Goal: Transaction & Acquisition: Purchase product/service

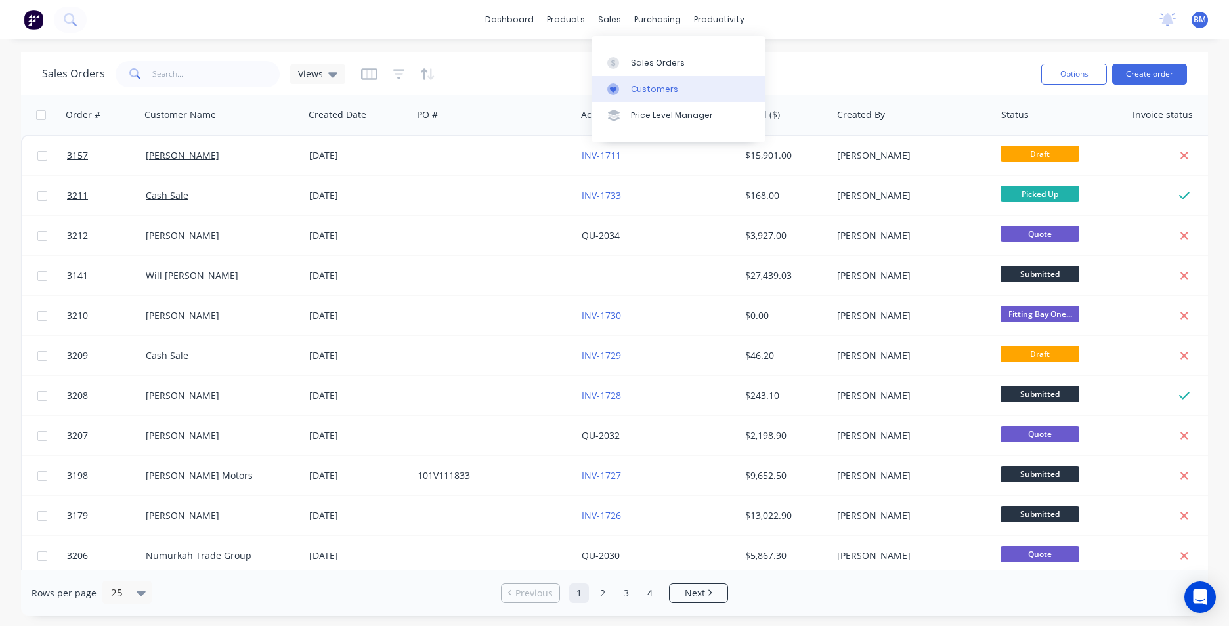
click at [636, 95] on div "Customers" at bounding box center [654, 89] width 47 height 12
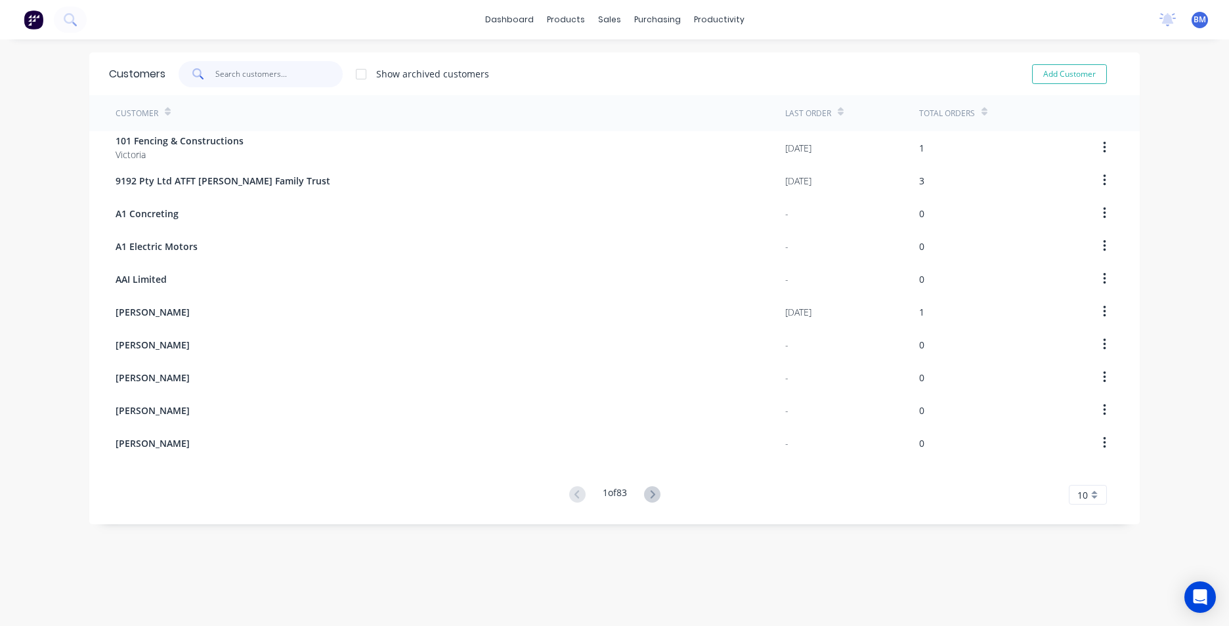
click at [283, 79] on input "text" at bounding box center [279, 74] width 128 height 26
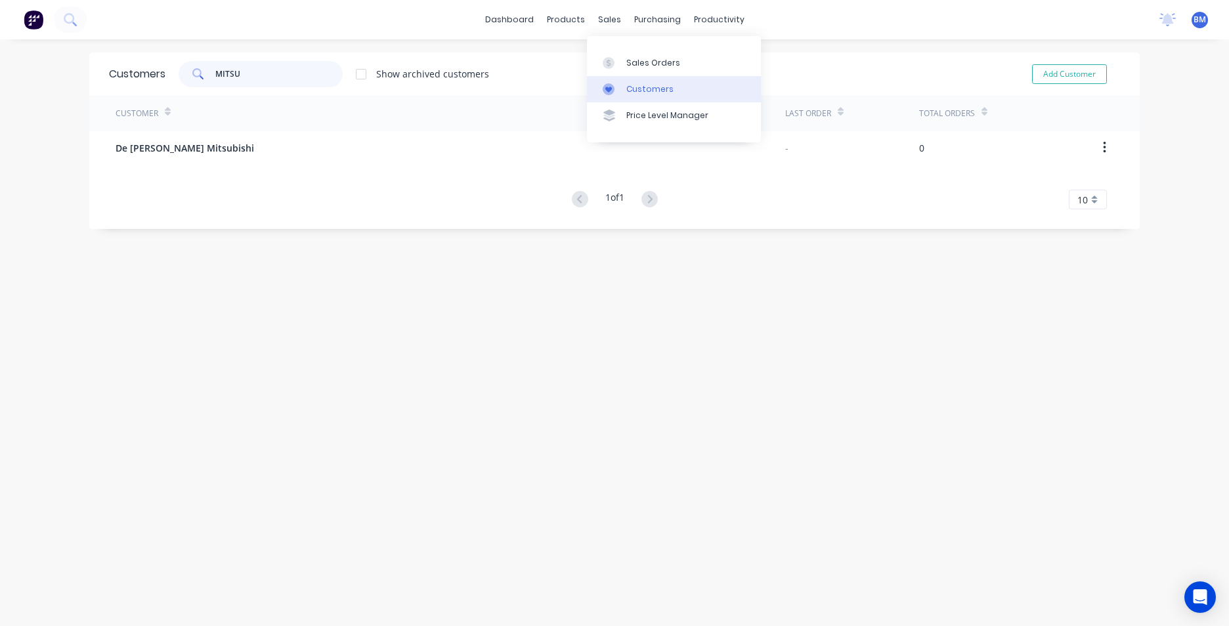
type input "MITSU"
click at [640, 101] on link "Customers" at bounding box center [674, 89] width 174 height 26
click at [680, 95] on link "Customers" at bounding box center [674, 89] width 174 height 26
click at [1094, 71] on button "Add Customer" at bounding box center [1069, 74] width 75 height 20
select select "AU"
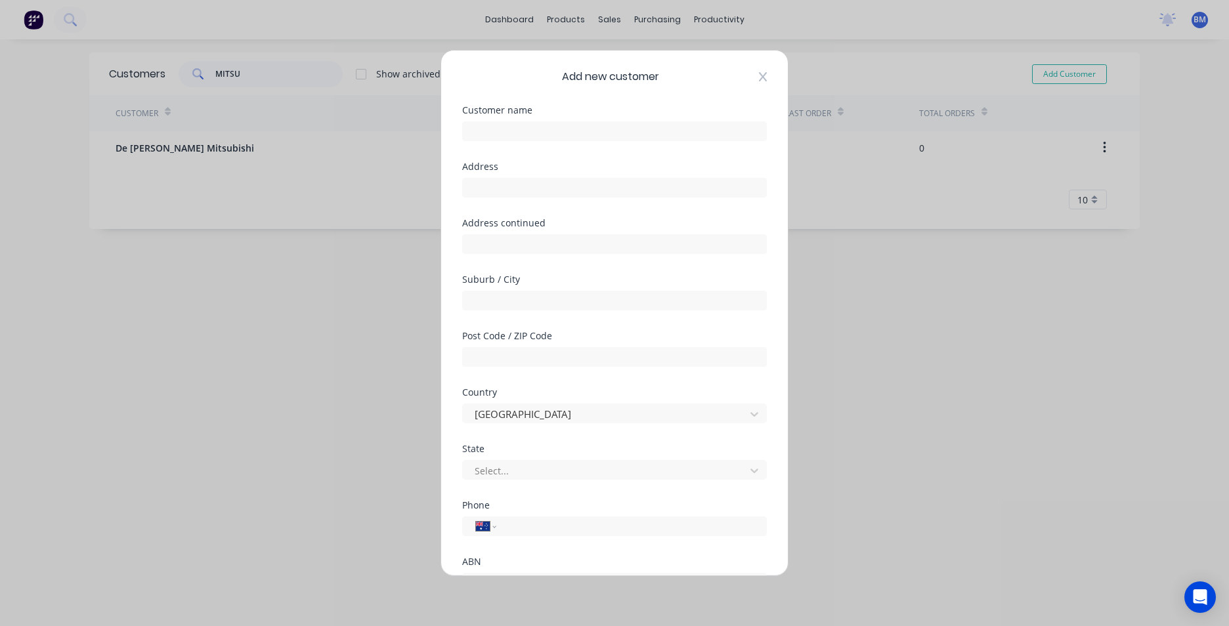
click at [759, 74] on icon at bounding box center [763, 77] width 8 height 11
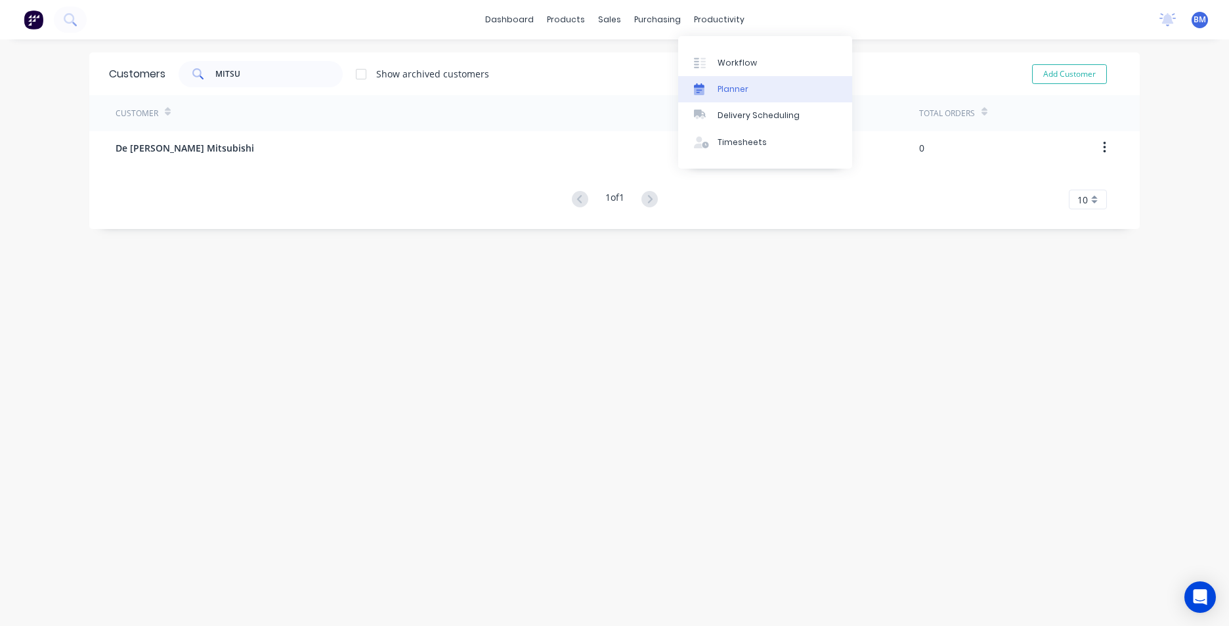
click at [731, 90] on div "Planner" at bounding box center [733, 89] width 31 height 12
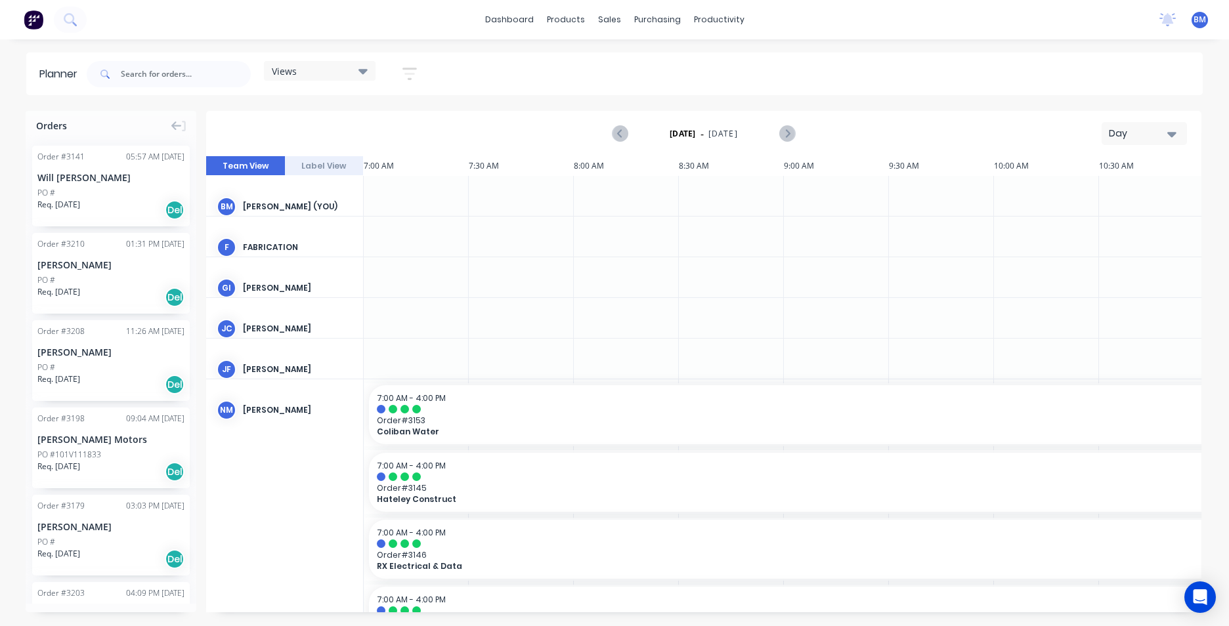
scroll to position [0, 631]
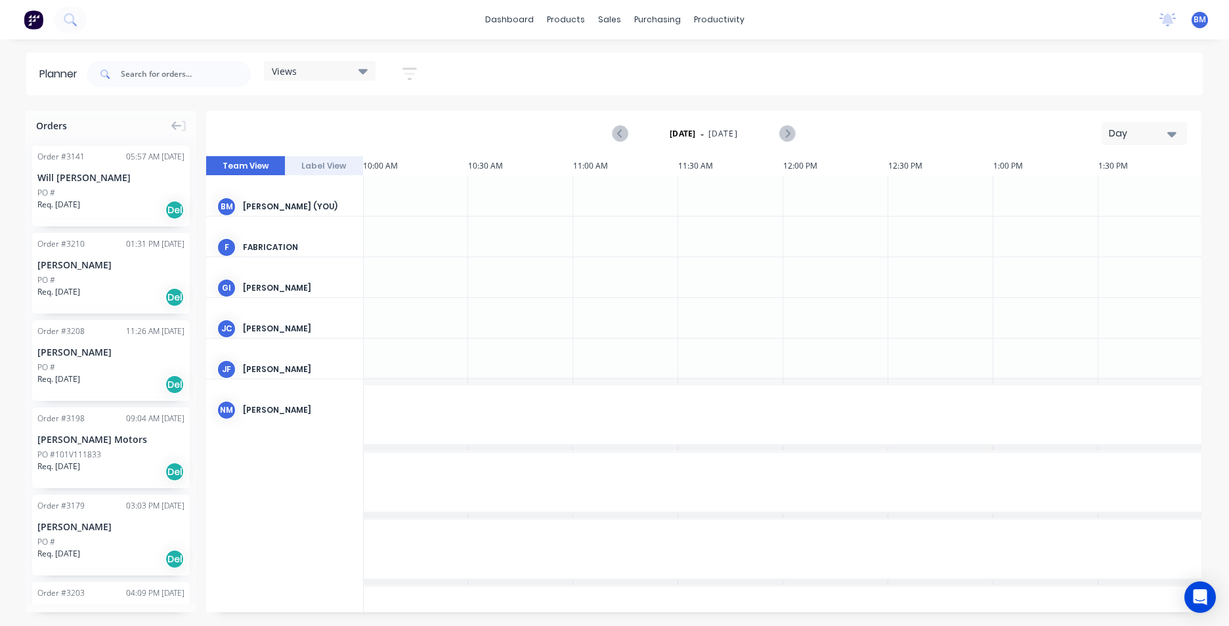
click at [1173, 140] on icon "button" at bounding box center [1172, 134] width 9 height 14
click at [997, 100] on div "Planner Views Save new view None (Default) edit Cal - Bay Three edit Hayden - B…" at bounding box center [614, 339] width 1229 height 573
click at [1170, 137] on icon "button" at bounding box center [1172, 134] width 9 height 14
click at [1106, 229] on div "Month" at bounding box center [1121, 221] width 130 height 26
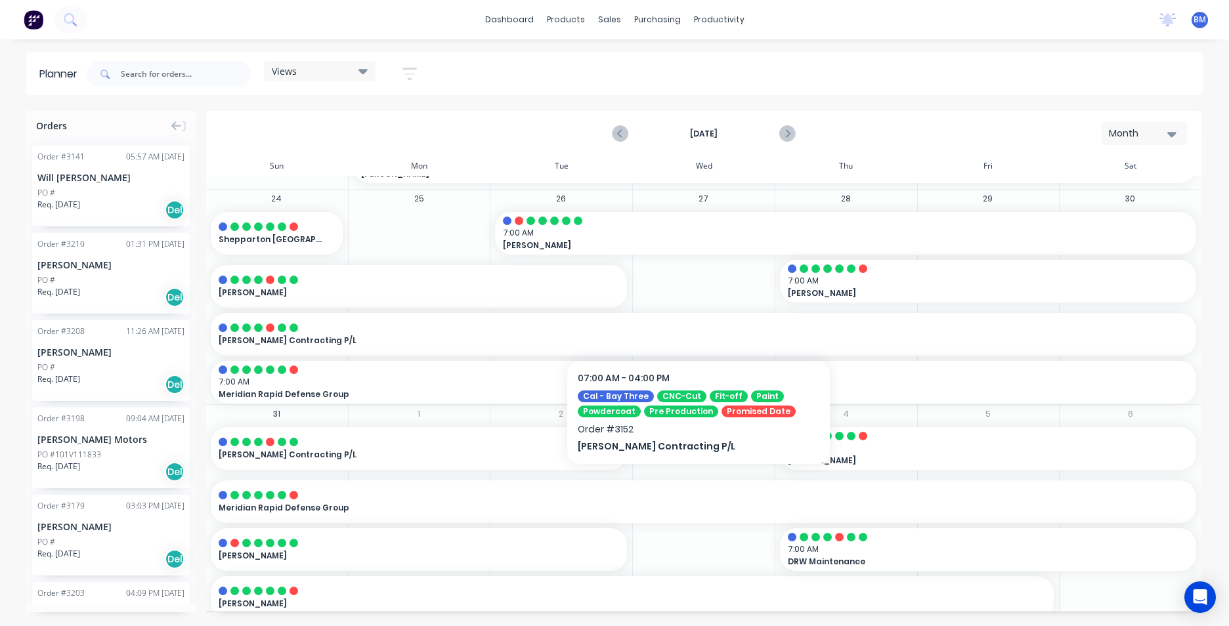
scroll to position [669, 0]
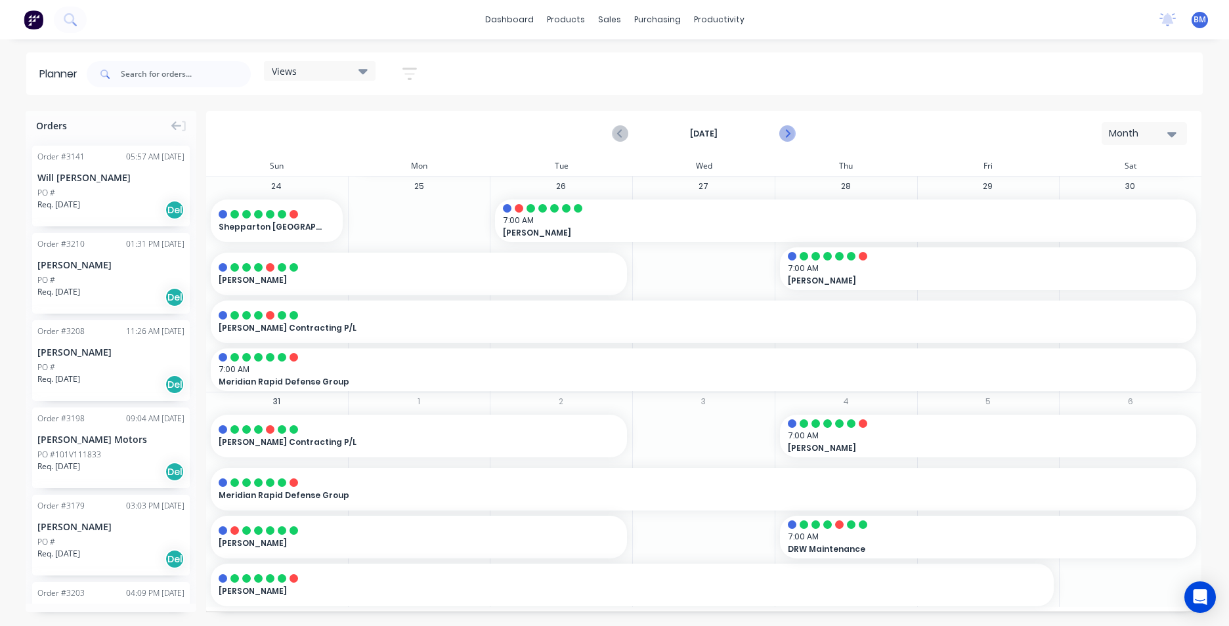
click at [787, 137] on icon "Next page" at bounding box center [787, 134] width 16 height 16
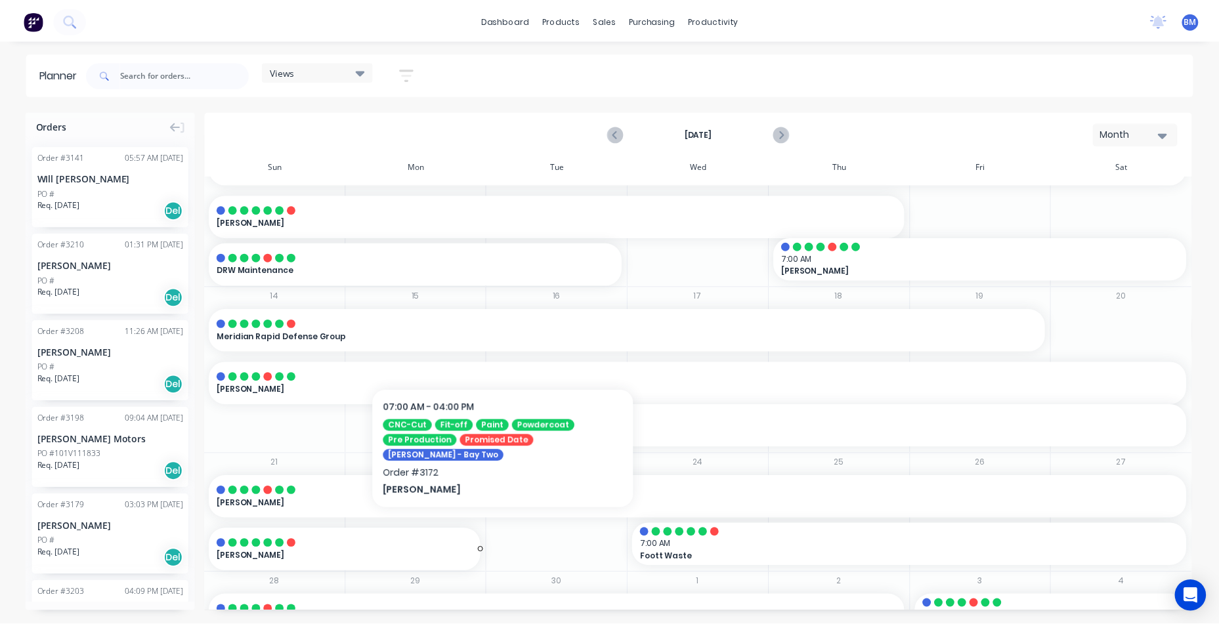
scroll to position [227, 0]
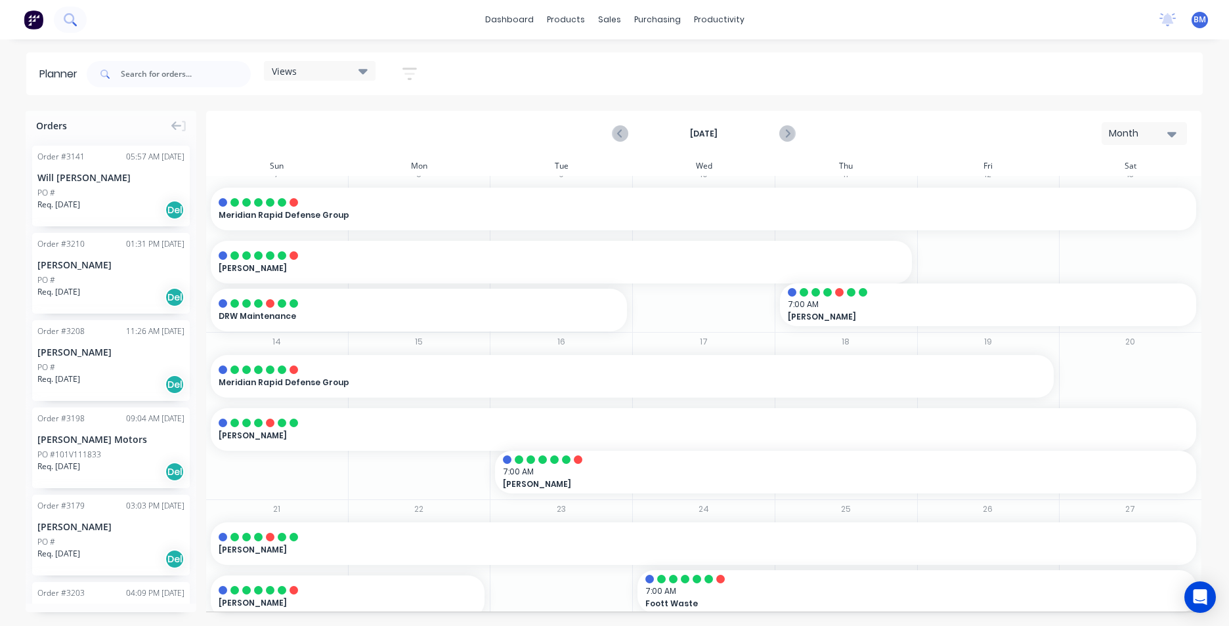
click at [74, 19] on icon at bounding box center [69, 18] width 11 height 11
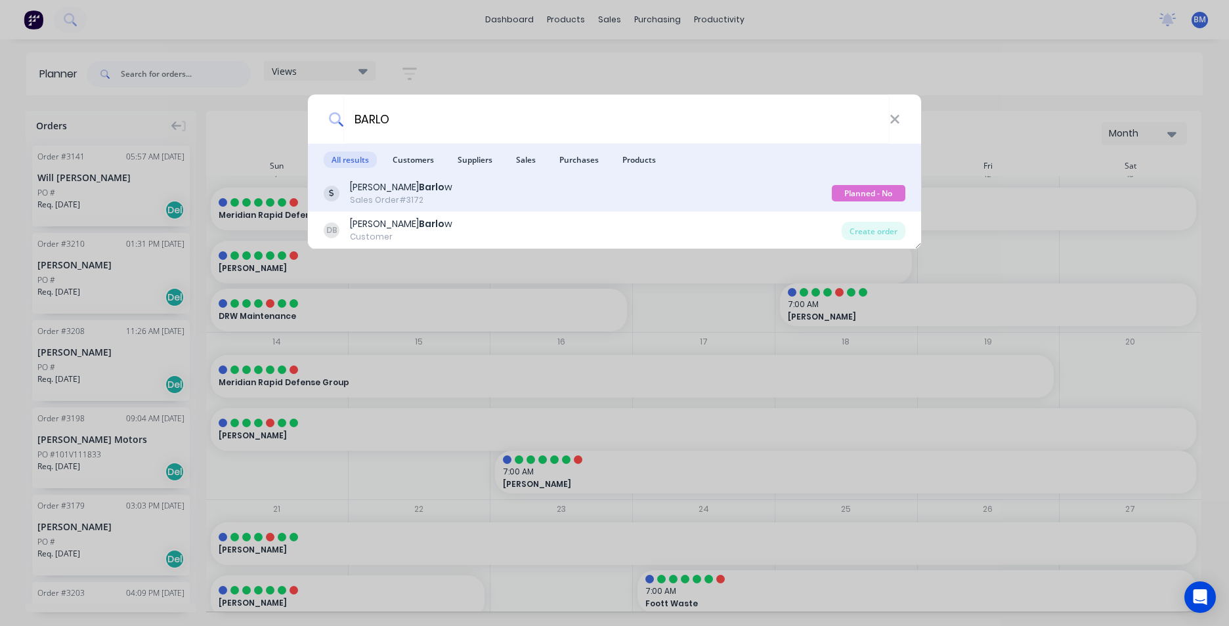
type input "BARLO"
click at [450, 198] on div "Dylan Barlo w Sales Order #3172" at bounding box center [578, 194] width 508 height 26
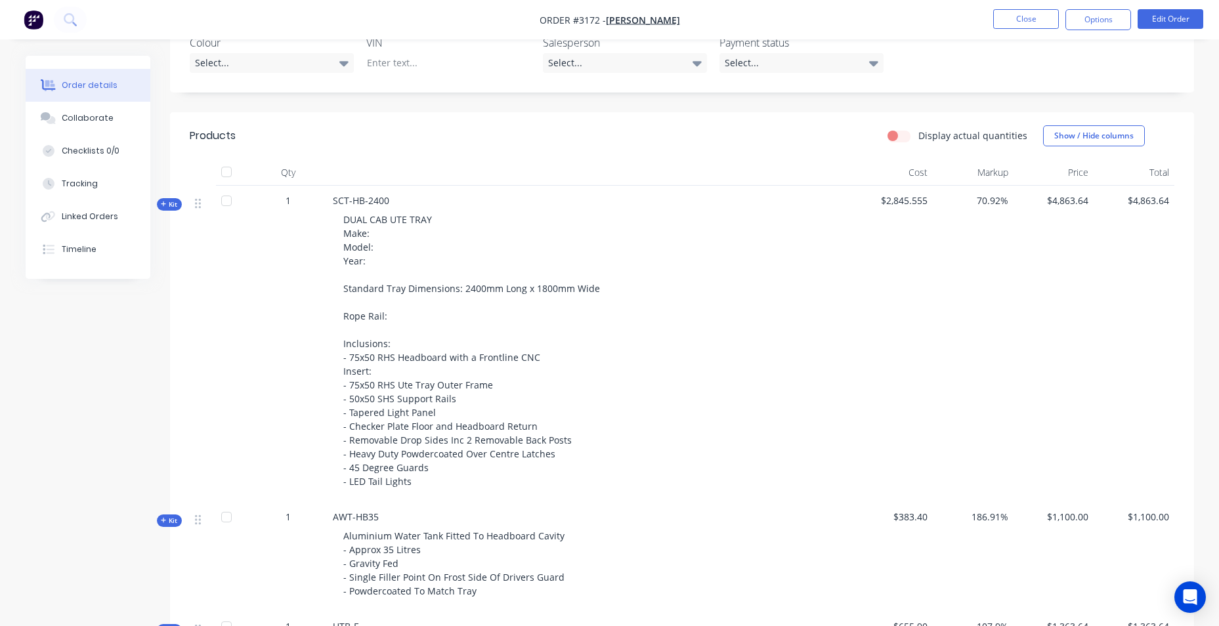
scroll to position [320, 0]
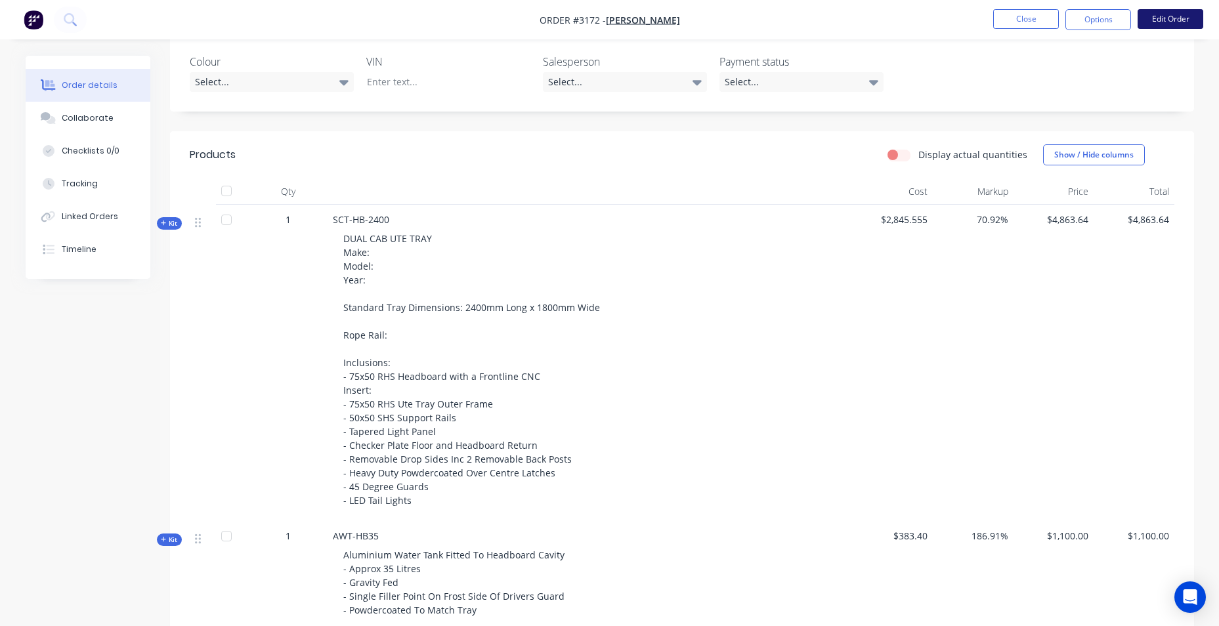
click at [1172, 20] on button "Edit Order" at bounding box center [1171, 19] width 66 height 20
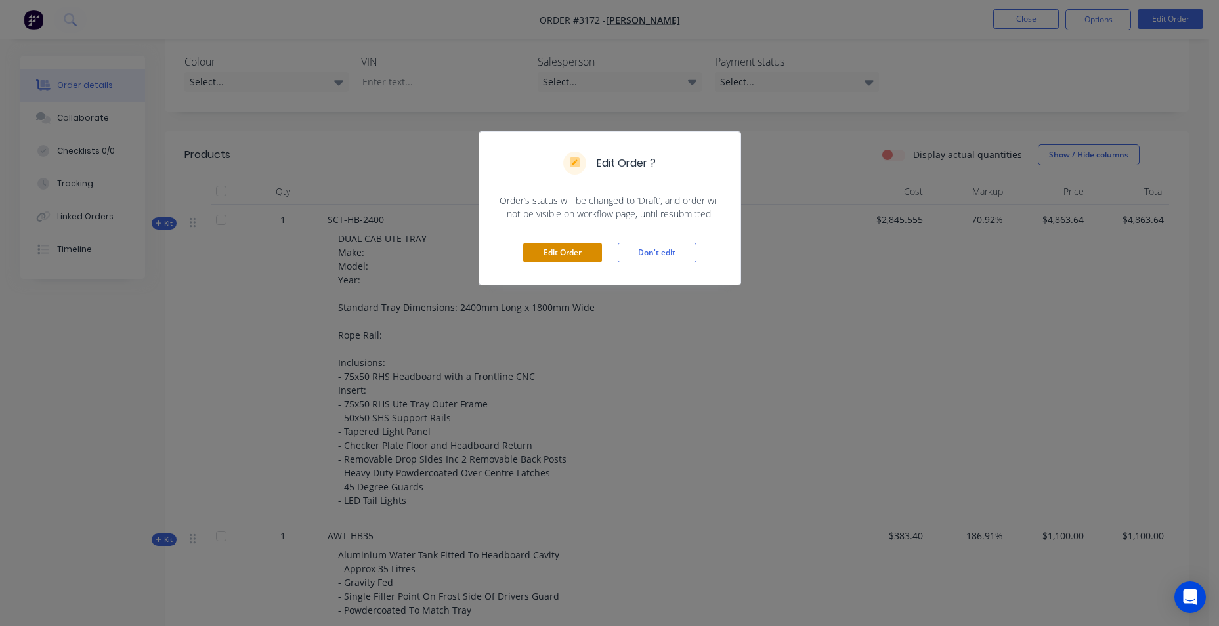
click at [564, 261] on button "Edit Order" at bounding box center [562, 253] width 79 height 20
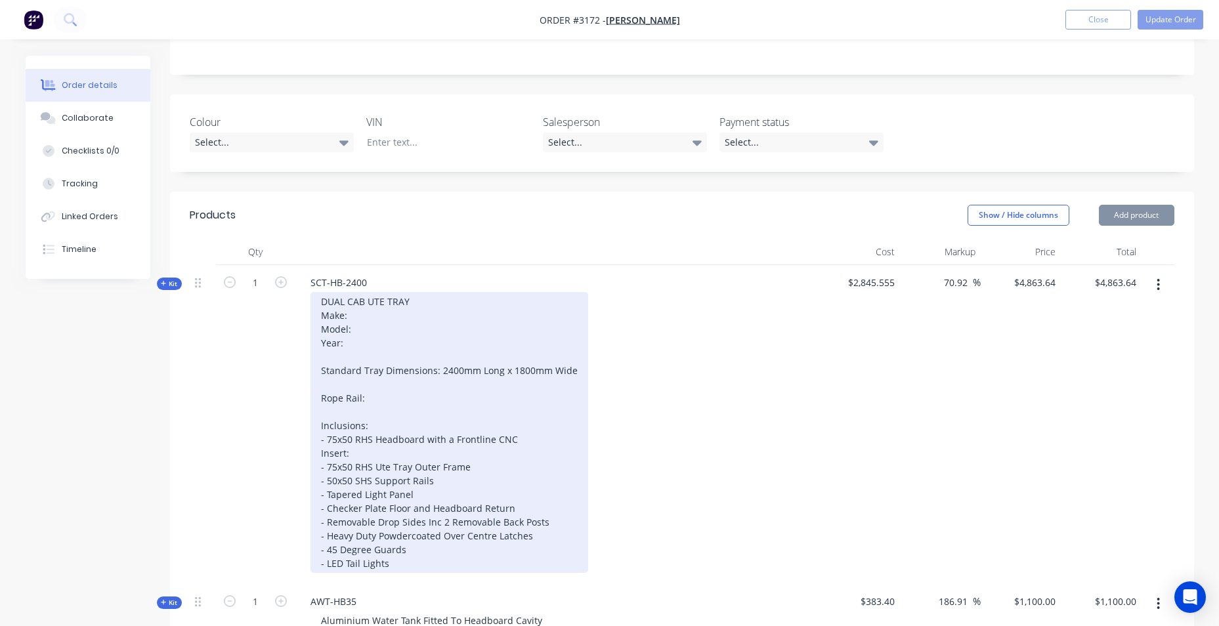
scroll to position [263, 0]
click at [449, 376] on div "DUAL CAB UTE TRAY Make: Model: Year: Standard Tray Dimensions: 2400mm Long x 18…" at bounding box center [450, 431] width 278 height 281
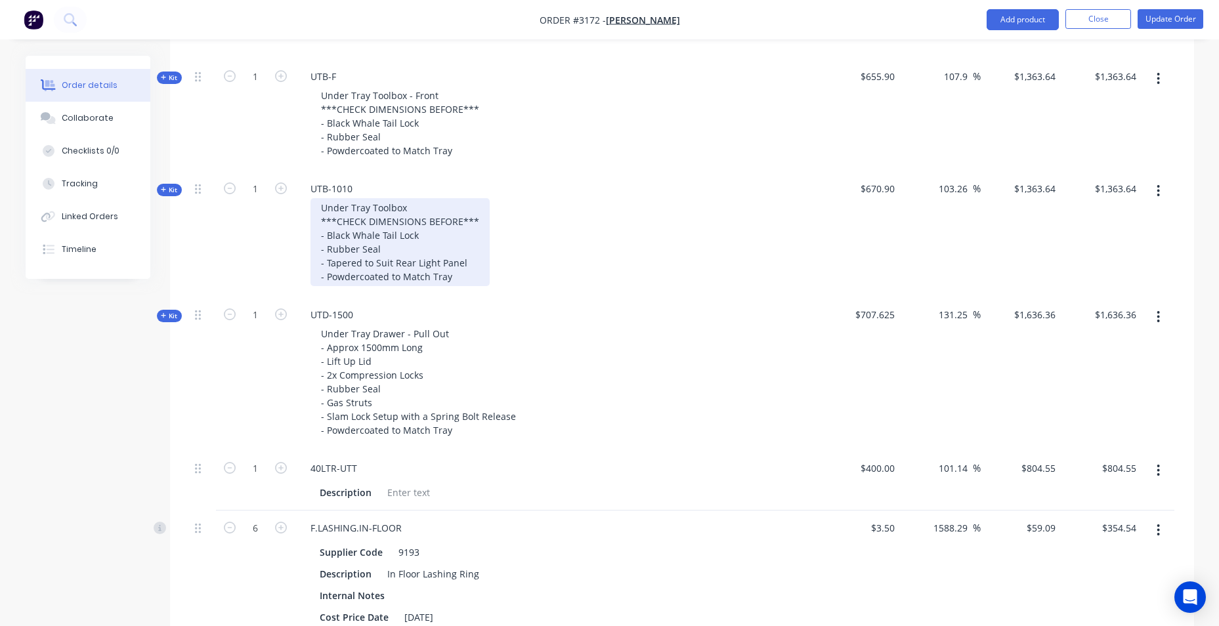
scroll to position [985, 0]
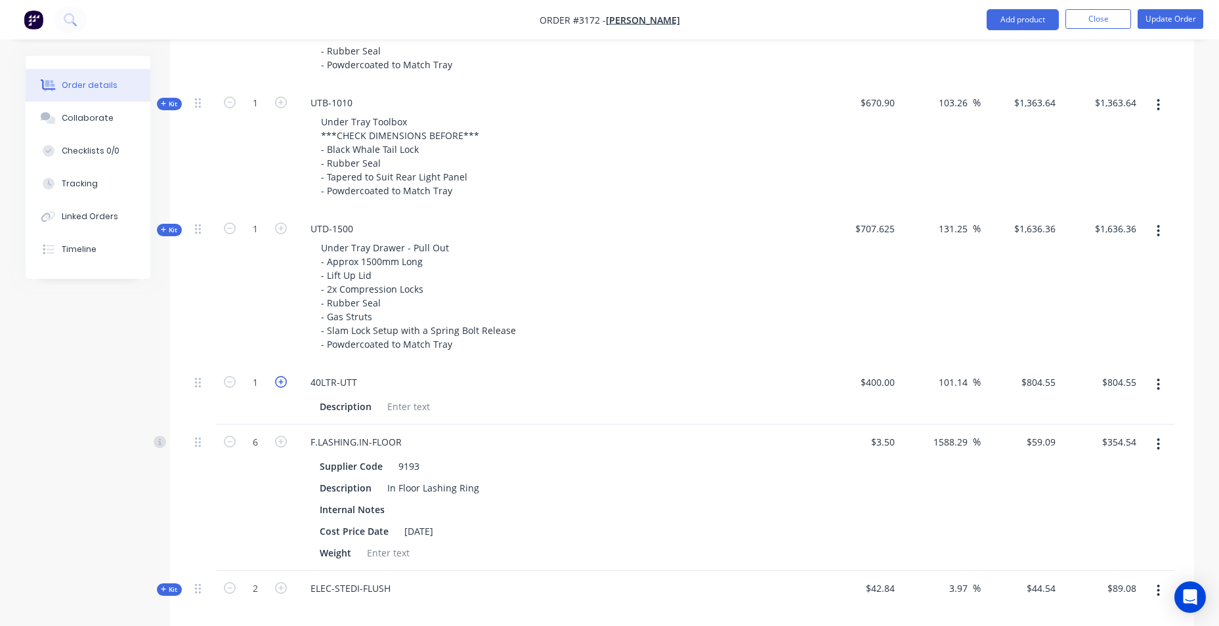
click at [280, 383] on icon "button" at bounding box center [281, 382] width 12 height 12
type input "2"
type input "$1,609.10"
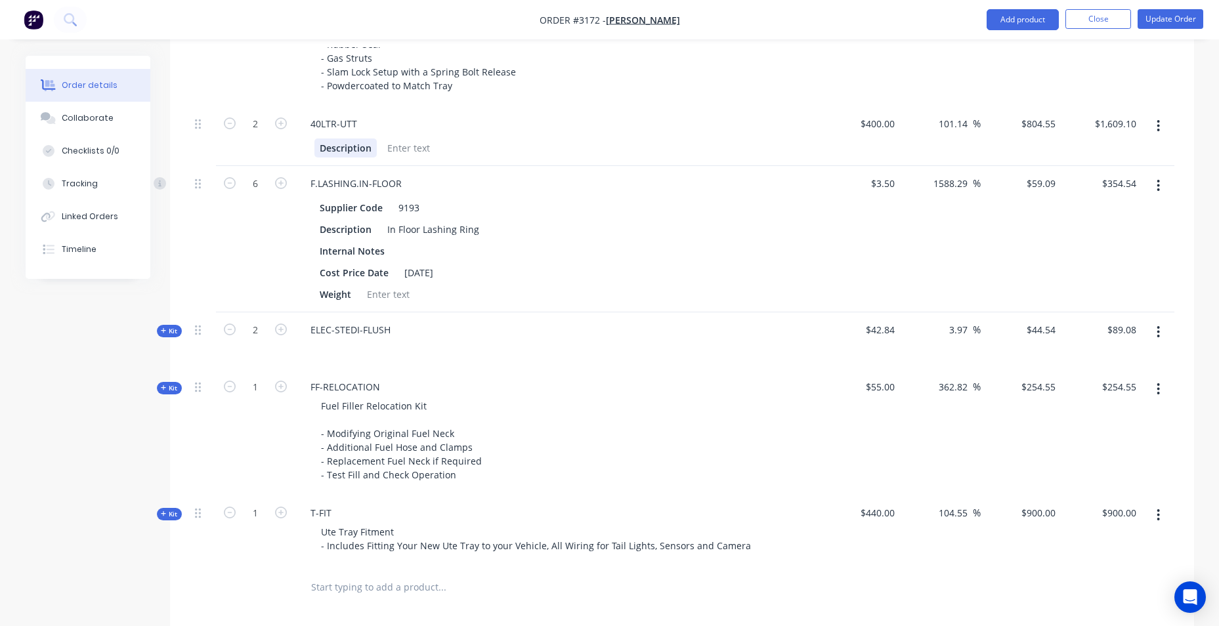
scroll to position [1248, 0]
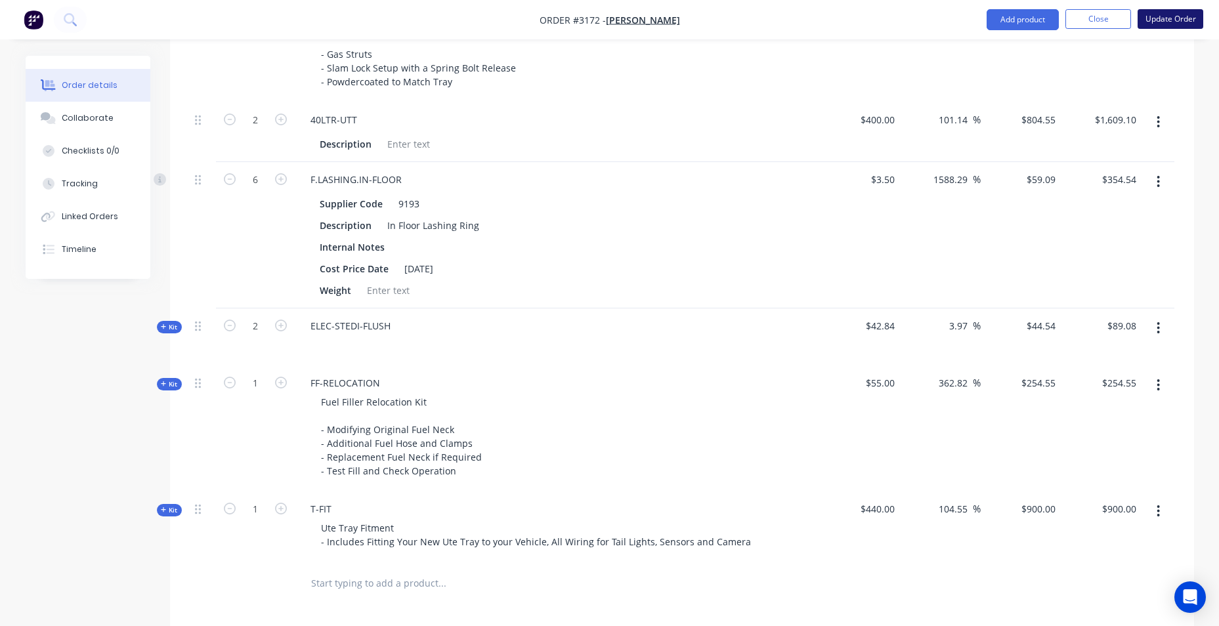
click at [1185, 26] on button "Update Order" at bounding box center [1171, 19] width 66 height 20
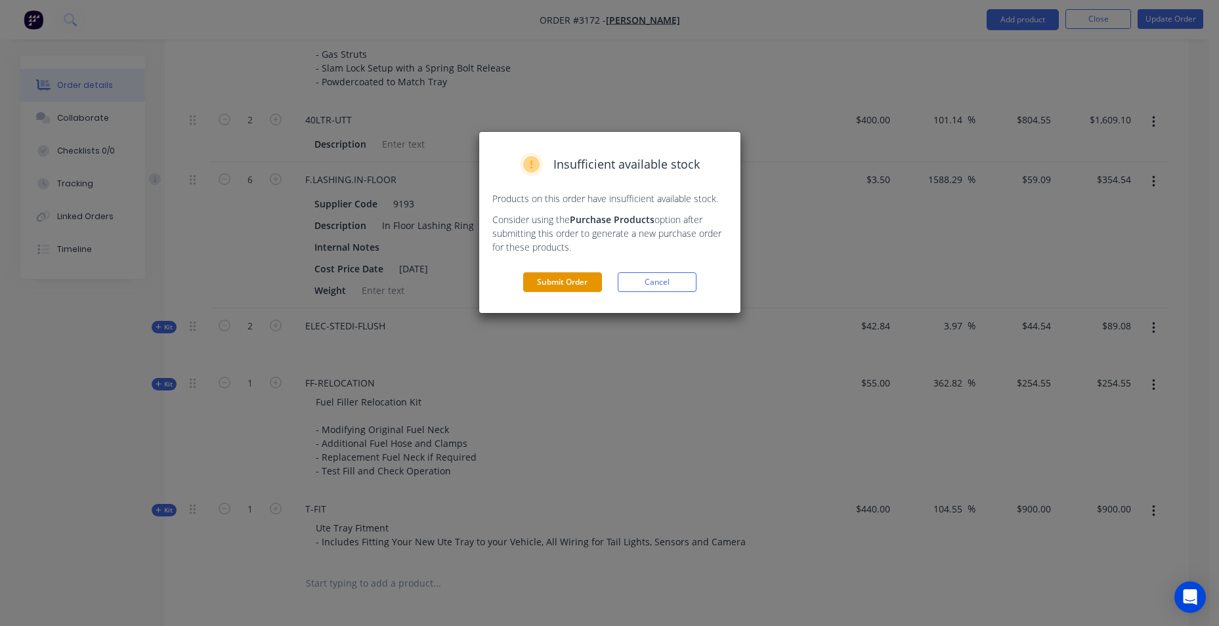
click at [554, 282] on button "Submit Order" at bounding box center [562, 283] width 79 height 20
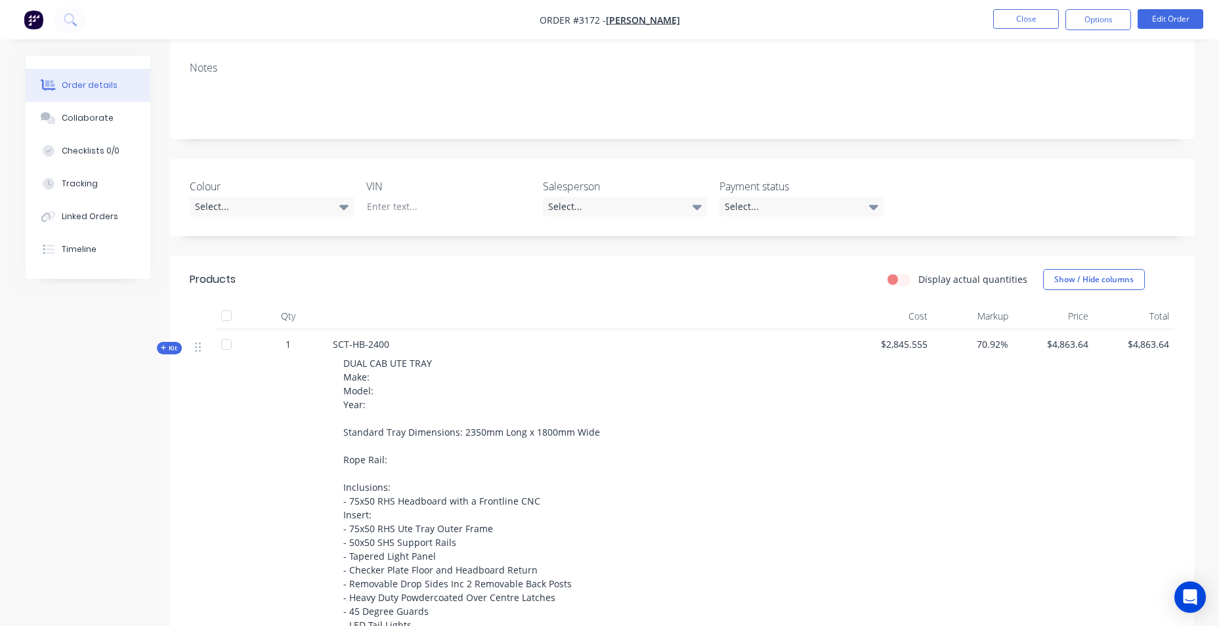
scroll to position [0, 0]
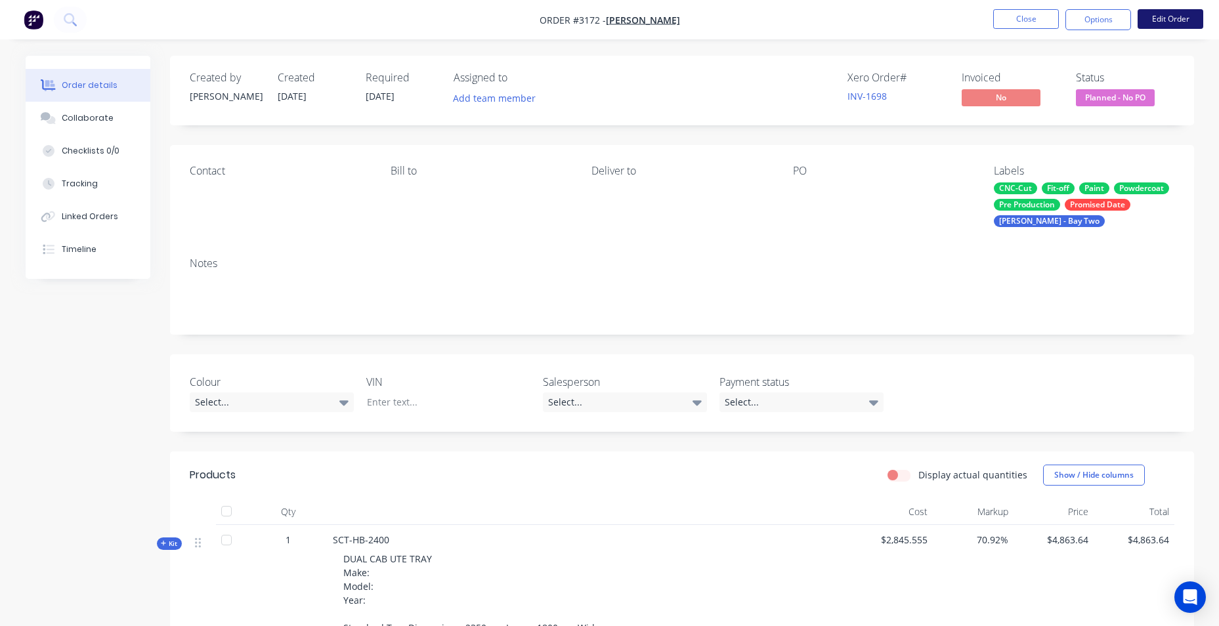
click at [1172, 25] on button "Edit Order" at bounding box center [1171, 19] width 66 height 20
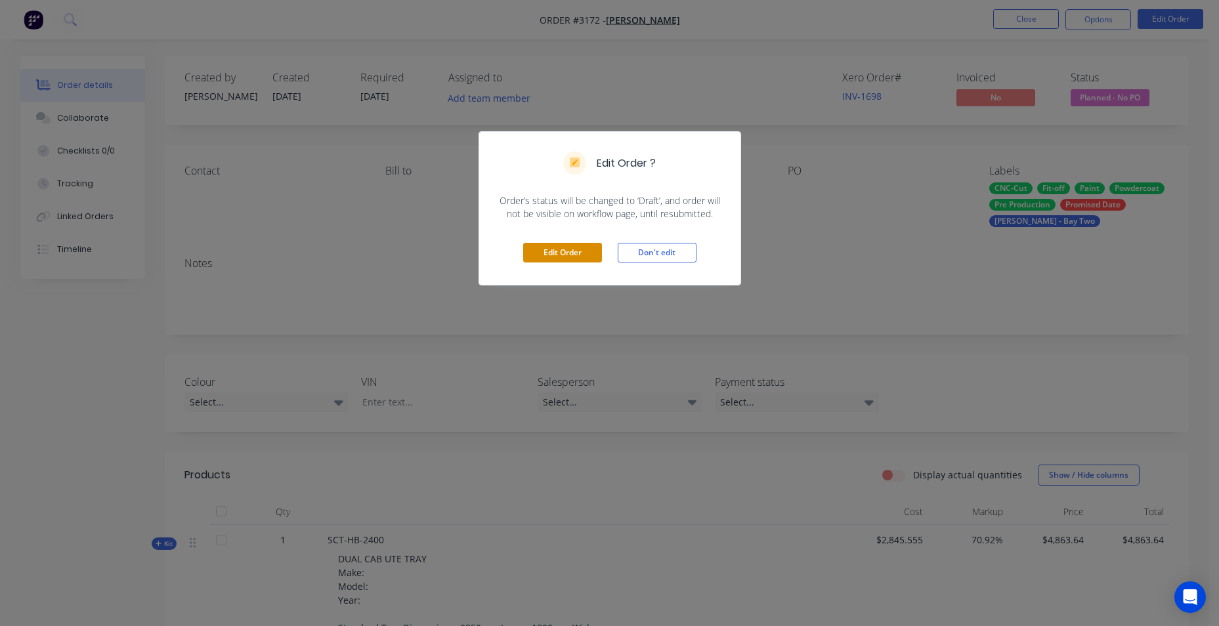
click at [535, 248] on button "Edit Order" at bounding box center [562, 253] width 79 height 20
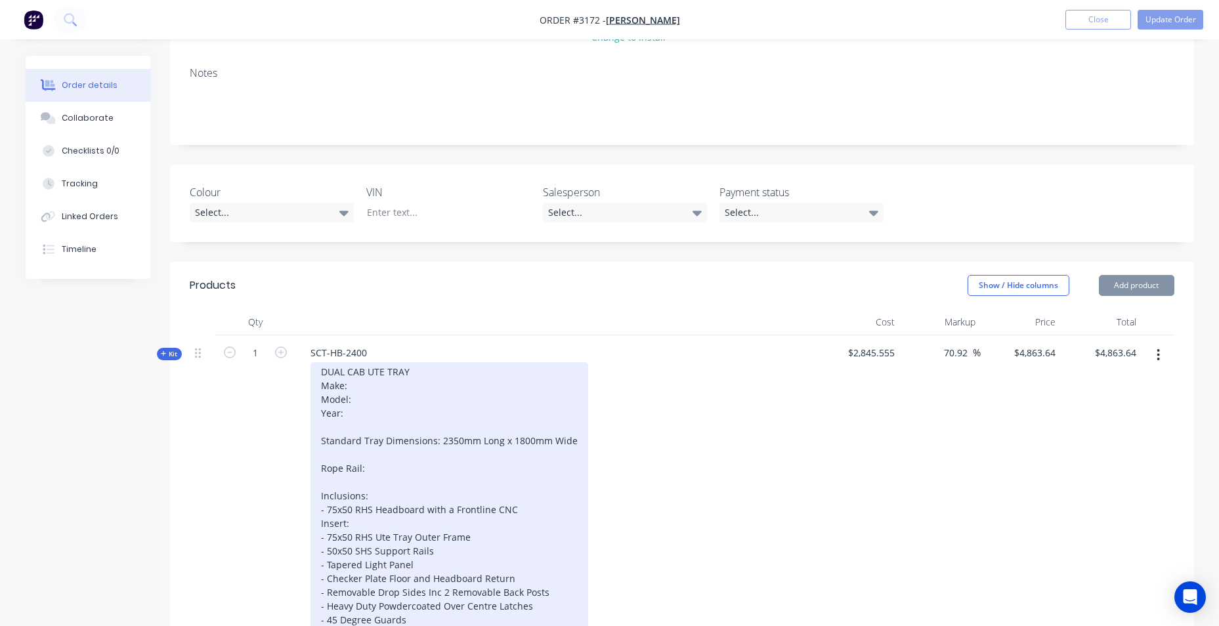
scroll to position [197, 0]
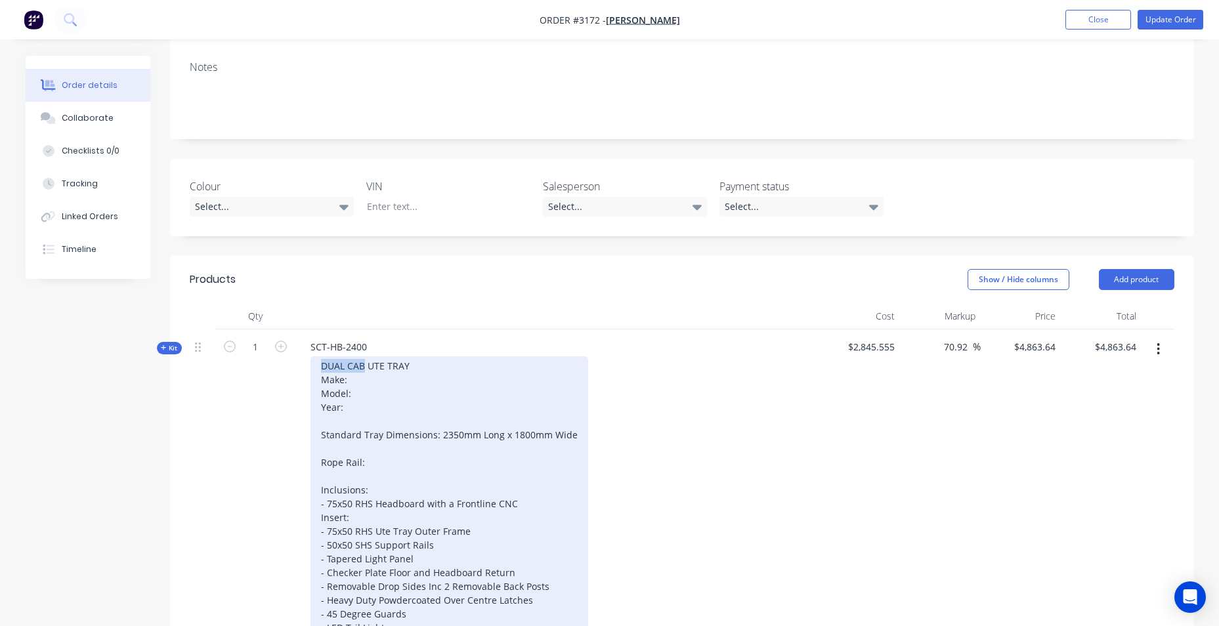
drag, startPoint x: 364, startPoint y: 365, endPoint x: 297, endPoint y: 367, distance: 66.4
click at [297, 367] on div "SCT-HB-2400 DUAL CAB UTE TRAY Make: Model: Year: Standard Tray Dimensions: 2350…" at bounding box center [557, 489] width 525 height 319
click at [388, 361] on div "UTE TRAY Make: Model: Year: Standard Tray Dimensions: 2350mm Long x 1800mm Wide…" at bounding box center [450, 497] width 278 height 281
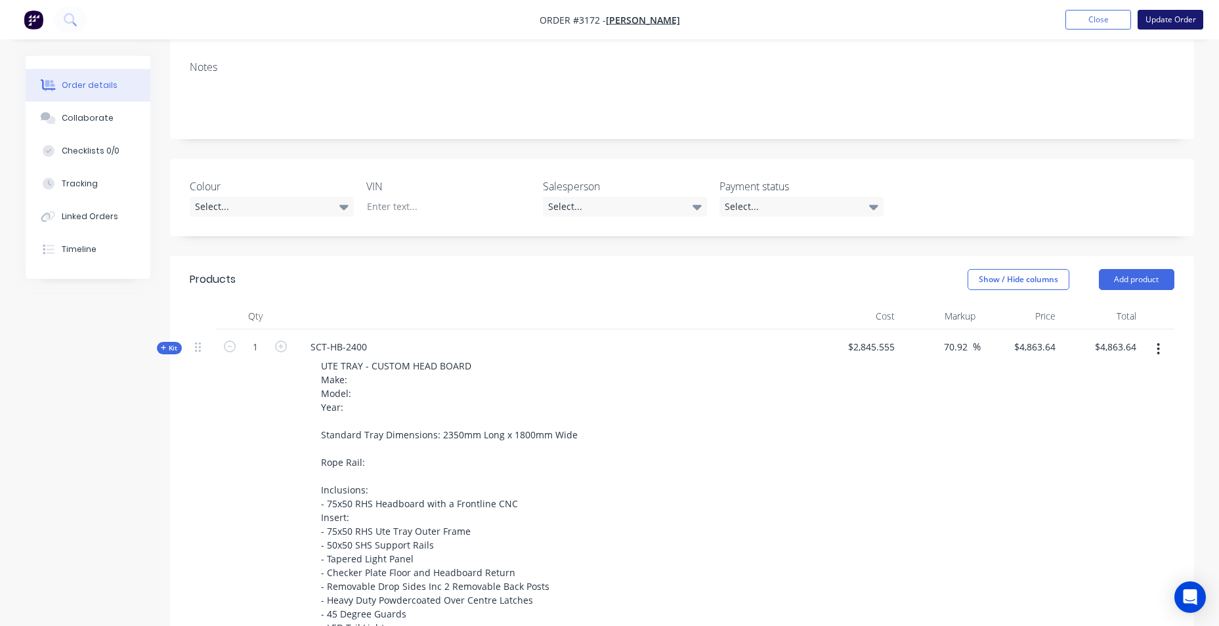
click at [1195, 18] on button "Update Order" at bounding box center [1171, 20] width 66 height 20
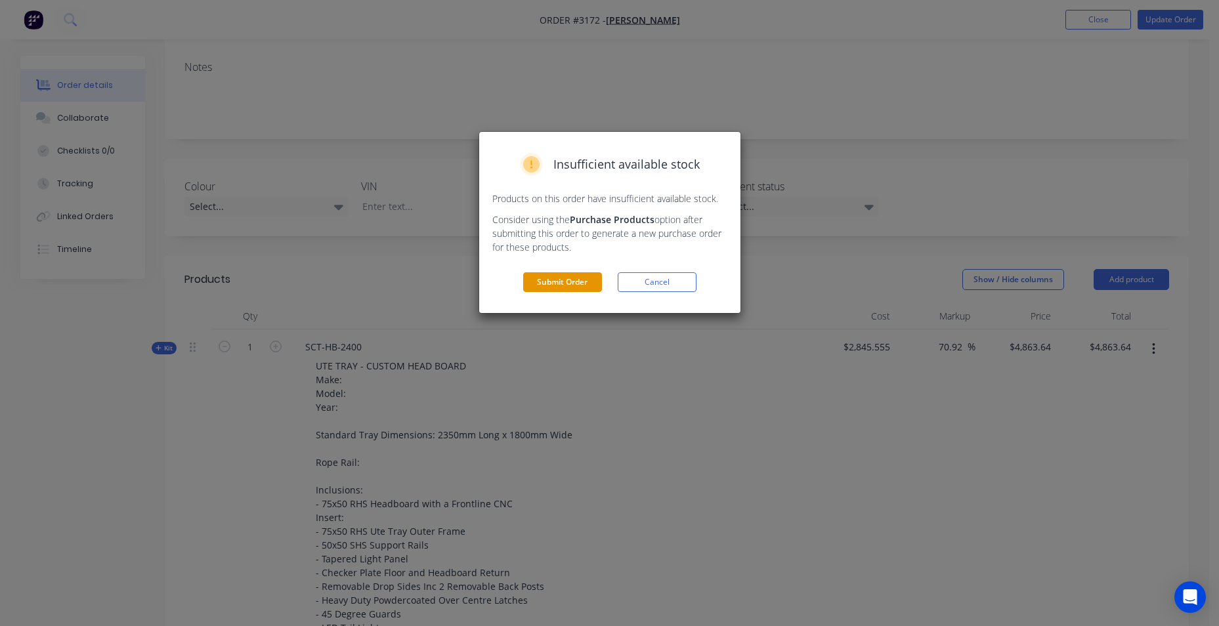
click at [587, 284] on button "Submit Order" at bounding box center [562, 283] width 79 height 20
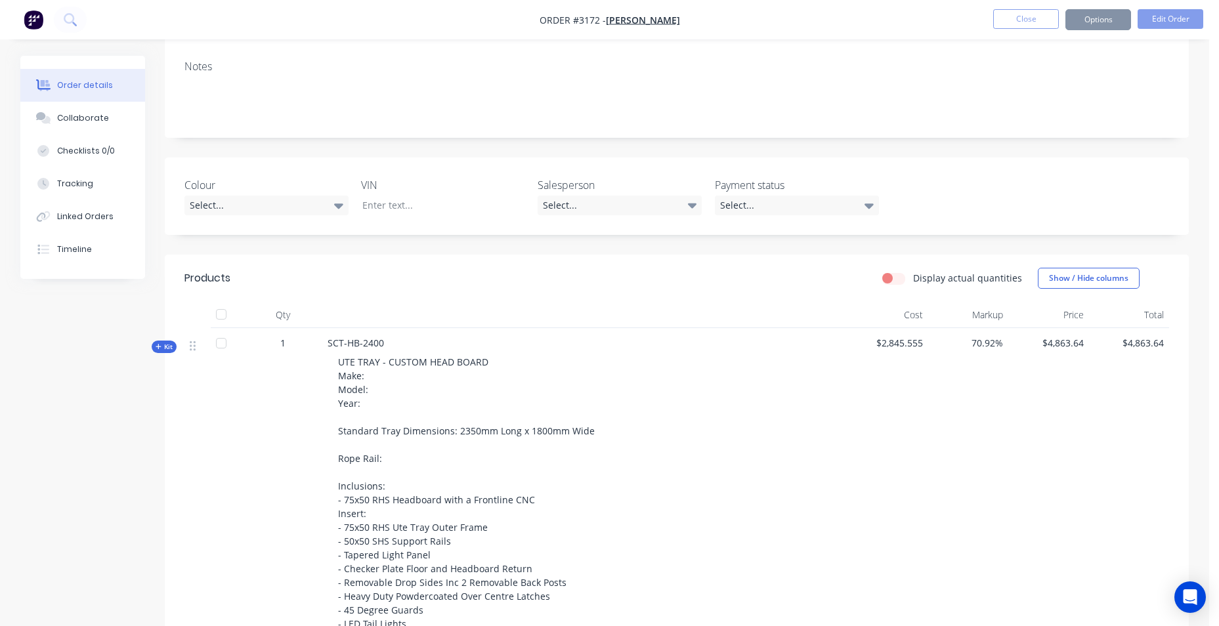
scroll to position [196, 0]
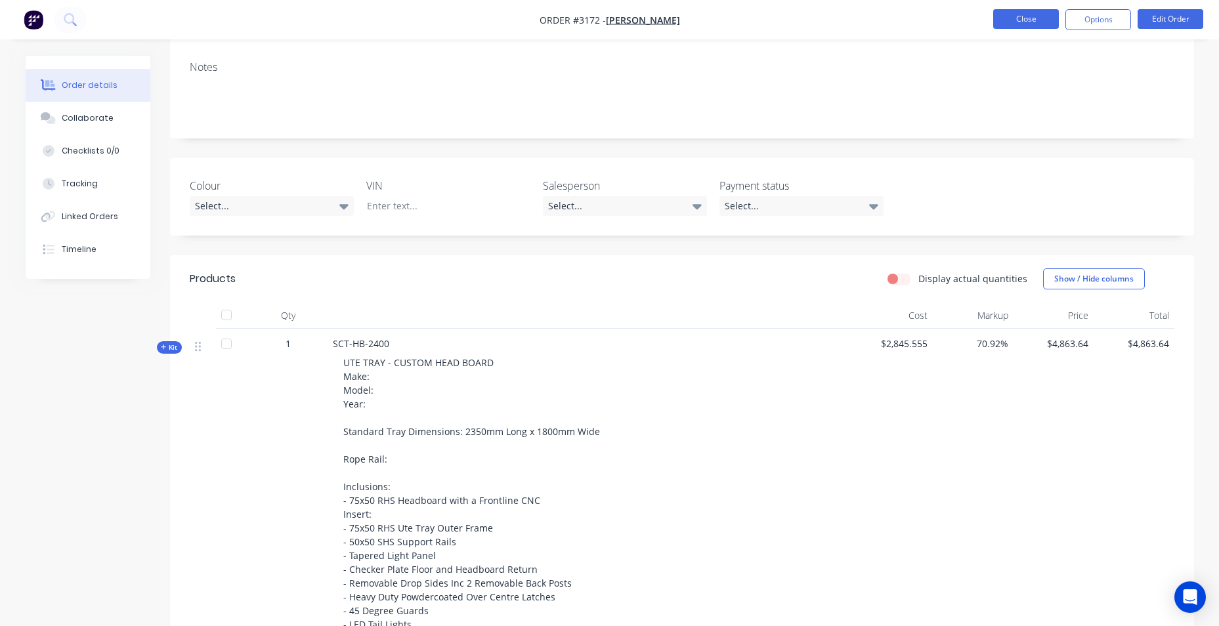
click at [1016, 20] on button "Close" at bounding box center [1027, 19] width 66 height 20
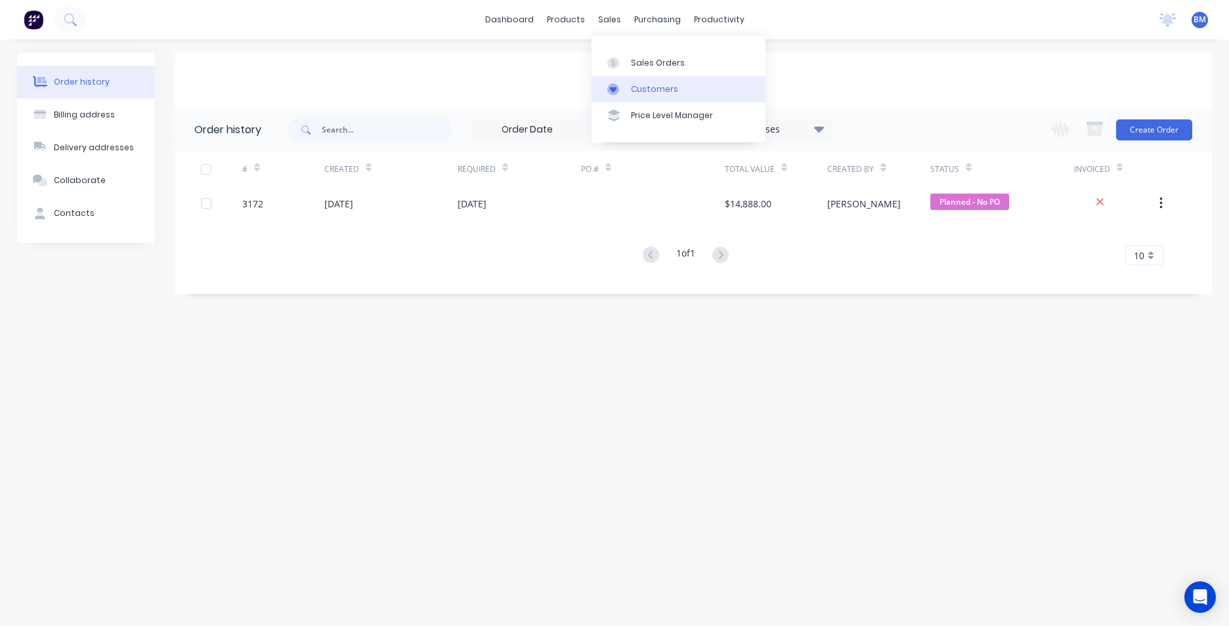
click at [626, 82] on link "Customers" at bounding box center [679, 89] width 174 height 26
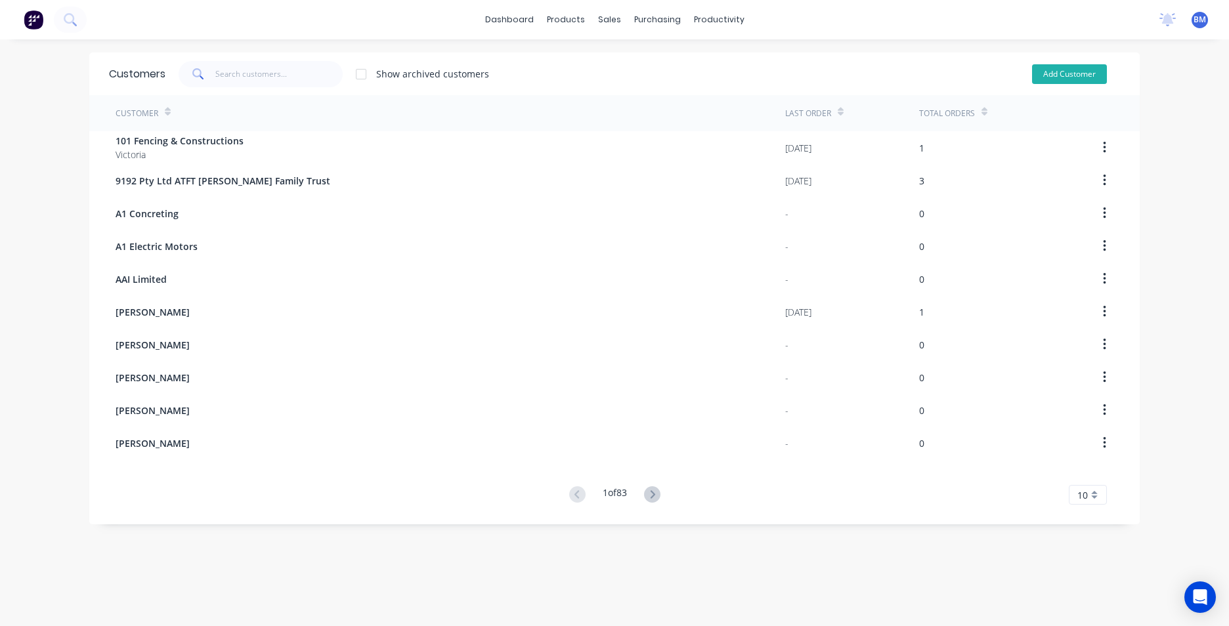
click at [1045, 74] on button "Add Customer" at bounding box center [1069, 74] width 75 height 20
select select "AU"
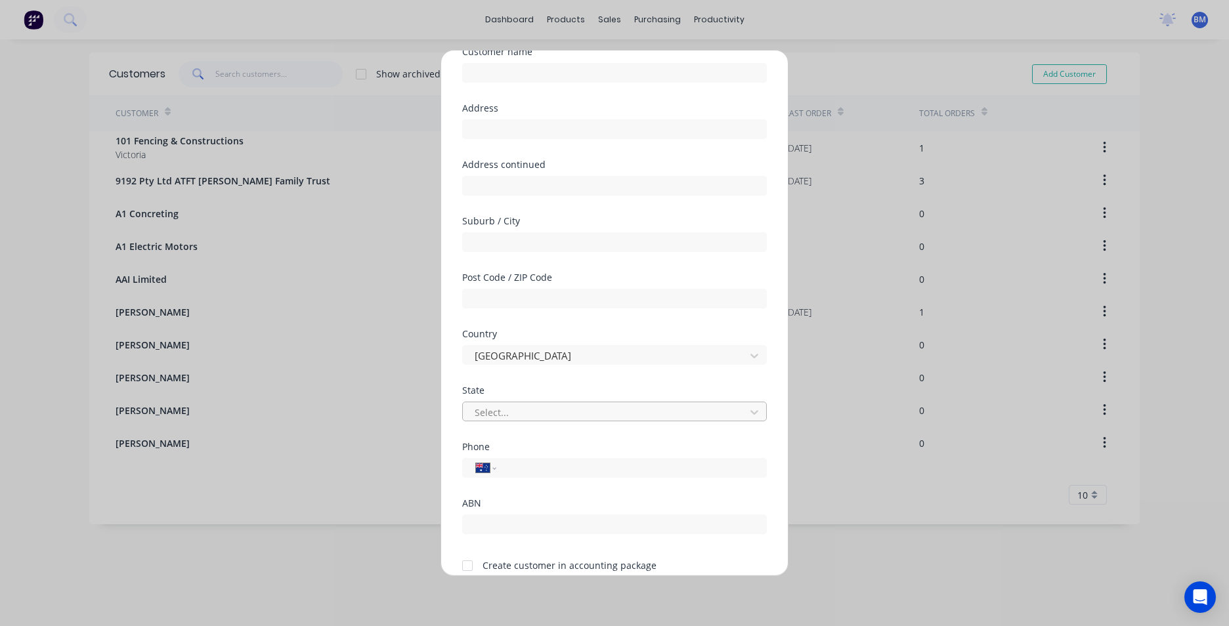
scroll to position [116, 0]
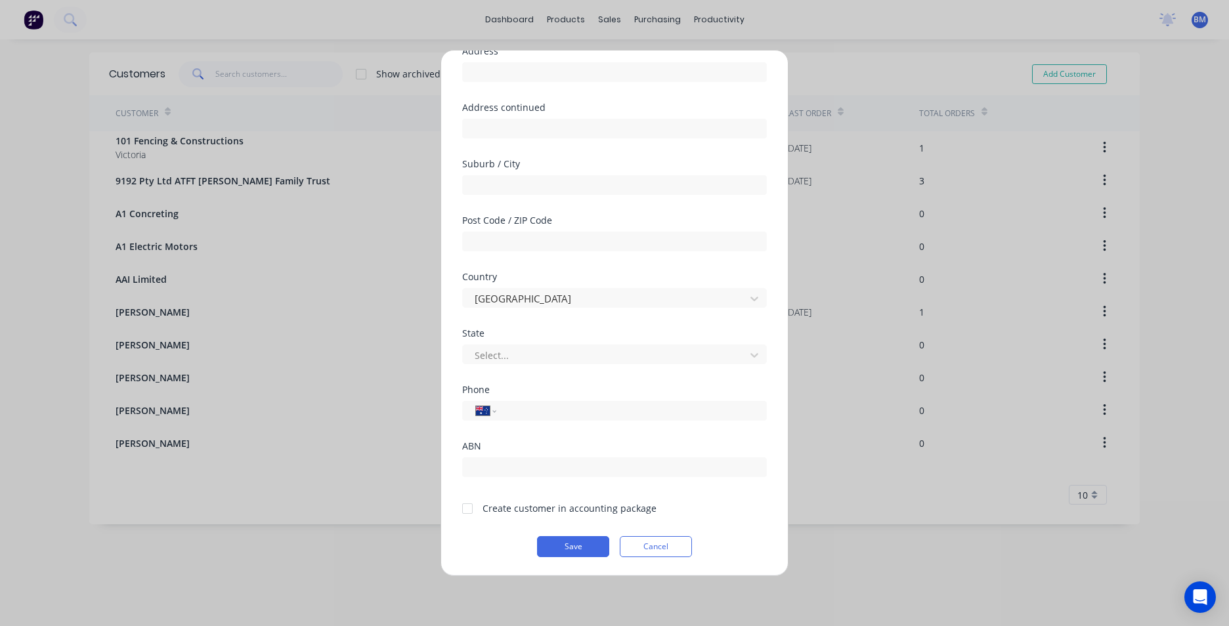
click at [473, 508] on div at bounding box center [467, 509] width 26 height 26
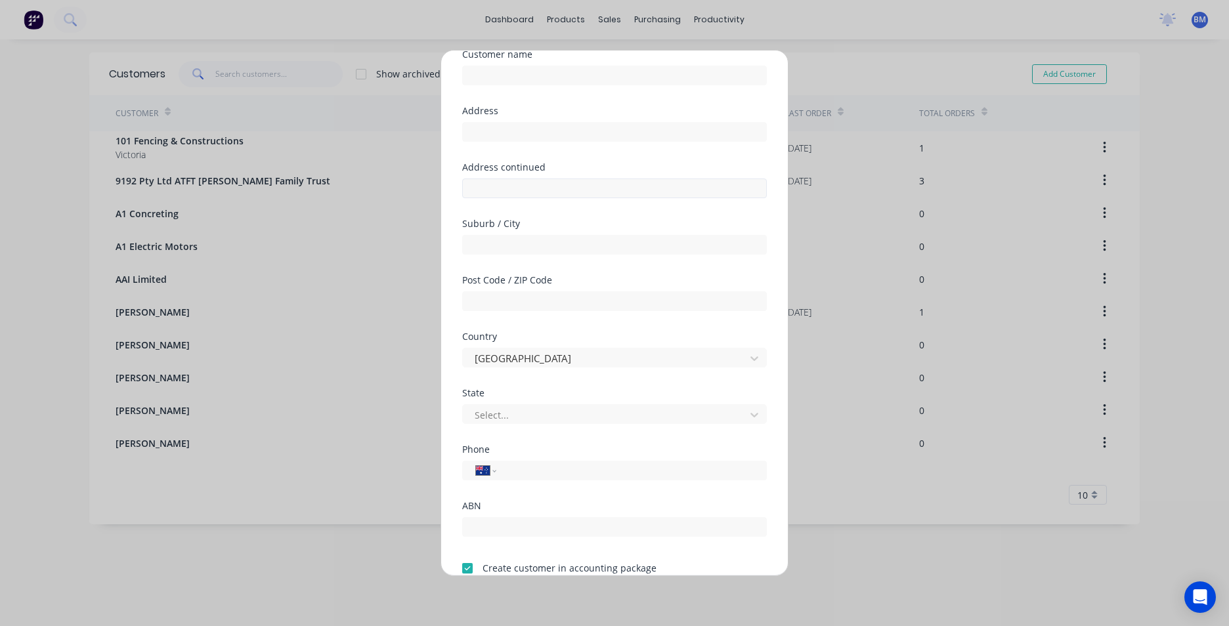
scroll to position [0, 0]
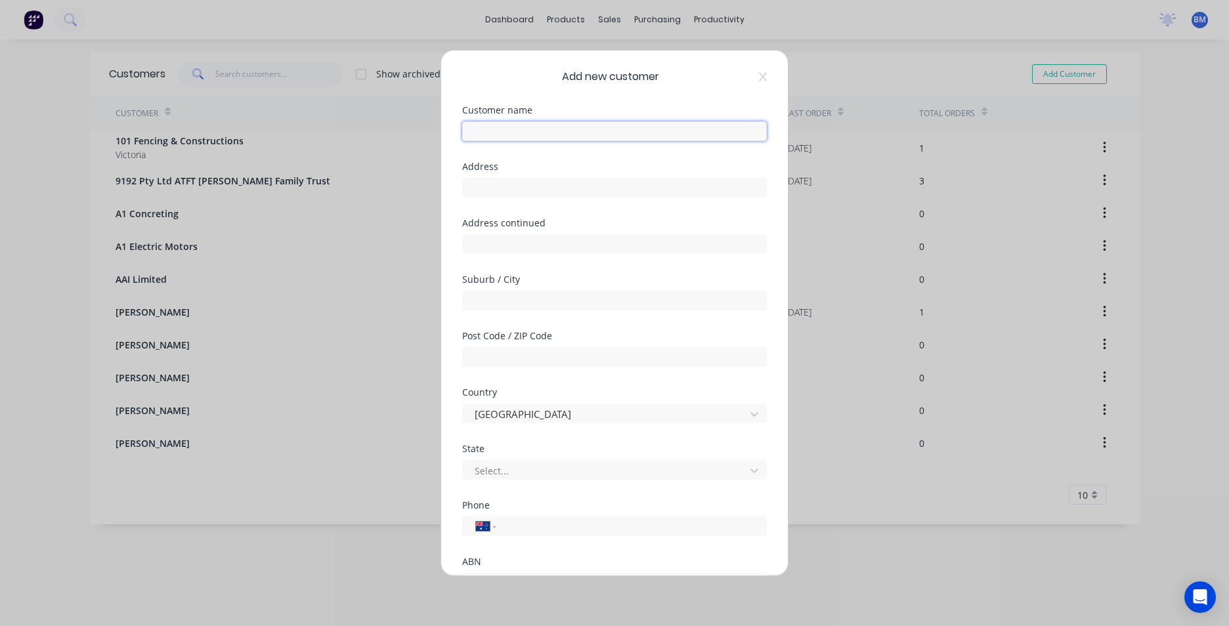
click at [563, 131] on input "text" at bounding box center [614, 131] width 305 height 20
paste input "Shepparton Automotive Group"
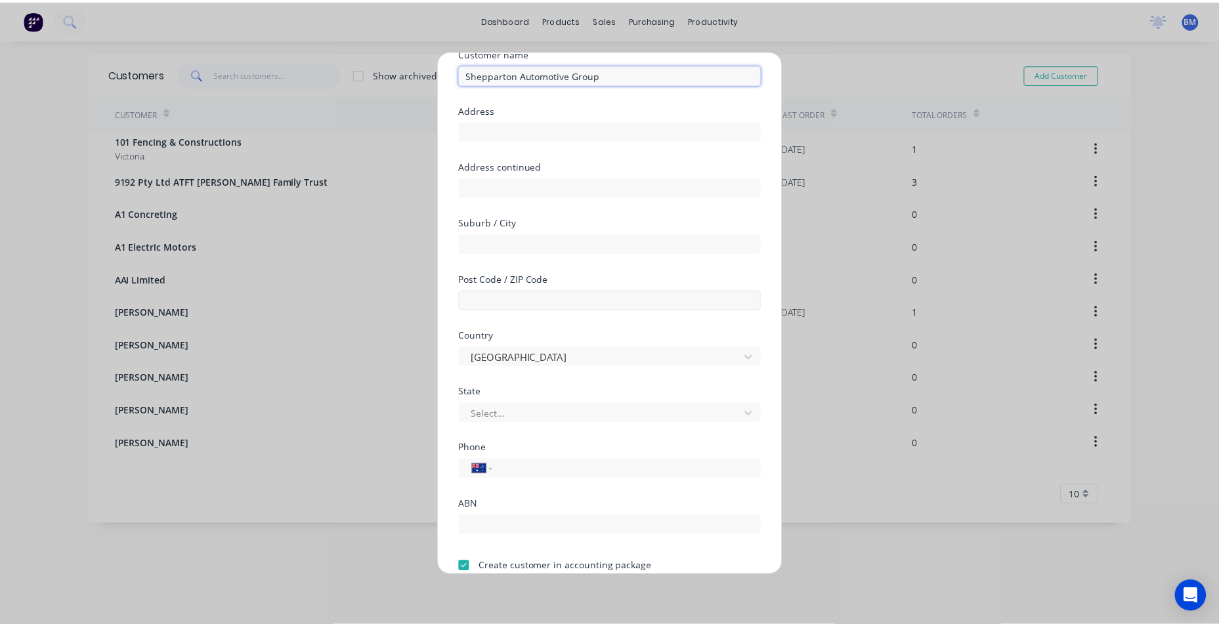
scroll to position [116, 0]
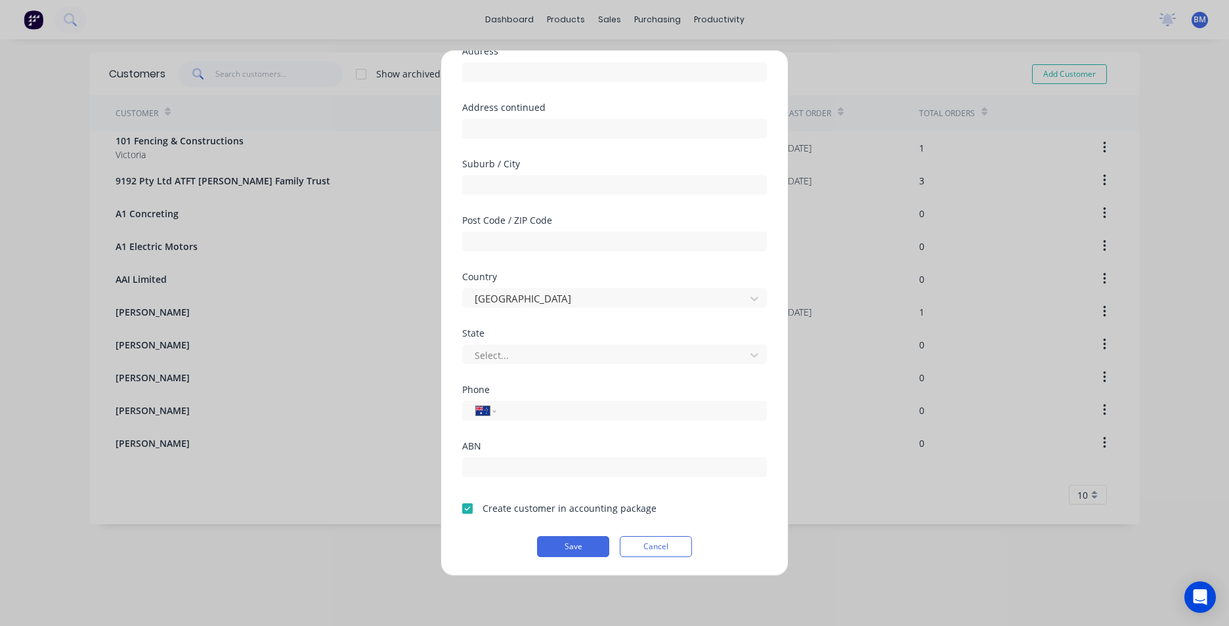
type input "Shepparton Automotive Group"
paste input "58310555"
click at [577, 544] on button "Save" at bounding box center [573, 546] width 72 height 21
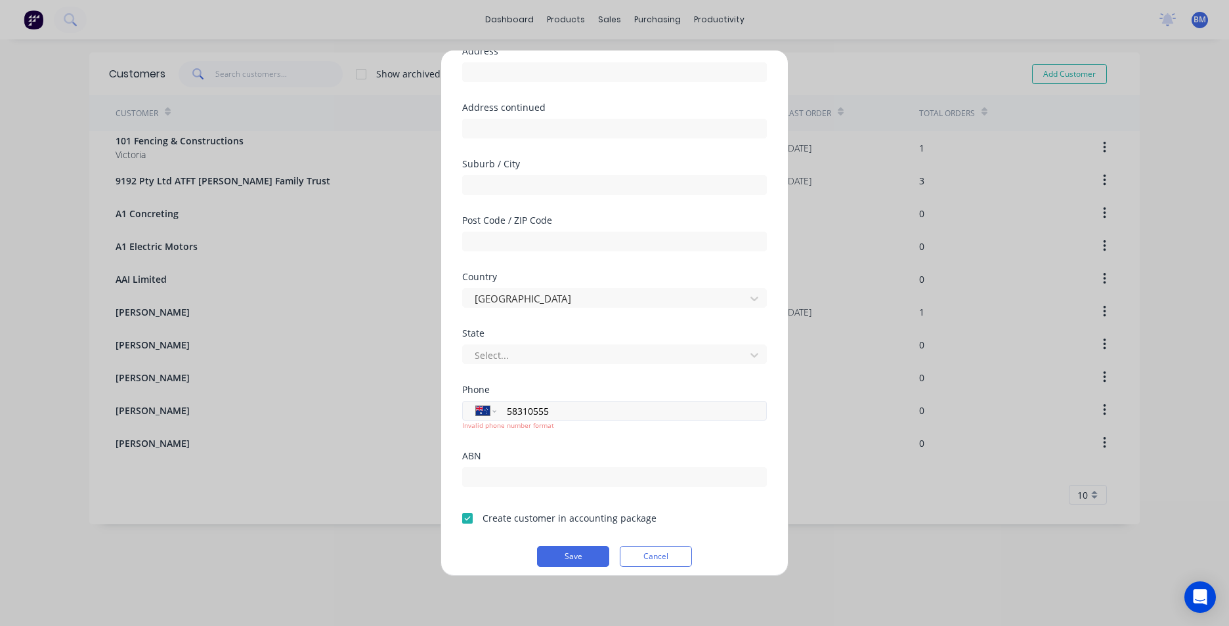
click at [508, 412] on input "58310555" at bounding box center [630, 411] width 248 height 15
click at [550, 557] on button "Save" at bounding box center [573, 556] width 72 height 21
click at [582, 549] on button "Save" at bounding box center [573, 556] width 72 height 21
click at [507, 412] on input "58310555" at bounding box center [630, 411] width 248 height 15
click at [503, 412] on div "International Afghanistan Åland Islands Albania Algeria American Samoa Andorra …" at bounding box center [614, 411] width 305 height 20
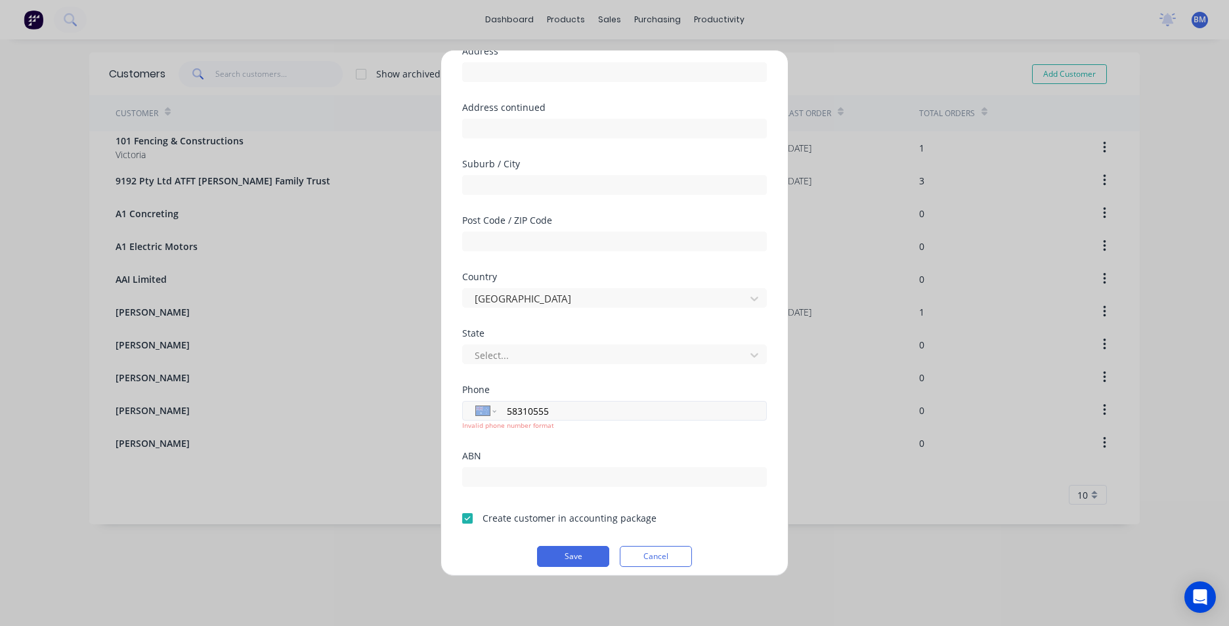
click at [504, 412] on div "International Afghanistan Åland Islands Albania Algeria American Samoa Andorra …" at bounding box center [614, 411] width 305 height 20
click at [507, 410] on input "58310555" at bounding box center [630, 411] width 248 height 15
type input "(03) 5831 0555"
click at [549, 552] on button "Save" at bounding box center [573, 556] width 72 height 21
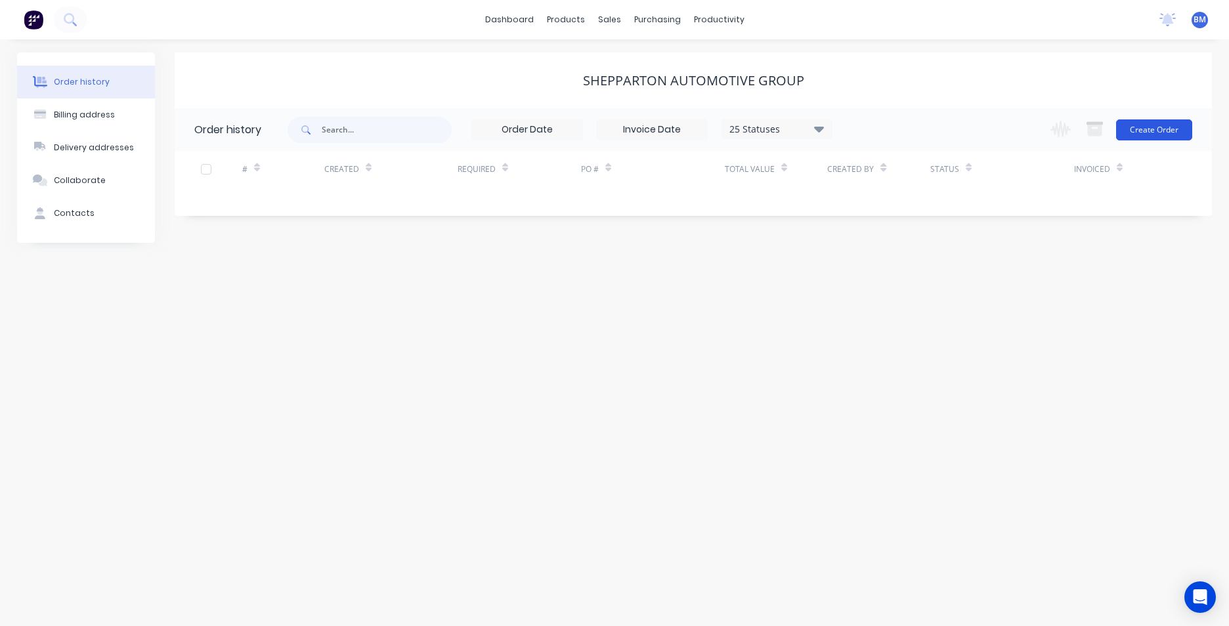
click at [1134, 138] on button "Create Order" at bounding box center [1154, 130] width 76 height 21
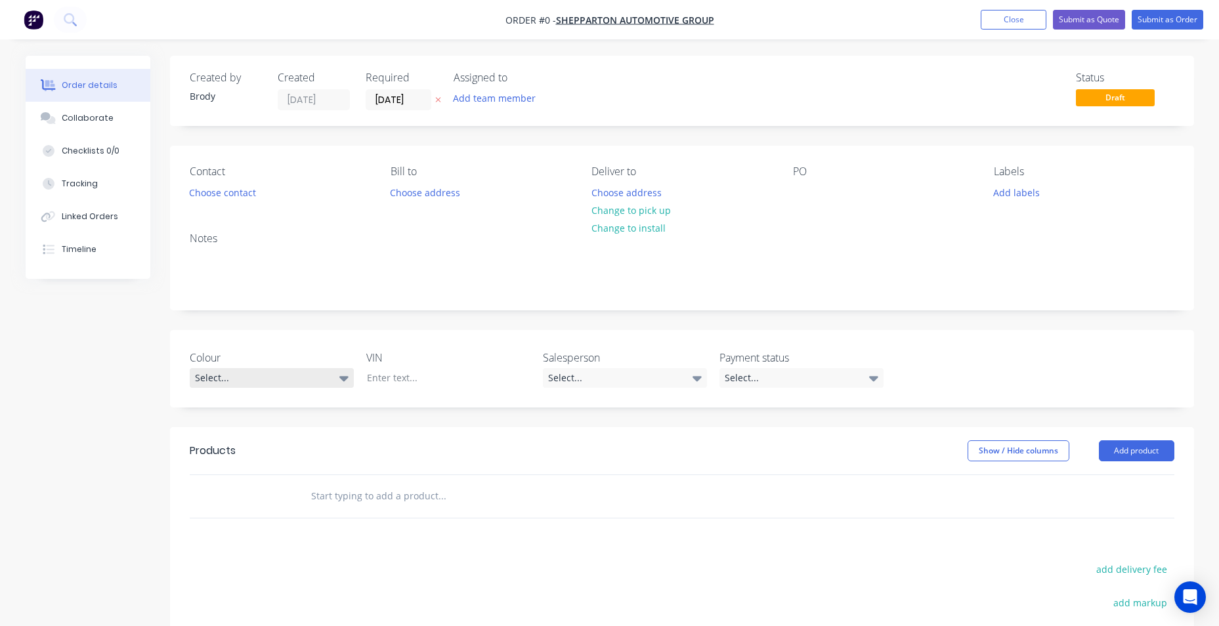
click at [315, 373] on div "Select..." at bounding box center [272, 378] width 164 height 20
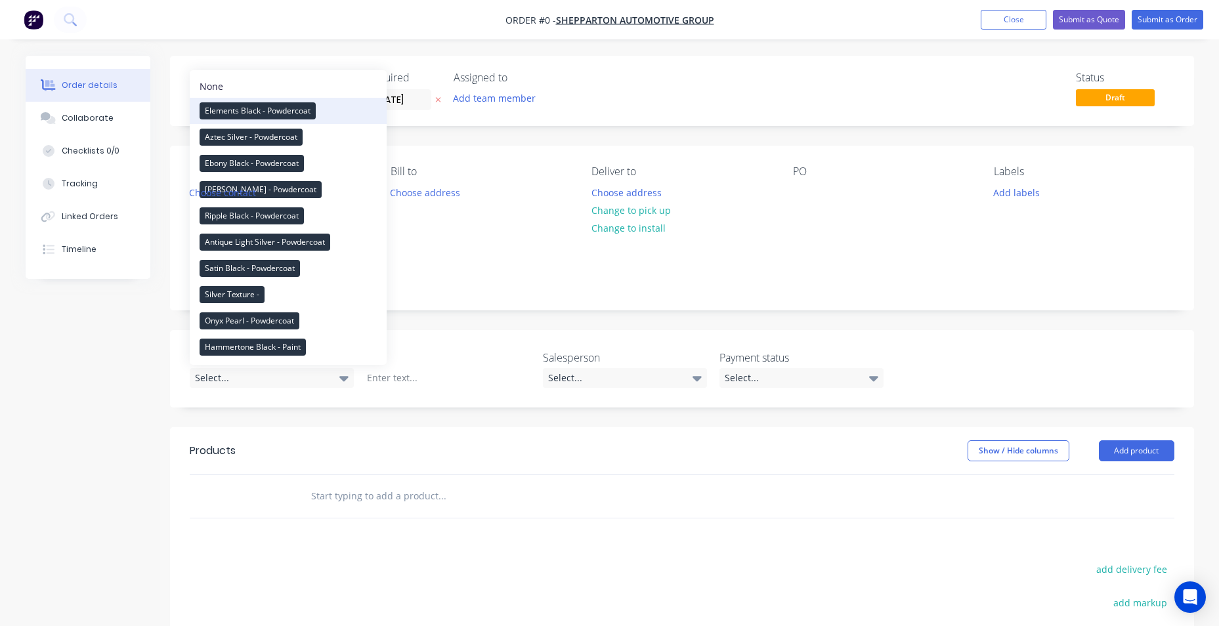
click at [287, 112] on div "Elements Black - Powdercoat" at bounding box center [258, 110] width 116 height 17
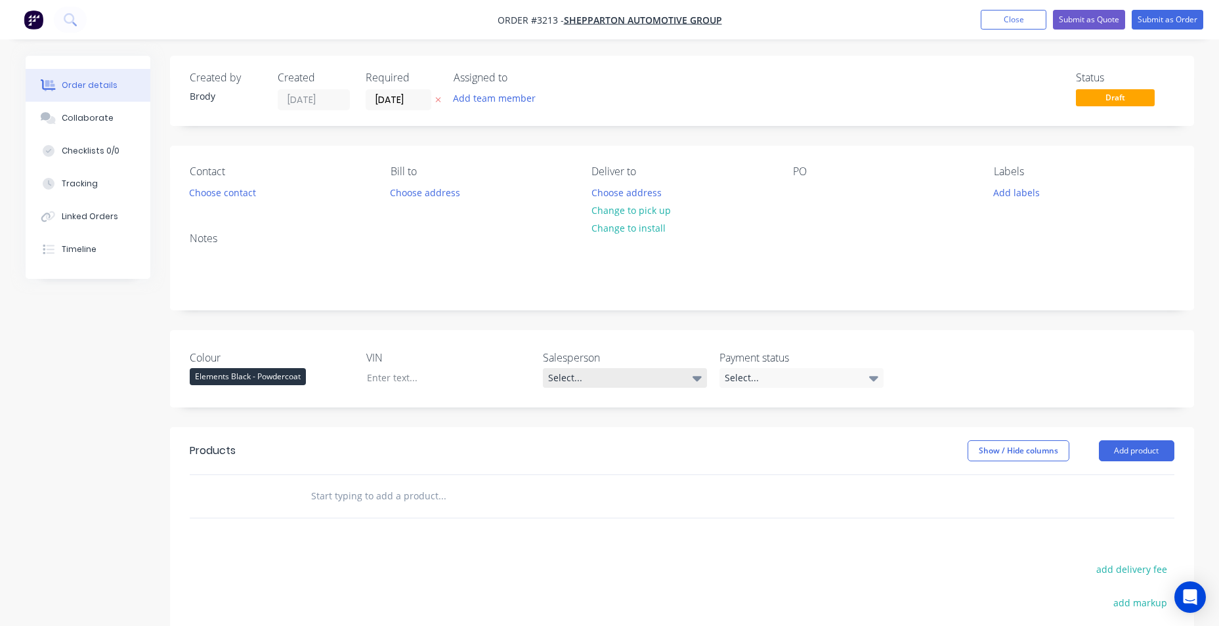
click at [613, 374] on div "Select..." at bounding box center [625, 378] width 164 height 20
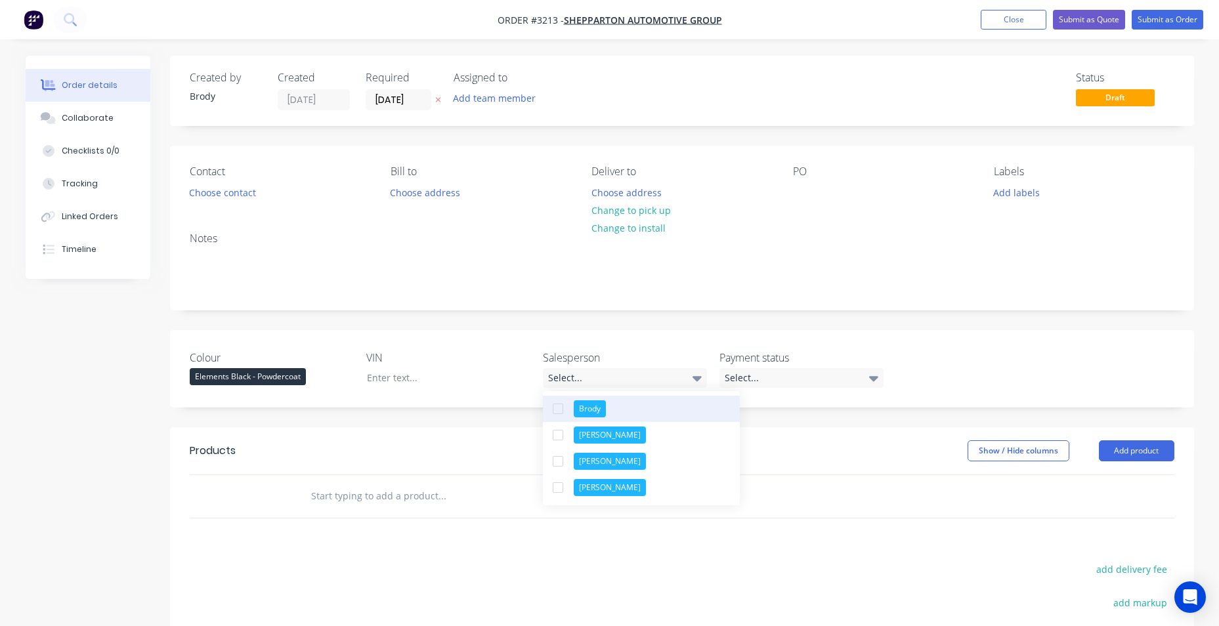
click at [586, 410] on div "Brody" at bounding box center [590, 409] width 32 height 17
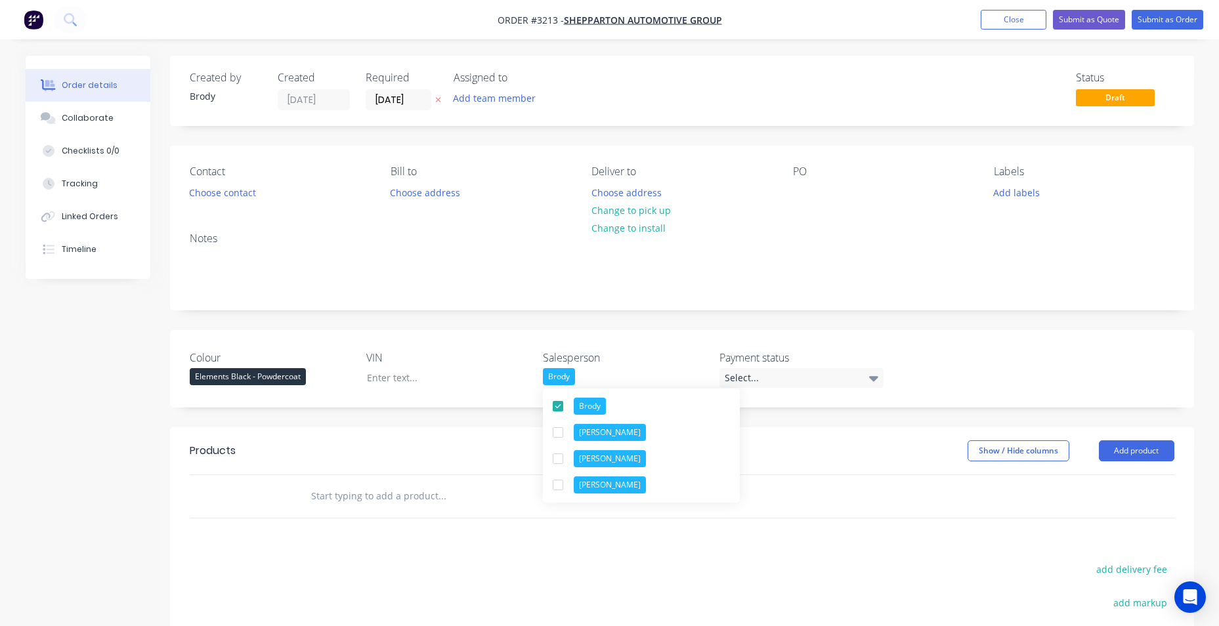
click at [637, 362] on label "Salesperson" at bounding box center [625, 358] width 164 height 16
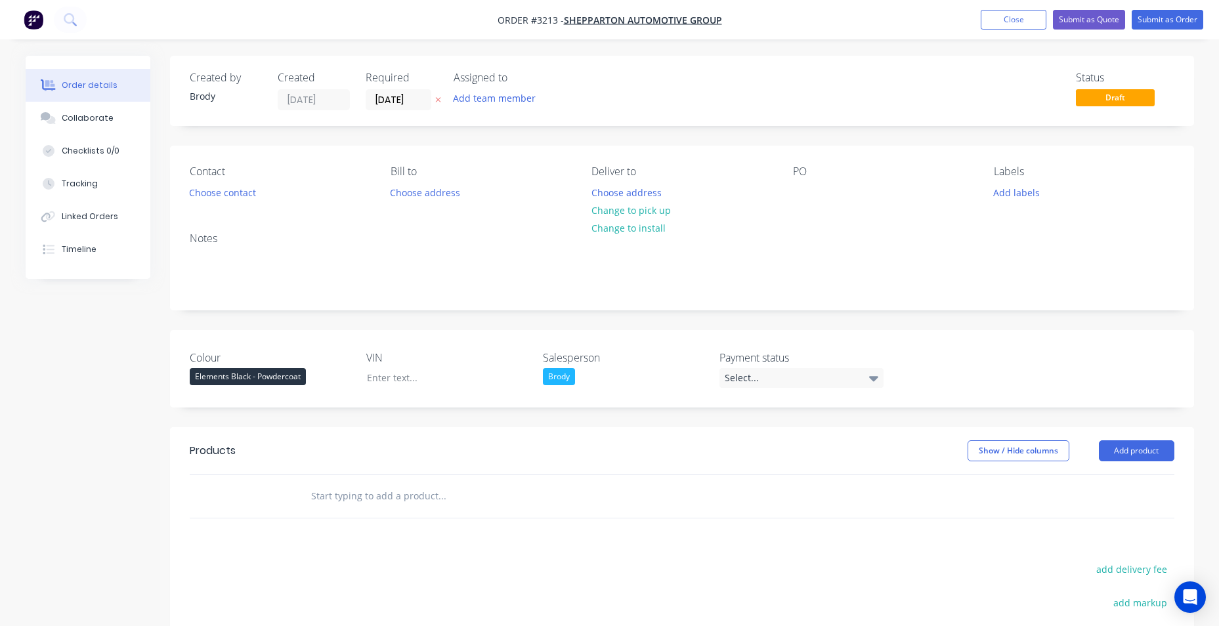
click at [391, 497] on input "text" at bounding box center [442, 496] width 263 height 26
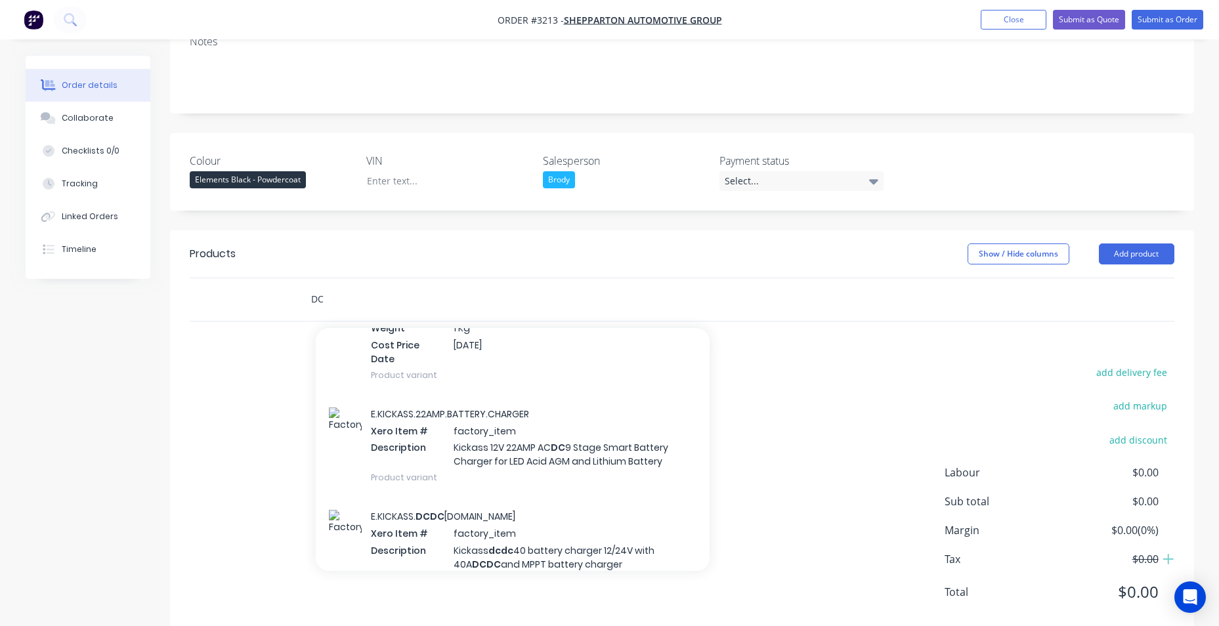
scroll to position [460, 0]
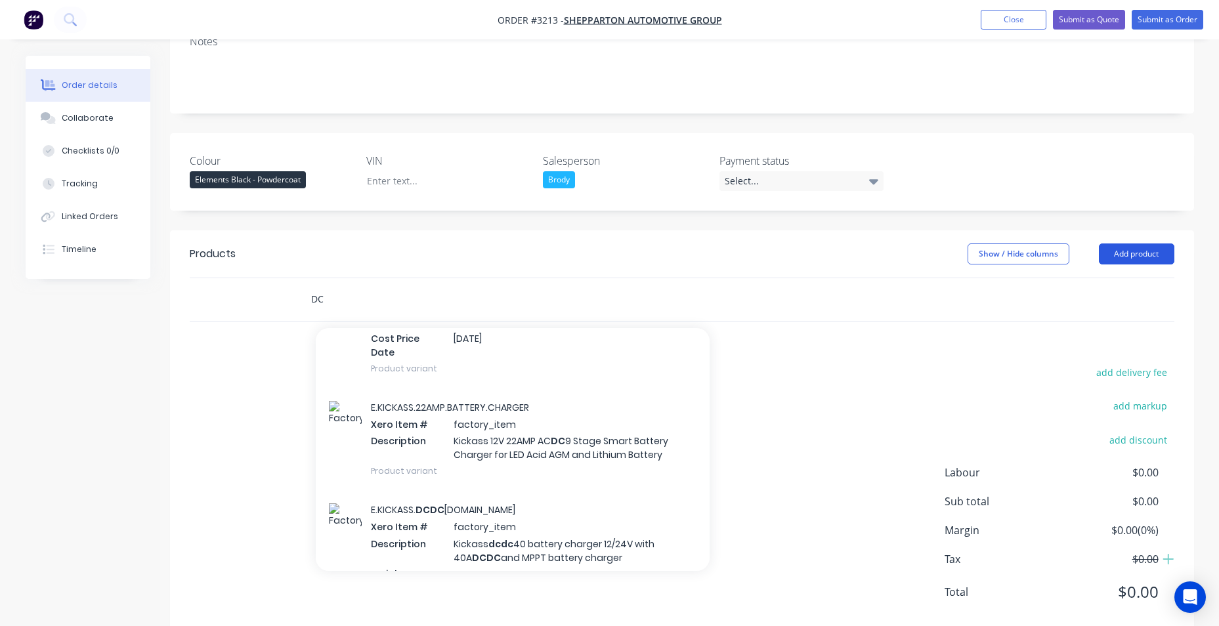
type input "DC"
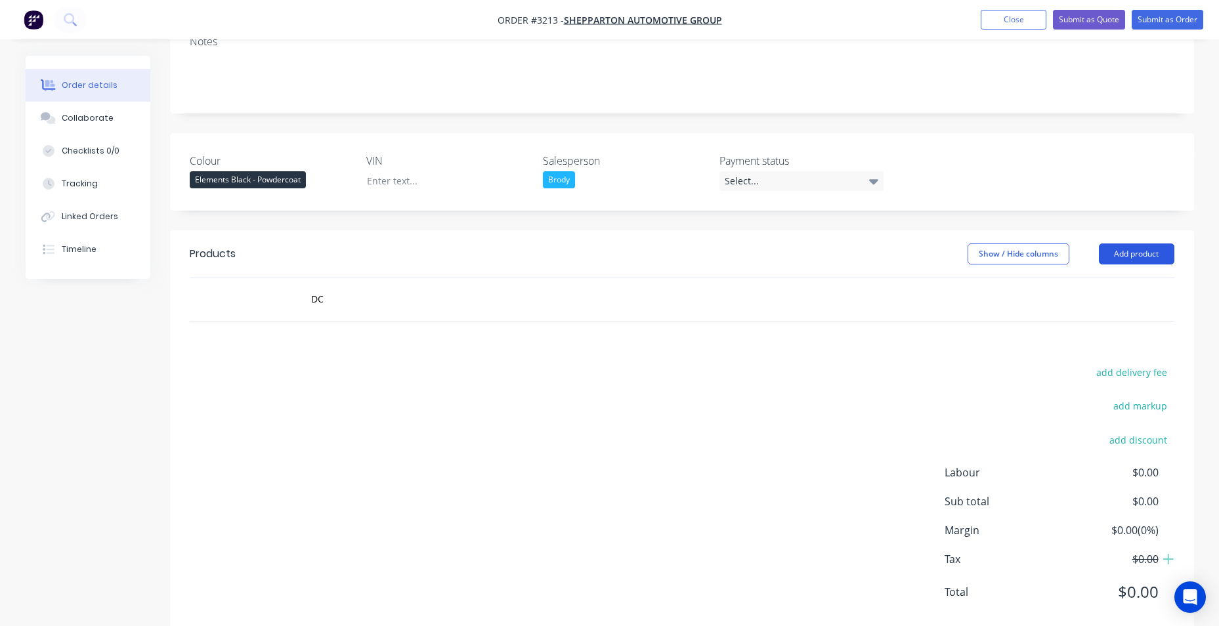
click at [1121, 253] on button "Add product" at bounding box center [1137, 254] width 76 height 21
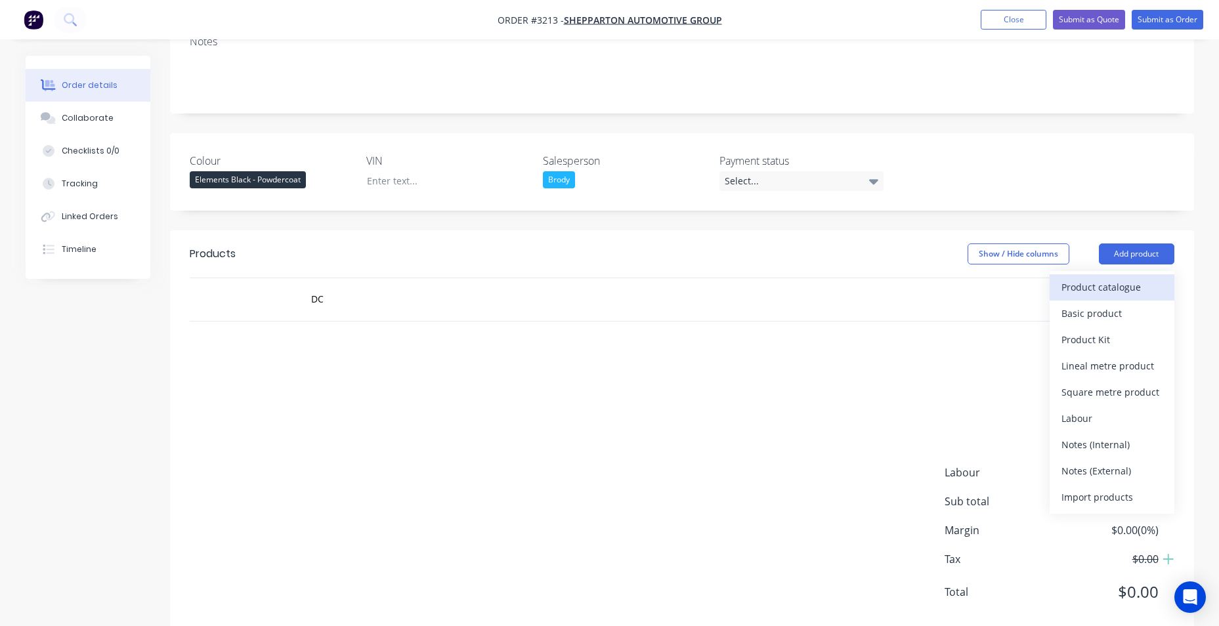
click at [1111, 290] on div "Product catalogue" at bounding box center [1112, 287] width 101 height 19
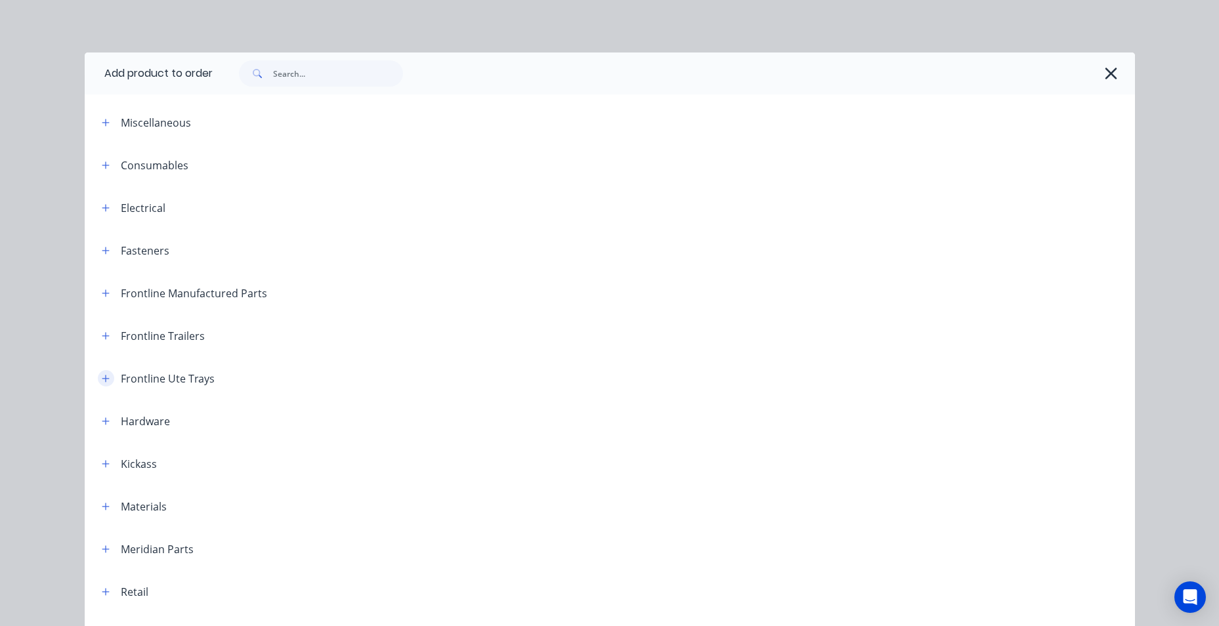
click at [106, 380] on button "button" at bounding box center [106, 378] width 16 height 16
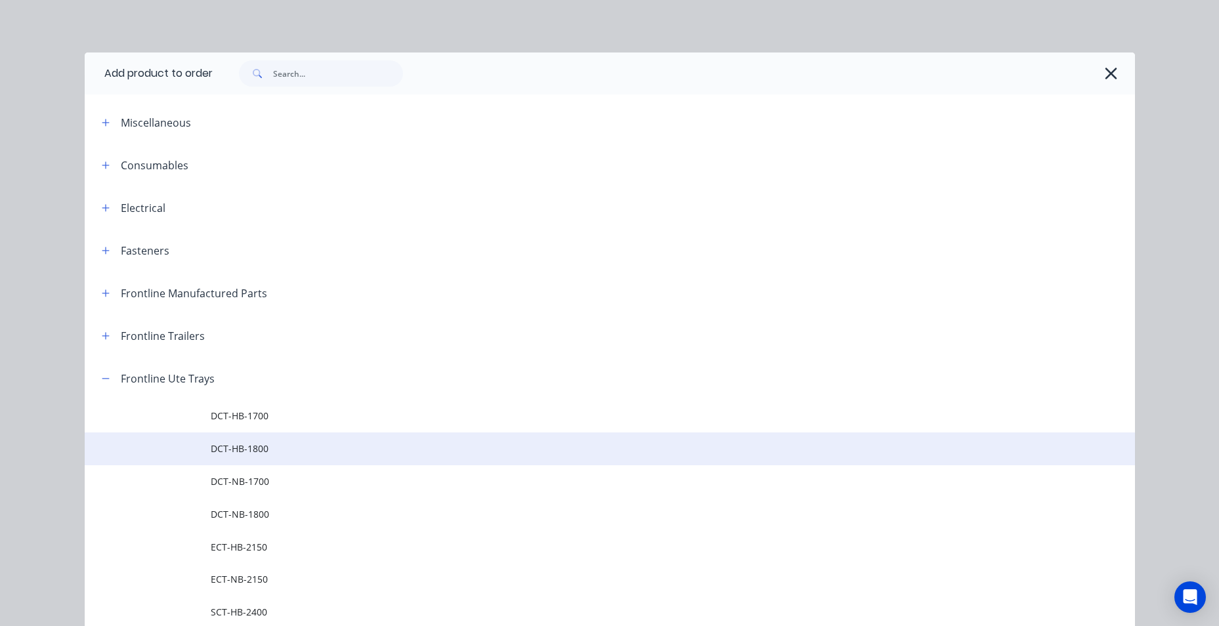
click at [177, 450] on td at bounding box center [148, 449] width 126 height 33
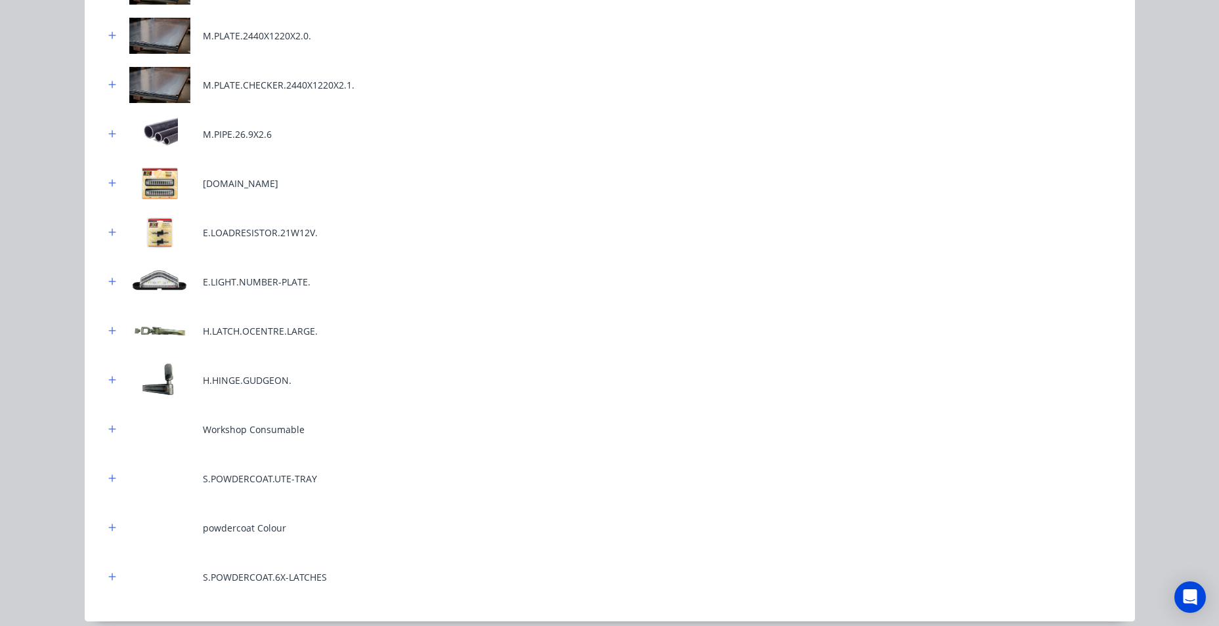
scroll to position [649, 0]
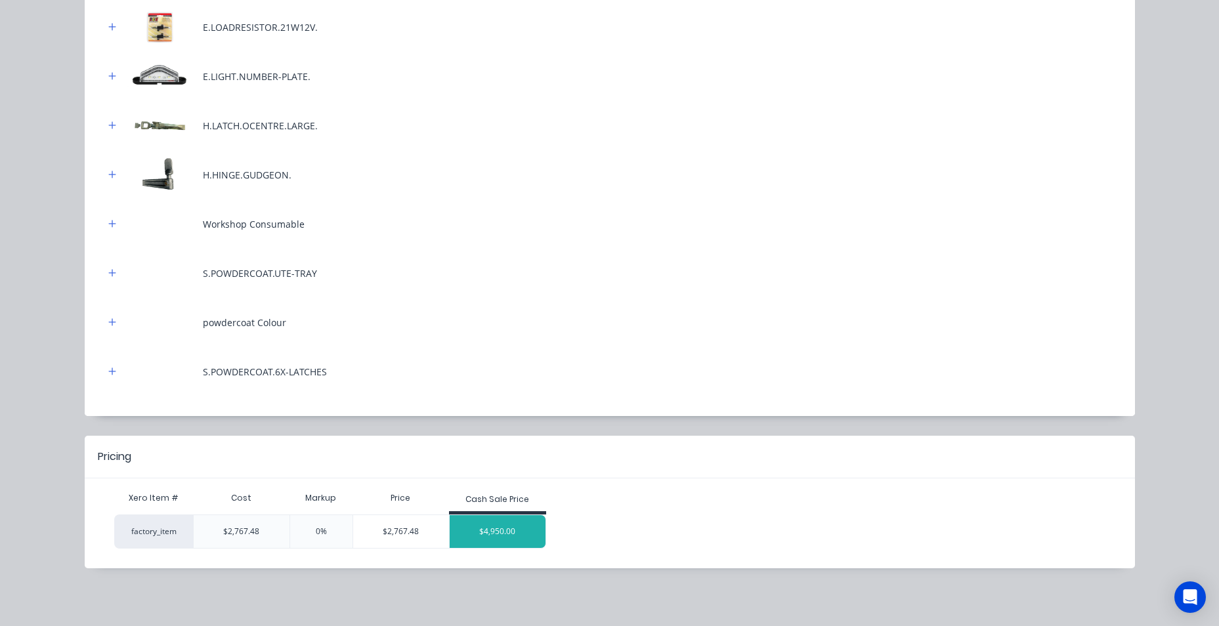
click at [489, 535] on div "$4,950.00" at bounding box center [498, 531] width 96 height 33
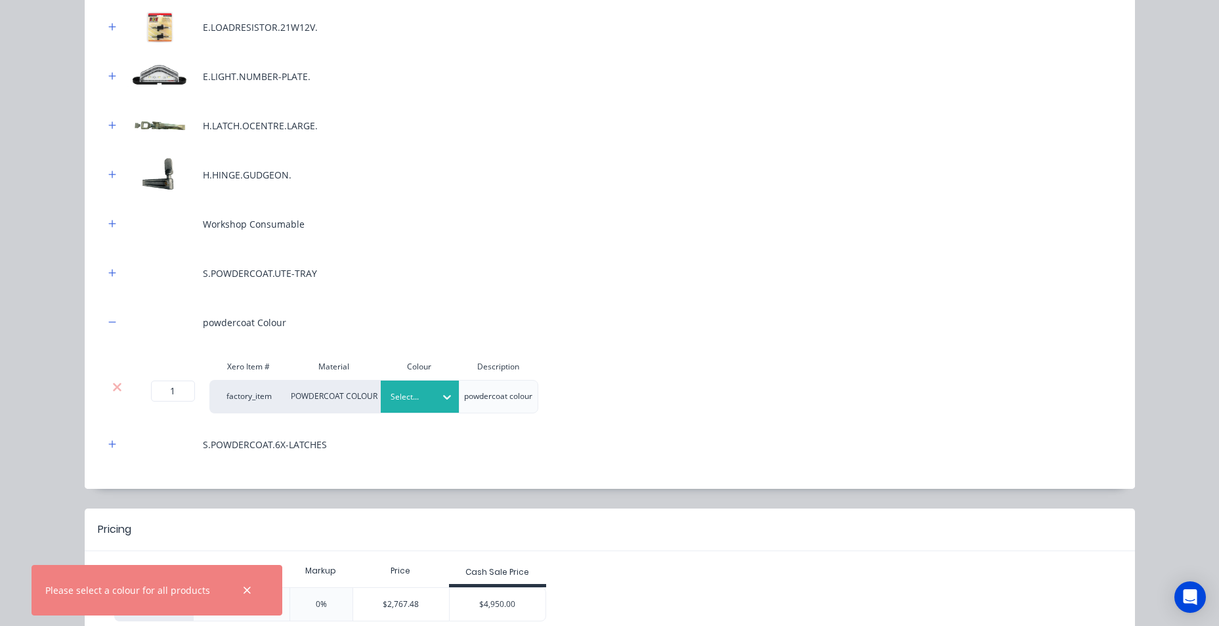
click at [427, 398] on div "Select..." at bounding box center [409, 397] width 54 height 17
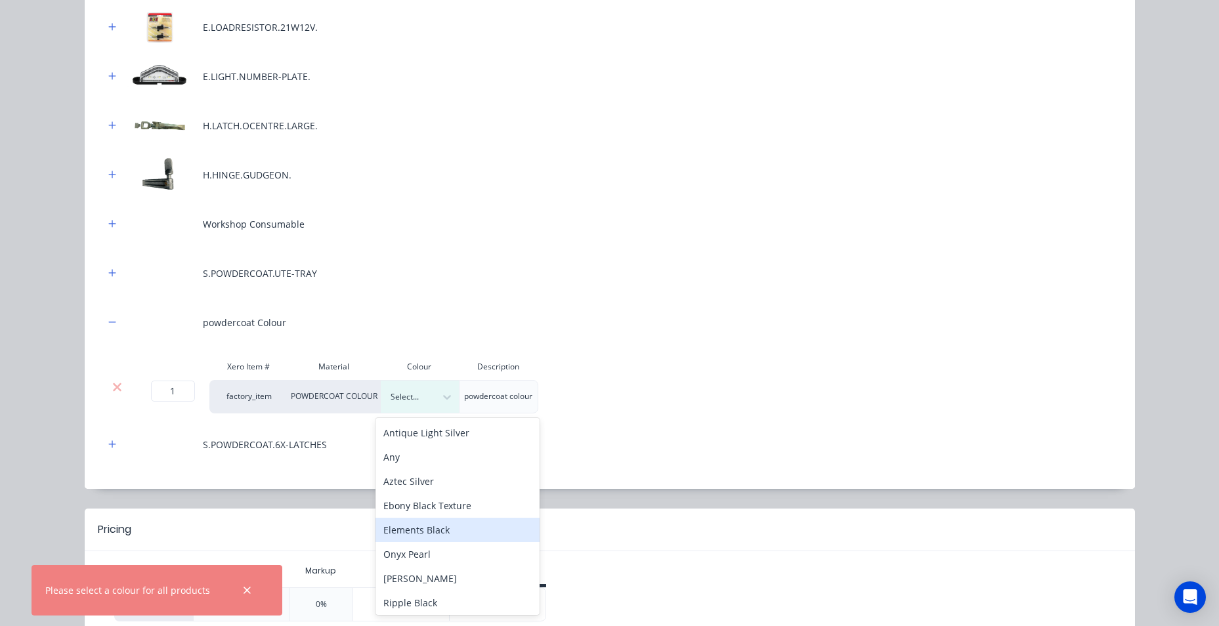
click at [473, 533] on div "Elements Black" at bounding box center [458, 530] width 164 height 24
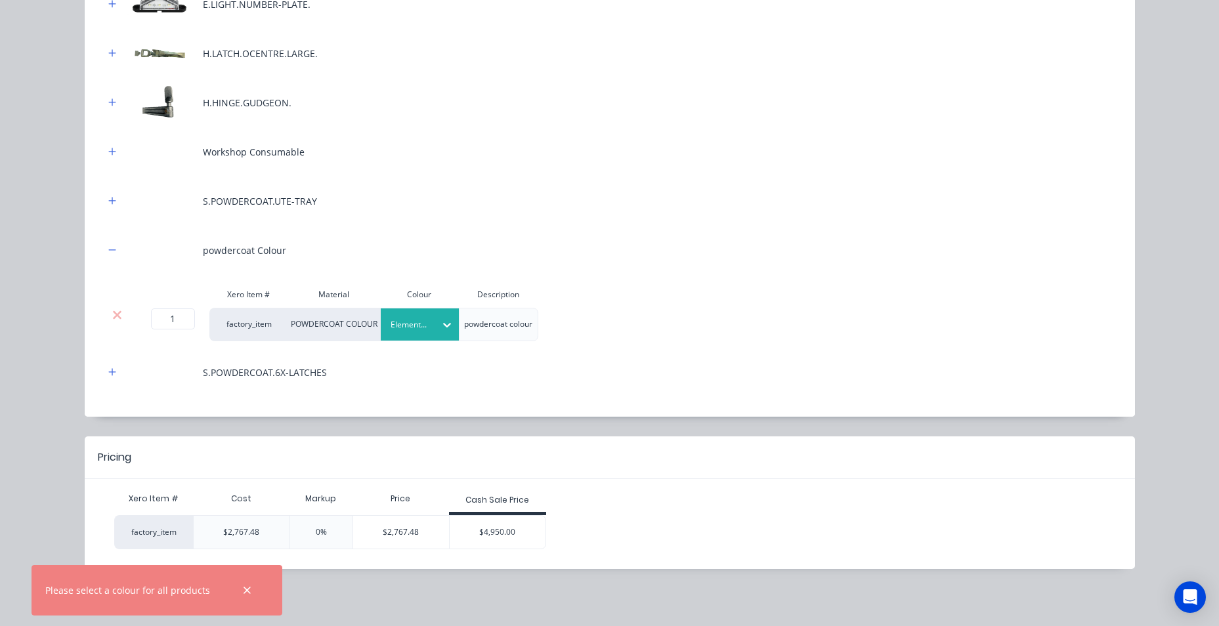
scroll to position [722, 0]
click at [479, 535] on div "$4,950.00" at bounding box center [498, 531] width 96 height 33
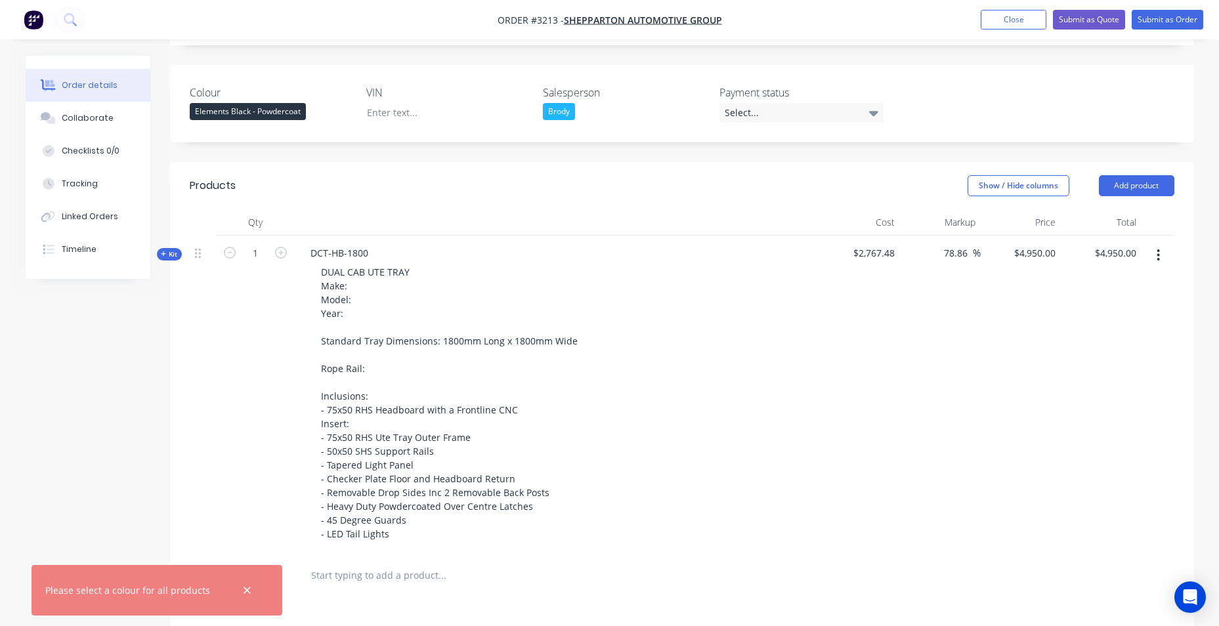
scroll to position [394, 0]
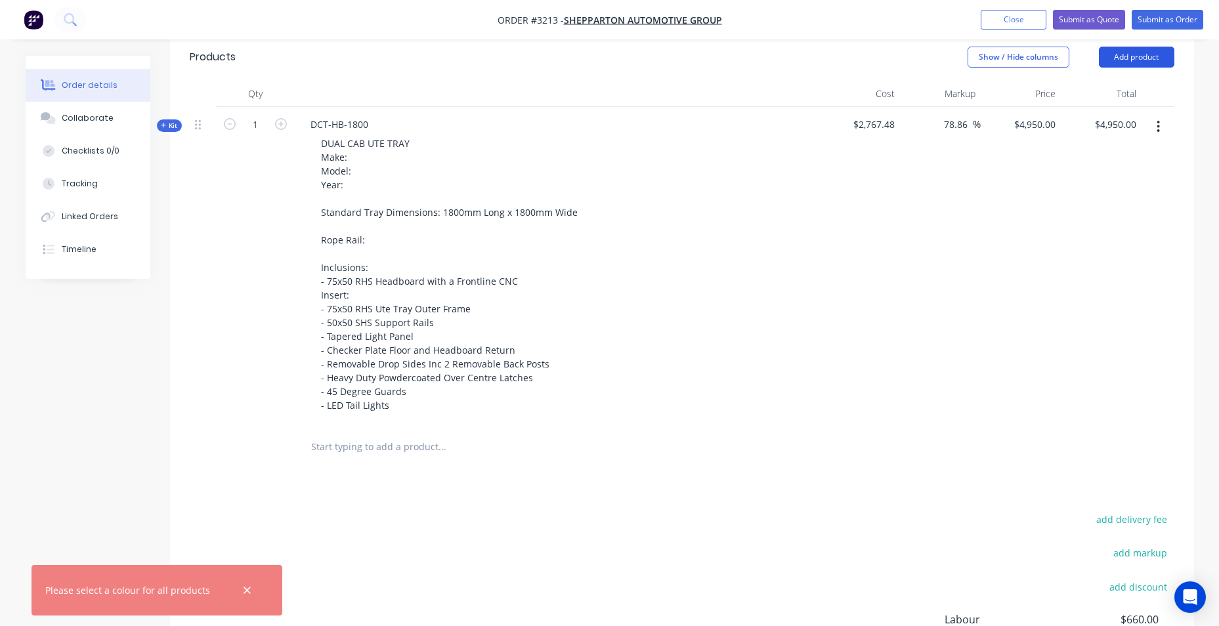
click at [1108, 60] on button "Add product" at bounding box center [1137, 57] width 76 height 21
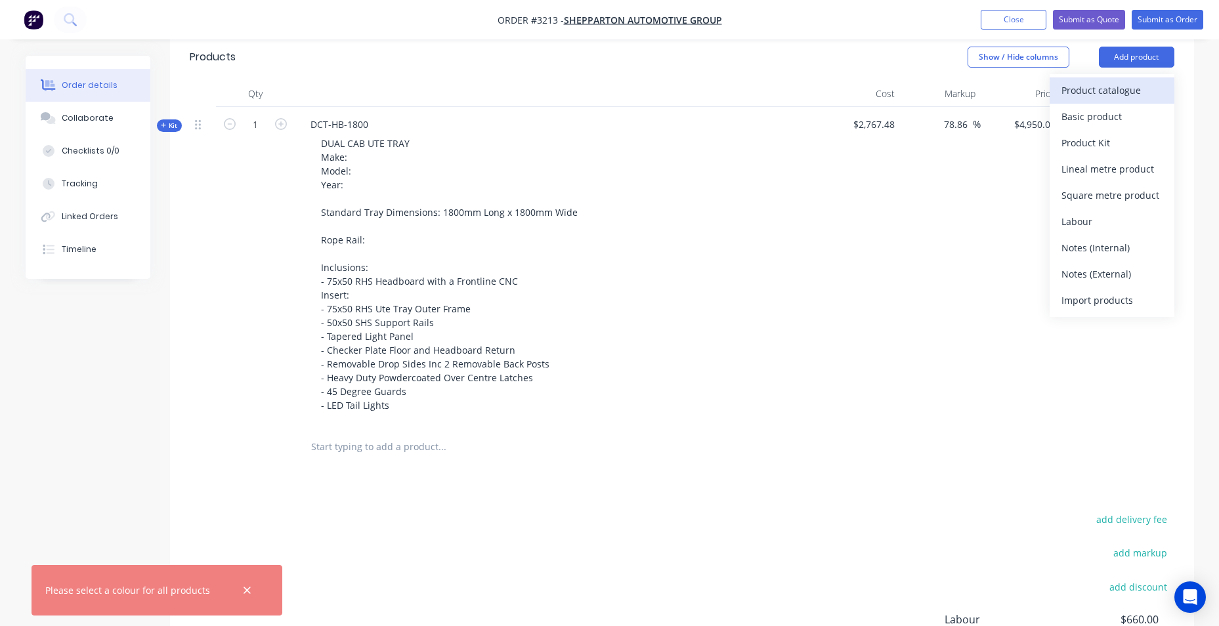
click at [1149, 92] on div "Product catalogue" at bounding box center [1112, 90] width 101 height 19
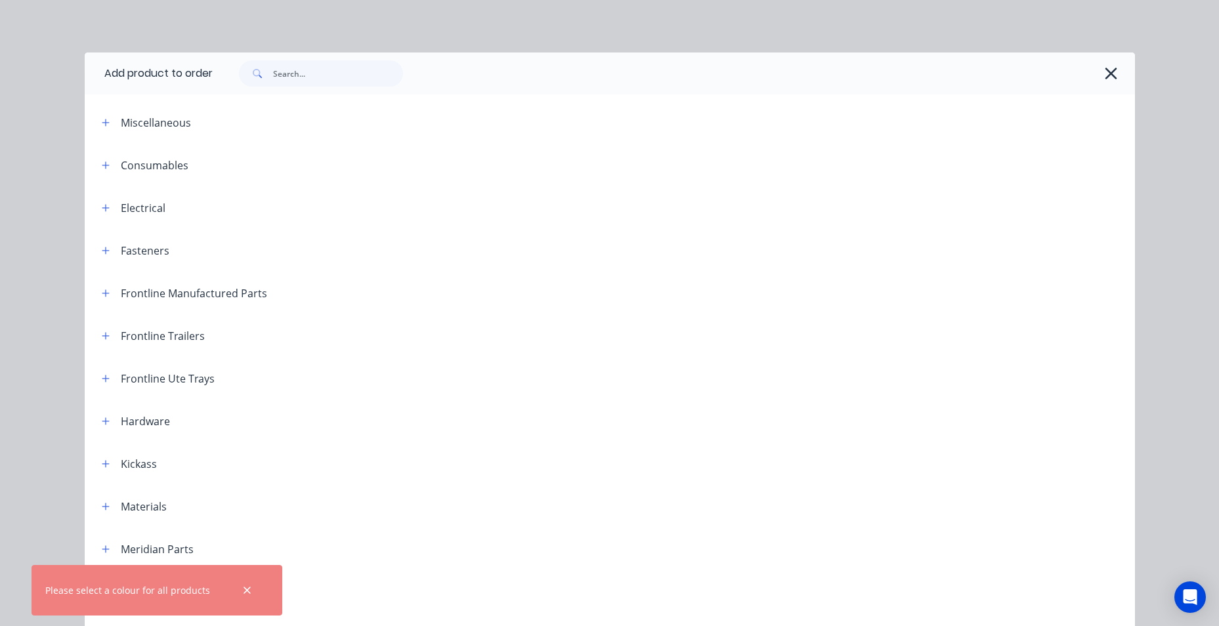
click at [121, 289] on div "Frontline Manufactured Parts" at bounding box center [194, 294] width 146 height 16
click at [102, 294] on icon "button" at bounding box center [105, 293] width 7 height 7
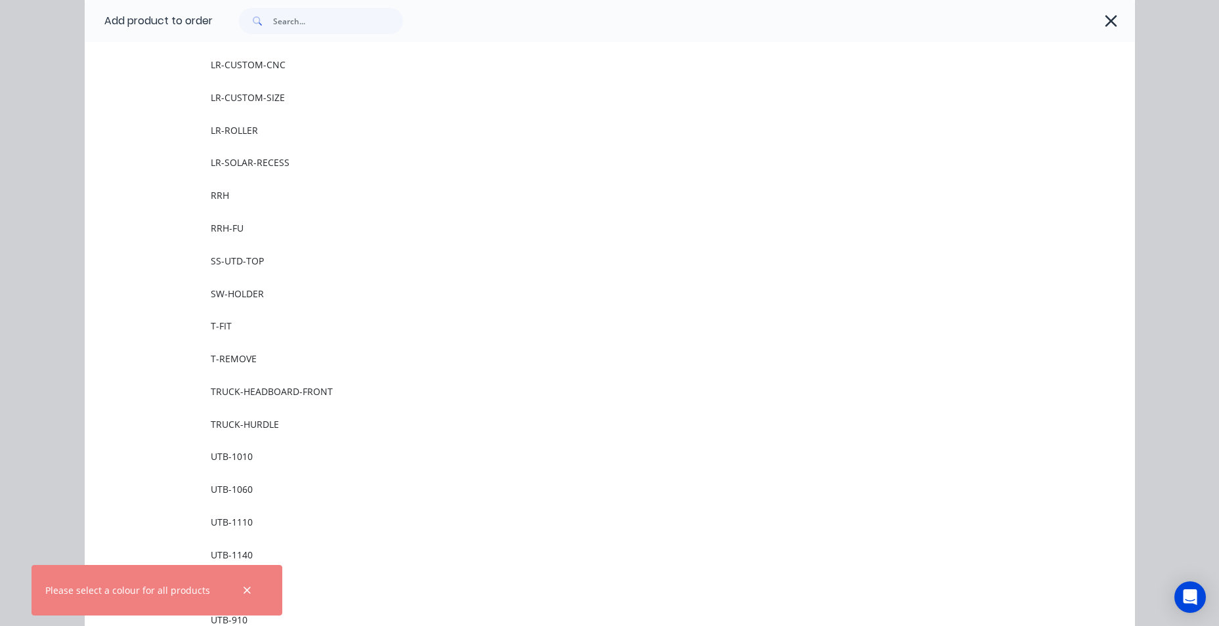
scroll to position [1773, 0]
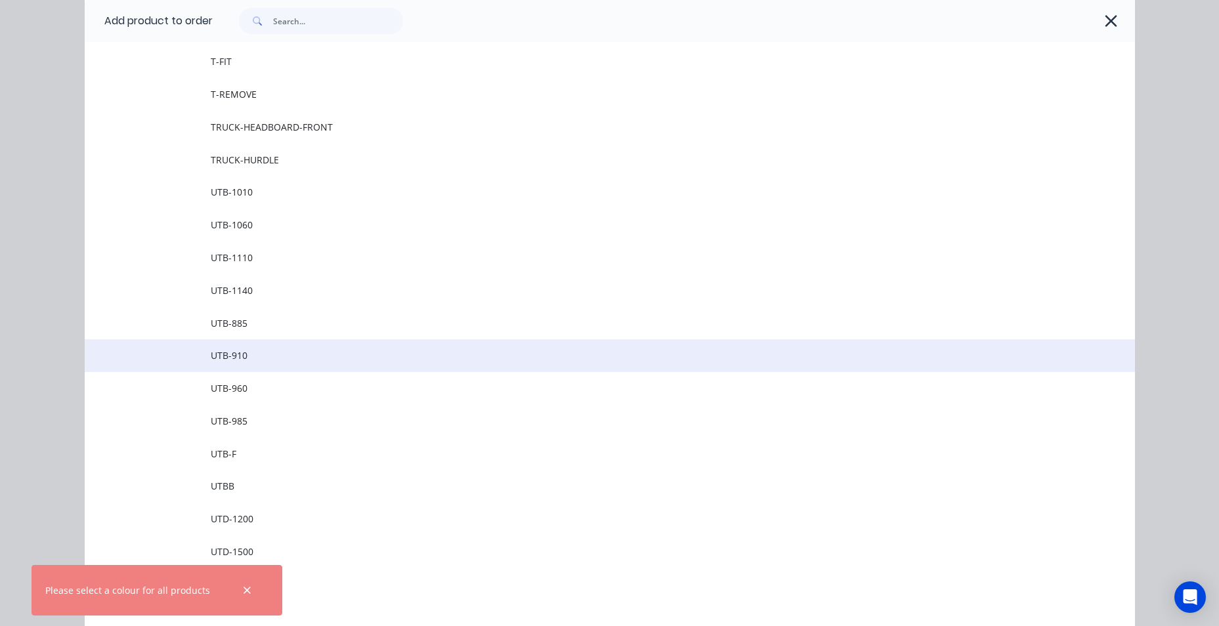
click at [238, 353] on span "UTB-910" at bounding box center [580, 356] width 739 height 14
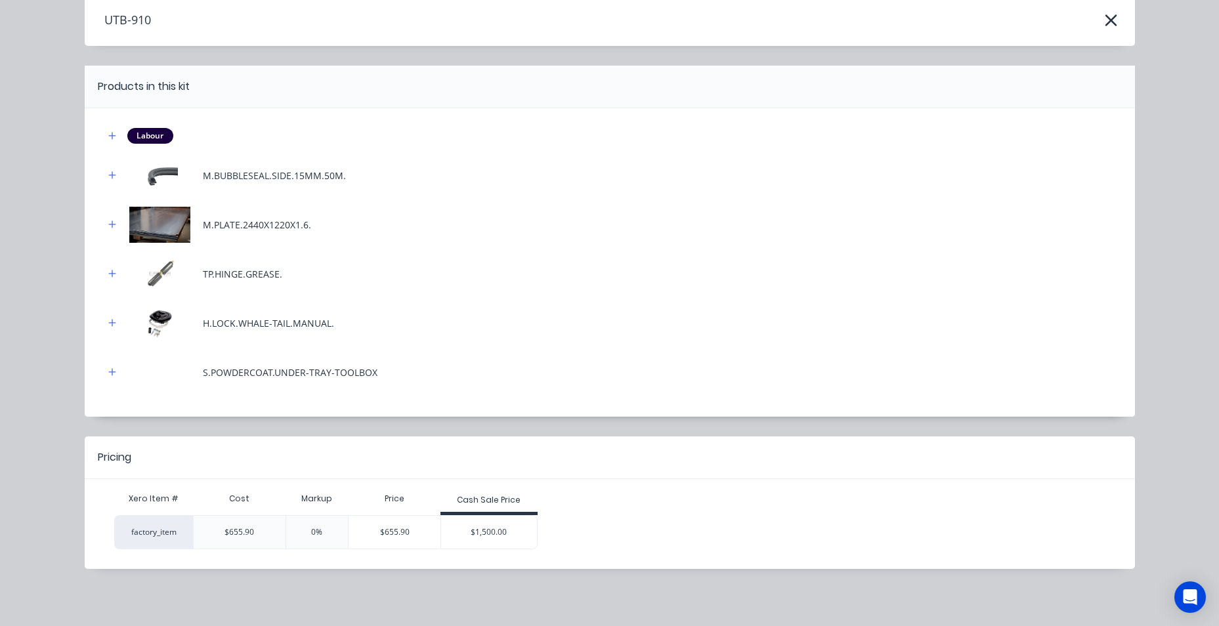
scroll to position [58, 0]
click at [502, 535] on div "$1,500.00" at bounding box center [489, 531] width 96 height 33
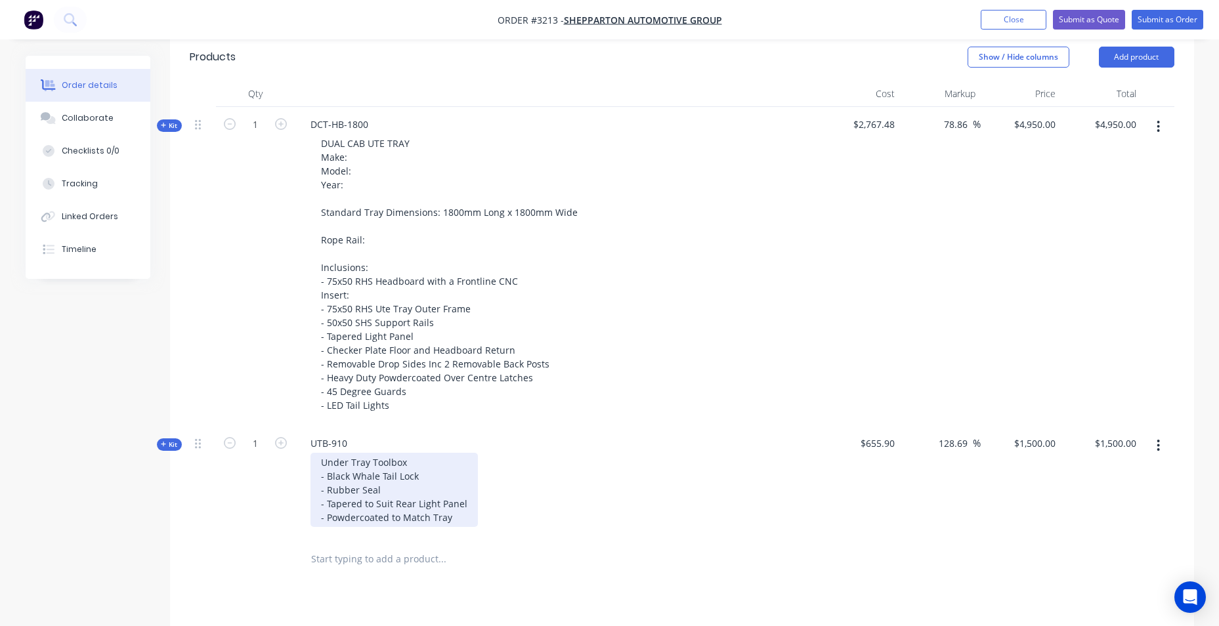
click at [322, 466] on div "Under Tray Toolbox - Black Whale Tail Lock - Rubber Seal - Tapered to Suit Rear…" at bounding box center [394, 490] width 167 height 74
click at [363, 460] on div "BOX SIZE TBC Under Tray Toolbox - Black Whale Tail Lock - Rubber Seal - Tapered…" at bounding box center [395, 490] width 169 height 74
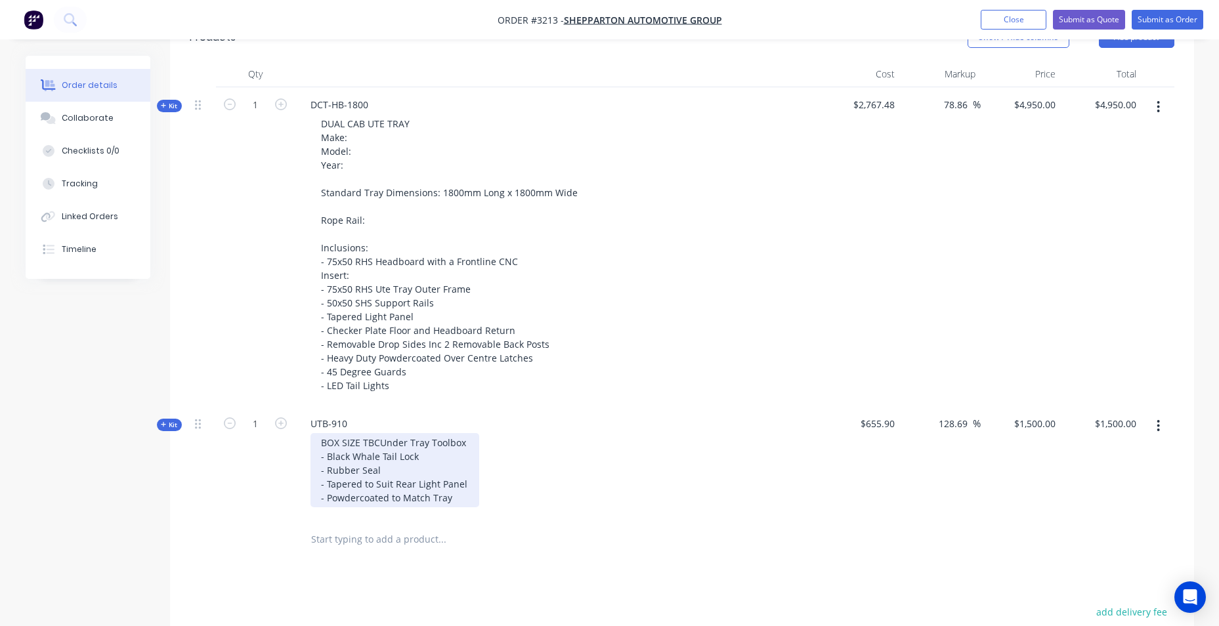
scroll to position [394, 0]
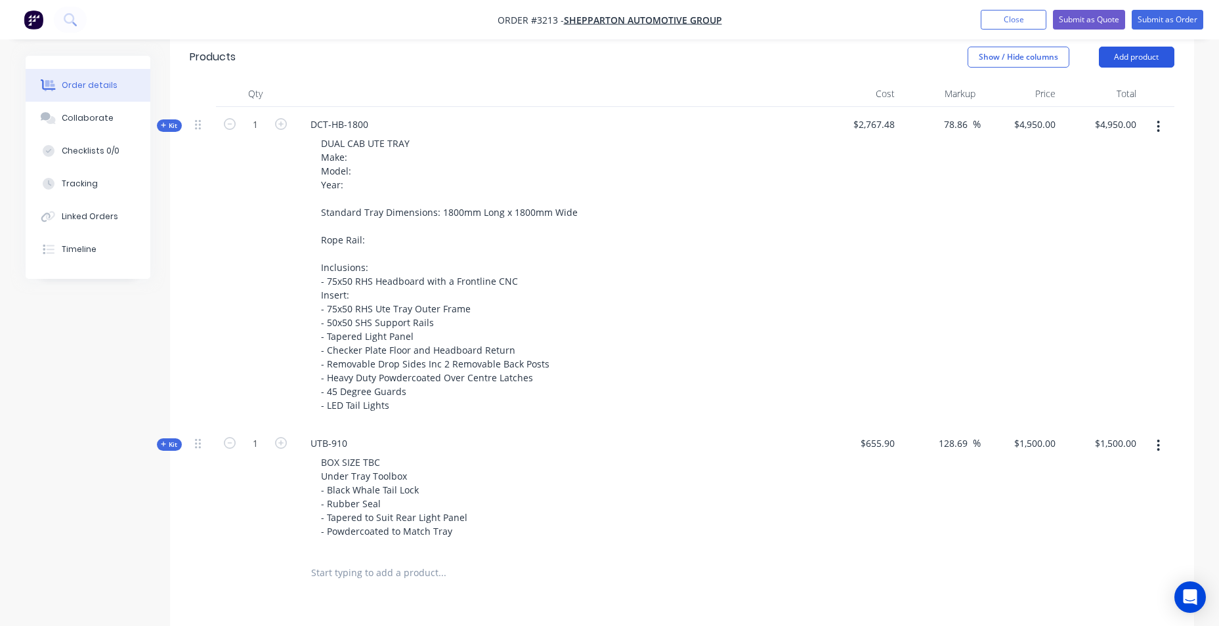
click at [1103, 59] on button "Add product" at bounding box center [1137, 57] width 76 height 21
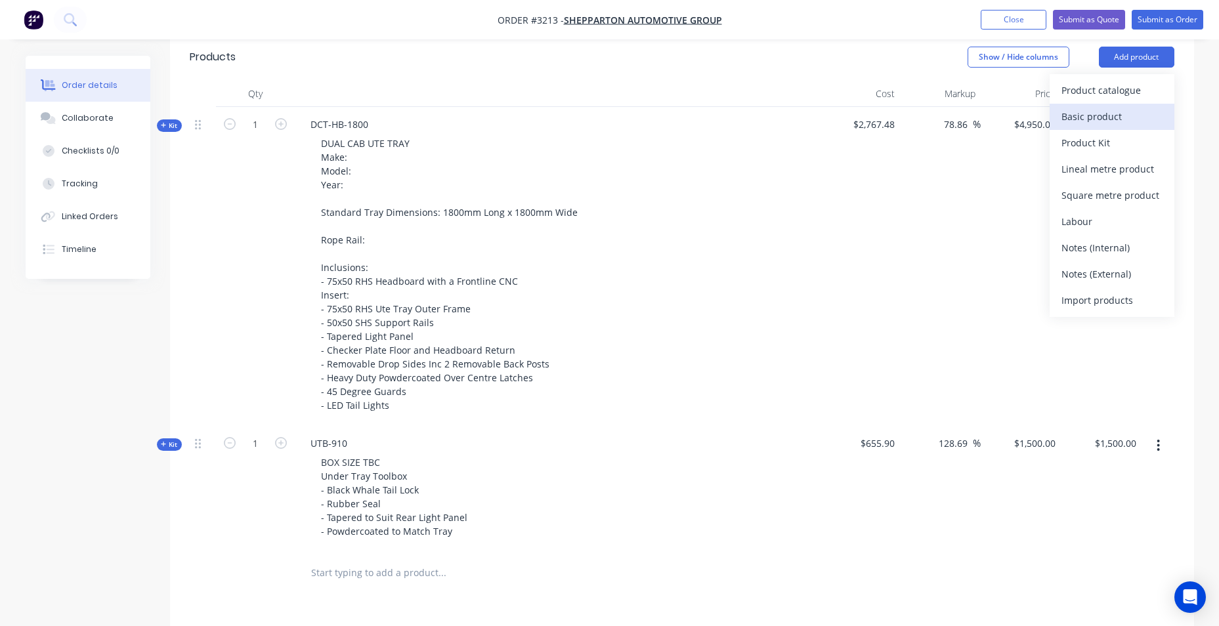
click at [1079, 125] on div "Basic product" at bounding box center [1112, 116] width 101 height 19
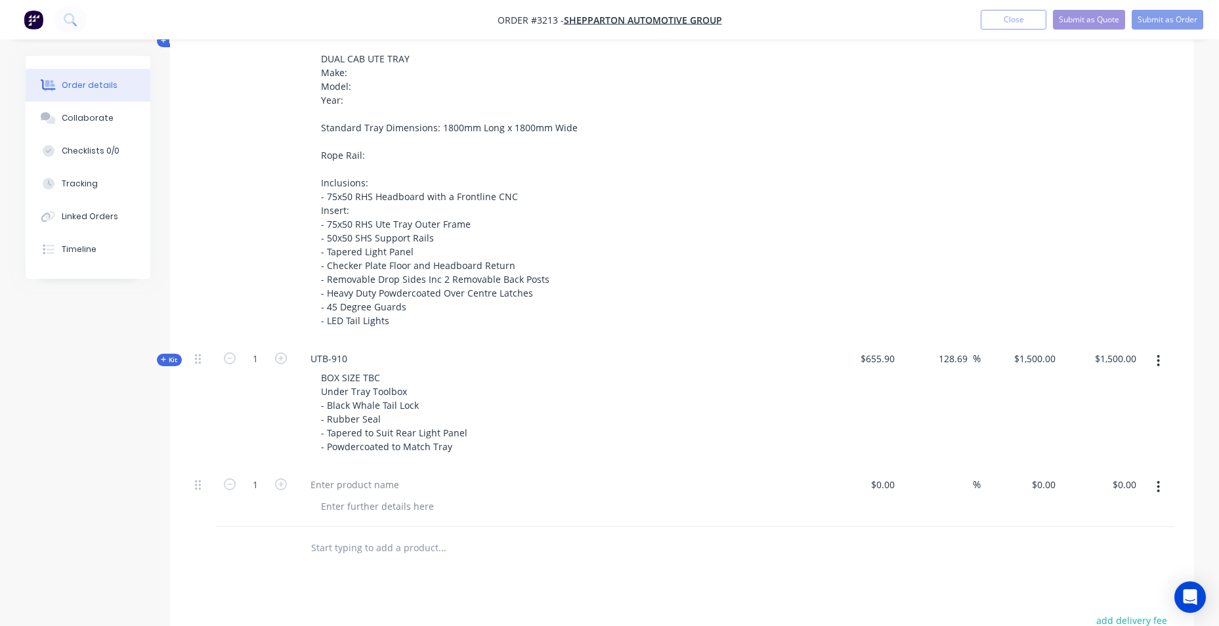
scroll to position [722, 0]
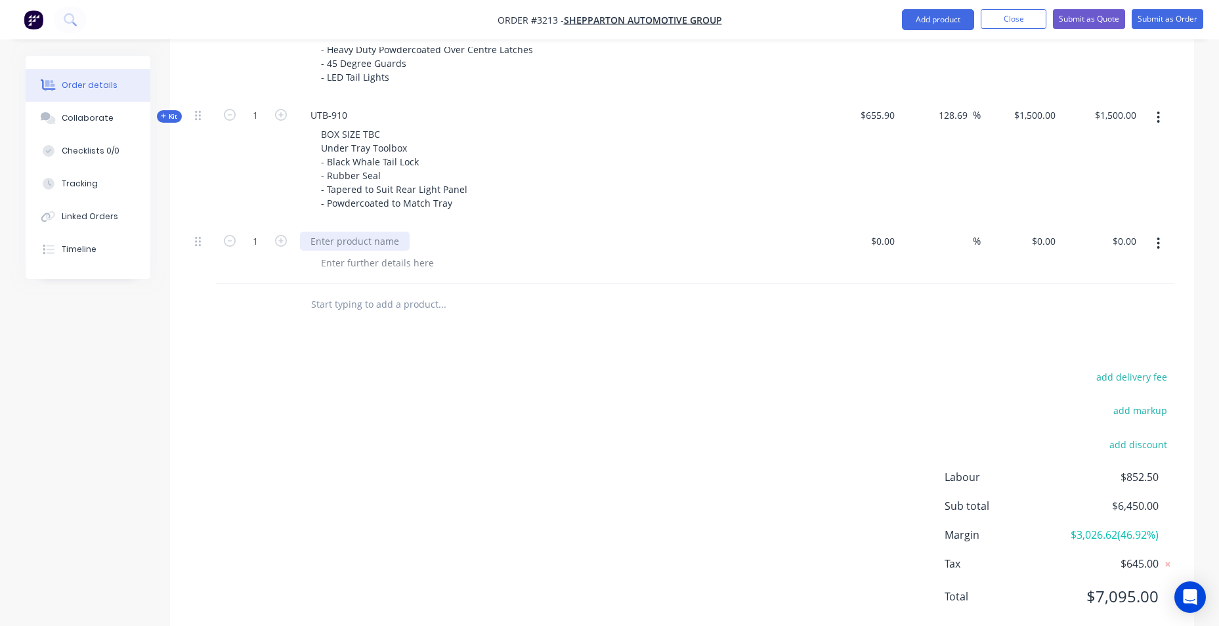
click at [357, 246] on div at bounding box center [355, 241] width 110 height 19
click at [361, 256] on div at bounding box center [378, 262] width 134 height 19
paste div
drag, startPoint x: 546, startPoint y: 265, endPoint x: 506, endPoint y: 266, distance: 40.1
click at [506, 266] on div "REFIT Blind Spot/Cross Traffic Remount Kit (BSB04VB)" at bounding box center [438, 262] width 254 height 19
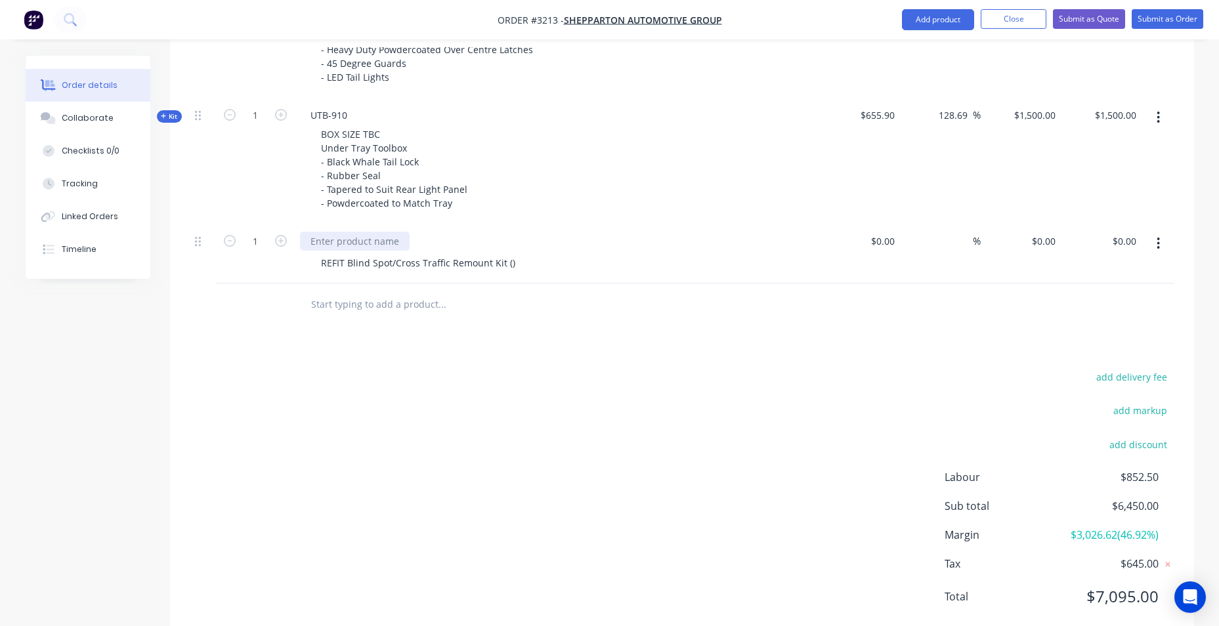
click at [330, 242] on div at bounding box center [355, 241] width 110 height 19
paste div
click at [508, 263] on div "REFIT Blind Spot/Cross Traffic Remount Kit ()" at bounding box center [418, 262] width 215 height 19
click at [887, 244] on input at bounding box center [885, 241] width 30 height 19
type input "$301.00"
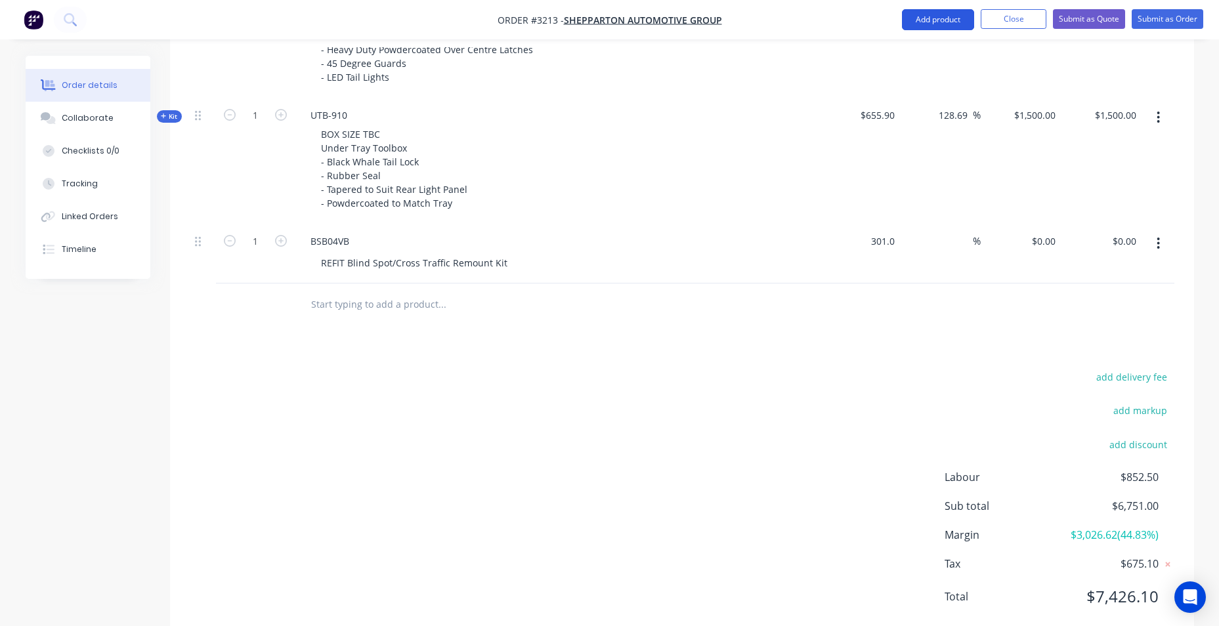
type input "$301.00"
click at [1052, 246] on input "$301.00" at bounding box center [1040, 241] width 41 height 19
type input "$301.00"
type input "4"
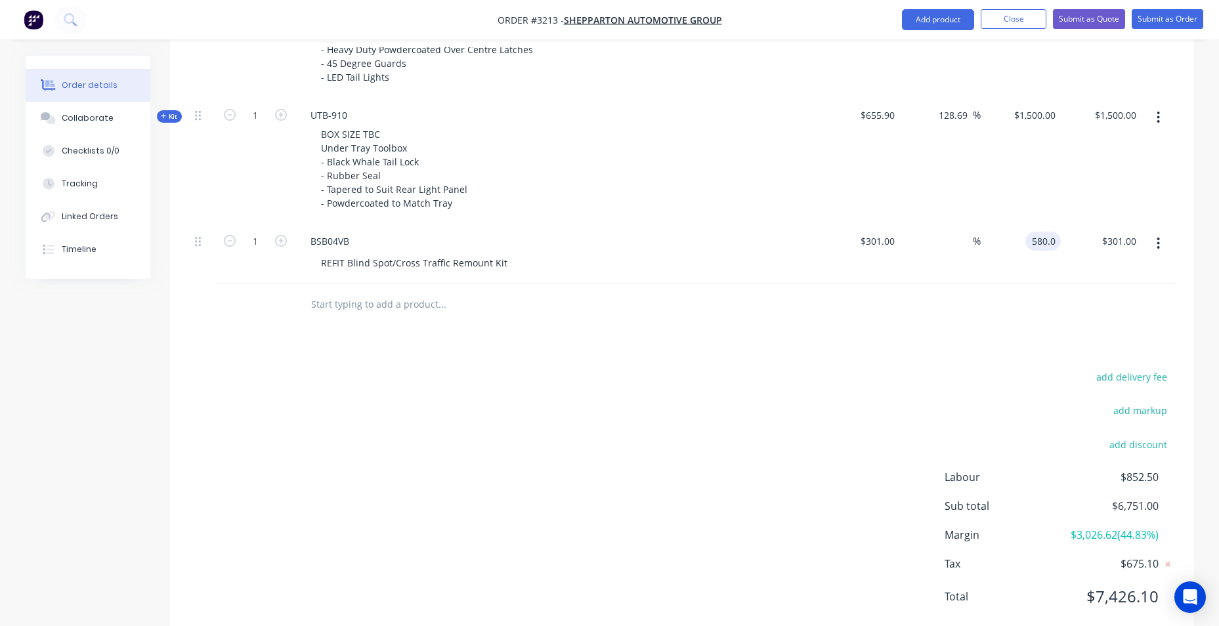
type input "580.0"
type input "92.69"
type input "$580.00"
click at [728, 153] on div "BOX SIZE TBC Under Tray Toolbox - Black Whale Tail Lock - Rubber Seal - Tapered…" at bounding box center [557, 169] width 515 height 88
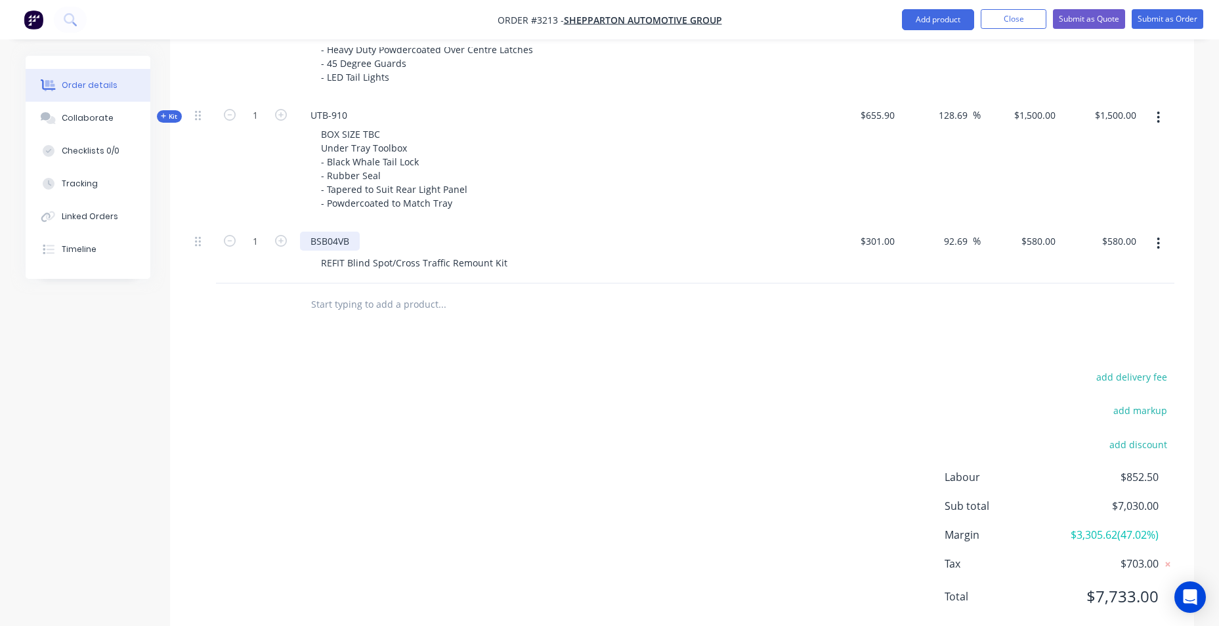
click at [352, 242] on div "BSB04VB" at bounding box center [330, 241] width 60 height 19
click at [503, 263] on div "REFIT Blind Spot/Cross Traffic Remount Kit" at bounding box center [415, 262] width 208 height 19
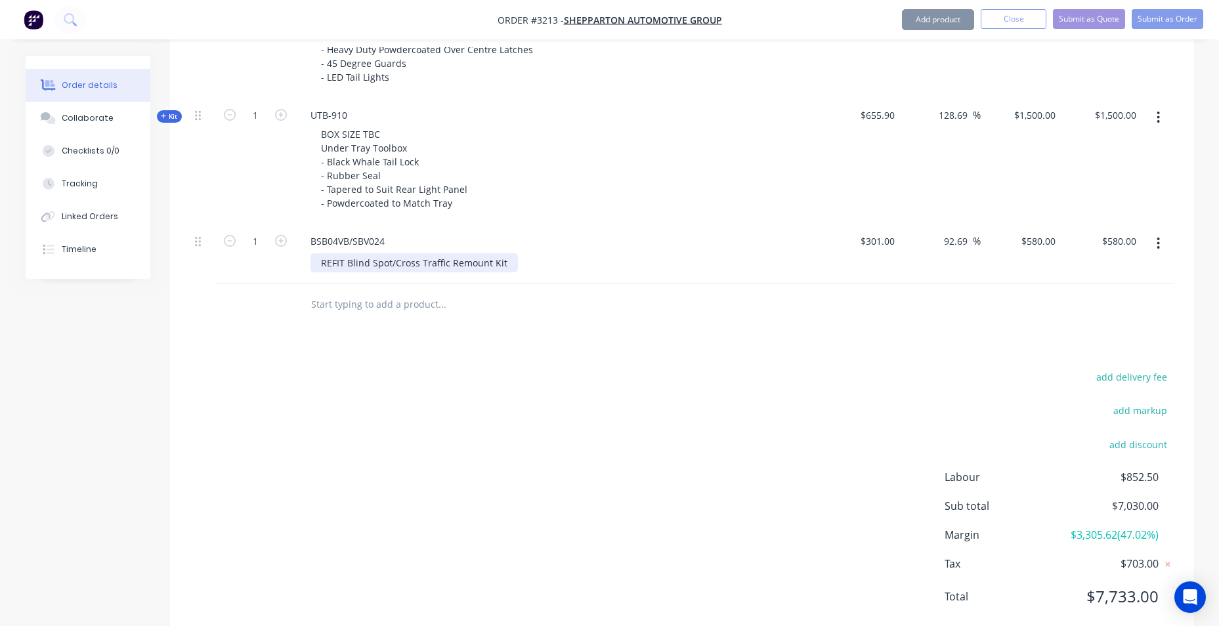
click at [322, 263] on div "REFIT Blind Spot/Cross Traffic Remount Kit" at bounding box center [415, 262] width 208 height 19
click at [508, 263] on div "-REFIT Blind Spot/Cross Traffic Remount Kit" at bounding box center [416, 262] width 211 height 19
click at [507, 260] on div "-REFIT Blind Spot/Cross Traffic Remount Kit" at bounding box center [416, 262] width 211 height 19
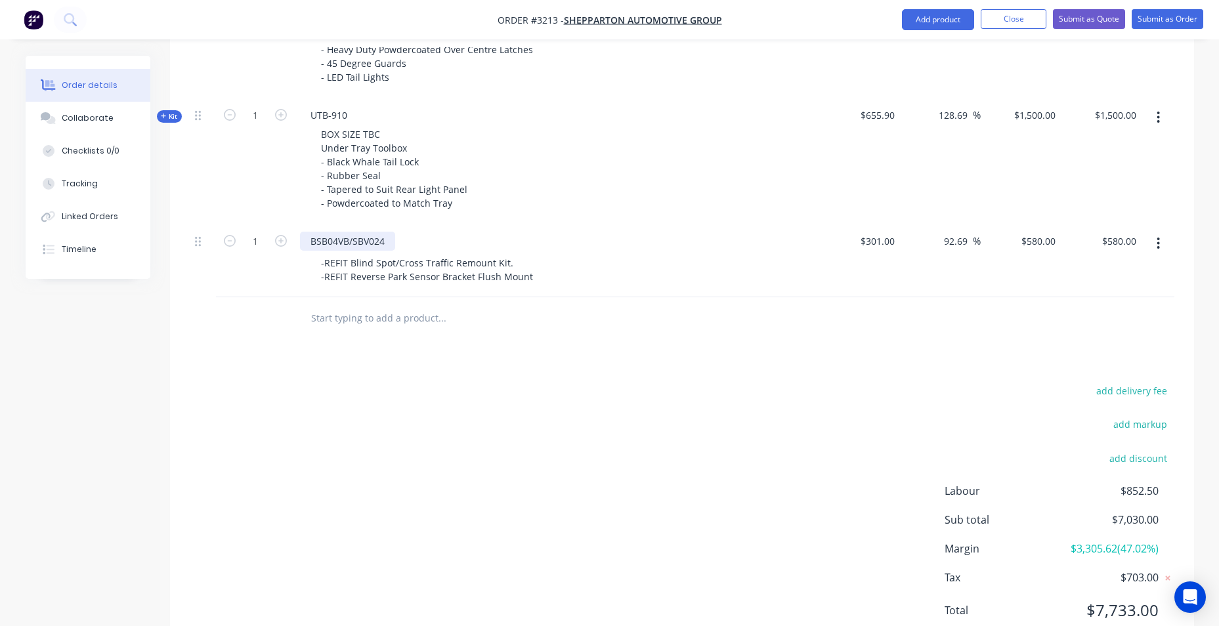
click at [384, 240] on div "BSB04VB/SBV024" at bounding box center [347, 241] width 95 height 19
click at [527, 282] on div "-REFIT Blind Spot/Cross Traffic Remount Kit. -REFIT Reverse Park Sensor Bracket…" at bounding box center [427, 269] width 233 height 33
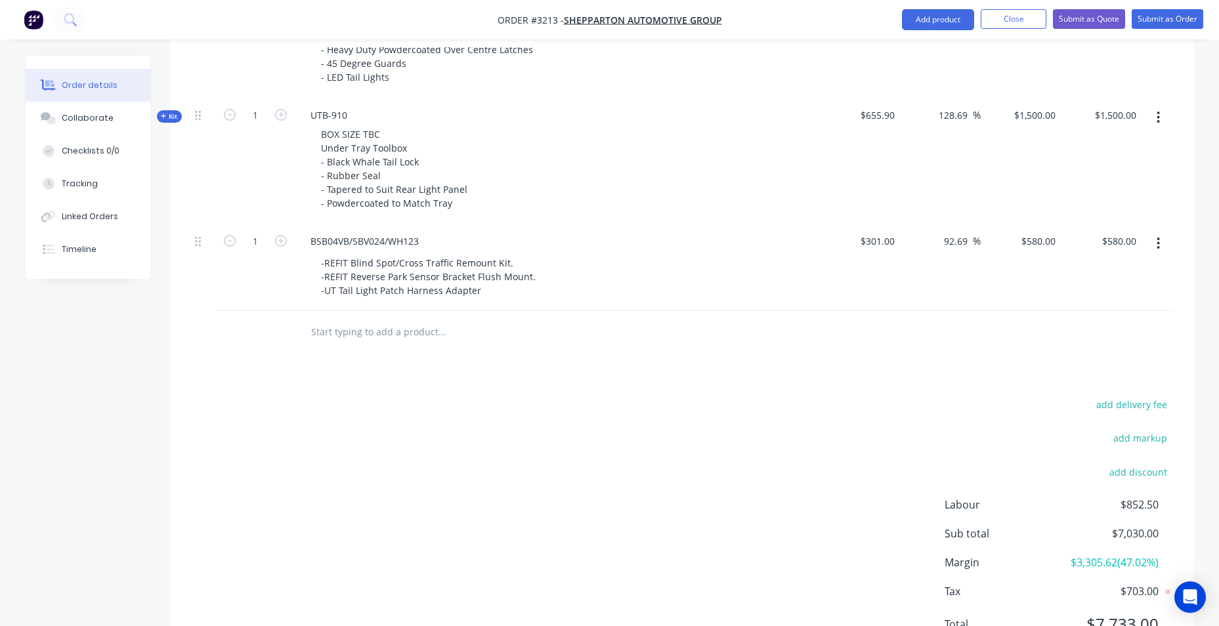
click at [602, 221] on div "UTB-910 BOX SIZE TBC Under Tray Toolbox - Black Whale Tail Lock - Rubber Seal -…" at bounding box center [557, 161] width 525 height 126
click at [1044, 238] on input "580" at bounding box center [1040, 241] width 41 height 19
type input "880.00"
type input "192.36"
type input "$880.00"
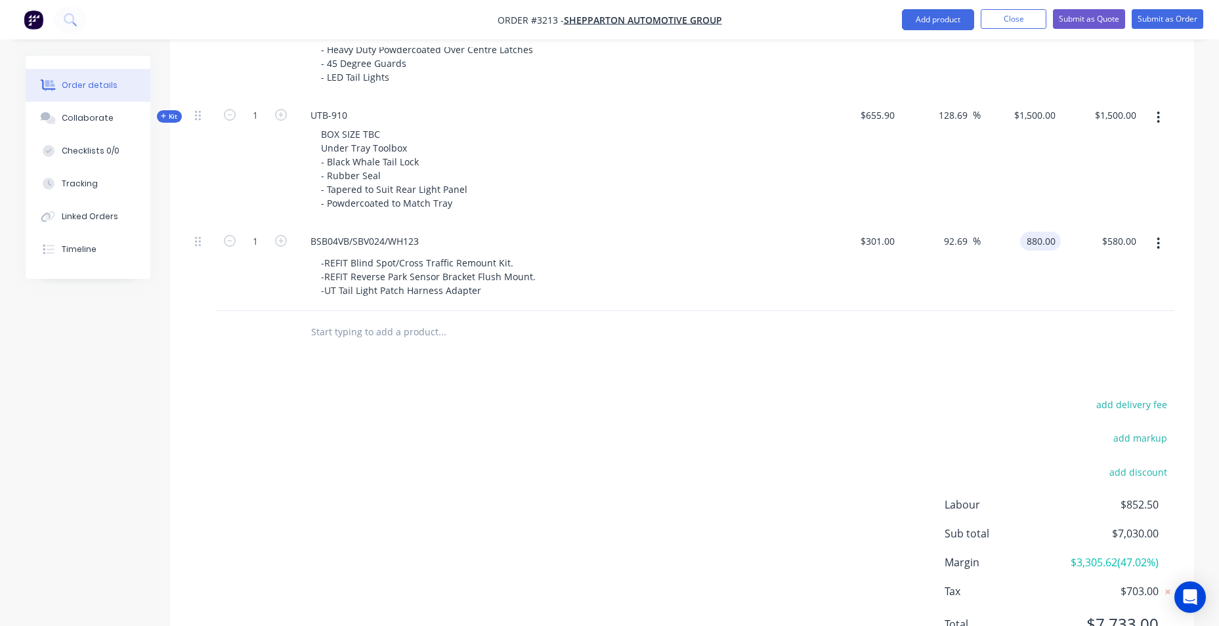
type input "$880.00"
click at [791, 417] on div "add delivery fee add markup add discount Labour $852.50 Sub total $7,030.00 Mar…" at bounding box center [682, 522] width 985 height 253
click at [877, 242] on div "301 301" at bounding box center [887, 241] width 28 height 19
type input "$527.00"
type input "$1,540.7309"
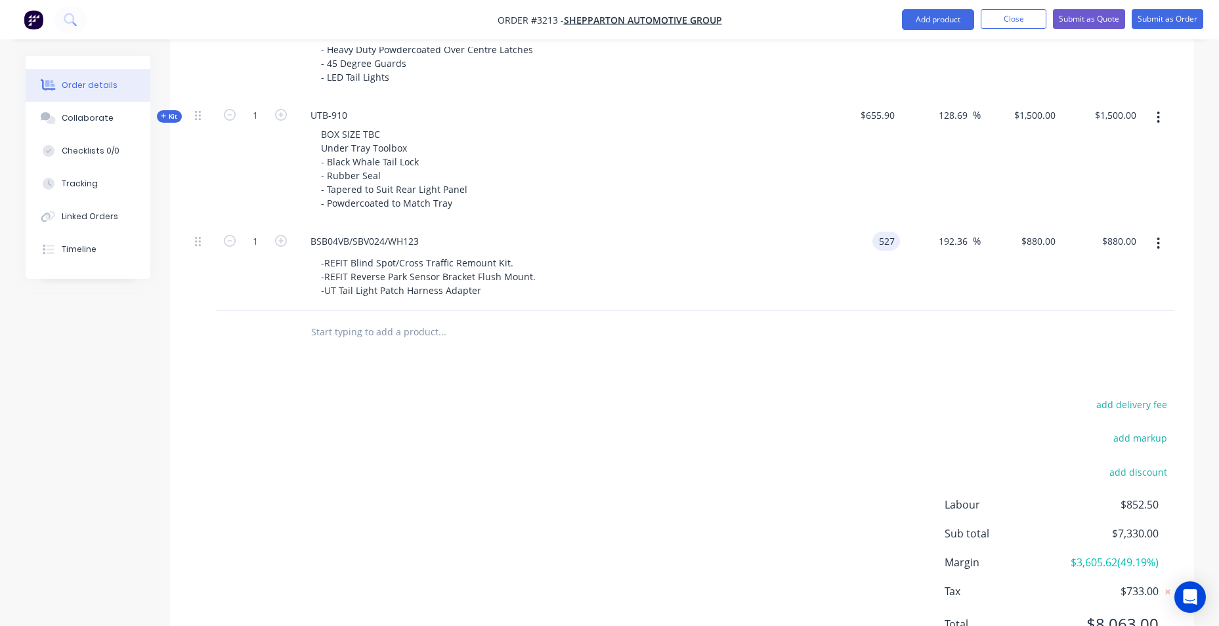
type input "$1,540.73"
click at [858, 429] on div "add delivery fee add markup add discount Labour $852.50 Sub total $7,330.00 Mar…" at bounding box center [682, 522] width 985 height 253
click at [1053, 244] on input "1540.7309" at bounding box center [1032, 241] width 58 height 19
type input "880"
type input "66.98"
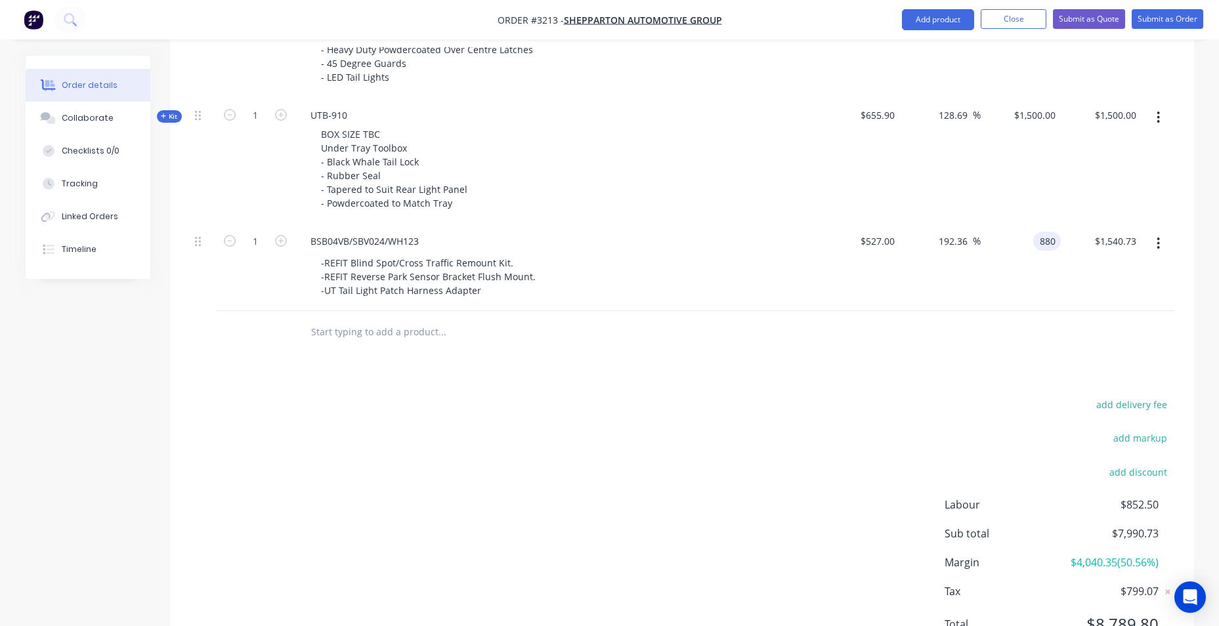
type input "$880.00"
click at [955, 379] on div "Products Show / Hide columns Add product Qty Cost Markup Price Total Kit 1 DCT-…" at bounding box center [682, 187] width 1024 height 964
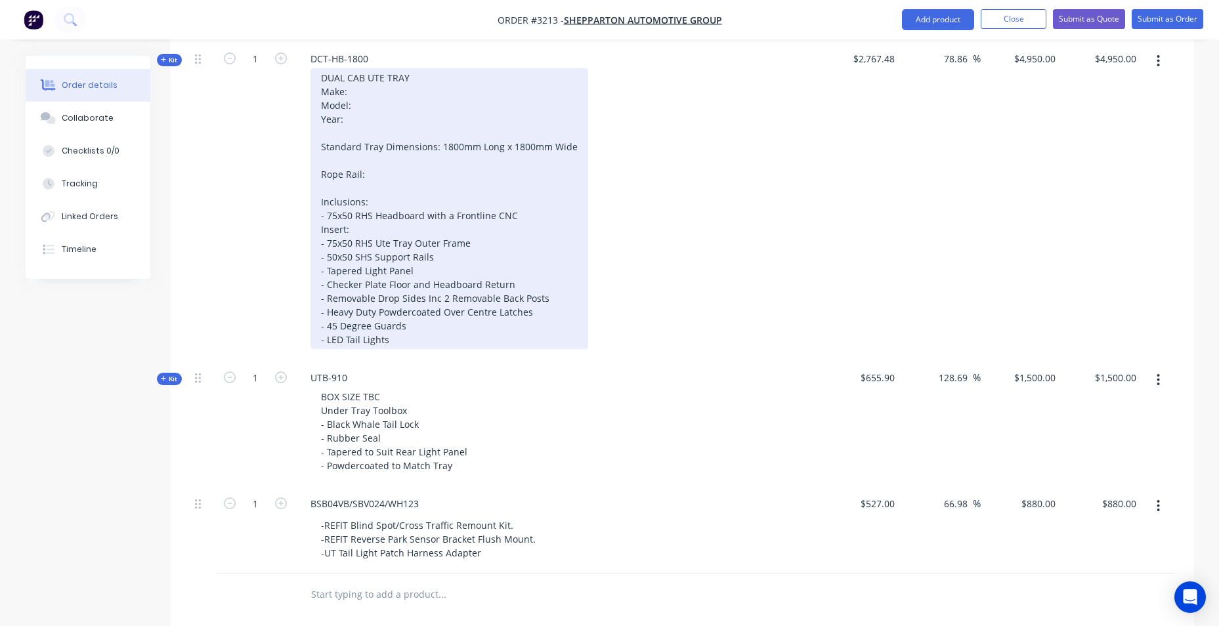
click at [357, 96] on div "DUAL CAB UTE TRAY Make: Model: Year: Standard Tray Dimensions: 1800mm Long x 18…" at bounding box center [450, 208] width 278 height 281
drag, startPoint x: 351, startPoint y: 106, endPoint x: 366, endPoint y: 106, distance: 14.4
click at [343, 120] on div "DUAL CAB UTE TRAY Make: Mitsubishi Model: Triton Year:2025 Standard Tray Dimens…" at bounding box center [450, 208] width 278 height 281
click at [383, 114] on div "DUAL CAB UTE TRAY Make: Mitsubishi Model: Triton Year: 2025 Standard Tray Dimen…" at bounding box center [450, 208] width 278 height 281
click at [382, 175] on div "DUAL CAB UTE TRAY Make: Mitsubishi Model: Triton Year: 2025 Standard Tray Dimen…" at bounding box center [450, 208] width 278 height 281
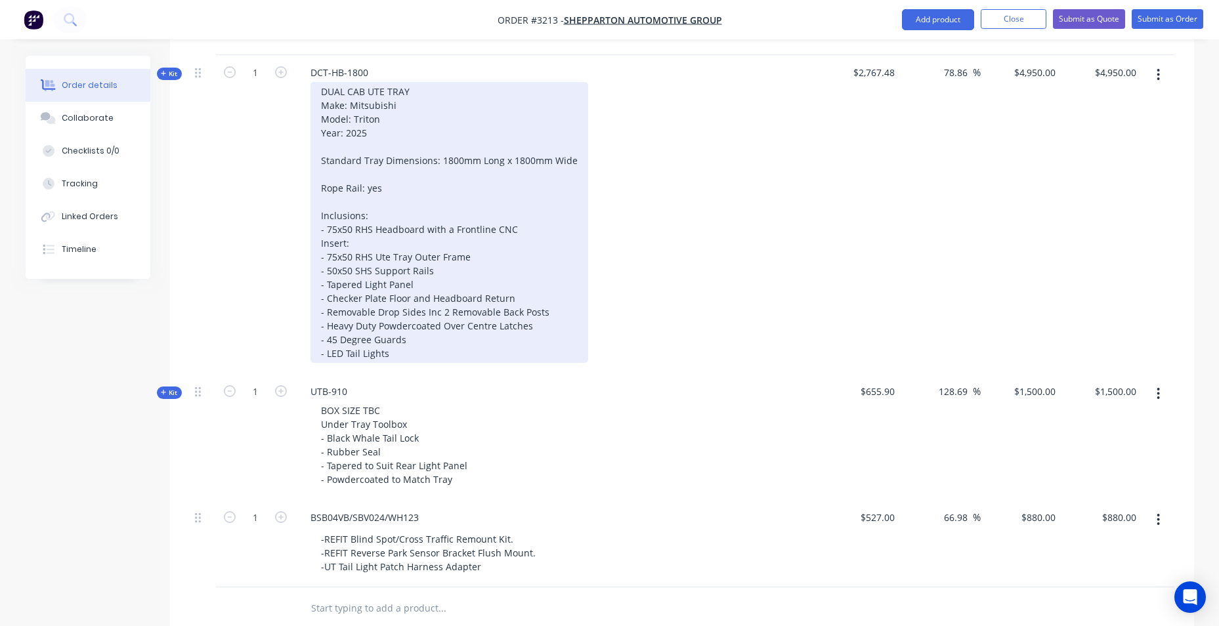
scroll to position [263, 0]
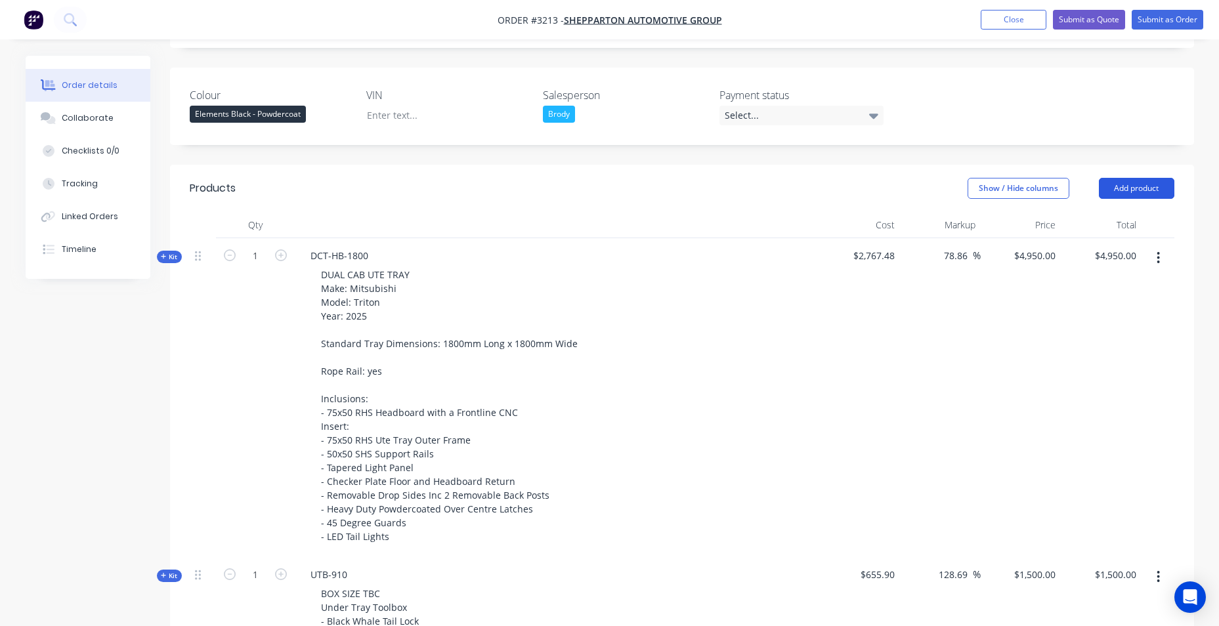
click at [1145, 192] on button "Add product" at bounding box center [1137, 188] width 76 height 21
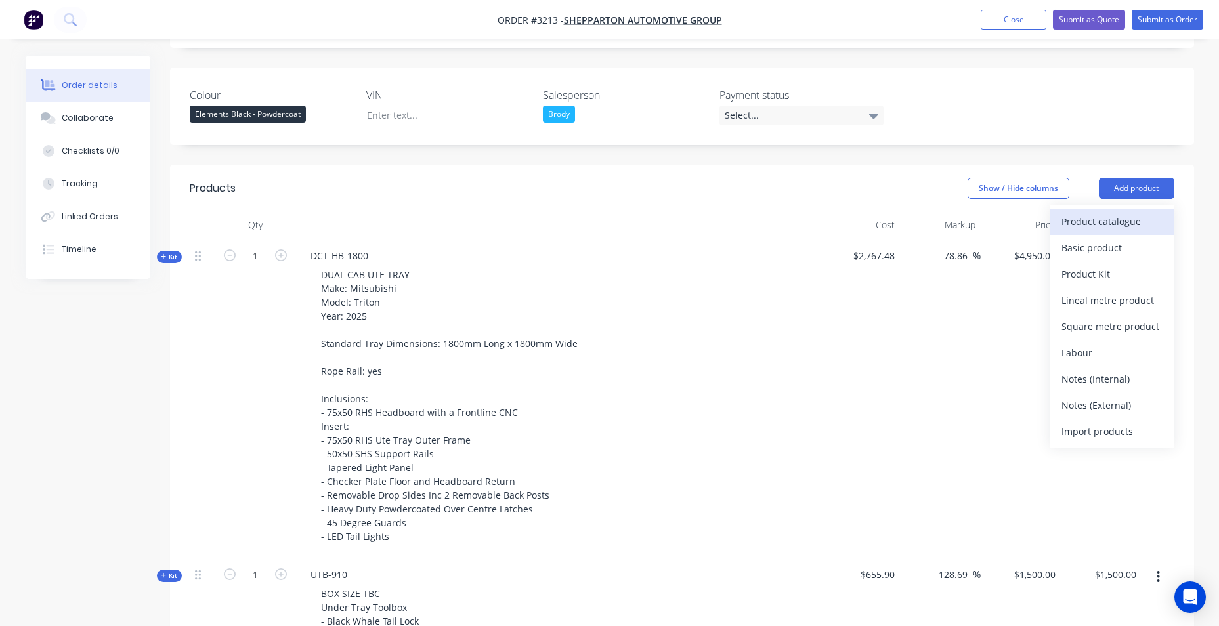
click at [1112, 226] on div "Product catalogue" at bounding box center [1112, 221] width 101 height 19
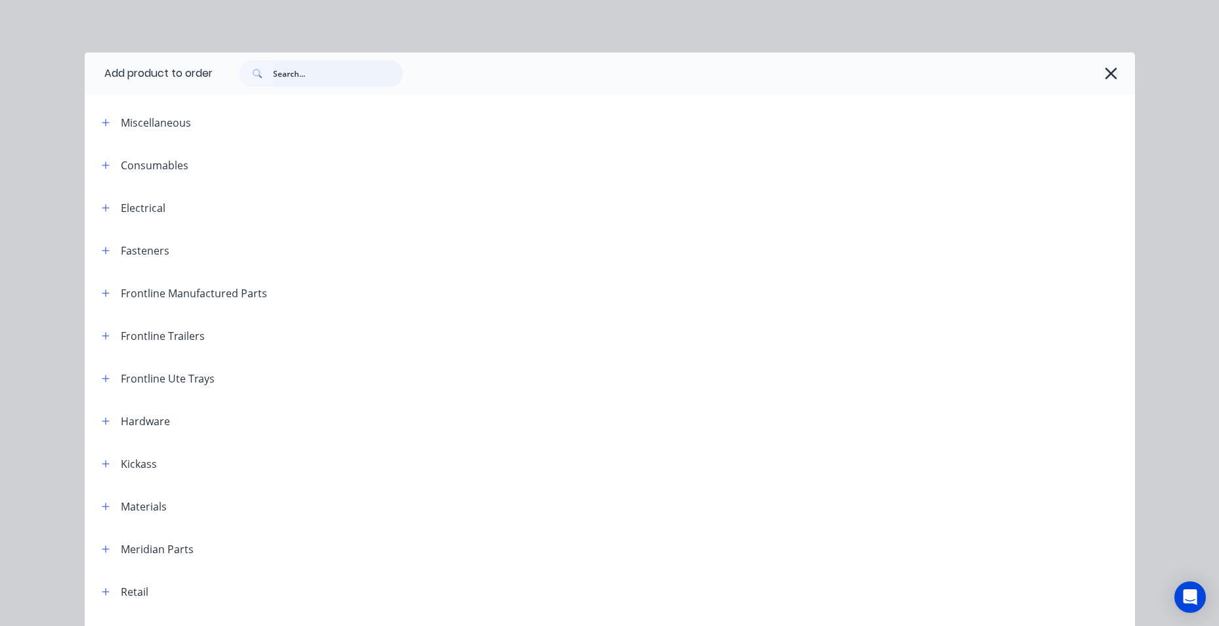
click at [334, 77] on input "text" at bounding box center [338, 73] width 130 height 26
type input "ff"
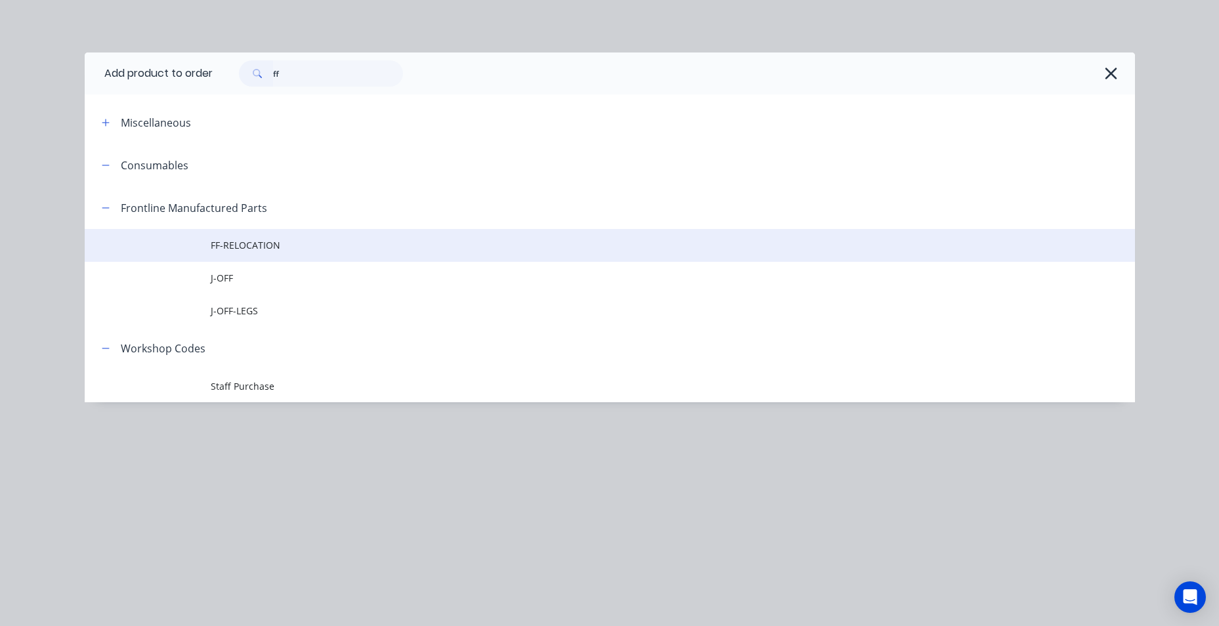
click at [256, 247] on span "FF-RELOCATION" at bounding box center [580, 245] width 739 height 14
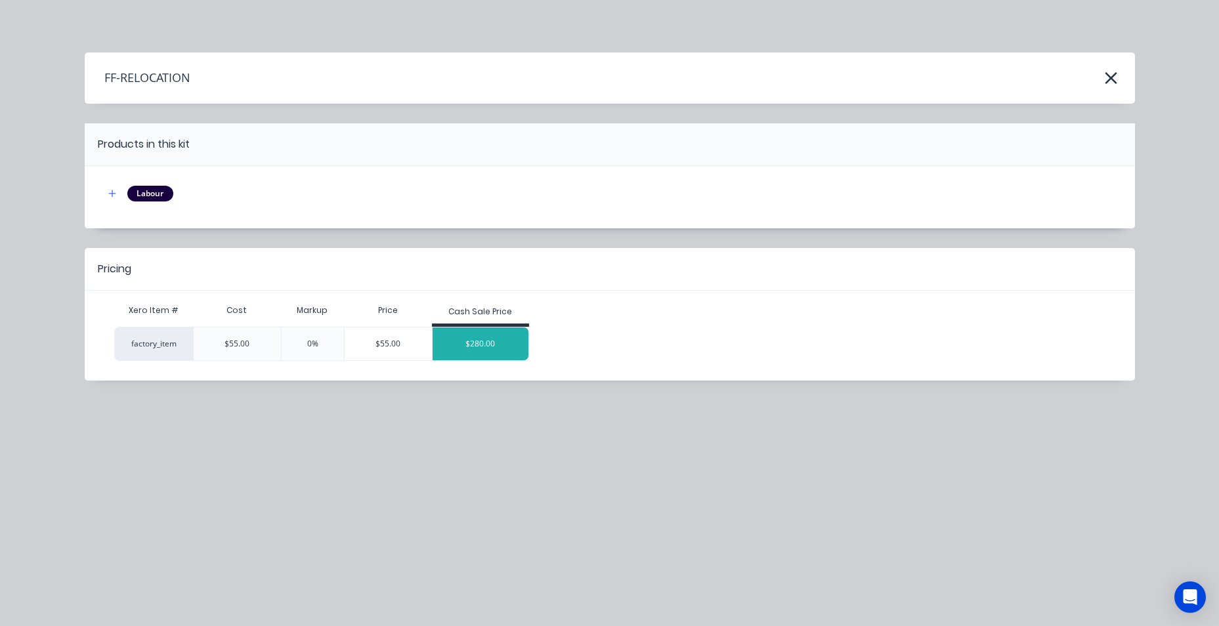
click at [487, 341] on div "$280.00" at bounding box center [481, 344] width 96 height 33
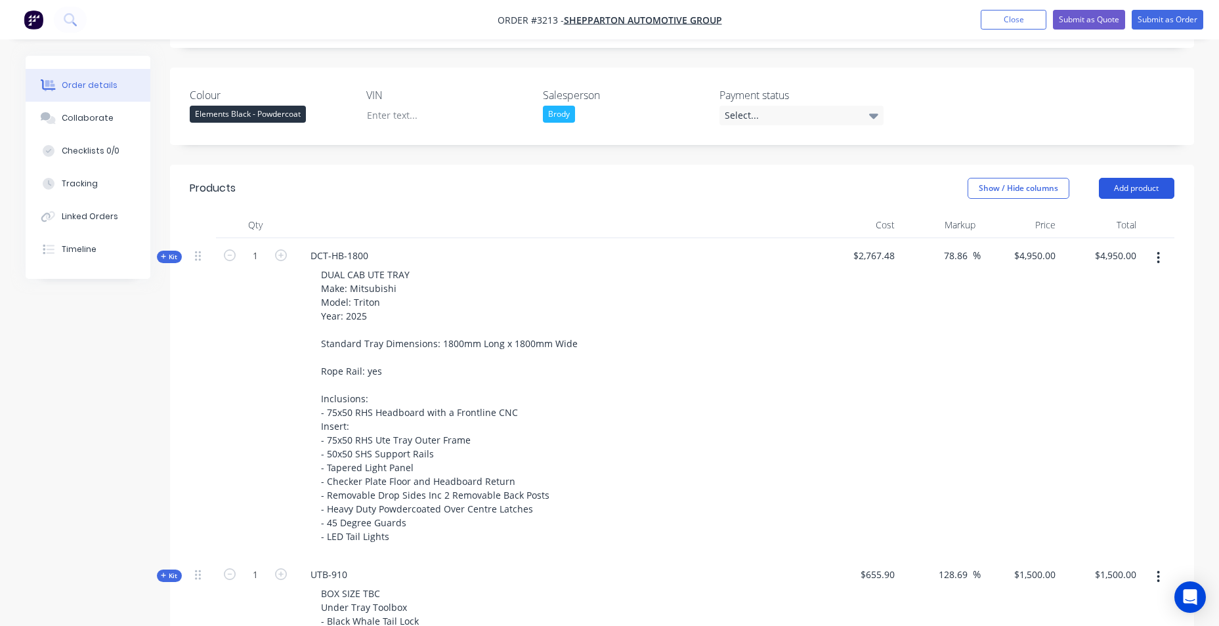
click at [1106, 194] on button "Add product" at bounding box center [1137, 188] width 76 height 21
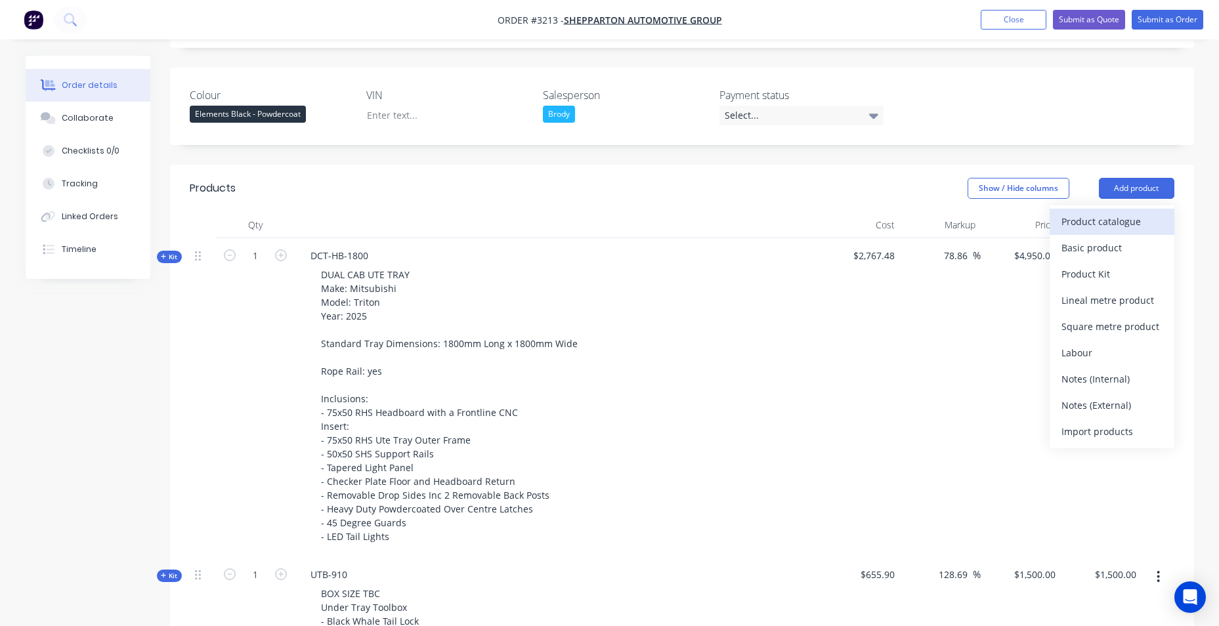
click at [1105, 226] on div "Product catalogue" at bounding box center [1112, 221] width 101 height 19
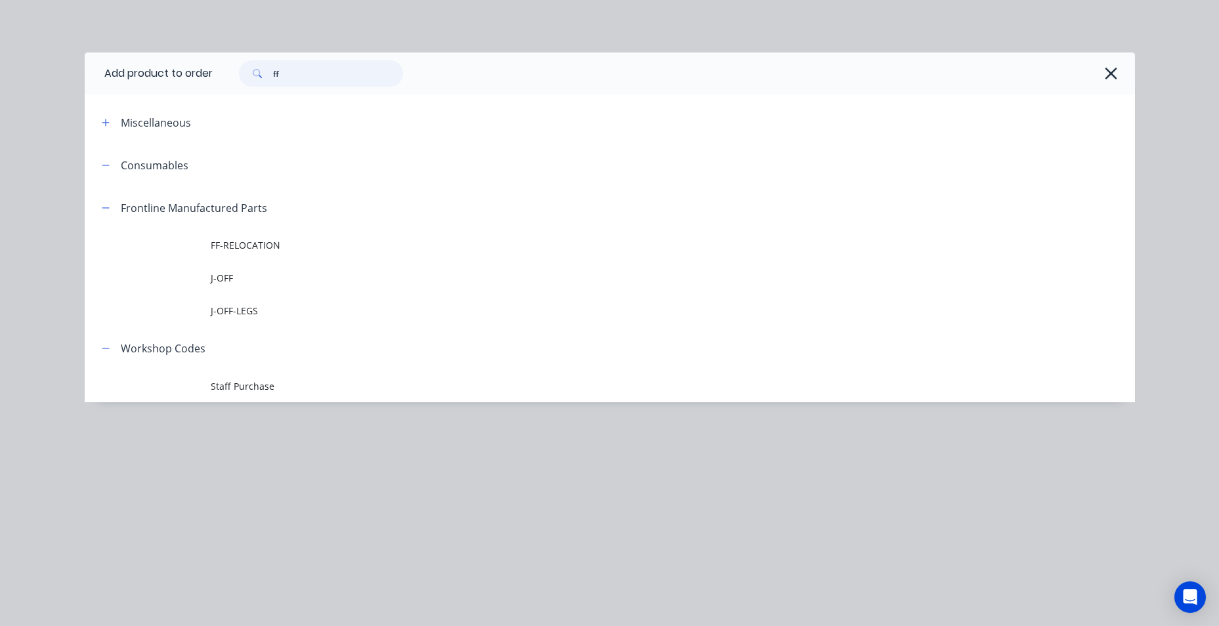
drag, startPoint x: 303, startPoint y: 76, endPoint x: 225, endPoint y: 77, distance: 78.1
click at [225, 77] on div "ff" at bounding box center [667, 73] width 909 height 26
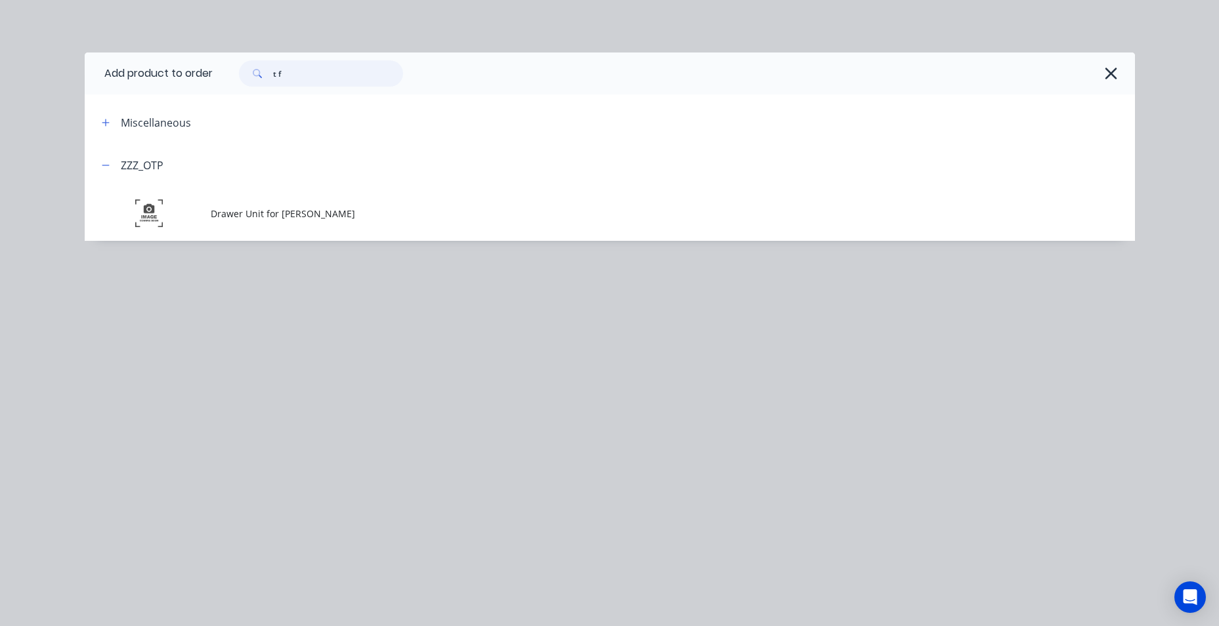
drag, startPoint x: 286, startPoint y: 74, endPoint x: 190, endPoint y: 75, distance: 95.2
click at [190, 75] on header "Add product to order t f" at bounding box center [610, 74] width 1051 height 42
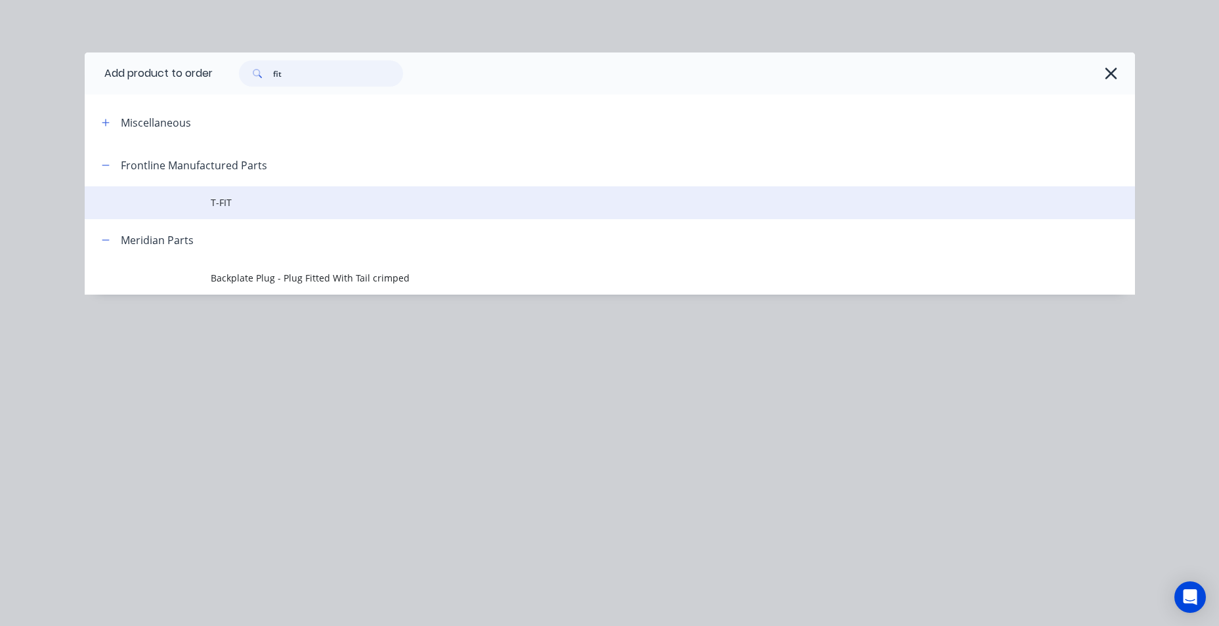
type input "fit"
click at [242, 198] on span "T-FIT" at bounding box center [580, 203] width 739 height 14
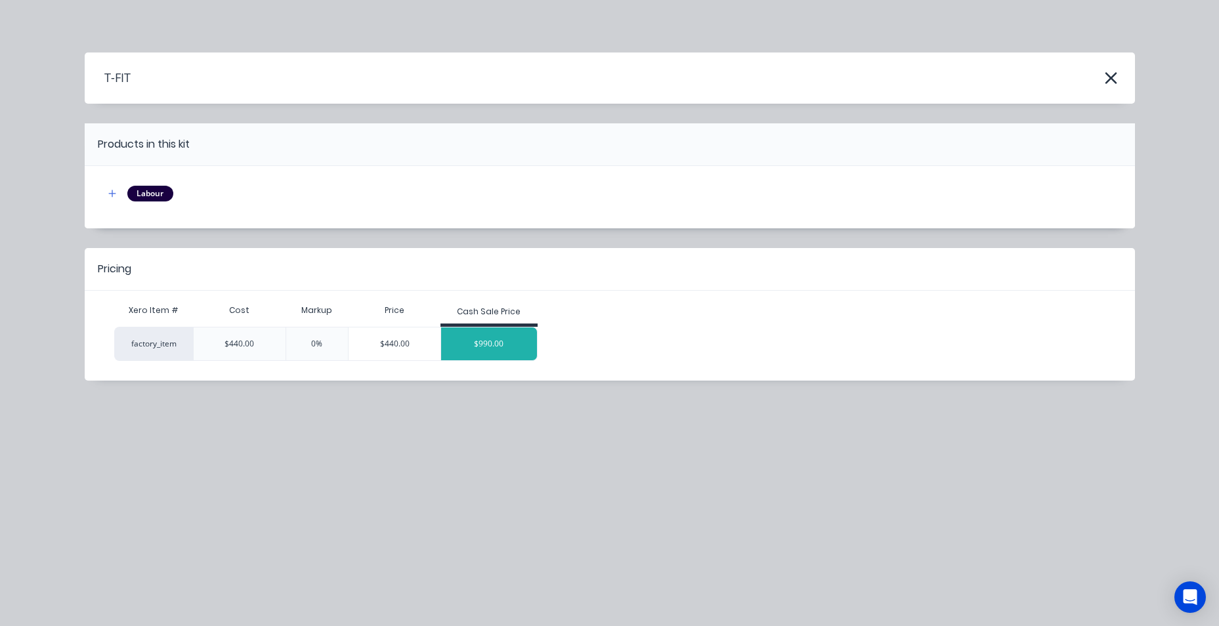
click at [476, 345] on div "$990.00" at bounding box center [489, 344] width 96 height 33
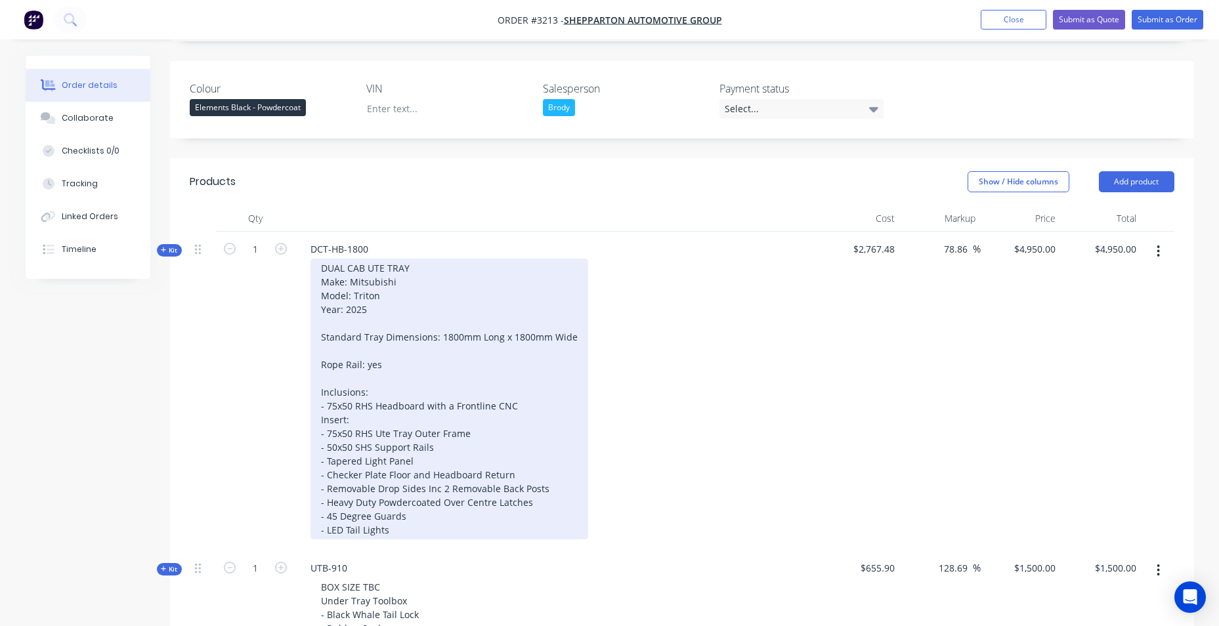
scroll to position [259, 0]
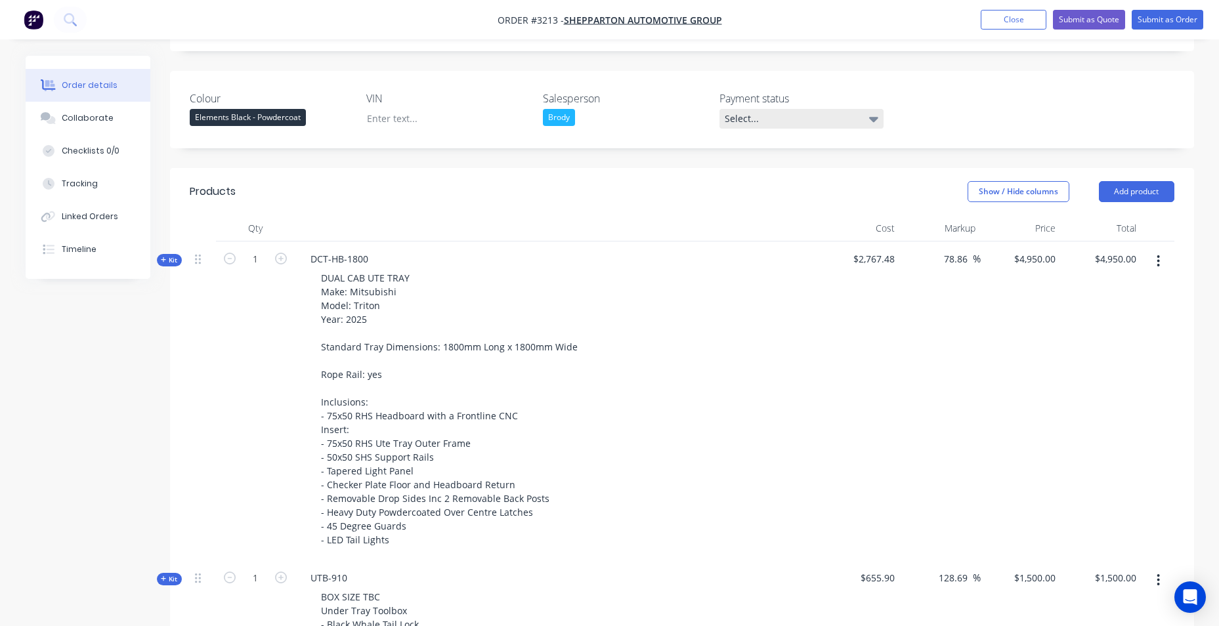
click at [839, 126] on div "Select..." at bounding box center [802, 119] width 164 height 20
click at [787, 141] on button "None" at bounding box center [818, 148] width 197 height 23
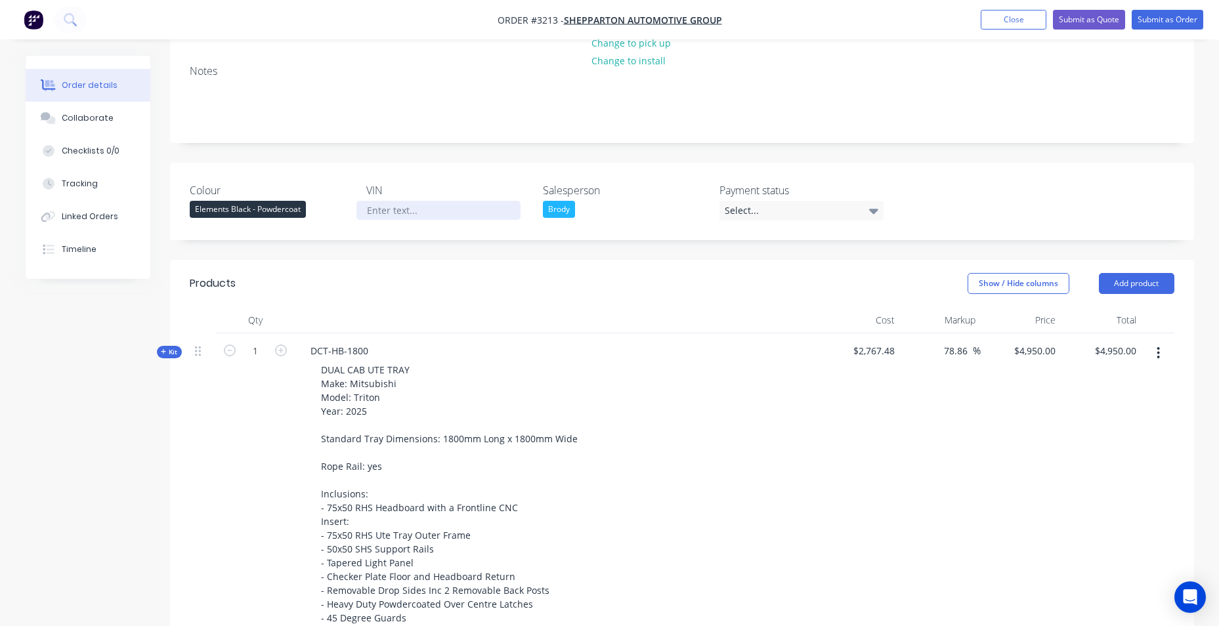
scroll to position [0, 0]
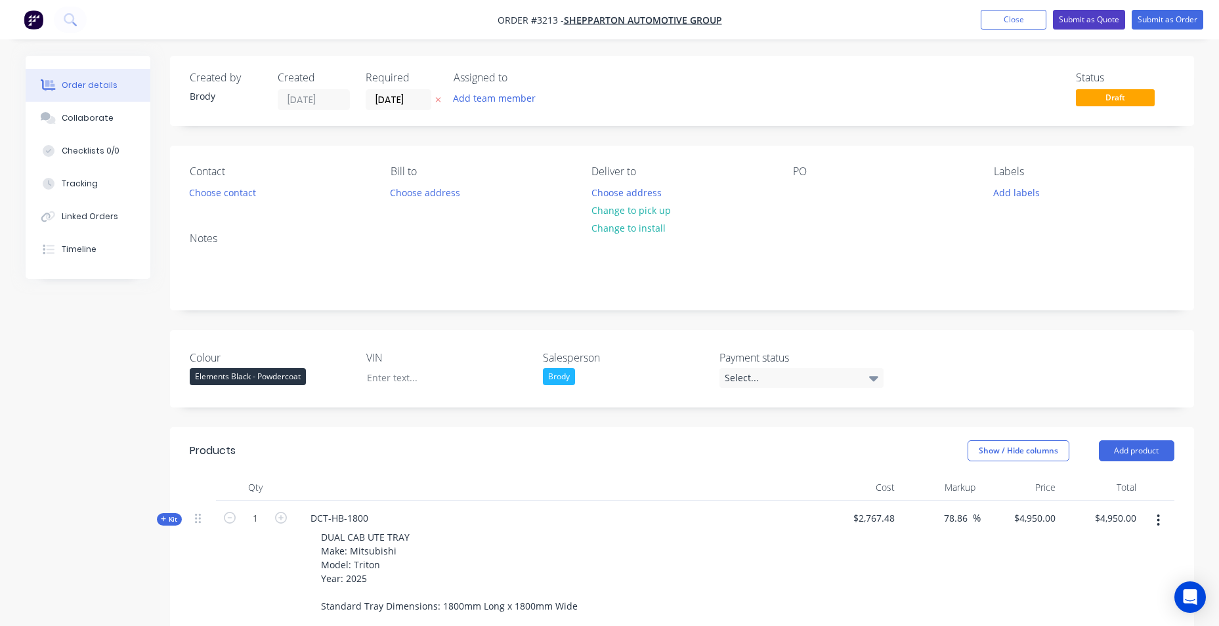
click at [1094, 21] on button "Submit as Quote" at bounding box center [1089, 20] width 72 height 20
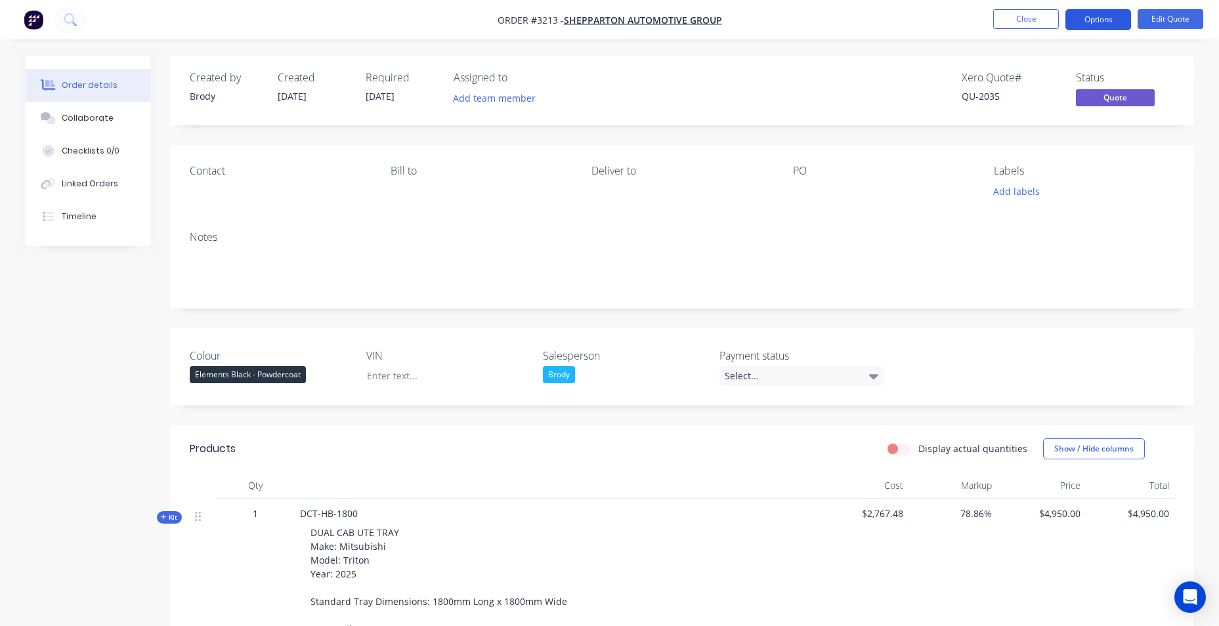
click at [1073, 16] on button "Options" at bounding box center [1099, 19] width 66 height 21
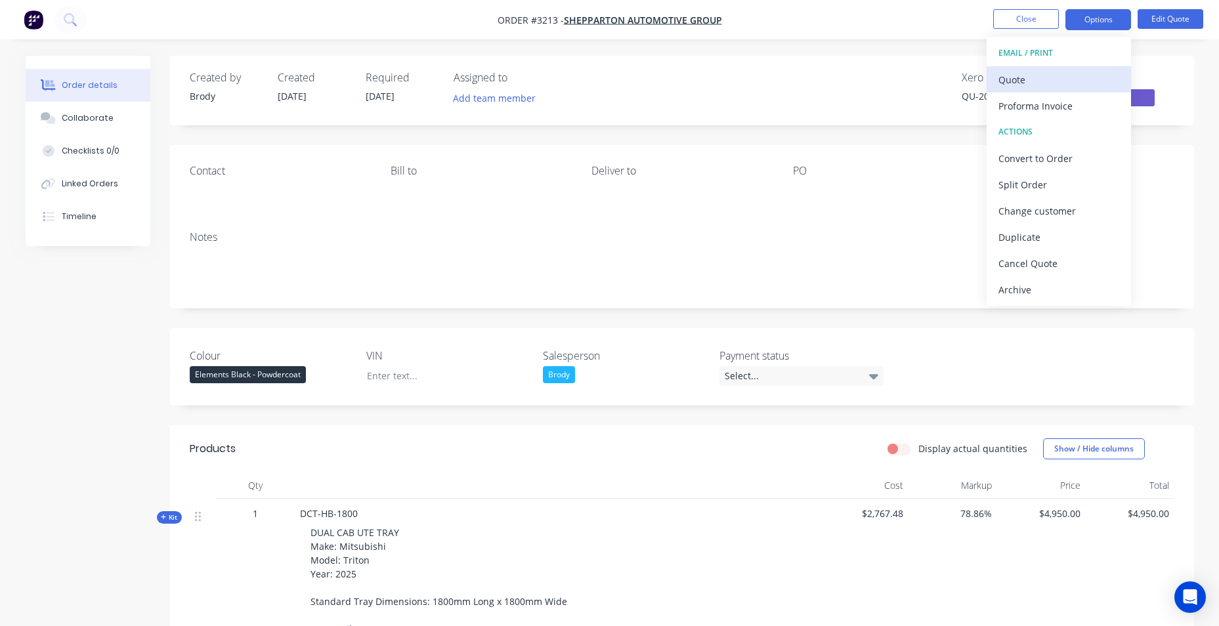
click at [1059, 79] on div "Quote" at bounding box center [1059, 79] width 121 height 19
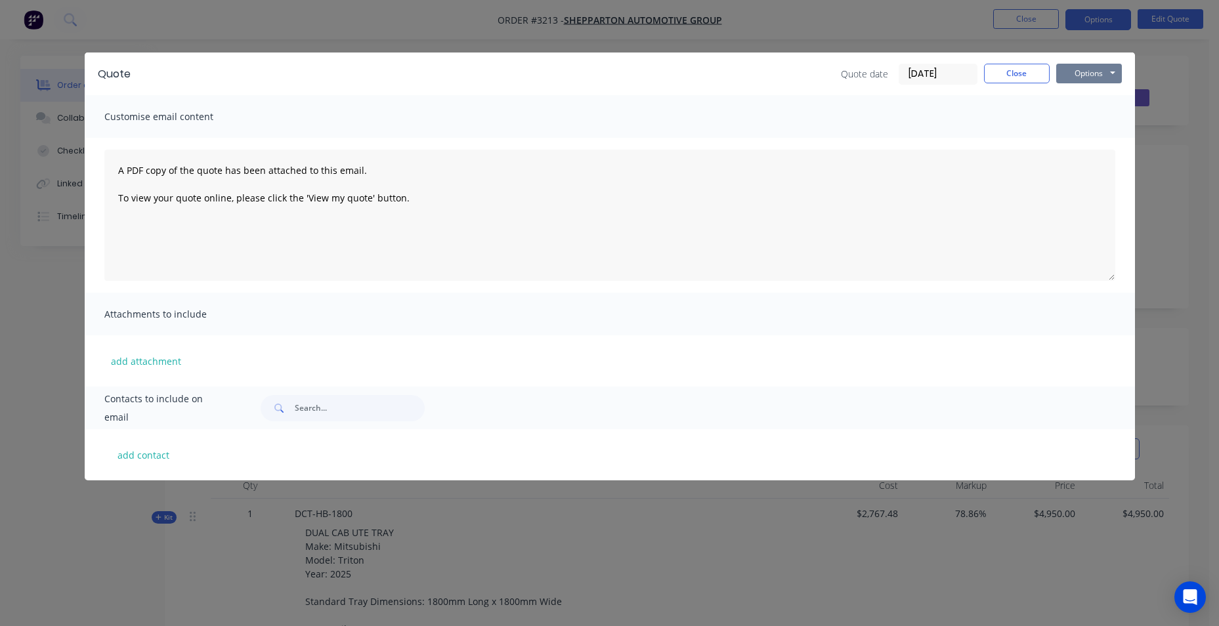
click at [1088, 70] on button "Options" at bounding box center [1090, 74] width 66 height 20
click at [1093, 133] on button "Email" at bounding box center [1099, 140] width 84 height 22
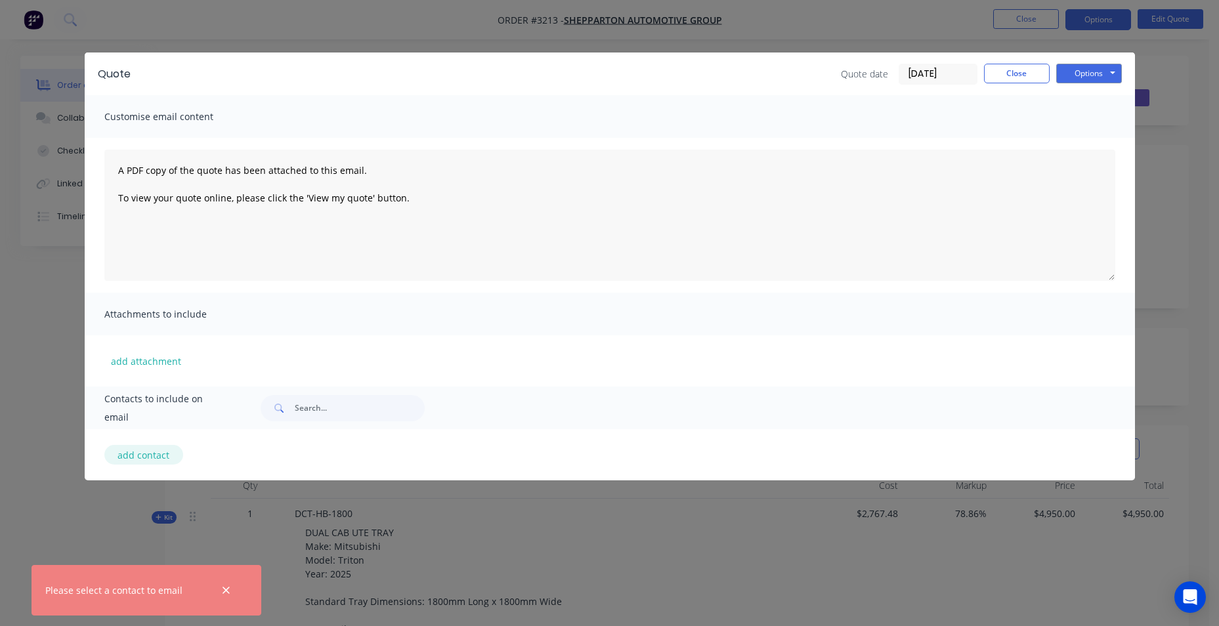
click at [156, 454] on button "add contact" at bounding box center [143, 455] width 79 height 20
select select "AU"
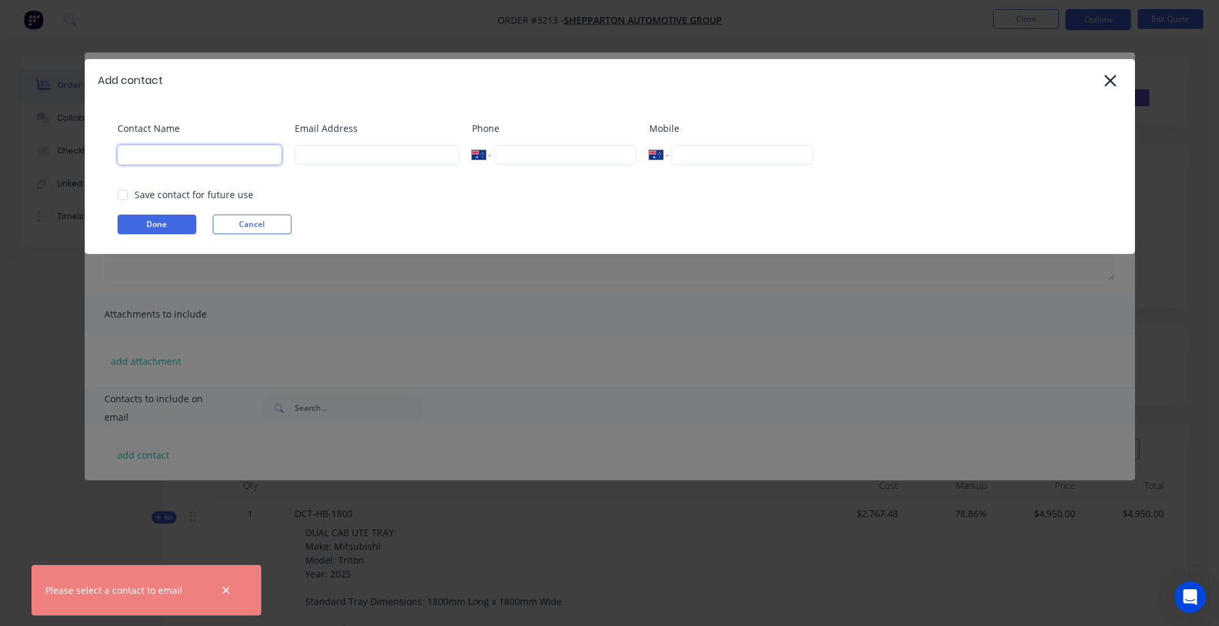
click at [192, 160] on input at bounding box center [200, 155] width 164 height 20
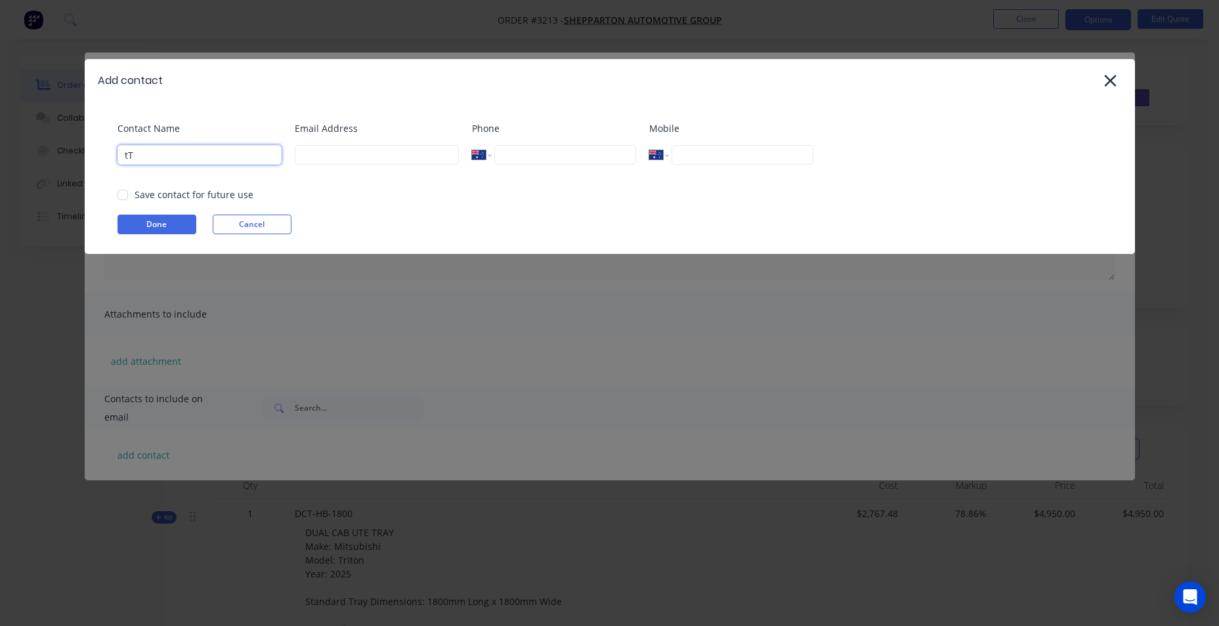
type input "t"
type input "TIM"
click at [414, 155] on input at bounding box center [377, 155] width 164 height 20
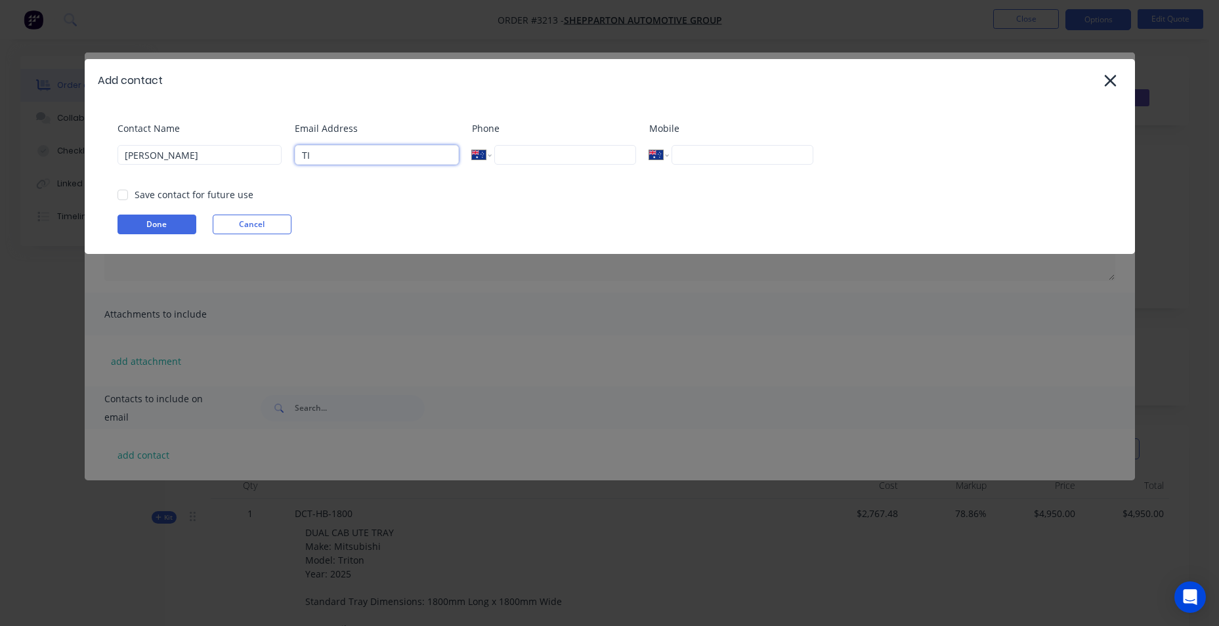
type input "T"
drag, startPoint x: 324, startPoint y: 156, endPoint x: 513, endPoint y: 160, distance: 188.5
click at [513, 159] on div "Contact Name TIM Email Address tim@sheppartonautogroupe Phone International Afg…" at bounding box center [617, 147] width 998 height 53
paste input "sales@sheppartonautogroup.com.au"
drag, startPoint x: 313, startPoint y: 158, endPoint x: 319, endPoint y: 156, distance: 6.9
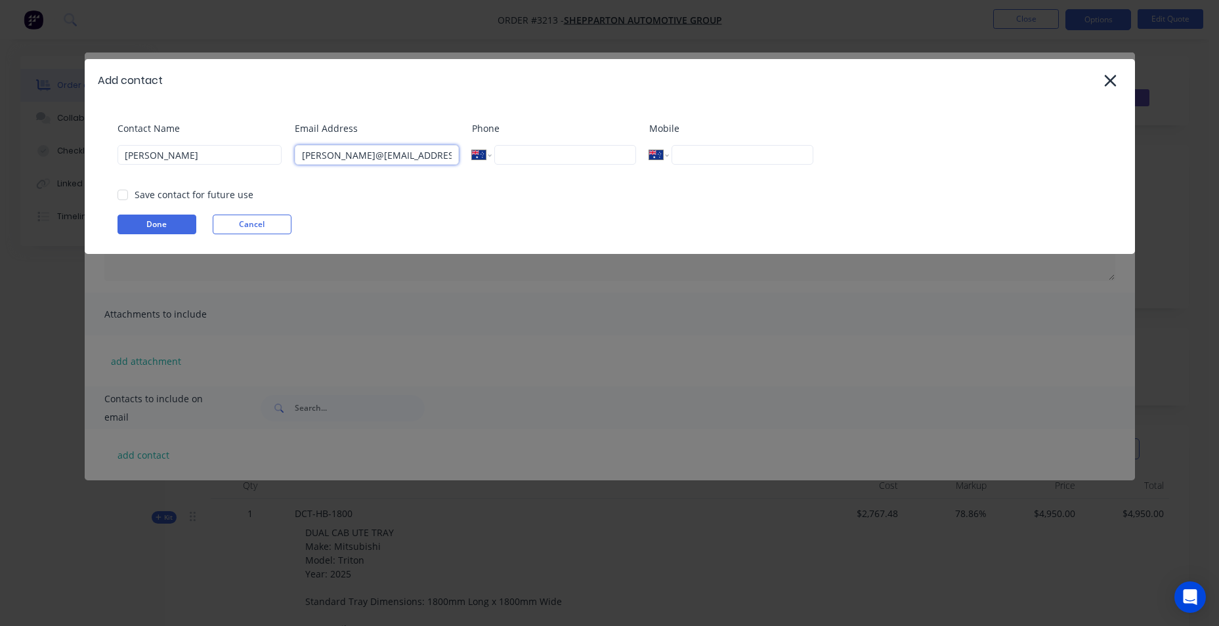
click at [319, 156] on input "tim@sales@sheppartonautogroup.com.au" at bounding box center [377, 155] width 164 height 20
type input "tim@sheppartonautogroup.com.au"
click at [531, 159] on input "tel" at bounding box center [564, 155] width 141 height 20
click at [730, 162] on input "tel" at bounding box center [742, 155] width 141 height 20
click at [1009, 105] on div "Contact Name TIM Email Address tim@sheppartonautogroup.com.au Phone Internation…" at bounding box center [610, 178] width 1051 height 152
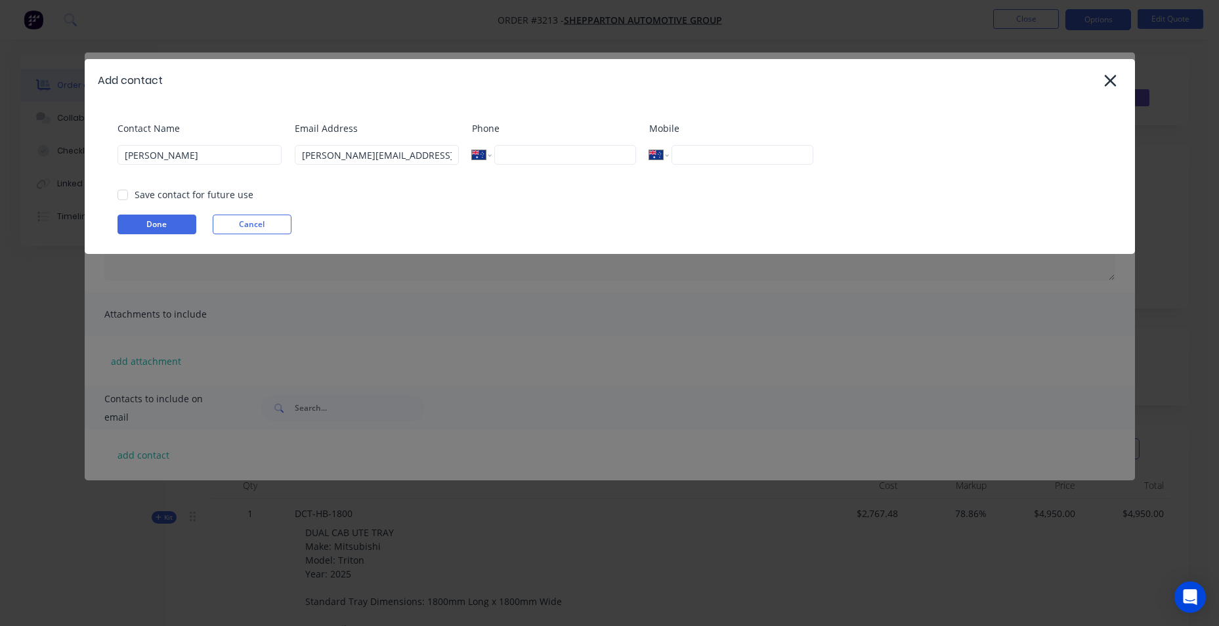
click at [127, 198] on div at bounding box center [123, 195] width 26 height 26
click at [140, 218] on button "Done" at bounding box center [157, 225] width 79 height 20
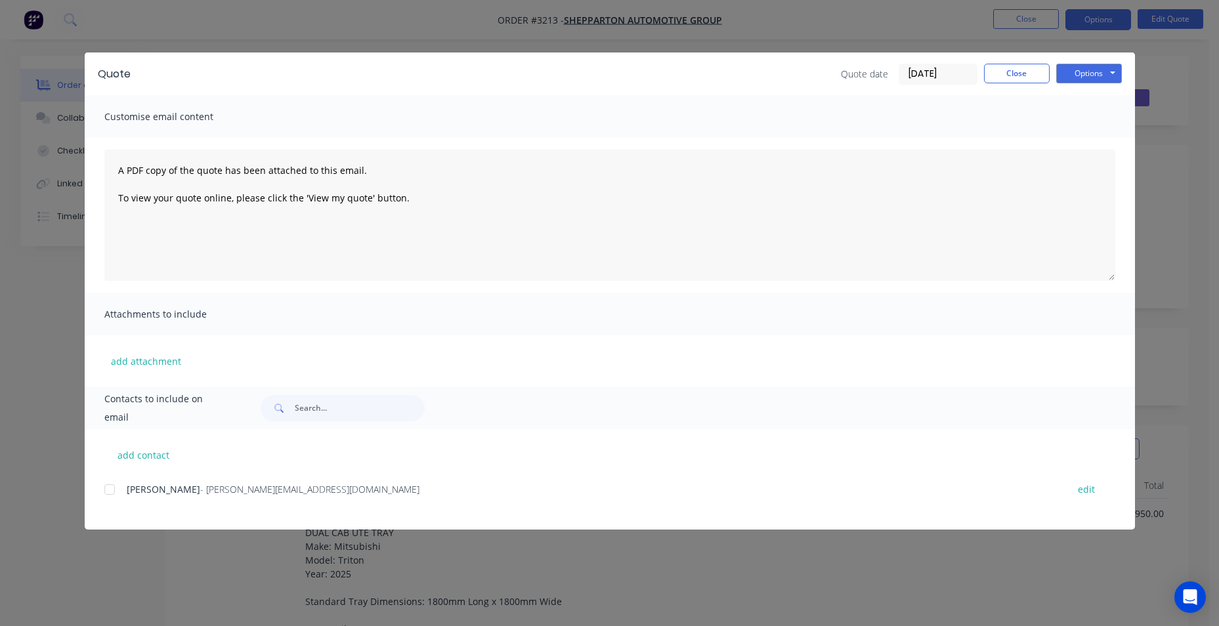
click at [108, 489] on div at bounding box center [110, 490] width 26 height 26
click at [1089, 78] on button "Options" at bounding box center [1090, 74] width 66 height 20
click at [1107, 144] on button "Email" at bounding box center [1099, 140] width 84 height 22
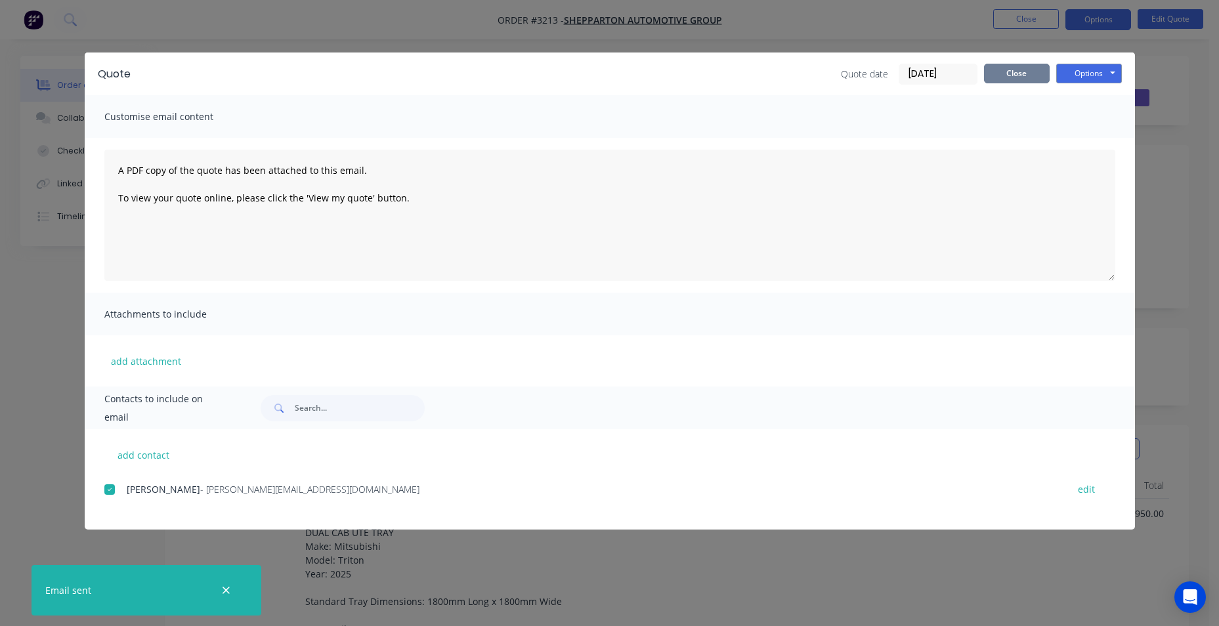
click at [1019, 69] on button "Close" at bounding box center [1017, 74] width 66 height 20
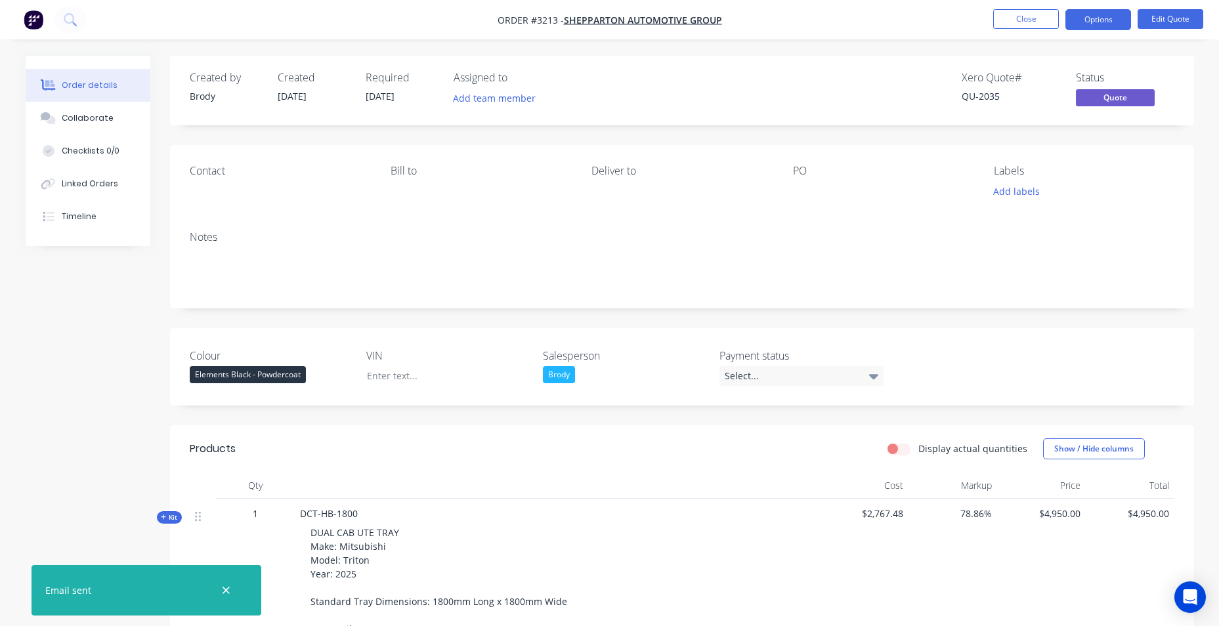
click at [1012, 30] on li "Close" at bounding box center [1027, 19] width 66 height 21
click at [1013, 27] on button "Close" at bounding box center [1027, 19] width 66 height 20
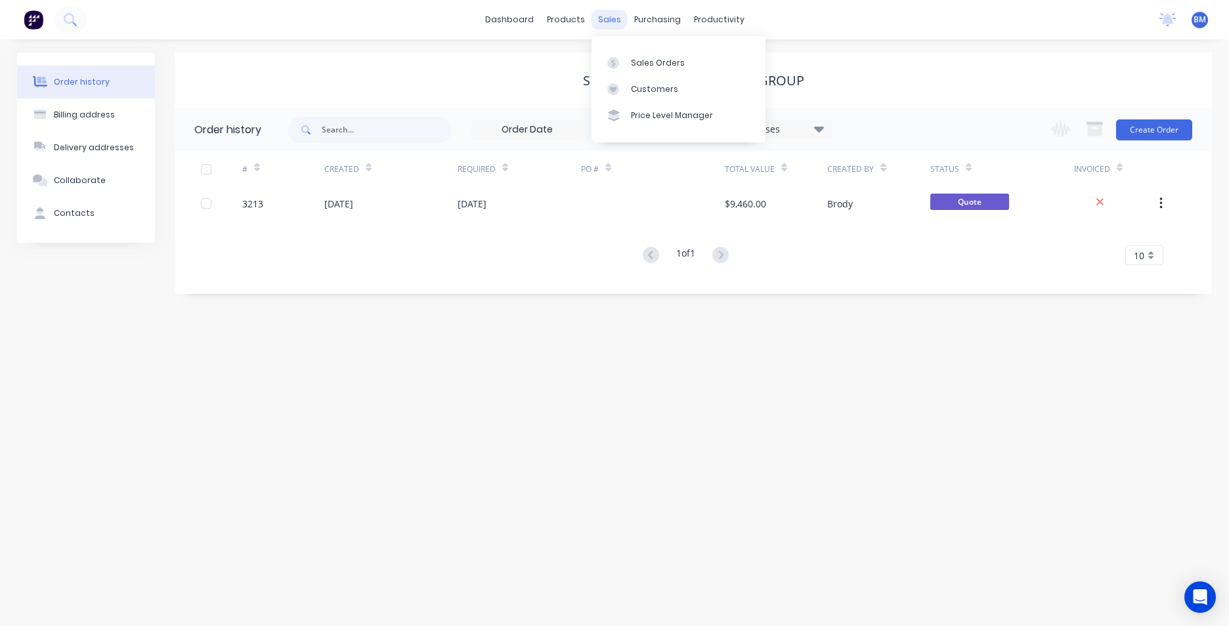
click at [610, 20] on div "sales" at bounding box center [610, 20] width 36 height 20
click at [665, 61] on div "Sales Orders" at bounding box center [658, 63] width 54 height 12
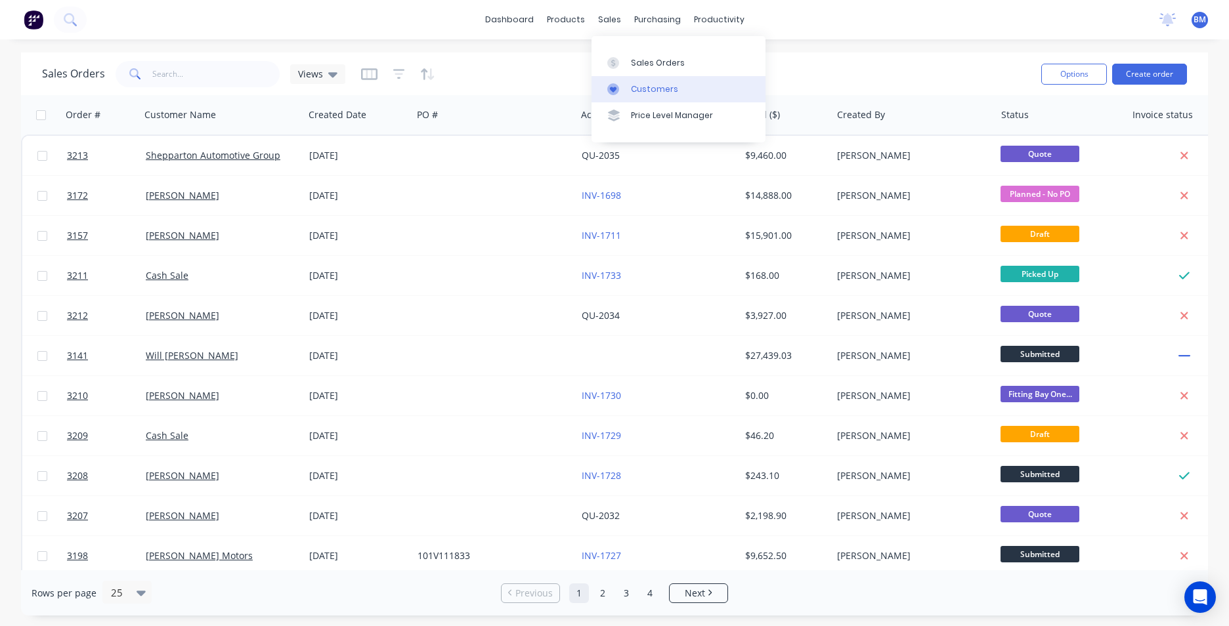
click at [636, 95] on div "Customers" at bounding box center [654, 89] width 47 height 12
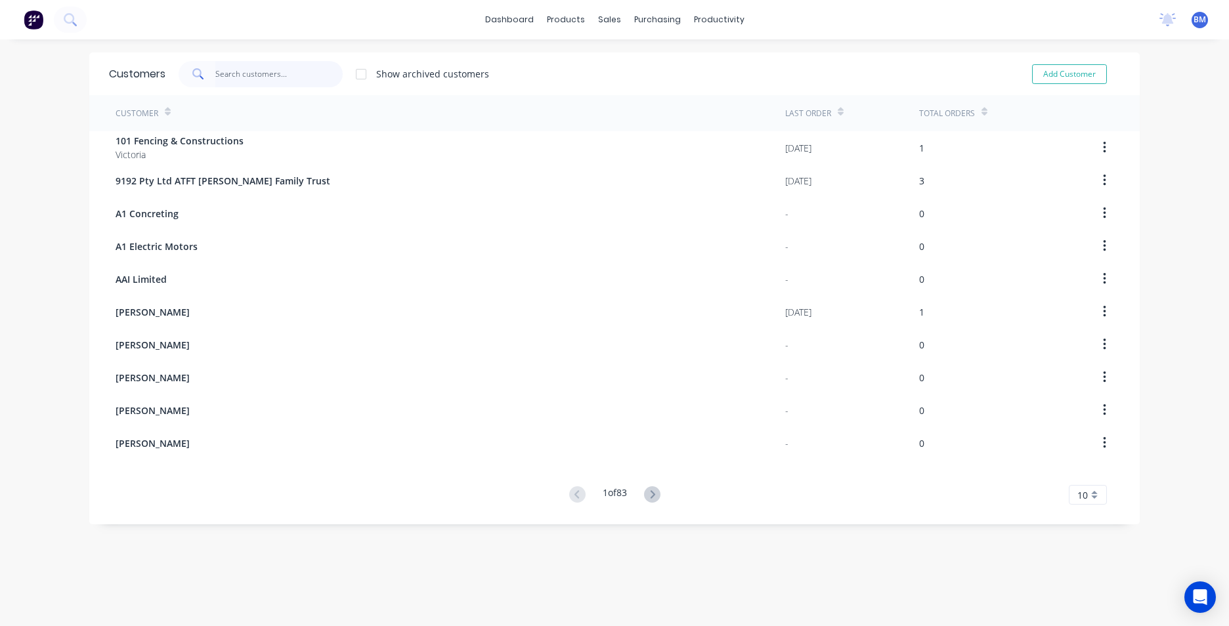
click at [293, 69] on input "text" at bounding box center [279, 74] width 128 height 26
type input "d"
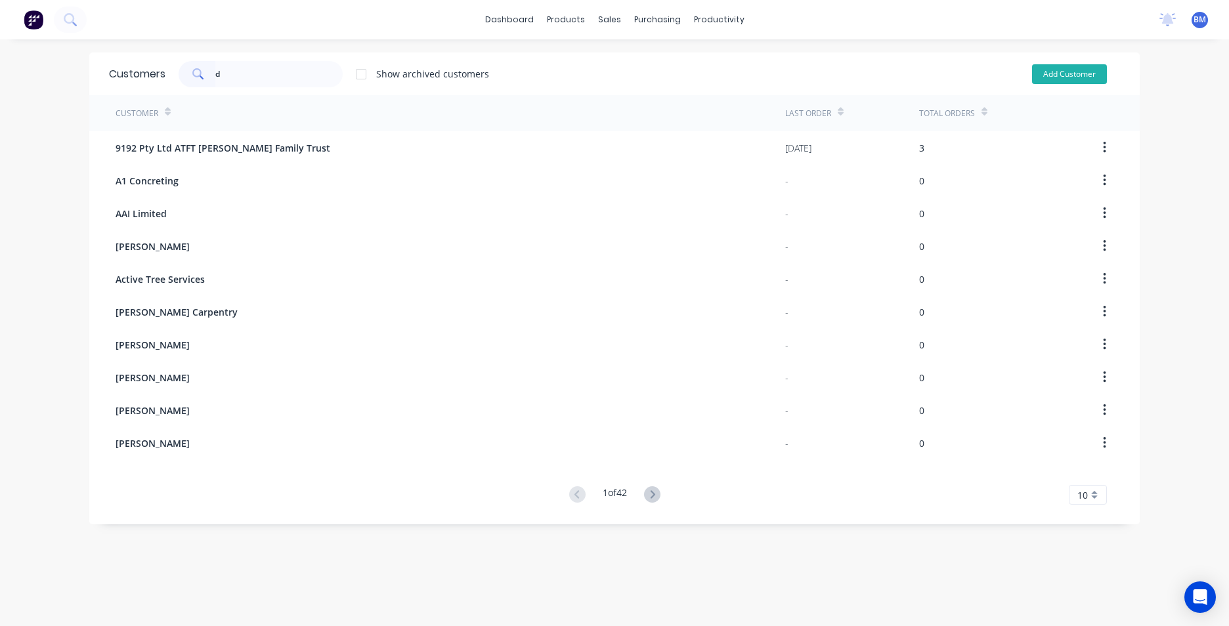
click at [1034, 80] on button "Add Customer" at bounding box center [1069, 74] width 75 height 20
select select "AU"
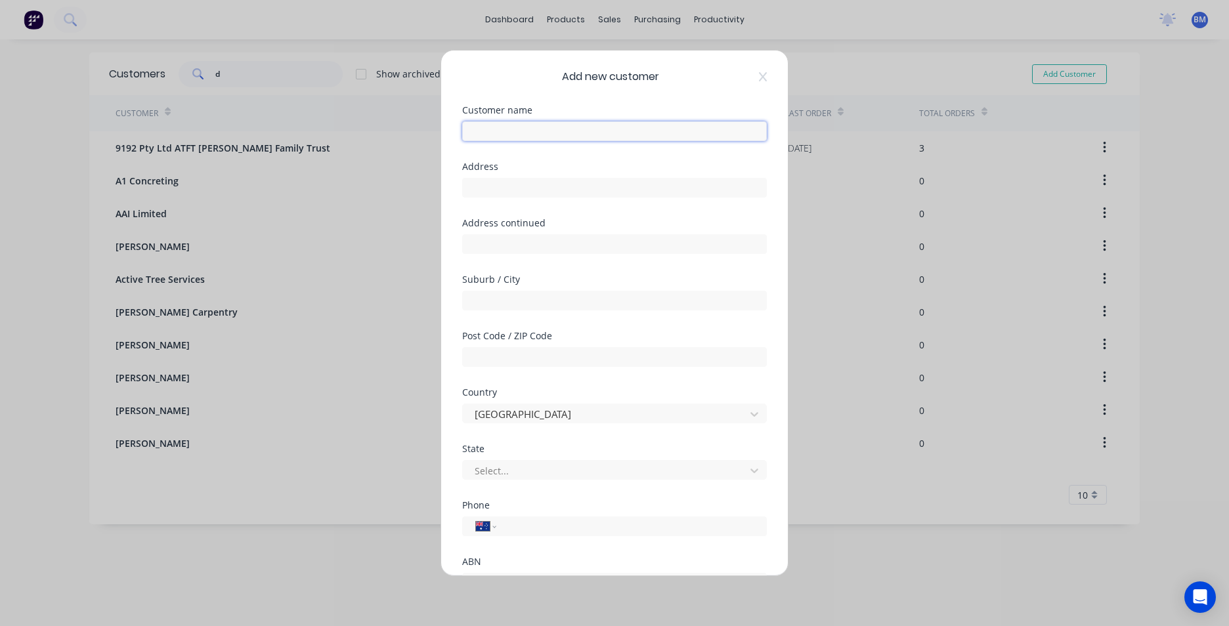
click at [624, 129] on input "text" at bounding box center [614, 131] width 305 height 20
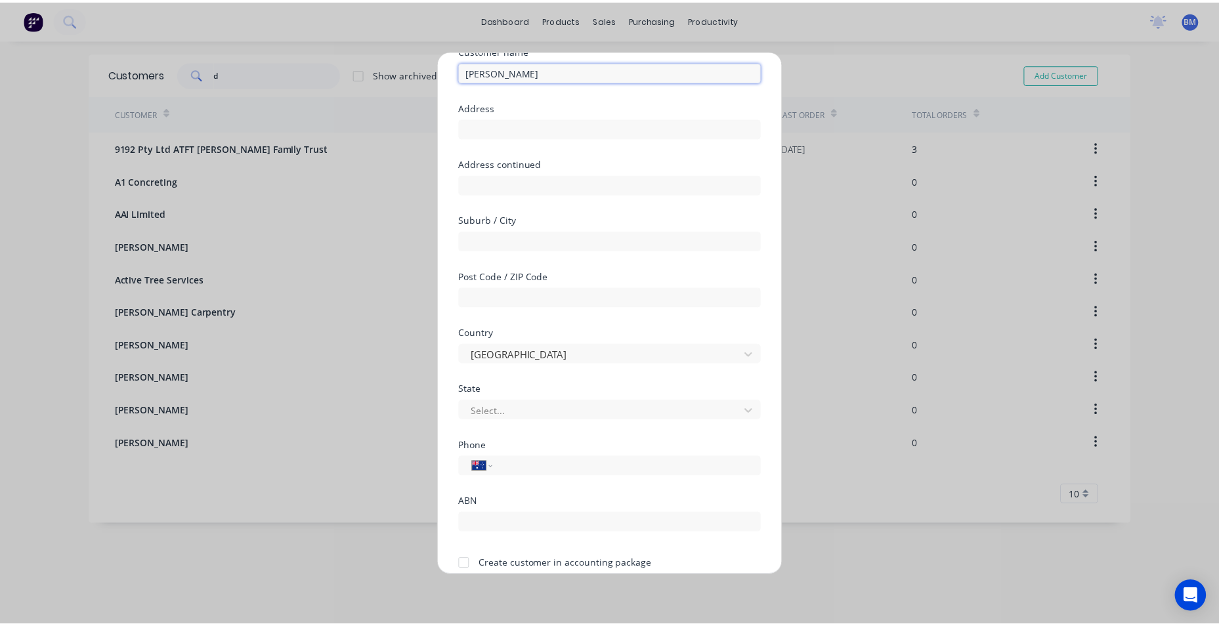
scroll to position [116, 0]
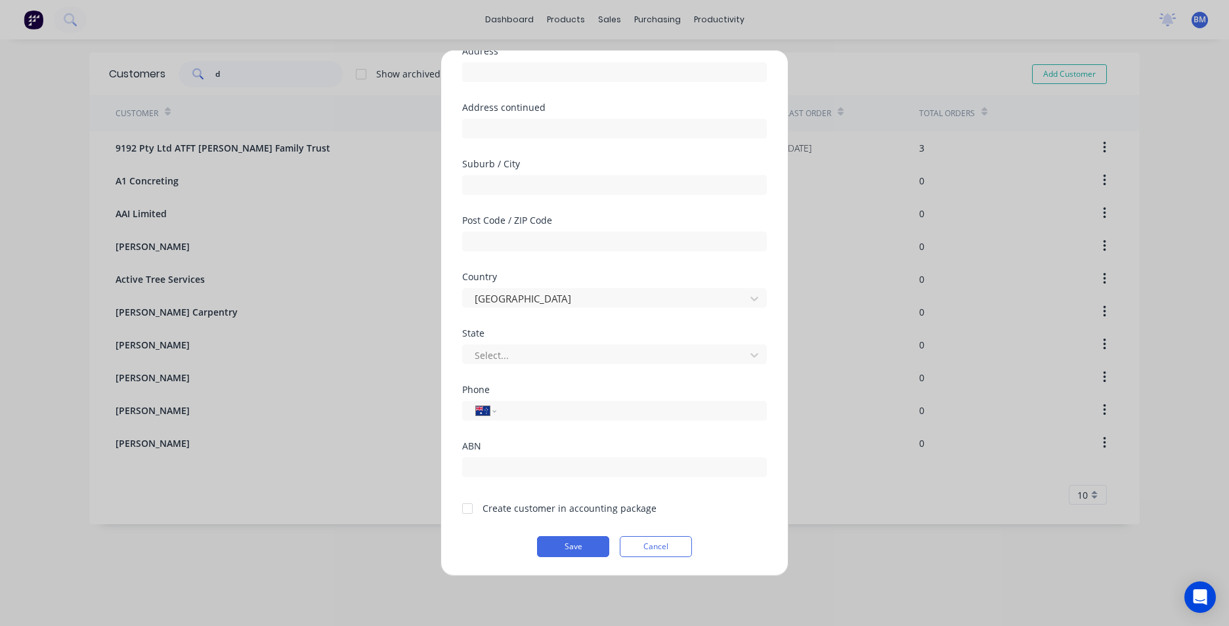
type input "Dick Smithers"
click at [464, 509] on div at bounding box center [467, 509] width 26 height 26
click at [575, 542] on button "Save" at bounding box center [573, 546] width 72 height 21
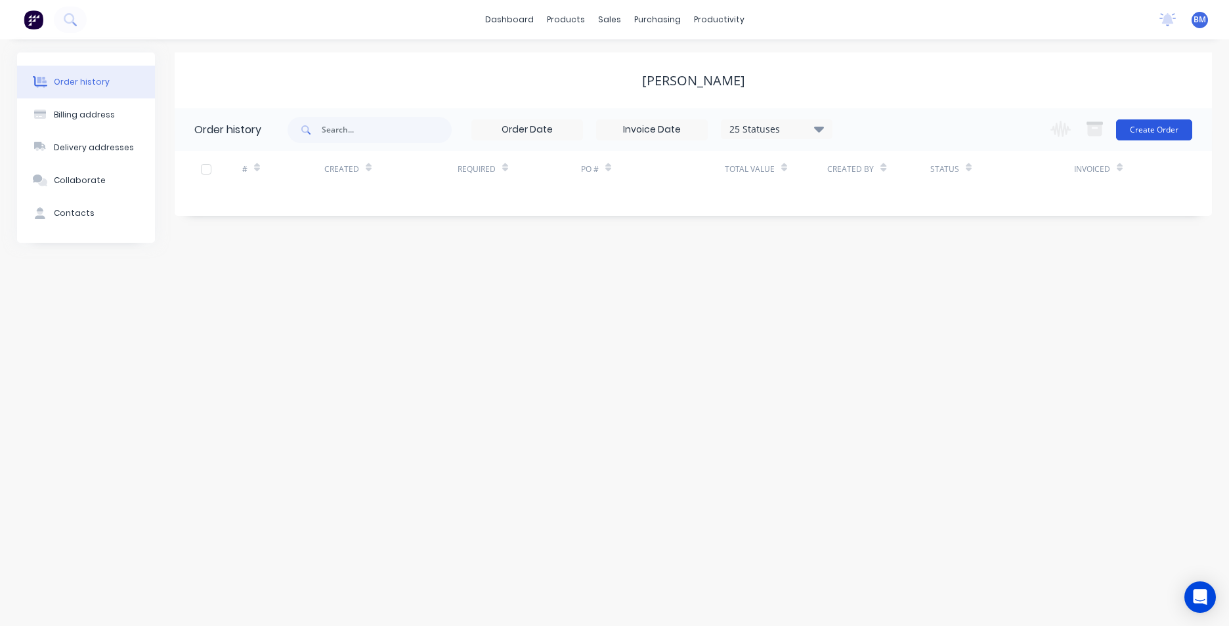
click at [1154, 130] on button "Create Order" at bounding box center [1154, 130] width 76 height 21
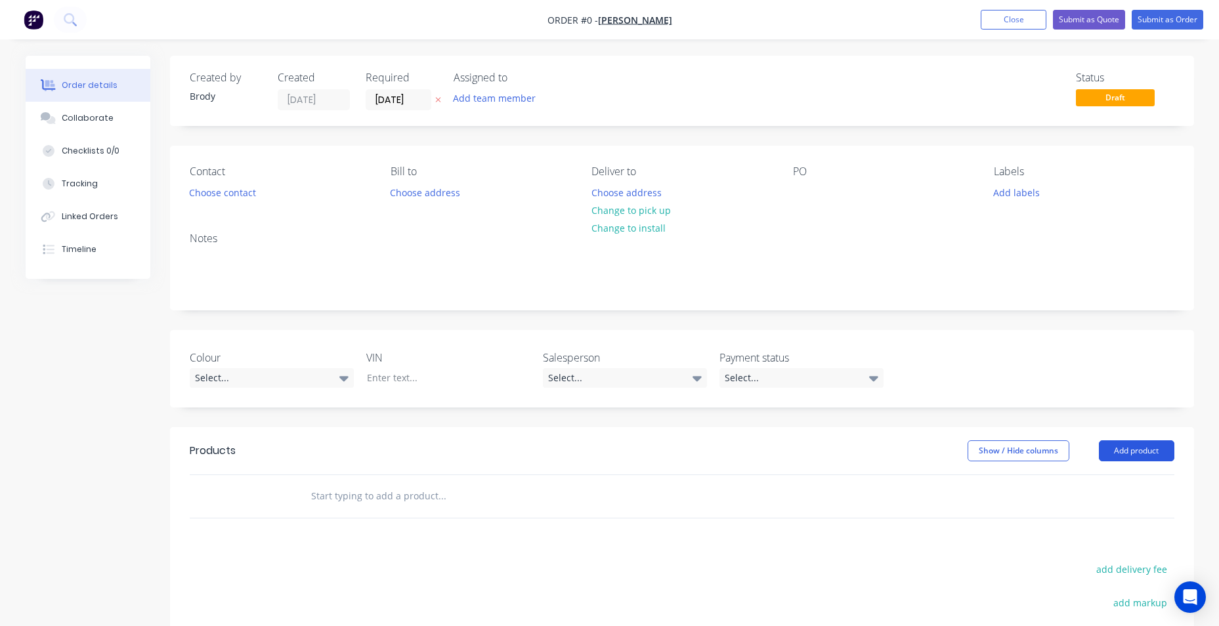
click at [1114, 448] on button "Add product" at bounding box center [1137, 451] width 76 height 21
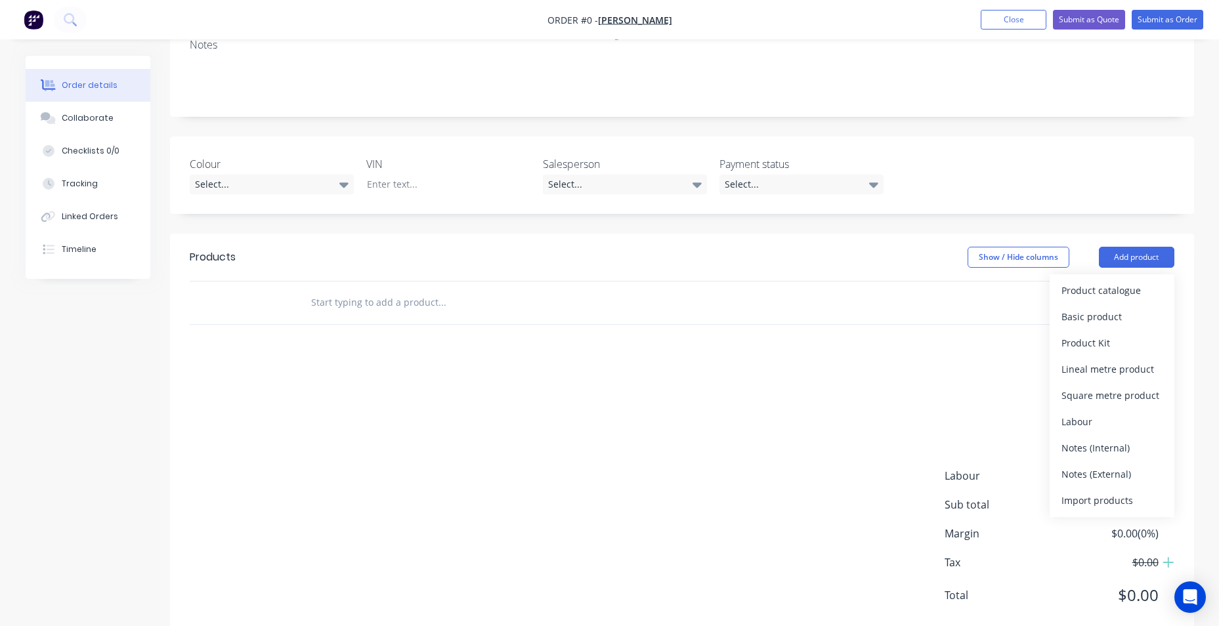
scroll to position [227, 0]
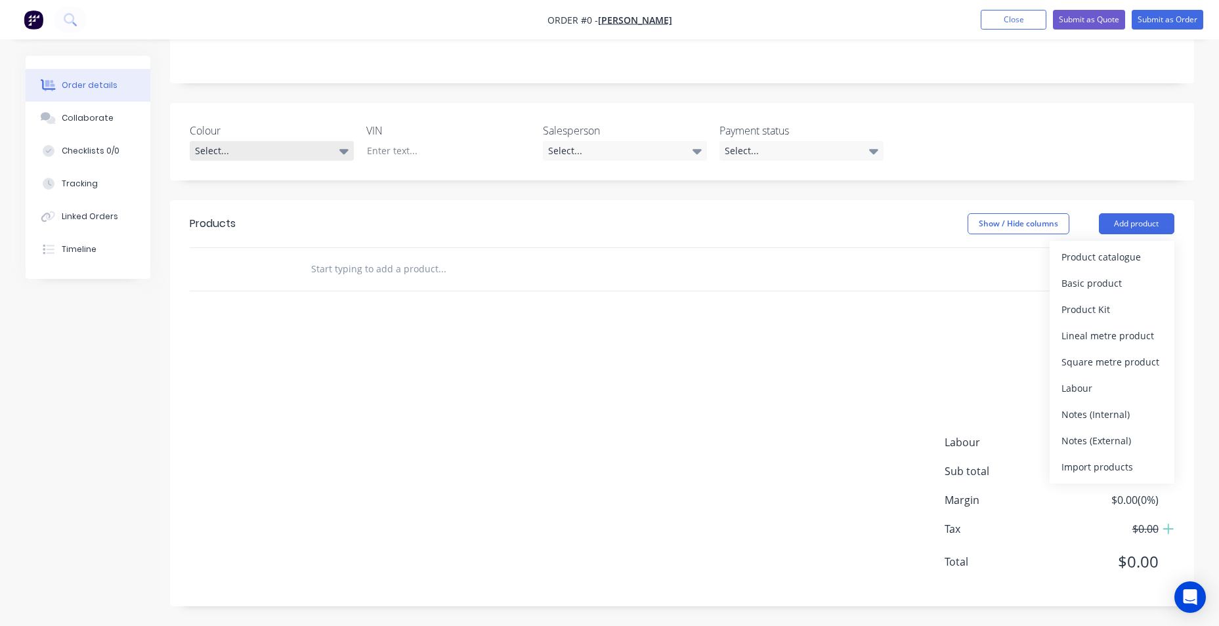
click at [336, 154] on div "Select..." at bounding box center [272, 151] width 164 height 20
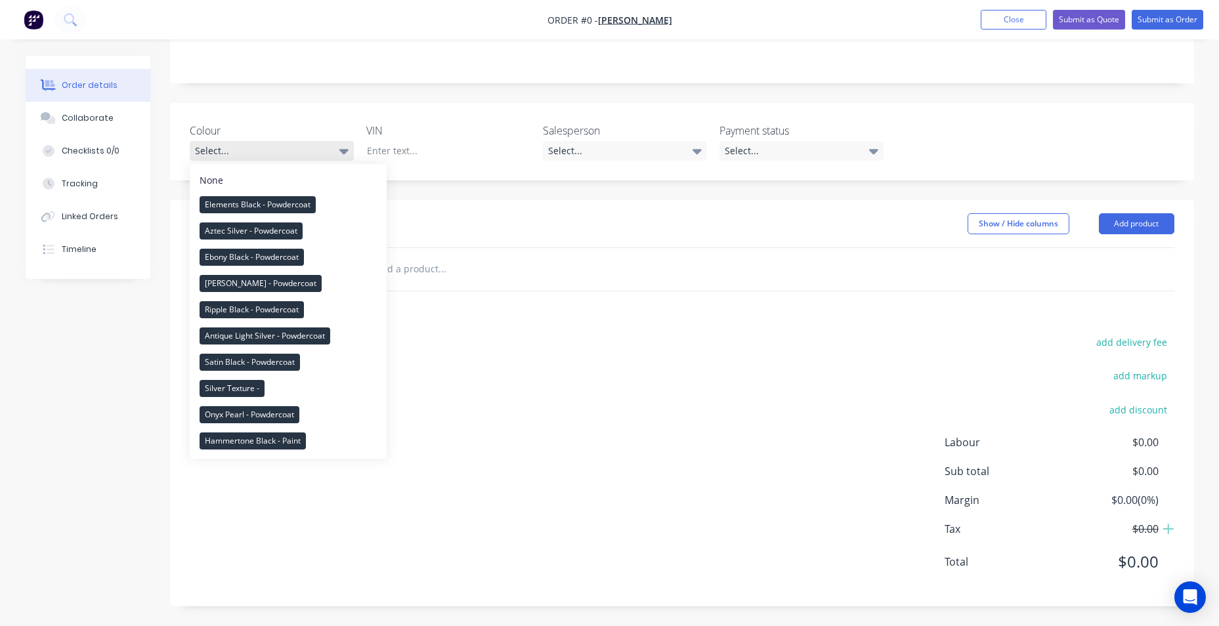
click at [336, 154] on div "Select..." at bounding box center [272, 151] width 164 height 20
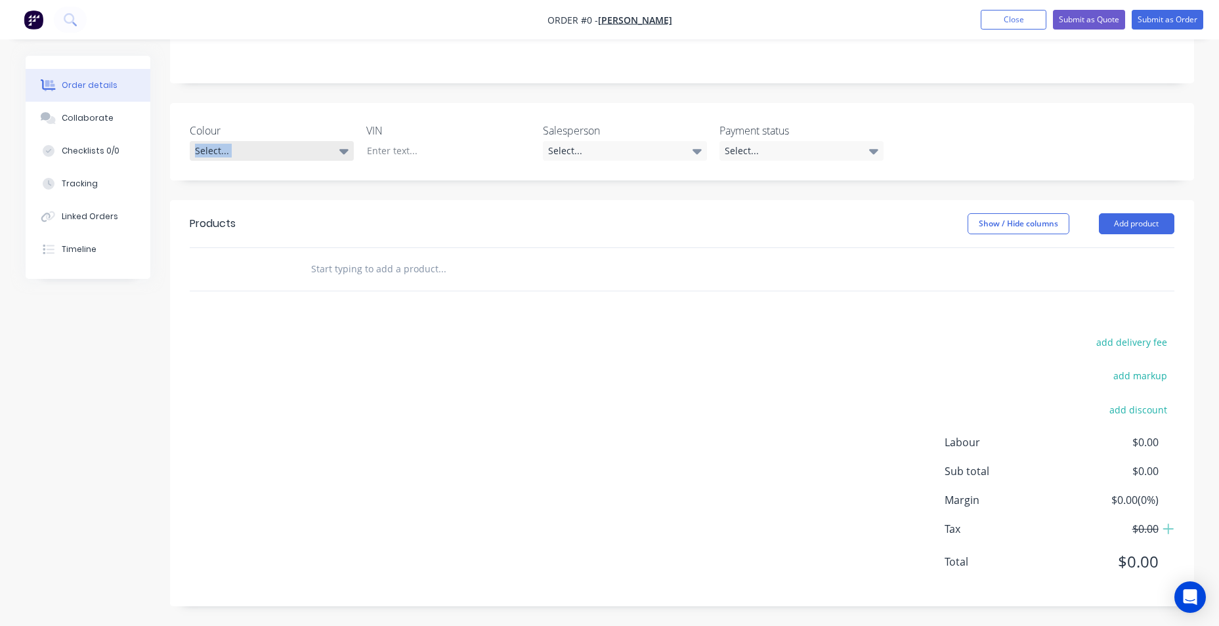
click at [336, 154] on div "Select..." at bounding box center [272, 151] width 164 height 20
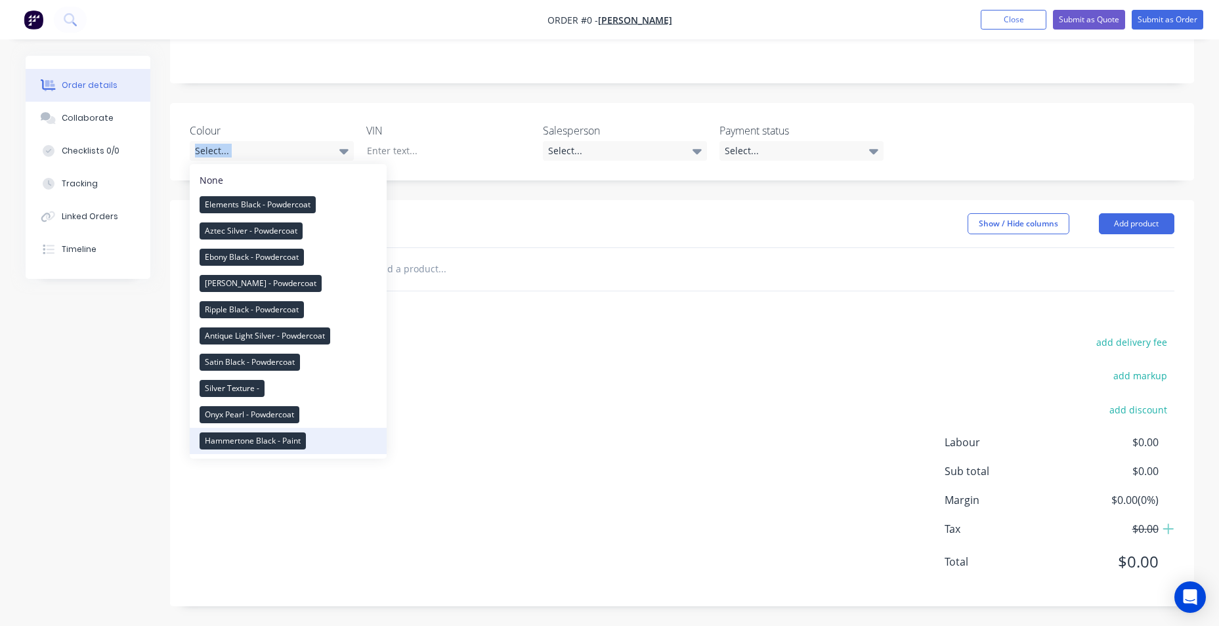
click at [280, 443] on div "Hammertone Black - Paint" at bounding box center [253, 441] width 106 height 17
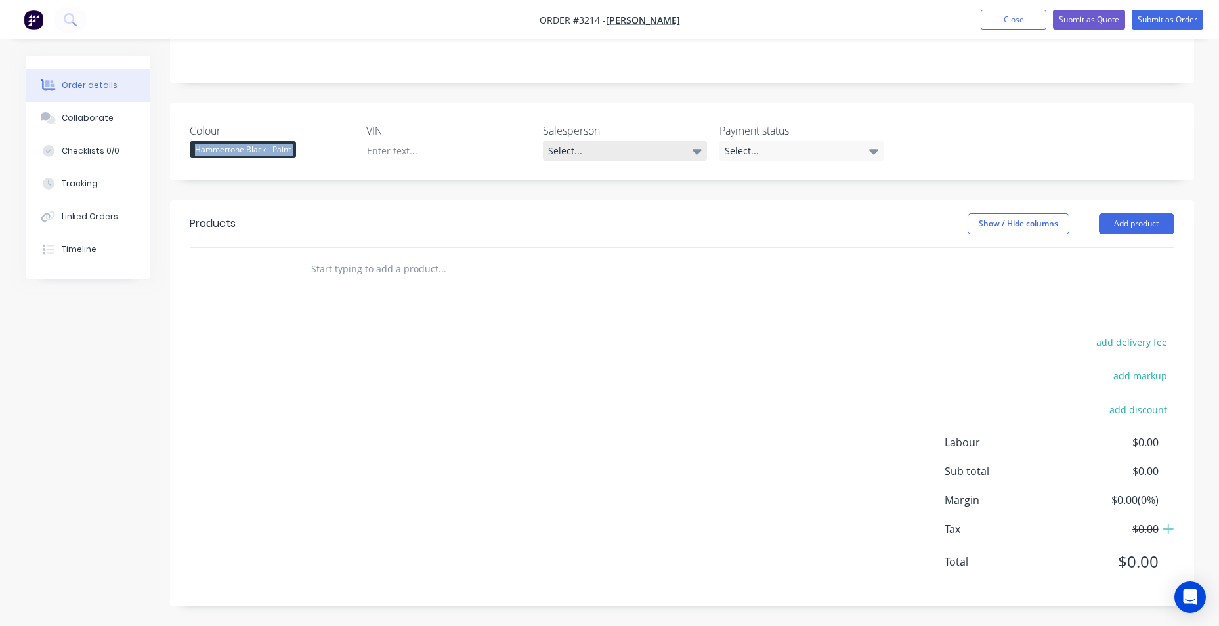
click at [671, 152] on div "Select..." at bounding box center [625, 151] width 164 height 20
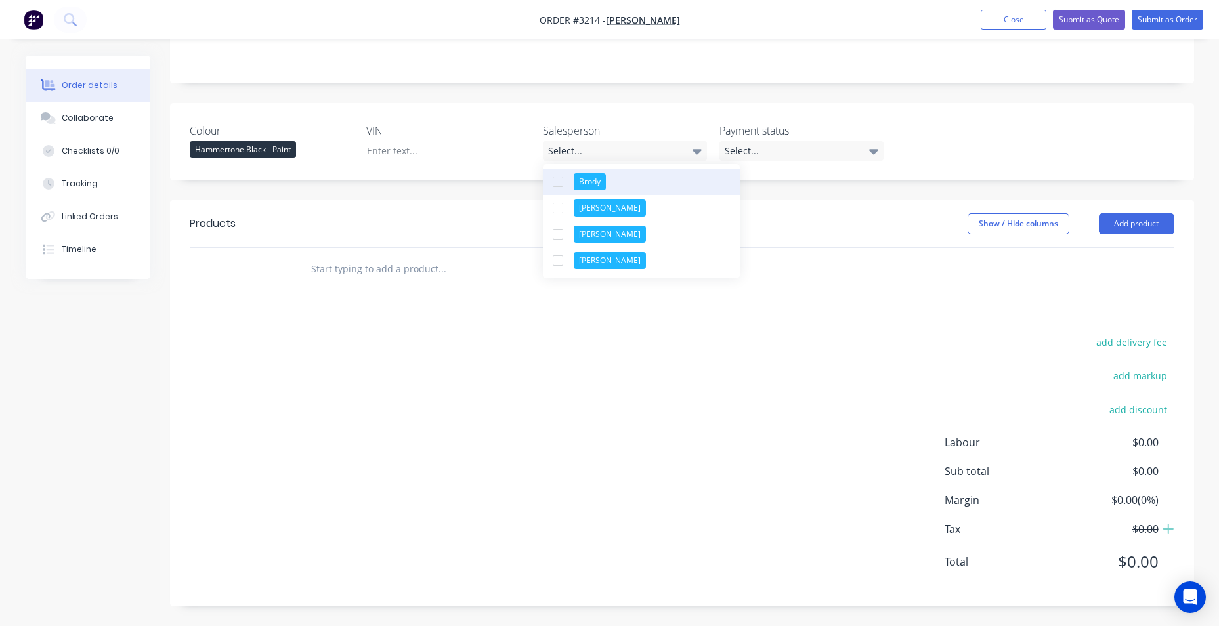
click at [654, 177] on button "Brody" at bounding box center [641, 182] width 197 height 26
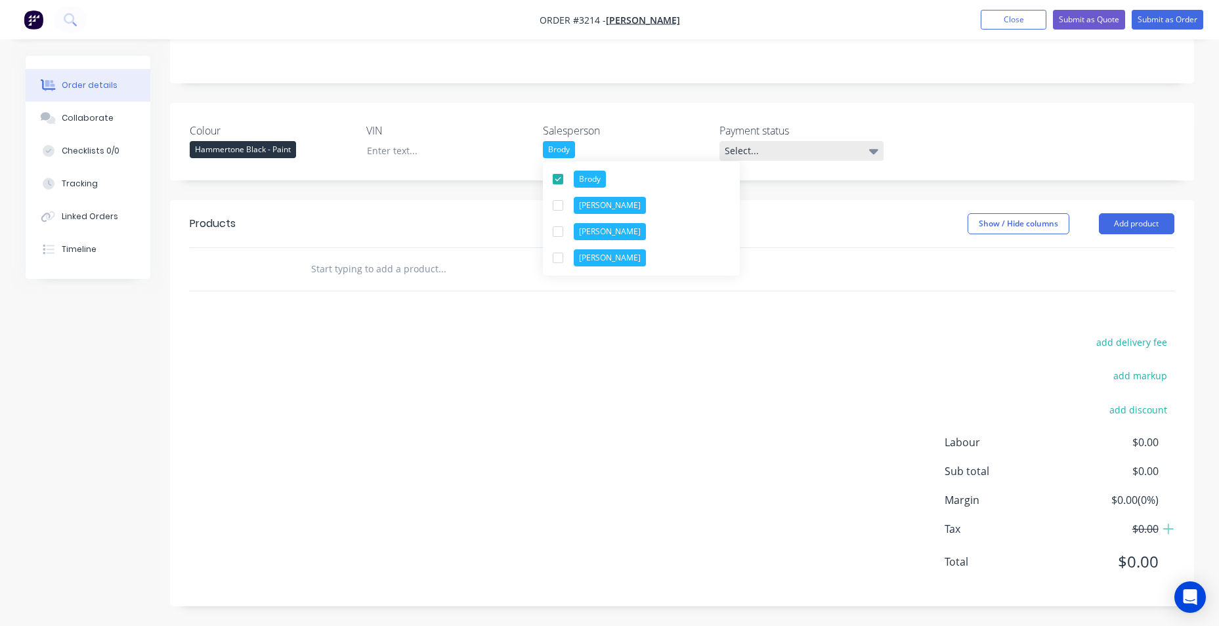
click at [769, 146] on div "Select..." at bounding box center [802, 151] width 164 height 20
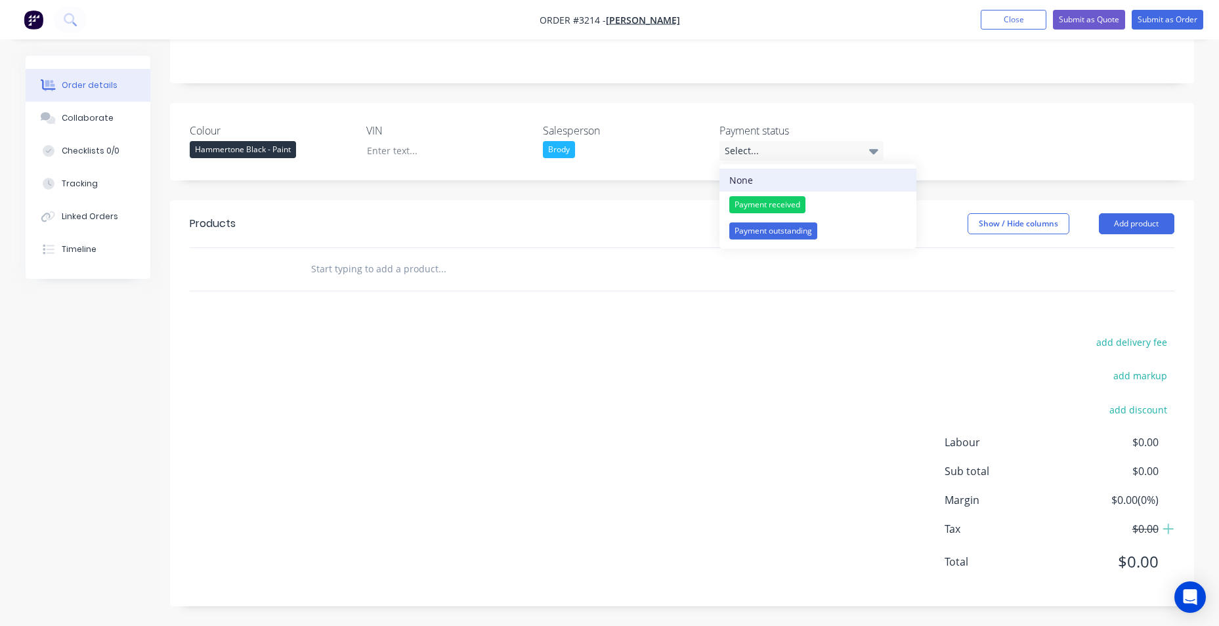
click at [767, 179] on button "None" at bounding box center [818, 180] width 197 height 23
click at [1141, 226] on button "Add product" at bounding box center [1137, 223] width 76 height 21
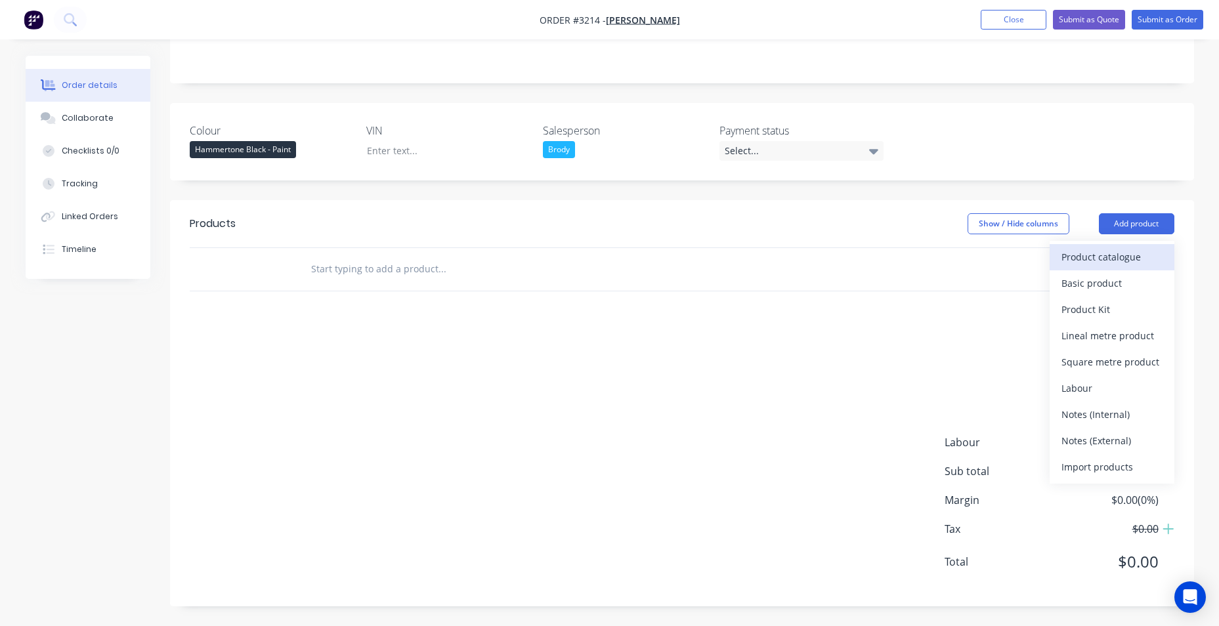
click at [1104, 262] on div "Product catalogue" at bounding box center [1112, 257] width 101 height 19
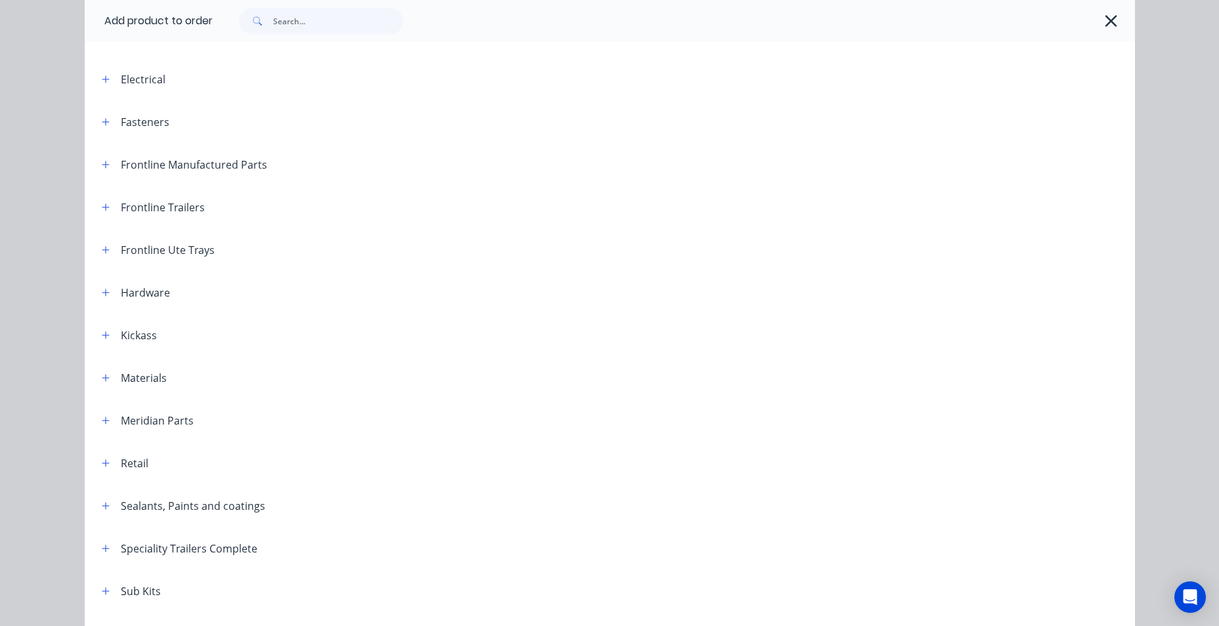
scroll to position [131, 0]
click at [102, 209] on icon "button" at bounding box center [106, 204] width 8 height 9
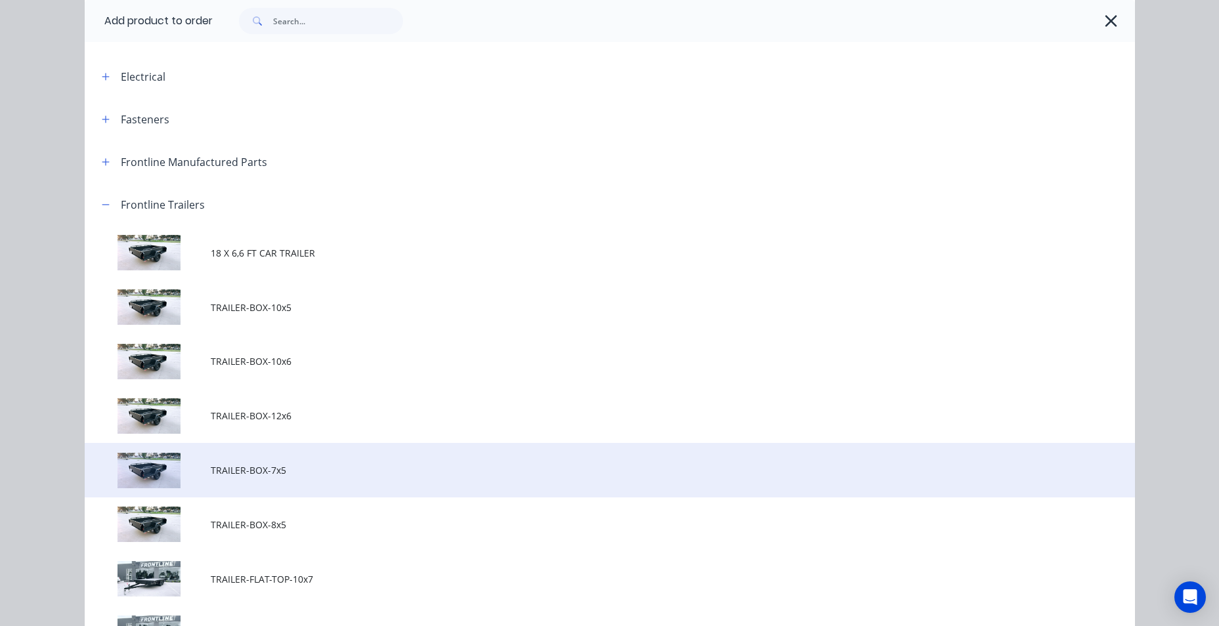
click at [296, 475] on span "TRAILER-BOX-7x5" at bounding box center [580, 471] width 739 height 14
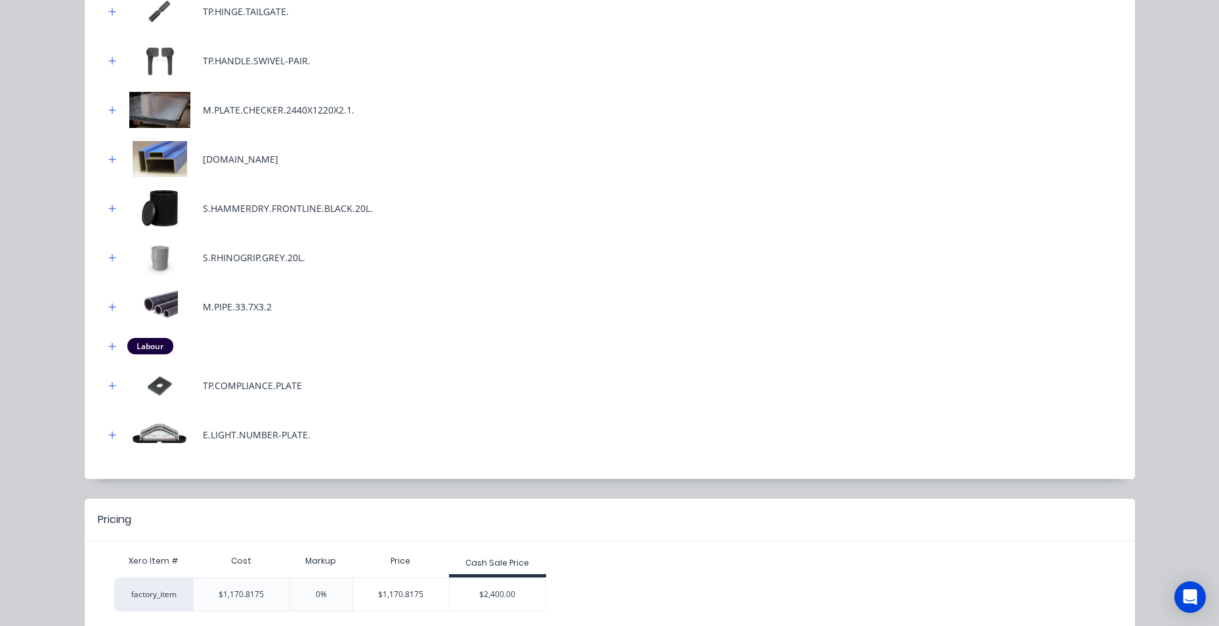
scroll to position [525, 0]
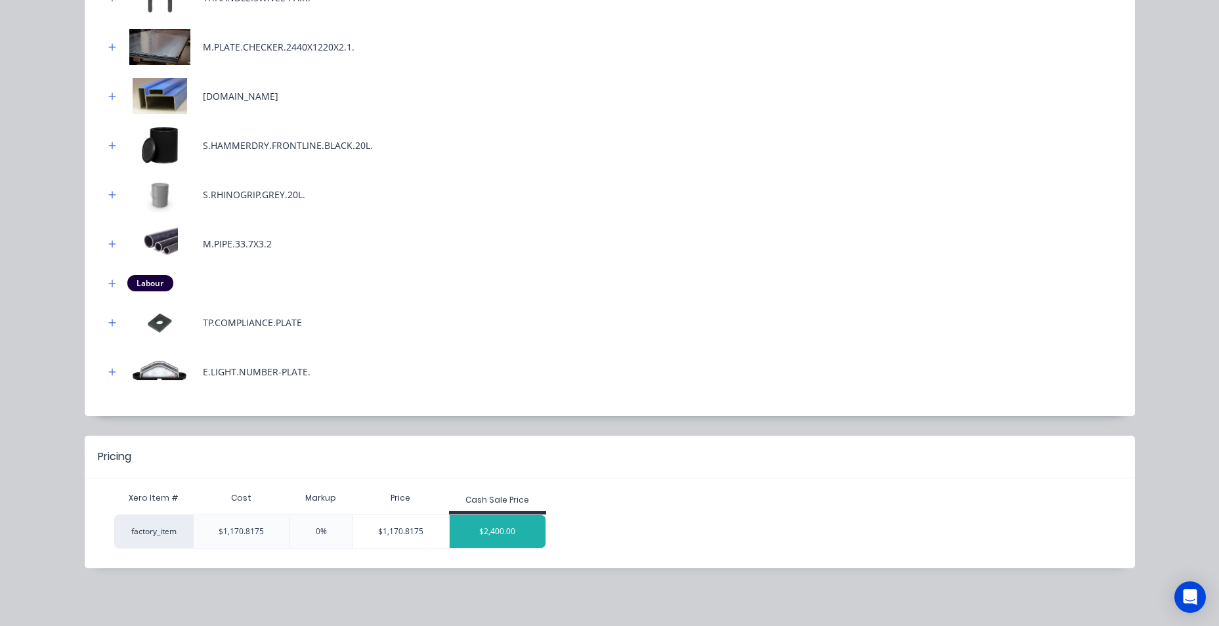
click at [523, 533] on div "$2,400.00" at bounding box center [498, 531] width 96 height 33
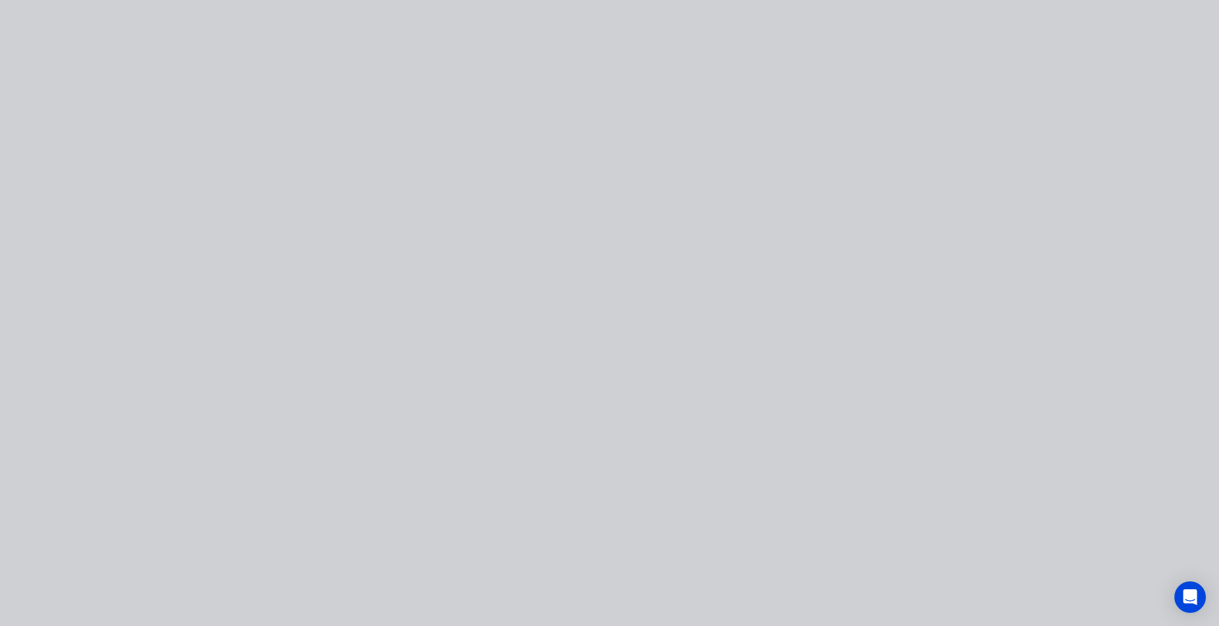
scroll to position [0, 0]
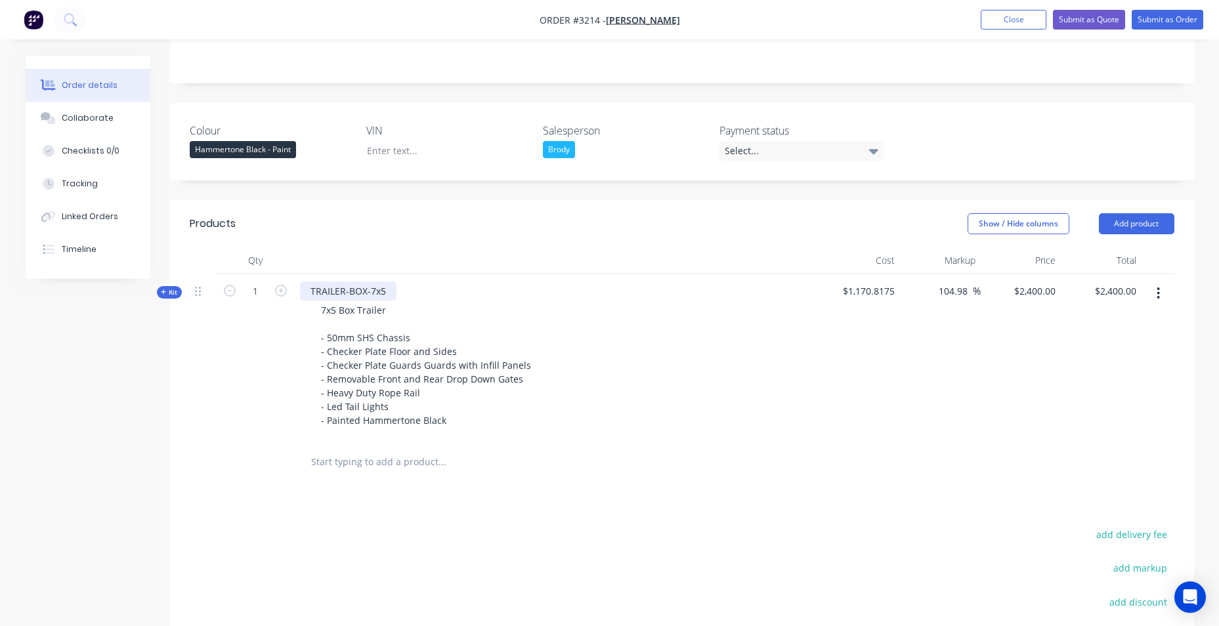
click at [349, 290] on div "TRAILER-BOX-7x5" at bounding box center [348, 291] width 97 height 19
drag, startPoint x: 349, startPoint y: 292, endPoint x: 366, endPoint y: 290, distance: 17.9
click at [366, 290] on div "TRAILER-BOX-7x5" at bounding box center [348, 291] width 97 height 19
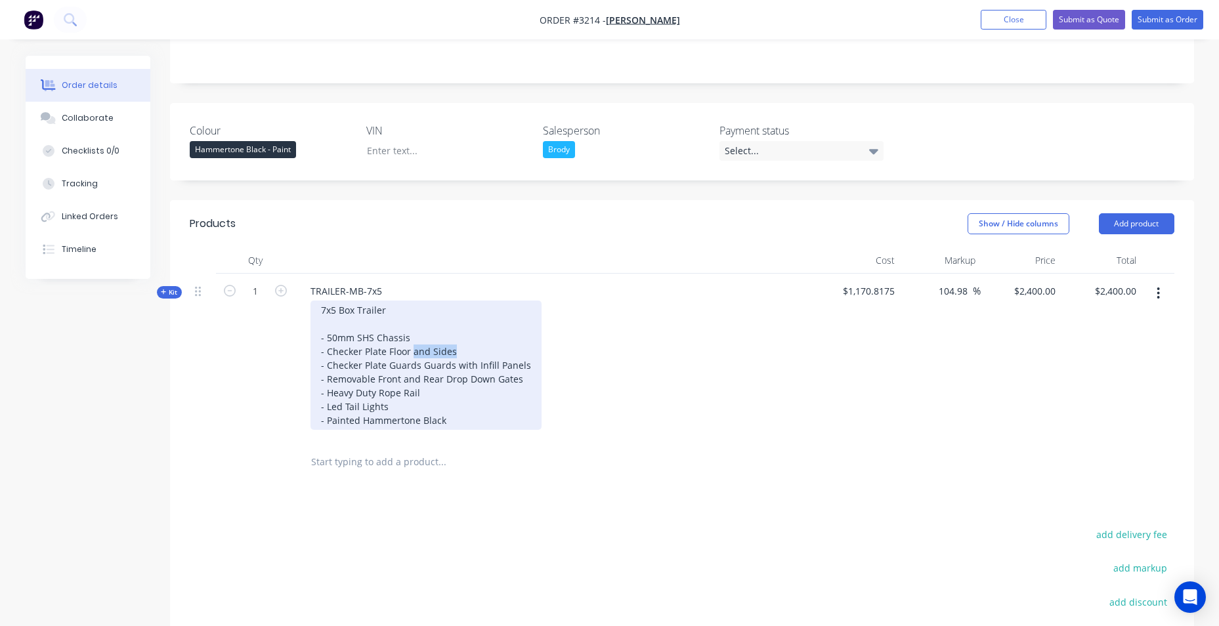
drag, startPoint x: 410, startPoint y: 349, endPoint x: 458, endPoint y: 350, distance: 47.3
click at [456, 350] on div "7x5 Box Trailer - 50mm SHS Chassis - Checker Plate Floor and Sides - Checker Pl…" at bounding box center [426, 365] width 231 height 129
drag, startPoint x: 517, startPoint y: 380, endPoint x: 320, endPoint y: 384, distance: 197.7
click at [320, 384] on div "7x5 Box Trailer - 50mm SHS Chassis - Checker Plate Floor - Checker Plate Guards…" at bounding box center [426, 365] width 231 height 129
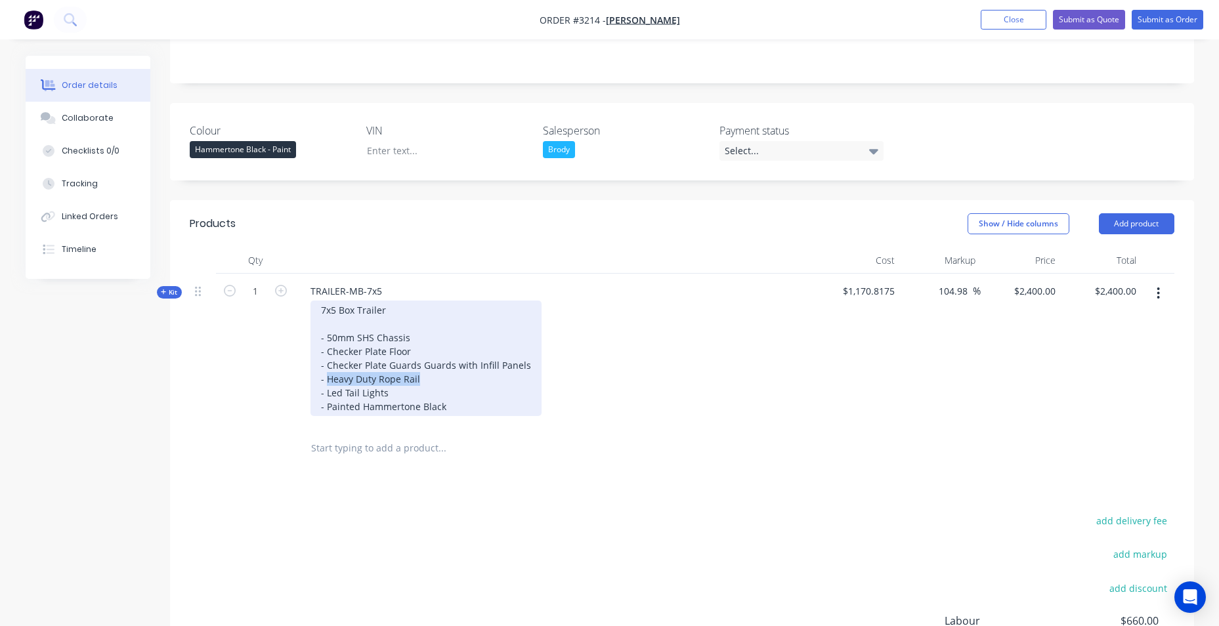
drag, startPoint x: 433, startPoint y: 381, endPoint x: 326, endPoint y: 382, distance: 107.0
click at [326, 382] on div "7x5 Box Trailer - 50mm SHS Chassis - Checker Plate Floor - Checker Plate Guards…" at bounding box center [426, 359] width 231 height 116
drag, startPoint x: 417, startPoint y: 380, endPoint x: 309, endPoint y: 383, distance: 107.8
click at [309, 383] on div "7x5 Box Trailer - 50mm SHS Chassis - Checker Plate Floor - Checker Plate Guards…" at bounding box center [557, 359] width 515 height 116
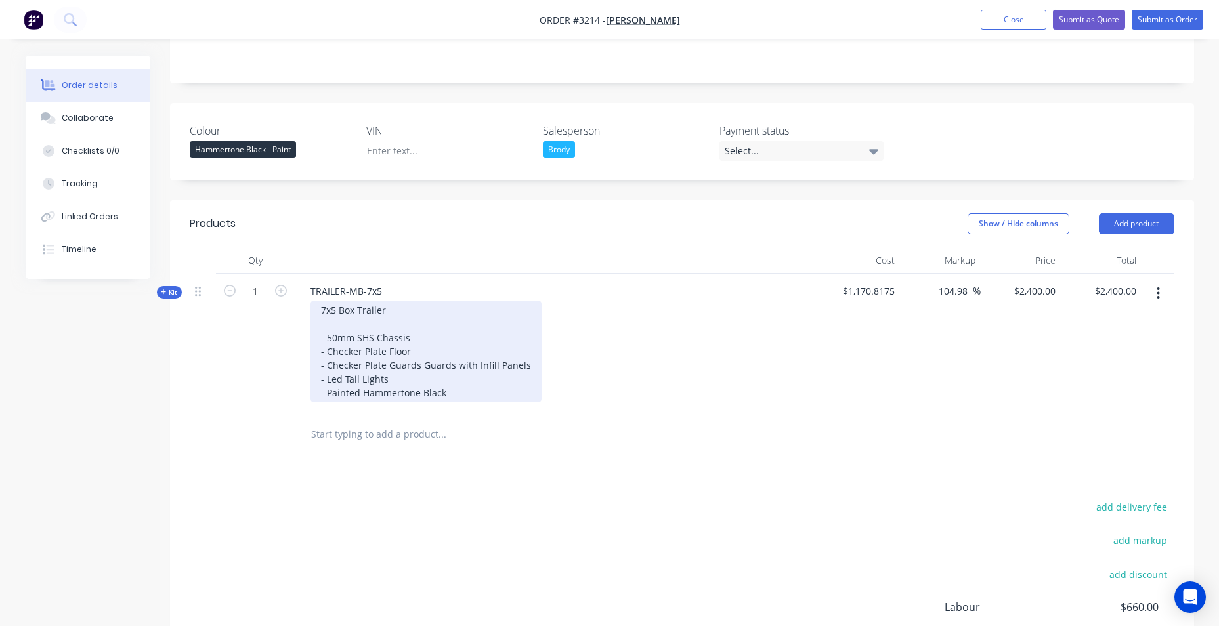
drag, startPoint x: 434, startPoint y: 361, endPoint x: 494, endPoint y: 337, distance: 64.3
click at [516, 319] on div "7x5 Box Trailer - 50mm SHS Chassis - Checker Plate Floor - Checker Plate Guards…" at bounding box center [426, 352] width 231 height 102
drag, startPoint x: 440, startPoint y: 368, endPoint x: 452, endPoint y: 351, distance: 21.1
click at [452, 325] on div "7x5 Box Trailer - 50mm SHS Chassis - Checker Plate Floor - Checker Plate Guards…" at bounding box center [426, 352] width 231 height 102
drag, startPoint x: 443, startPoint y: 366, endPoint x: 445, endPoint y: 351, distance: 14.6
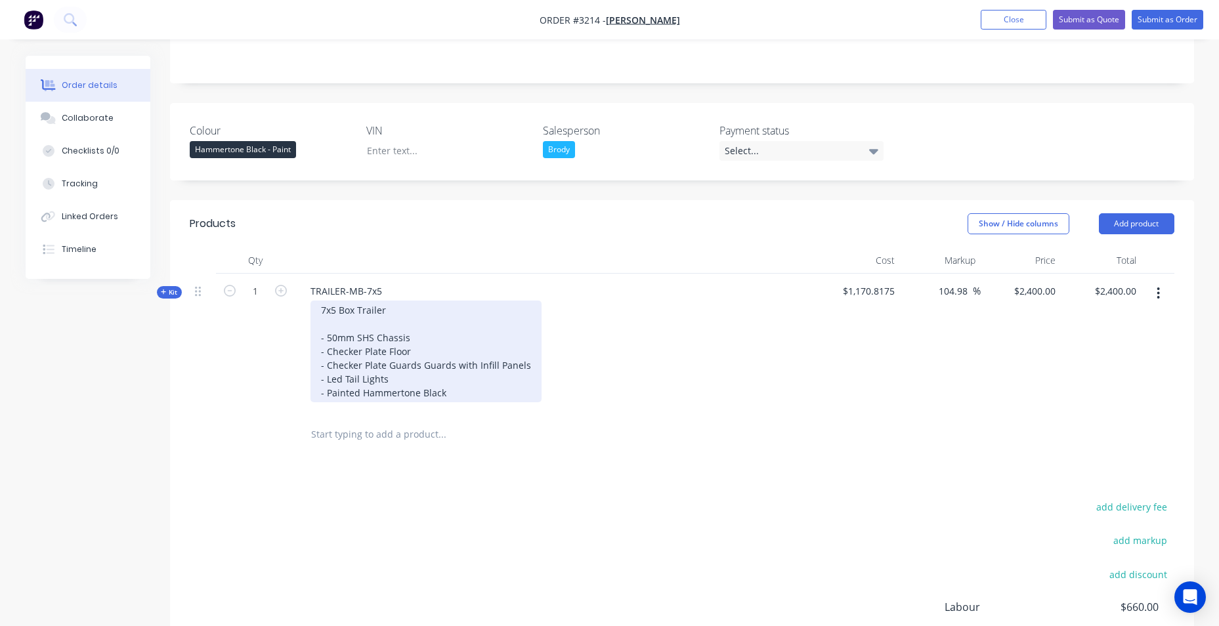
click at [449, 346] on div "7x5 Box Trailer - 50mm SHS Chassis - Checker Plate Floor - Checker Plate Guards…" at bounding box center [426, 352] width 231 height 102
click at [438, 365] on div "7x5 Box Trailer - 50mm SHS Chassis - Checker Plate Floor - Checker Plate Guards…" at bounding box center [426, 352] width 231 height 102
click at [446, 341] on div "7x5 Box Trailer - 50mm SHS Chassis - Checker Plate Floor - Checker Plate Guards…" at bounding box center [426, 352] width 231 height 102
drag, startPoint x: 444, startPoint y: 364, endPoint x: 421, endPoint y: 365, distance: 23.0
click at [421, 365] on div "7x5 Box Trailer - 50mm SHS Chassis - Checker Plate Floor - Checker Plate Guards…" at bounding box center [426, 352] width 231 height 102
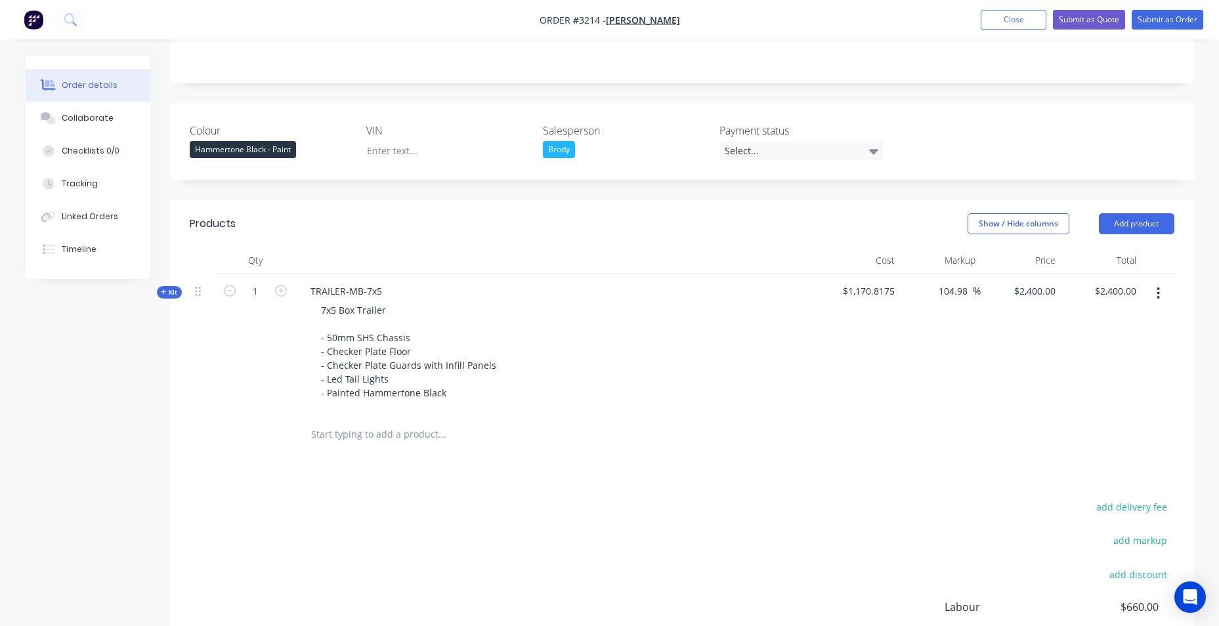
drag, startPoint x: 406, startPoint y: 391, endPoint x: 565, endPoint y: 340, distance: 167.6
click at [564, 340] on div "7x5 Box Trailer - 50mm SHS Chassis - Checker Plate Floor - Checker Plate Guards…" at bounding box center [557, 352] width 515 height 102
click at [1139, 222] on button "Add product" at bounding box center [1137, 223] width 76 height 21
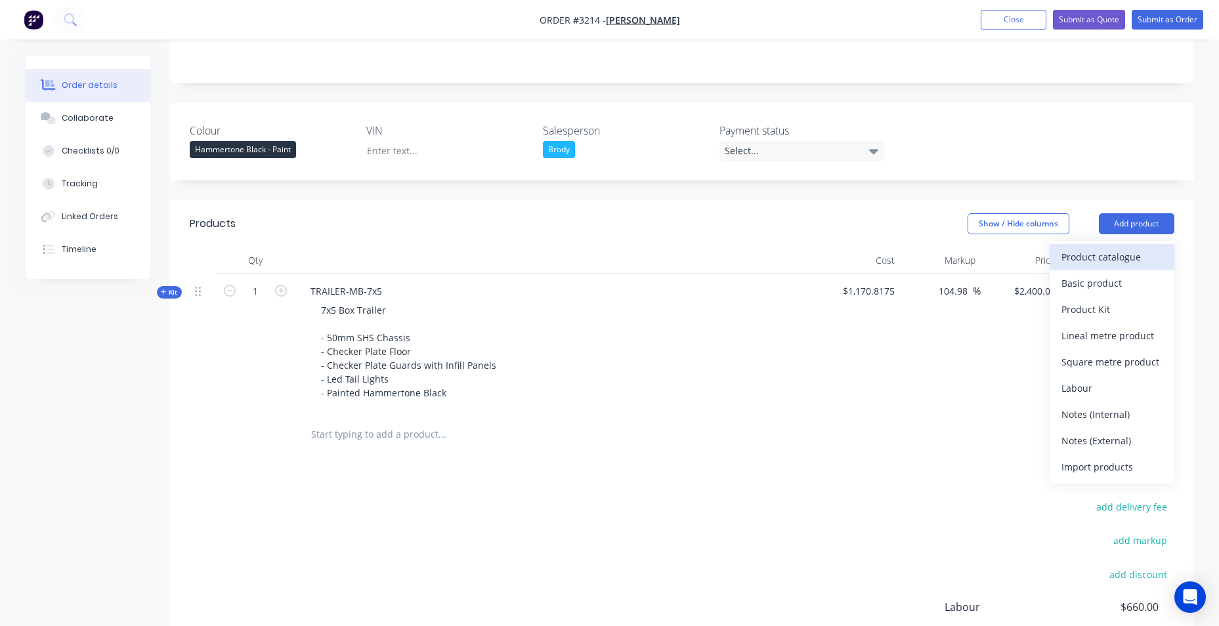
click at [1122, 256] on div "Product catalogue" at bounding box center [1112, 257] width 101 height 19
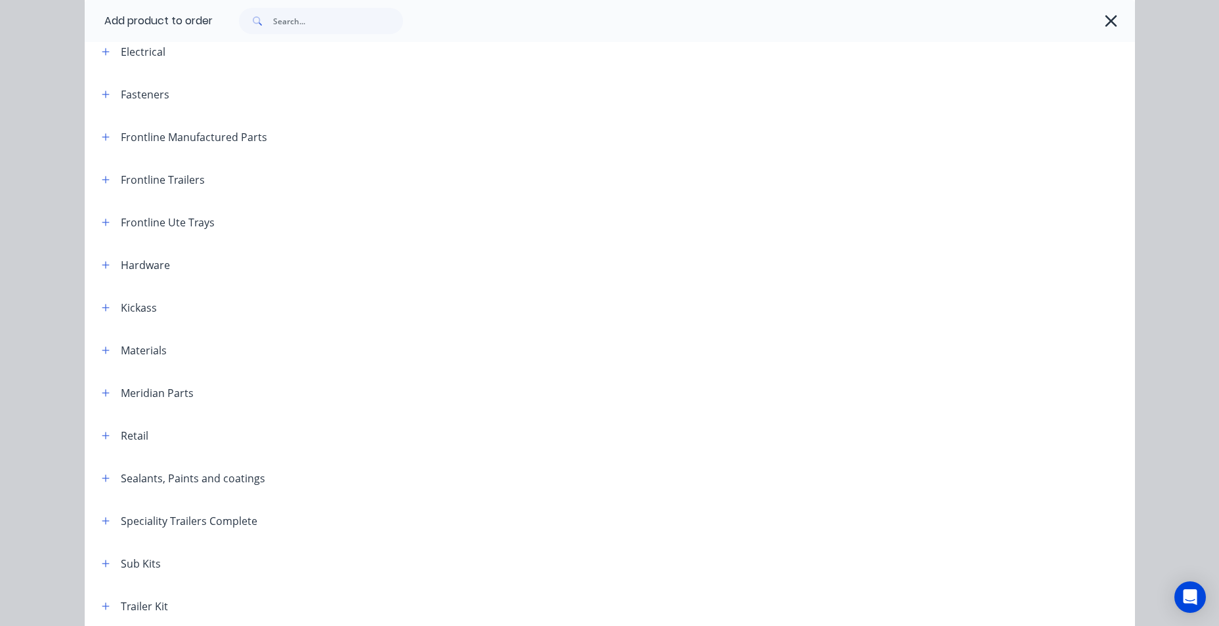
scroll to position [386, 0]
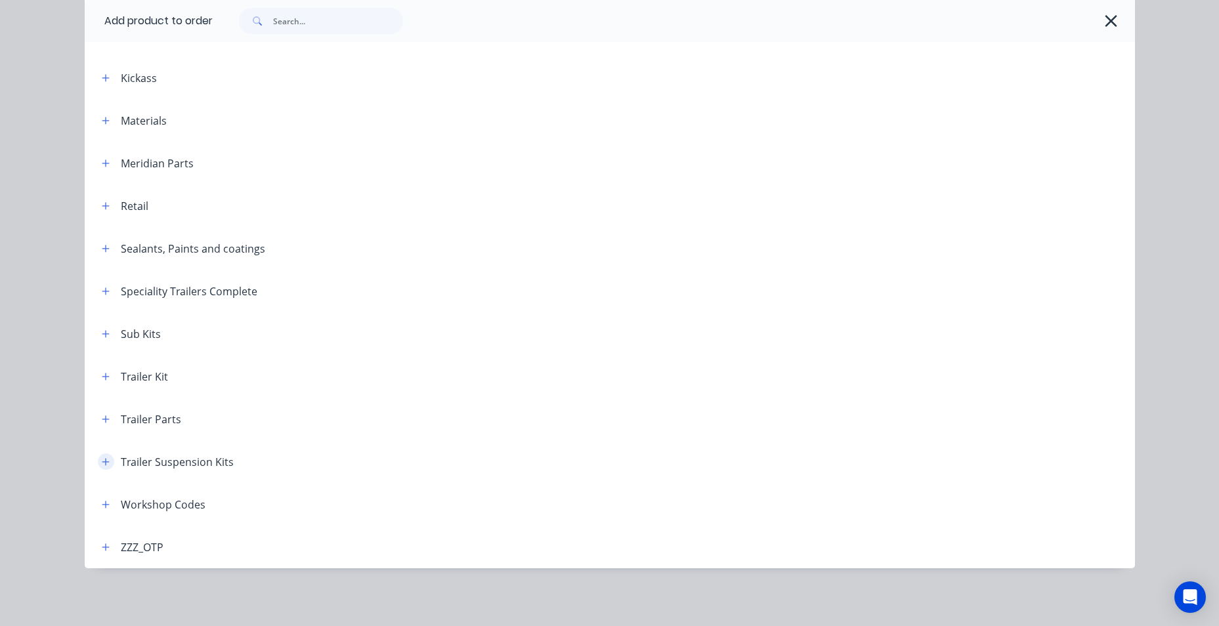
click at [98, 461] on button "button" at bounding box center [106, 462] width 16 height 16
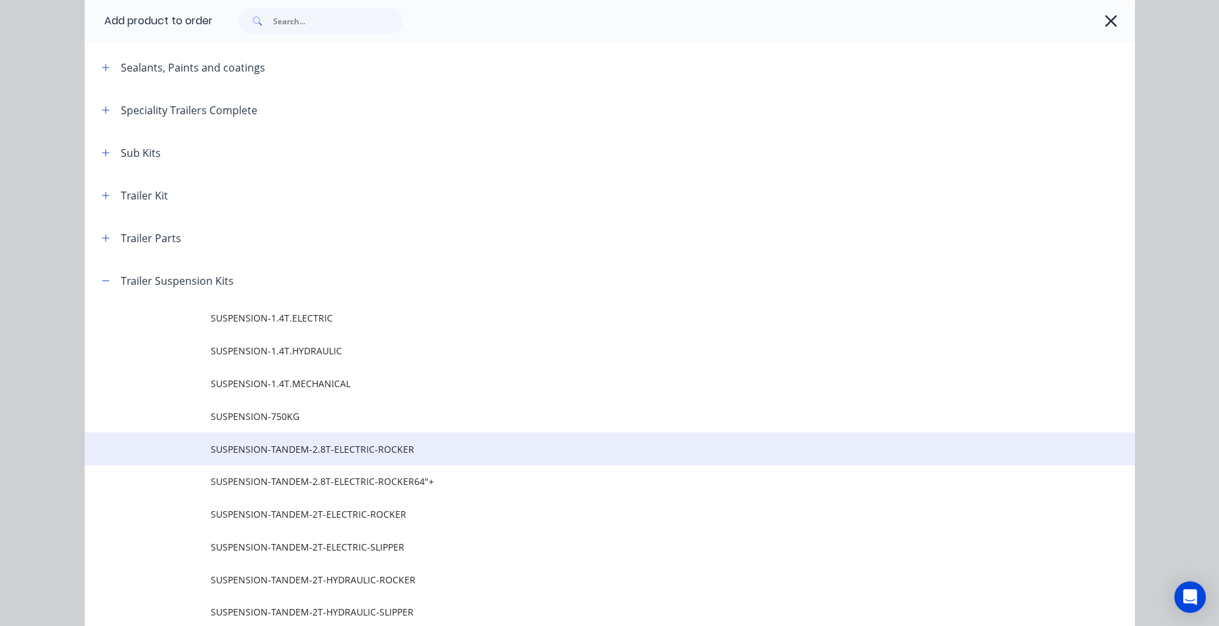
scroll to position [583, 0]
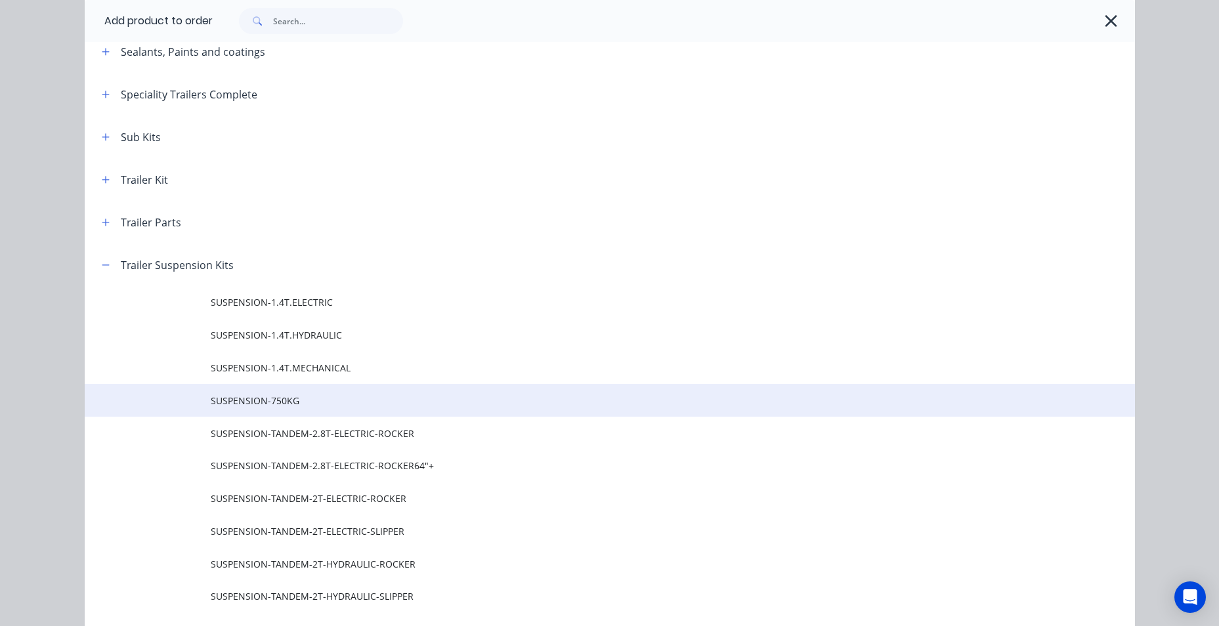
click at [293, 405] on span "SUSPENSION-750KG" at bounding box center [580, 401] width 739 height 14
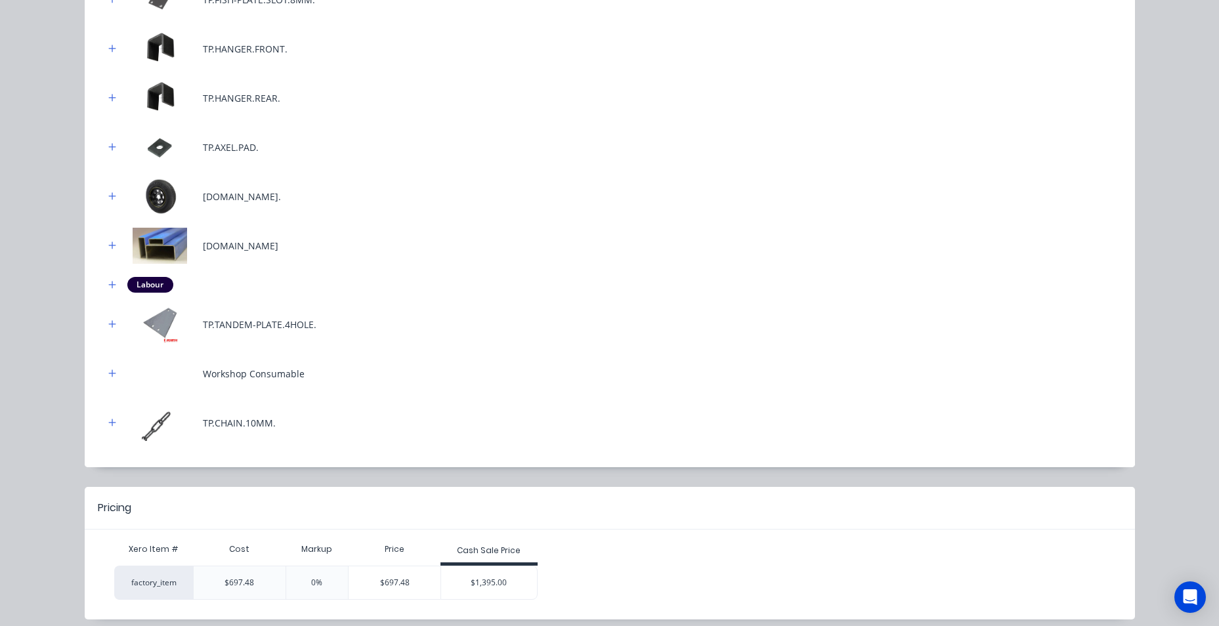
scroll to position [460, 0]
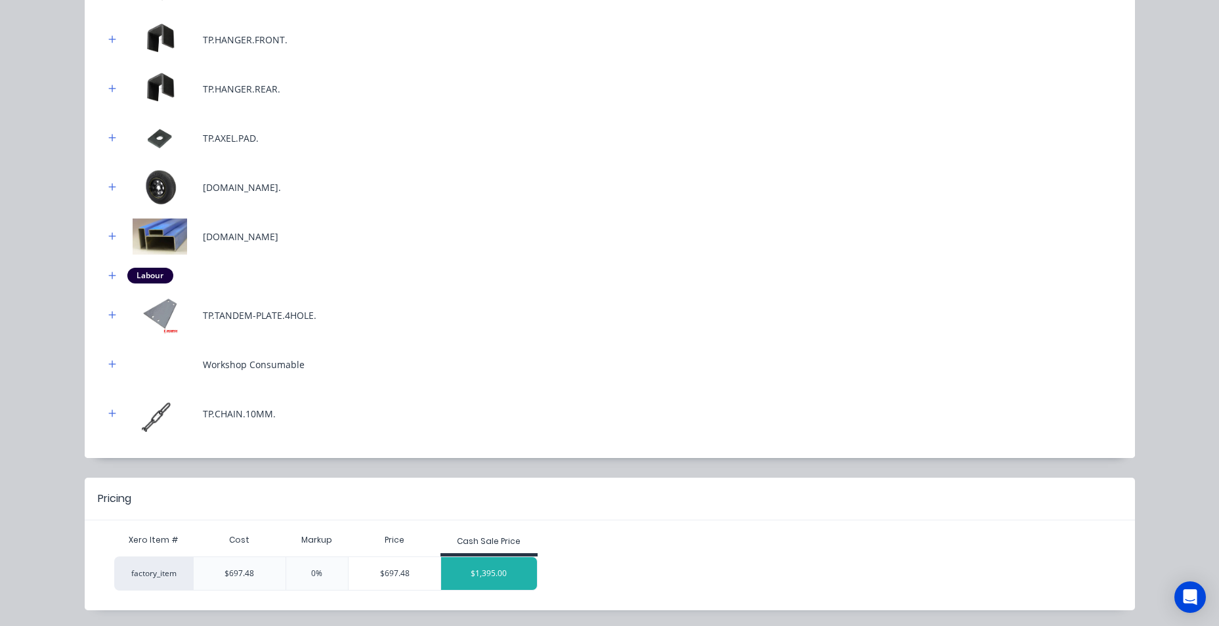
click at [507, 577] on div "$1,395.00" at bounding box center [489, 574] width 96 height 33
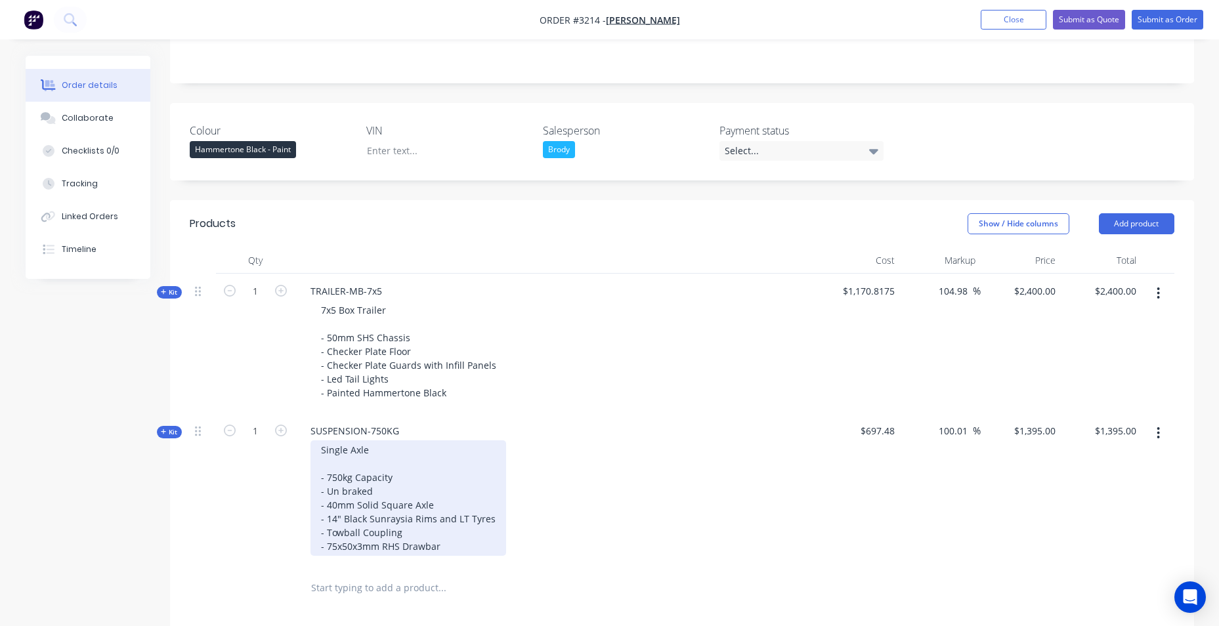
click at [319, 480] on div "Single Axle - 750kg Capacity - Un braked - 40mm Solid Square Axle - 14" Black S…" at bounding box center [409, 499] width 196 height 116
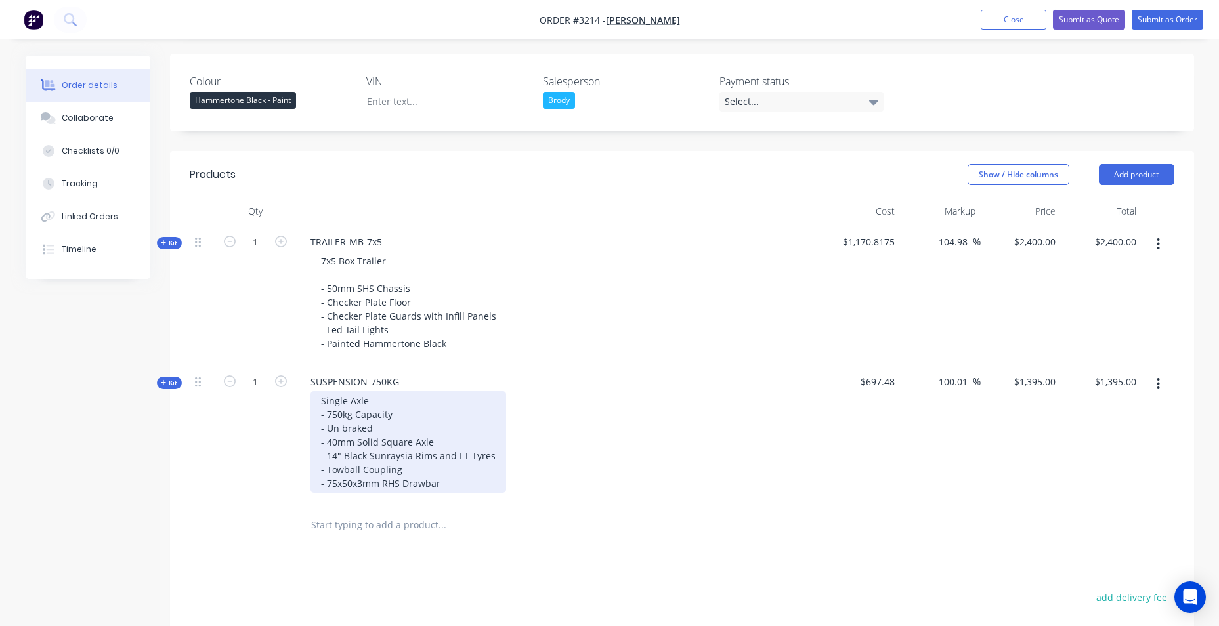
scroll to position [269, 0]
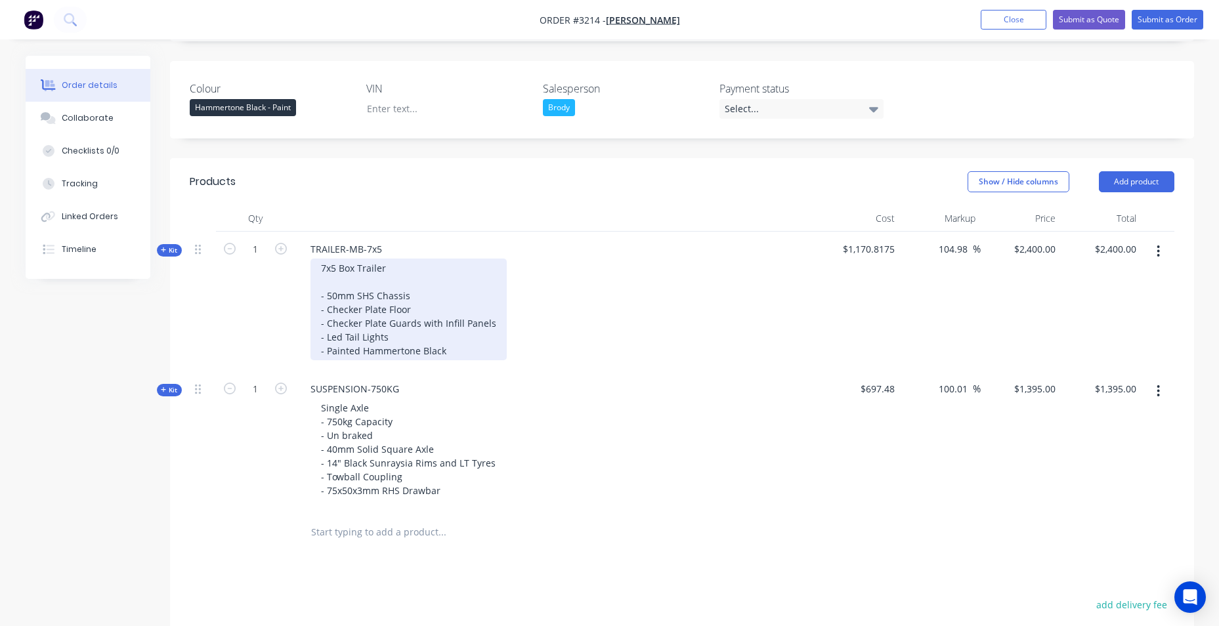
click at [442, 353] on div "7x5 Box Trailer - 50mm SHS Chassis - Checker Plate Floor - Checker Plate Guards…" at bounding box center [409, 310] width 196 height 102
click at [327, 309] on div "7x5 Box Trailer - 50mm SHS Chassis - Checker Plate Floor - Checker Plate Guards…" at bounding box center [409, 310] width 196 height 102
click at [441, 309] on div "7x5 Box Trailer - 50mm SHS Chassis - full Checker Plate Floor - Checker Plate G…" at bounding box center [409, 310] width 196 height 102
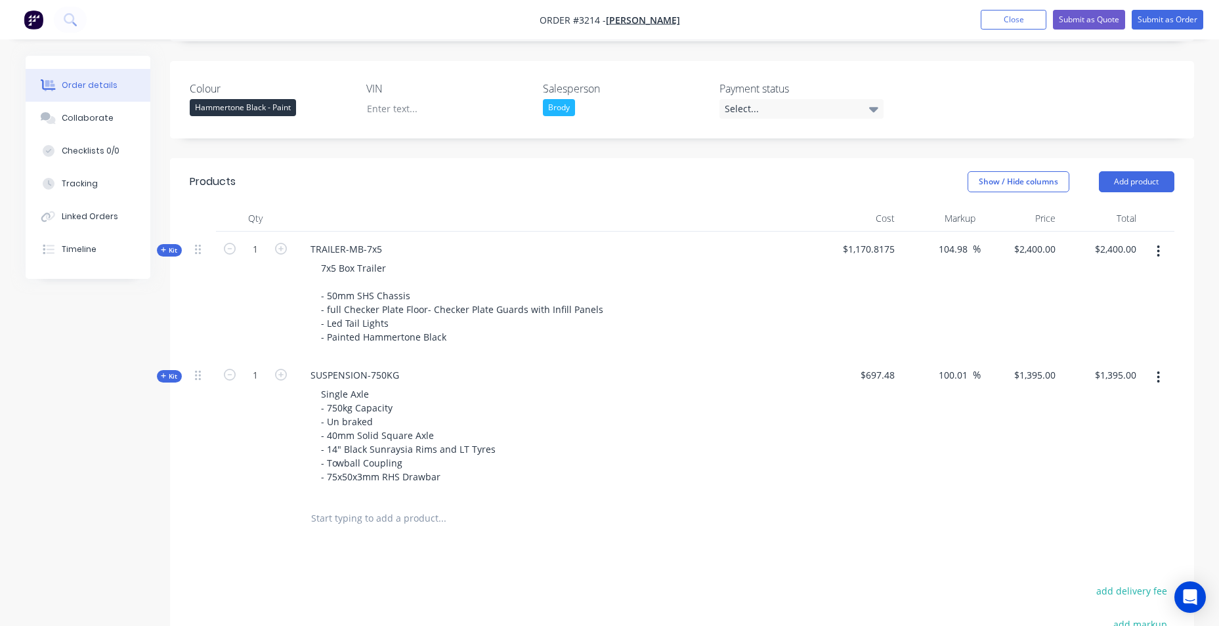
click at [374, 532] on input "text" at bounding box center [442, 519] width 263 height 26
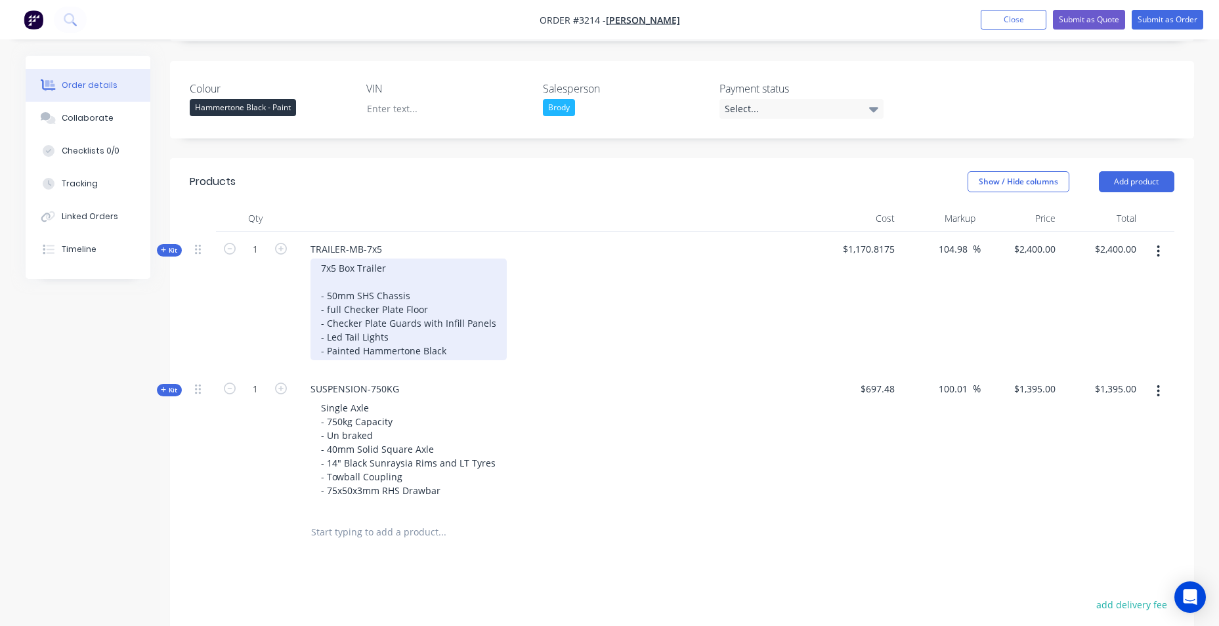
click at [344, 285] on div "7x5 Box Trailer - 50mm SHS Chassis - full Checker Plate Floor - Checker Plate G…" at bounding box center [409, 310] width 196 height 102
drag, startPoint x: 338, startPoint y: 269, endPoint x: 354, endPoint y: 268, distance: 16.4
click at [354, 268] on div "7x5 Box Trailer - 50mm SHS Chassis - full Checker Plate Floor - Checker Plate G…" at bounding box center [409, 310] width 196 height 102
click at [455, 280] on div "7x5 Motorbike Trailer - 50mm SHS Chassis - full Checker Plate Floor - Checker P…" at bounding box center [409, 310] width 196 height 102
click at [448, 345] on div "7x5 Motorbike Trailer - 50mm SHS Chassis - full Checker Plate Floor - Checker P…" at bounding box center [409, 310] width 196 height 102
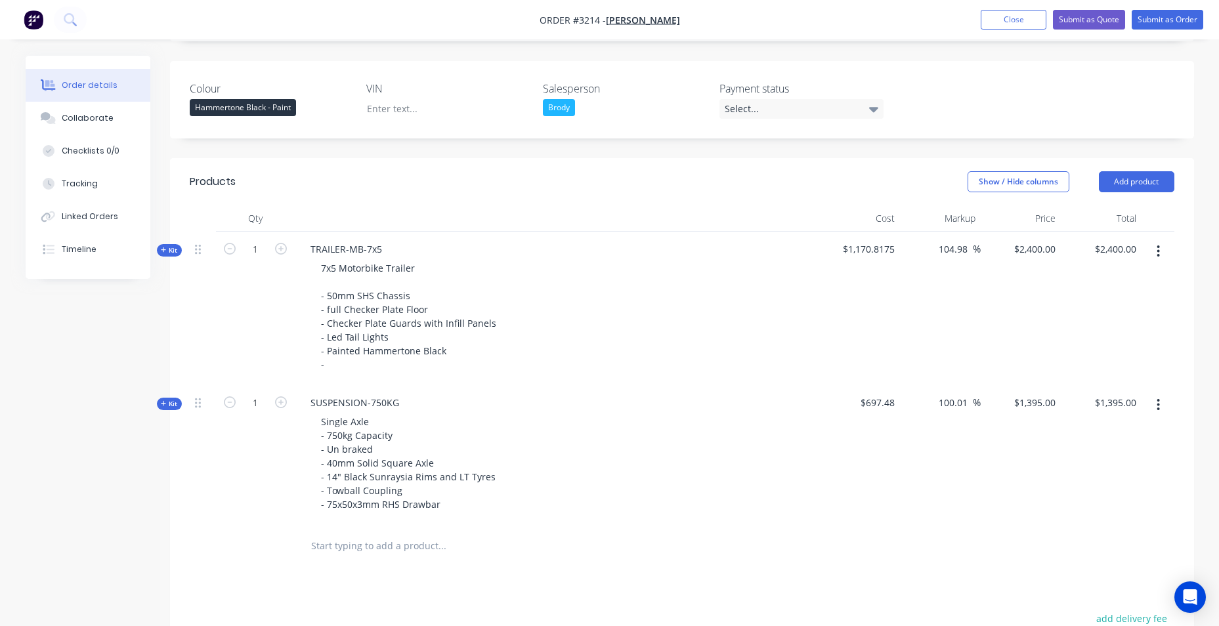
click at [636, 273] on div "7x5 Motorbike Trailer - 50mm SHS Chassis - full Checker Plate Floor - Checker P…" at bounding box center [557, 317] width 515 height 116
click at [1034, 256] on div "2400 $2,400.00" at bounding box center [1037, 249] width 48 height 19
click at [1036, 253] on input "2400" at bounding box center [1048, 249] width 28 height 19
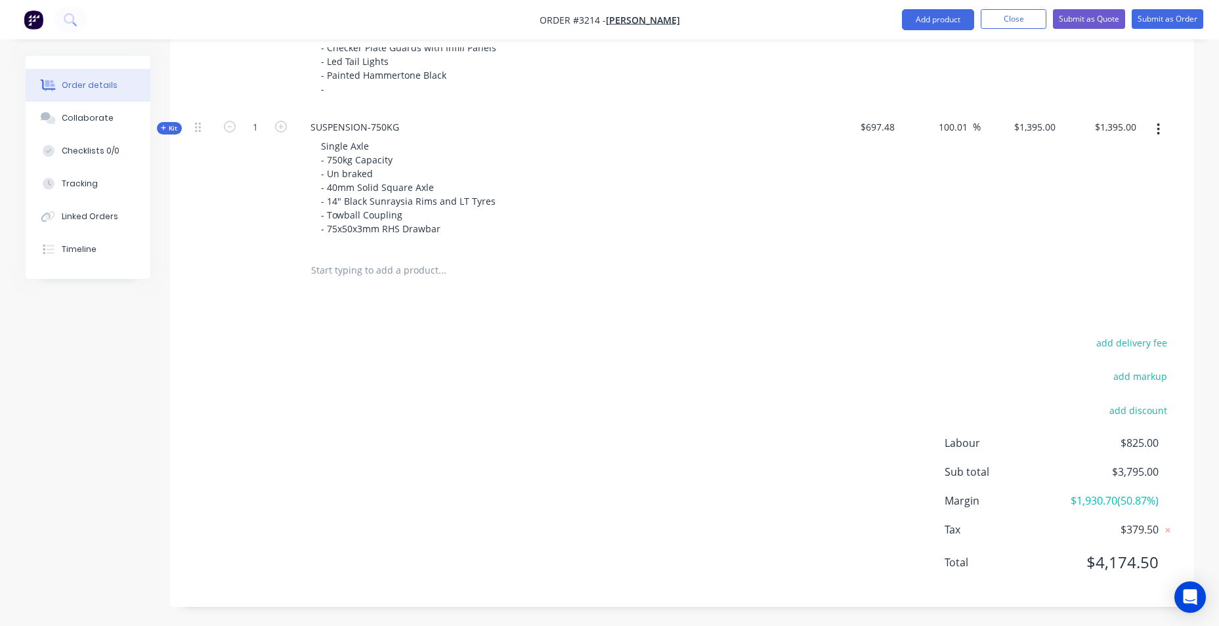
scroll to position [349, 0]
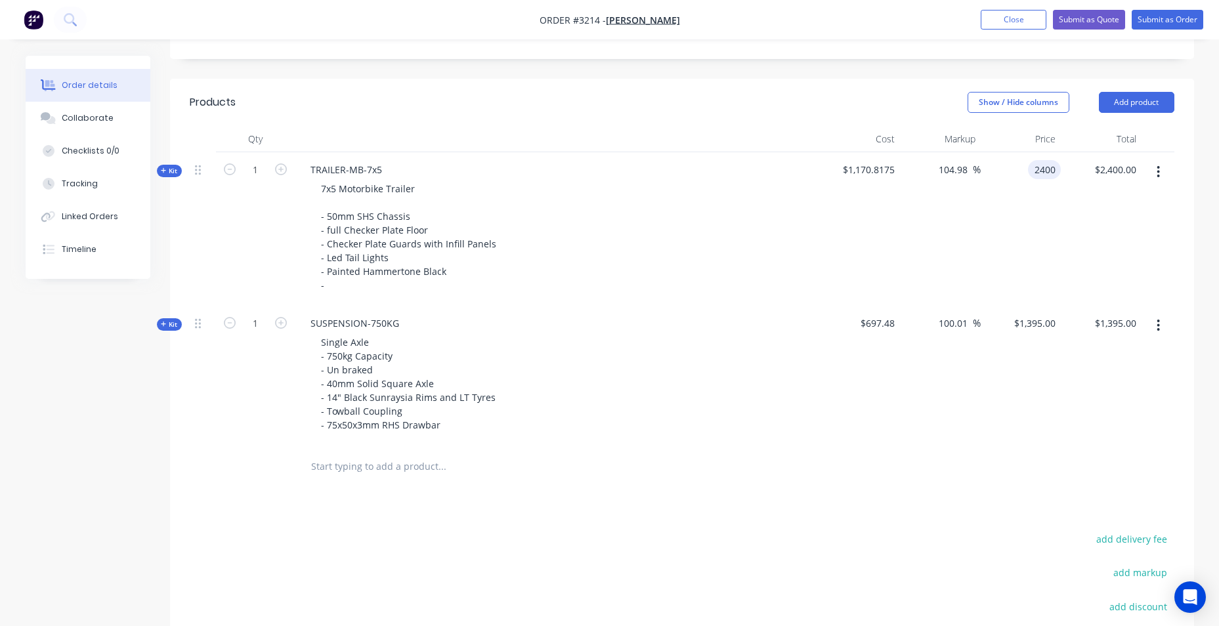
click at [1058, 168] on input "2400" at bounding box center [1048, 169] width 28 height 19
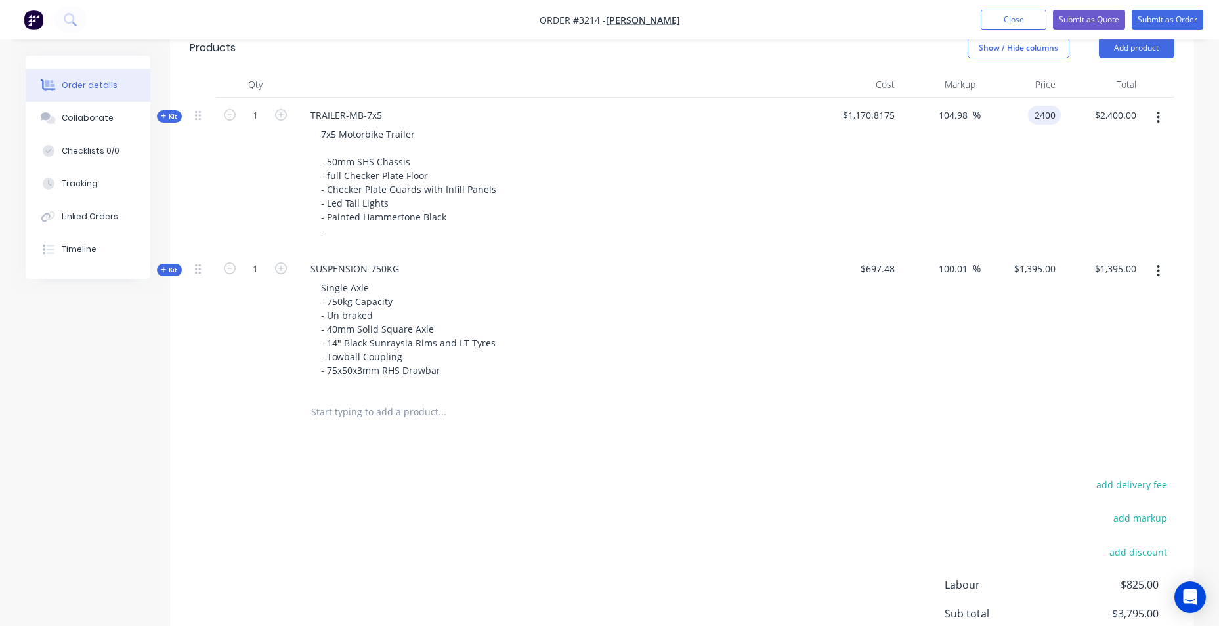
scroll to position [217, 0]
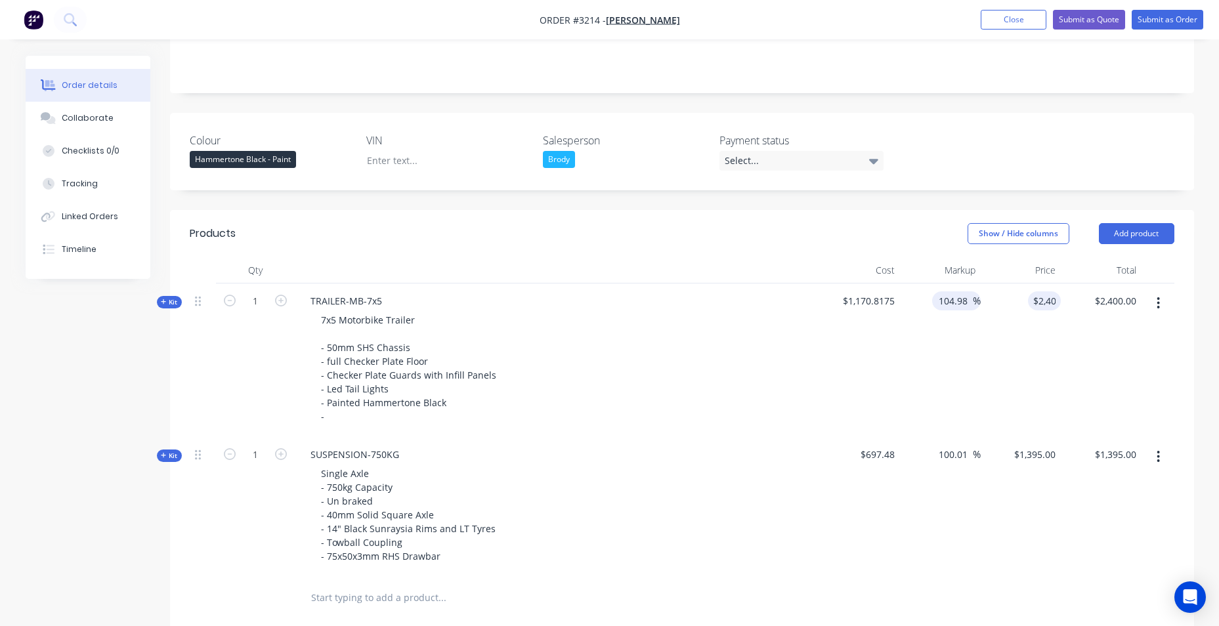
drag, startPoint x: 943, startPoint y: 306, endPoint x: 962, endPoint y: 305, distance: 19.1
click at [944, 306] on input "104.98" at bounding box center [955, 301] width 35 height 19
click at [1049, 308] on input "$2,400.00" at bounding box center [1037, 301] width 48 height 19
type input "2399.9417"
type input "$2,399.94"
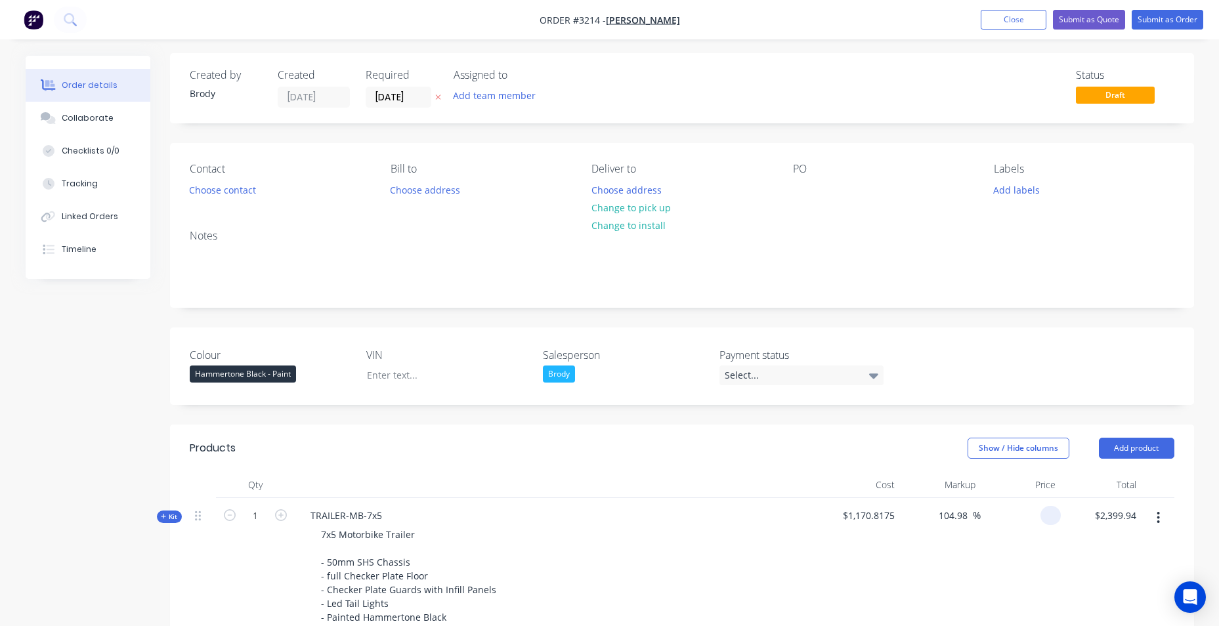
scroll to position [0, 0]
click at [1053, 521] on input at bounding box center [1053, 518] width 15 height 19
click at [1127, 521] on input "2399.94" at bounding box center [1118, 518] width 48 height 19
type input "2"
type input "2900"
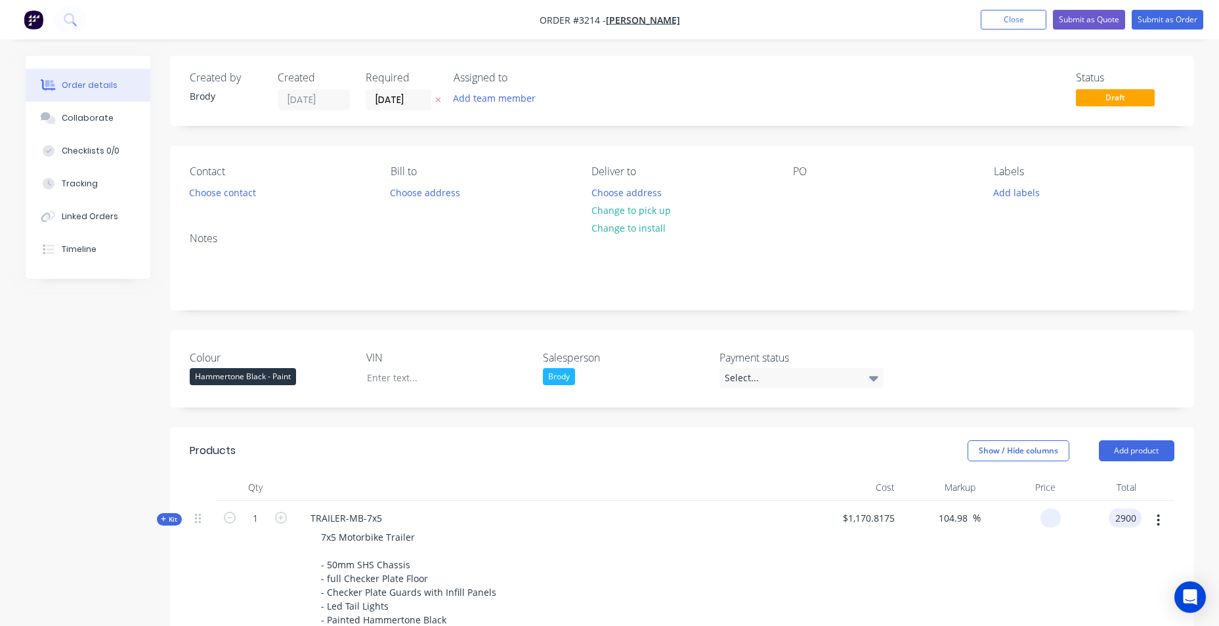
click at [1106, 307] on div "Notes" at bounding box center [682, 266] width 1024 height 88
type input "147.69"
type input "2900"
type input "$2,900.00"
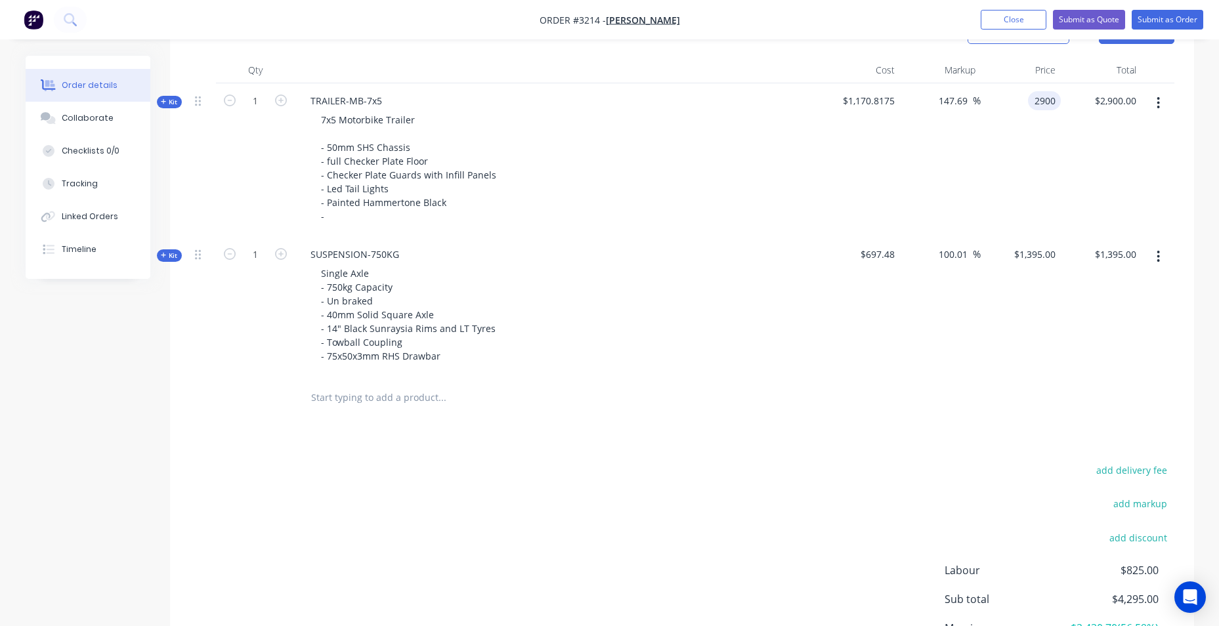
scroll to position [414, 0]
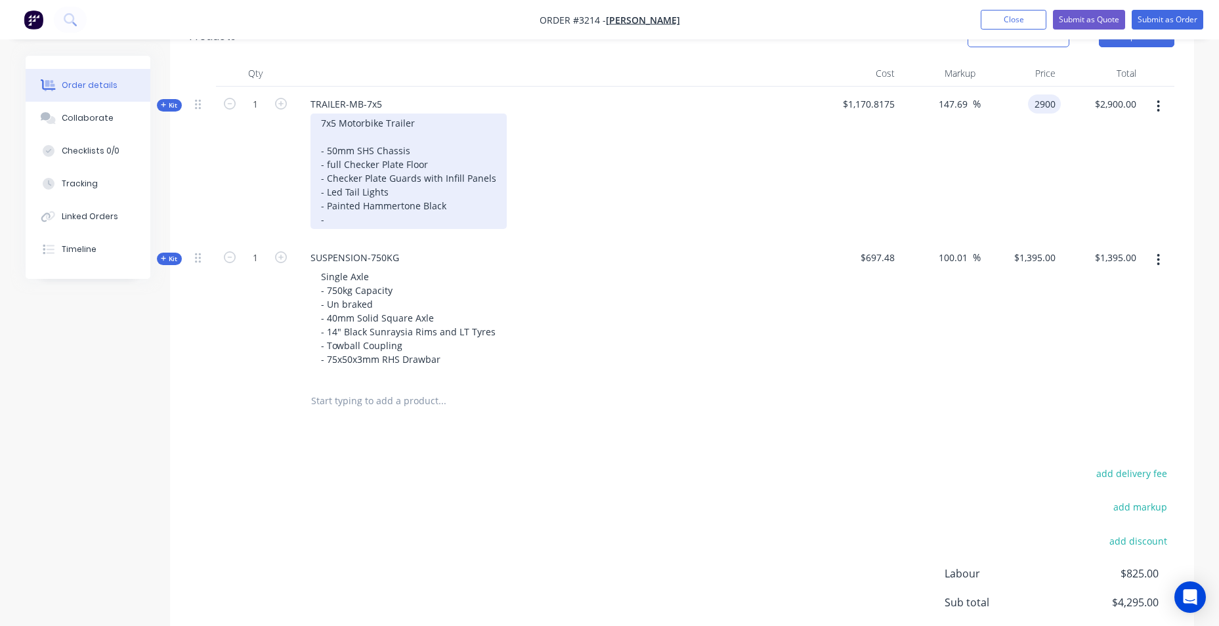
click at [361, 223] on div "7x5 Motorbike Trailer - 50mm SHS Chassis - full Checker Plate Floor - Checker P…" at bounding box center [409, 172] width 196 height 116
drag, startPoint x: 361, startPoint y: 219, endPoint x: 540, endPoint y: 215, distance: 178.6
click at [540, 215] on div "7x5 Motorbike Trailer - 50mm SHS Chassis - full Checker Plate Floor - Checker P…" at bounding box center [557, 172] width 515 height 116
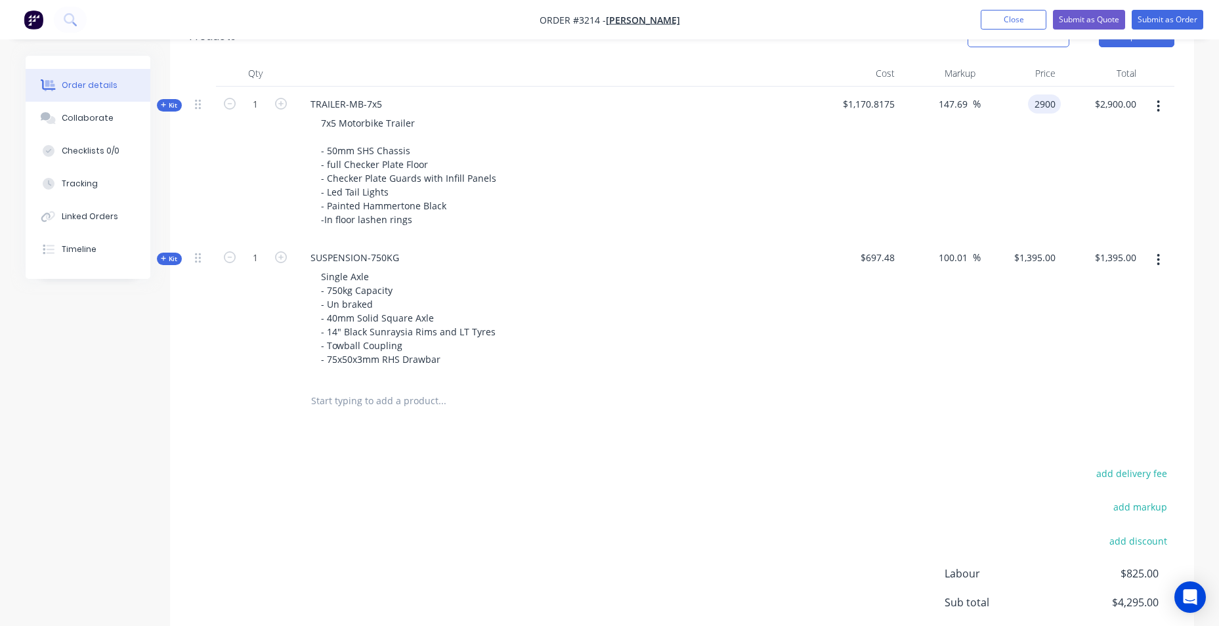
click at [331, 404] on input "text" at bounding box center [442, 401] width 263 height 26
type input "lash"
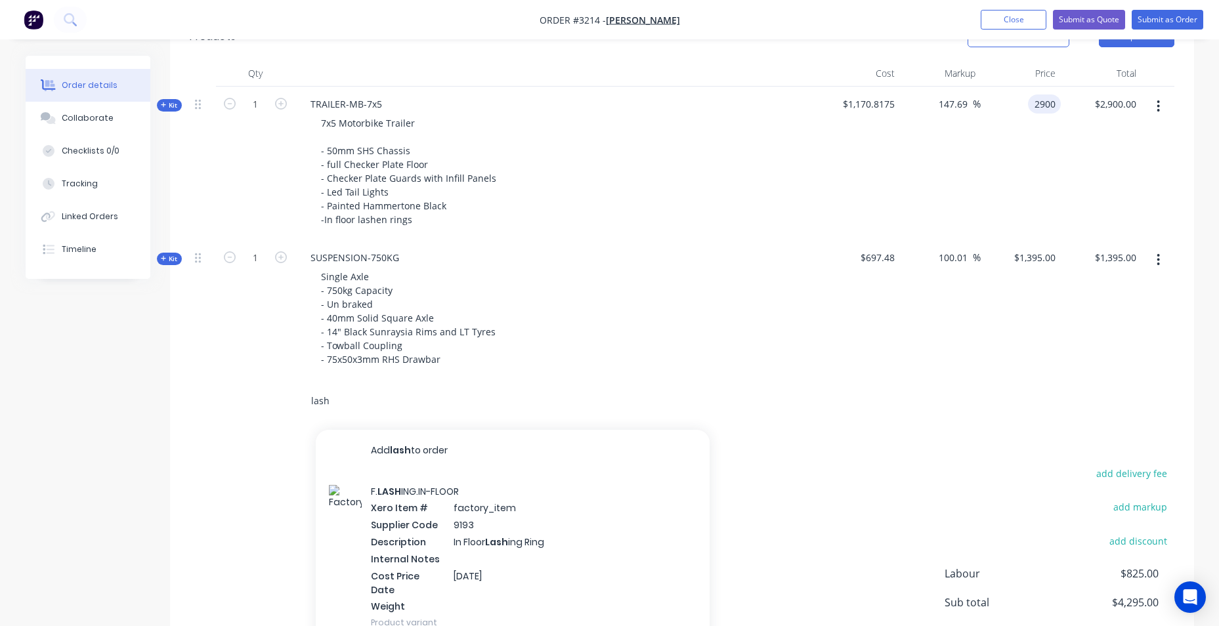
click at [332, 404] on input "lash" at bounding box center [442, 401] width 263 height 26
drag, startPoint x: 332, startPoint y: 401, endPoint x: 303, endPoint y: 401, distance: 28.9
click at [303, 401] on div "lash Add lash to order F. LASH ING.IN-FLOOR Xero Item # factory_item Supplier C…" at bounding box center [497, 401] width 394 height 26
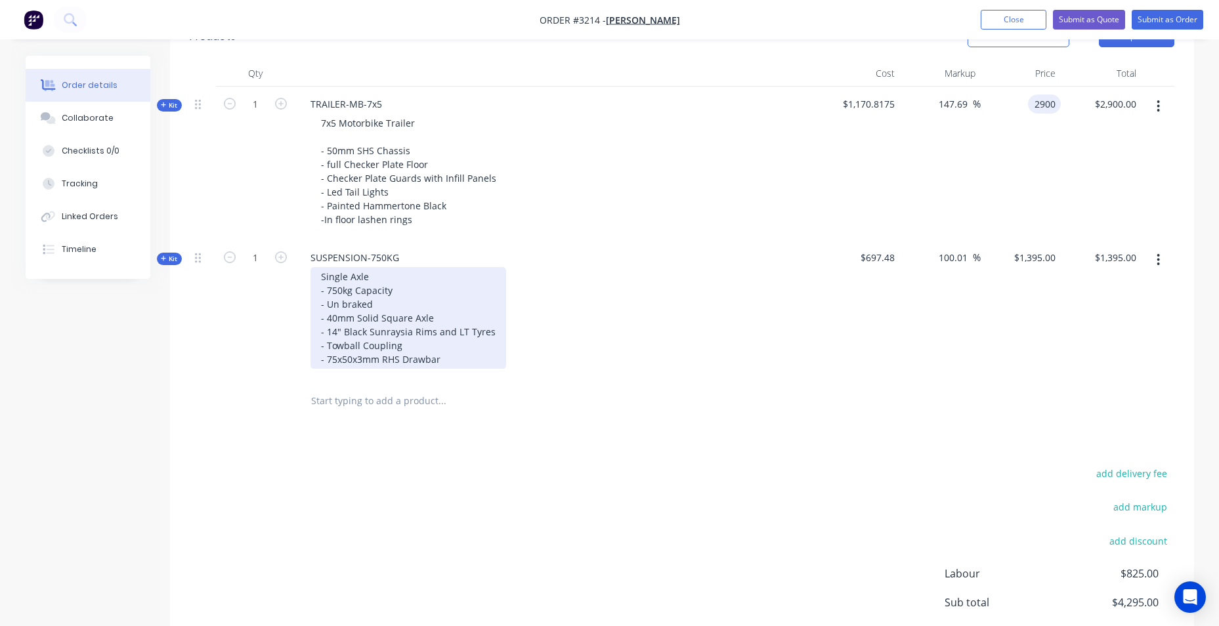
click at [406, 368] on div "Single Axle - 750kg Capacity - Un braked - 40mm Solid Square Axle - 14" Black S…" at bounding box center [409, 318] width 196 height 102
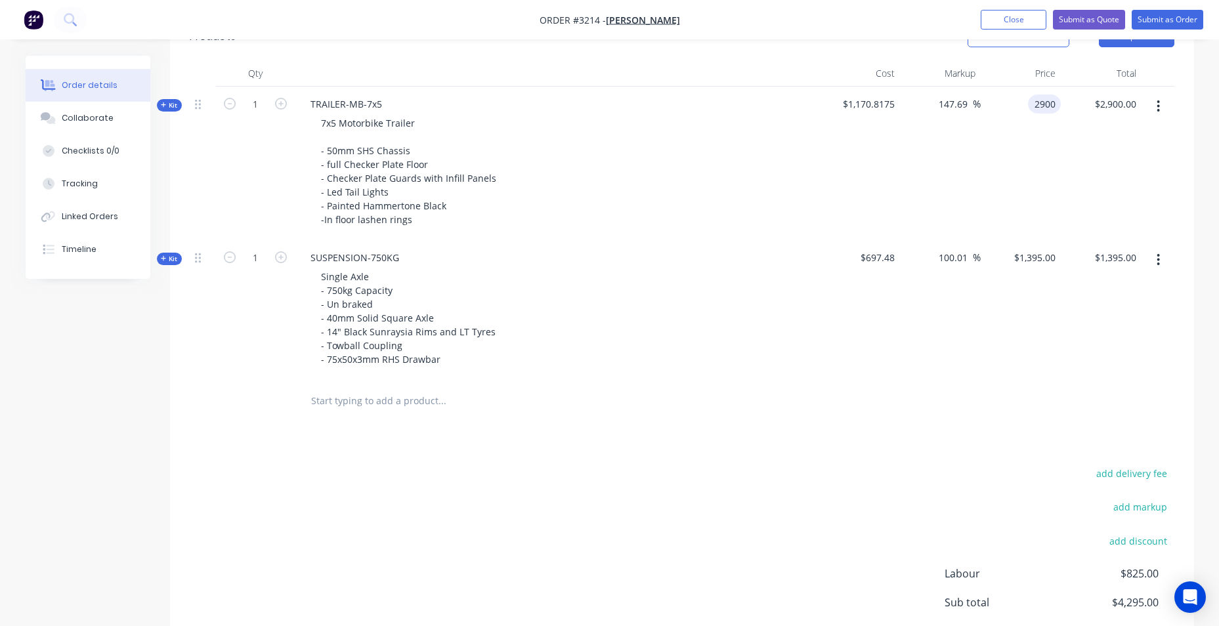
click at [402, 230] on div "TRAILER-MB-7x5 7x5 Motorbike Trailer - 50mm SHS Chassis - full Checker Plate Fl…" at bounding box center [557, 164] width 525 height 154
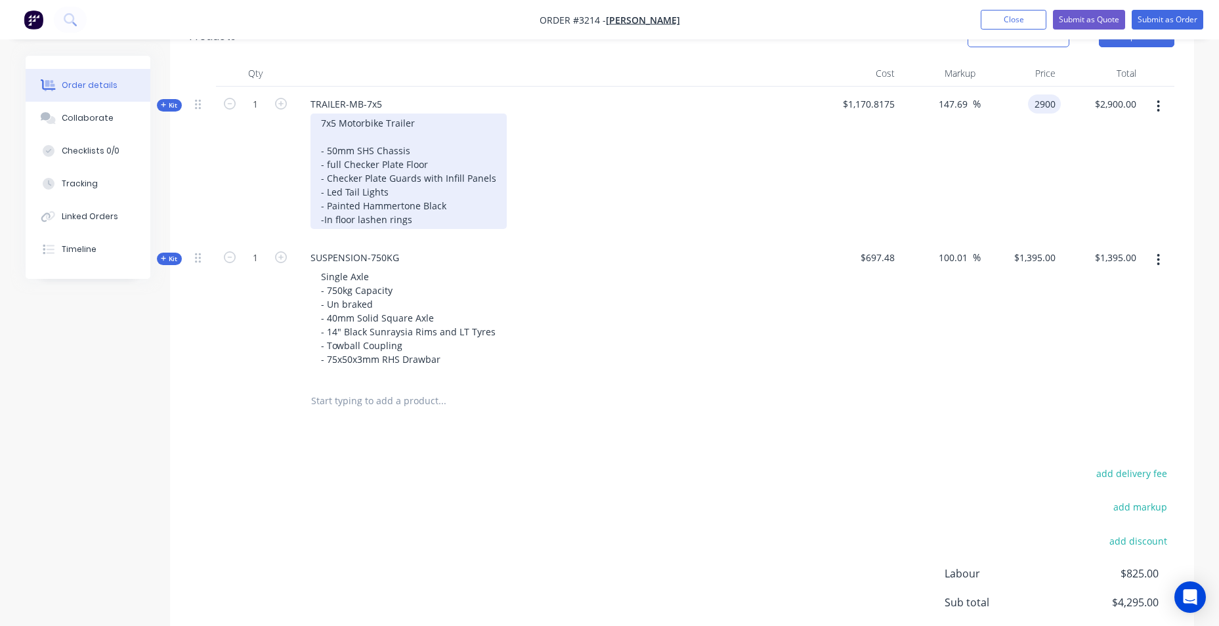
click at [402, 225] on div "7x5 Motorbike Trailer - 50mm SHS Chassis - full Checker Plate Floor - Checker P…" at bounding box center [409, 172] width 196 height 116
click at [389, 225] on div "7x5 Motorbike Trailer - 50mm SHS Chassis - full Checker Plate Floor - Checker P…" at bounding box center [409, 172] width 196 height 116
click at [416, 219] on div "7x5 Motorbike Trailer - 50mm SHS Chassis - full Checker Plate Floor - Checker P…" at bounding box center [409, 172] width 196 height 116
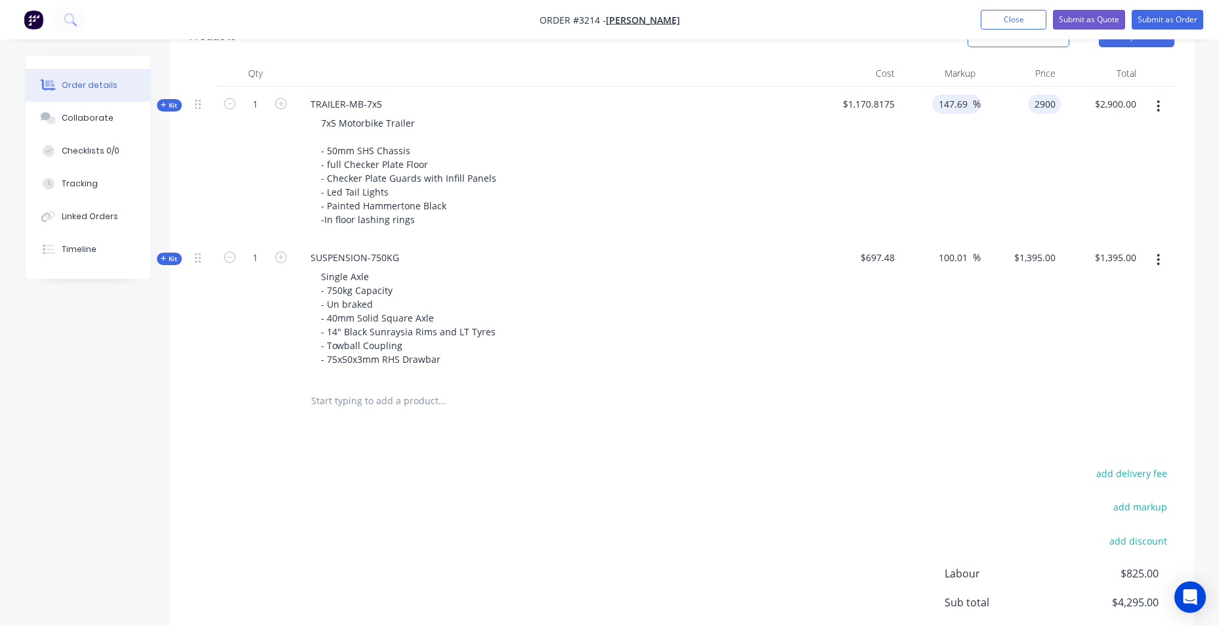
click at [946, 107] on input "147.69" at bounding box center [955, 104] width 35 height 19
drag, startPoint x: 942, startPoint y: 104, endPoint x: 988, endPoint y: 102, distance: 46.7
click at [988, 102] on div "Kit 1 TRAILER-MB-7x5 7x5 Motorbike Trailer - 50mm SHS Chassis - full Checker Pl…" at bounding box center [682, 164] width 985 height 154
type input "1"
type input "60"
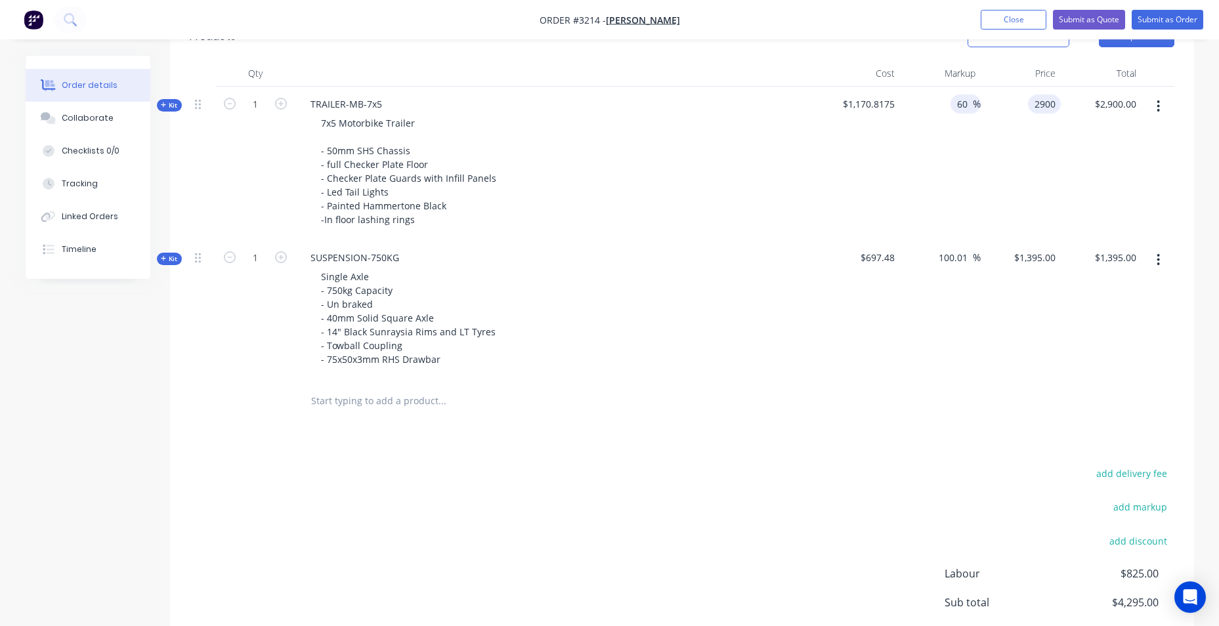
type input "1873.308"
type input "$1,873.31"
click at [732, 215] on div "7x5 Motorbike Trailer - 50mm SHS Chassis - full Checker Plate Floor - Checker P…" at bounding box center [557, 172] width 515 height 116
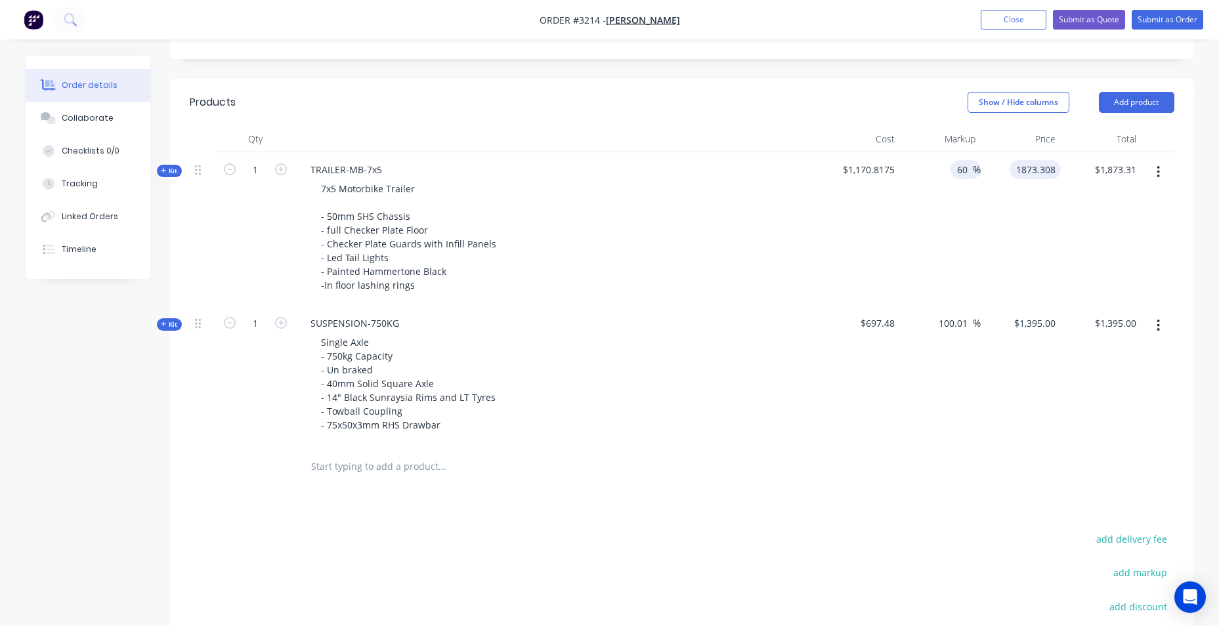
click at [959, 171] on input "60" at bounding box center [964, 169] width 17 height 19
drag, startPoint x: 957, startPoint y: 171, endPoint x: 969, endPoint y: 171, distance: 11.8
click at [969, 171] on input "60" at bounding box center [964, 169] width 17 height 19
type input "100"
type input "2341.635"
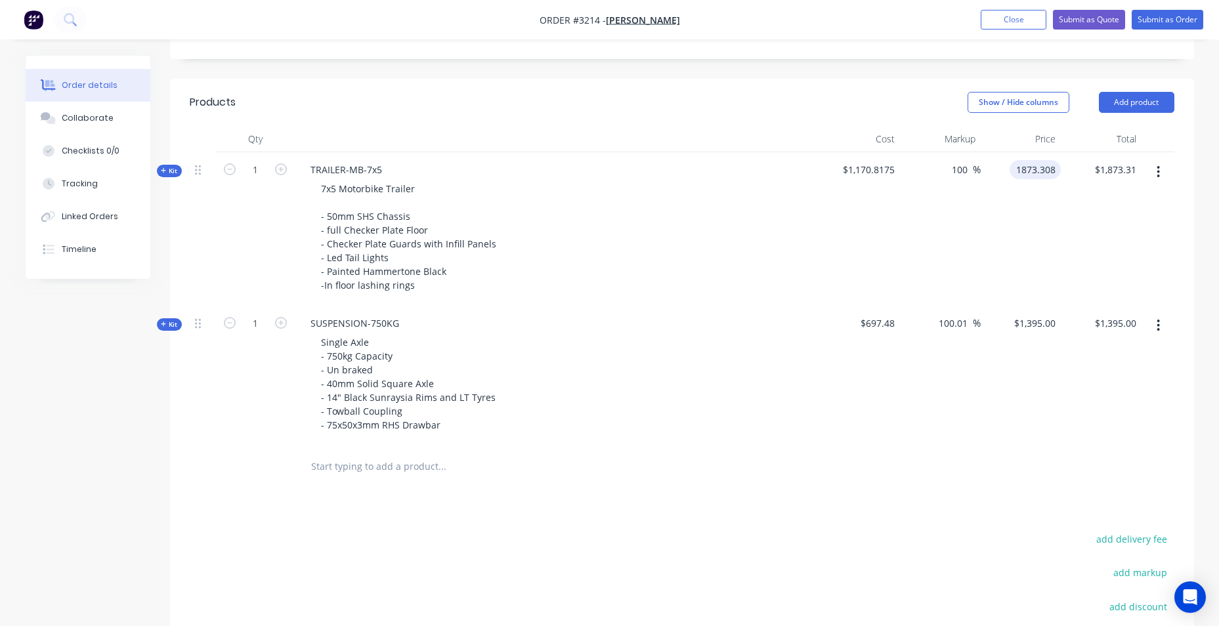
type input "$2,341.64"
click at [1002, 247] on div "2341.635 2341.635" at bounding box center [1021, 229] width 81 height 154
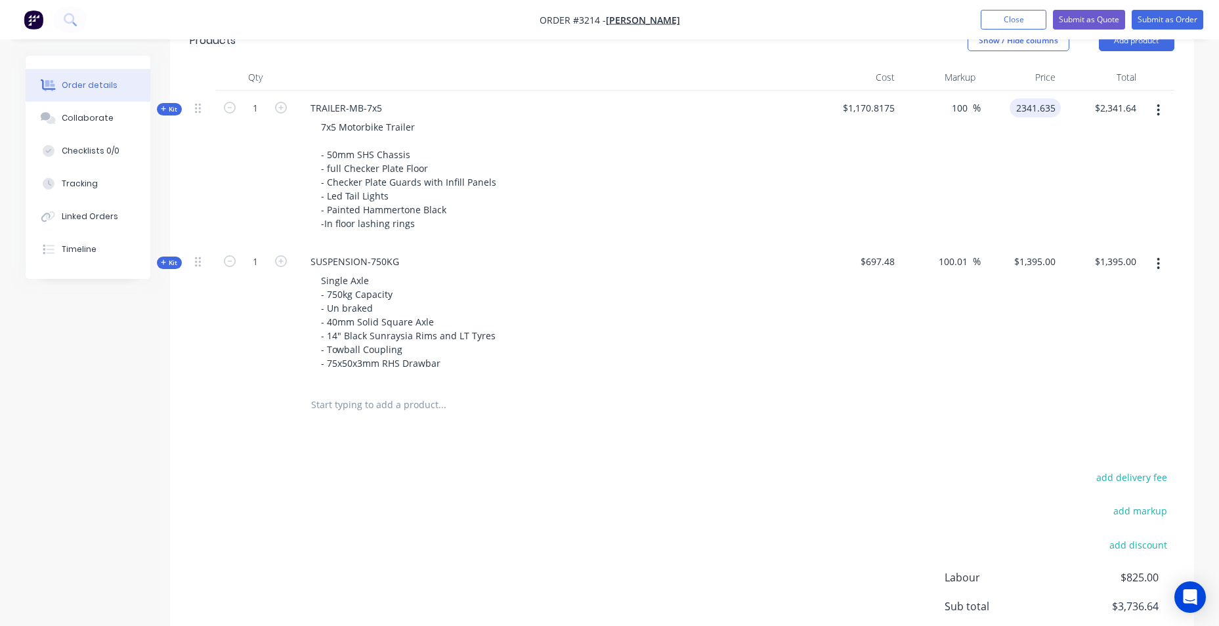
scroll to position [414, 0]
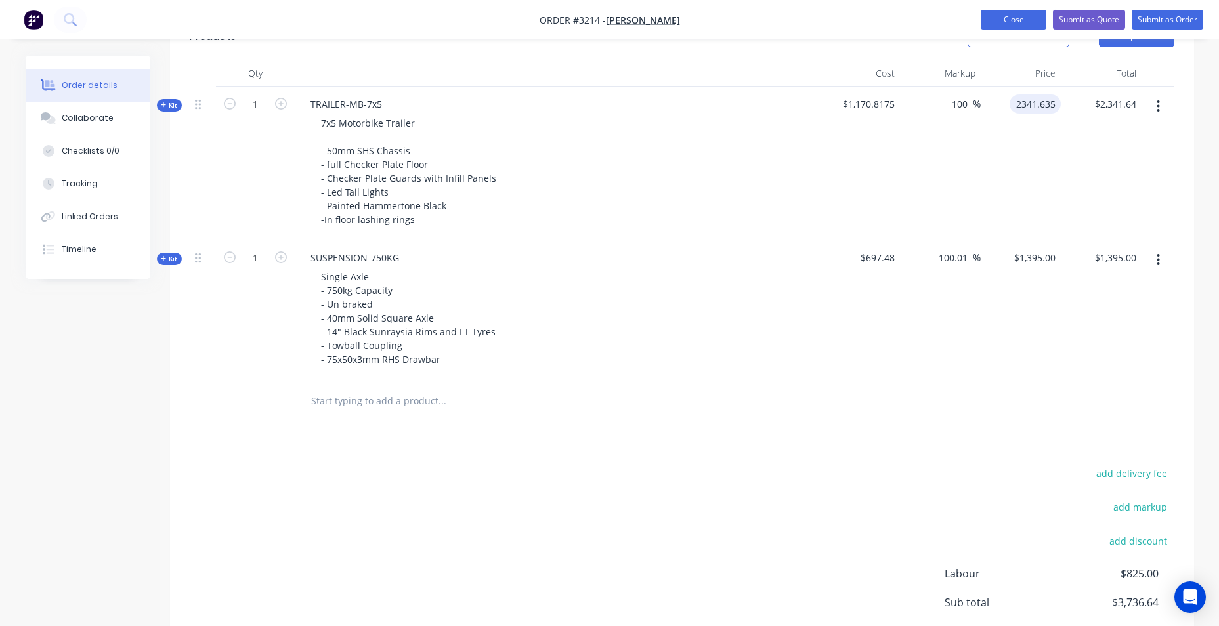
click at [1021, 23] on button "Close" at bounding box center [1014, 20] width 66 height 20
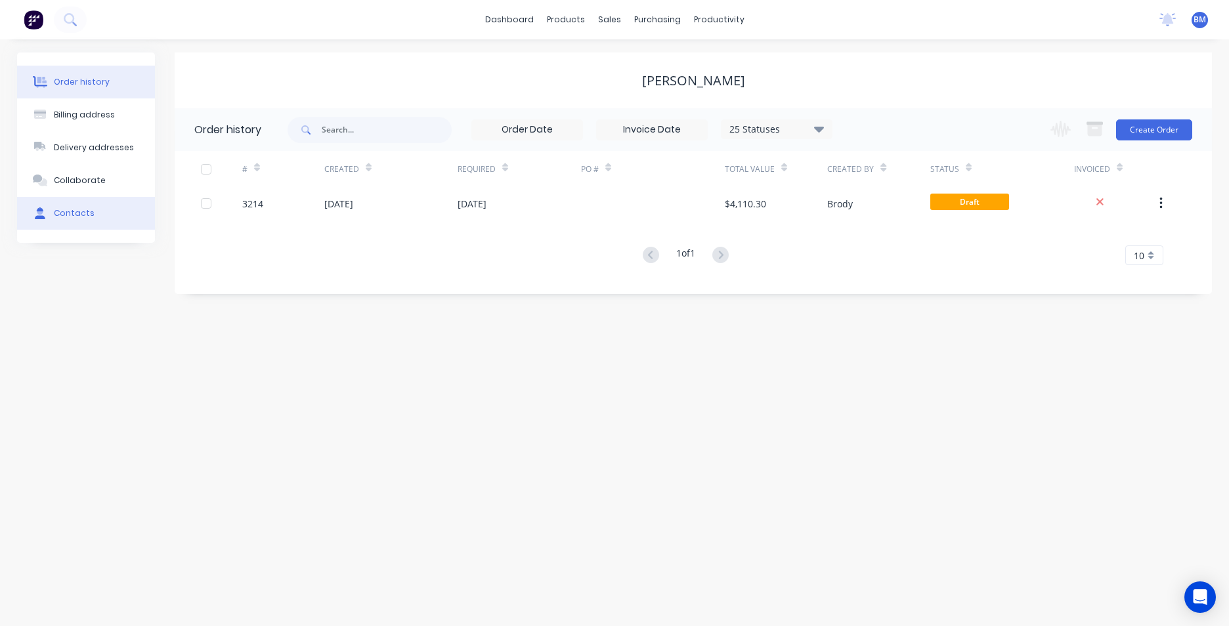
click at [47, 213] on div at bounding box center [40, 214] width 20 height 12
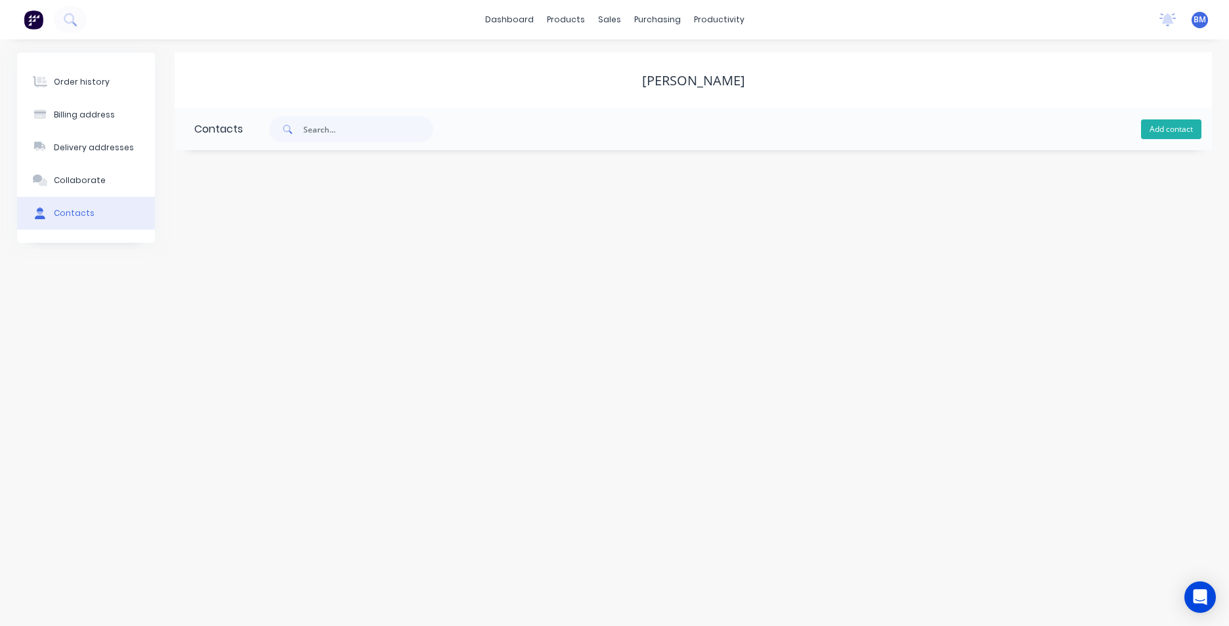
click at [1196, 134] on button "Add contact" at bounding box center [1171, 130] width 60 height 20
select select "AU"
click at [268, 230] on input "text" at bounding box center [301, 226] width 215 height 20
type input "Dick"
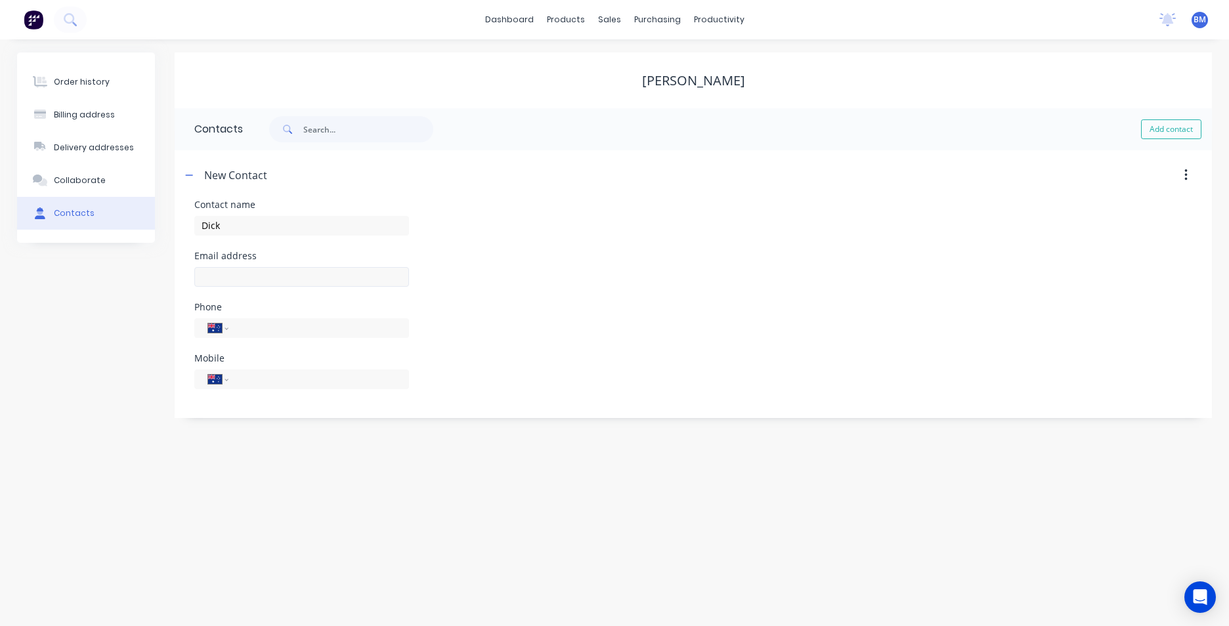
select select "AU"
click at [258, 272] on input "text" at bounding box center [301, 277] width 215 height 20
type input "dicksmithers19@gmail.com"
drag, startPoint x: 276, startPoint y: 380, endPoint x: 283, endPoint y: 372, distance: 10.3
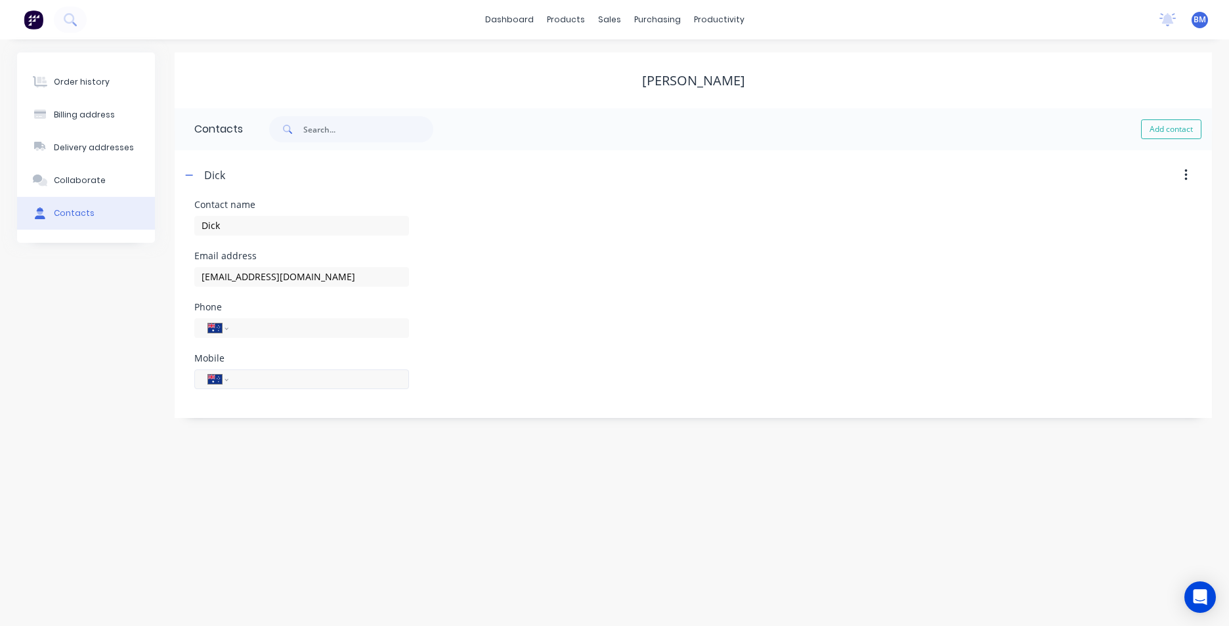
click at [276, 380] on input "tel" at bounding box center [317, 379] width 158 height 15
type input "0409 331 750"
click at [552, 437] on div "Order history Billing address Delivery addresses Collaborate Contacts Dick Smit…" at bounding box center [614, 332] width 1229 height 587
click at [630, 86] on link "Customers" at bounding box center [679, 89] width 174 height 26
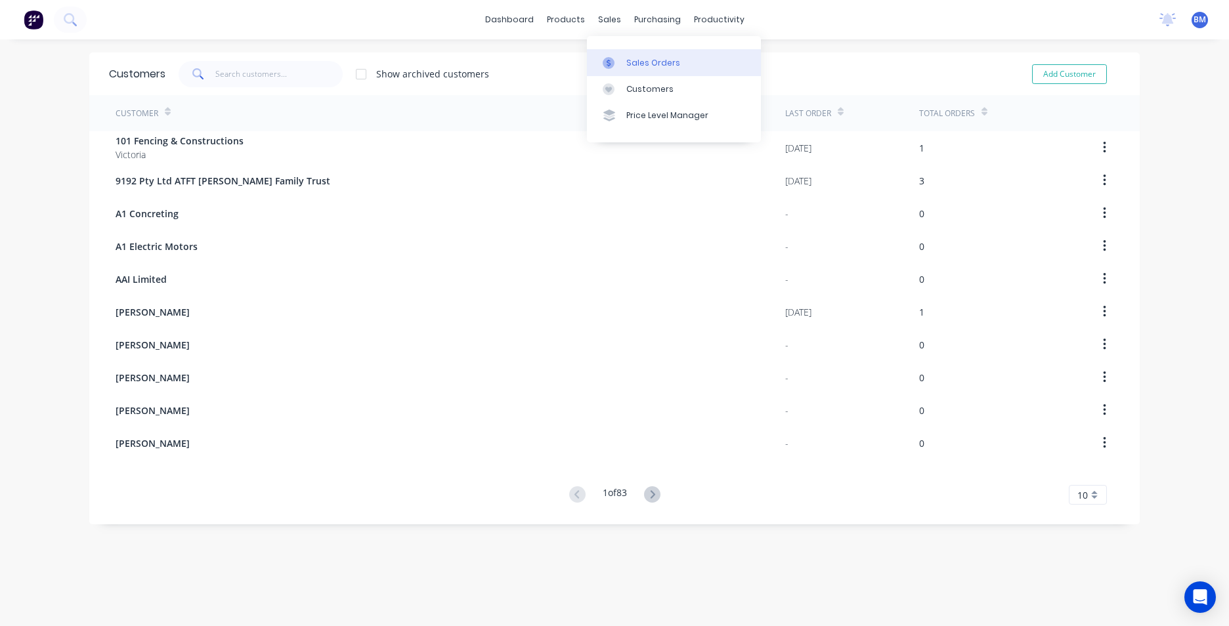
click at [612, 67] on icon at bounding box center [609, 63] width 12 height 12
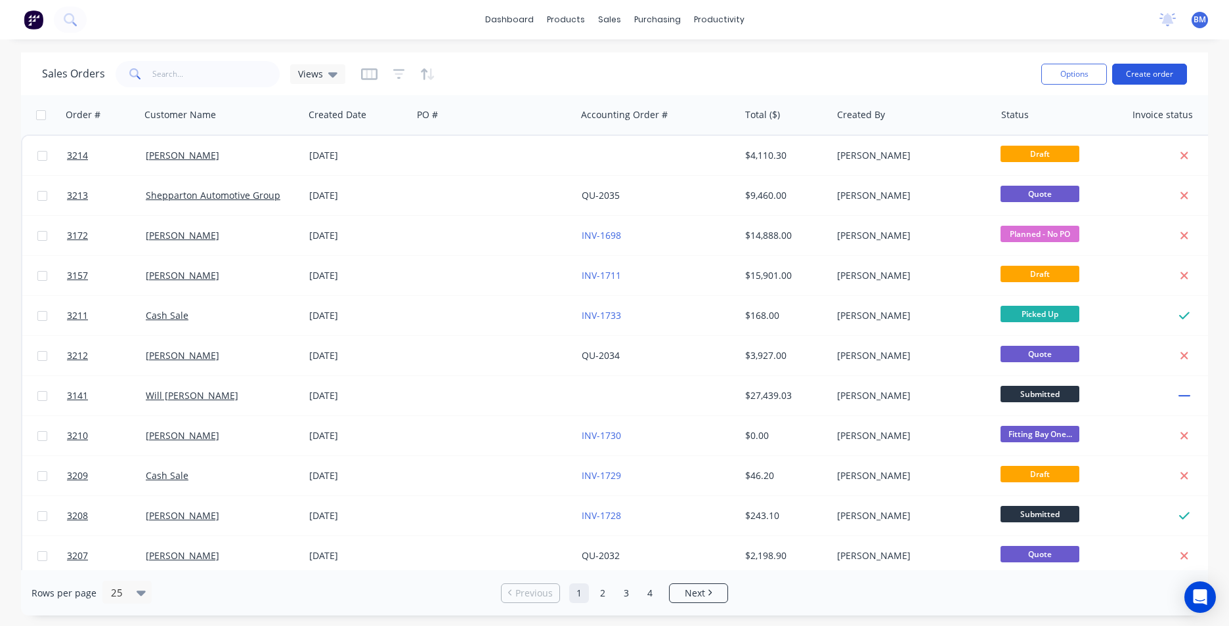
click at [1139, 68] on button "Create order" at bounding box center [1149, 74] width 75 height 21
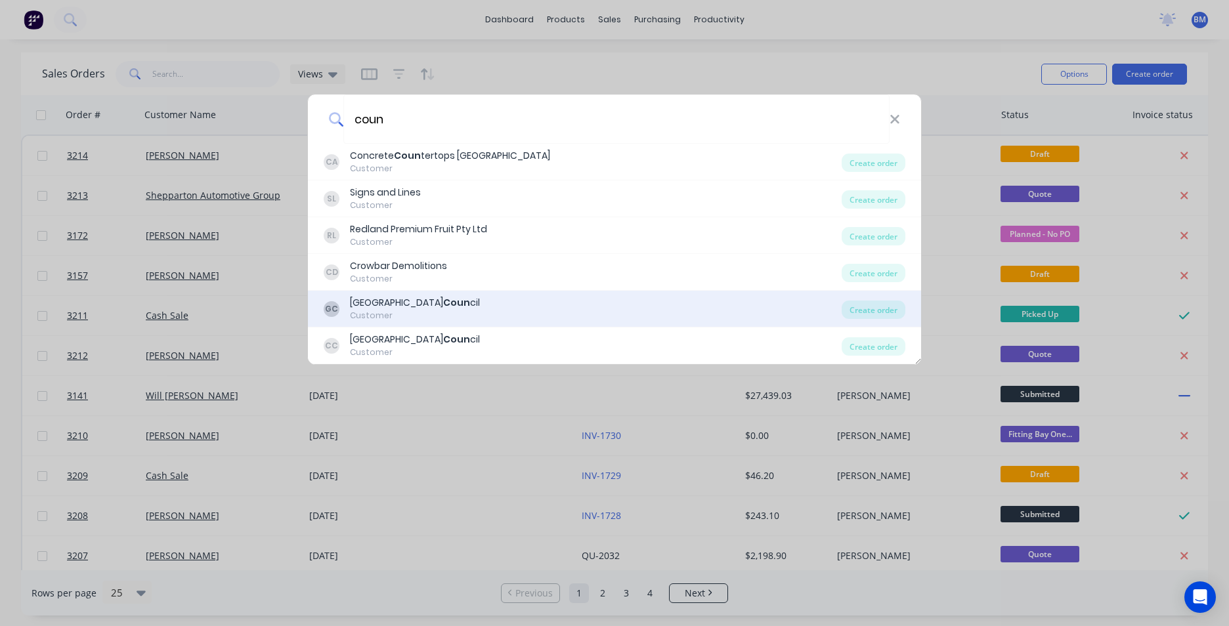
type input "coun"
click at [468, 314] on div "Customer" at bounding box center [415, 316] width 130 height 12
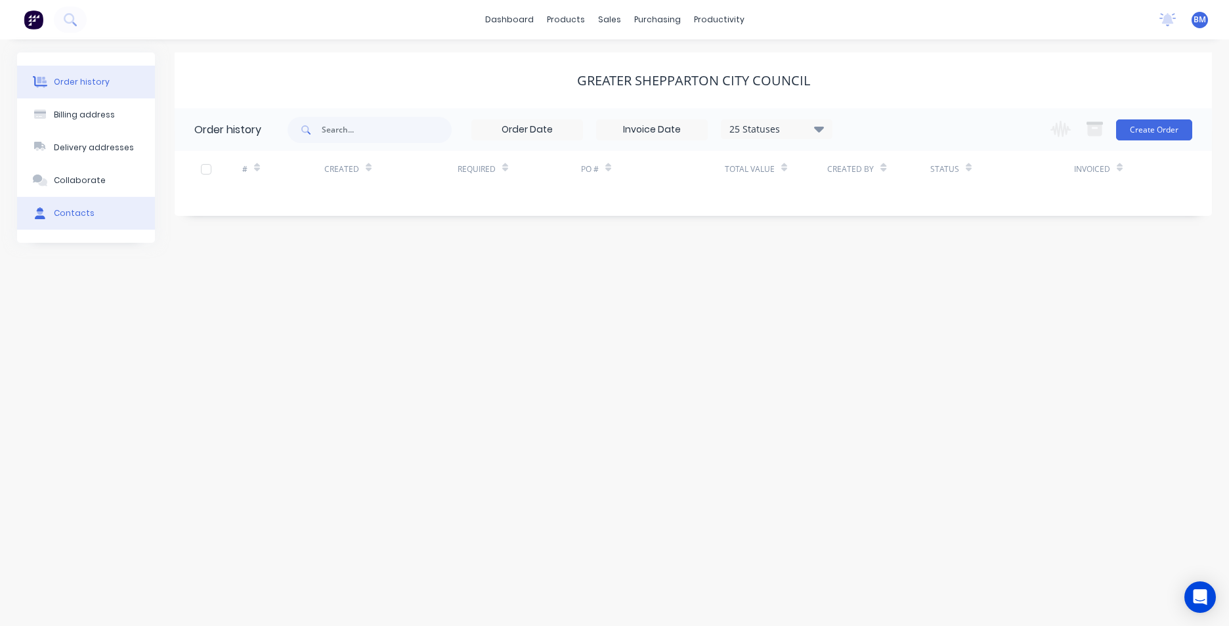
click at [62, 215] on div "Contacts" at bounding box center [74, 214] width 41 height 12
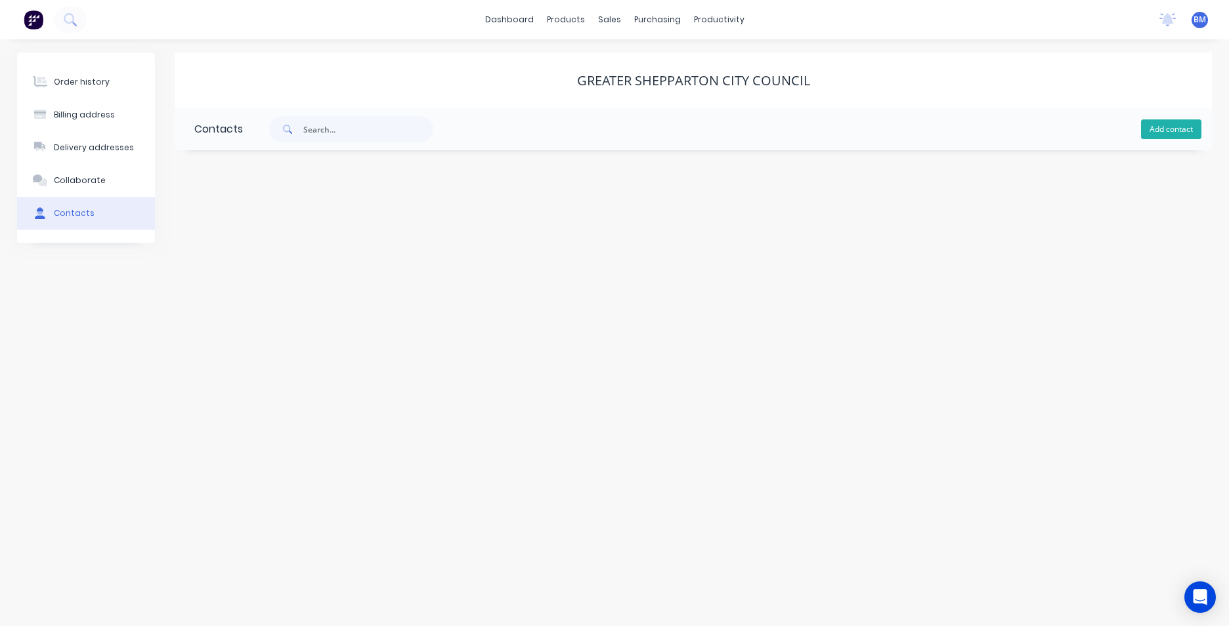
click at [1168, 127] on button "Add contact" at bounding box center [1171, 130] width 60 height 20
select select "AU"
click at [257, 235] on input "text" at bounding box center [301, 226] width 215 height 20
type input "d"
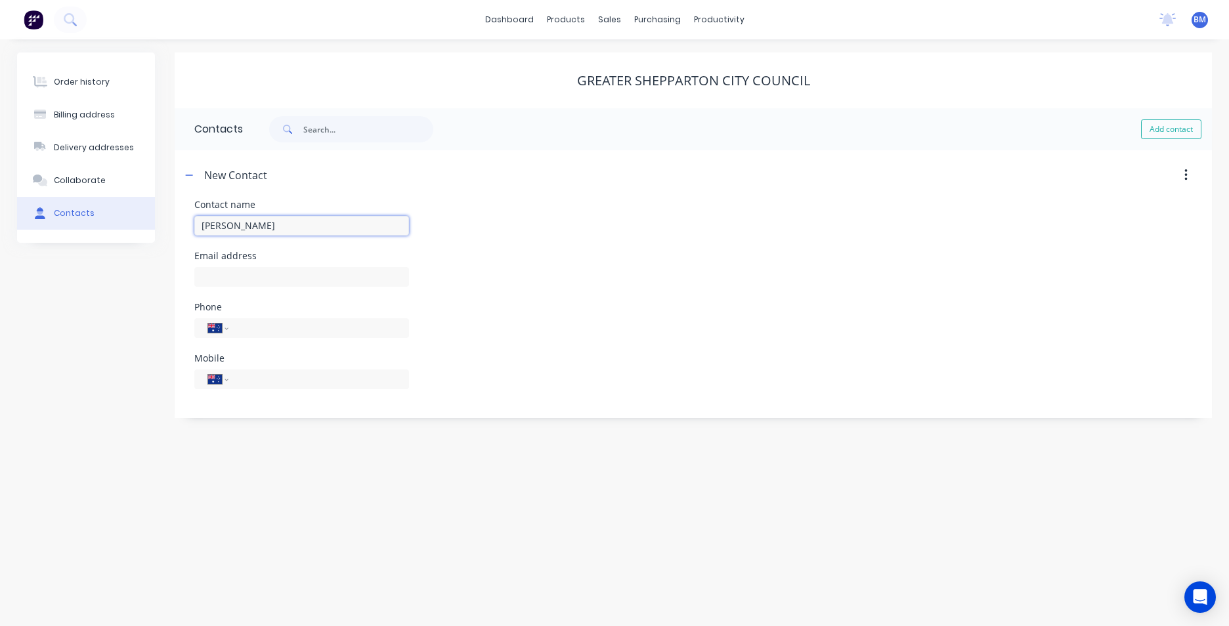
type input "Daryl Chalcraft"
click at [583, 184] on div "New Contact" at bounding box center [568, 176] width 774 height 24
select select "AU"
click at [296, 282] on input "text" at bounding box center [301, 277] width 215 height 20
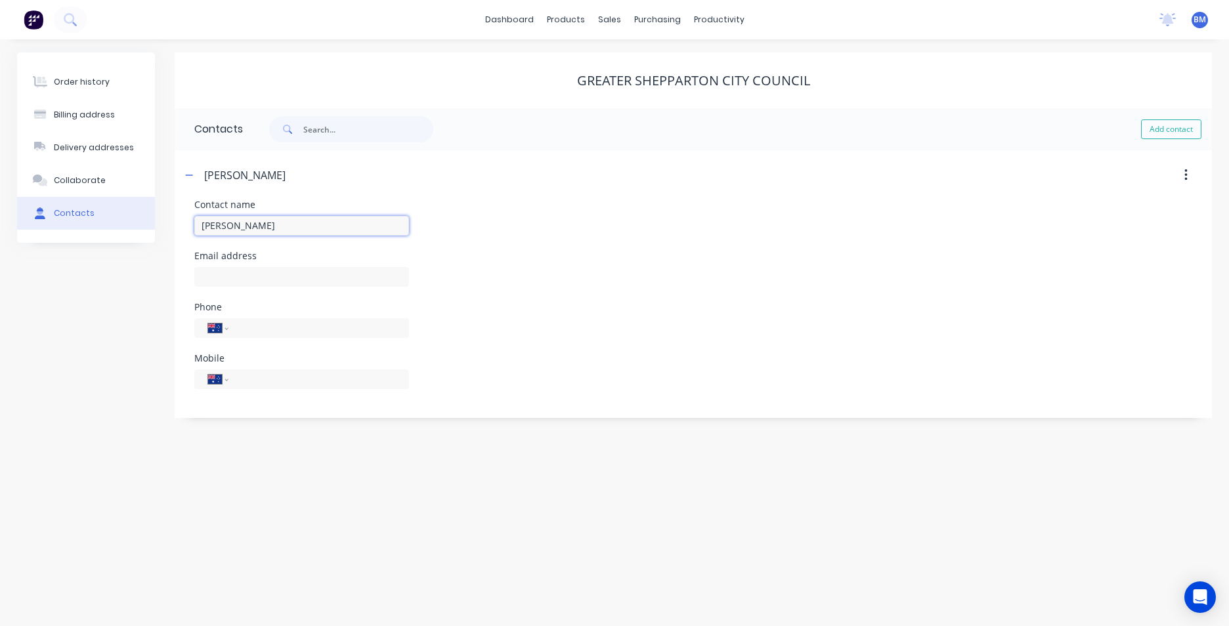
drag, startPoint x: 284, startPoint y: 229, endPoint x: 167, endPoint y: 237, distance: 117.2
click at [167, 237] on div "Order history Billing address Delivery addresses Collaborate Contacts Greater S…" at bounding box center [614, 236] width 1195 height 366
click at [194, 277] on div "Contact name Daryl Chalcraft Email address Phone International Afghanistan Ålan…" at bounding box center [694, 309] width 1038 height 218
click at [196, 277] on input "text" at bounding box center [301, 277] width 215 height 20
paste input "Daryl Chalcraft"
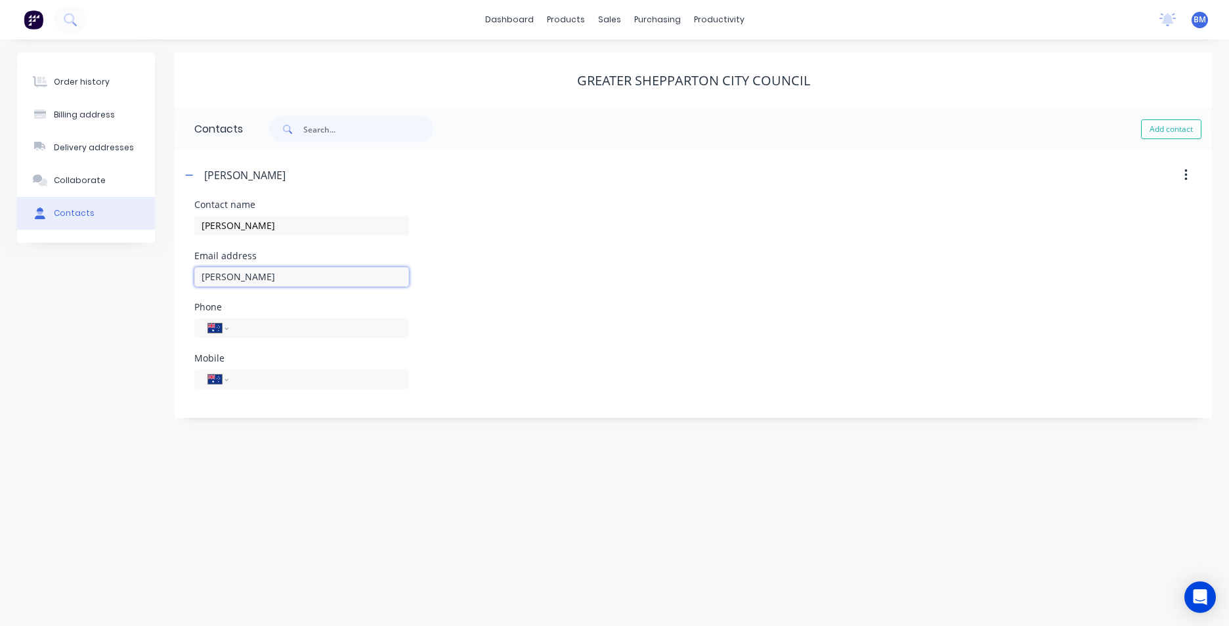
click at [227, 278] on input "Daryl Chalcraft" at bounding box center [301, 277] width 215 height 20
click at [274, 276] on input "Daryl.Chalcraft" at bounding box center [301, 277] width 215 height 20
type input "Daryl.Chalcraft@shepparton.vic.gov.au"
click at [254, 383] on input "tel" at bounding box center [317, 379] width 158 height 15
type input "0419 529 848"
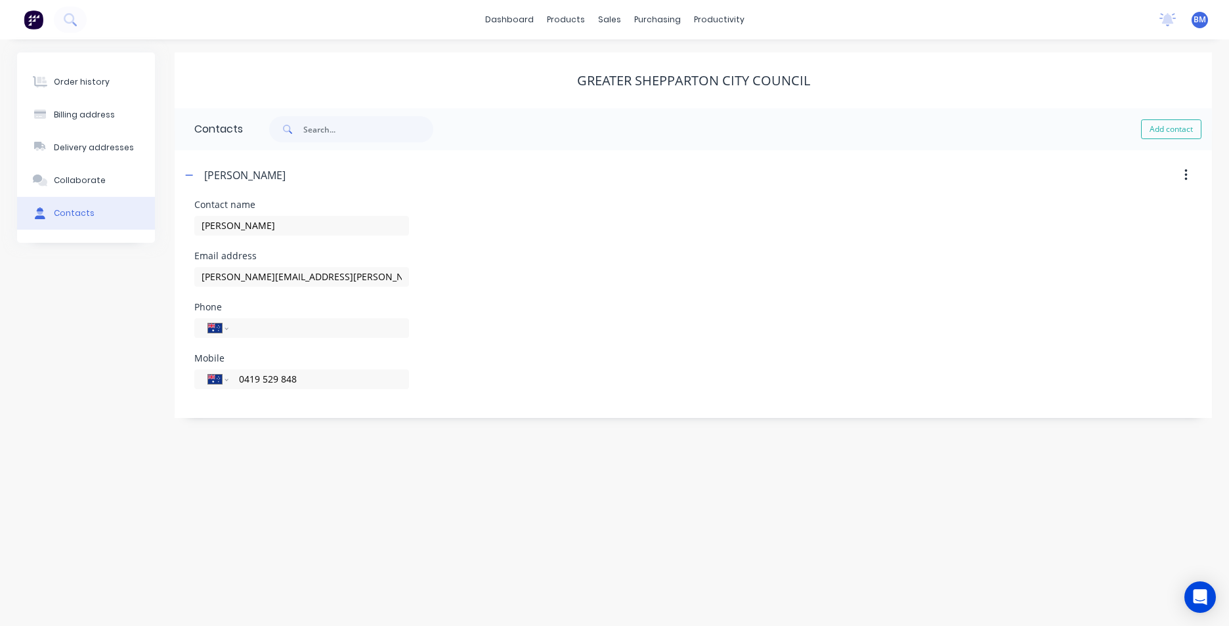
click at [739, 524] on div "Order history Billing address Delivery addresses Collaborate Contacts Greater S…" at bounding box center [614, 332] width 1229 height 587
click at [93, 89] on button "Order history" at bounding box center [86, 82] width 138 height 33
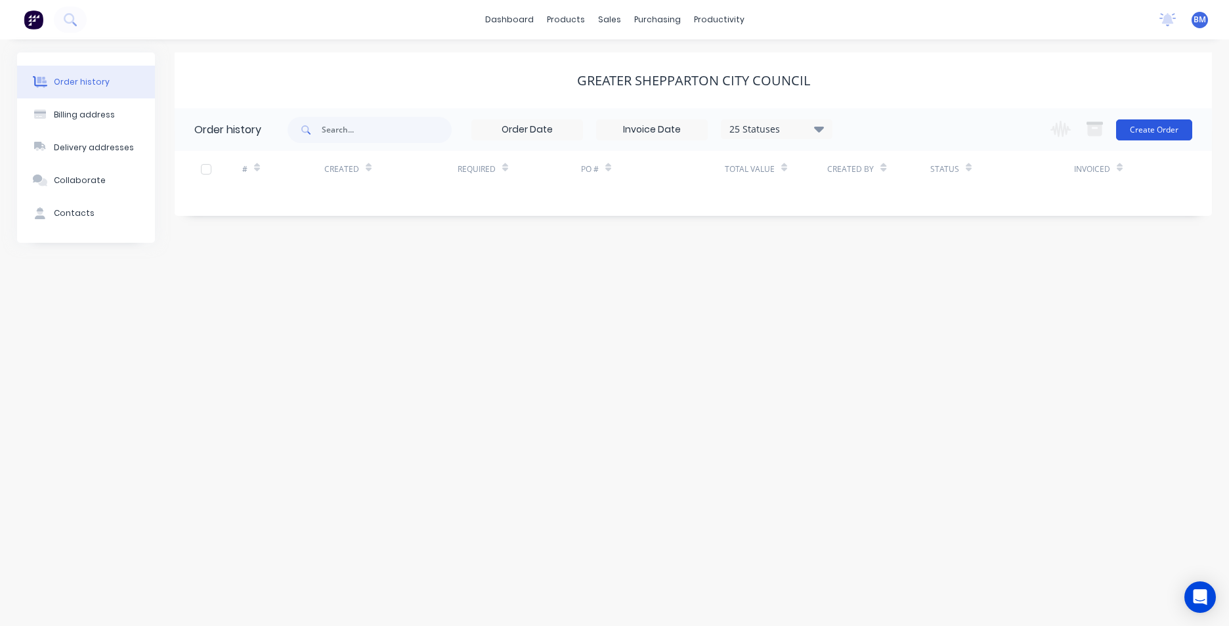
click at [1154, 126] on button "Create Order" at bounding box center [1154, 130] width 76 height 21
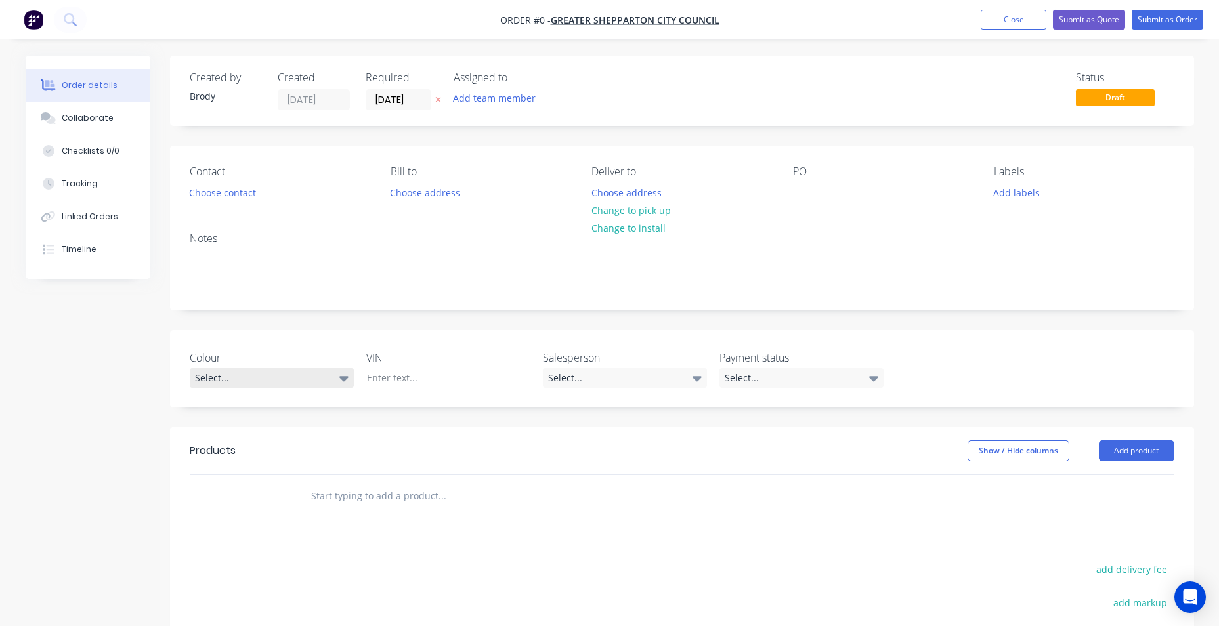
click at [342, 376] on icon at bounding box center [343, 378] width 9 height 5
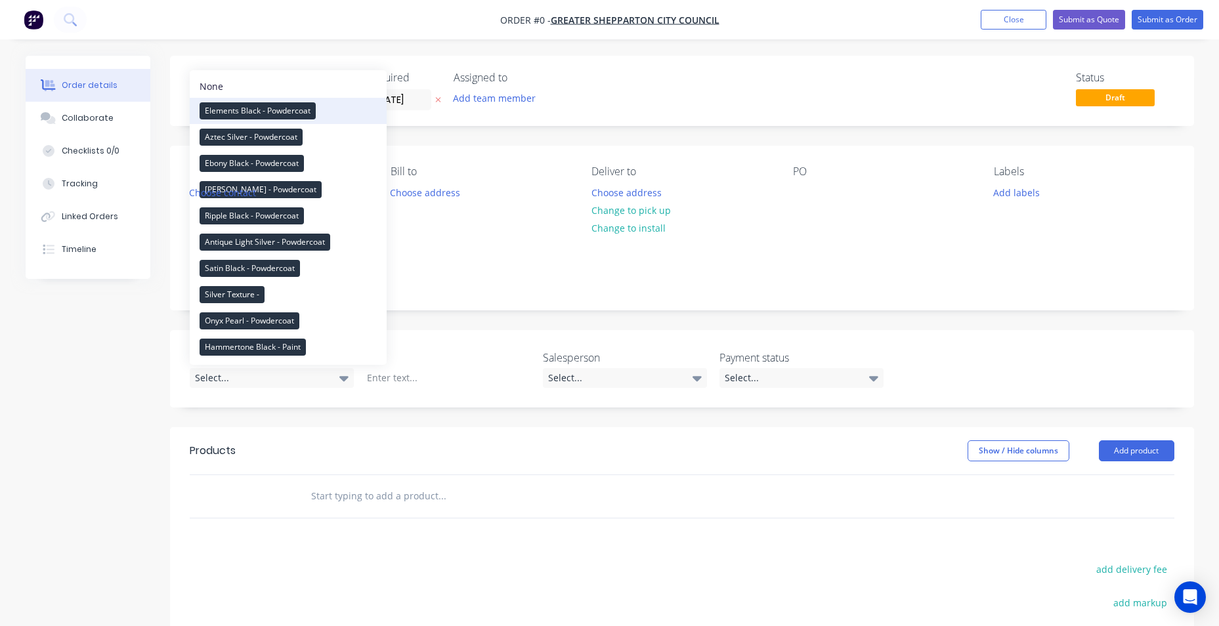
click at [285, 118] on div "Elements Black - Powdercoat" at bounding box center [258, 110] width 116 height 17
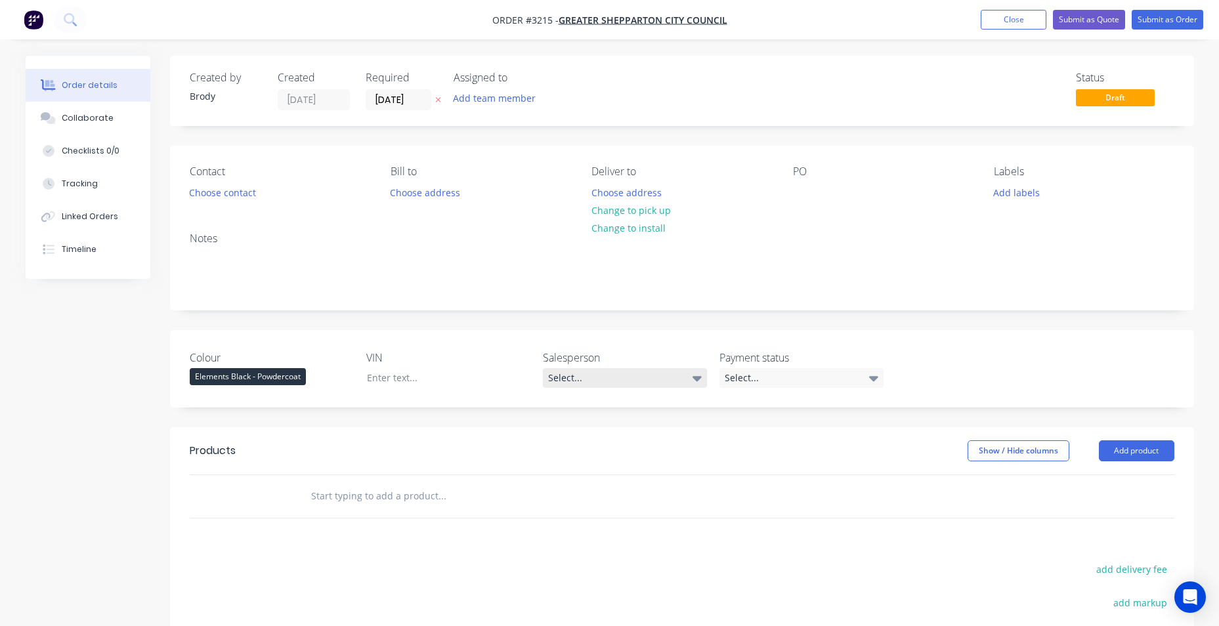
click at [609, 386] on div "Select..." at bounding box center [625, 378] width 164 height 20
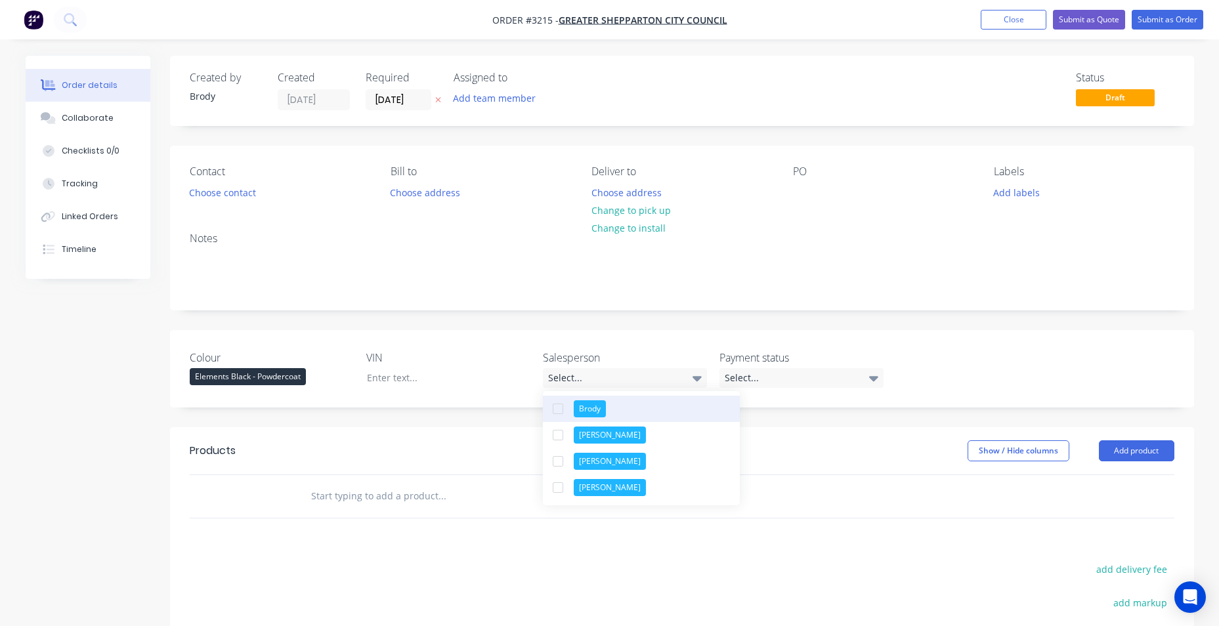
click at [603, 405] on div "Brody" at bounding box center [590, 409] width 32 height 17
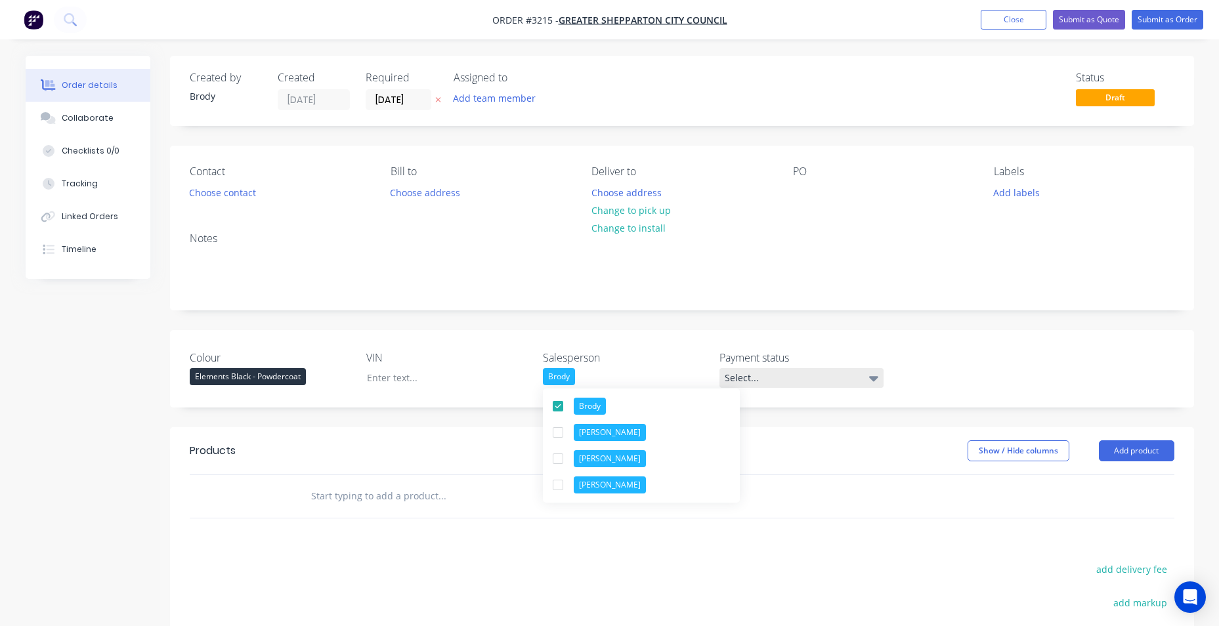
click at [787, 378] on div "Select..." at bounding box center [802, 378] width 164 height 20
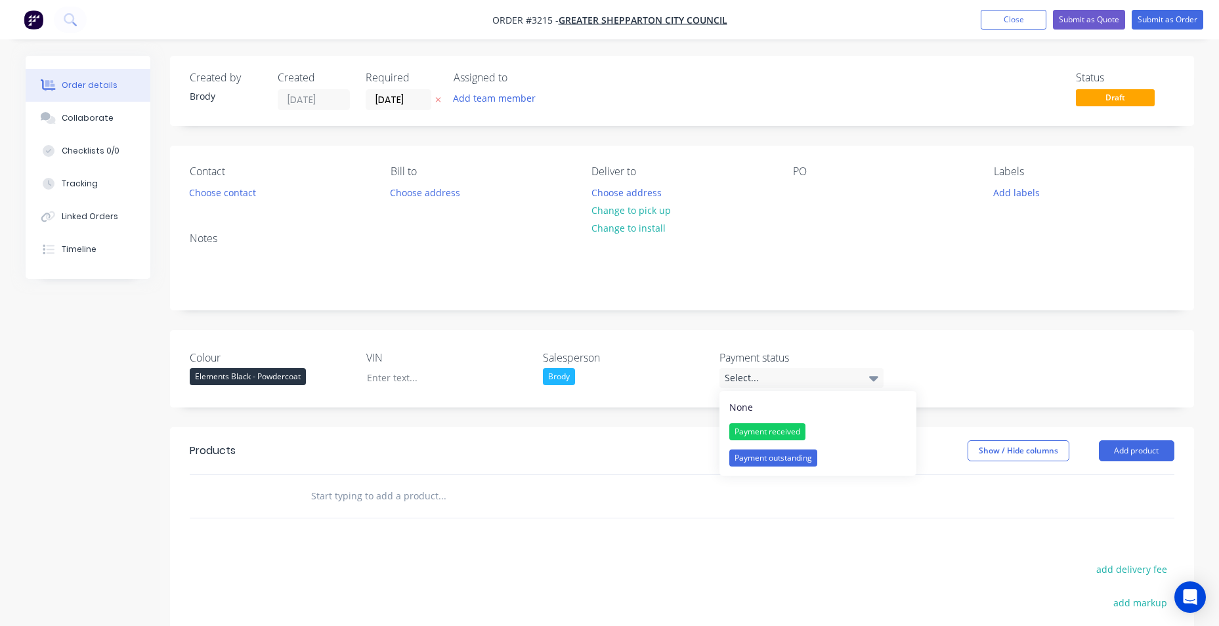
click at [775, 407] on button "None" at bounding box center [818, 407] width 197 height 23
click at [1157, 453] on button "Add product" at bounding box center [1137, 451] width 76 height 21
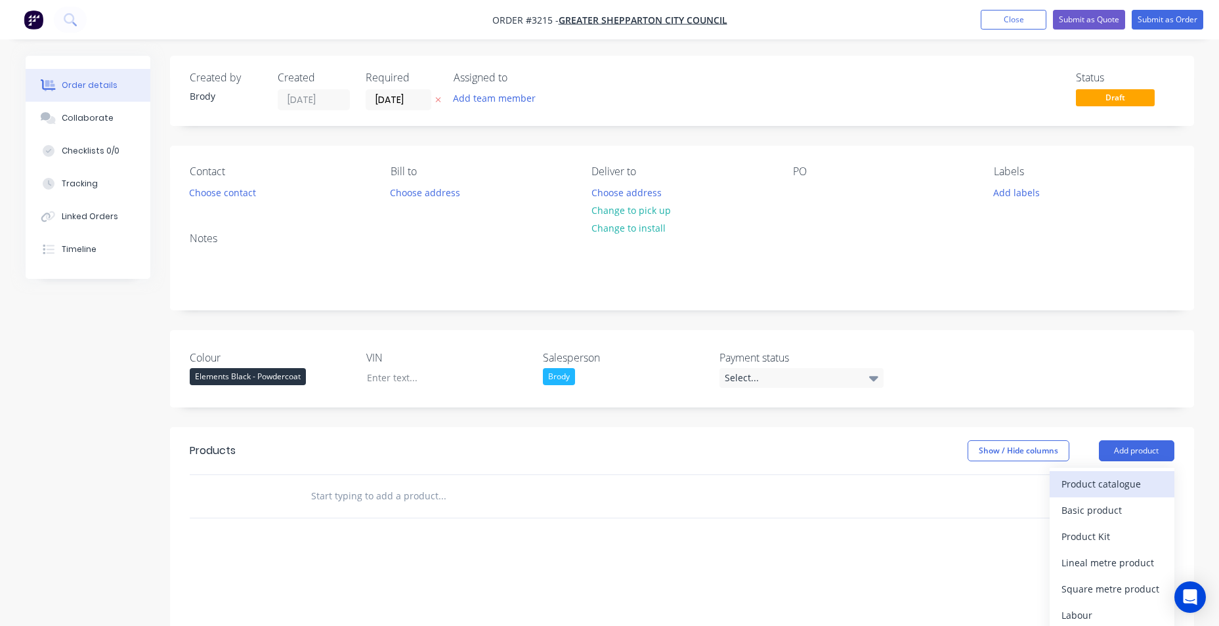
click at [1131, 494] on div "Product catalogue" at bounding box center [1112, 484] width 101 height 19
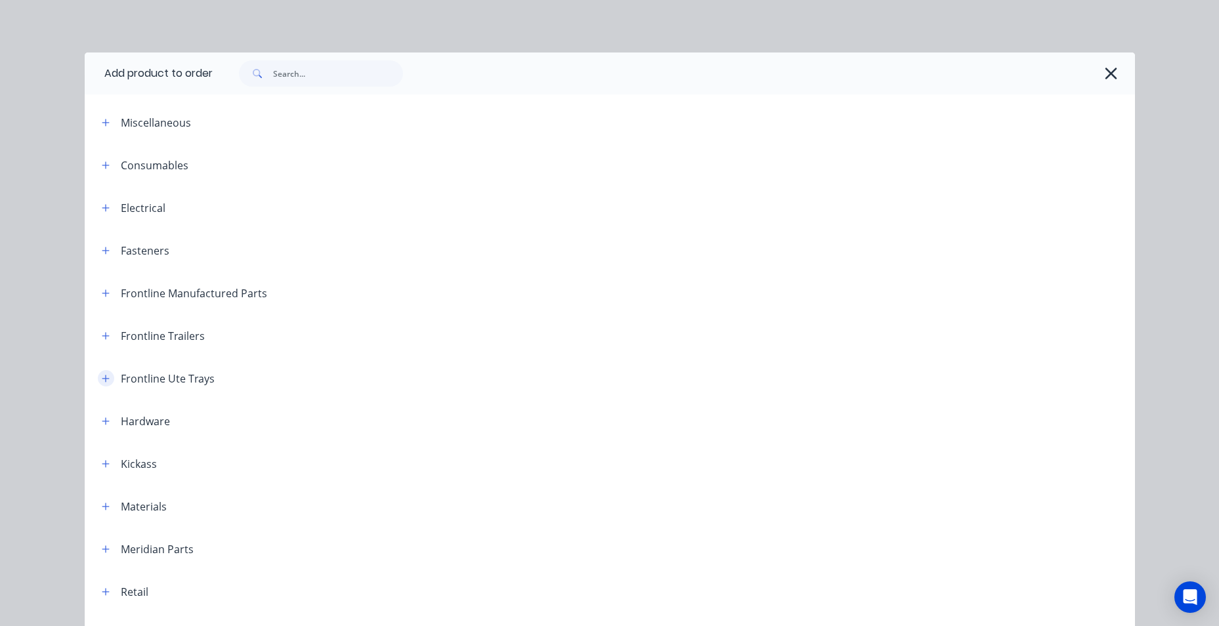
click at [98, 385] on button "button" at bounding box center [106, 378] width 16 height 16
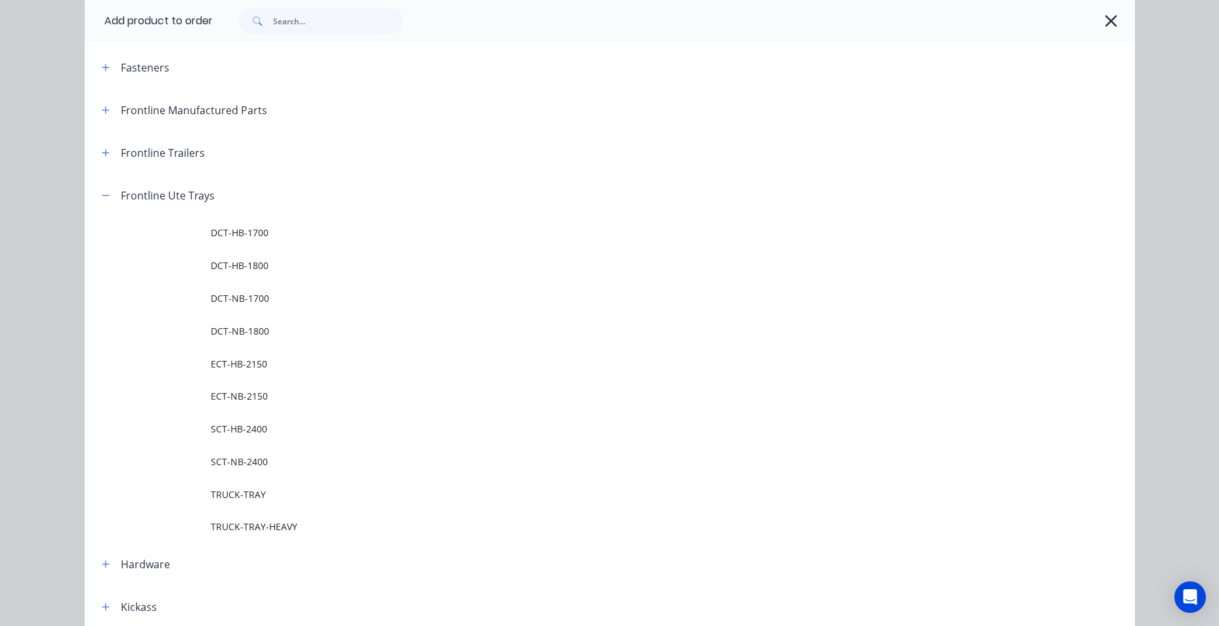
scroll to position [197, 0]
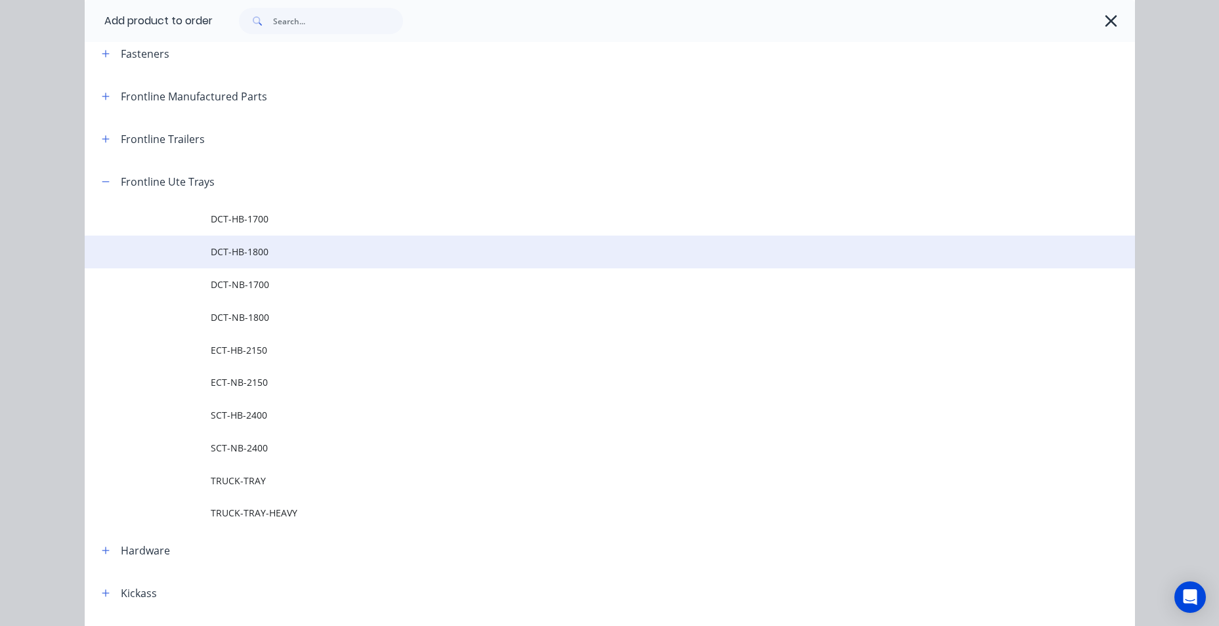
click at [269, 256] on span "DCT-HB-1800" at bounding box center [580, 252] width 739 height 14
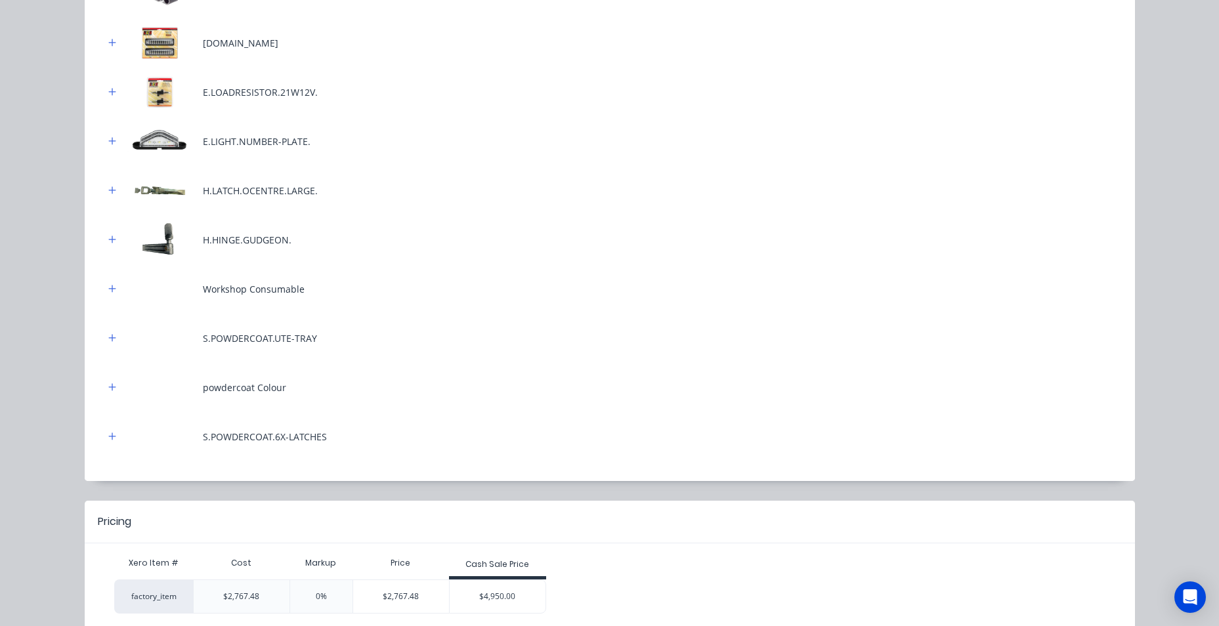
scroll to position [649, 0]
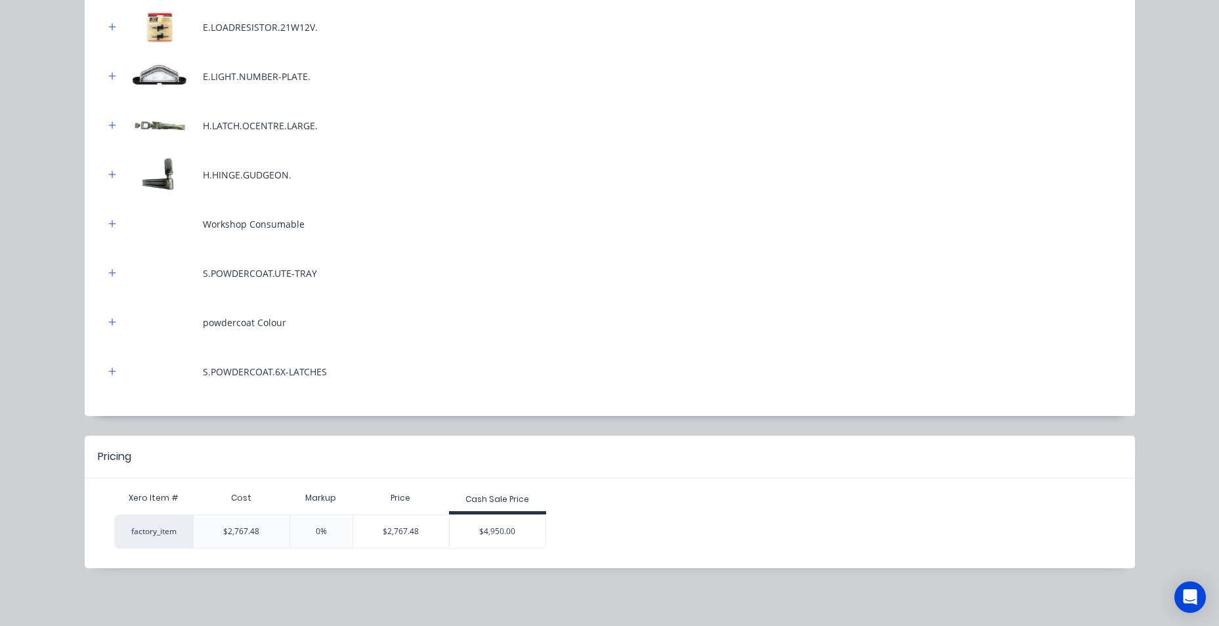
click at [513, 520] on div "$4,950.00" at bounding box center [498, 531] width 96 height 33
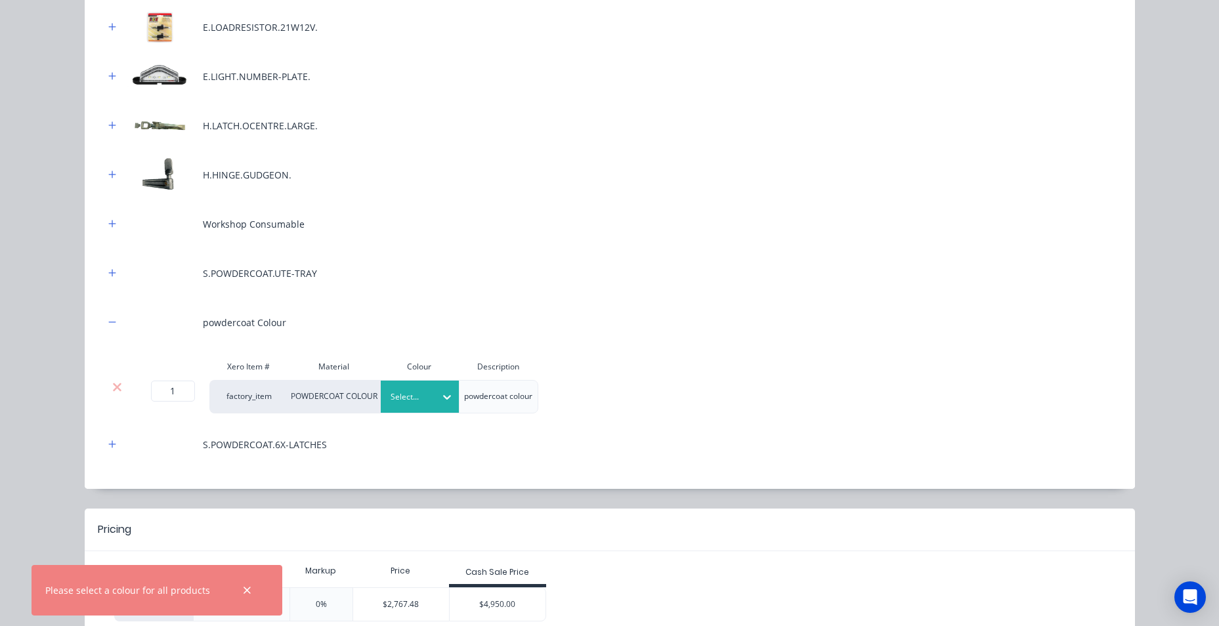
click at [443, 408] on div at bounding box center [447, 398] width 24 height 32
click at [585, 391] on div "1 1 ? factory_item POWDERCOAT COLOUR Elements Black powdercoat colour" at bounding box center [609, 396] width 1011 height 33
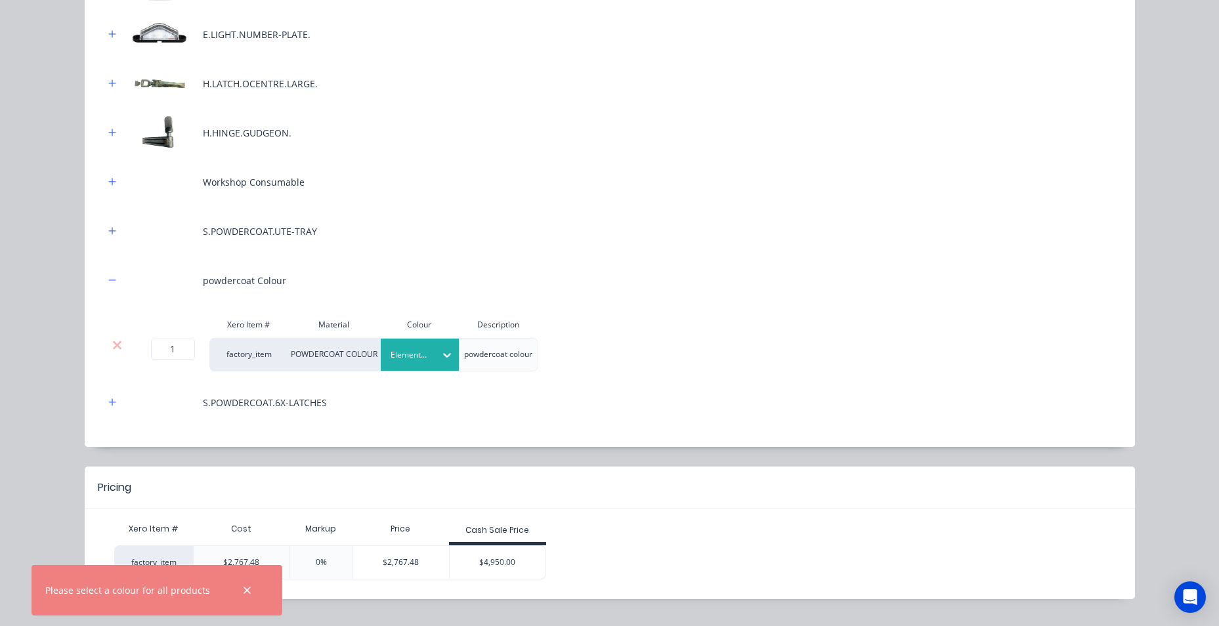
scroll to position [722, 0]
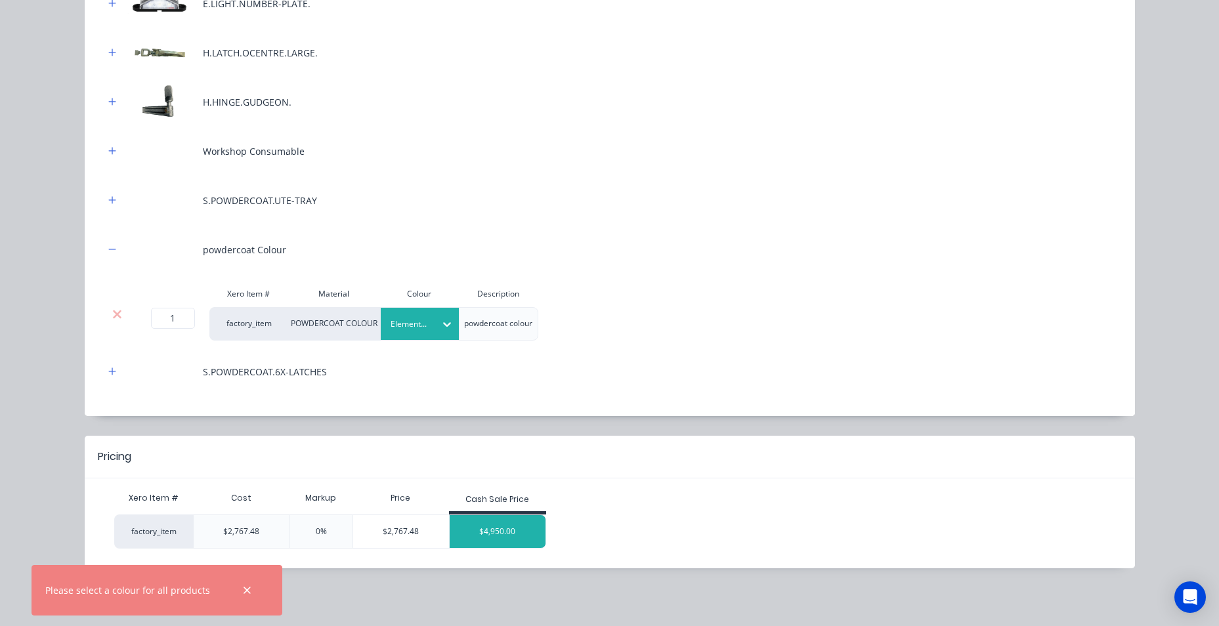
click at [503, 529] on div "$4,950.00" at bounding box center [498, 531] width 96 height 33
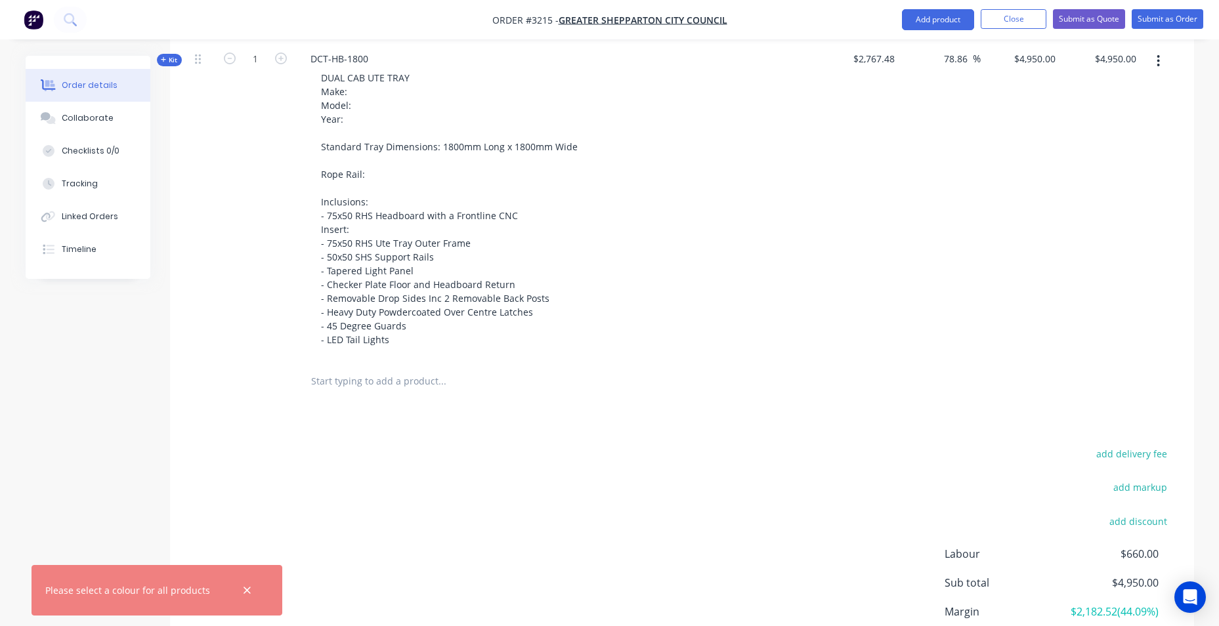
scroll to position [131, 0]
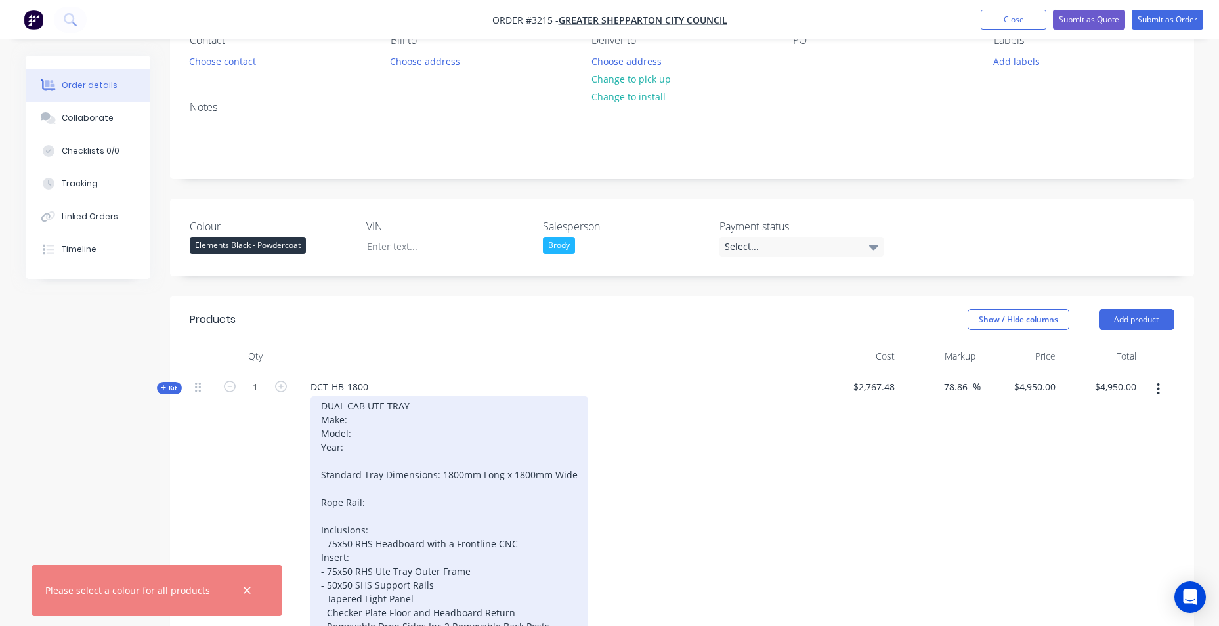
click at [370, 418] on div "DUAL CAB UTE TRAY Make: Model: Year: Standard Tray Dimensions: 1800mm Long x 18…" at bounding box center [450, 537] width 278 height 281
click at [351, 450] on div "DUAL CAB UTE TRAY Make: Mitsubishi Model: Triton Year: Standard Tray Dimensions…" at bounding box center [450, 537] width 278 height 281
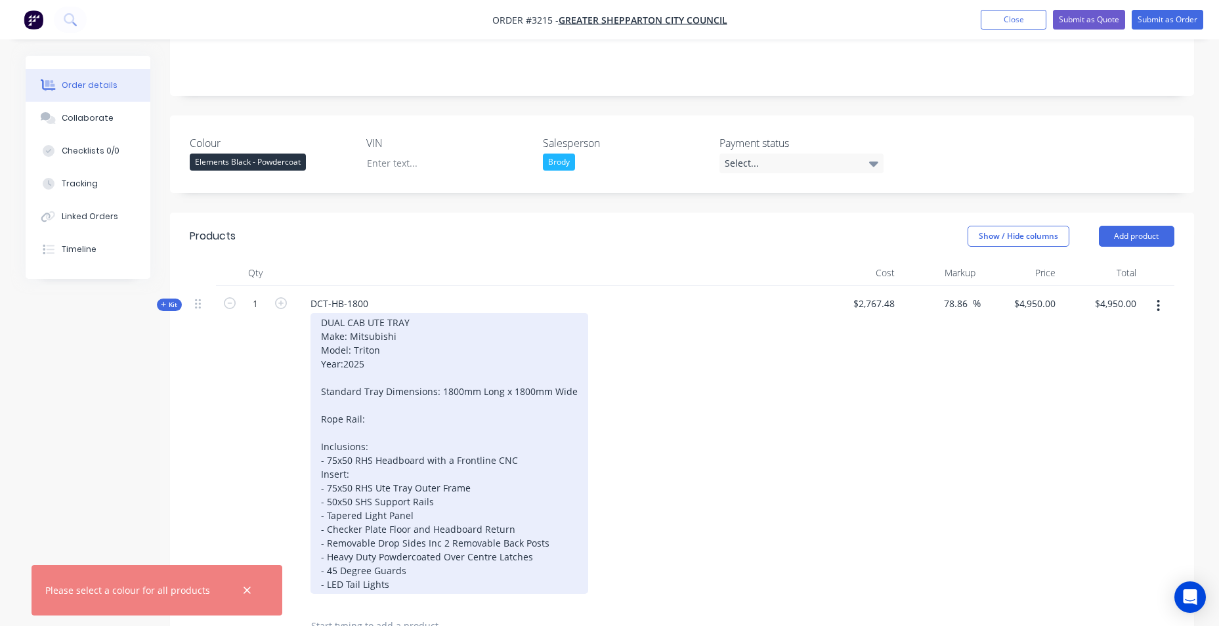
scroll to position [328, 0]
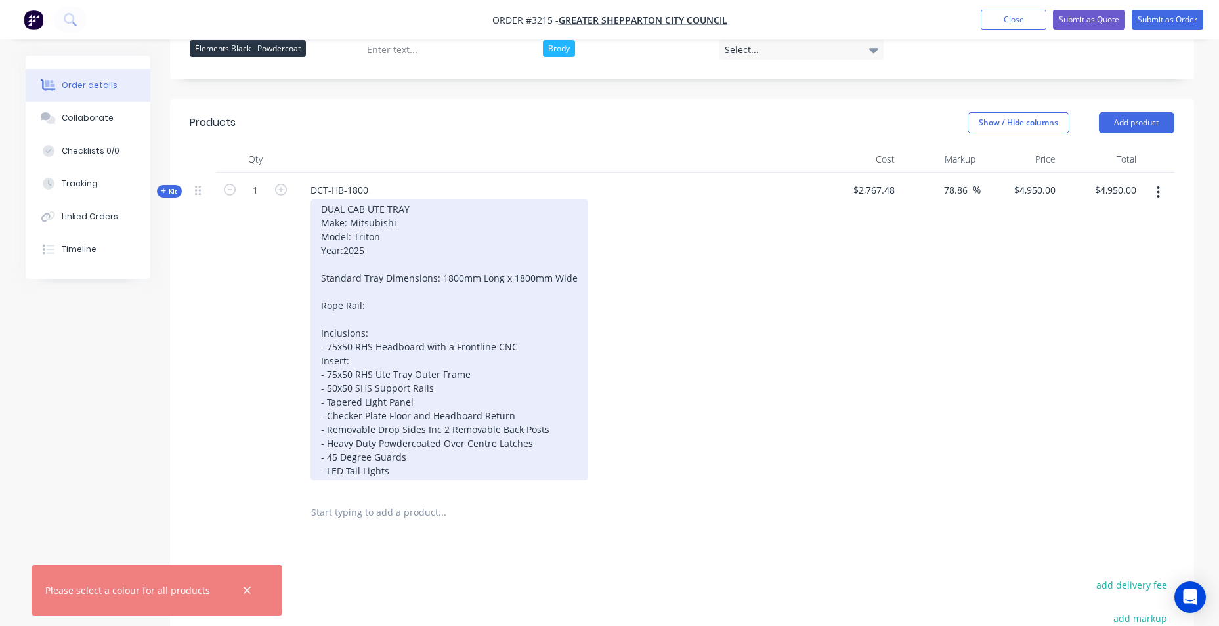
click at [366, 310] on div "DUAL CAB UTE TRAY Make: Mitsubishi Model: Triton Year:2025 Standard Tray Dimens…" at bounding box center [450, 340] width 278 height 281
click at [494, 284] on div "DUAL CAB UTE TRAY Make: Mitsubishi Model: Triton Year:2025 Standard Tray Dimens…" at bounding box center [450, 340] width 278 height 281
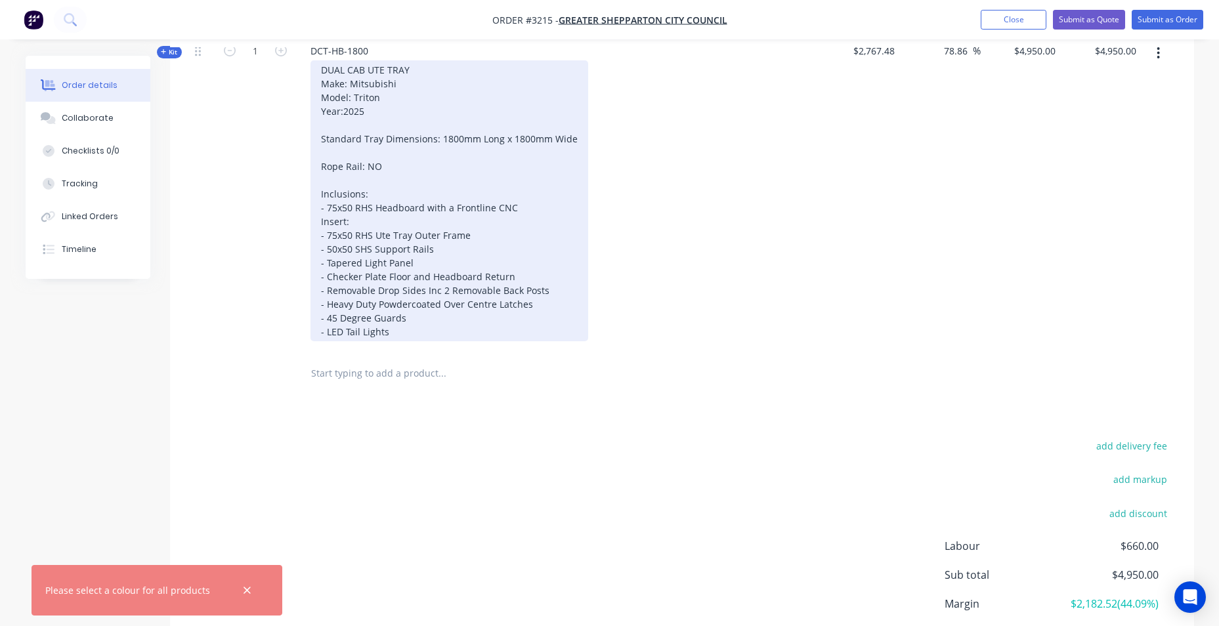
scroll to position [571, 0]
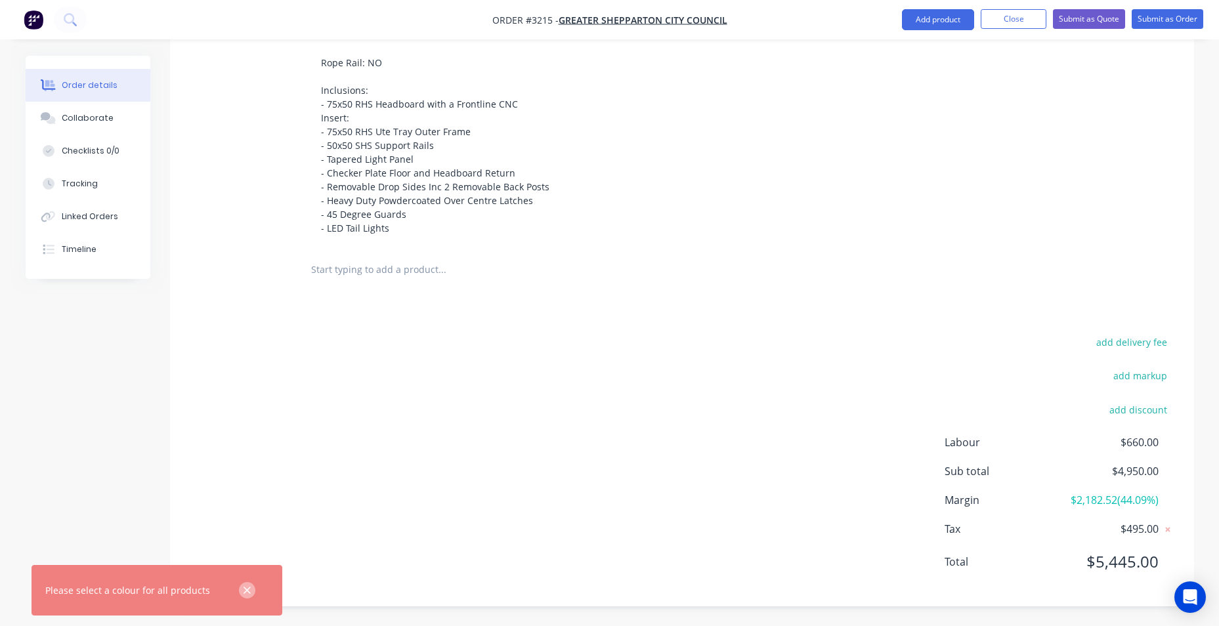
click at [243, 591] on icon "button" at bounding box center [247, 591] width 9 height 12
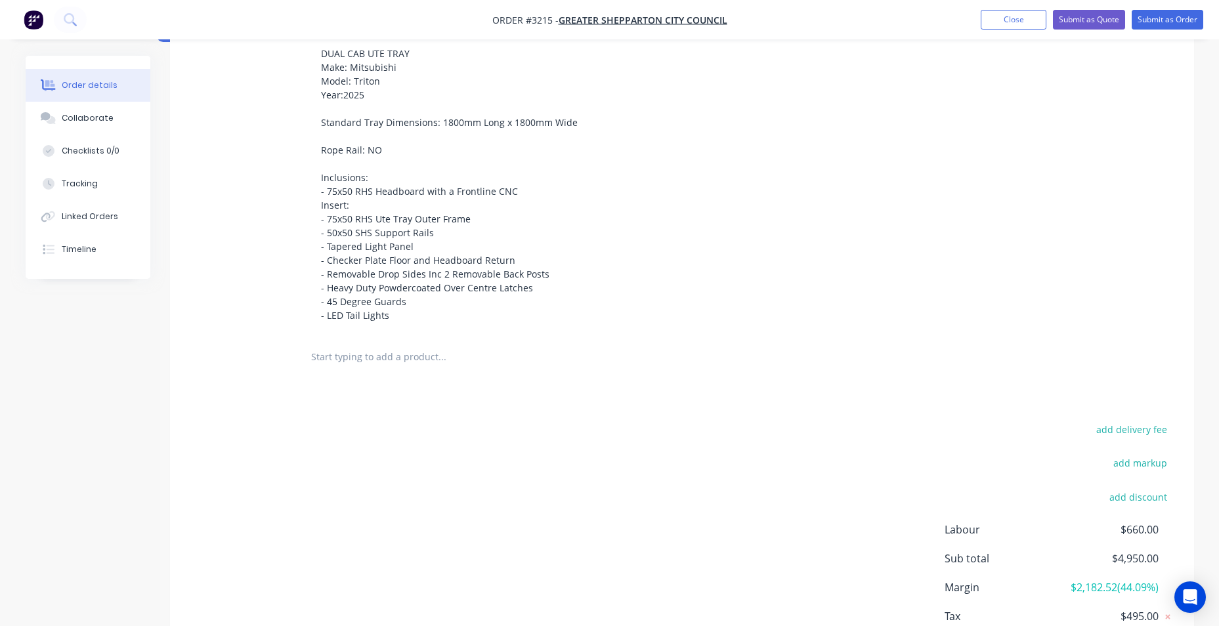
scroll to position [309, 0]
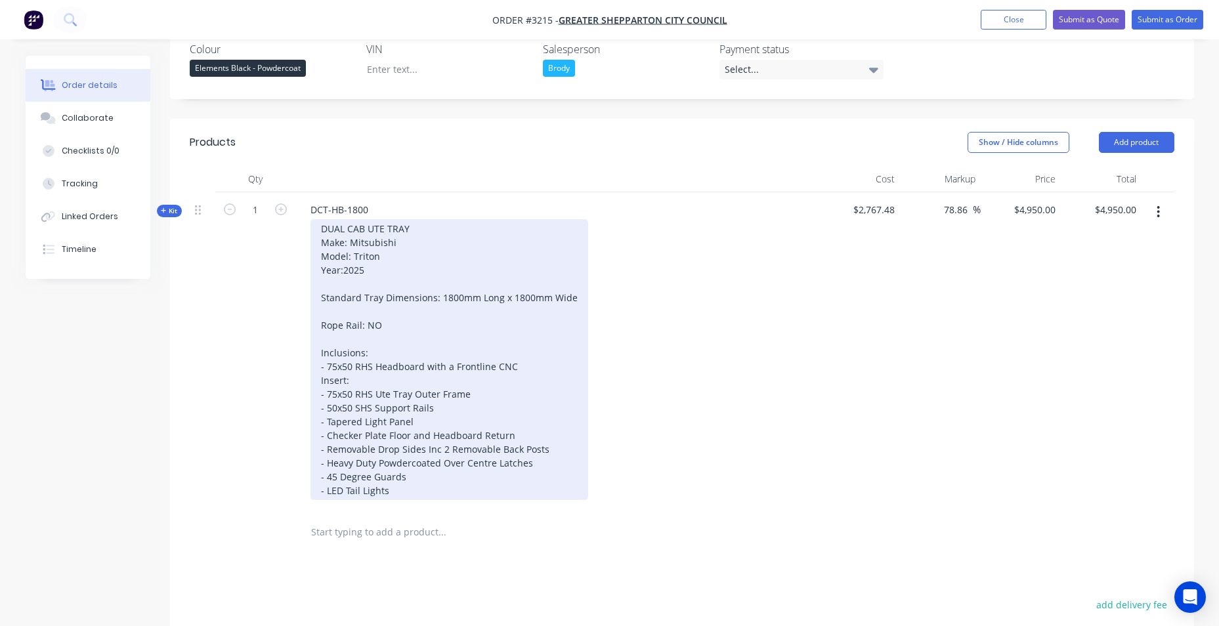
click at [527, 250] on div "DUAL CAB UTE TRAY Make: Mitsubishi Model: Triton Year:2025 Standard Tray Dimens…" at bounding box center [450, 359] width 278 height 281
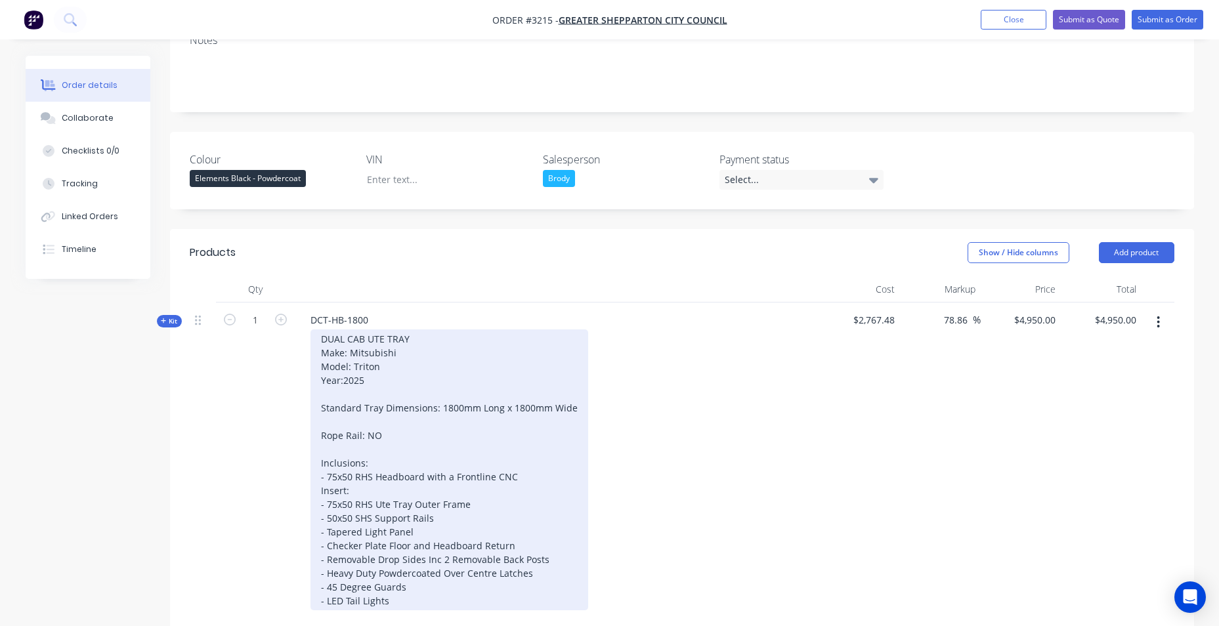
scroll to position [460, 0]
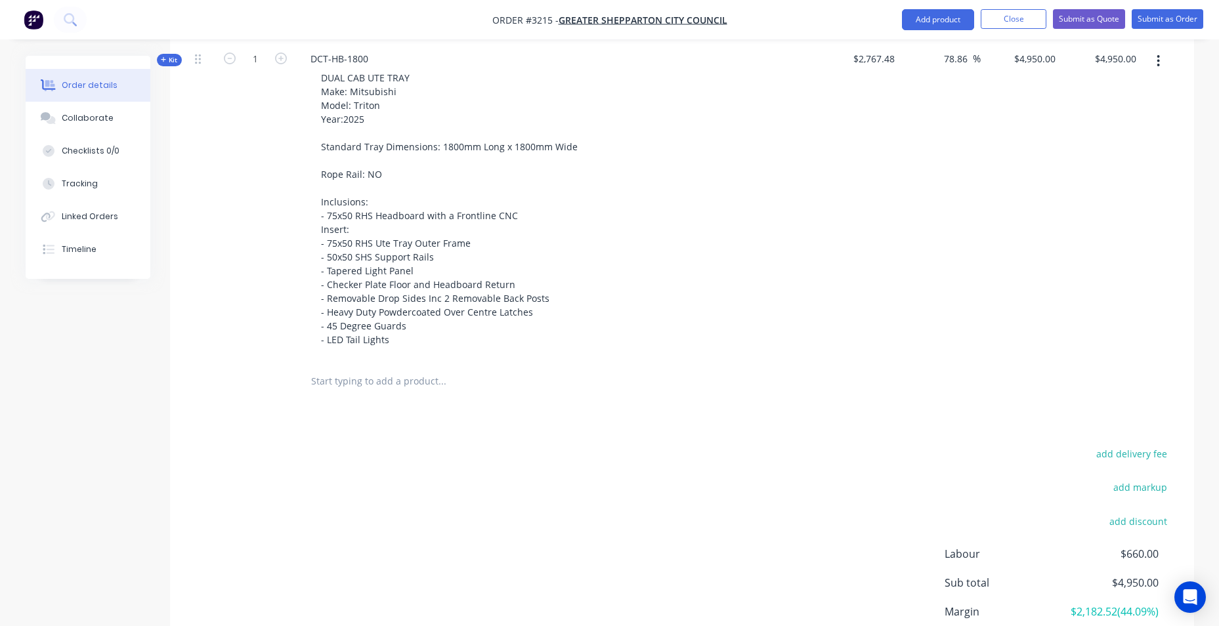
click at [427, 383] on input "text" at bounding box center [442, 381] width 263 height 26
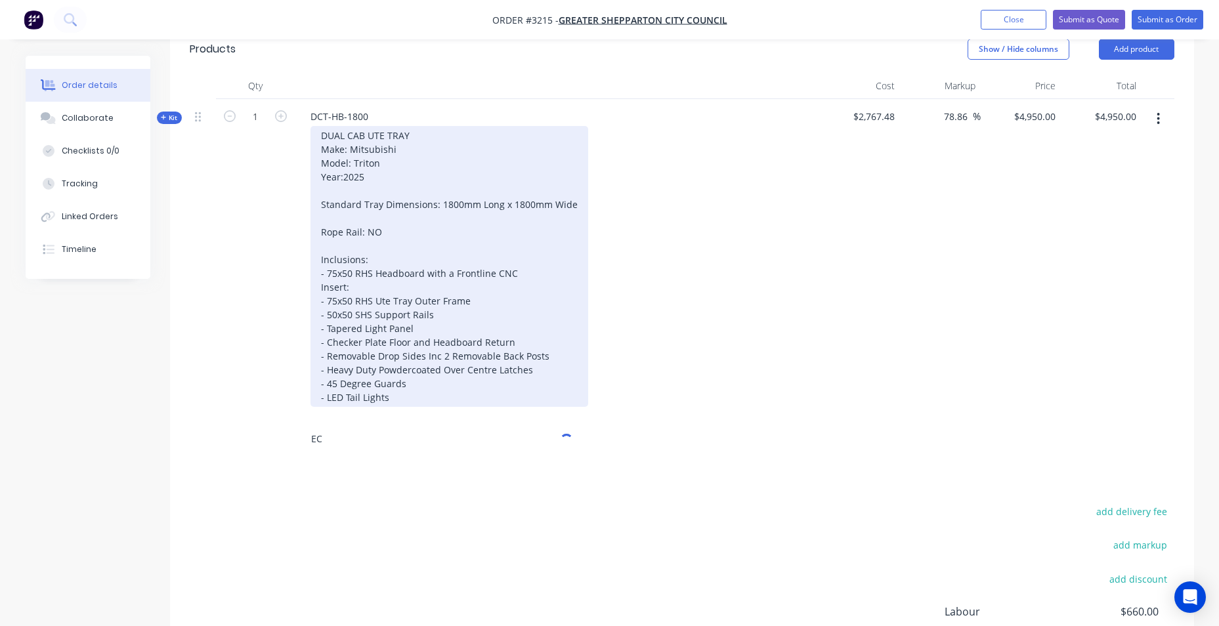
scroll to position [328, 0]
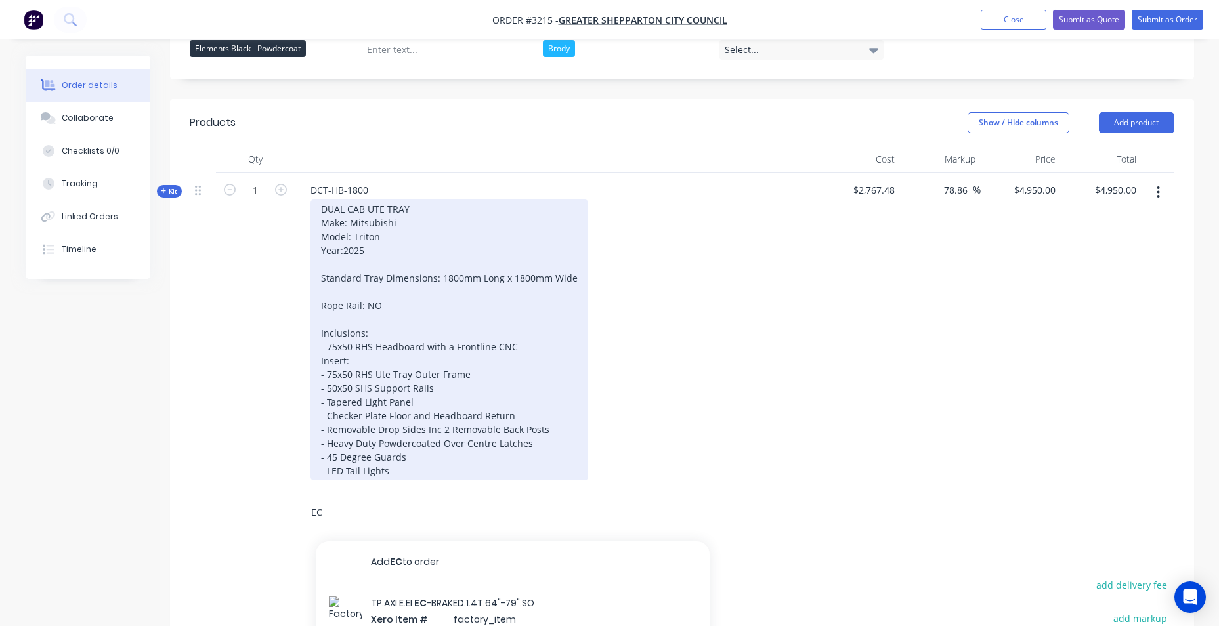
type input "EC"
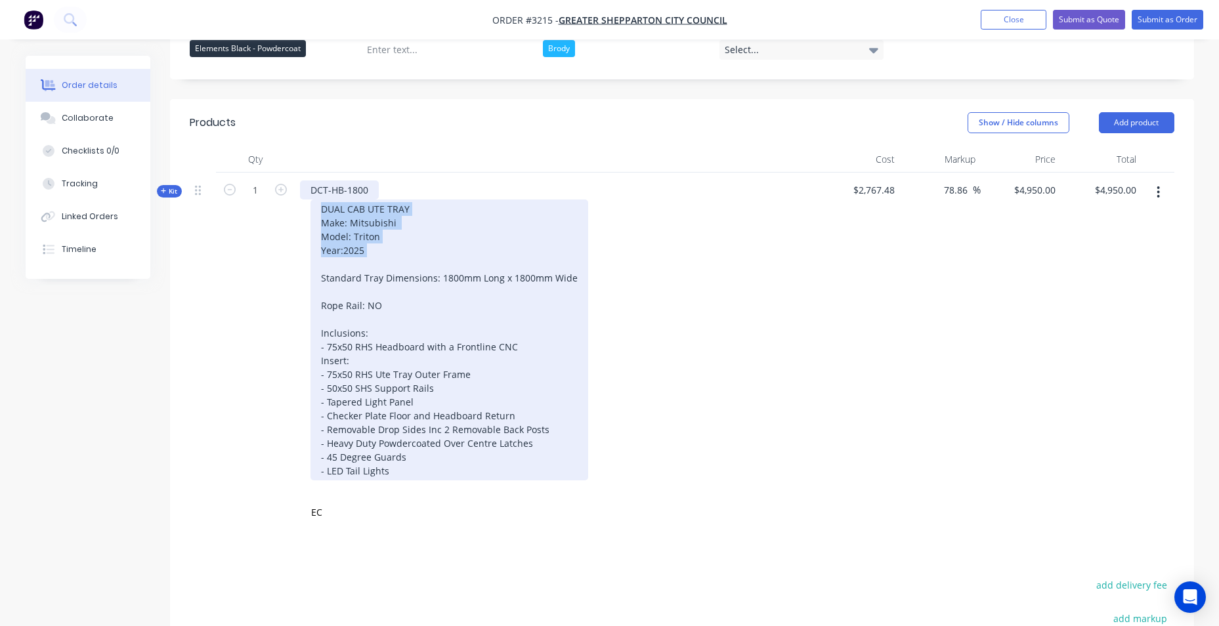
drag, startPoint x: 389, startPoint y: 257, endPoint x: 314, endPoint y: 196, distance: 97.1
click at [314, 196] on div "DCT-HB-1800 DUAL CAB UTE TRAY Make: Mitsubishi Model: Triton Year:2025 Standard…" at bounding box center [557, 332] width 525 height 319
copy div "DUAL CAB UTE TRAY Make: Mitsubishi Model: Triton Year:2025"
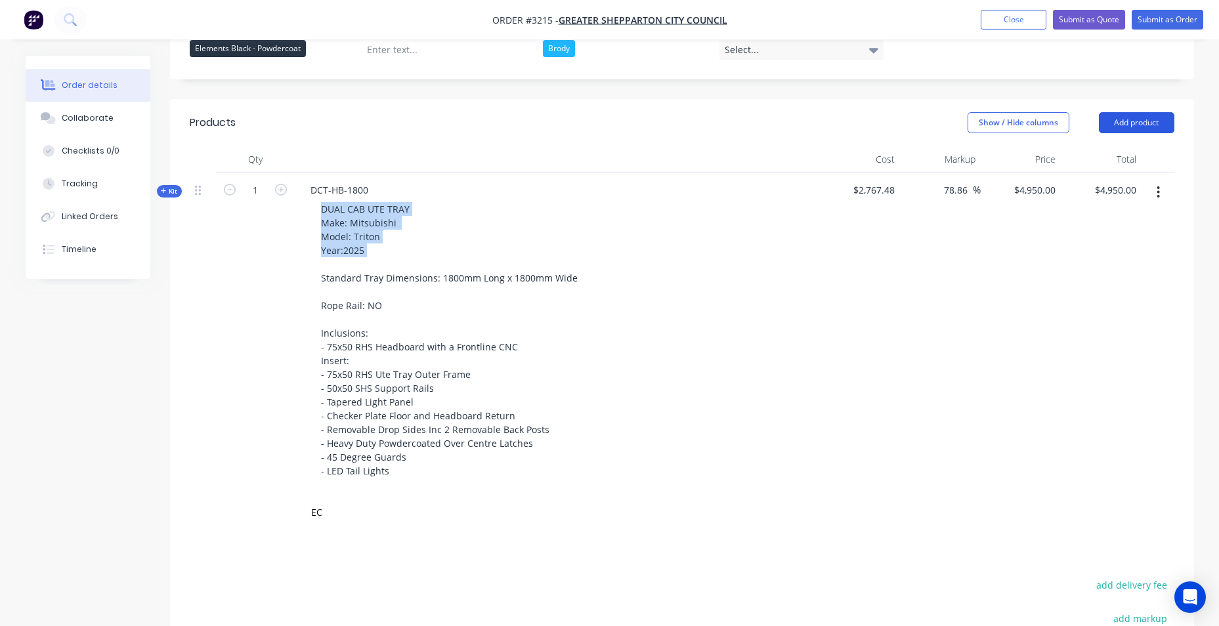
click at [1120, 121] on button "Add product" at bounding box center [1137, 122] width 76 height 21
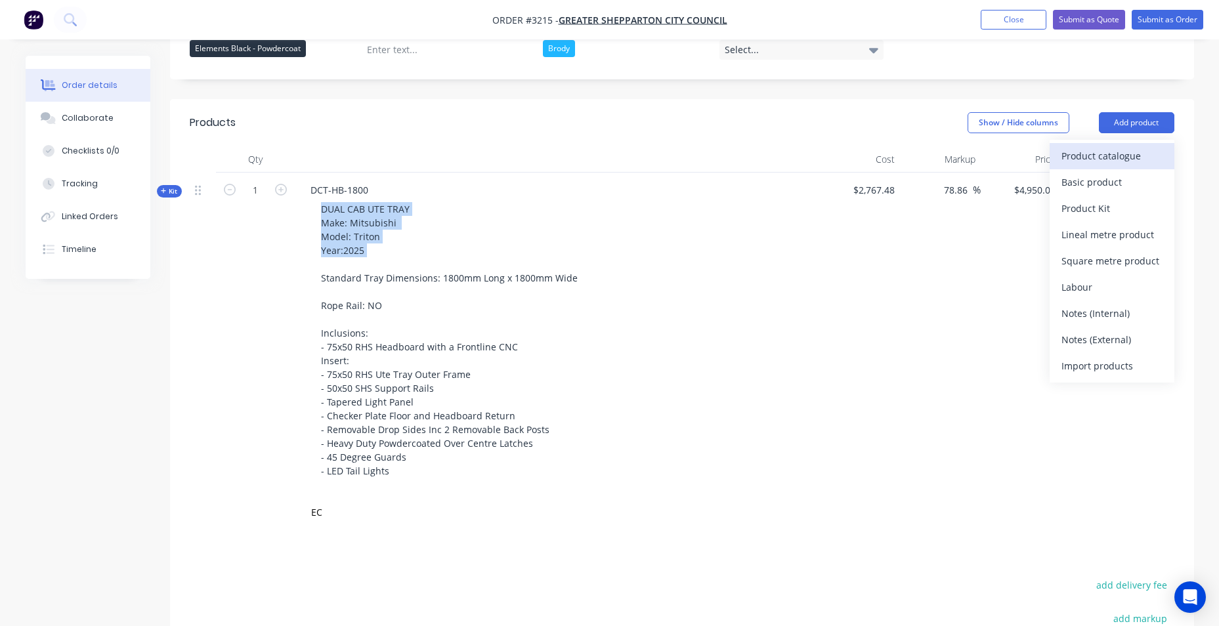
click at [1105, 153] on div "Product catalogue" at bounding box center [1112, 155] width 101 height 19
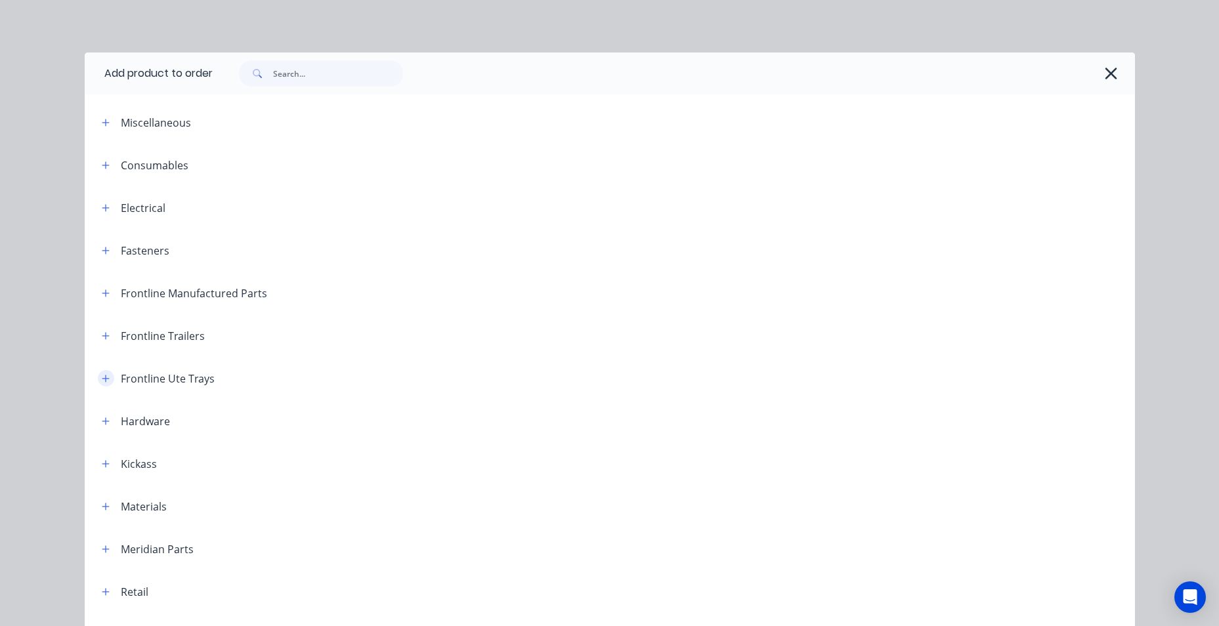
click at [102, 378] on icon "button" at bounding box center [105, 378] width 7 height 7
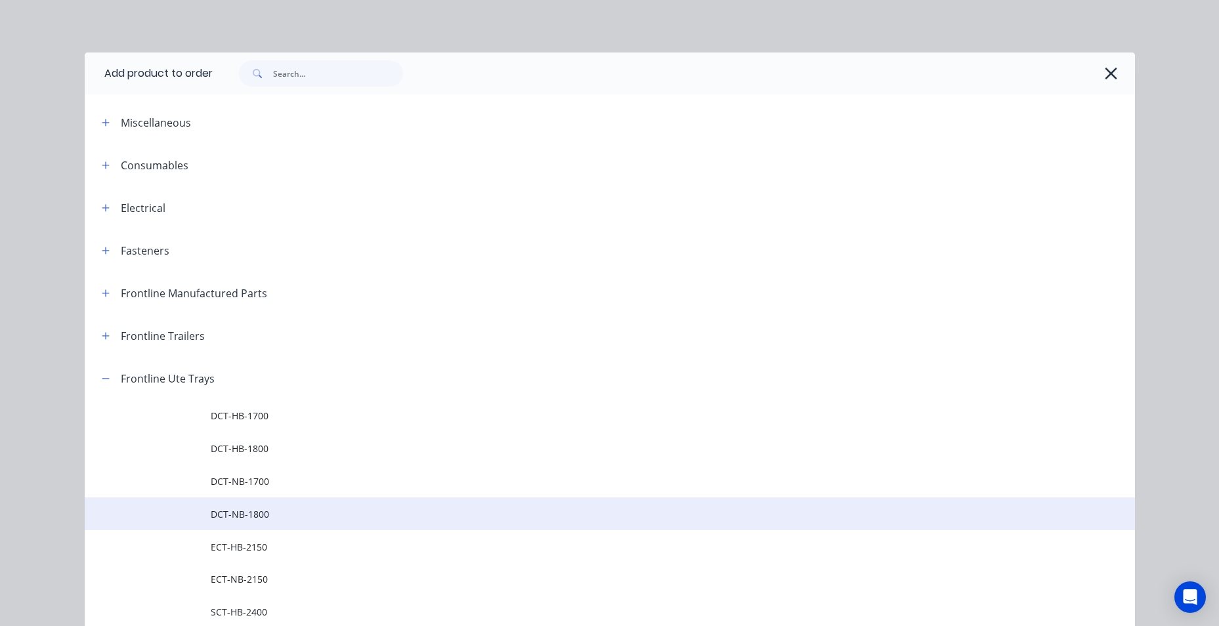
click at [274, 510] on span "DCT-NB-1800" at bounding box center [580, 515] width 739 height 14
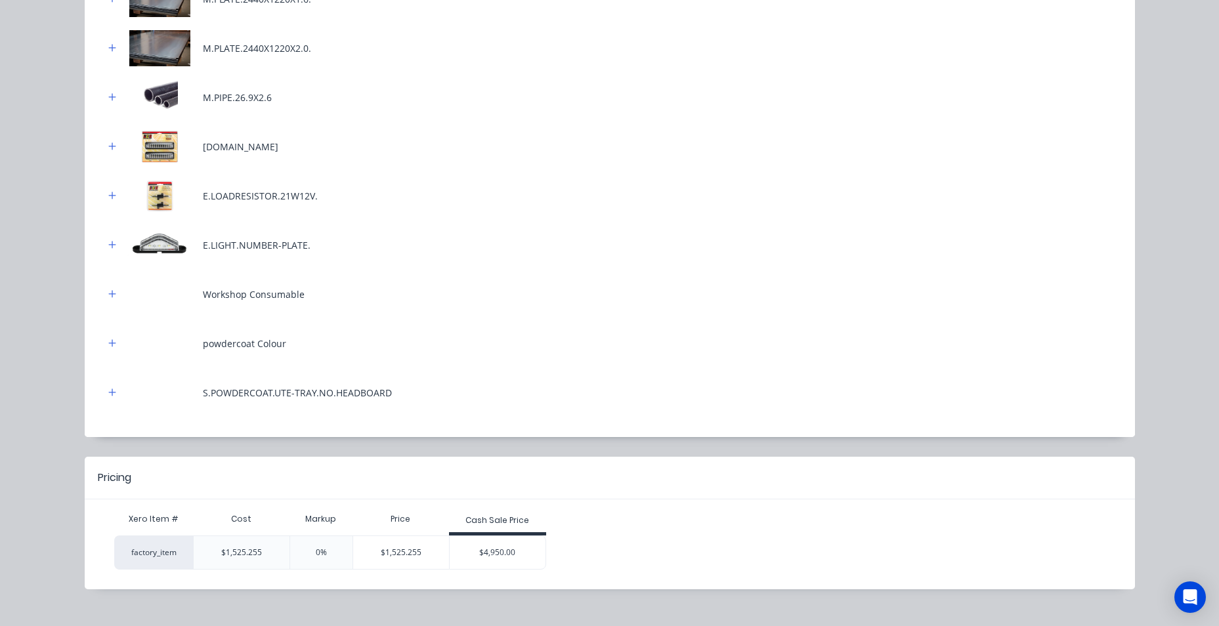
scroll to position [452, 0]
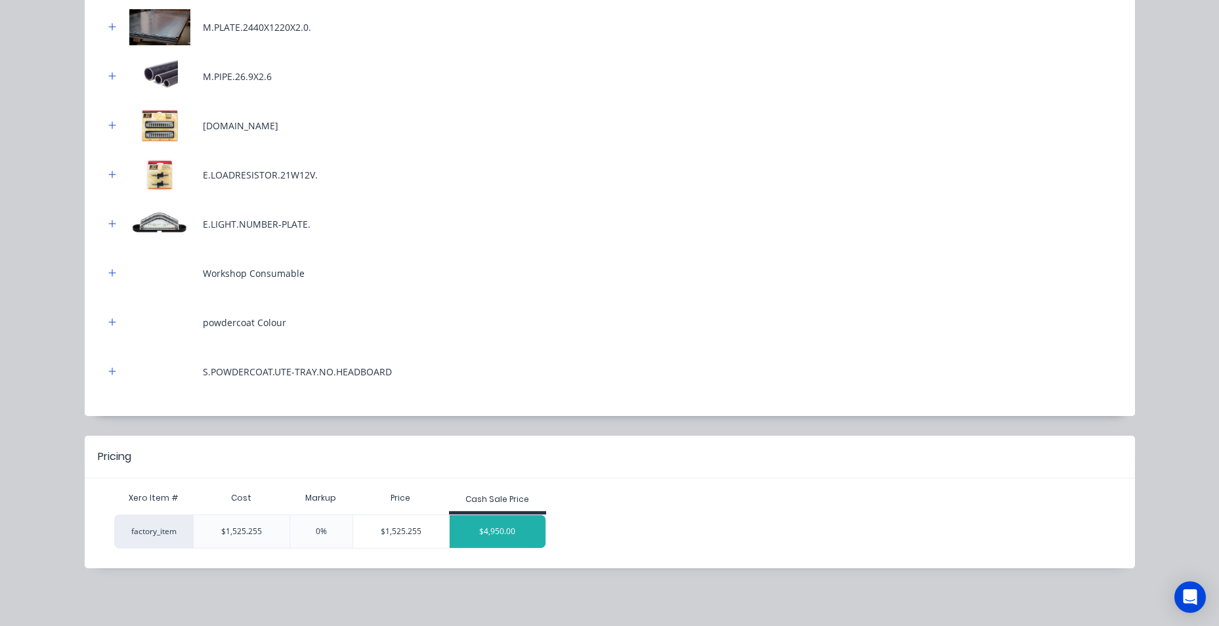
click at [496, 524] on div "$4,950.00" at bounding box center [498, 531] width 96 height 33
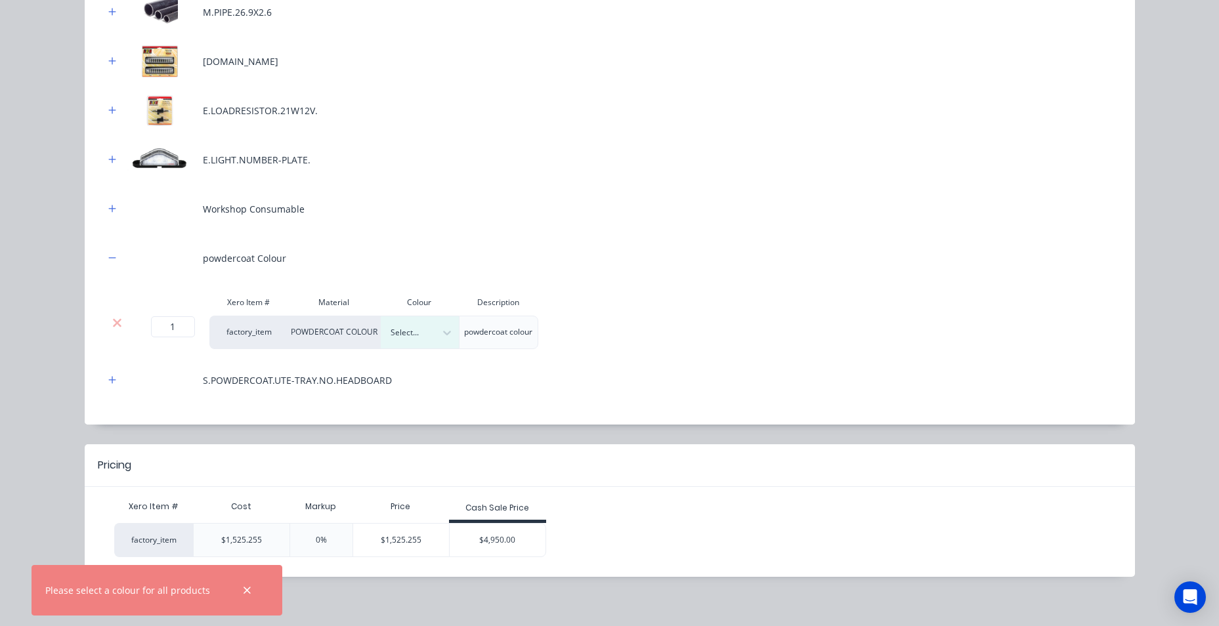
scroll to position [525, 0]
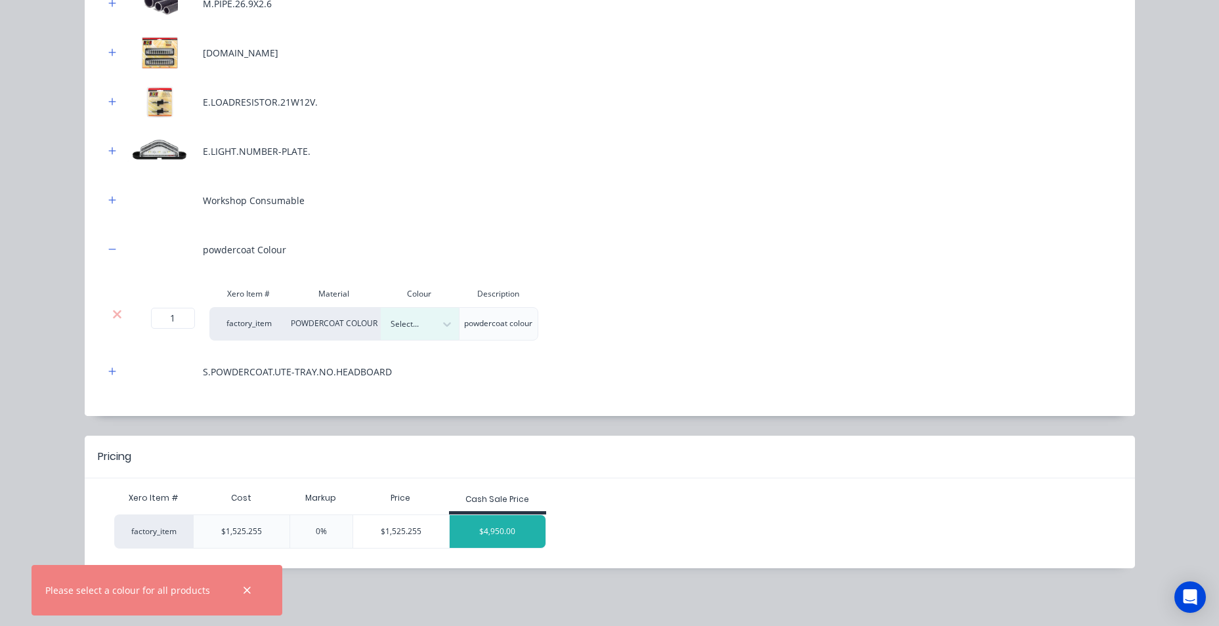
click at [476, 540] on div "$4,950.00" at bounding box center [498, 531] width 96 height 33
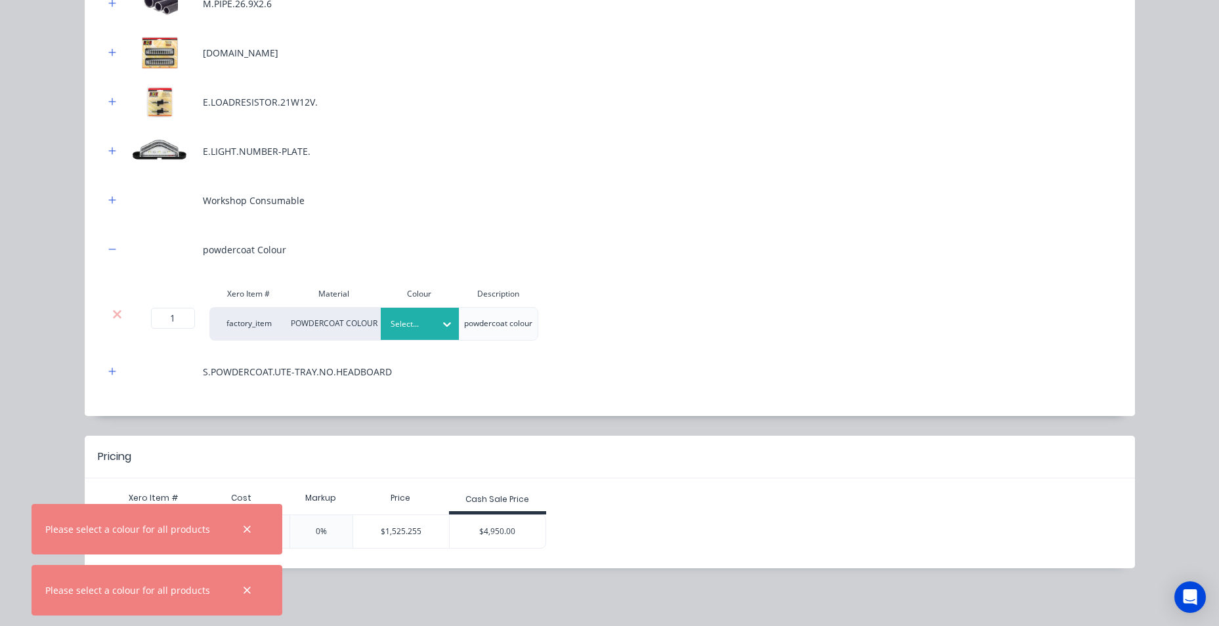
click at [403, 315] on div "Select..." at bounding box center [420, 324] width 79 height 32
click at [164, 427] on div "Elements Black" at bounding box center [82, 415] width 164 height 24
click at [469, 533] on div "$4,950.00" at bounding box center [498, 531] width 96 height 33
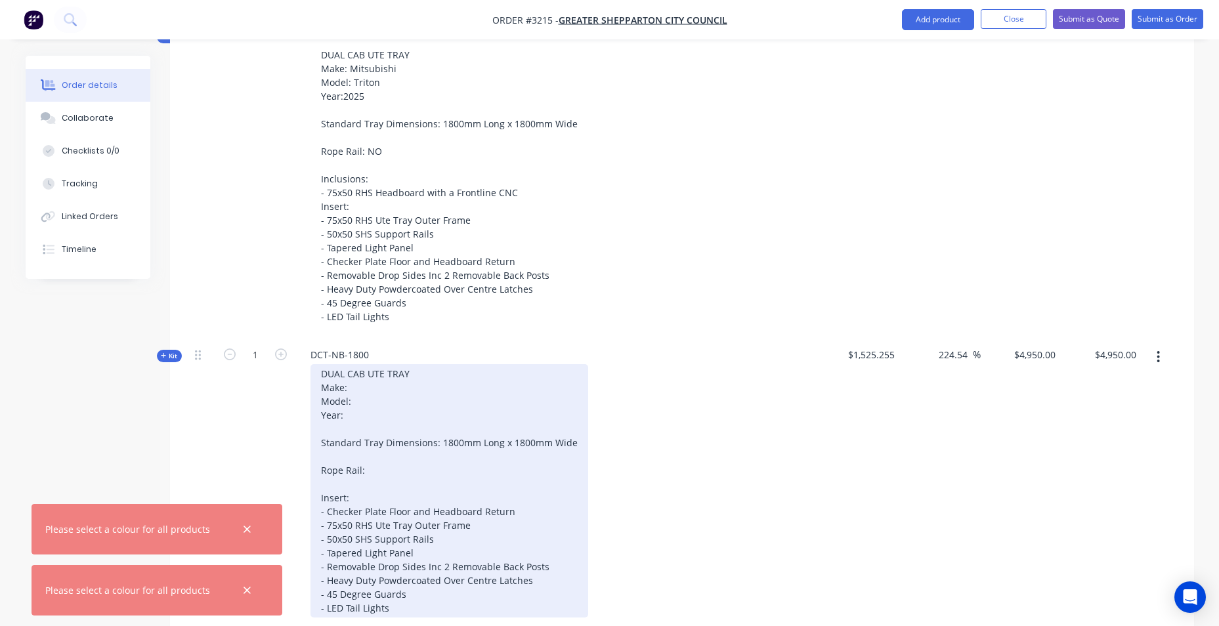
scroll to position [460, 0]
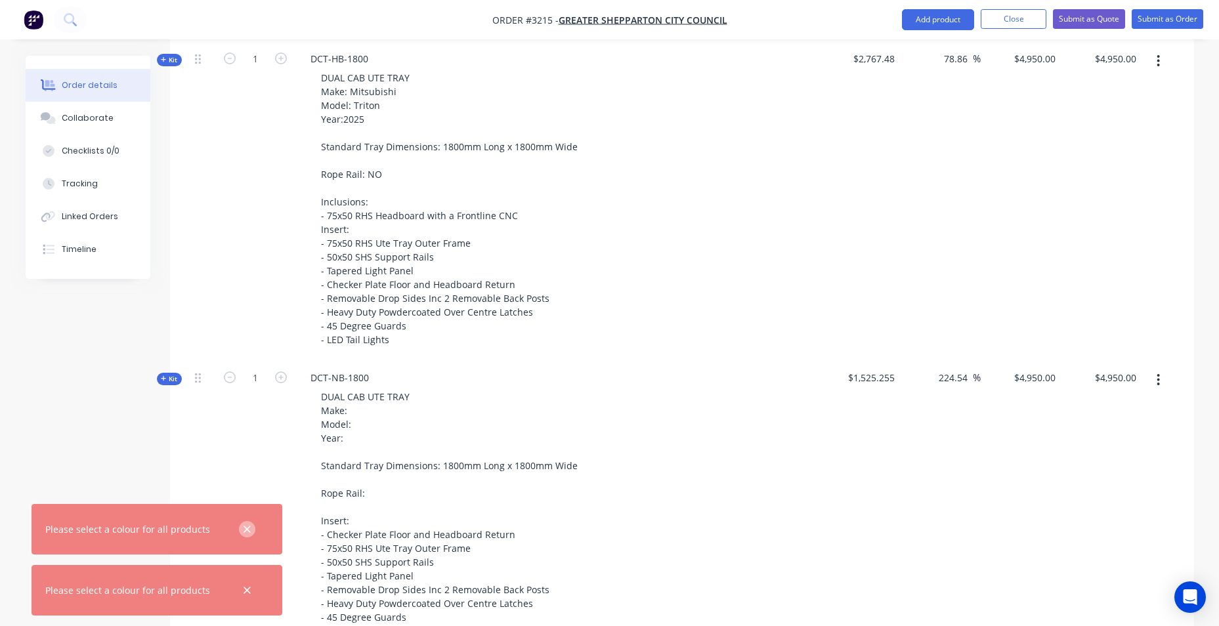
click at [244, 531] on icon "button" at bounding box center [247, 529] width 7 height 7
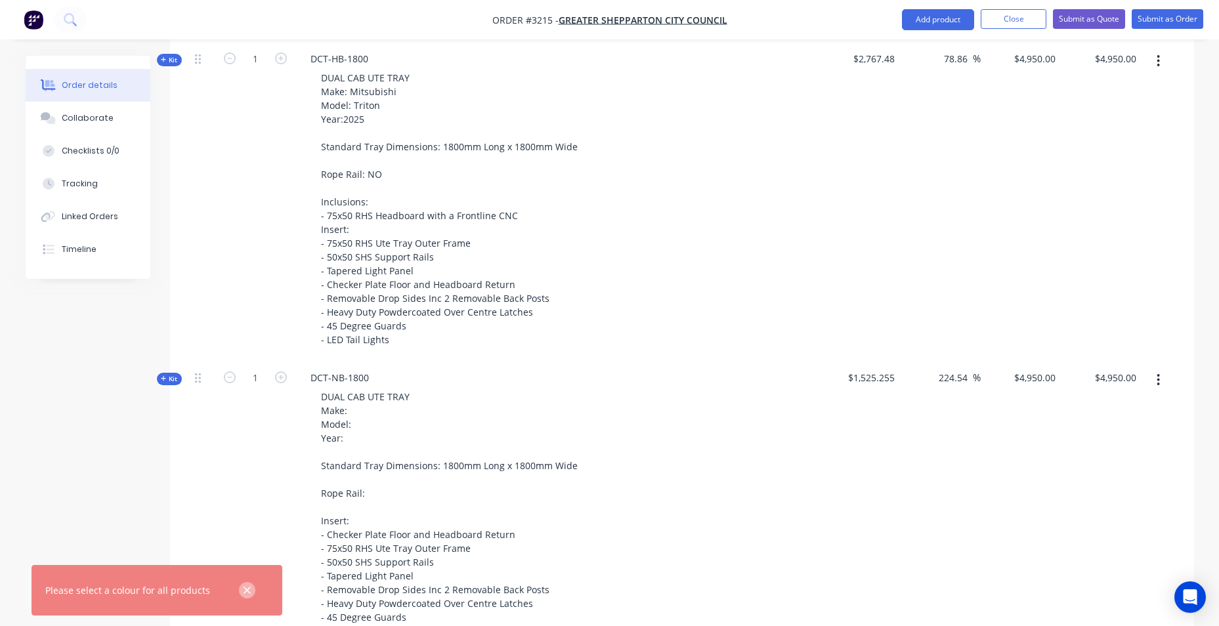
click at [244, 594] on icon "button" at bounding box center [247, 591] width 9 height 12
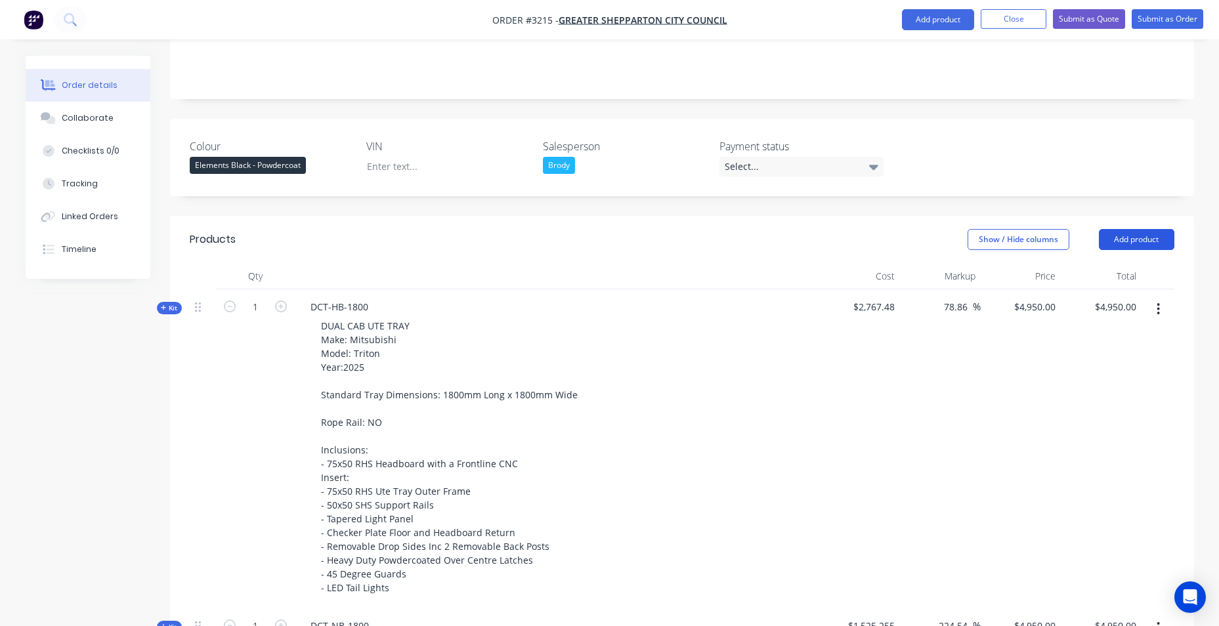
scroll to position [197, 0]
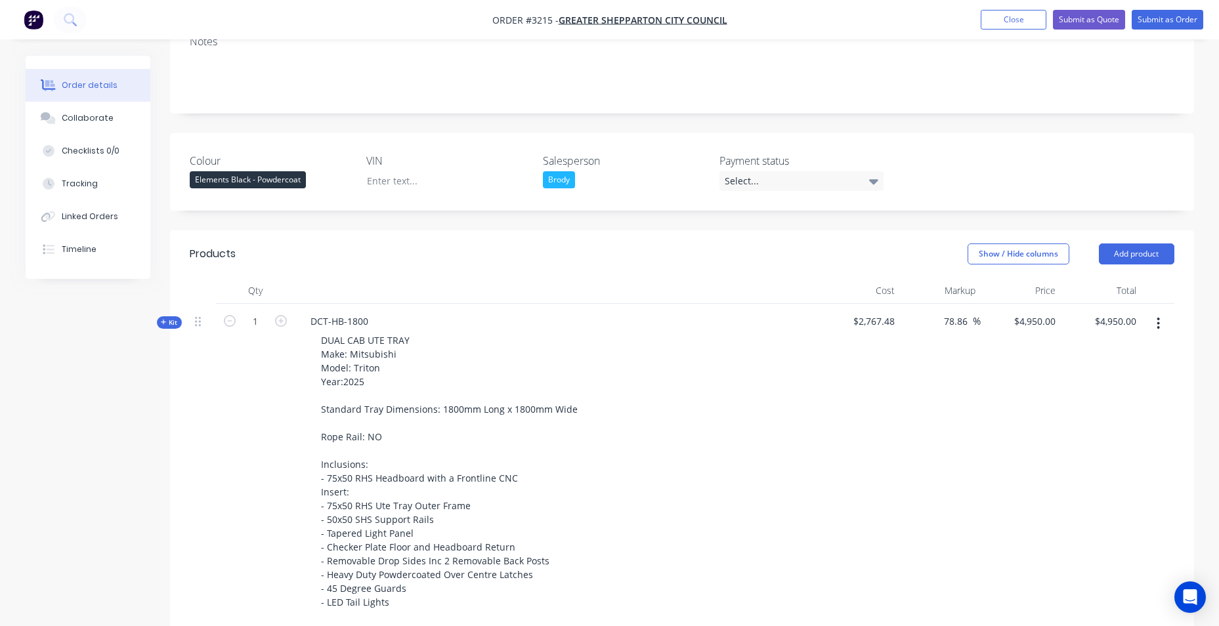
click at [1157, 328] on icon "button" at bounding box center [1158, 324] width 3 height 14
click at [1070, 462] on div "Delete" at bounding box center [1112, 463] width 101 height 19
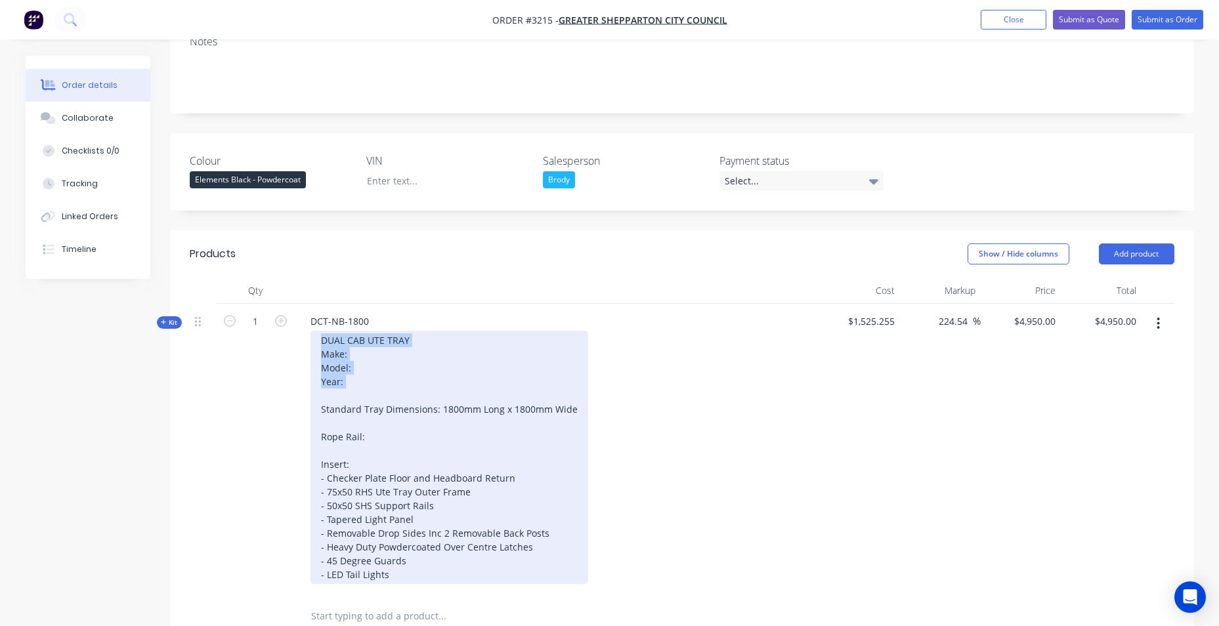
drag, startPoint x: 363, startPoint y: 391, endPoint x: 301, endPoint y: 334, distance: 84.6
click at [301, 334] on div "DUAL CAB UTE TRAY Make: Model: Year: Standard Tray Dimensions: 1800mm Long x 18…" at bounding box center [557, 457] width 515 height 253
paste div
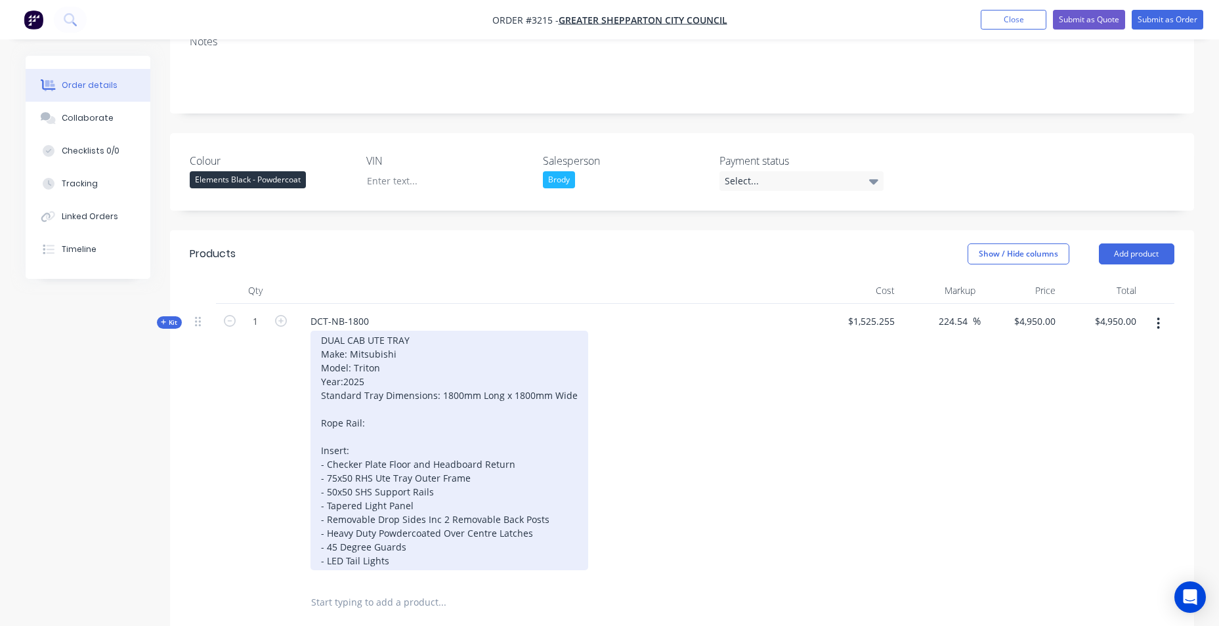
click at [318, 399] on div "DUAL CAB UTE TRAY Make: Mitsubishi Model: Triton Year:2025 Standard Tray Dimens…" at bounding box center [450, 451] width 278 height 240
click at [380, 441] on div "DUAL CAB UTE TRAY Make: Mitsubishi Model: Triton Year:2025 Standard Tray Dimens…" at bounding box center [450, 451] width 278 height 240
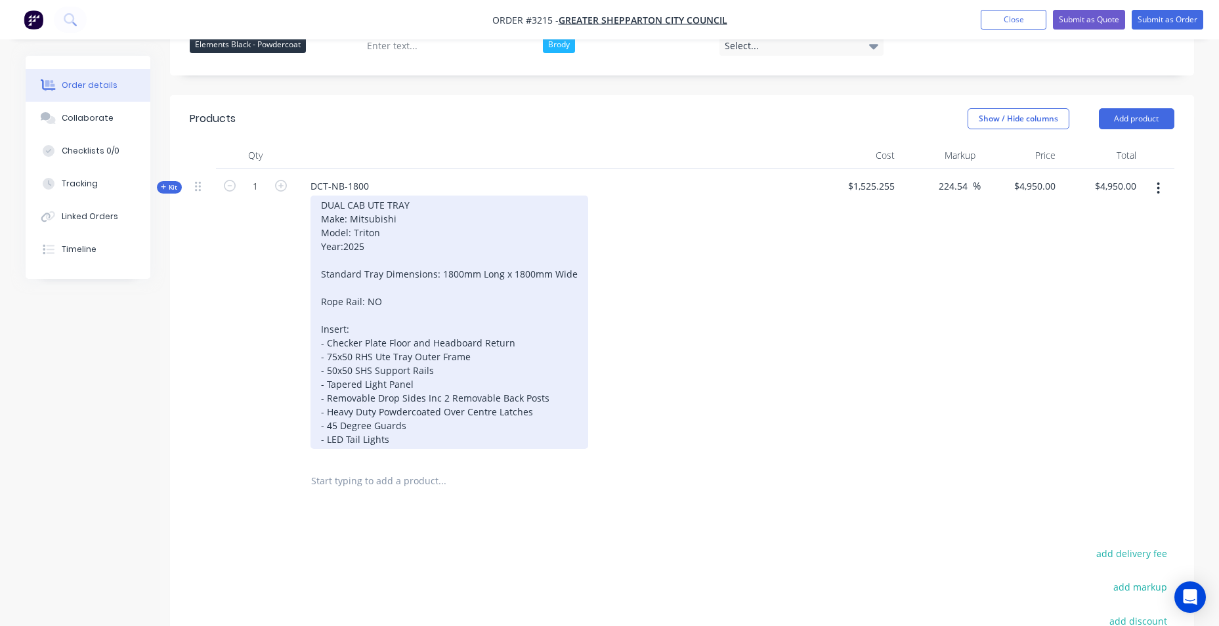
scroll to position [525, 0]
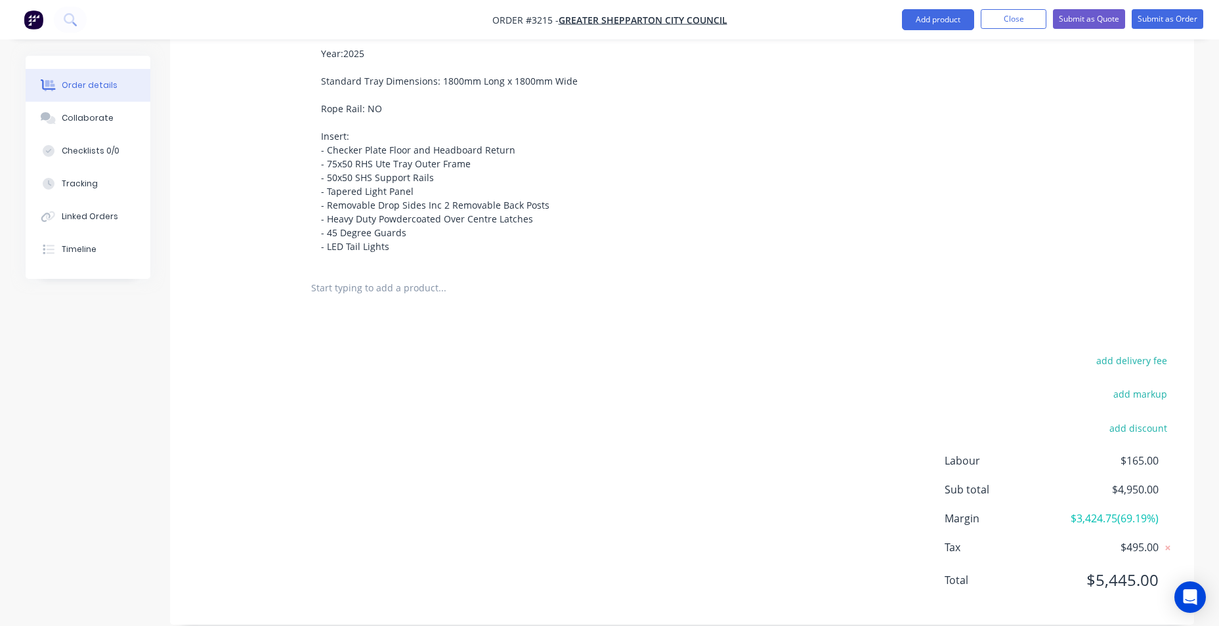
click at [357, 290] on input "text" at bounding box center [442, 288] width 263 height 26
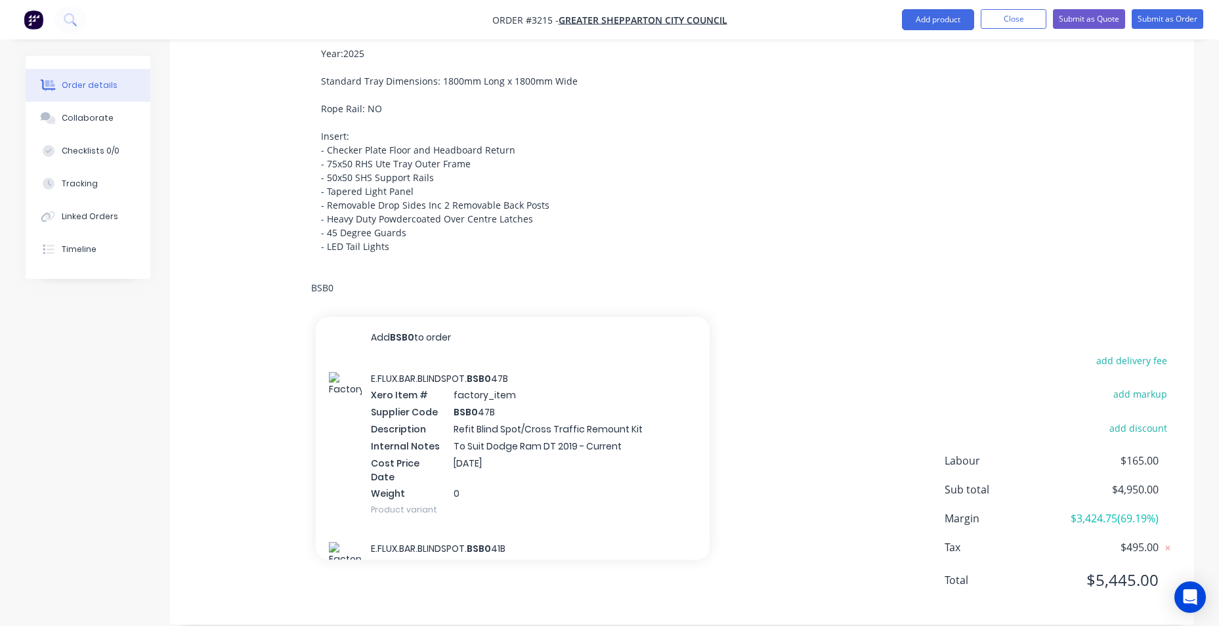
click at [334, 290] on input "BSB0" at bounding box center [442, 288] width 263 height 26
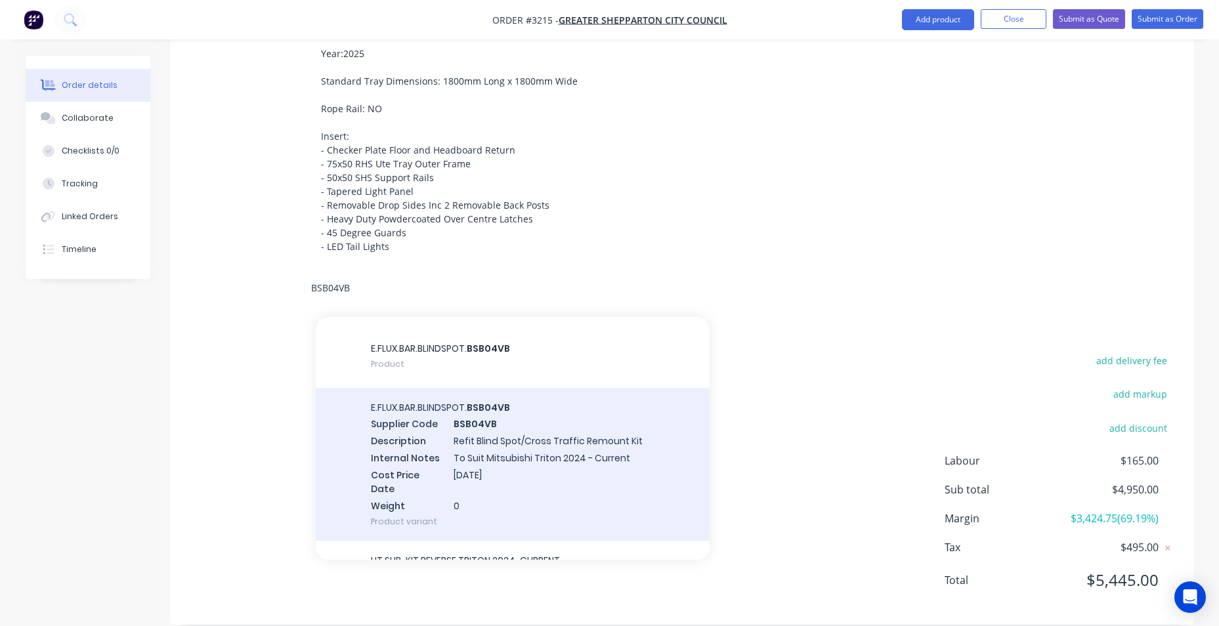
scroll to position [56, 0]
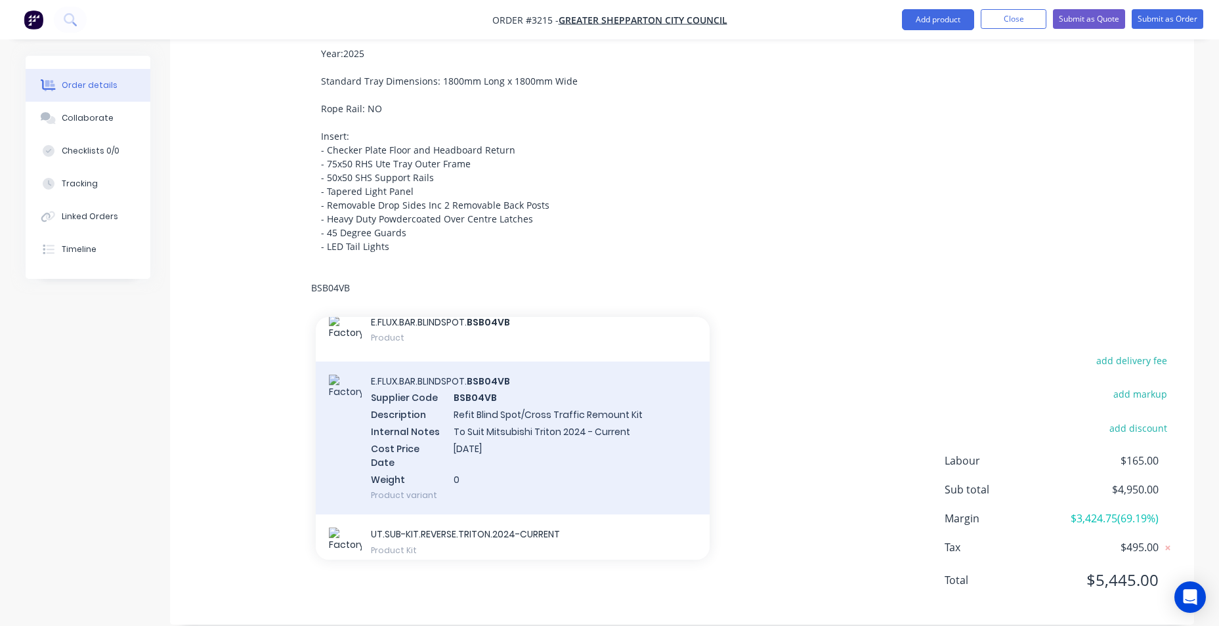
type input "BSB04VB"
click at [545, 414] on div "E.FLUX.BAR.BLINDSPOT. BSB04VB Supplier Code BSB04VB Description Refit Blind Spo…" at bounding box center [513, 439] width 394 height 154
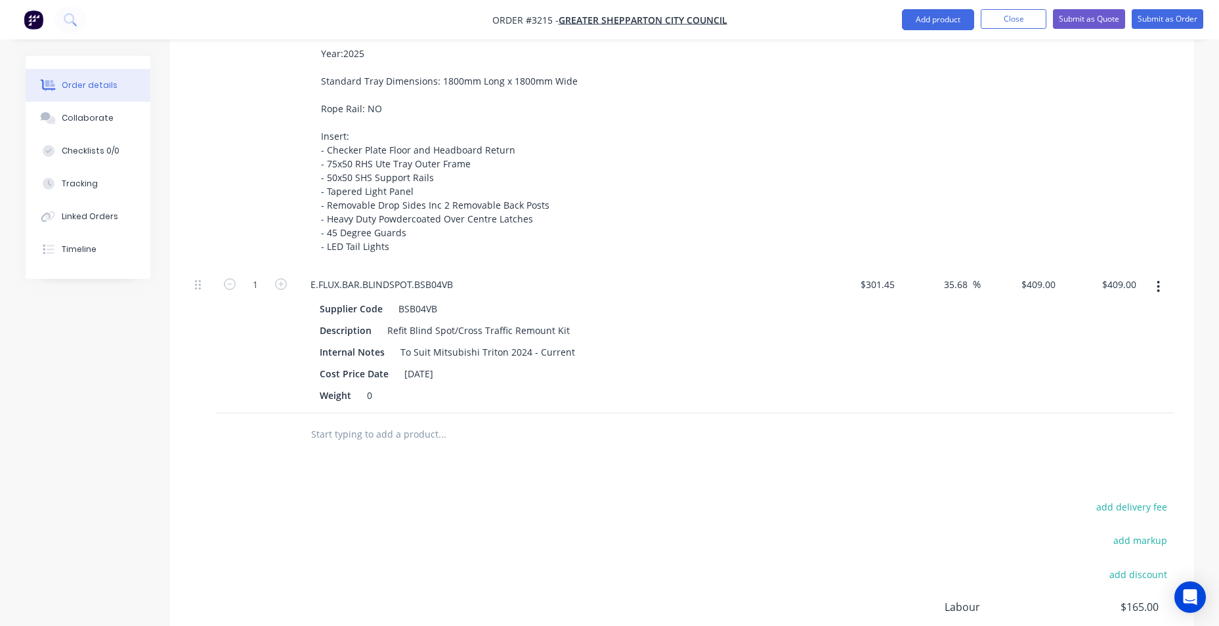
click at [391, 436] on input "text" at bounding box center [442, 435] width 263 height 26
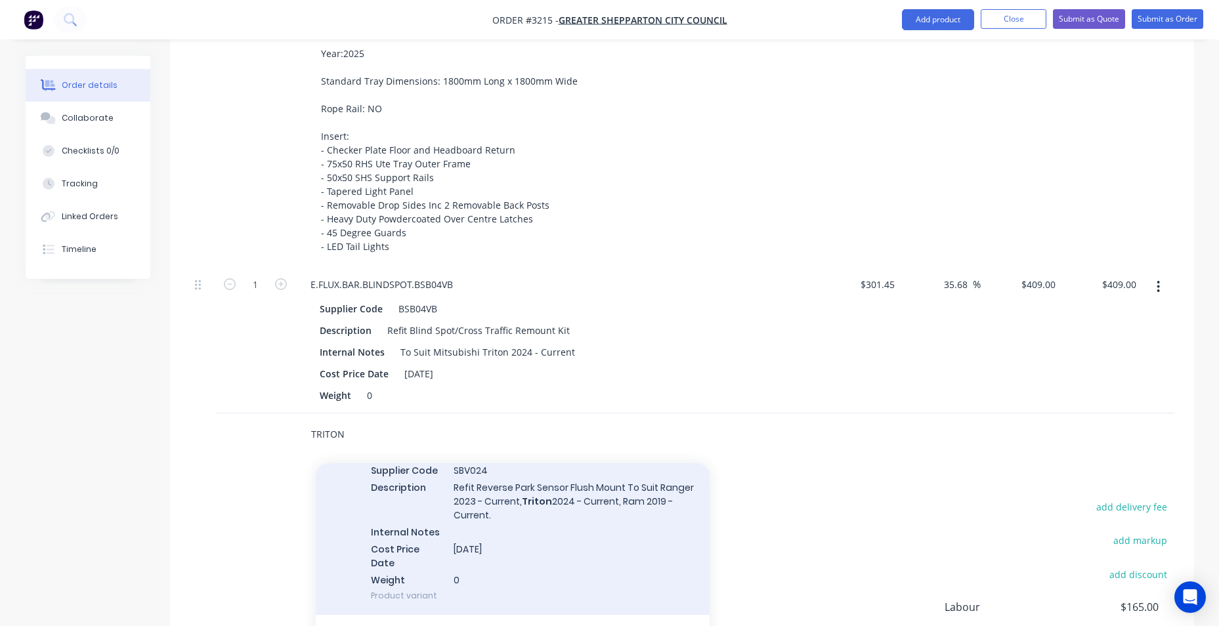
scroll to position [131, 0]
type input "TRITON"
click at [400, 489] on div "E.FLUX.SENSOR-BRACKET.SBV024 Supplier Code SBV024 Description Refit Reverse Par…" at bounding box center [513, 523] width 394 height 181
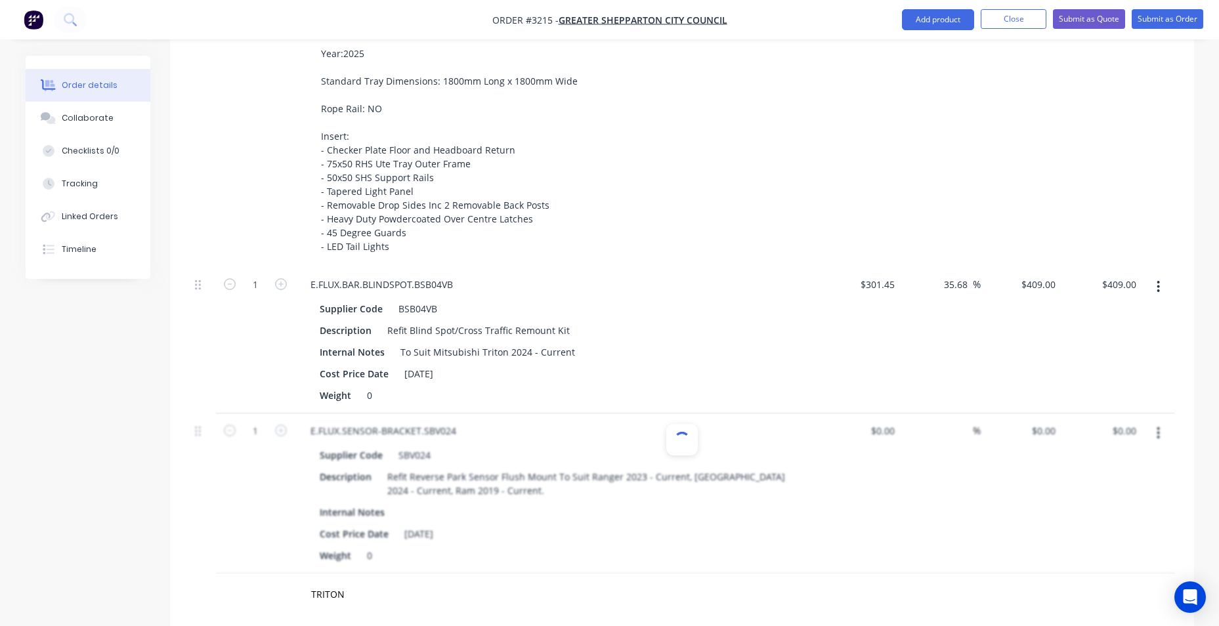
type input "$40.91"
type input "115.11"
type input "$88.00"
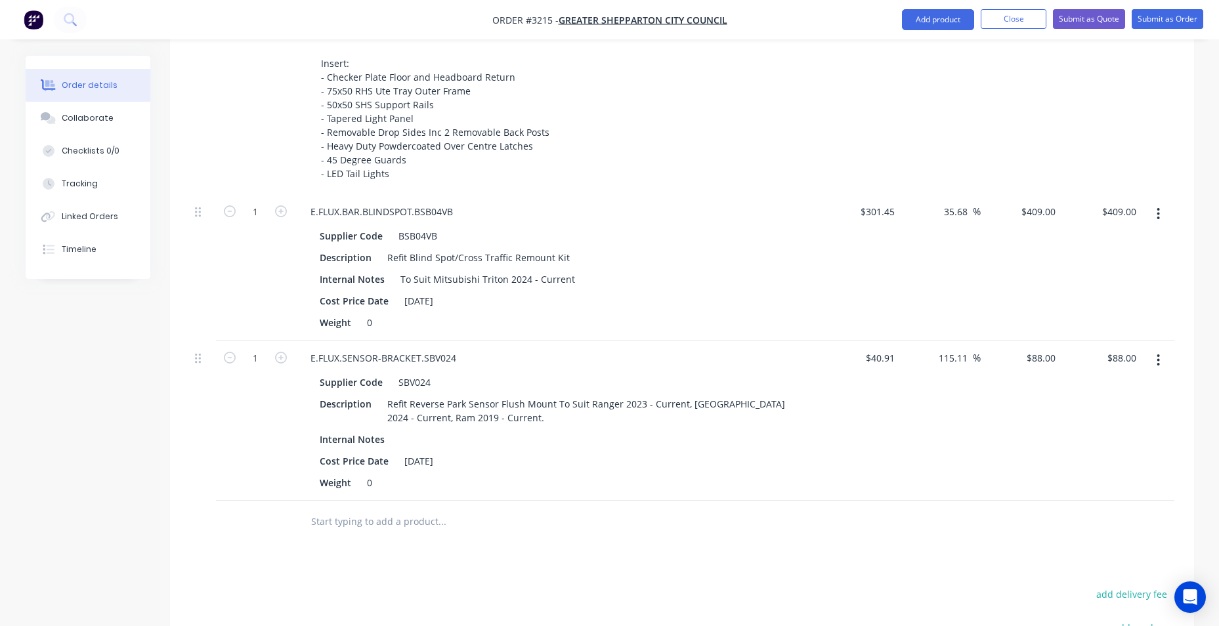
scroll to position [722, 0]
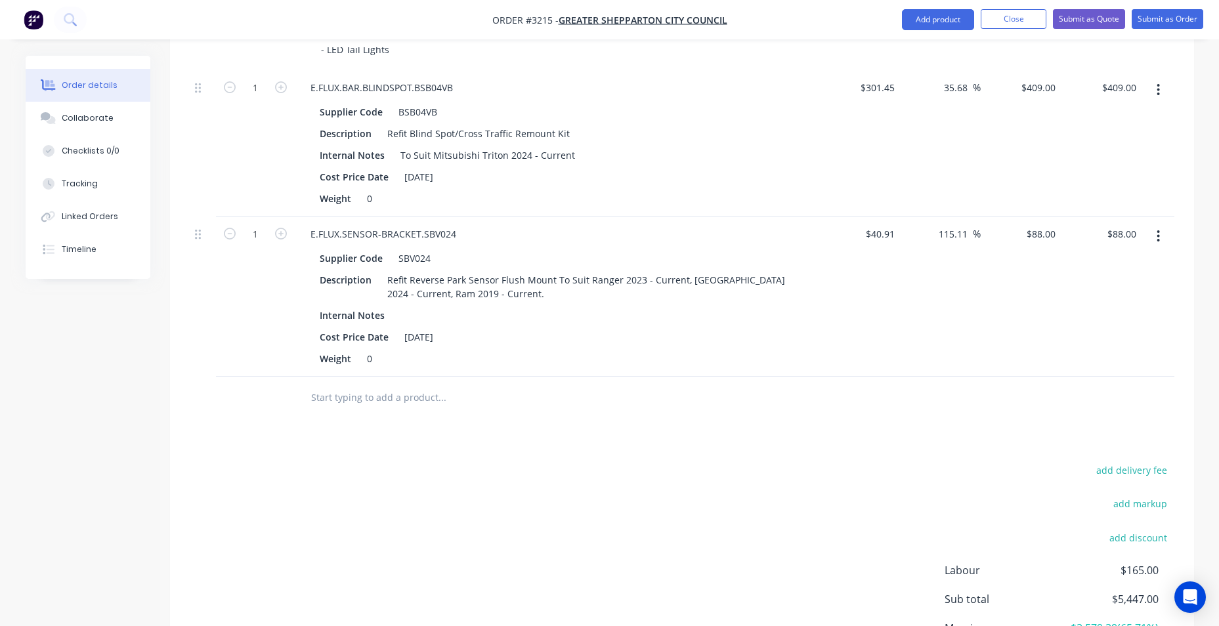
click at [429, 409] on input "text" at bounding box center [442, 398] width 263 height 26
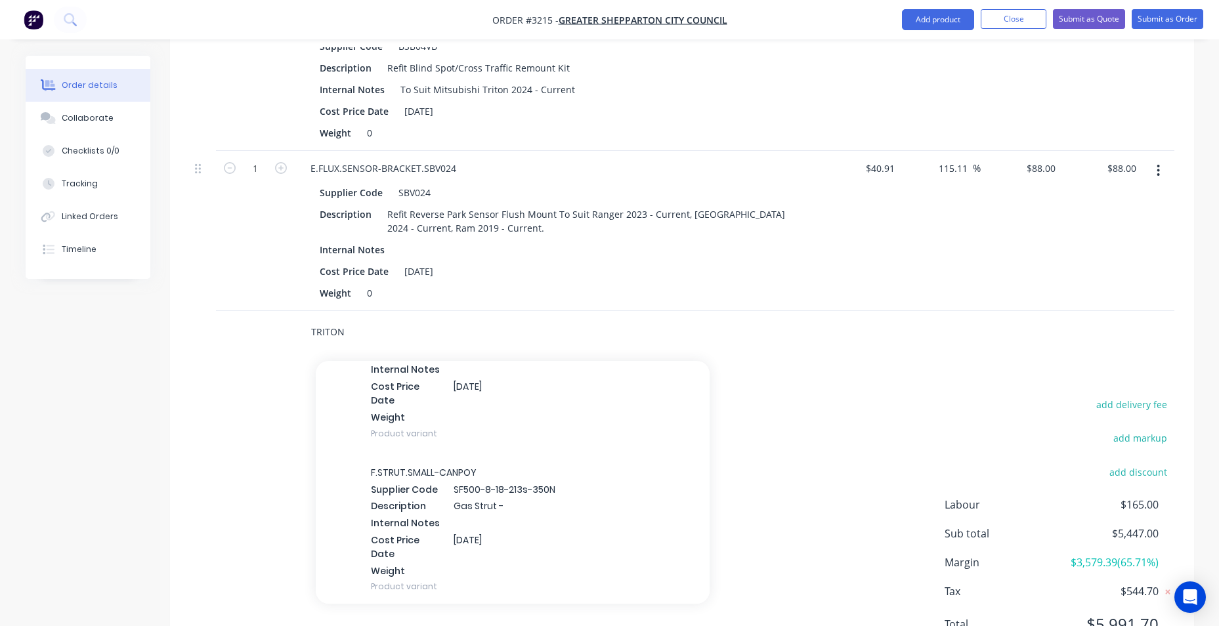
scroll to position [21002, 0]
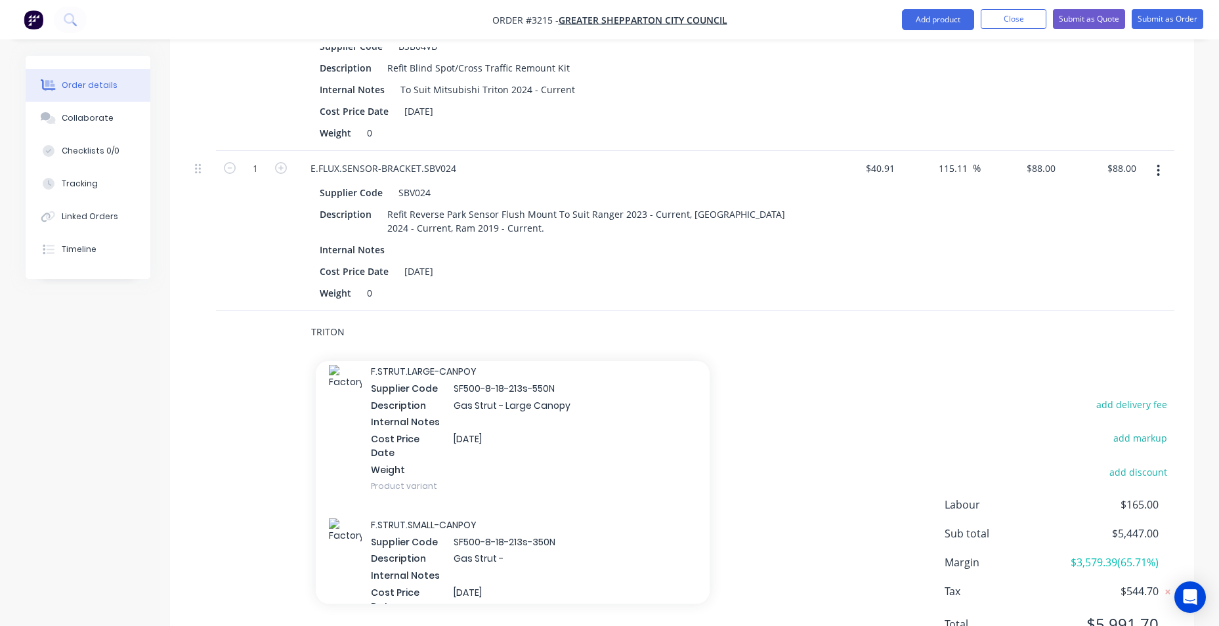
click at [416, 336] on input "TRITON" at bounding box center [442, 332] width 263 height 26
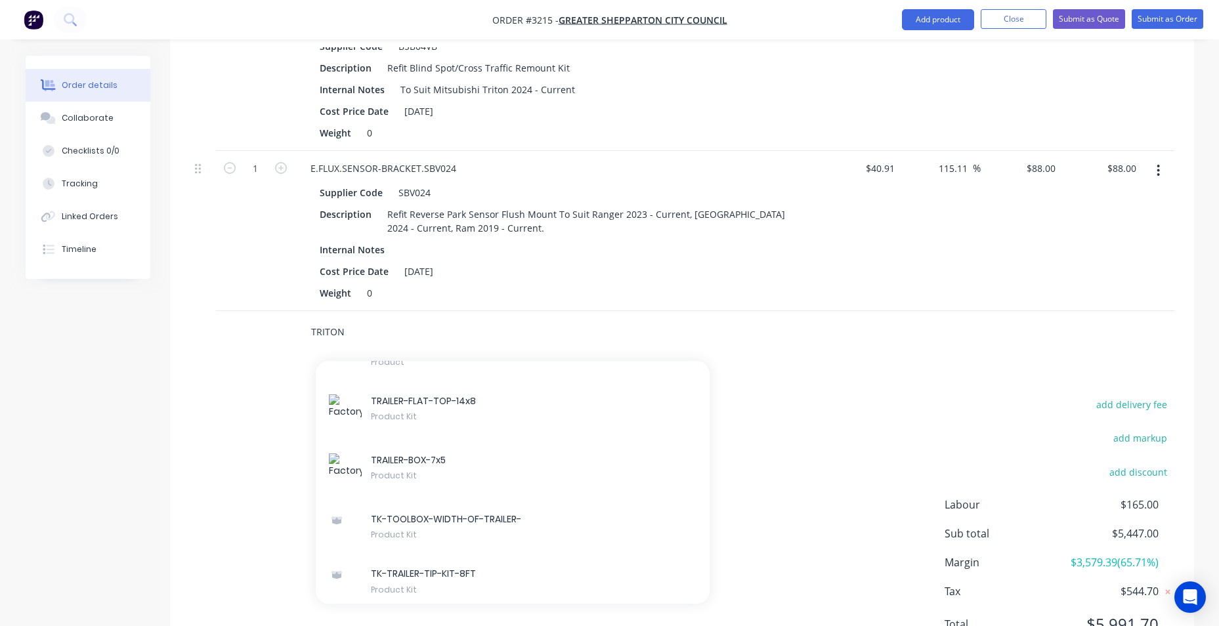
scroll to position [17982, 0]
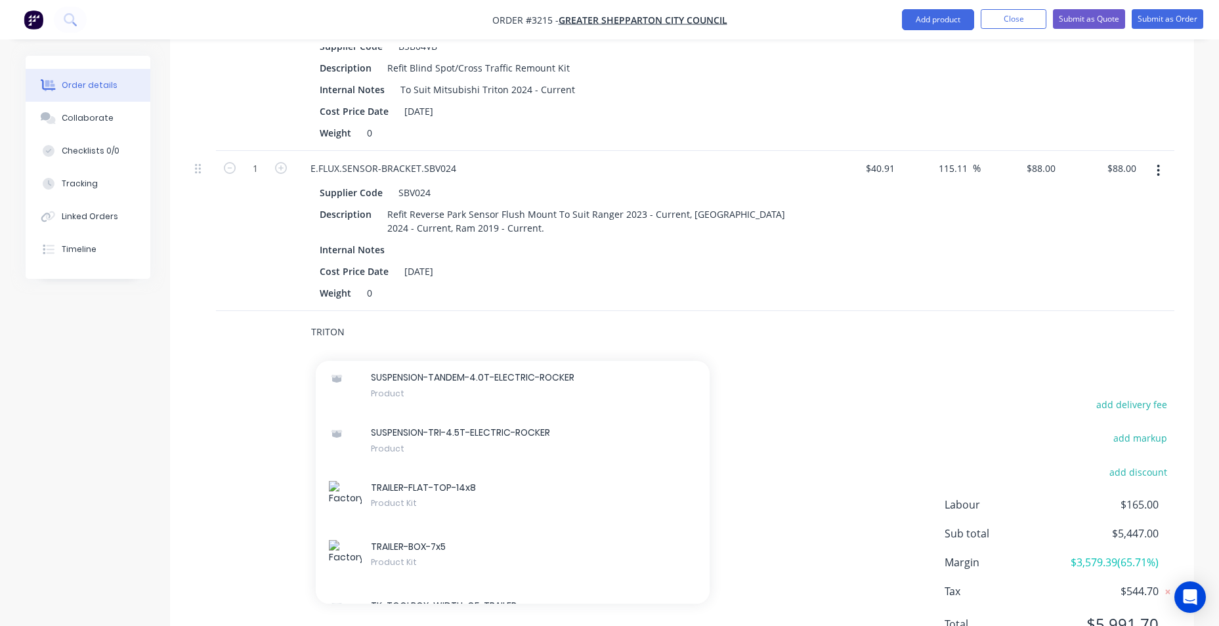
click at [343, 330] on input "TRITON" at bounding box center [442, 332] width 263 height 26
drag, startPoint x: 49, startPoint y: 336, endPoint x: 30, endPoint y: 335, distance: 18.4
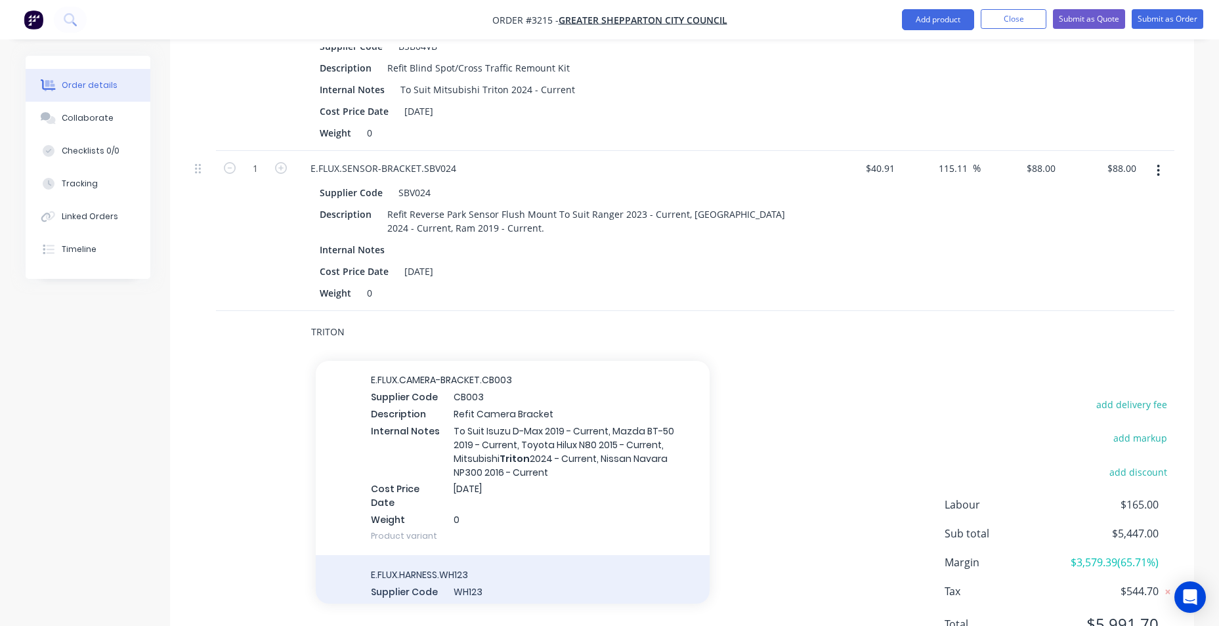
scroll to position [460, 0]
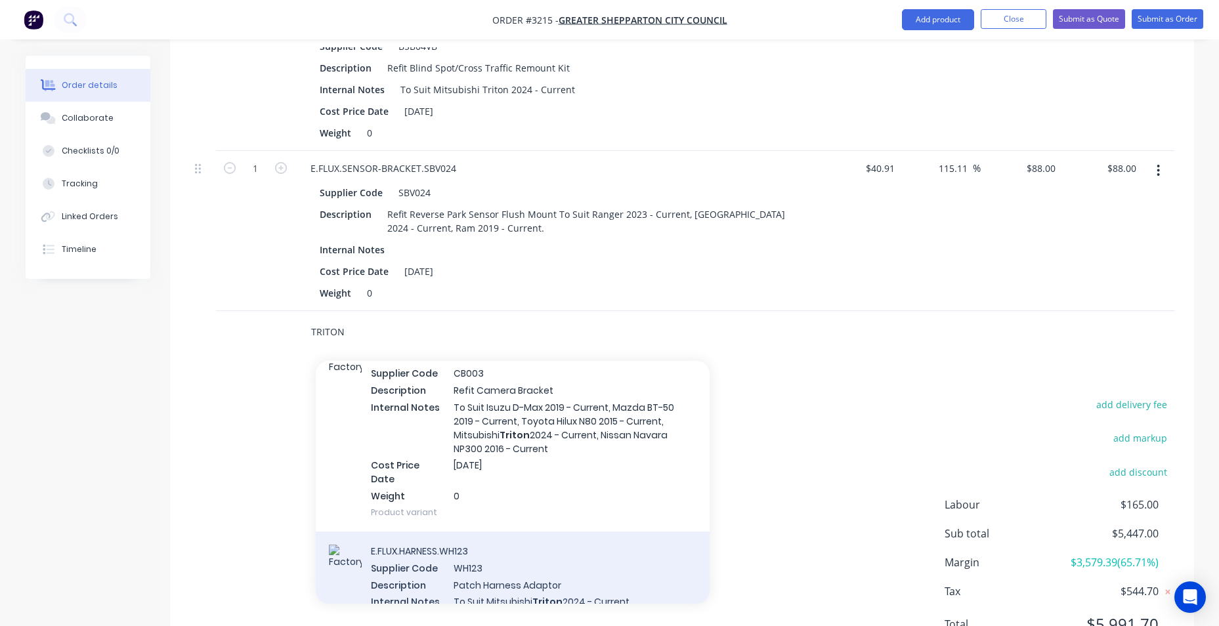
type input "TRITON"
click at [372, 562] on div "E.FLUX.HARNESS.WH123 Supplier Code WH123 Description Patch Harness Adaptor Inte…" at bounding box center [513, 609] width 394 height 154
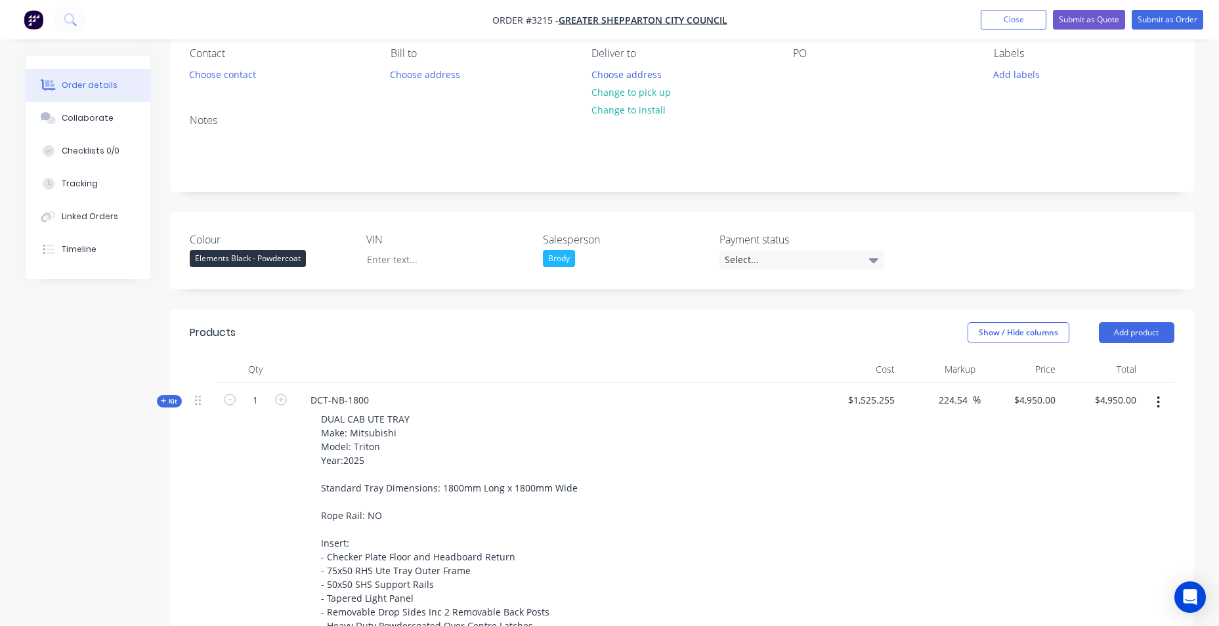
scroll to position [0, 0]
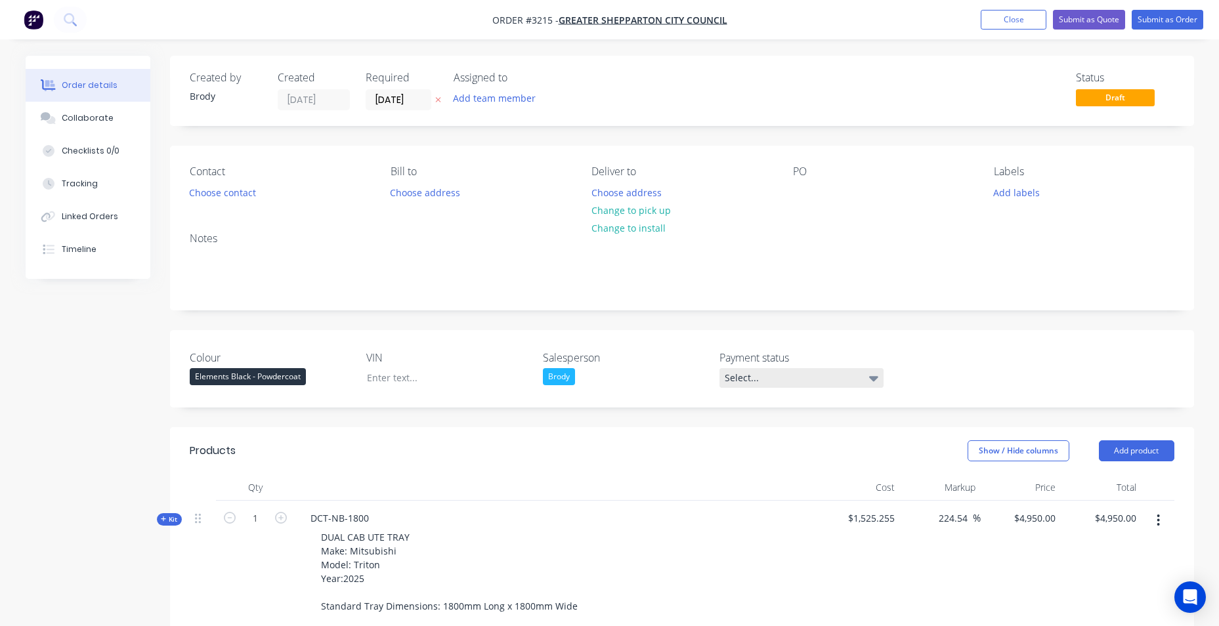
click at [847, 372] on div "Select..." at bounding box center [802, 378] width 164 height 20
click at [818, 410] on button "None" at bounding box center [818, 407] width 197 height 23
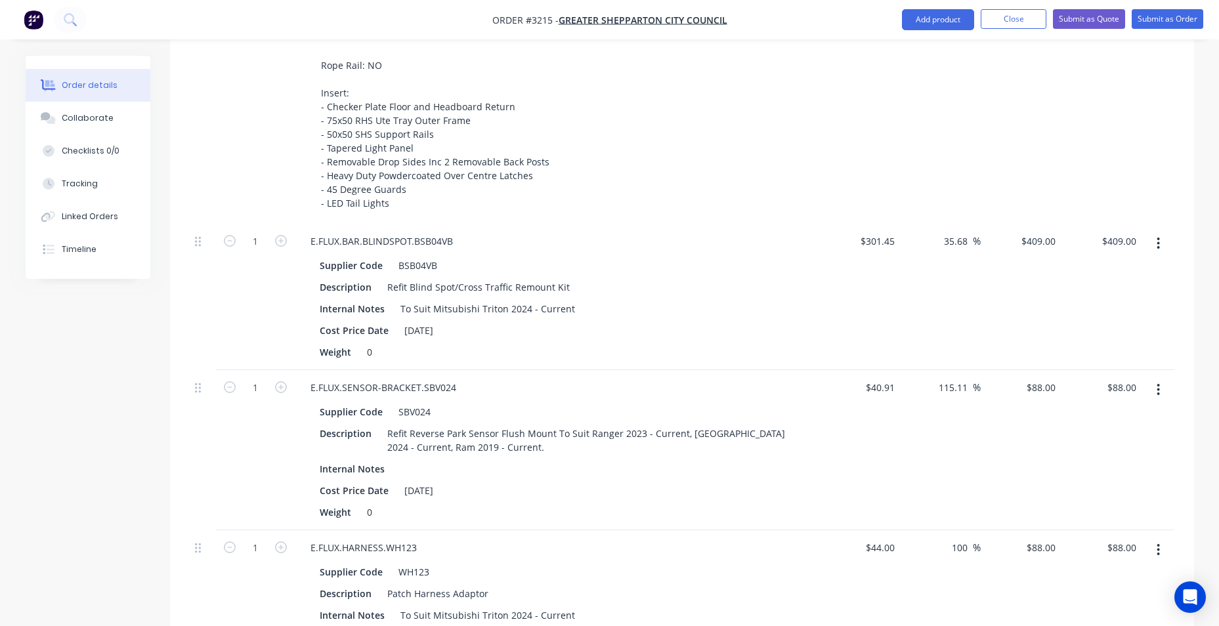
scroll to position [394, 0]
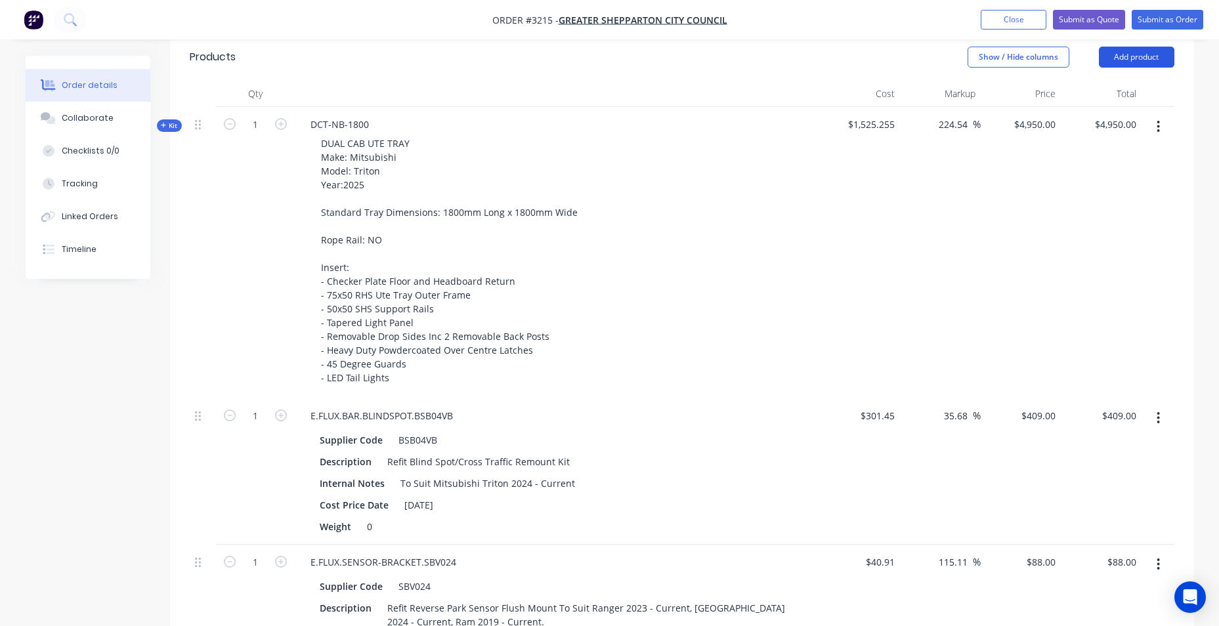
click at [1124, 60] on button "Add product" at bounding box center [1137, 57] width 76 height 21
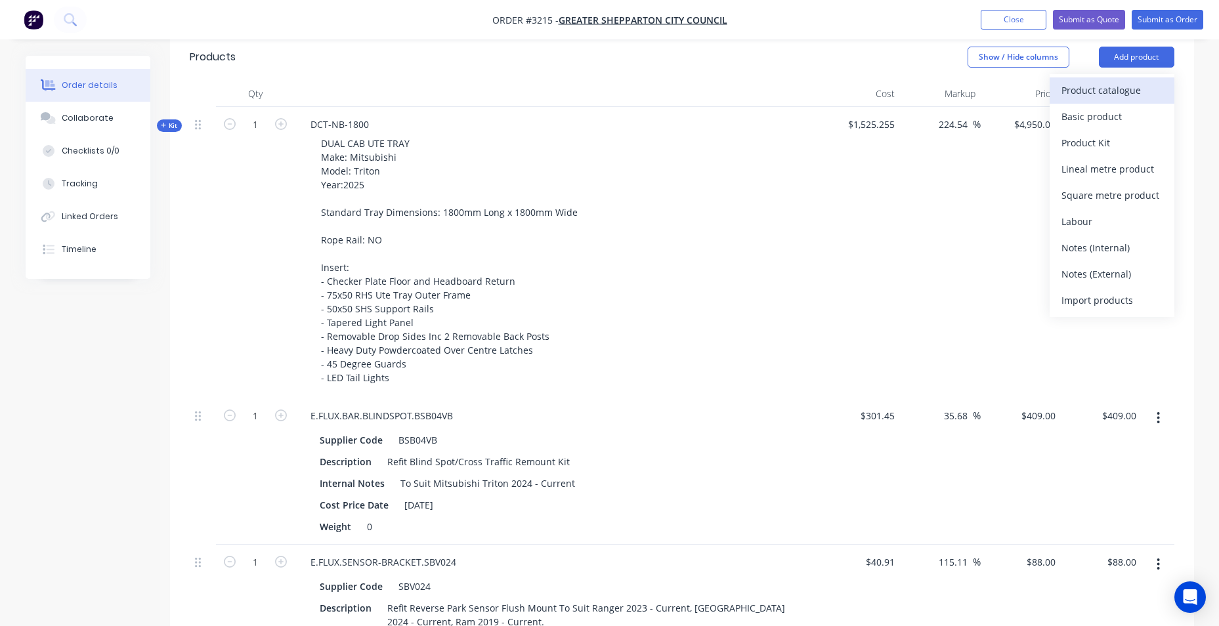
click at [1114, 90] on div "Product catalogue" at bounding box center [1112, 90] width 101 height 19
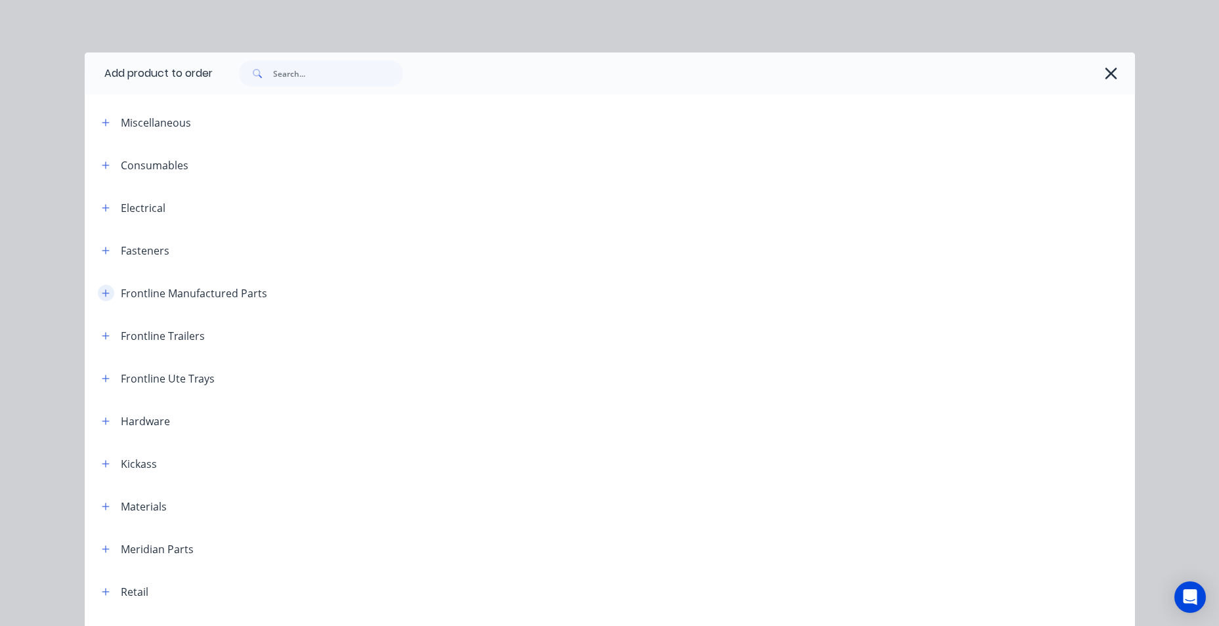
click at [102, 296] on icon "button" at bounding box center [106, 293] width 8 height 9
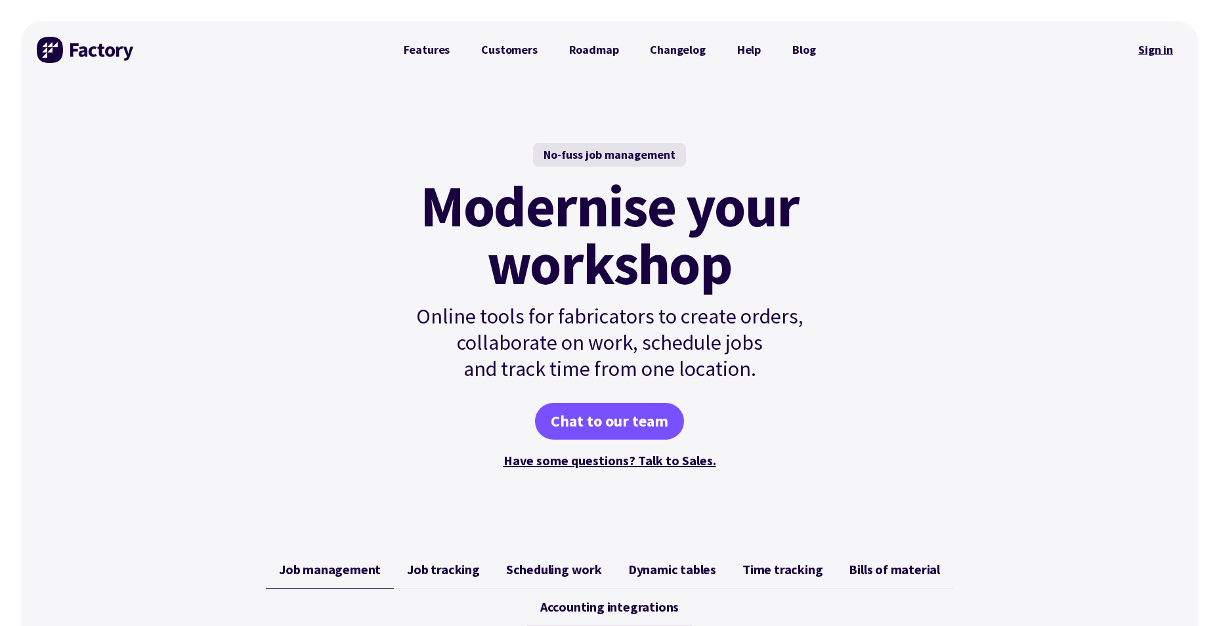
click at [1141, 52] on link "Sign in" at bounding box center [1155, 50] width 53 height 30
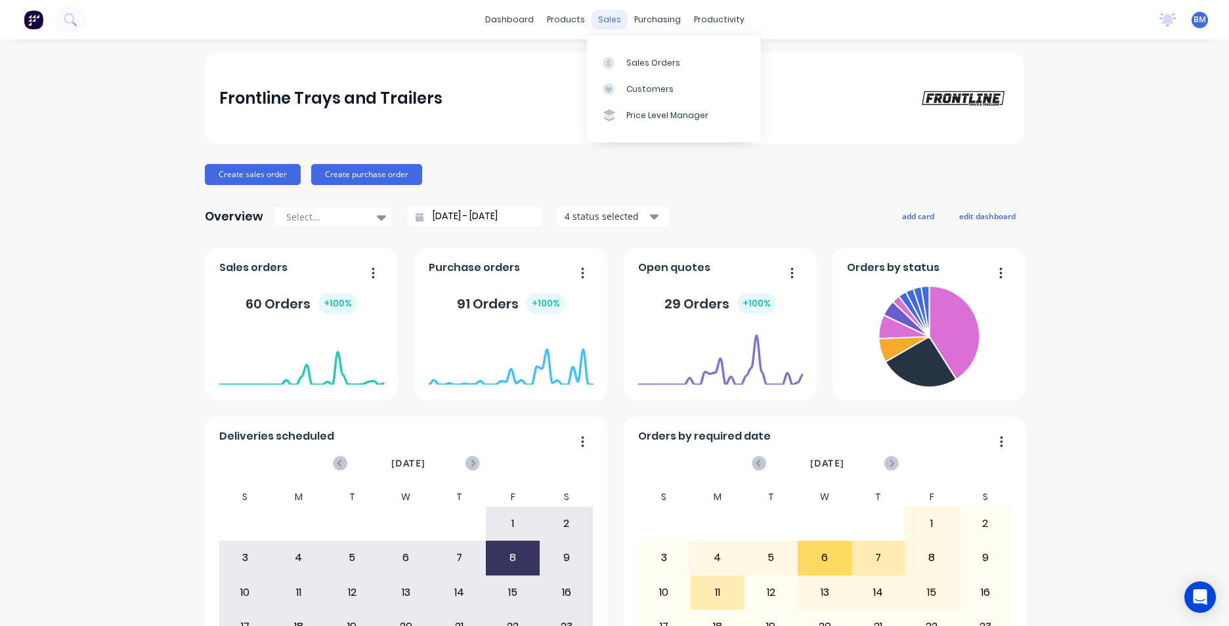
click at [605, 18] on div "sales" at bounding box center [610, 20] width 36 height 20
click at [616, 66] on div at bounding box center [613, 63] width 20 height 12
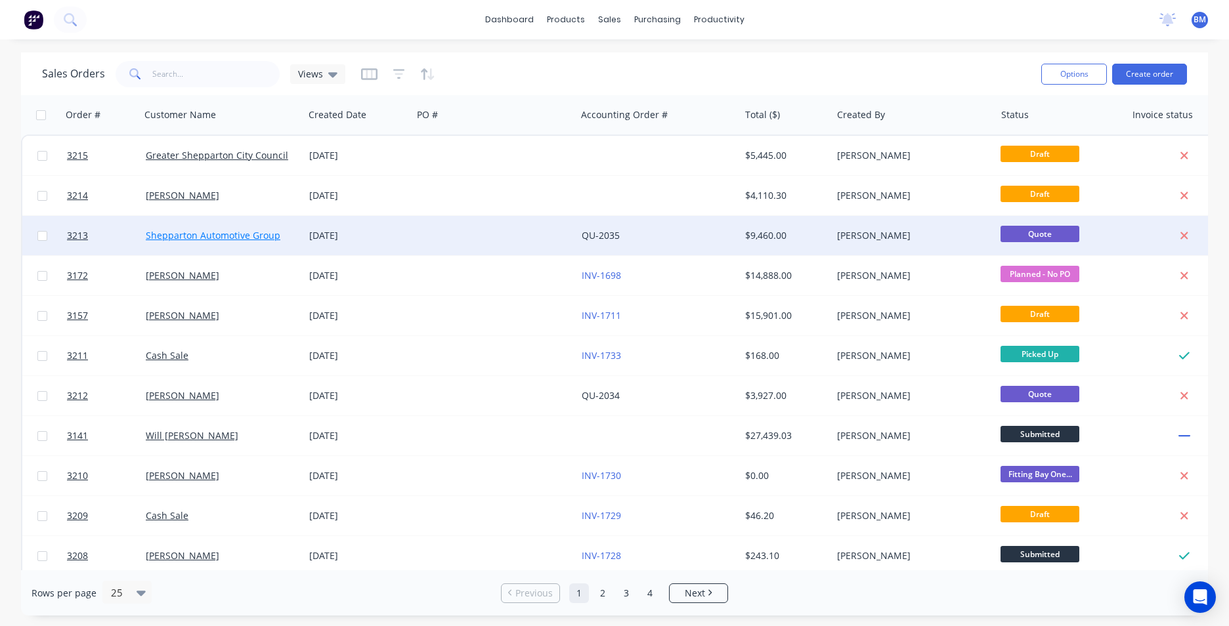
click at [242, 237] on link "Shepparton Automotive Group" at bounding box center [213, 235] width 135 height 12
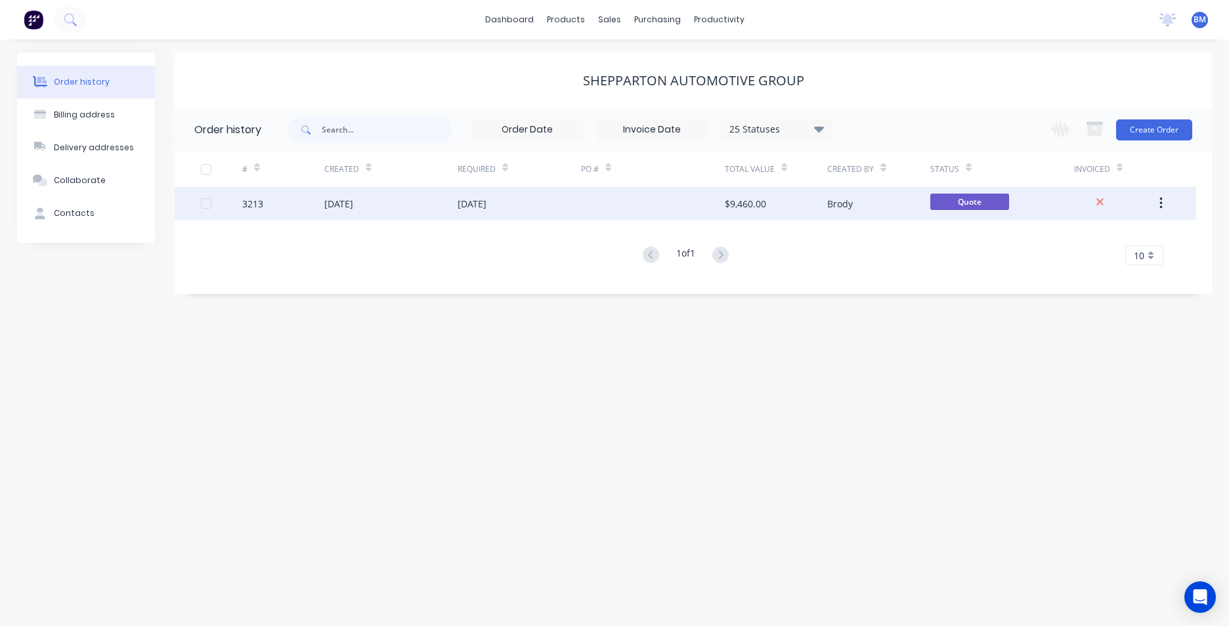
click at [470, 204] on div "[DATE]" at bounding box center [472, 204] width 29 height 14
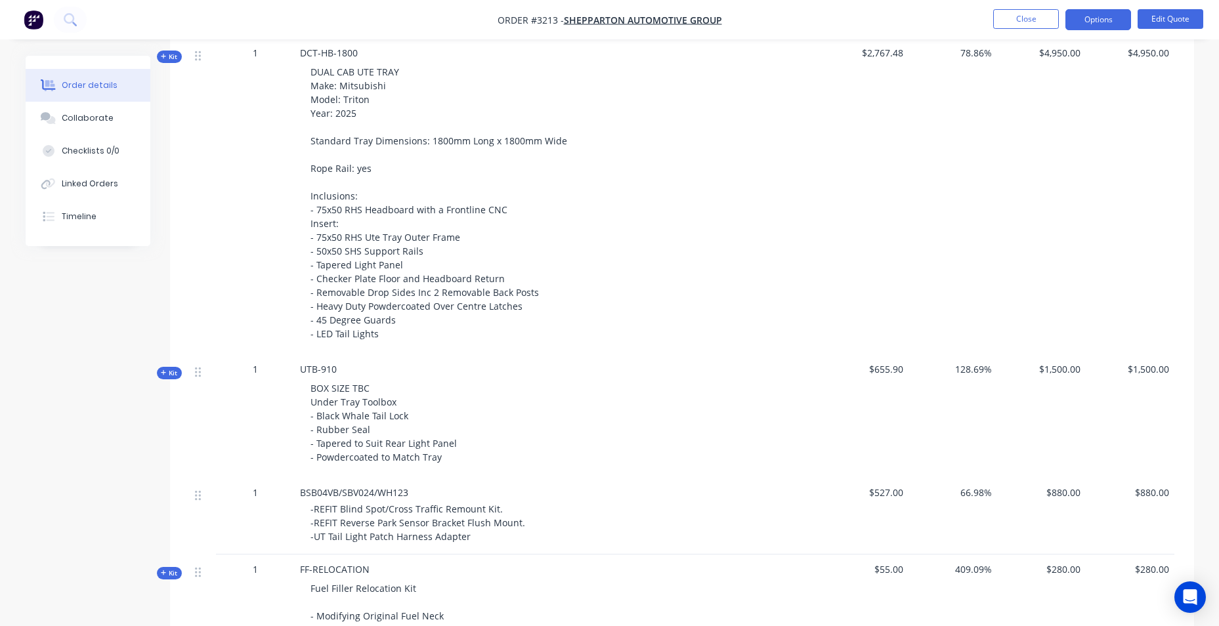
scroll to position [722, 0]
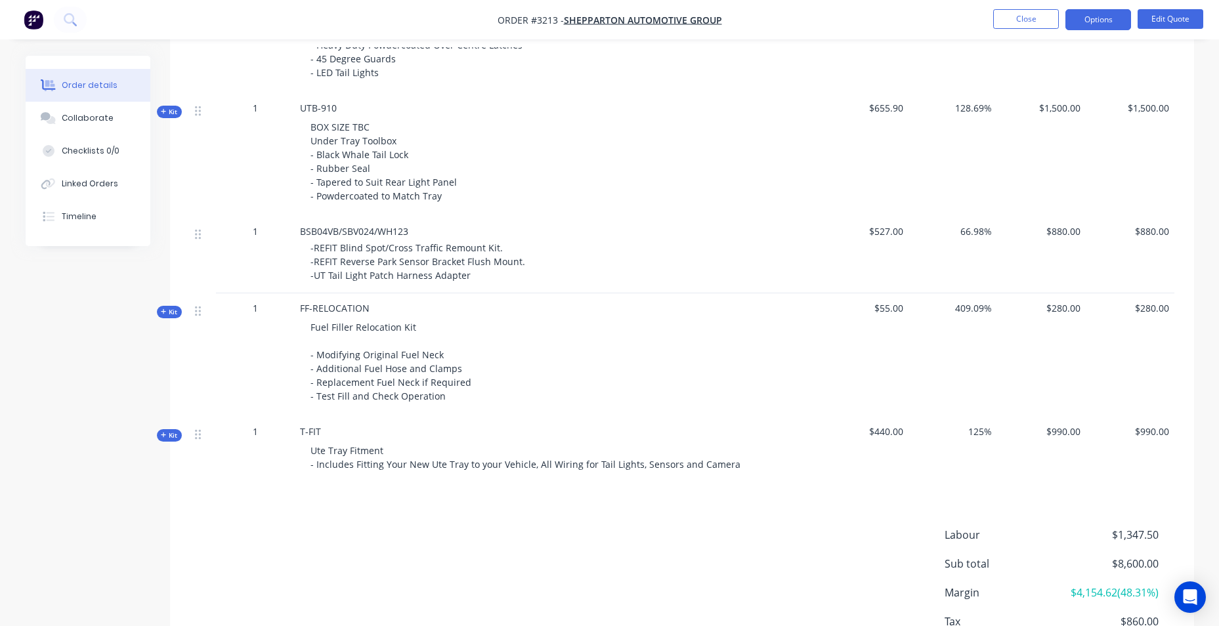
drag, startPoint x: 301, startPoint y: 431, endPoint x: 279, endPoint y: 433, distance: 21.8
click at [279, 433] on div "Kit 1 T-FIT Ute Tray Fitment - Includes Fitting Your New Ute Tray to your Vehic…" at bounding box center [682, 451] width 985 height 68
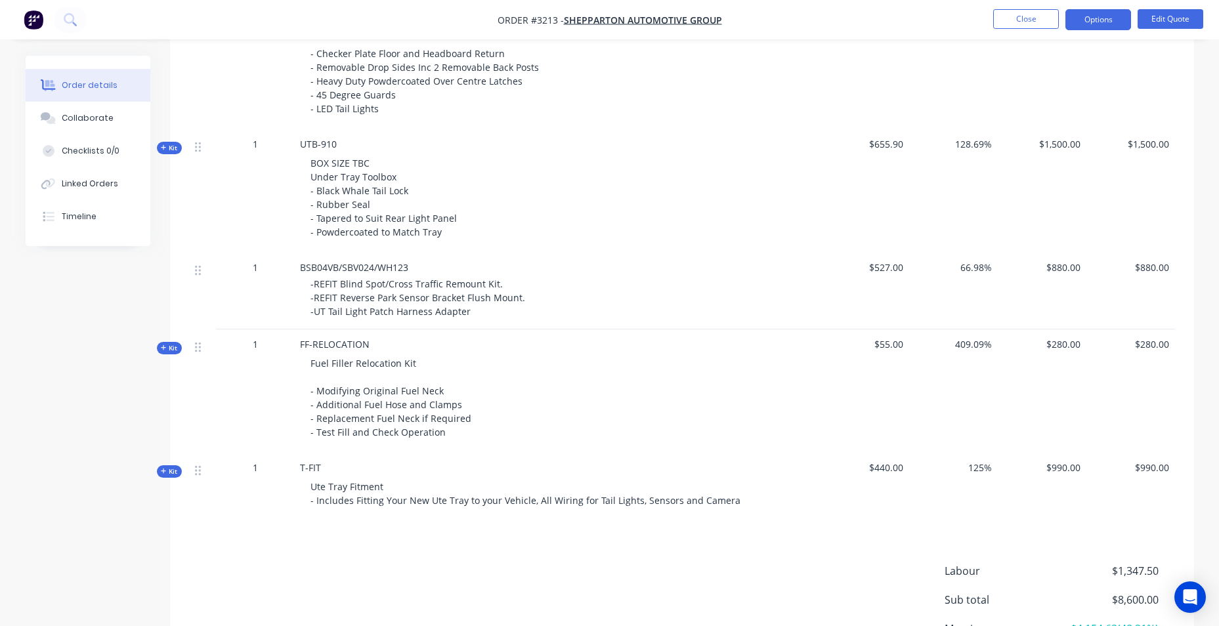
scroll to position [657, 0]
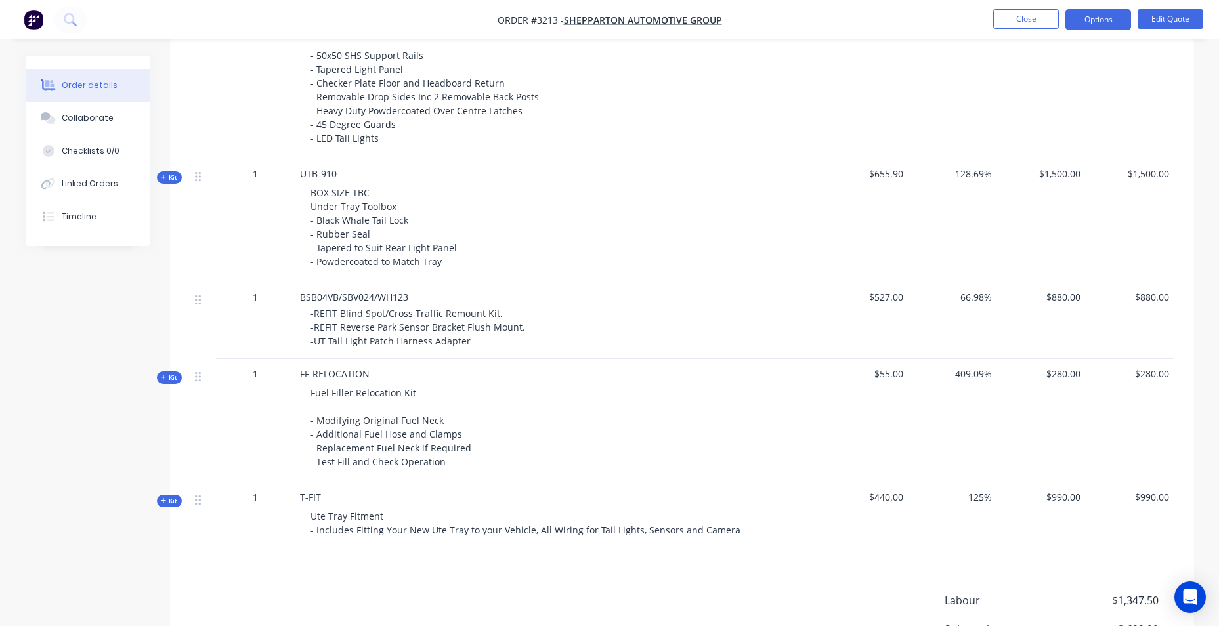
click at [466, 334] on div "-REFIT Blind Spot/Cross Traffic Remount Kit. -REFIT Reverse Park Sensor Bracket…" at bounding box center [563, 327] width 504 height 41
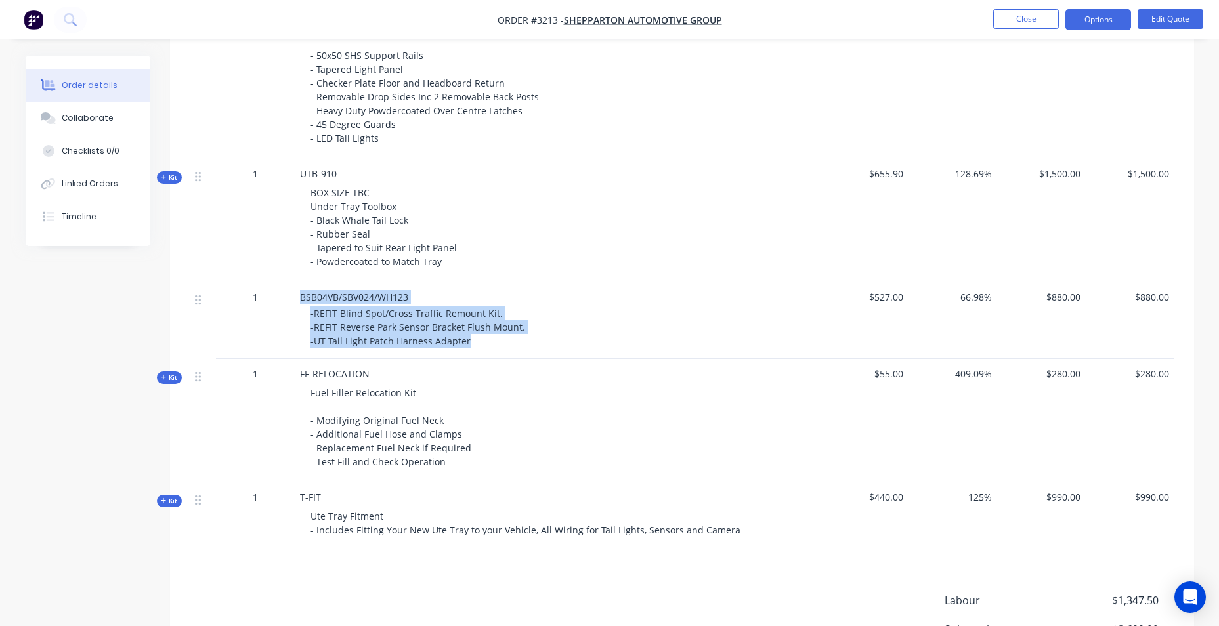
drag, startPoint x: 468, startPoint y: 345, endPoint x: 296, endPoint y: 300, distance: 177.9
click at [296, 300] on div "BSB04VB/SBV024/WH123 -REFIT Blind Spot/Cross Traffic Remount Kit. -REFIT Revers…" at bounding box center [557, 320] width 525 height 77
drag, startPoint x: 296, startPoint y: 300, endPoint x: 376, endPoint y: 320, distance: 82.7
copy div "BSB04VB/SBV024/WH123 -REFIT Blind Spot/Cross Traffic Remount Kit. -REFIT Revers…"
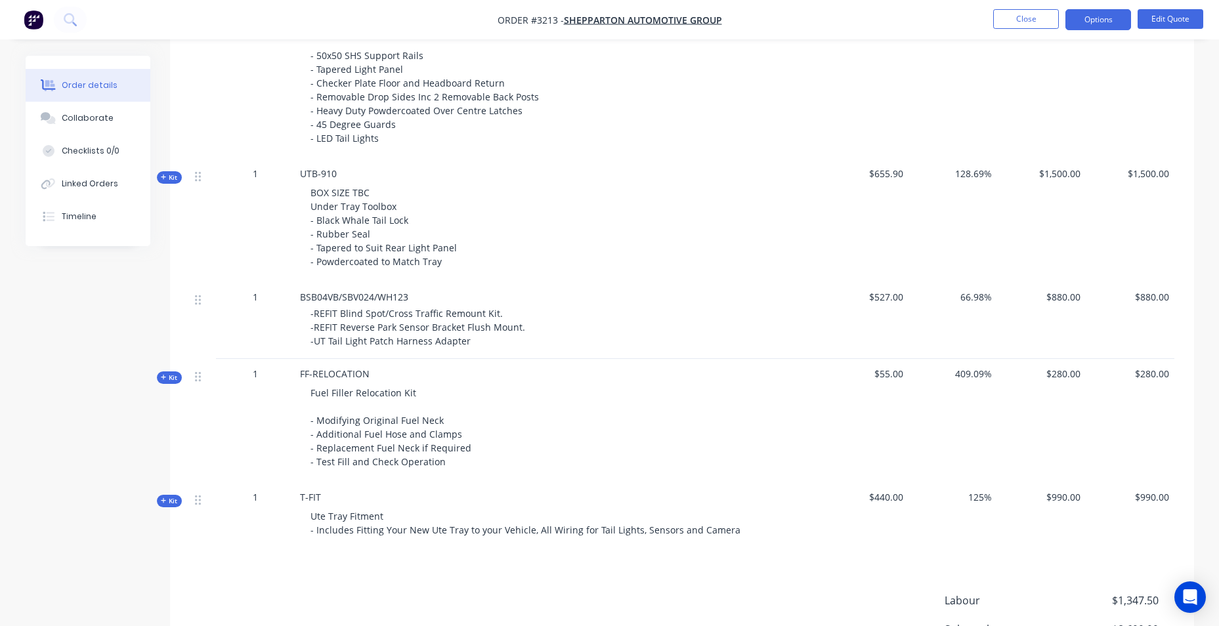
click at [647, 131] on div "DUAL CAB UTE TRAY Make: Mitsubishi Model: Triton Year: 2025 Standard Tray Dimen…" at bounding box center [557, 7] width 515 height 286
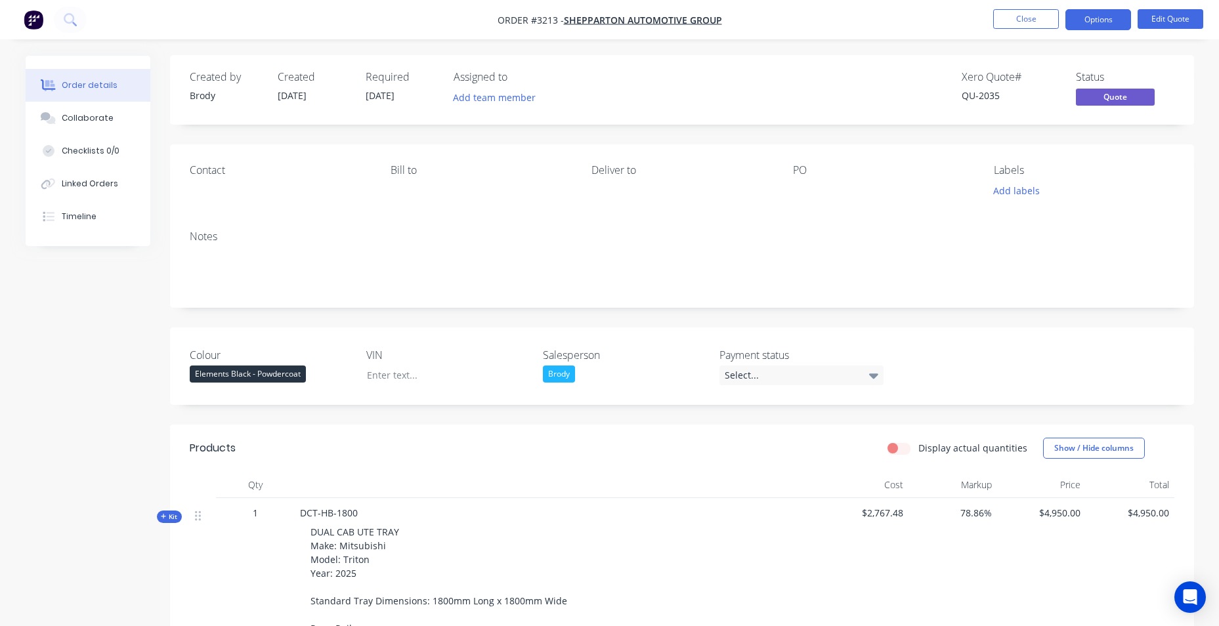
scroll to position [0, 0]
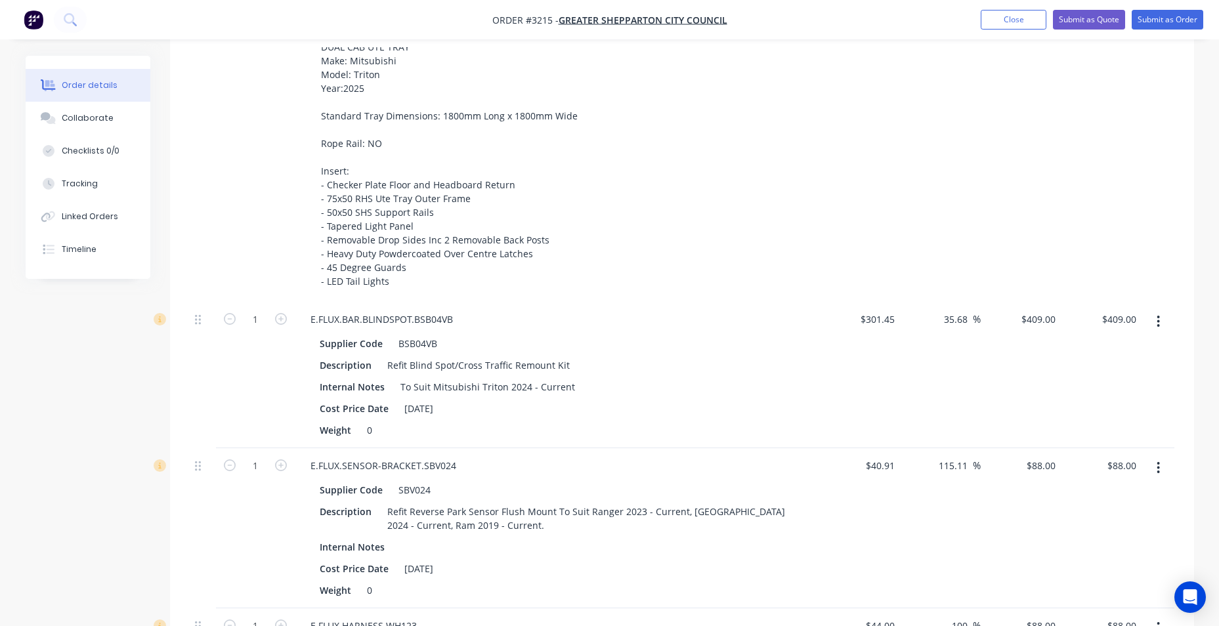
scroll to position [328, 0]
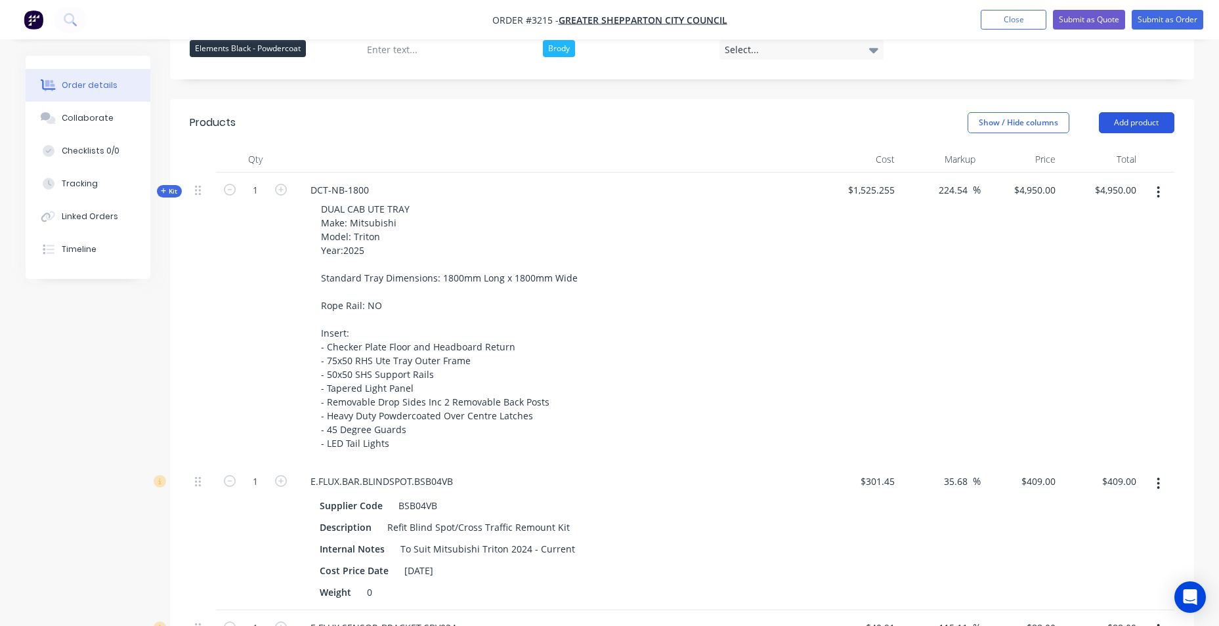
click at [1134, 121] on button "Add product" at bounding box center [1137, 122] width 76 height 21
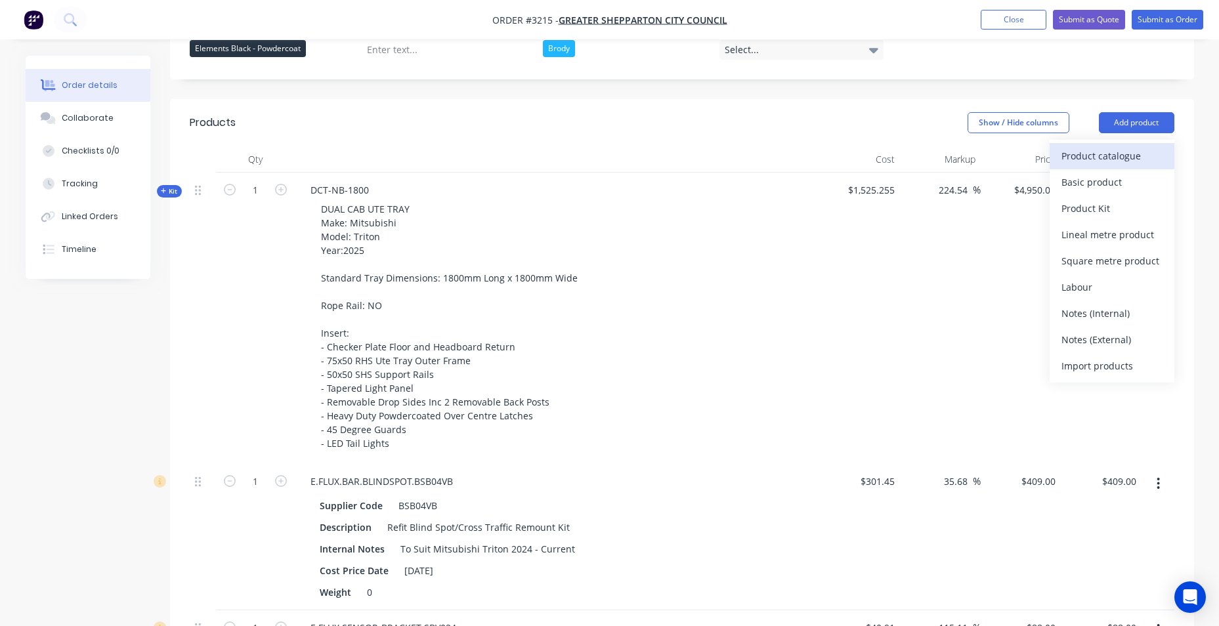
click at [1121, 163] on div "Product catalogue" at bounding box center [1112, 155] width 101 height 19
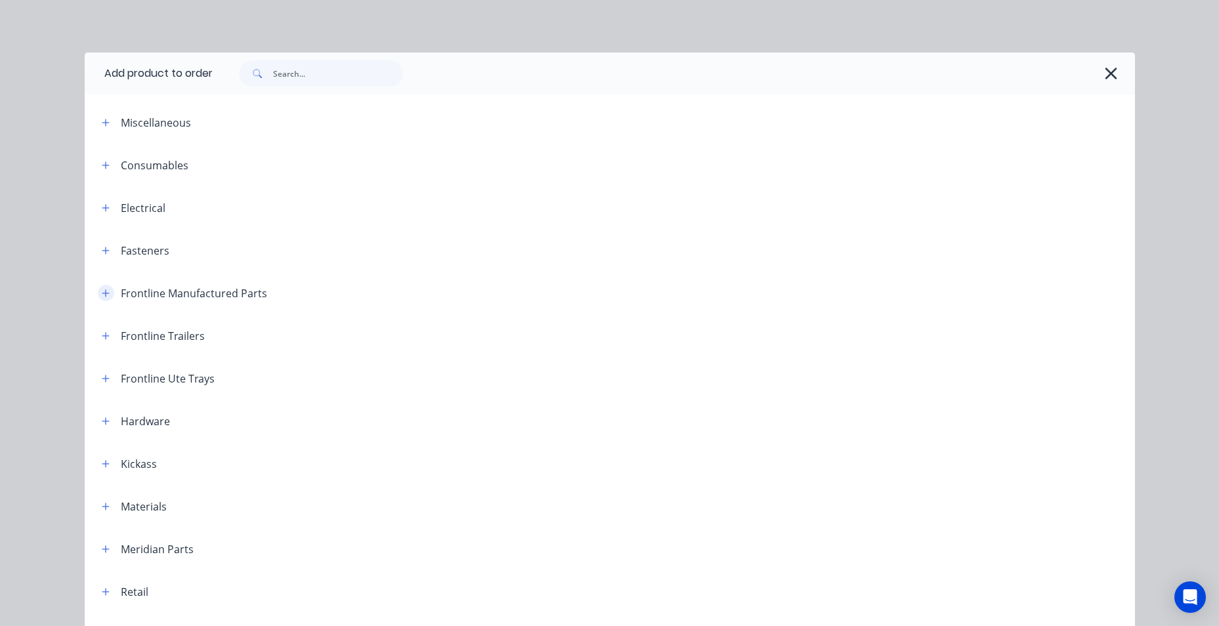
click at [102, 294] on icon "button" at bounding box center [105, 293] width 7 height 7
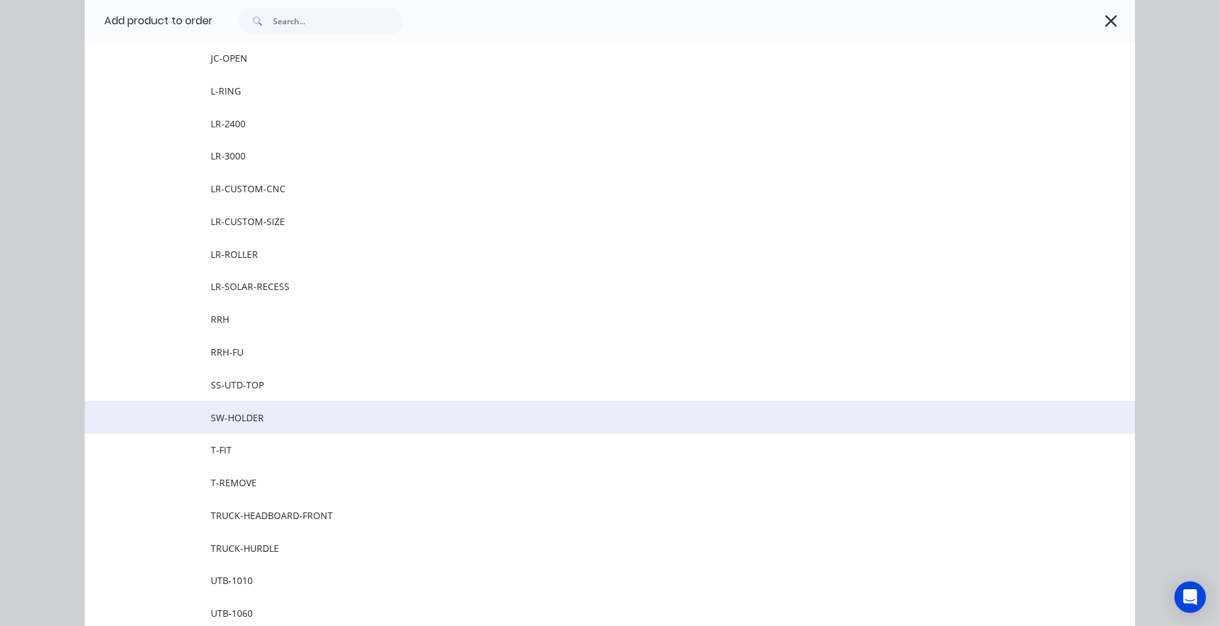
scroll to position [1642, 0]
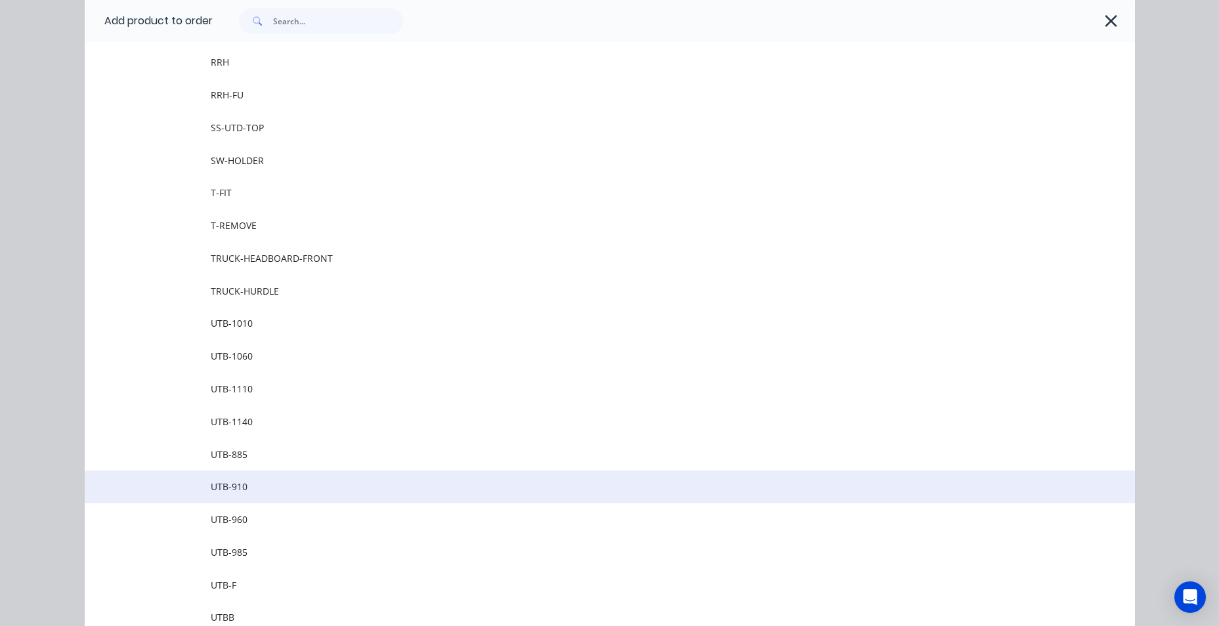
click at [244, 488] on span "UTB-910" at bounding box center [580, 487] width 739 height 14
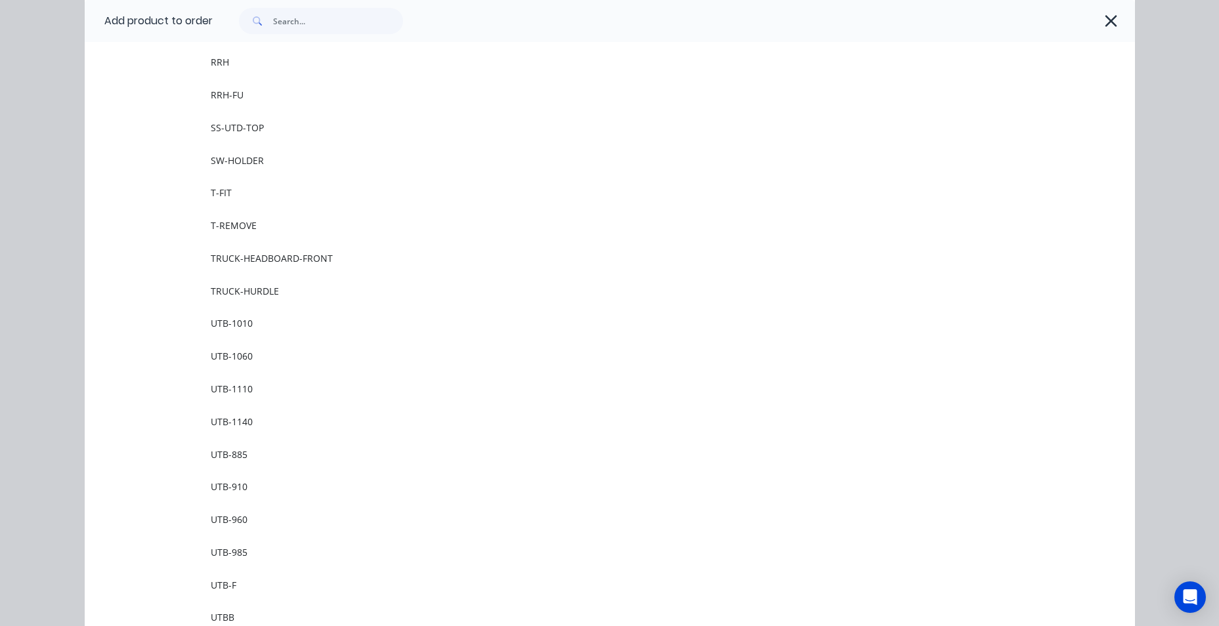
scroll to position [0, 0]
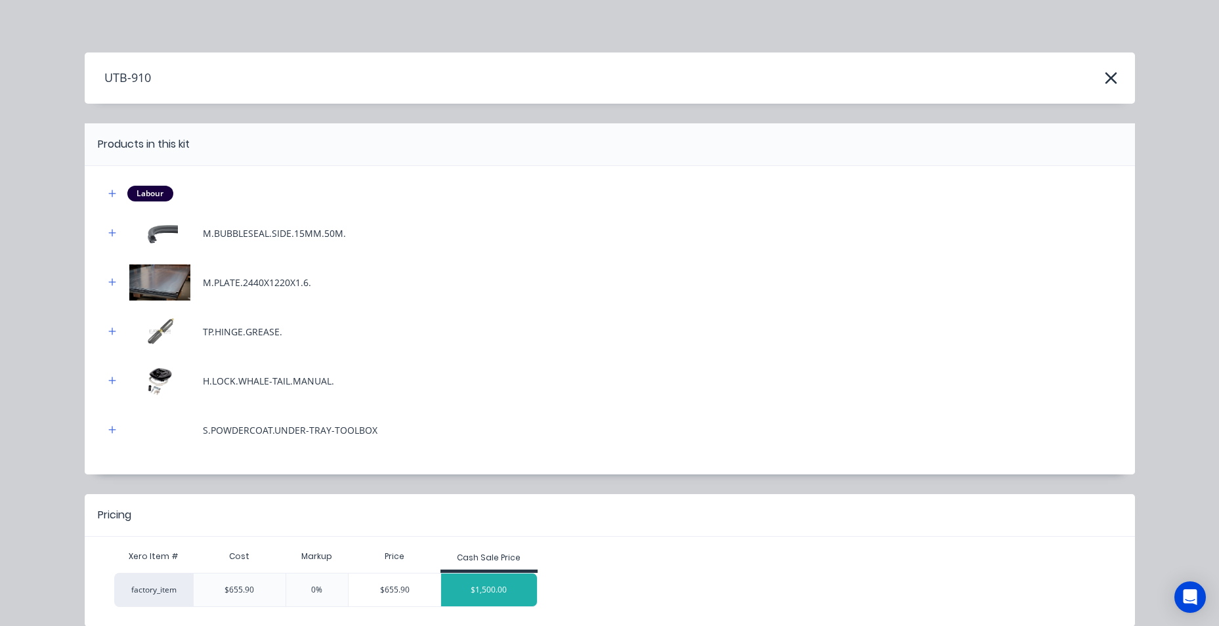
click at [491, 590] on div "$1,500.00" at bounding box center [489, 590] width 96 height 33
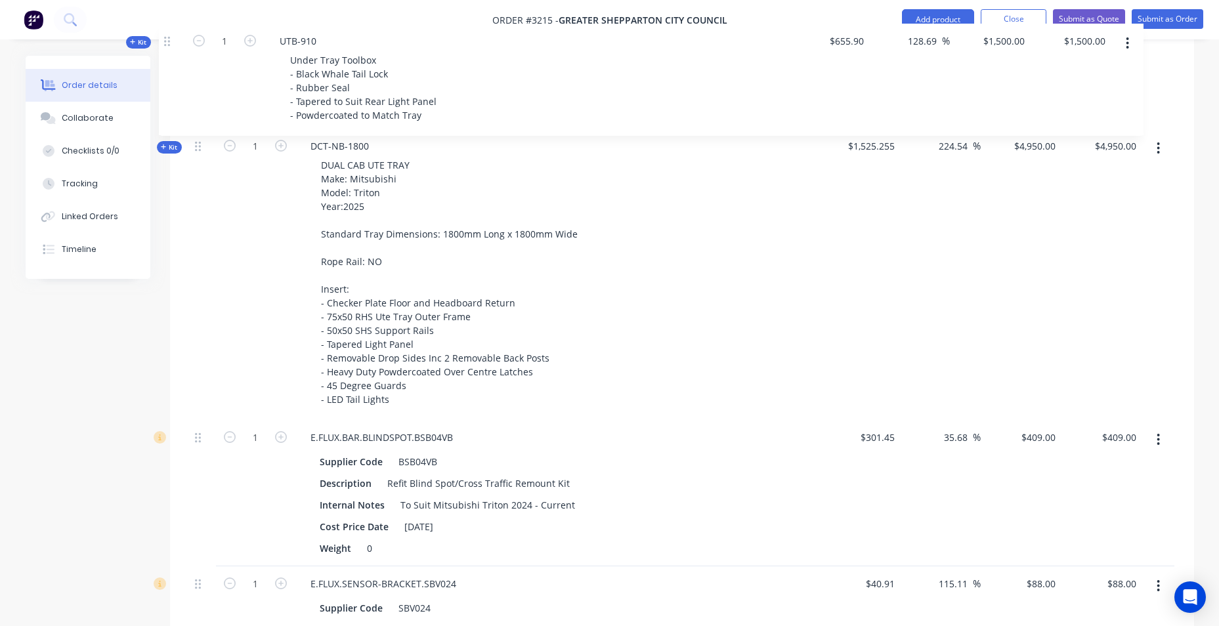
scroll to position [473, 0]
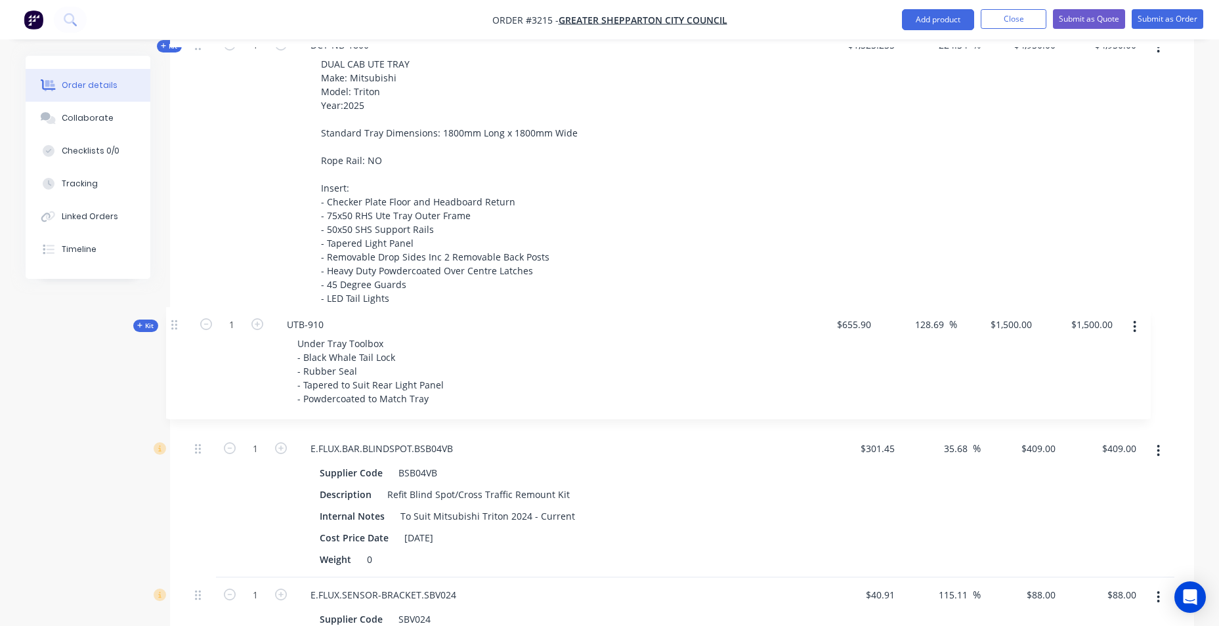
drag, startPoint x: 202, startPoint y: 475, endPoint x: 179, endPoint y: 319, distance: 158.1
click at [179, 319] on div "Qty Cost Markup Price Total Kit 1 DCT-NB-1800 DUAL CAB UTE TRAY Make: Mitsubish…" at bounding box center [682, 464] width 1024 height 926
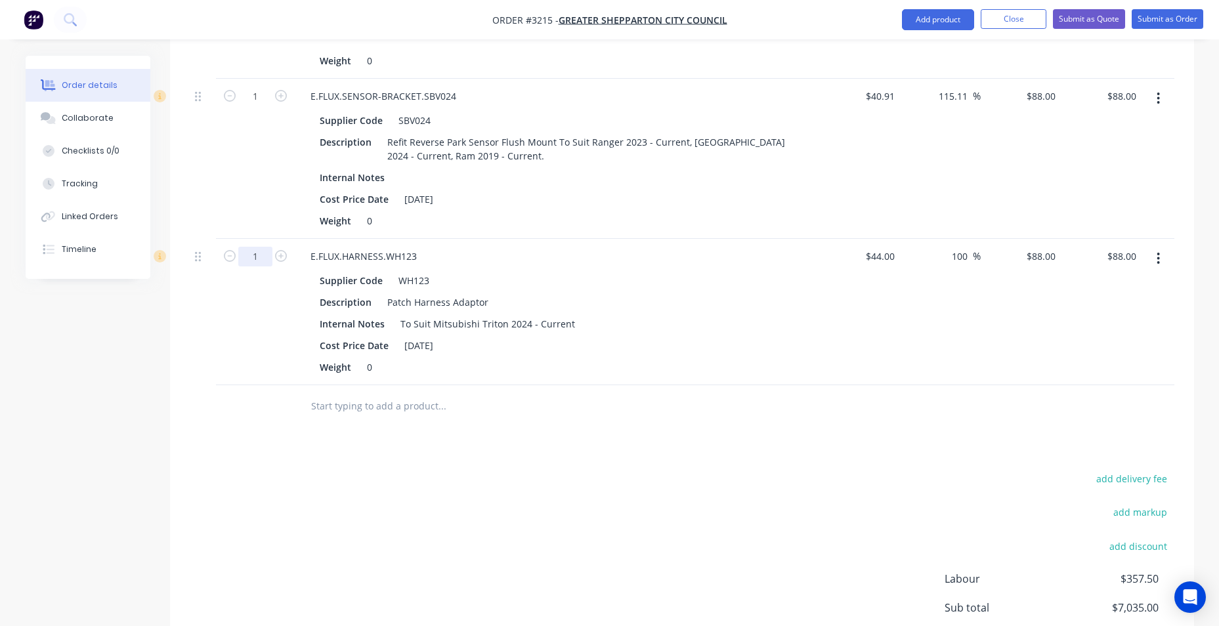
scroll to position [1109, 0]
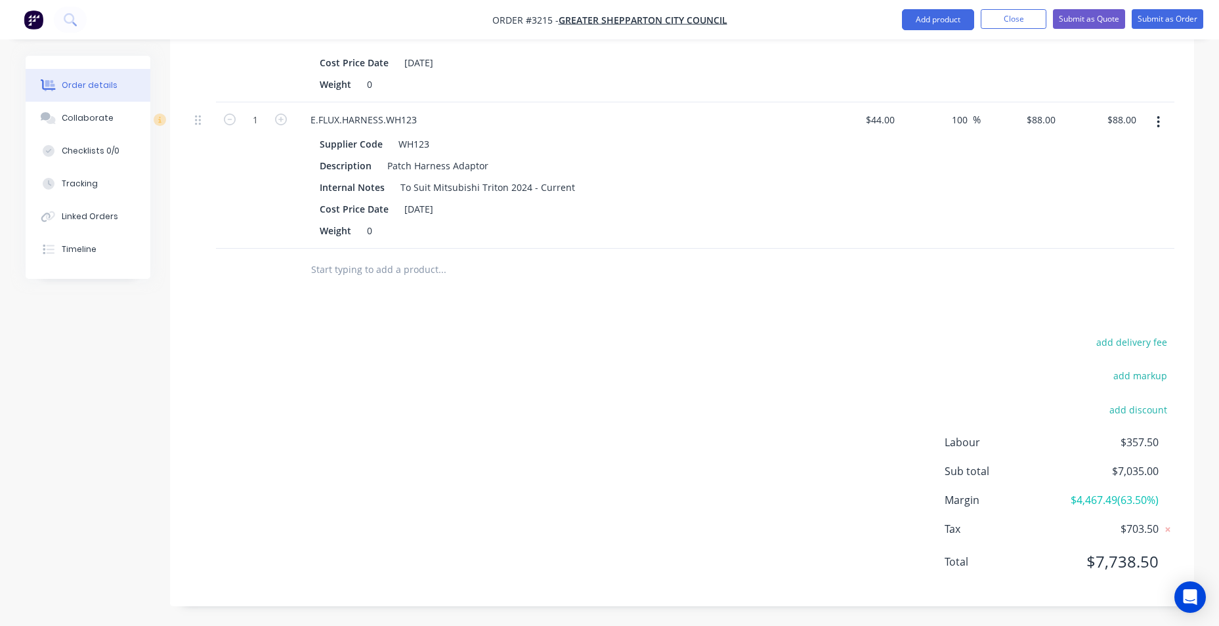
click at [368, 266] on input "text" at bounding box center [442, 270] width 263 height 26
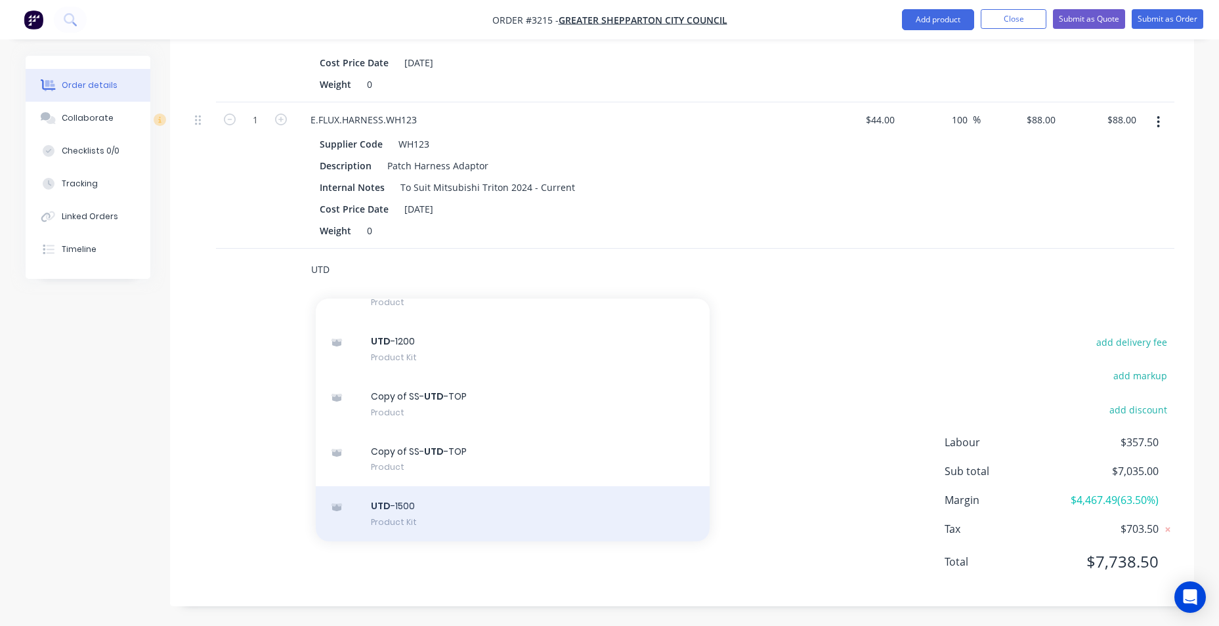
type input "UTD"
click at [467, 504] on div "UTD -1500 Product Kit" at bounding box center [513, 514] width 394 height 55
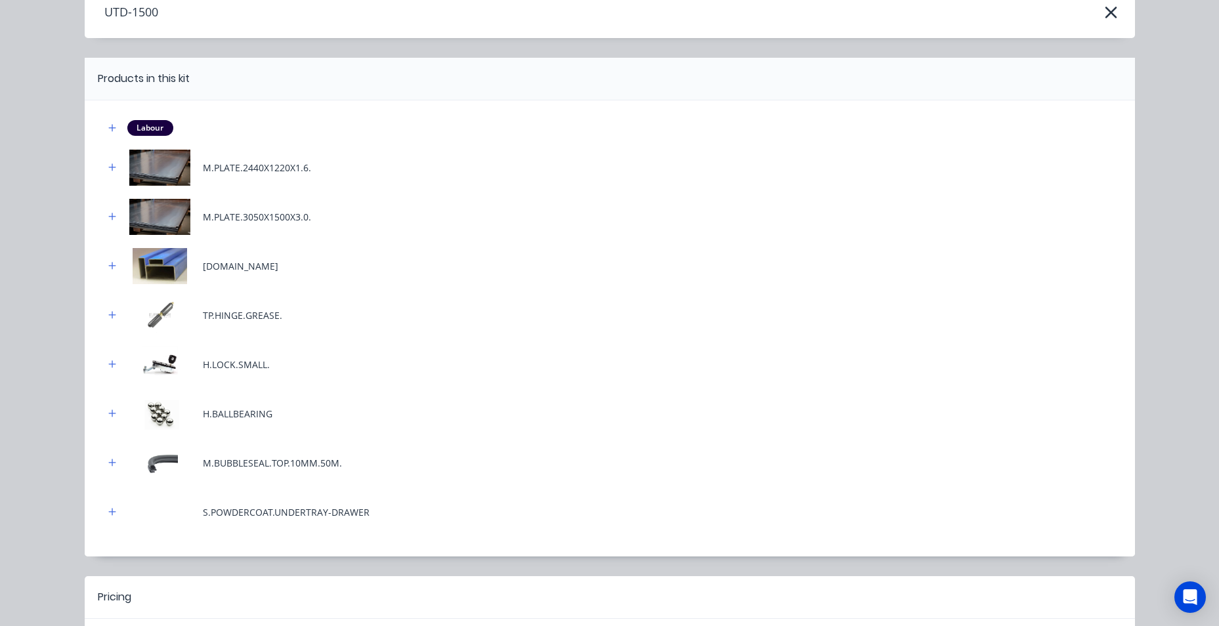
scroll to position [206, 0]
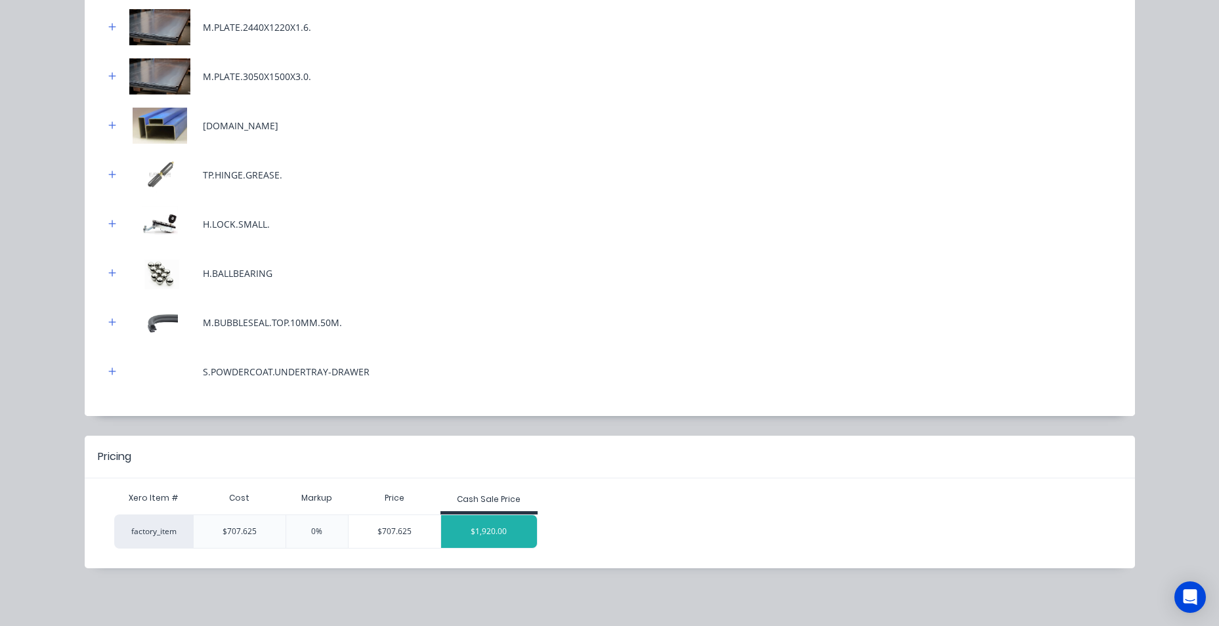
click at [491, 531] on div "$1,920.00" at bounding box center [489, 531] width 96 height 33
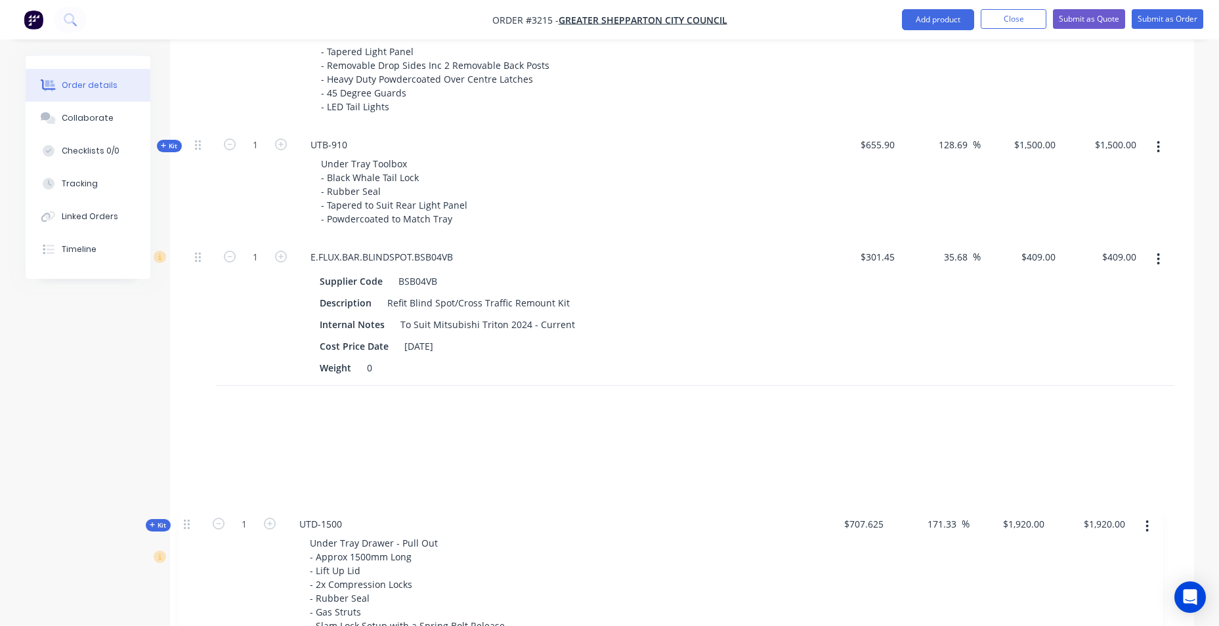
scroll to position [688, 0]
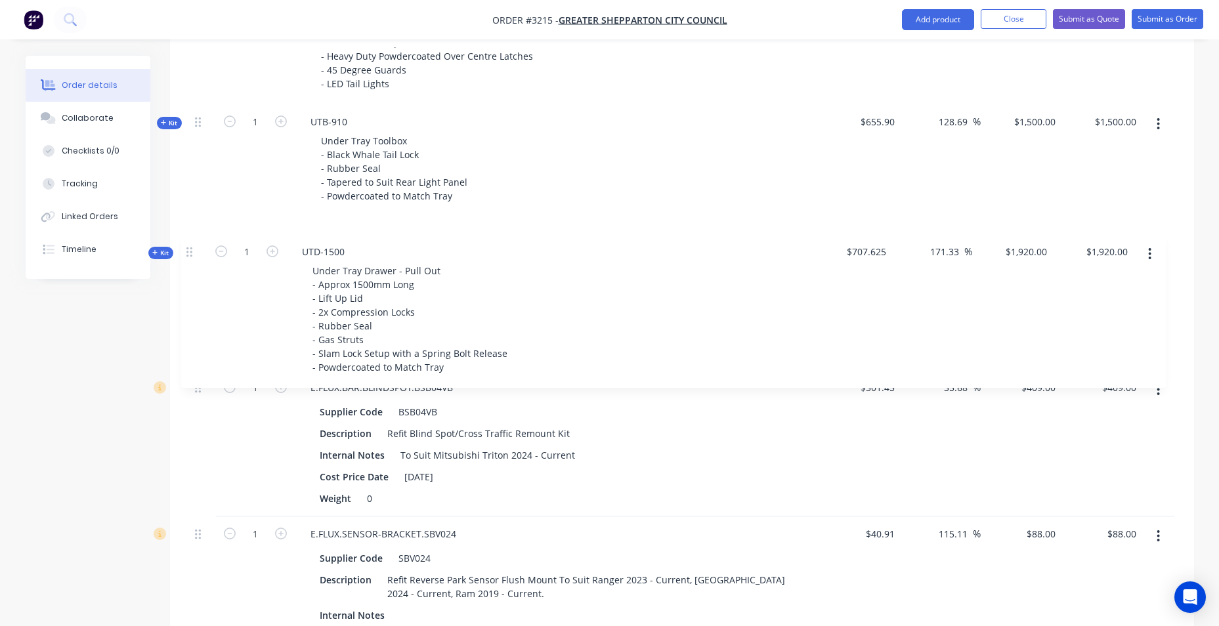
drag, startPoint x: 196, startPoint y: 268, endPoint x: 188, endPoint y: 249, distance: 20.4
click at [188, 249] on div "Qty Cost Markup Price Total Kit 1 DCT-NB-1800 DUAL CAB UTE TRAY Make: Mitsubish…" at bounding box center [682, 327] width 1024 height 1080
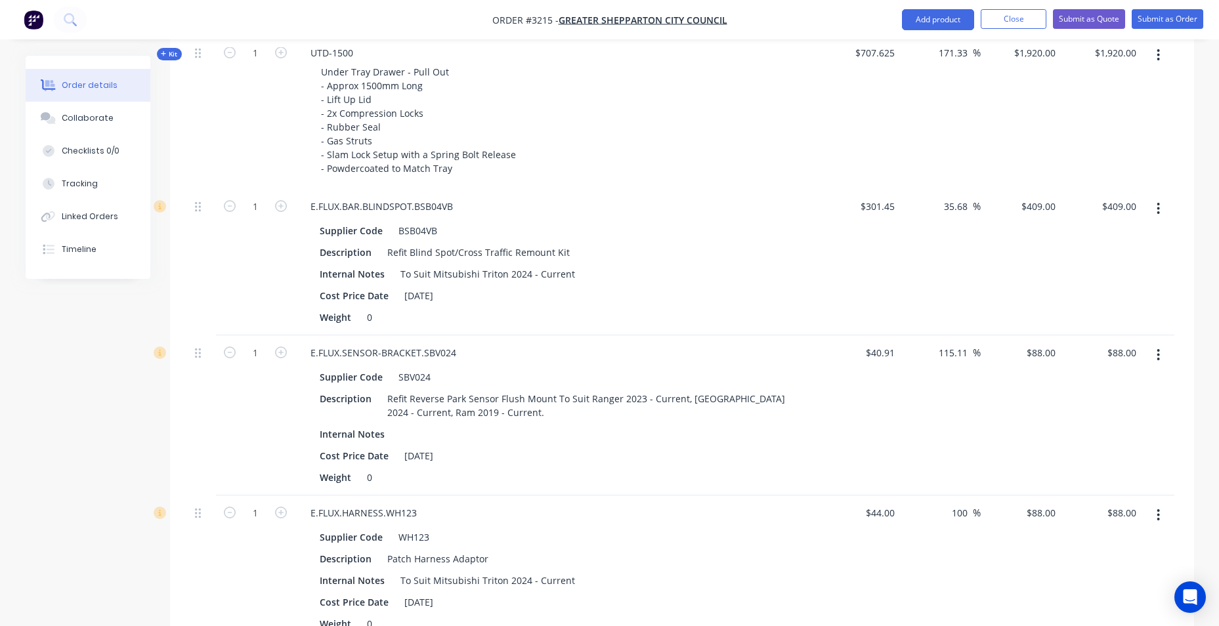
scroll to position [885, 0]
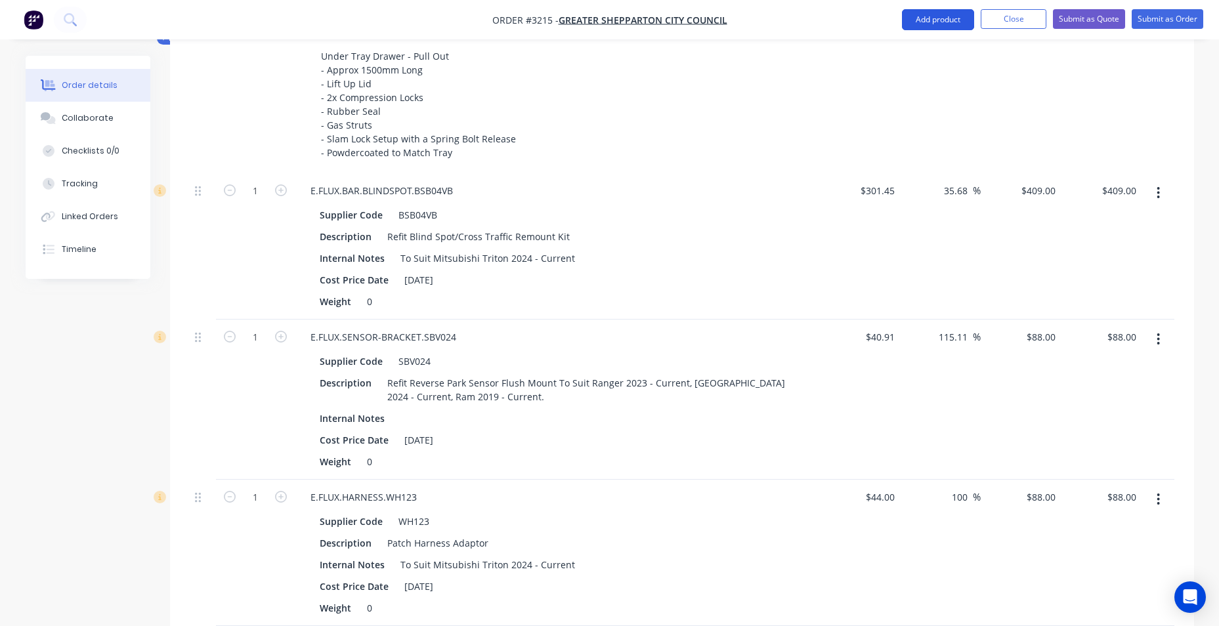
click at [958, 18] on button "Add product" at bounding box center [938, 19] width 72 height 21
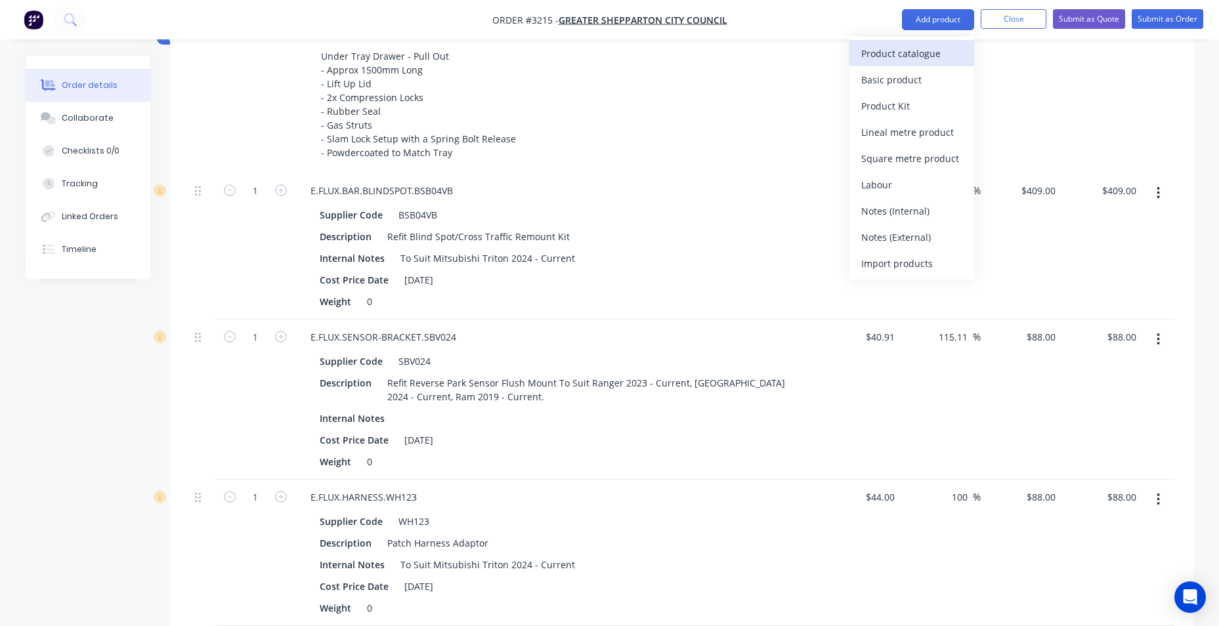
click at [927, 50] on div "Product catalogue" at bounding box center [912, 53] width 101 height 19
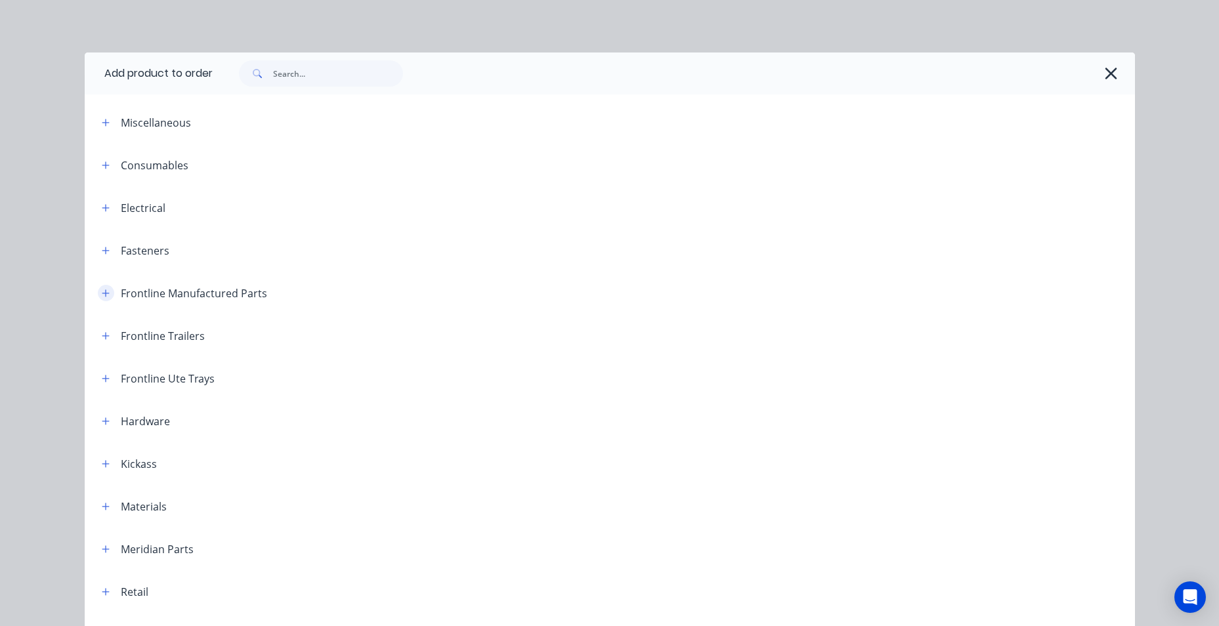
click at [98, 294] on button "button" at bounding box center [106, 293] width 16 height 16
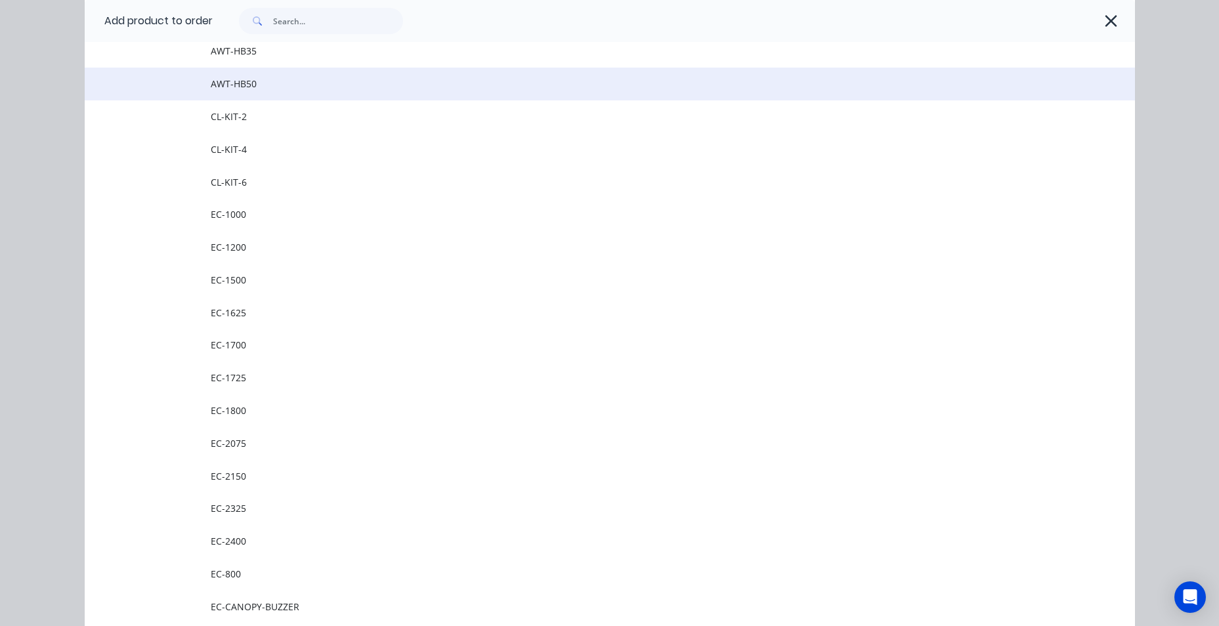
scroll to position [328, 0]
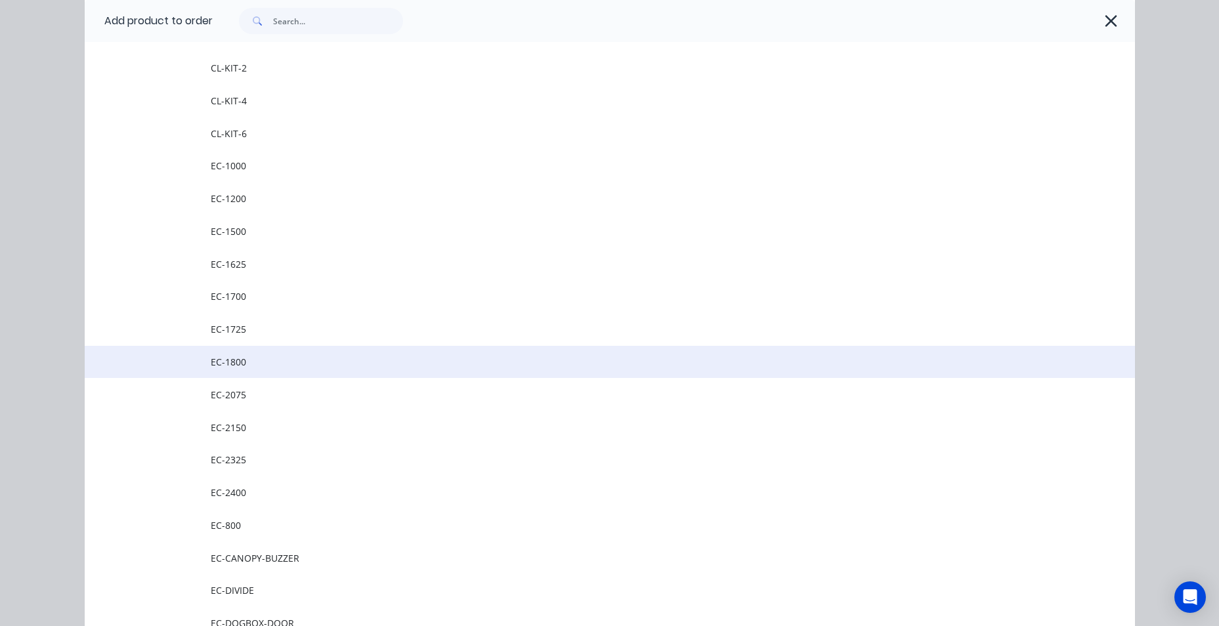
click at [259, 364] on span "EC-1800" at bounding box center [580, 362] width 739 height 14
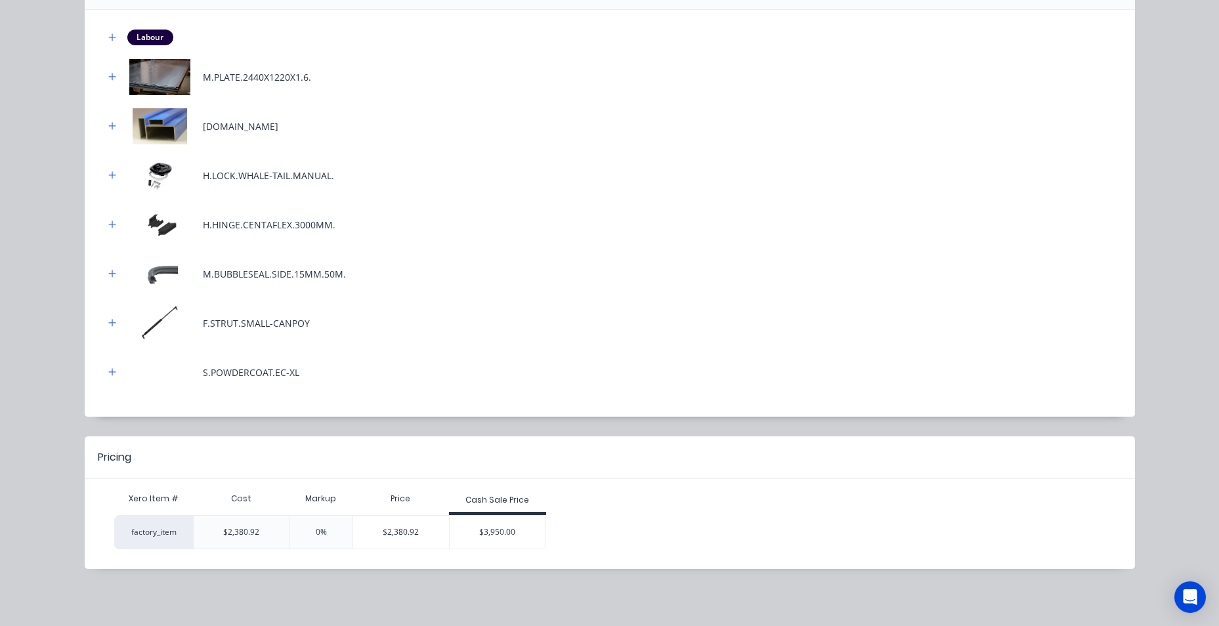
scroll to position [157, 0]
click at [494, 535] on div "$3,950.00" at bounding box center [498, 531] width 96 height 33
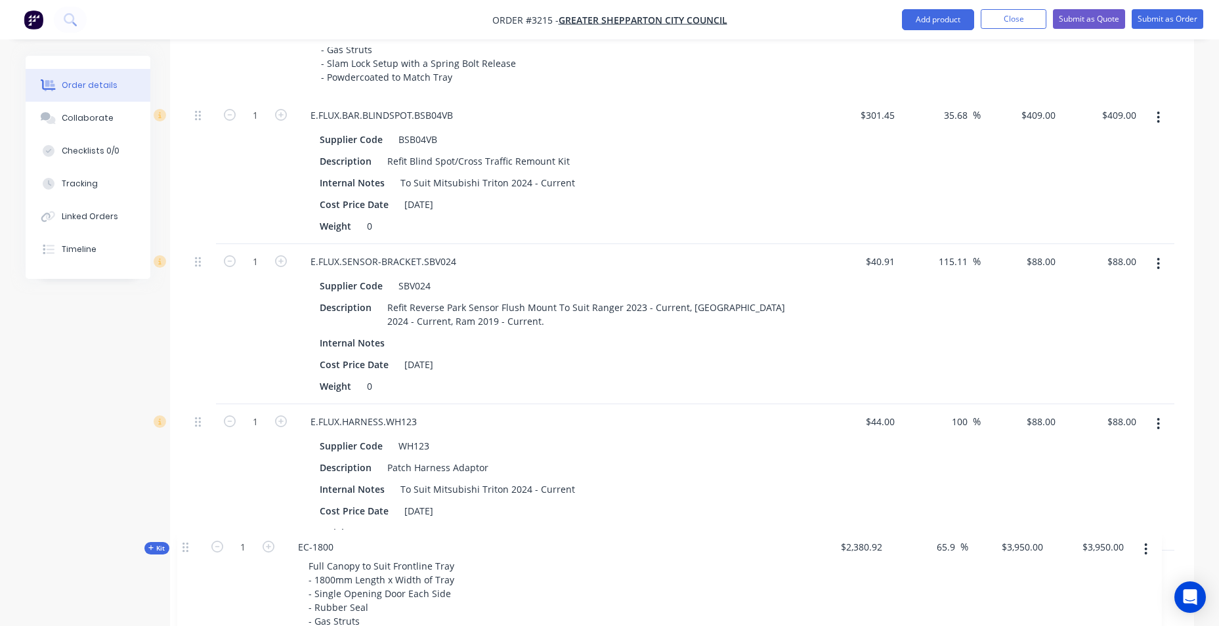
scroll to position [967, 0]
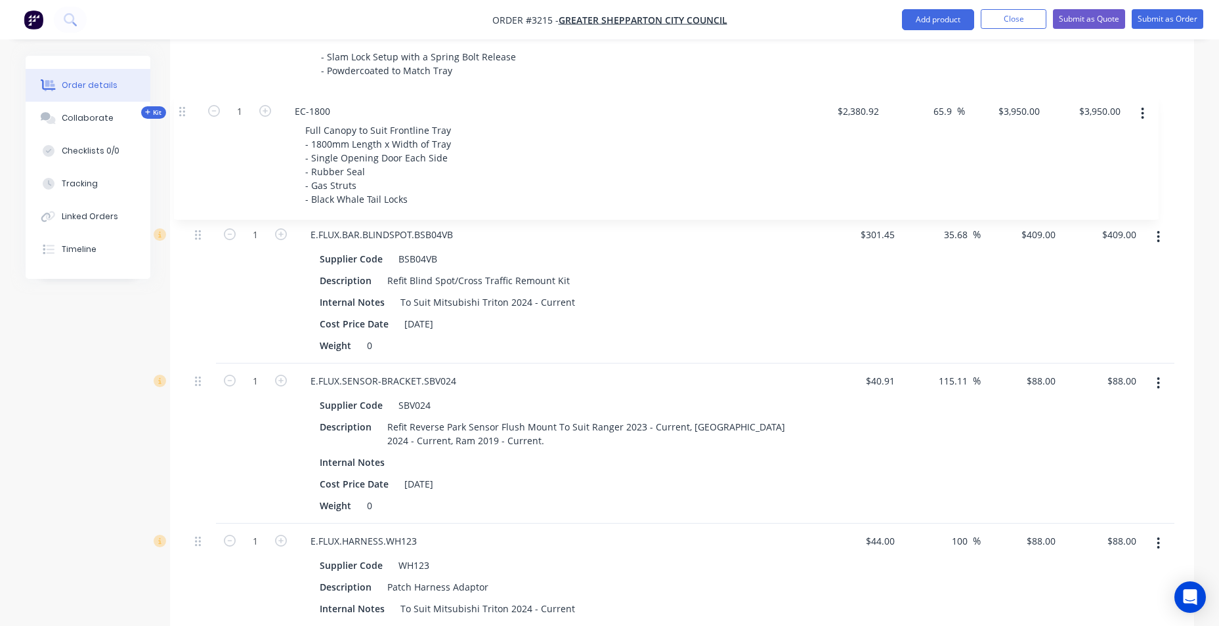
drag, startPoint x: 196, startPoint y: 255, endPoint x: 181, endPoint y: 112, distance: 144.0
click at [181, 112] on div "Qty Cost Markup Price Total Kit 1 DCT-NB-1800 DUAL CAB UTE TRAY Make: Mitsubish…" at bounding box center [682, 110] width 1024 height 1206
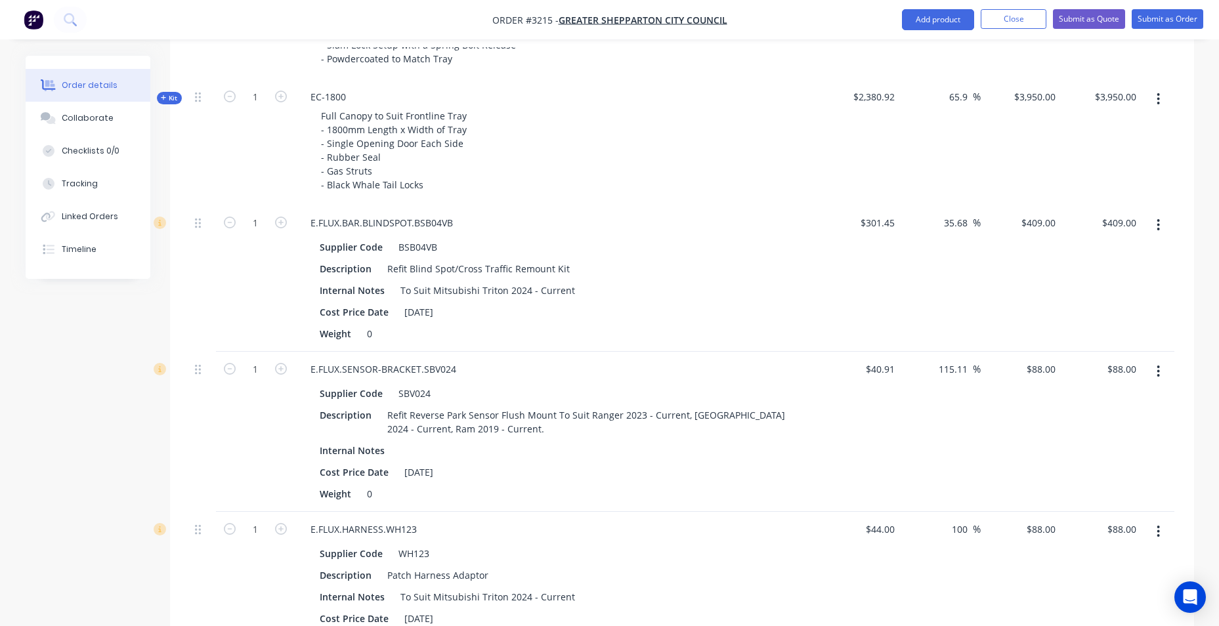
scroll to position [1099, 0]
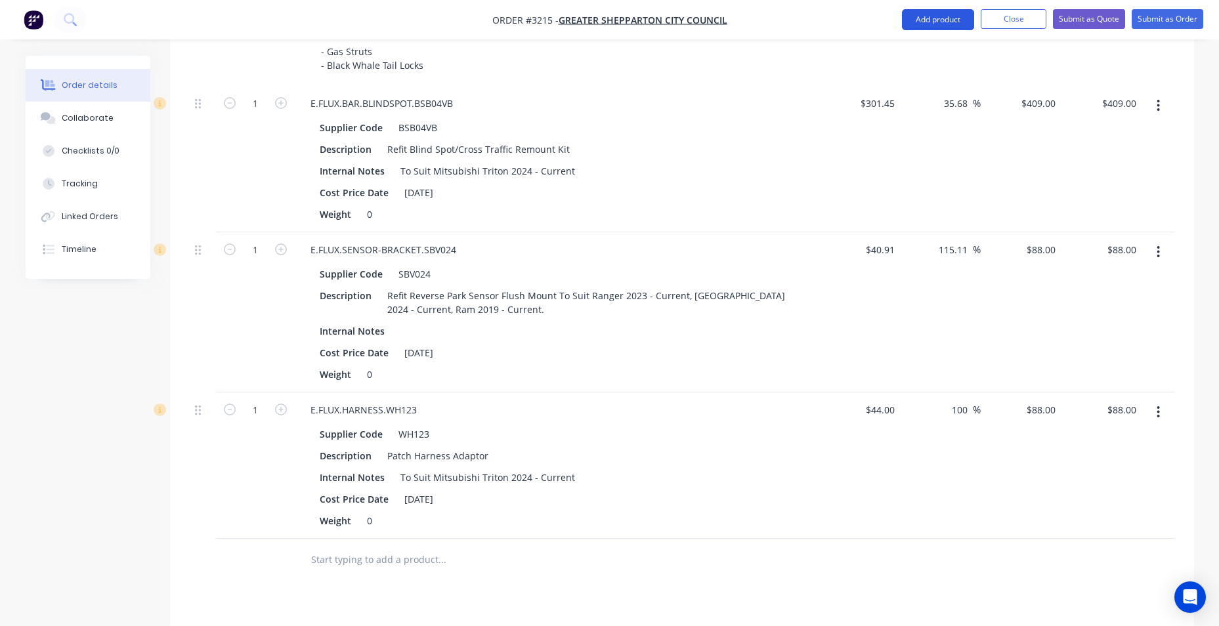
click at [908, 20] on button "Add product" at bounding box center [938, 19] width 72 height 21
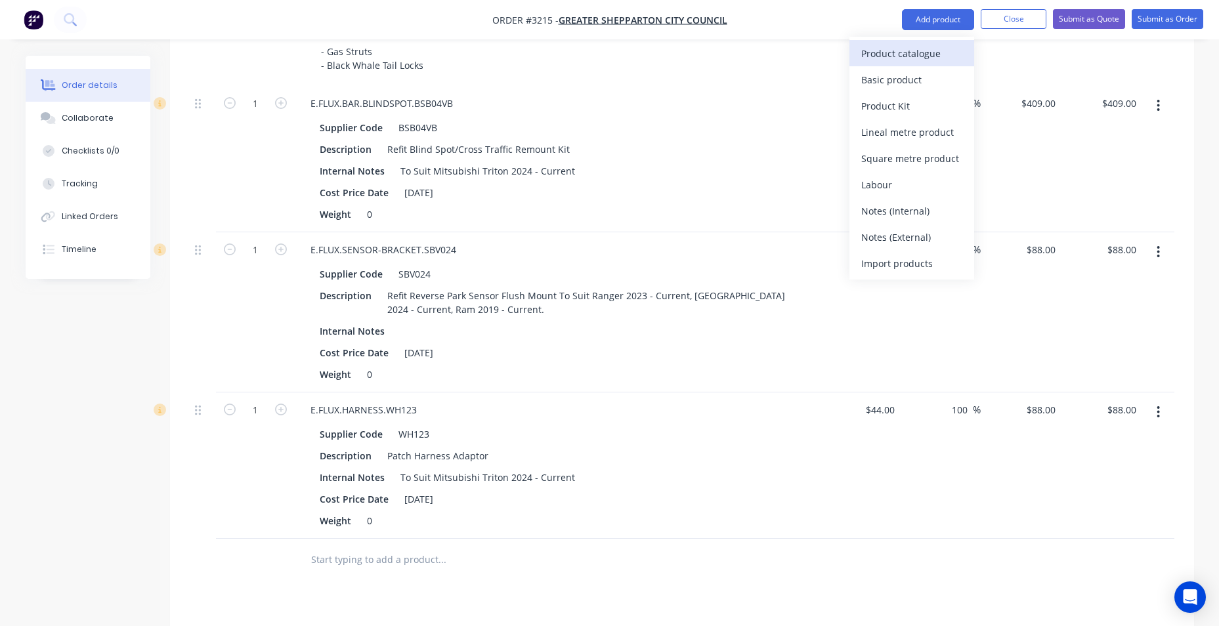
click at [944, 56] on div "Product catalogue" at bounding box center [912, 53] width 101 height 19
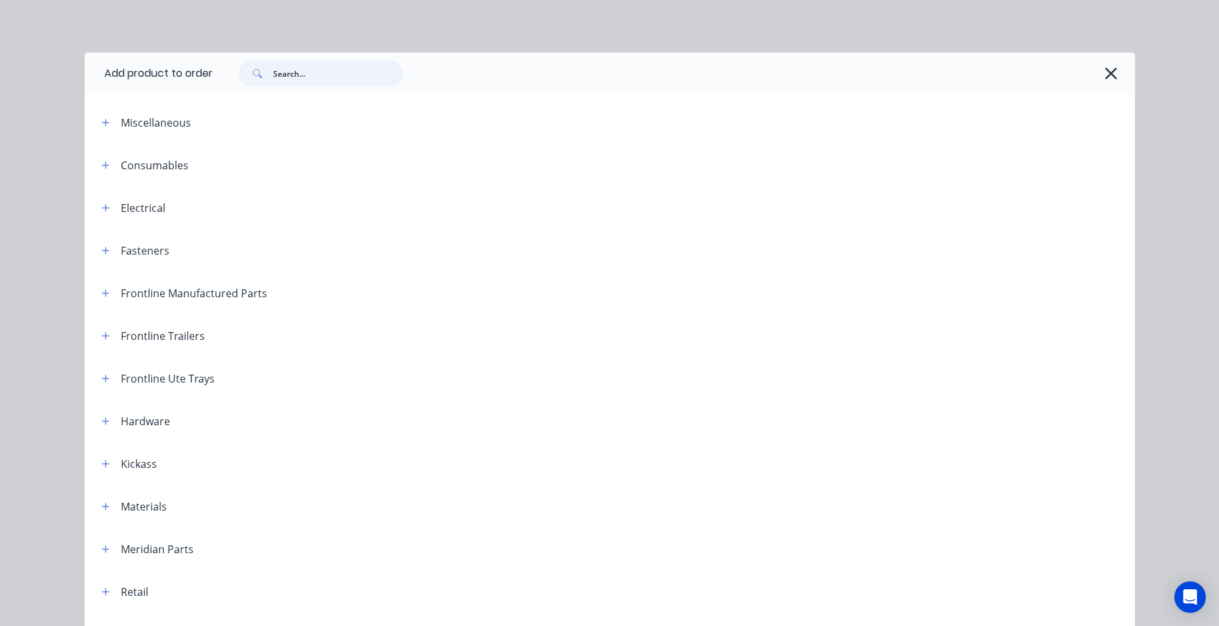
click at [317, 81] on input "text" at bounding box center [338, 73] width 130 height 26
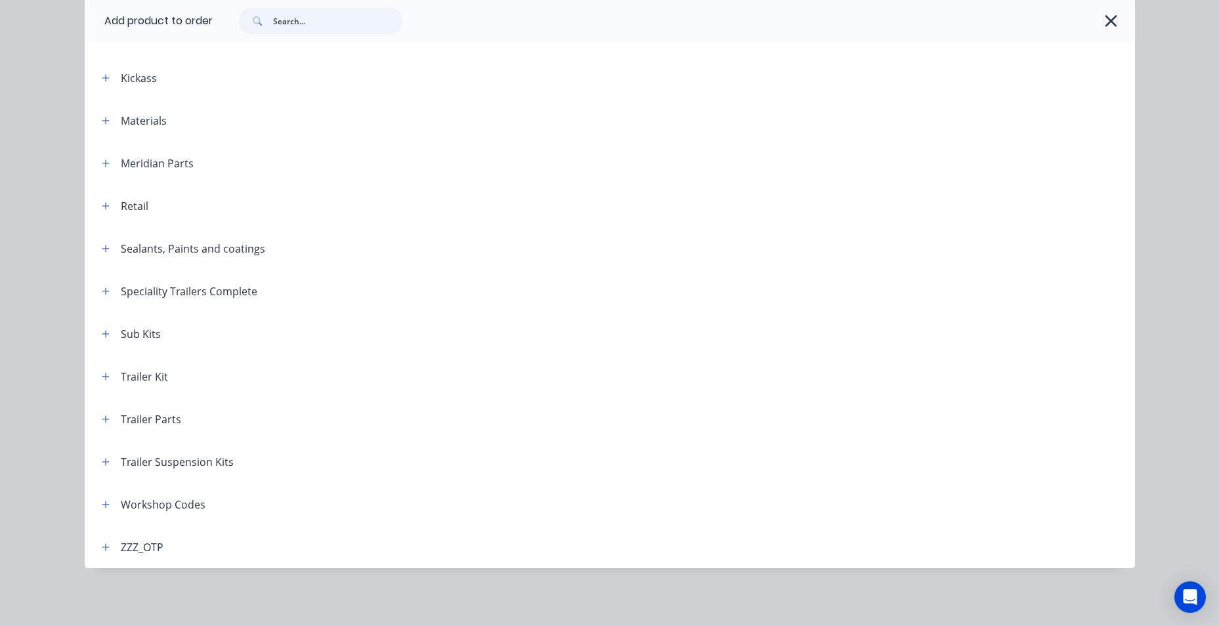
scroll to position [1407, 0]
click at [98, 506] on button "button" at bounding box center [106, 504] width 16 height 16
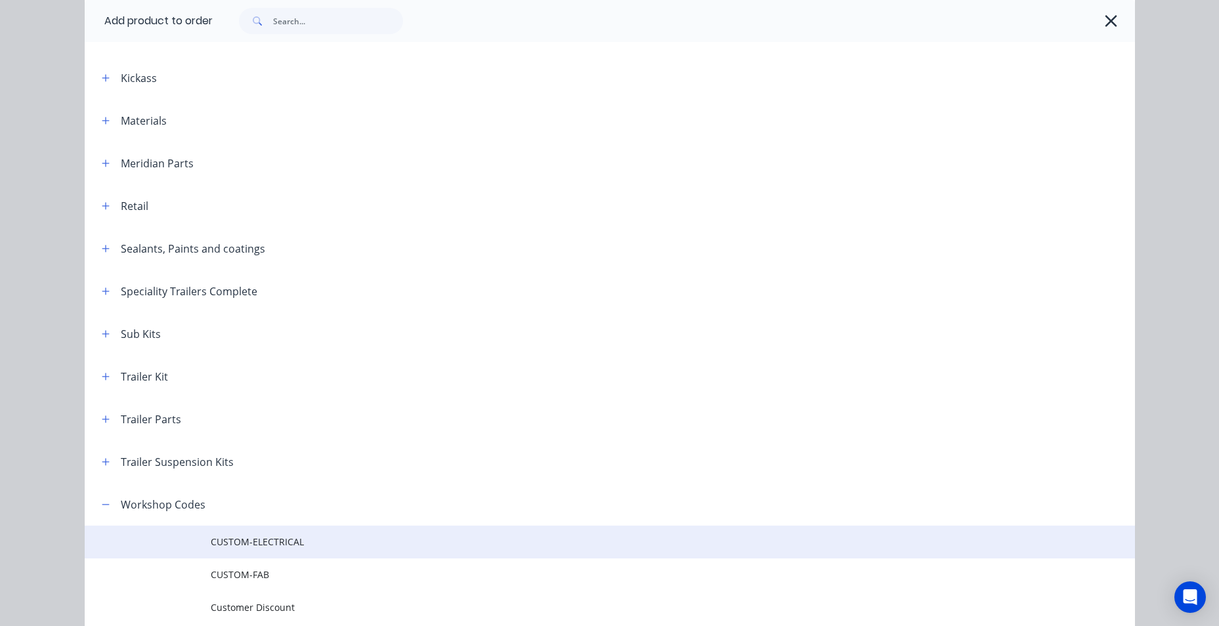
click at [274, 548] on span "CUSTOM-ELECTRICAL" at bounding box center [580, 542] width 739 height 14
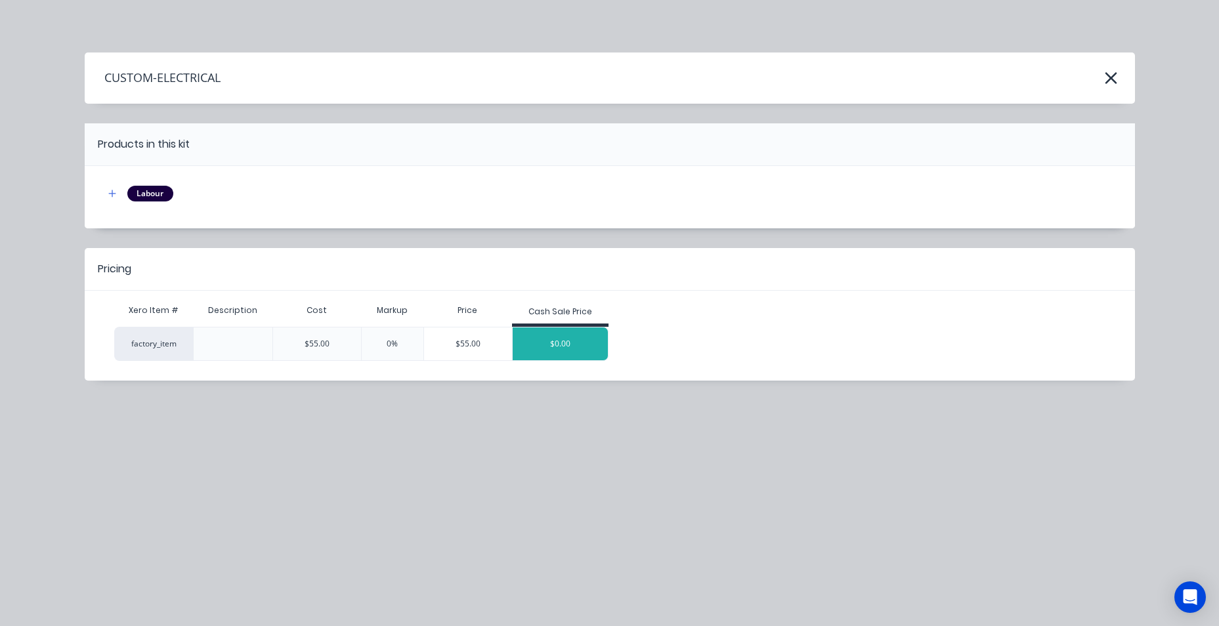
click at [571, 342] on div "$0.00" at bounding box center [561, 344] width 96 height 33
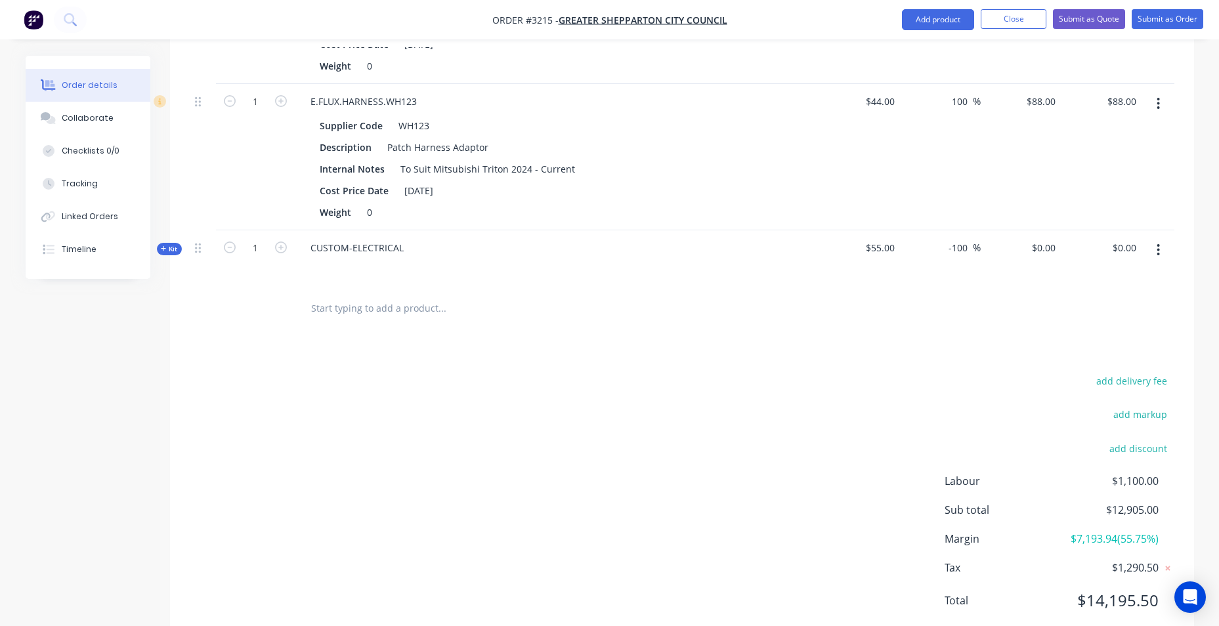
click at [379, 271] on div at bounding box center [557, 266] width 515 height 19
click at [409, 250] on div "CUSTOM-ELECTRICAL" at bounding box center [357, 247] width 114 height 19
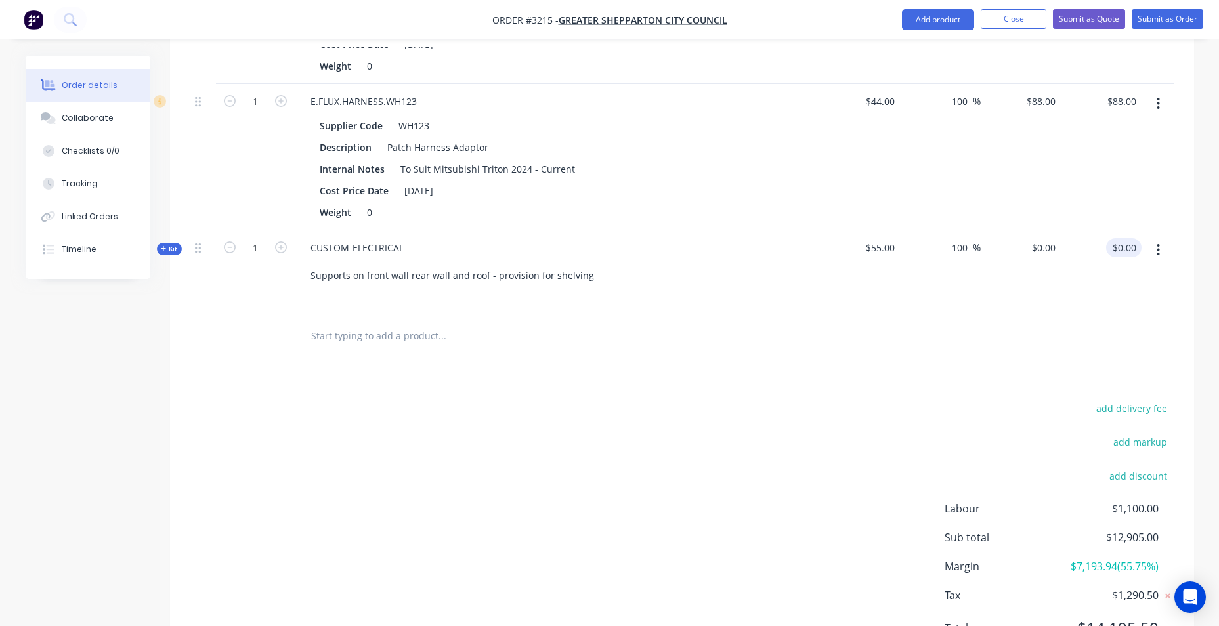
click at [1129, 250] on input "$0.00" at bounding box center [1127, 247] width 30 height 19
type input "0.00"
type input "0"
type input "$0.00"
click at [1048, 252] on input "0" at bounding box center [1046, 247] width 30 height 19
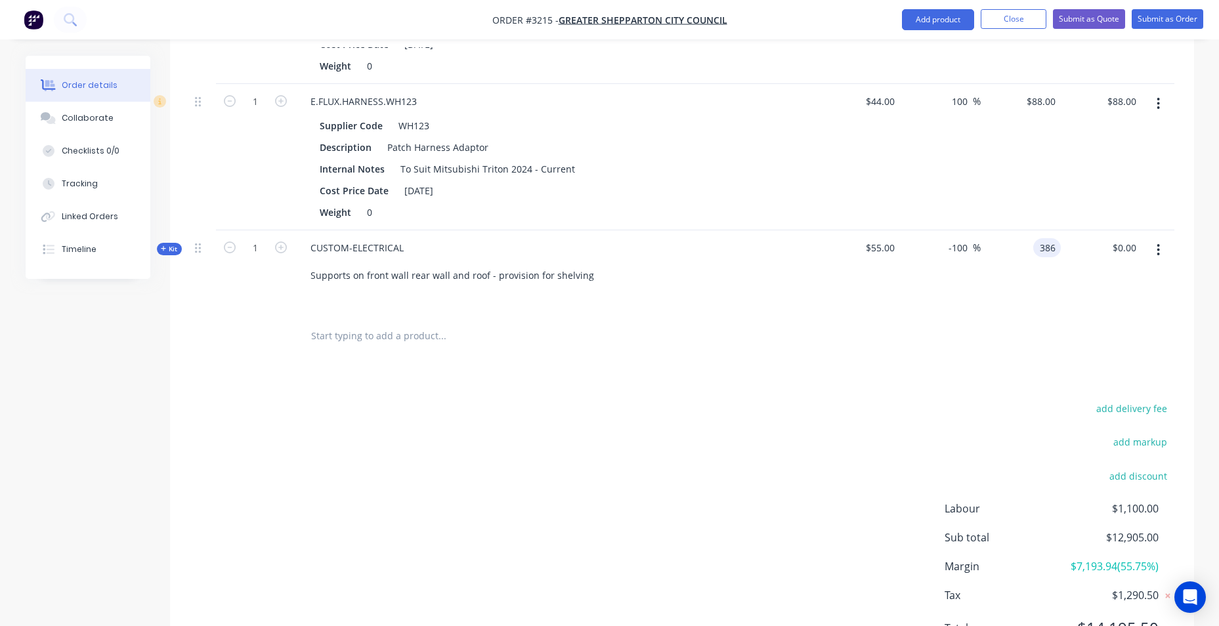
type input "386"
click at [843, 405] on div "add delivery fee add markup add discount Labour $1,100.00 Sub total $12,905.00 …" at bounding box center [682, 526] width 985 height 253
type input "601.82"
type input "$386.00"
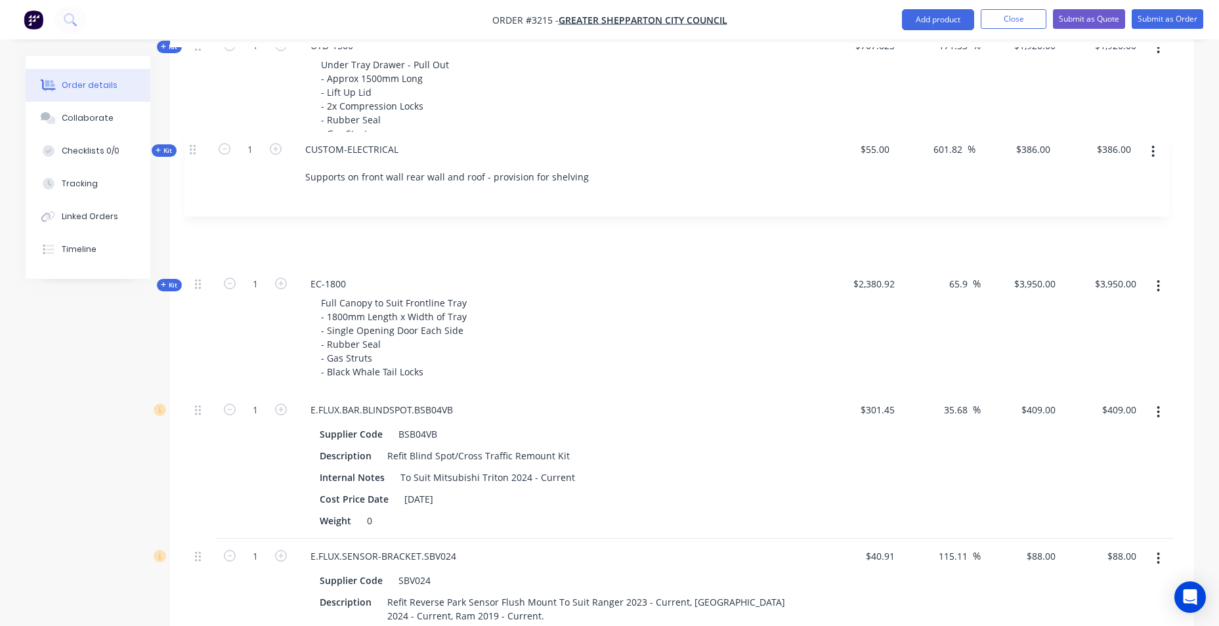
scroll to position [855, 0]
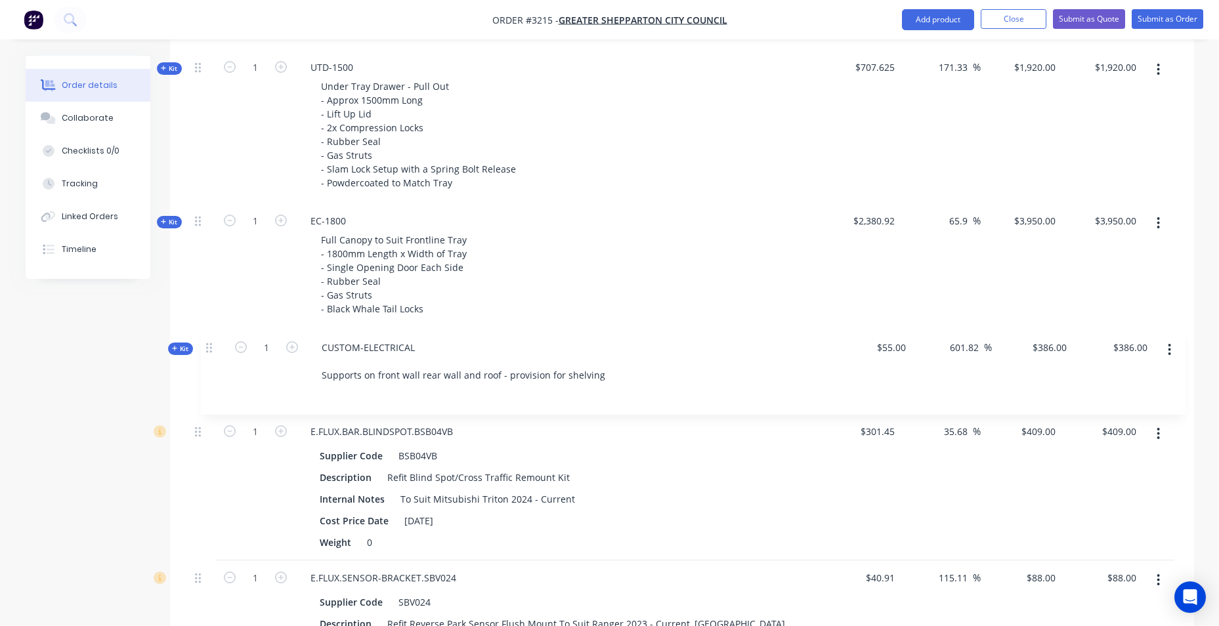
drag, startPoint x: 195, startPoint y: 320, endPoint x: 206, endPoint y: 349, distance: 31.0
click at [209, 349] on div "Kit 1 DCT-NB-1800 DUAL CAB UTE TRAY Make: Mitsubishi Model: Triton Year:2025 St…" at bounding box center [682, 256] width 985 height 1221
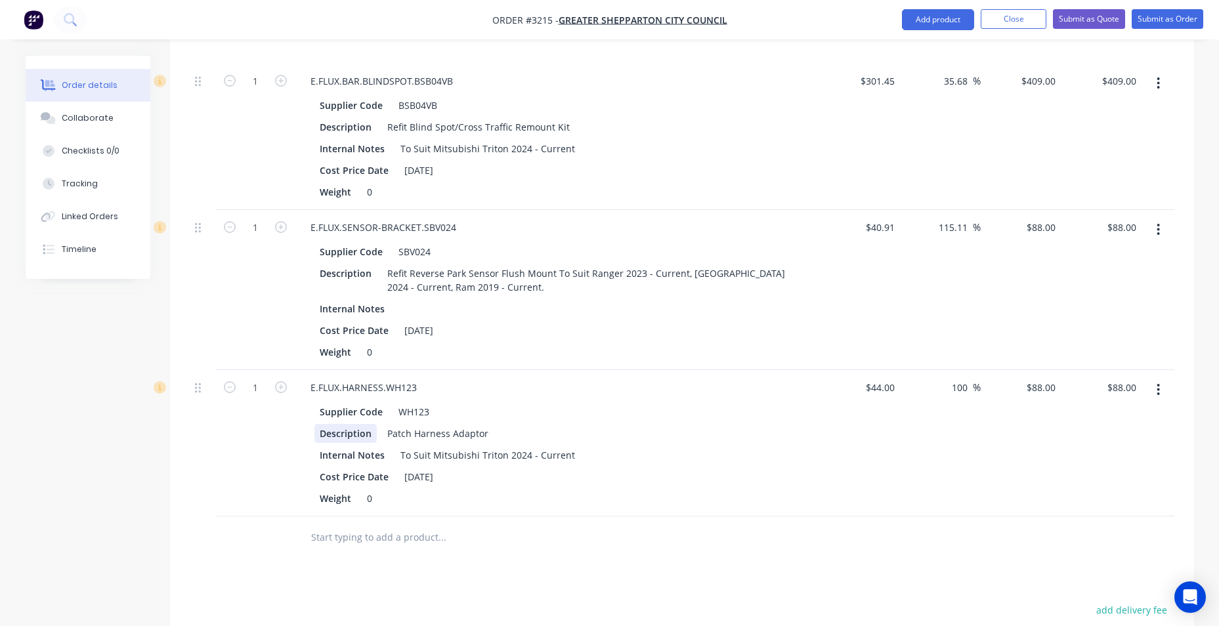
scroll to position [1380, 0]
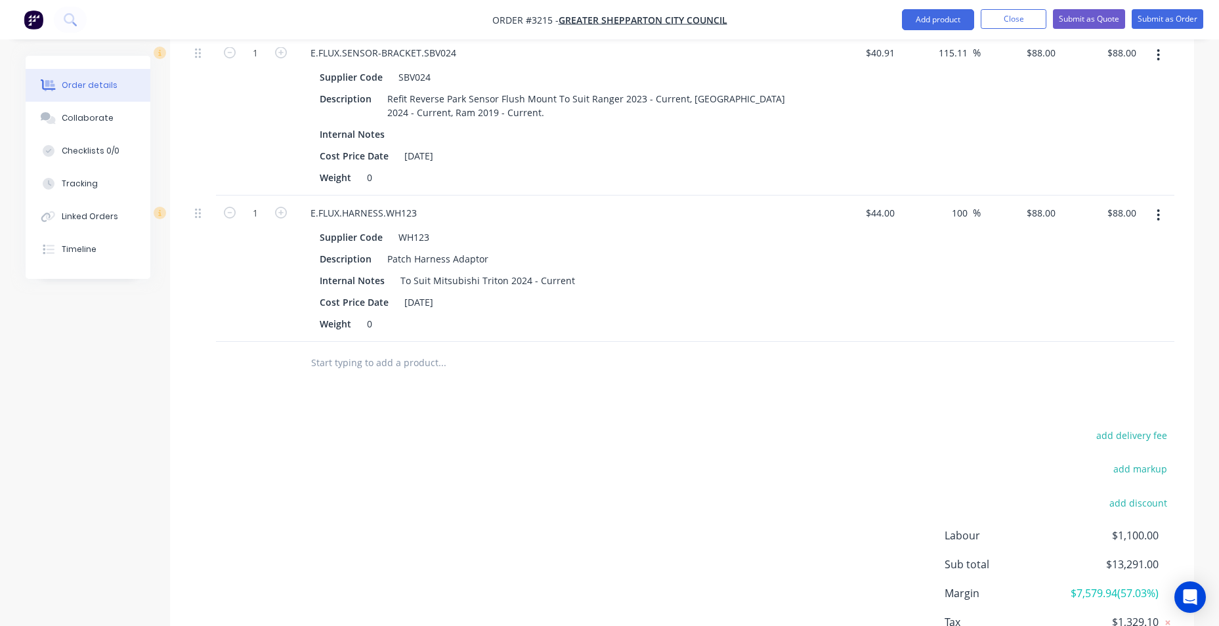
click at [373, 378] on div at bounding box center [531, 363] width 473 height 43
click at [380, 364] on input "text" at bounding box center [442, 363] width 263 height 26
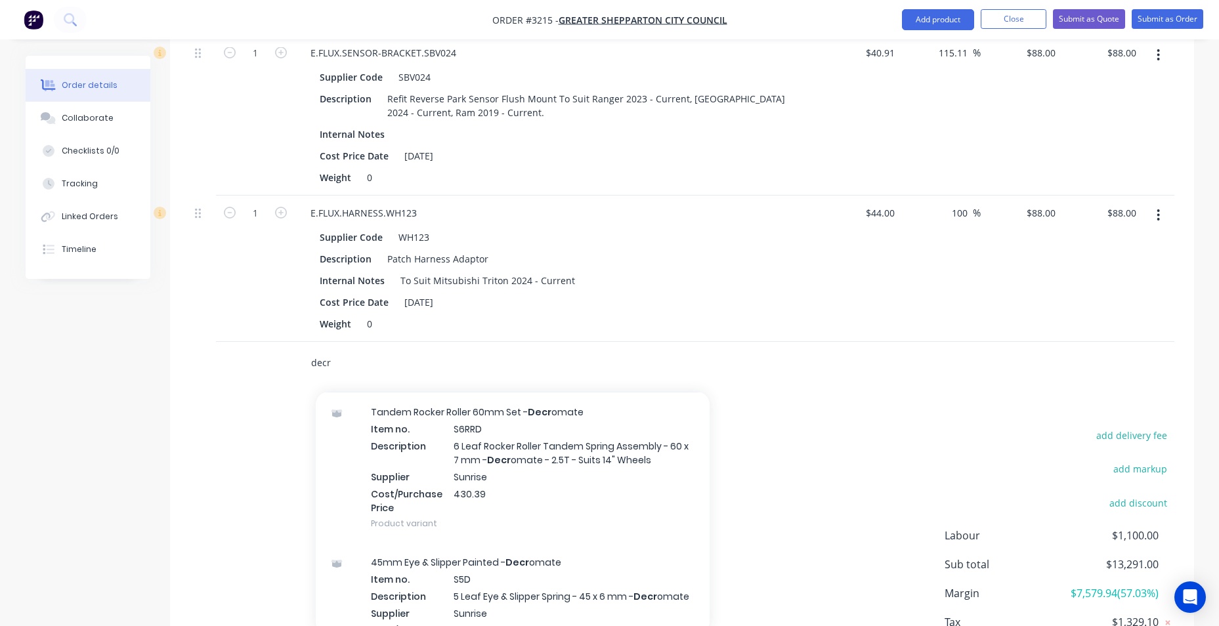
scroll to position [788, 0]
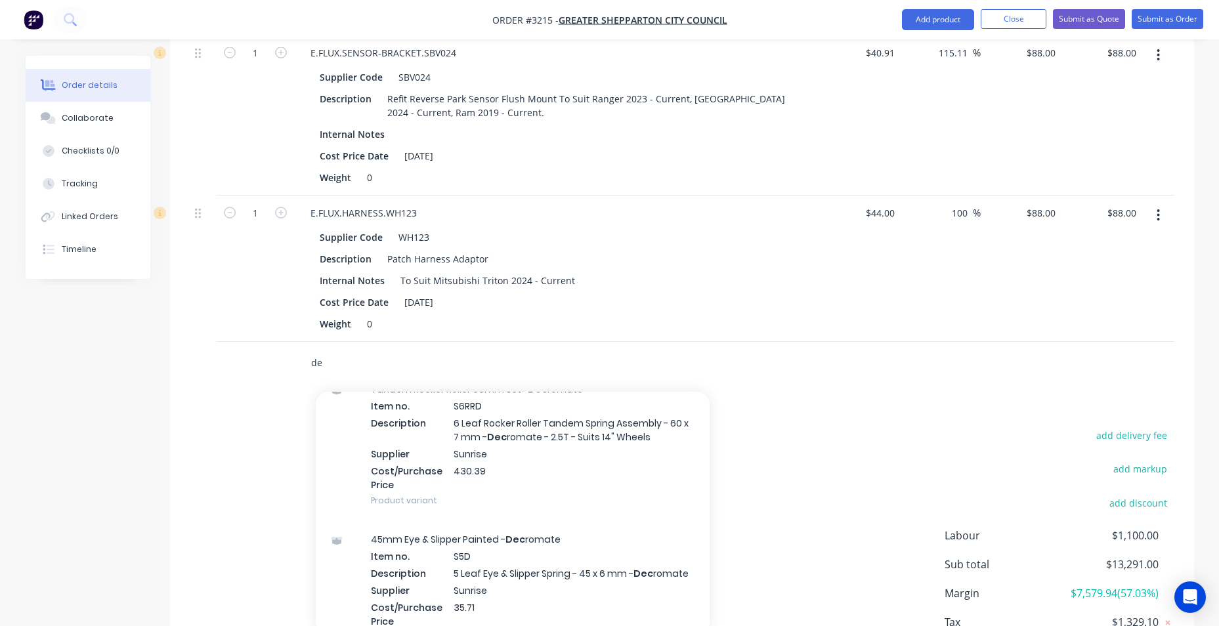
type input "d"
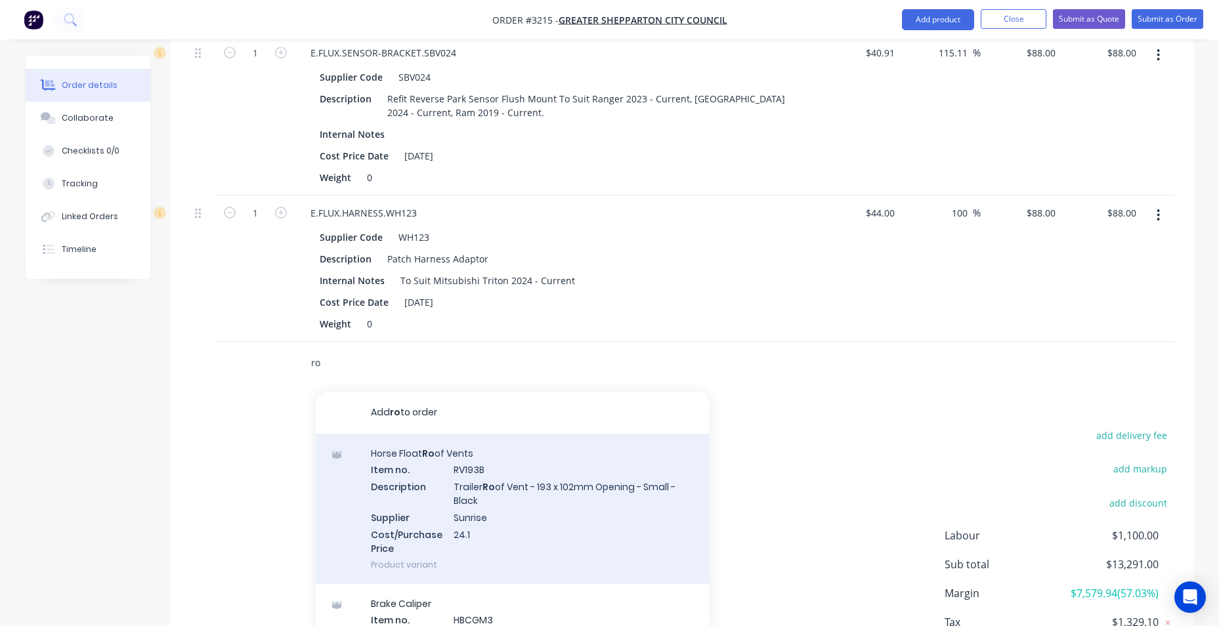
type input "r"
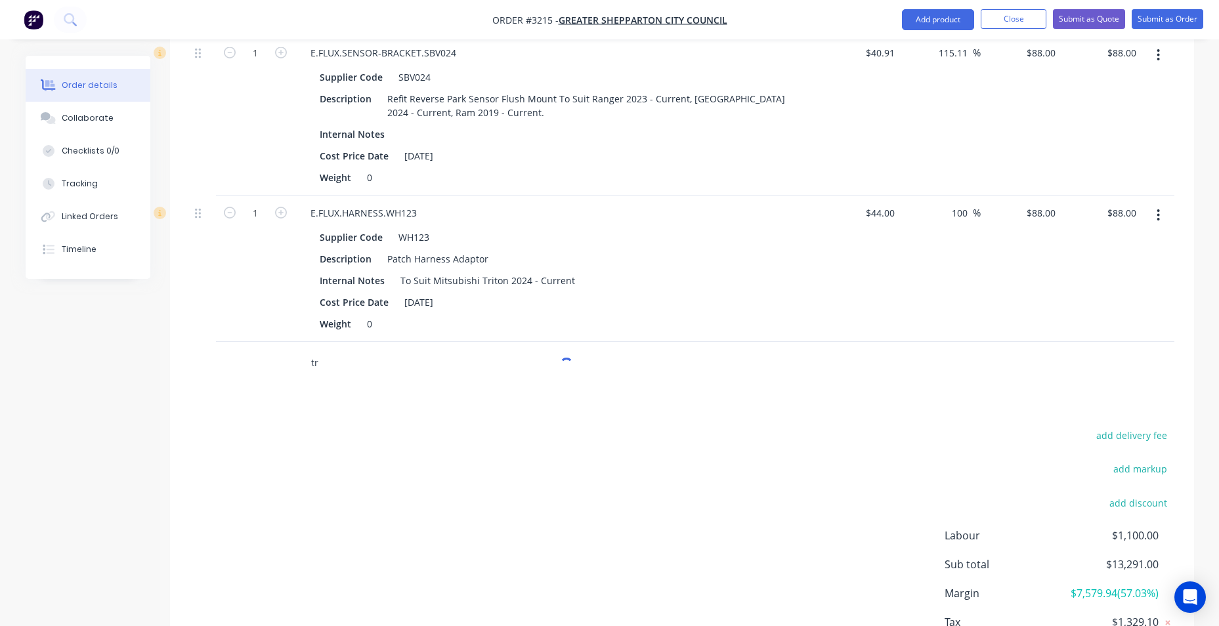
type input "t"
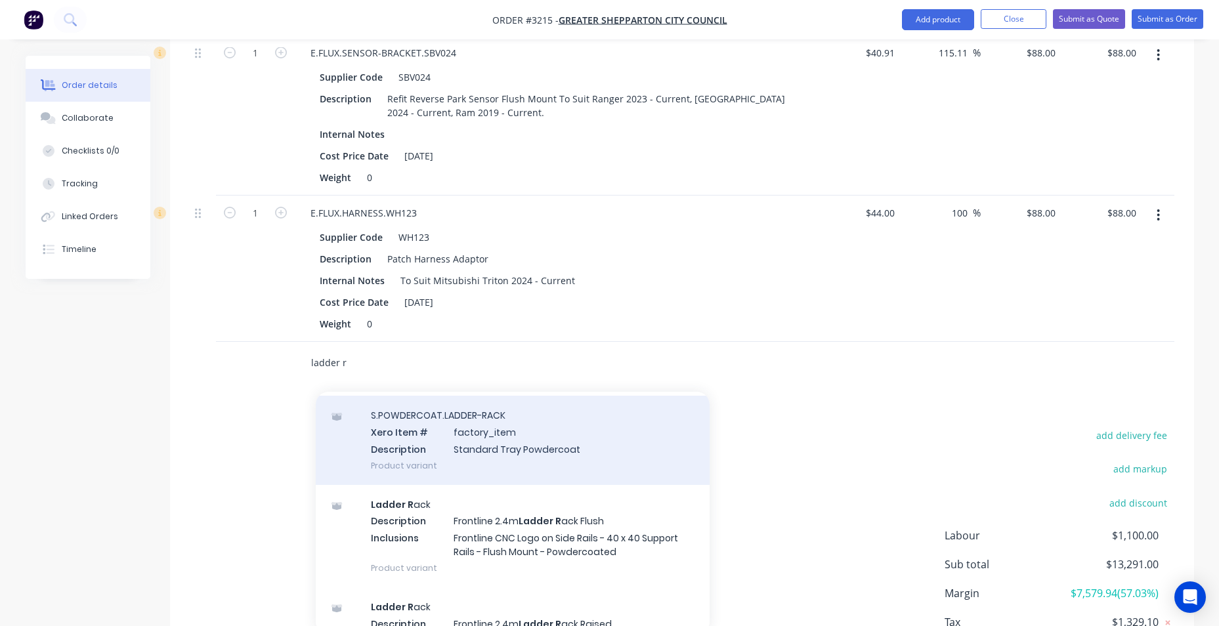
scroll to position [263, 0]
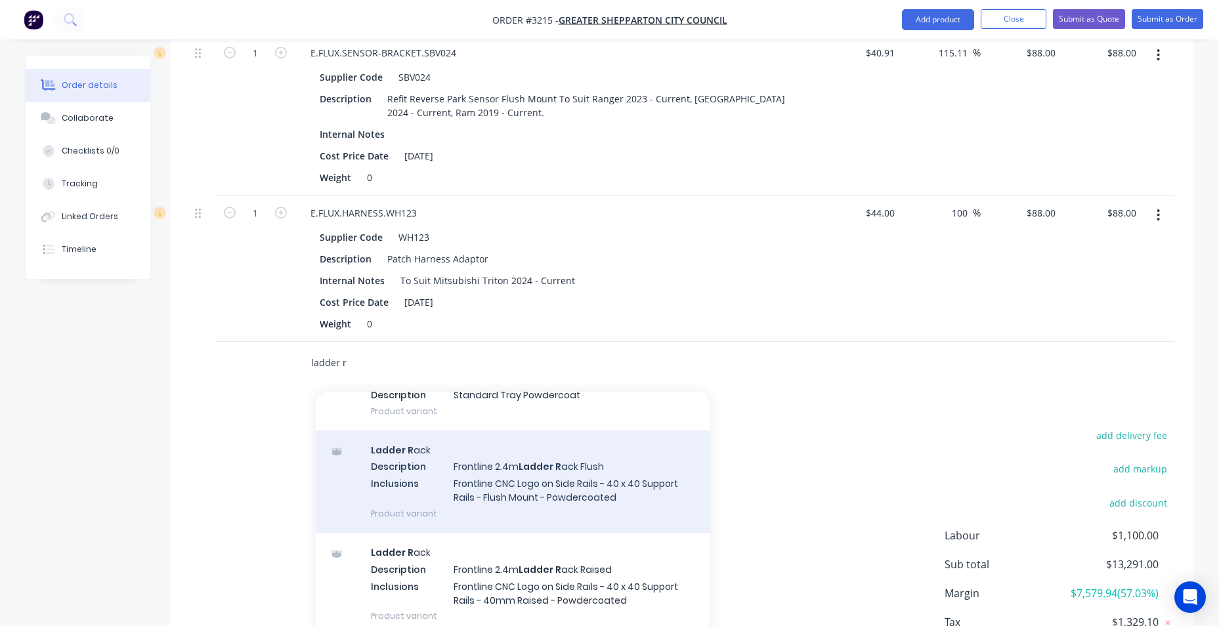
type input "ladder r"
click at [559, 495] on div "Ladder R ack Description Frontline 2.4m Ladder R ack Flush Inclusions Frontline…" at bounding box center [513, 482] width 394 height 102
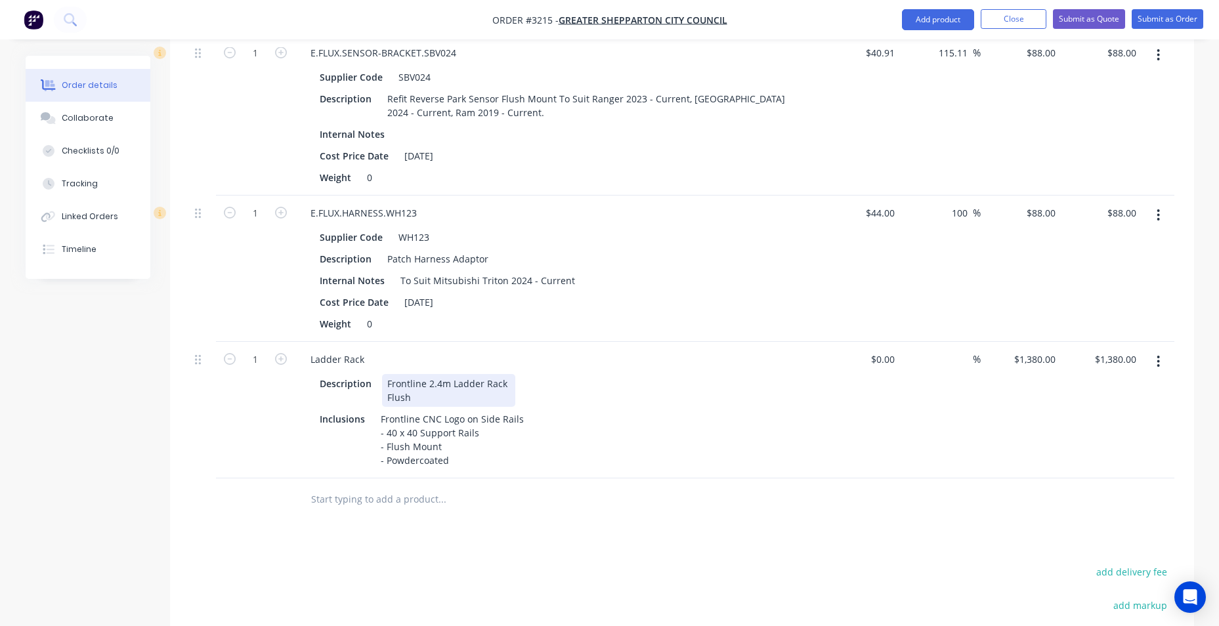
click at [448, 395] on div "Frontline 2.4m Ladder Rack Flush" at bounding box center [448, 390] width 133 height 33
drag, startPoint x: 424, startPoint y: 383, endPoint x: 487, endPoint y: 397, distance: 63.9
click at [487, 397] on div "Frontline 2.4m Ladder Rack Flush" at bounding box center [448, 390] width 133 height 33
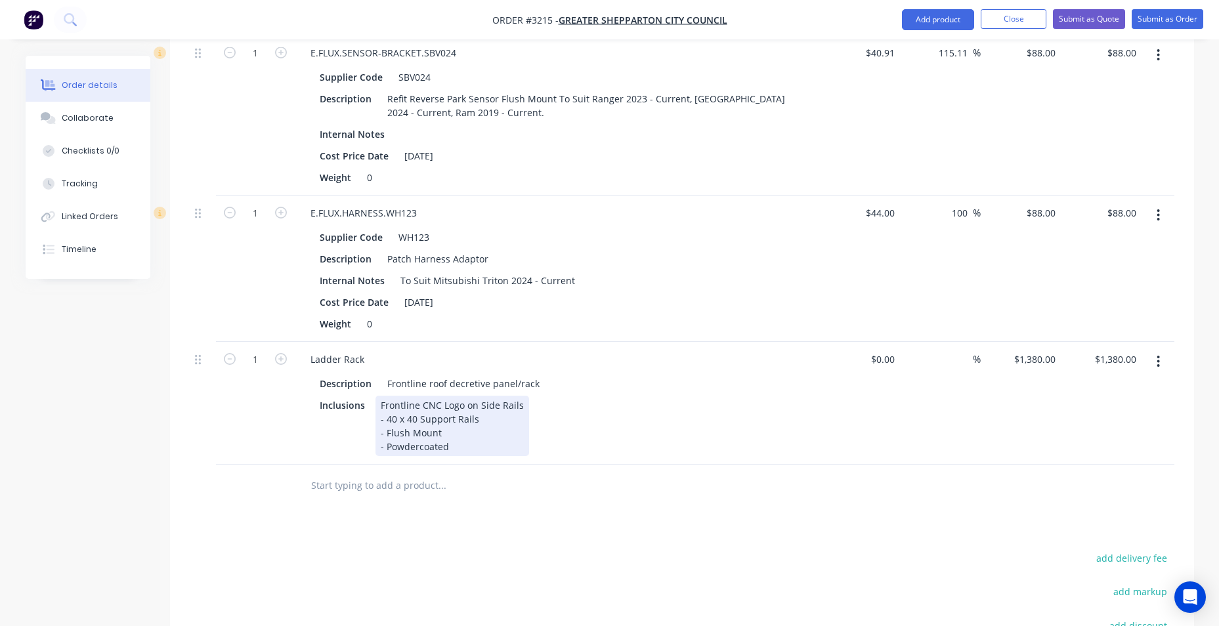
click at [462, 414] on div "Frontline CNC Logo on Side Rails - 40 x 40 Support Rails - Flush Mount - Powder…" at bounding box center [453, 426] width 154 height 60
drag, startPoint x: 421, startPoint y: 404, endPoint x: 478, endPoint y: 404, distance: 57.1
click at [478, 404] on div "Frontline CNC Logo on Side Rails - 40 x 40 Support Rails - Flush Mount - Powder…" at bounding box center [453, 426] width 154 height 60
drag, startPoint x: 379, startPoint y: 424, endPoint x: 477, endPoint y: 419, distance: 98.0
click at [477, 419] on div "Frontline Side Rails - 40 x 40 Support Rails - Flush Mount - Powdercoated" at bounding box center [430, 426] width 109 height 60
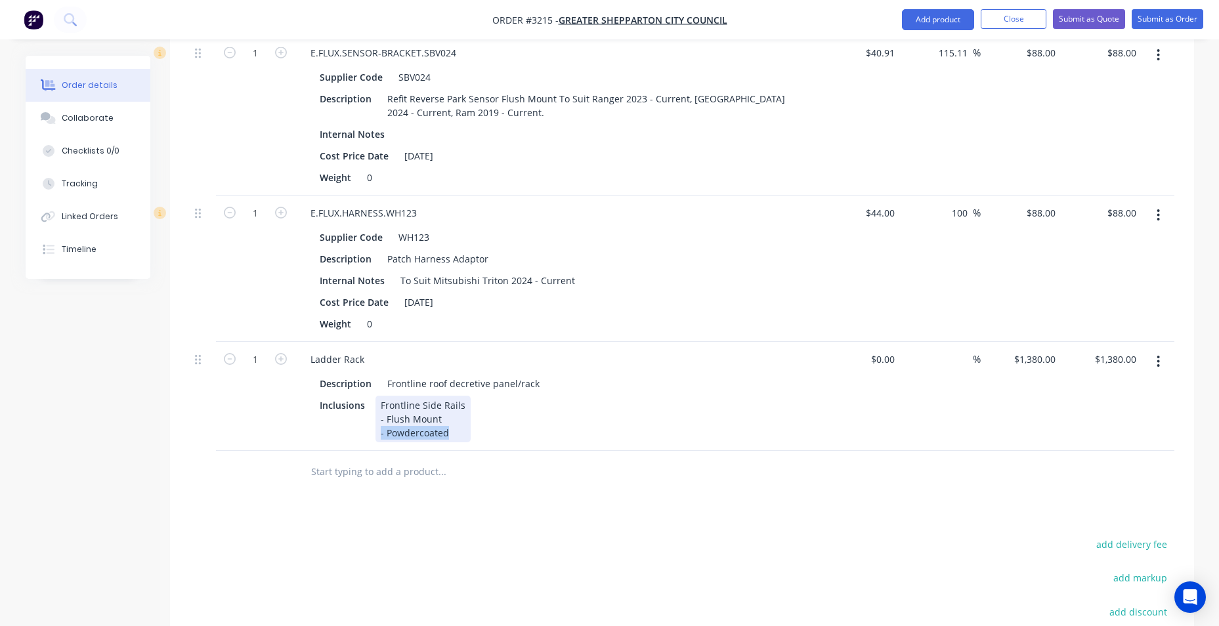
drag, startPoint x: 447, startPoint y: 431, endPoint x: 373, endPoint y: 439, distance: 74.6
click at [373, 439] on div "Inclusions Frontline Side Rails - Flush Mount - Powdercoated" at bounding box center [555, 419] width 481 height 47
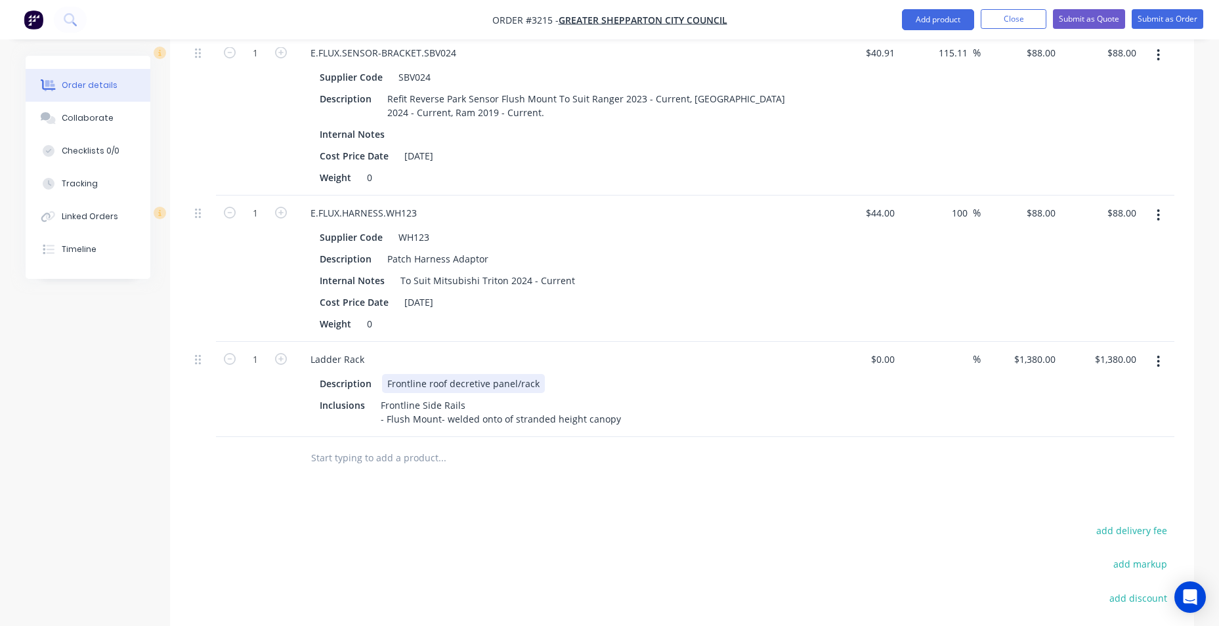
click at [744, 377] on div "Description Frontline roof decretive panel/rack" at bounding box center [555, 383] width 481 height 19
click at [893, 362] on input at bounding box center [885, 359] width 30 height 19
type input "5"
type input "$200.00"
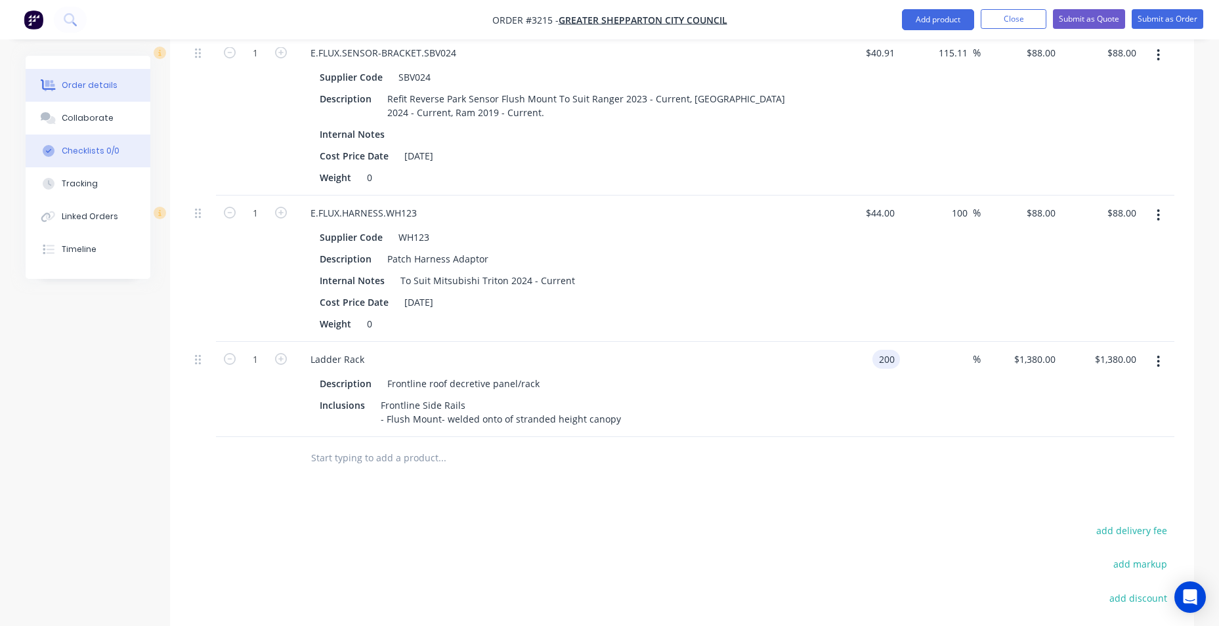
type input "$200.00"
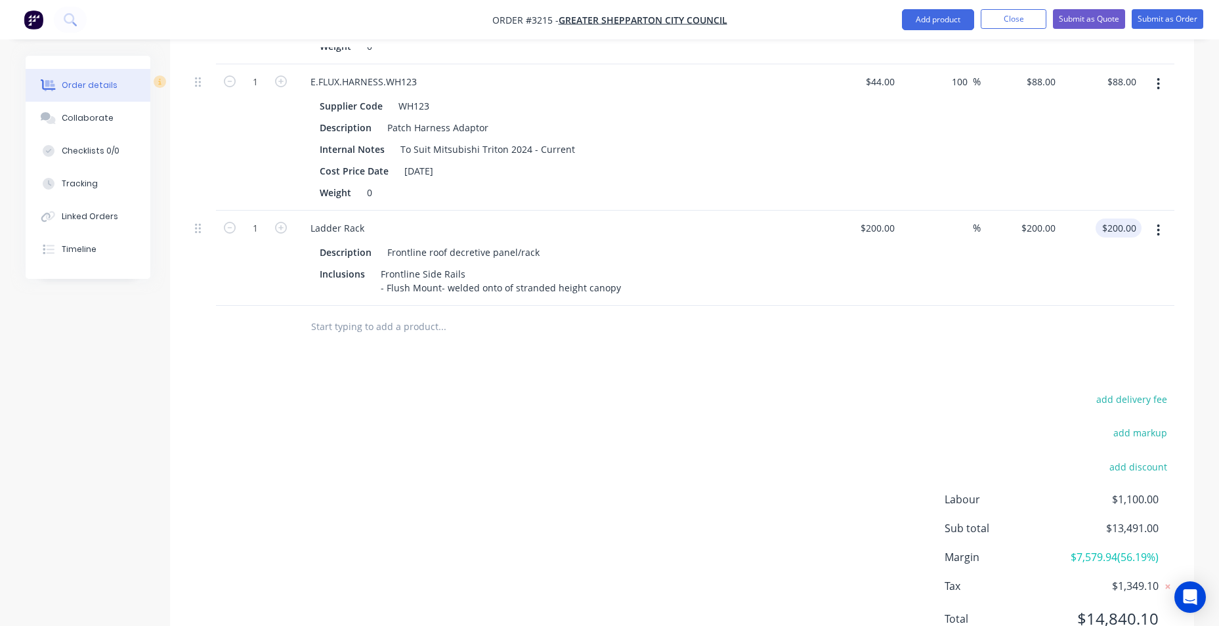
click at [1117, 232] on input "$200.00" at bounding box center [1121, 228] width 41 height 19
type input "$200.00"
type input "200.00"
type input "$200.00"
type input "200.00"
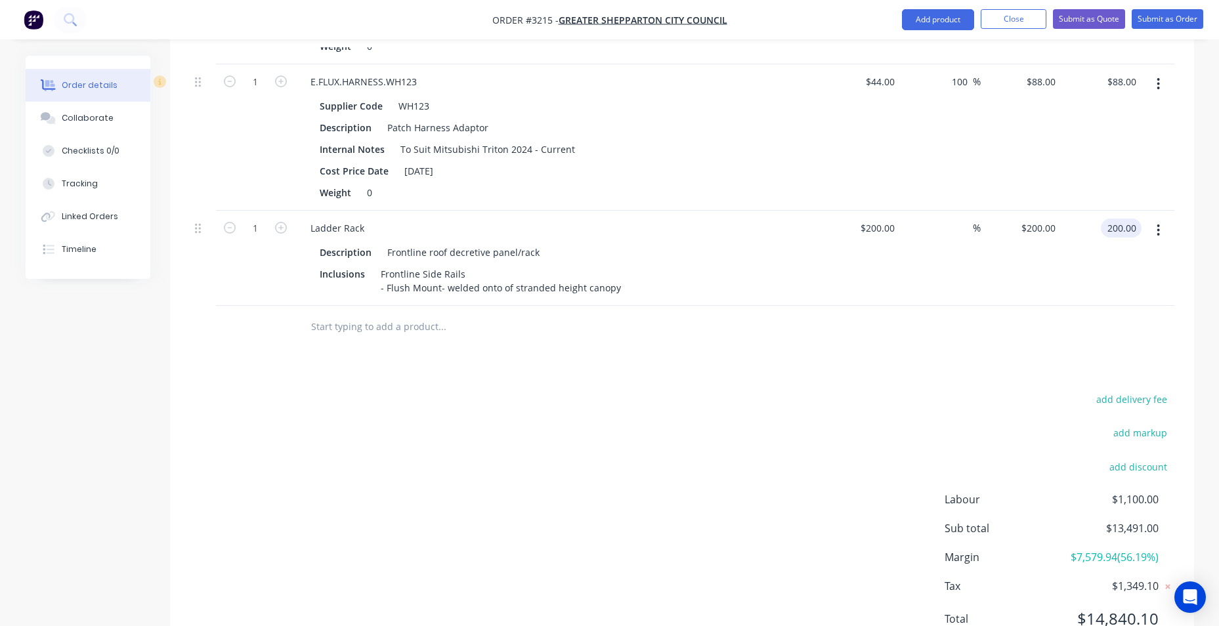
type input "200"
type input "$200.00"
type input "200.00"
type input "200"
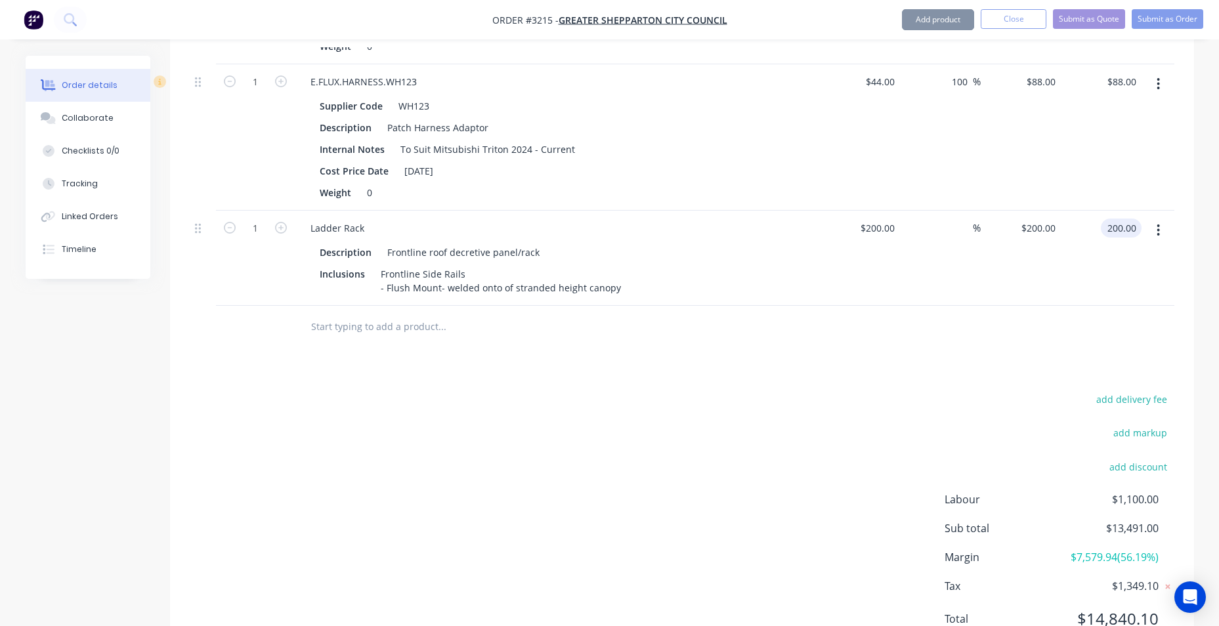
type input "$200.00"
type input "200.00"
type input "200"
type input "$200.00"
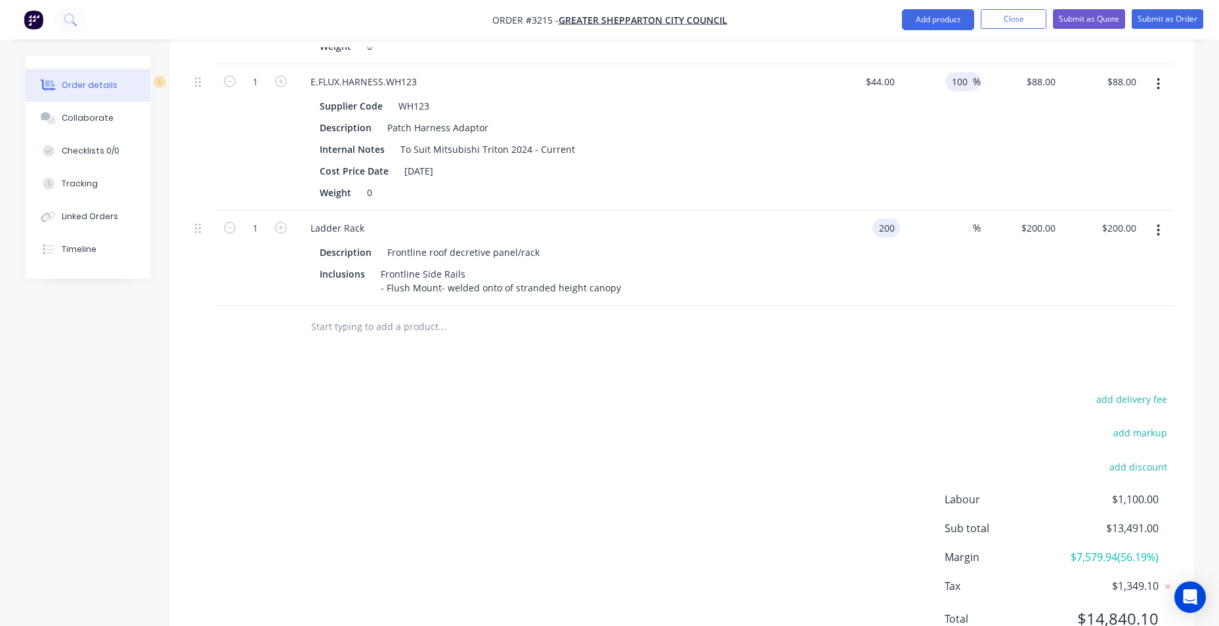
type input "$200.00"
type input "200.00"
click at [963, 72] on div "100 100" at bounding box center [962, 81] width 22 height 19
type input "200"
type input "$200.00"
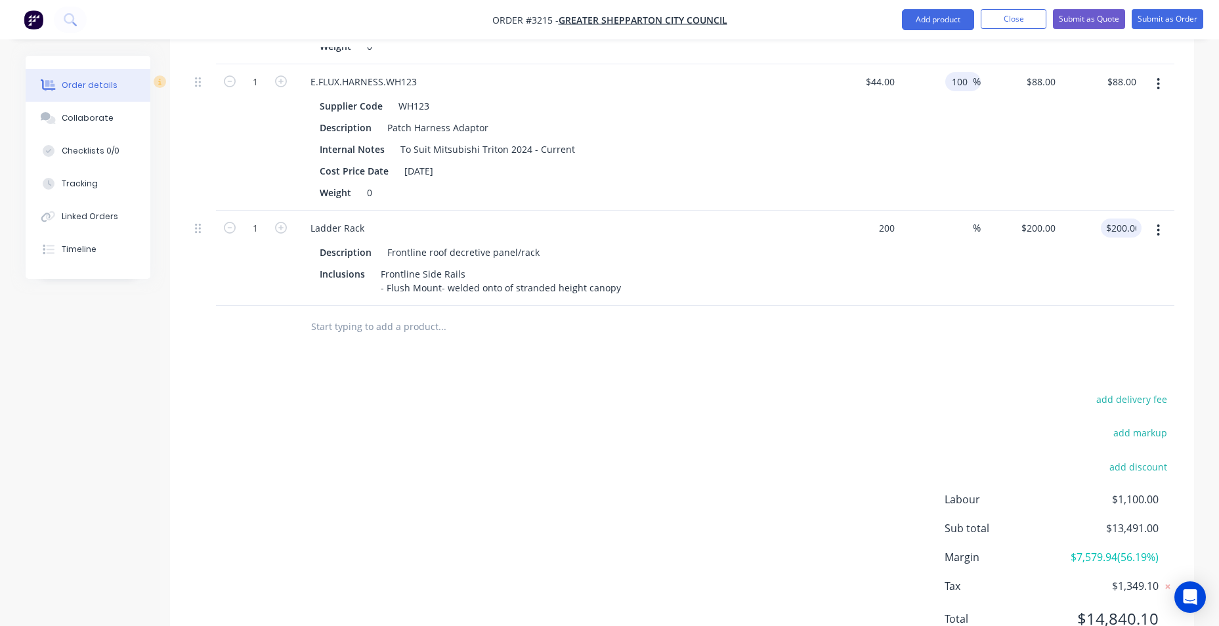
type input "$200.00"
type input "200.00"
type input "200"
type input "$200.00"
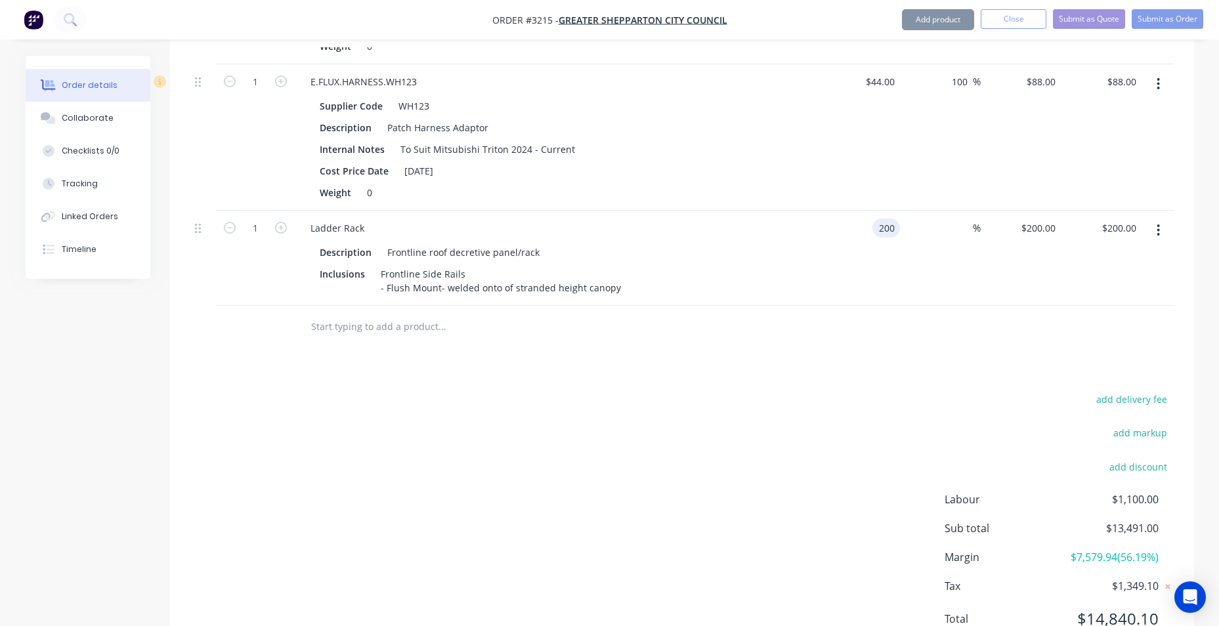
type input "200.00"
type input "200"
type input "$200.00"
type input "200.00"
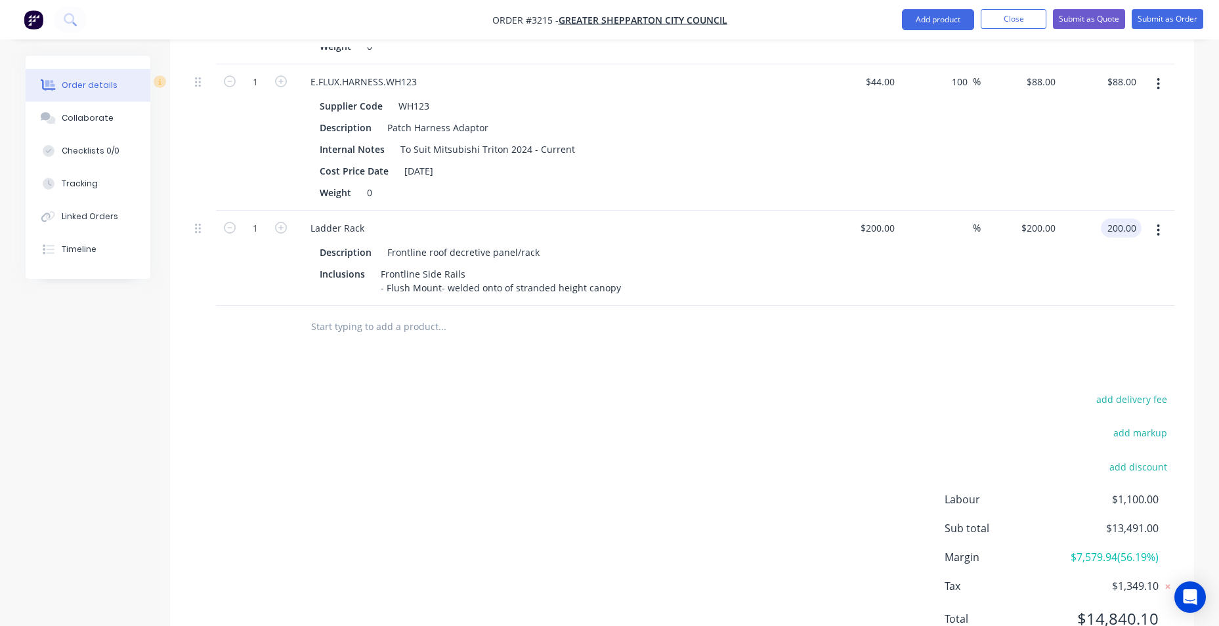
type input "200"
type input "$200.00"
type input "200.00"
type input "200"
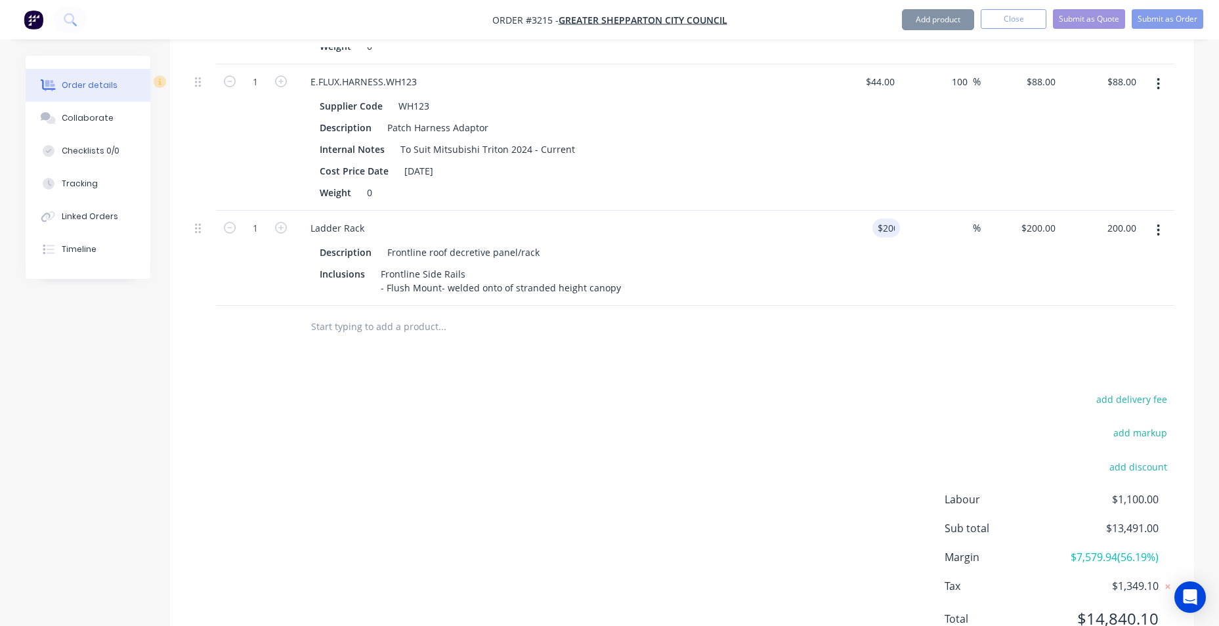
type input "$200.00"
type input "200"
type input "$200.00"
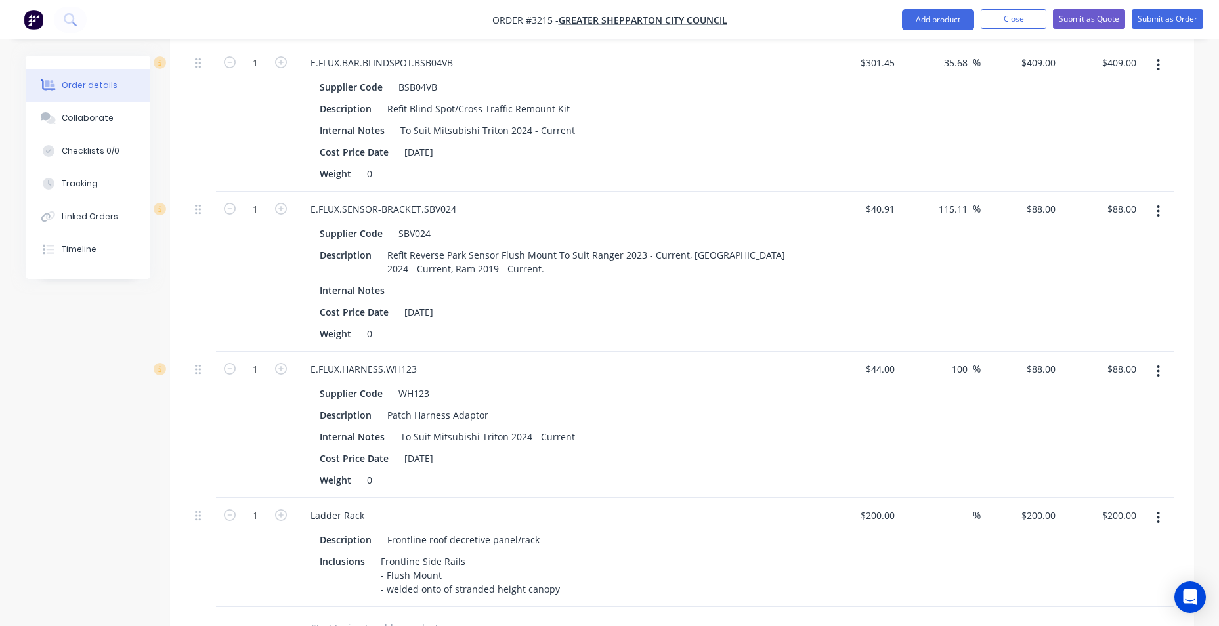
scroll to position [1445, 0]
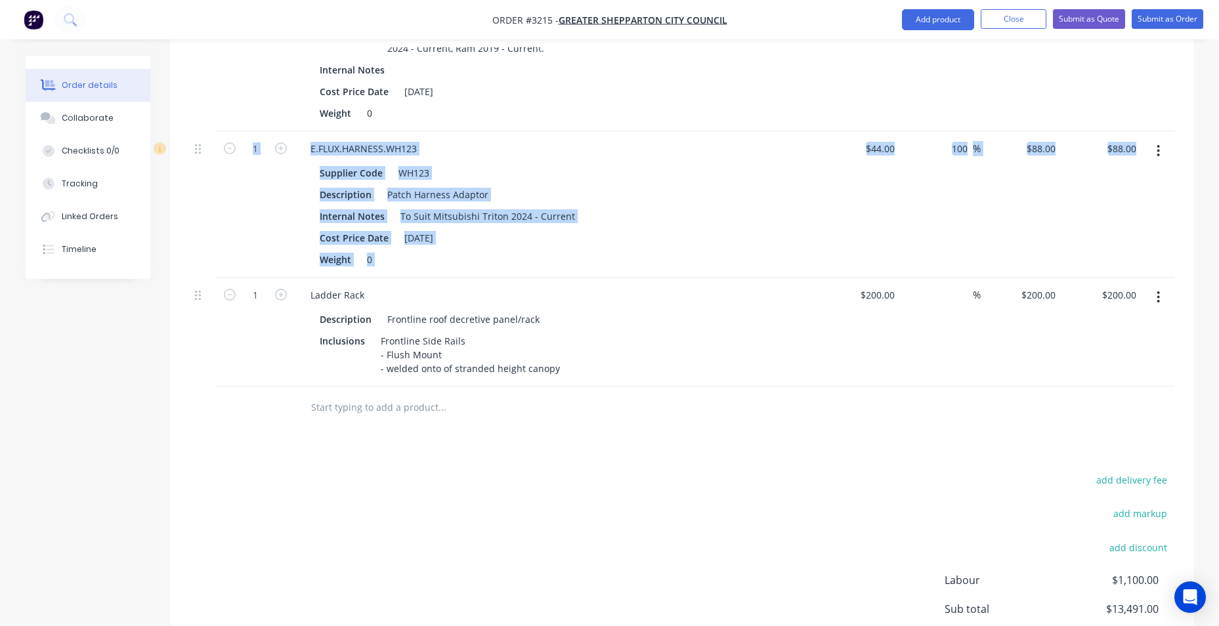
drag, startPoint x: 194, startPoint y: 294, endPoint x: 204, endPoint y: 223, distance: 71.0
drag, startPoint x: 204, startPoint y: 223, endPoint x: 202, endPoint y: 288, distance: 65.0
click at [202, 311] on div at bounding box center [203, 332] width 26 height 109
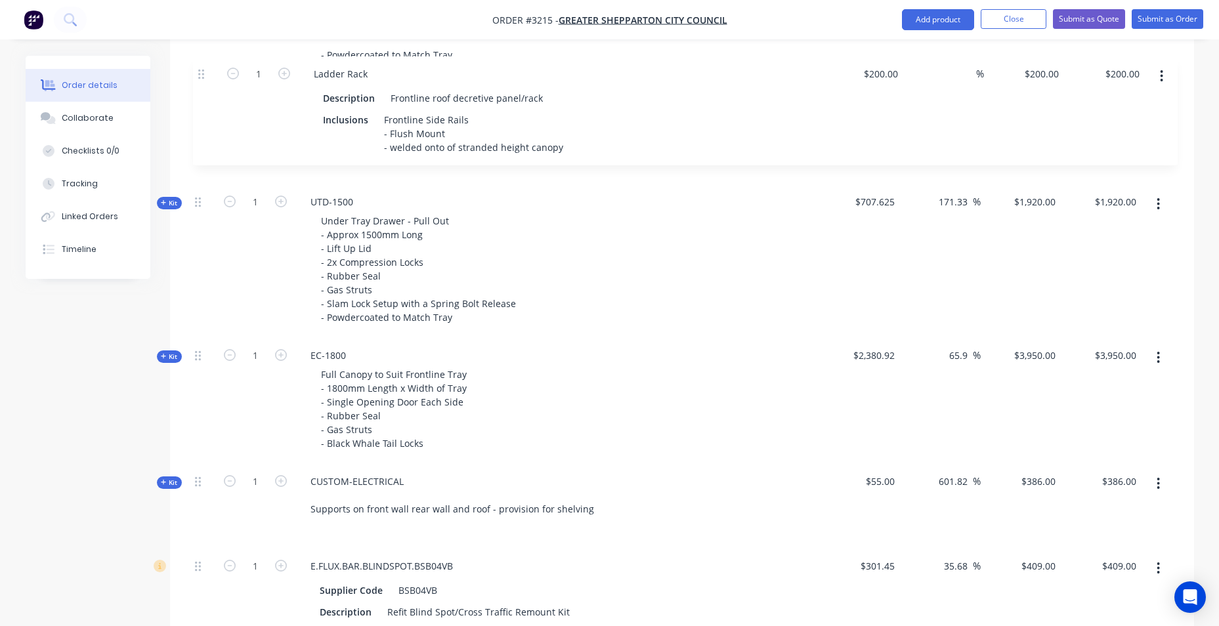
scroll to position [827, 0]
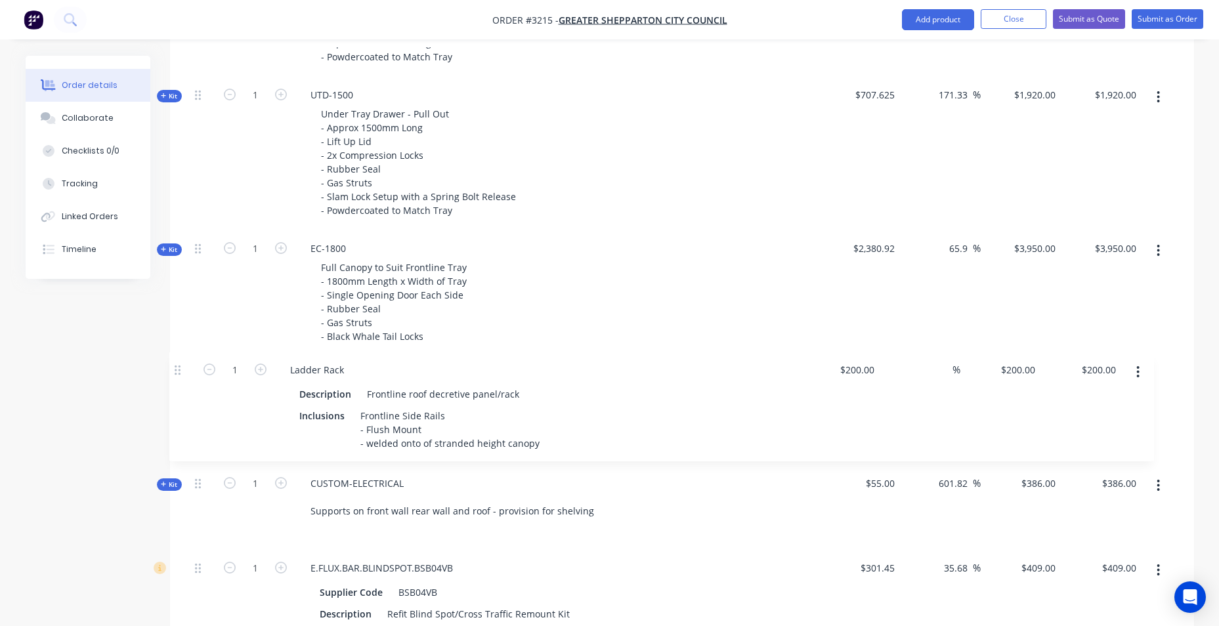
drag, startPoint x: 202, startPoint y: 299, endPoint x: 181, endPoint y: 370, distance: 73.3
click at [181, 370] on div "Qty Cost Markup Price Total Kit 1 DCT-NB-1800 DUAL CAB UTE TRAY Make: Mitsubish…" at bounding box center [682, 346] width 1024 height 1399
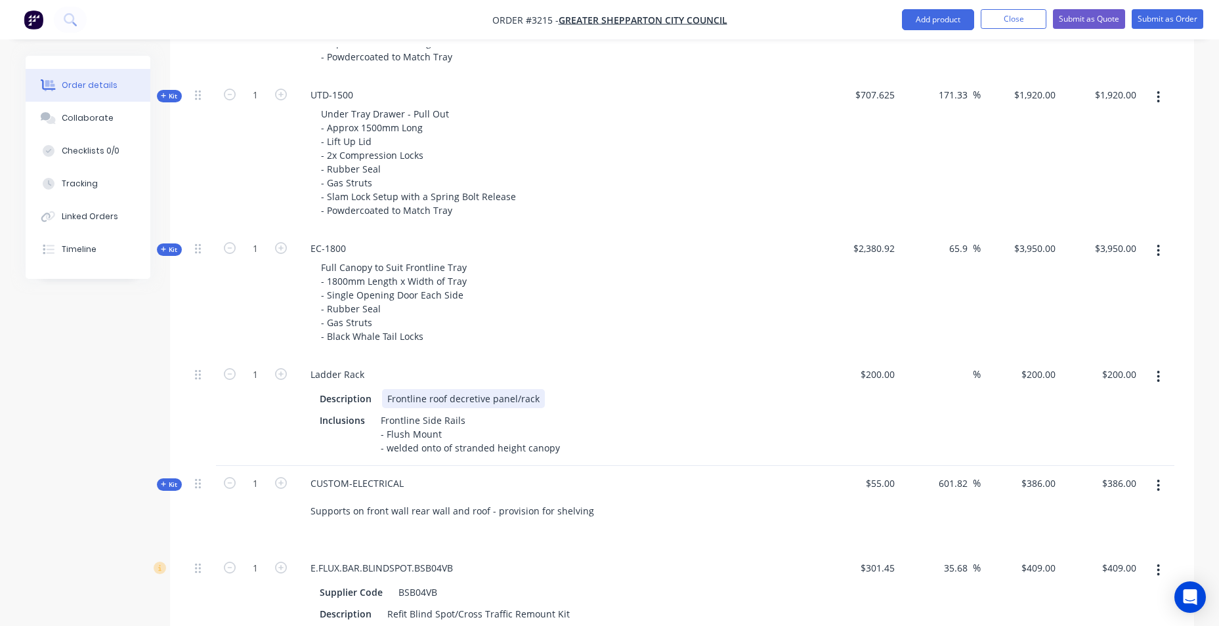
click at [536, 395] on div "Frontline roof decretive panel/rack" at bounding box center [463, 398] width 163 height 19
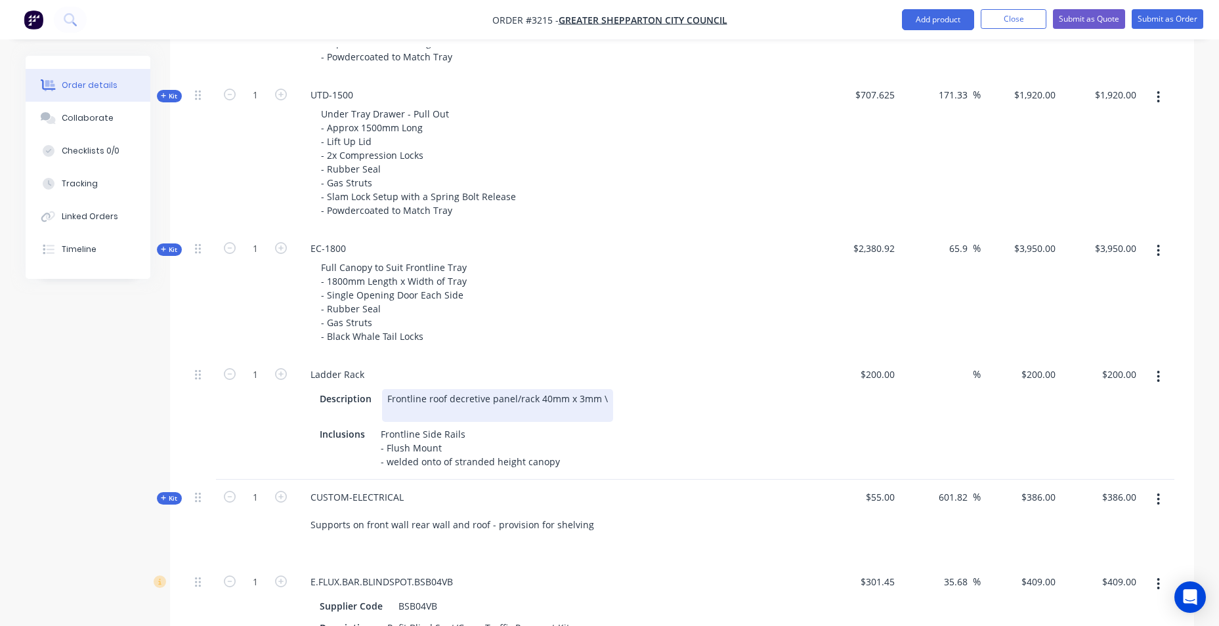
click at [477, 413] on div "Frontline roof decretive panel/rack 40mm x 3mm \" at bounding box center [497, 405] width 231 height 33
click at [581, 402] on div "Frontline roof decretive panel/rack 40mm x 3mm \" at bounding box center [497, 405] width 231 height 33
click at [538, 402] on div "Frontline roof decretive panel/rack 40mm x 3mm \" at bounding box center [497, 405] width 231 height 33
click at [579, 399] on div "Frontline roof decretive panel/rack 50mm x 3mm \" at bounding box center [497, 405] width 231 height 33
click at [599, 401] on div "Frontline roof decretive panel/rack 50mm x 5mm \" at bounding box center [497, 405] width 231 height 33
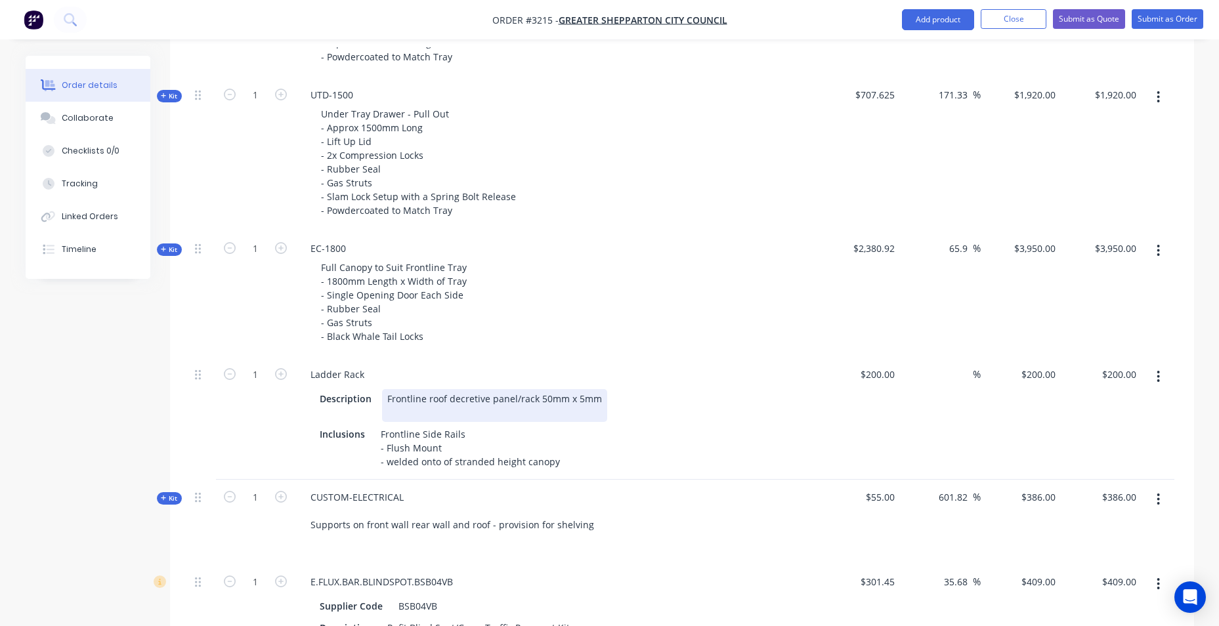
click at [579, 404] on div "Frontline roof decretive panel/rack 50mm x 5mm" at bounding box center [494, 405] width 225 height 33
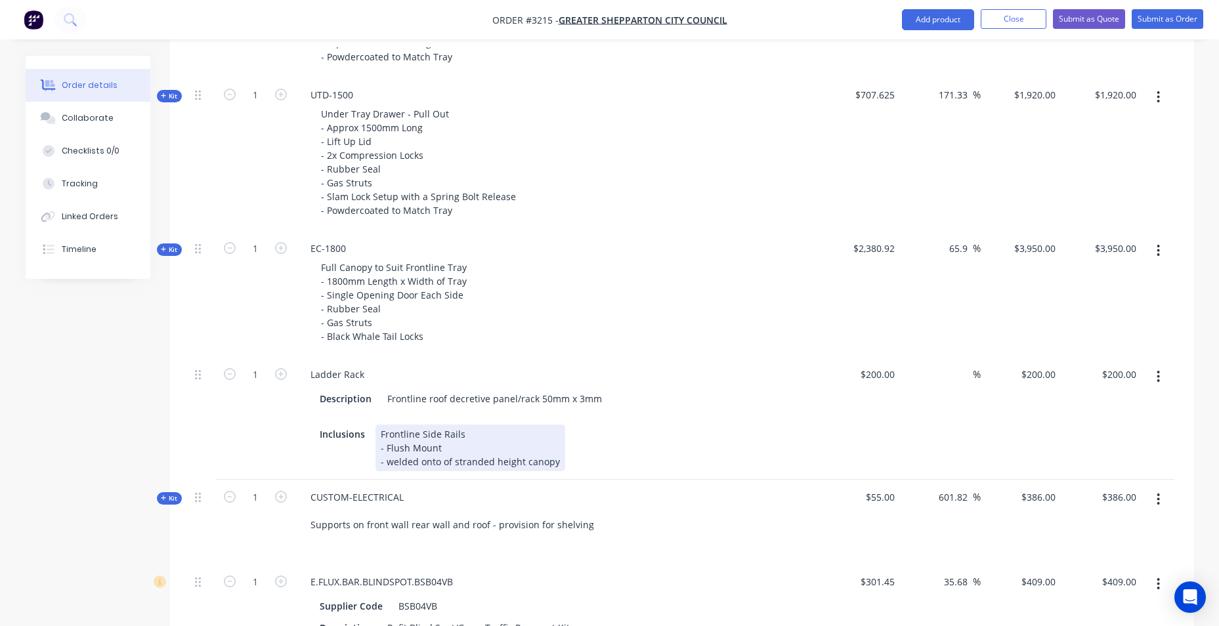
click at [691, 454] on div "Inclusions Frontline Side Rails - Flush Mount - welded onto of stranded height …" at bounding box center [555, 448] width 481 height 47
click at [1128, 375] on input "200.00" at bounding box center [1121, 374] width 41 height 19
type input "680"
click at [1105, 319] on div "$3,950.00 $3,950.00" at bounding box center [1101, 294] width 81 height 126
type input "240"
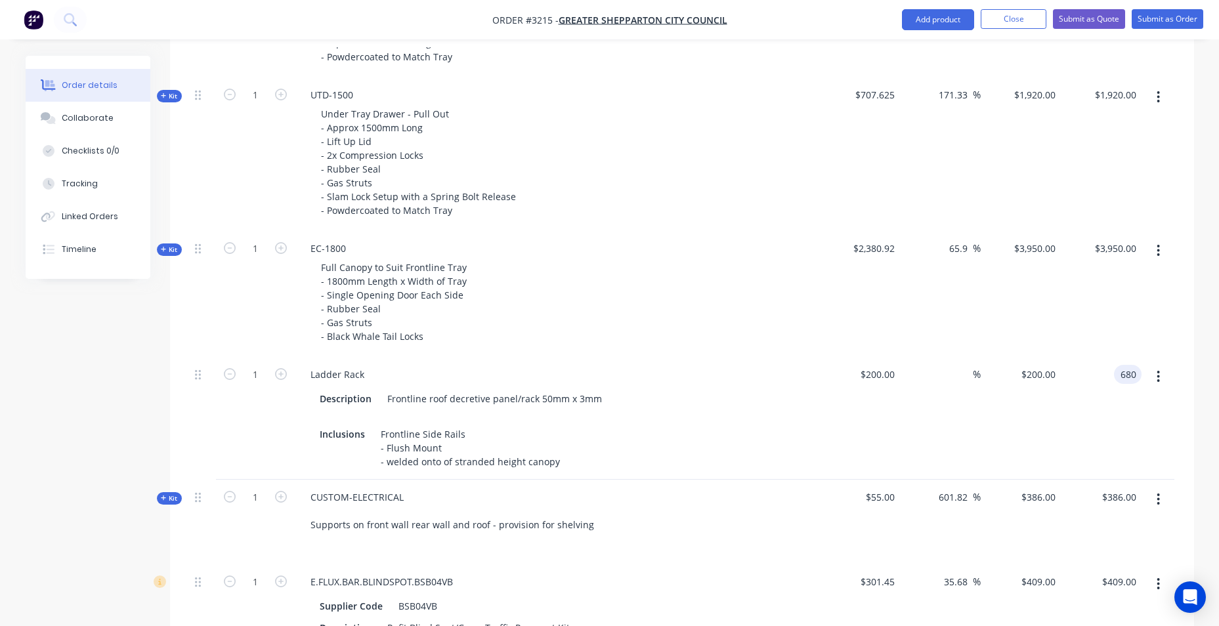
type input "$680.00"
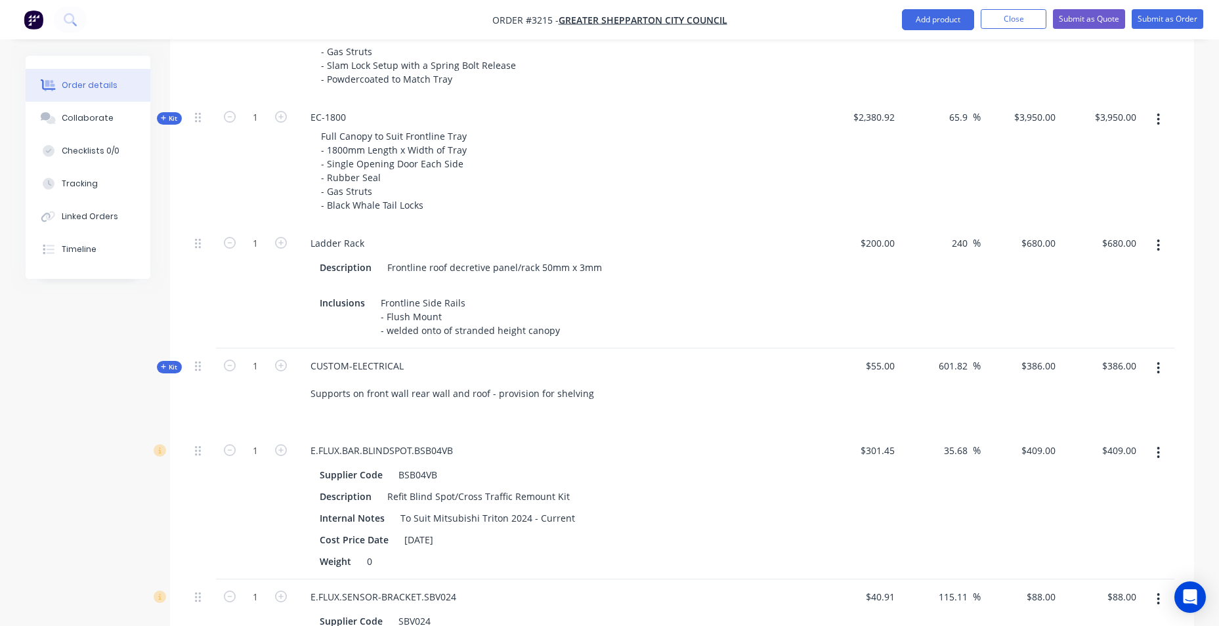
scroll to position [1024, 0]
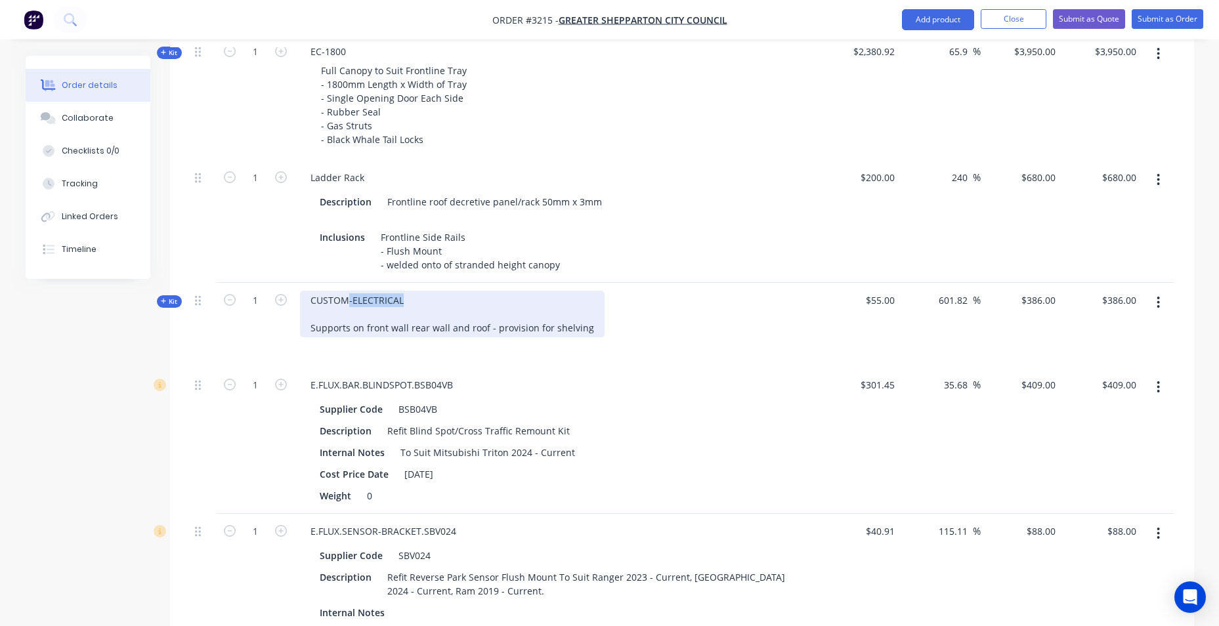
drag, startPoint x: 408, startPoint y: 301, endPoint x: 347, endPoint y: 307, distance: 60.6
click at [347, 307] on div "CUSTOM-ELECTRICAL Supports on front wall rear wall and roof - provision for she…" at bounding box center [452, 314] width 305 height 47
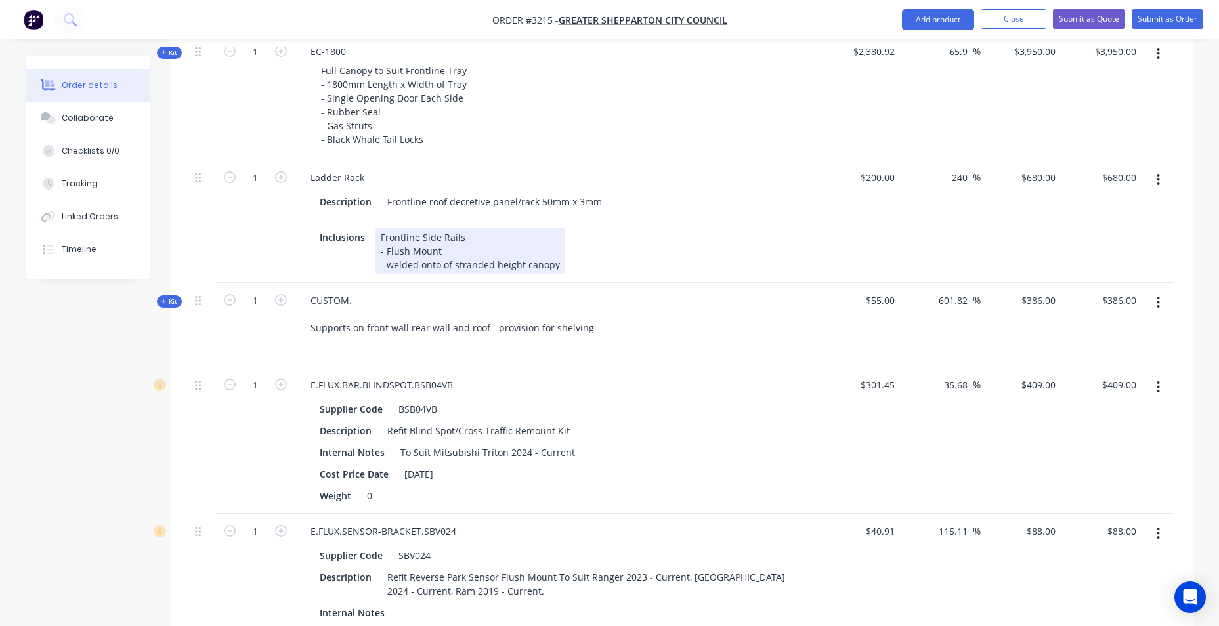
click at [718, 248] on div "Inclusions Frontline Side Rails - Flush Mount - welded onto of stranded height …" at bounding box center [555, 251] width 481 height 47
click at [610, 164] on div "Ladder Rack Description Frontline roof decretive panel/rack 50mm x 3mm Inclusio…" at bounding box center [557, 221] width 525 height 123
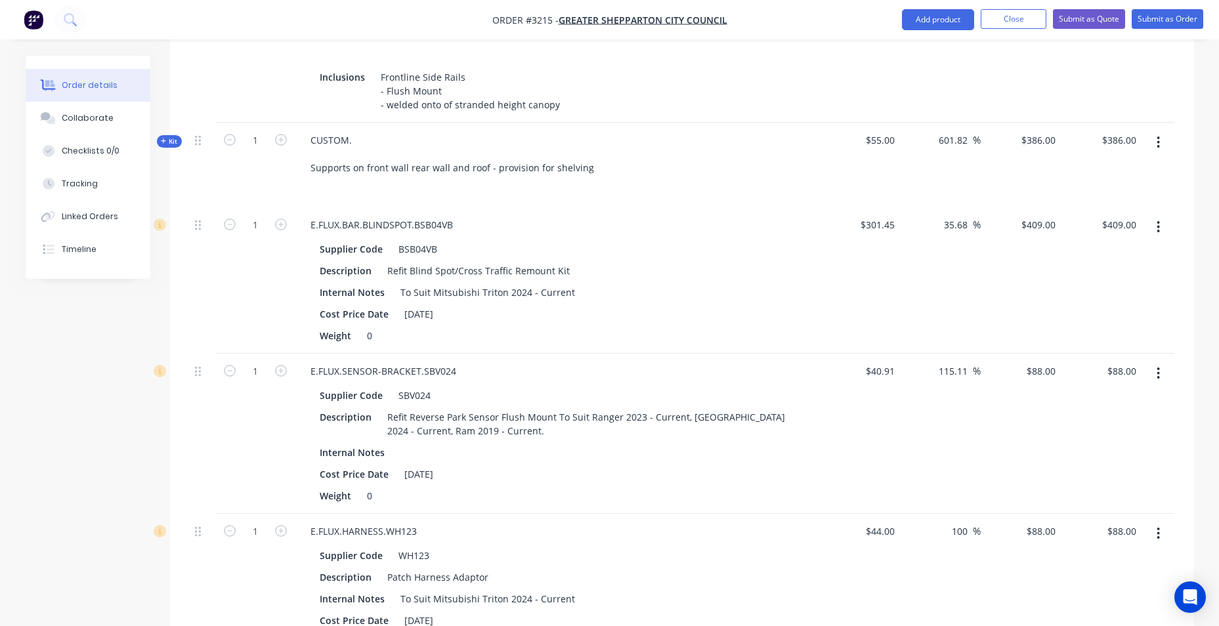
scroll to position [1353, 0]
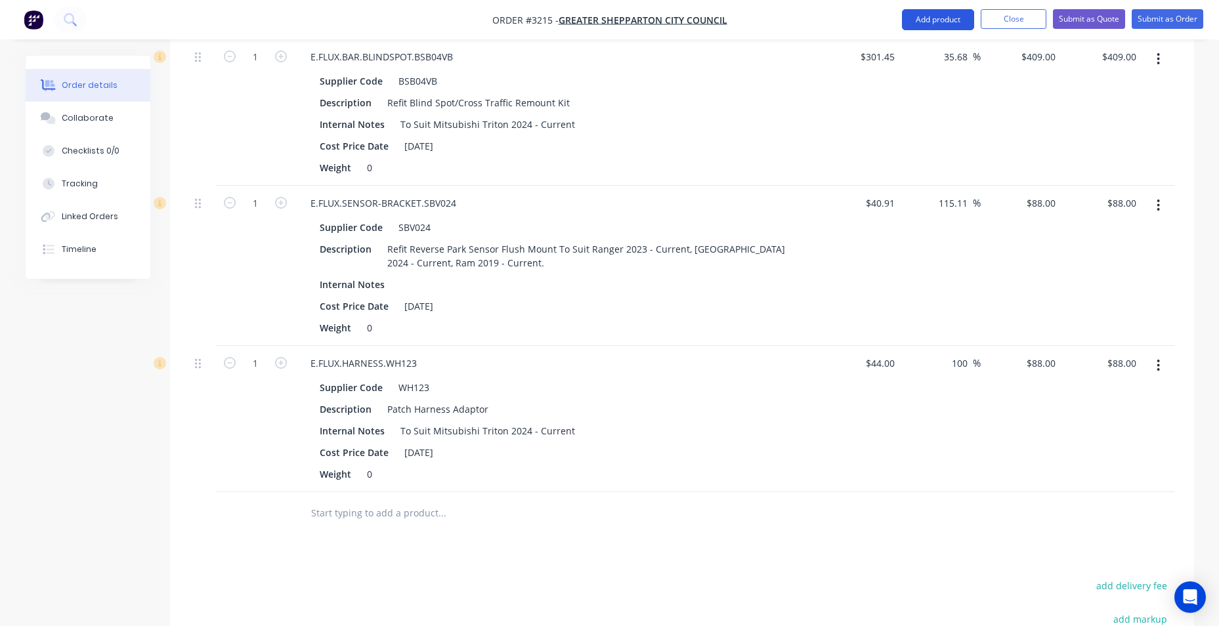
click at [938, 22] on button "Add product" at bounding box center [938, 19] width 72 height 21
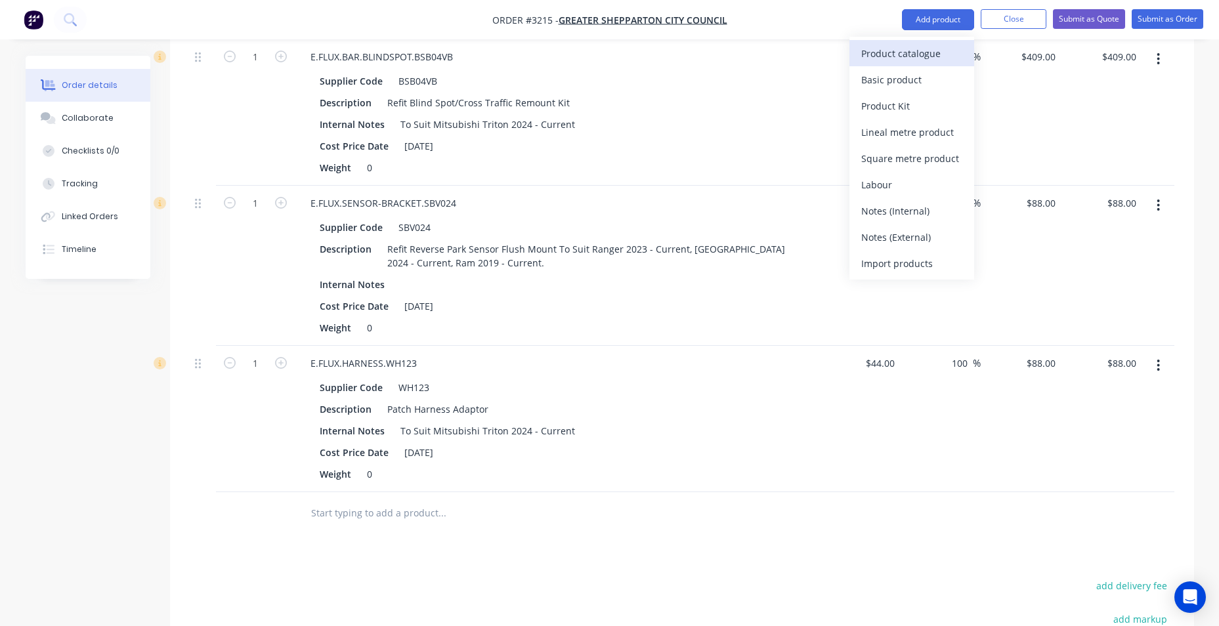
click at [930, 50] on div "Product catalogue" at bounding box center [912, 53] width 101 height 19
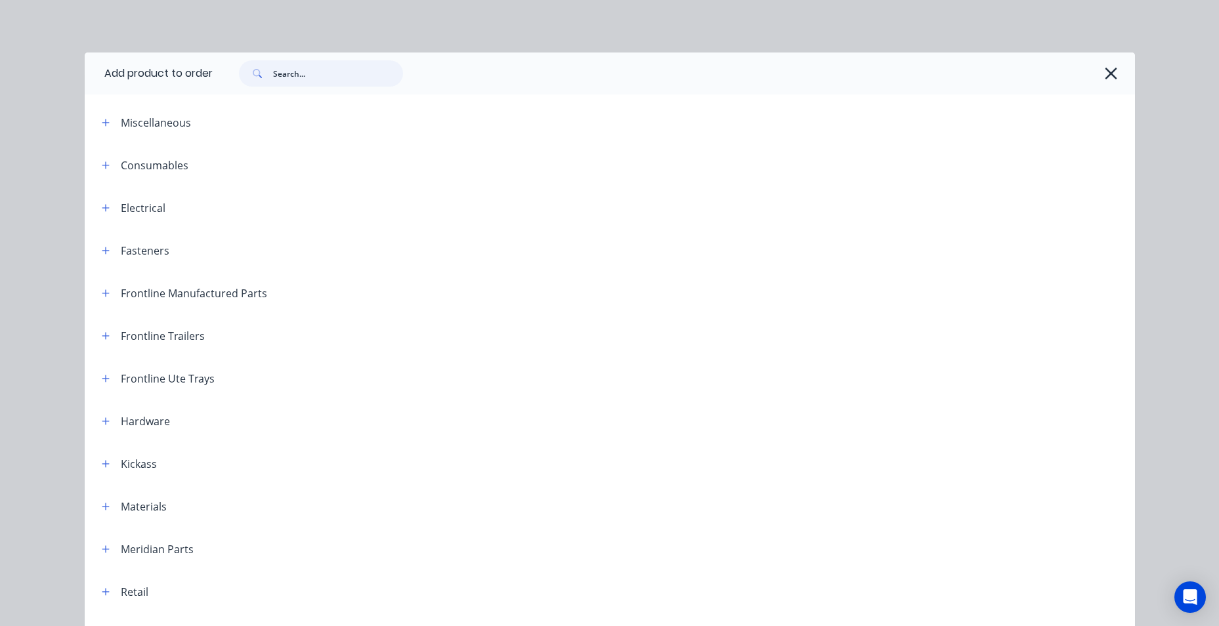
click at [355, 70] on input "text" at bounding box center [338, 73] width 130 height 26
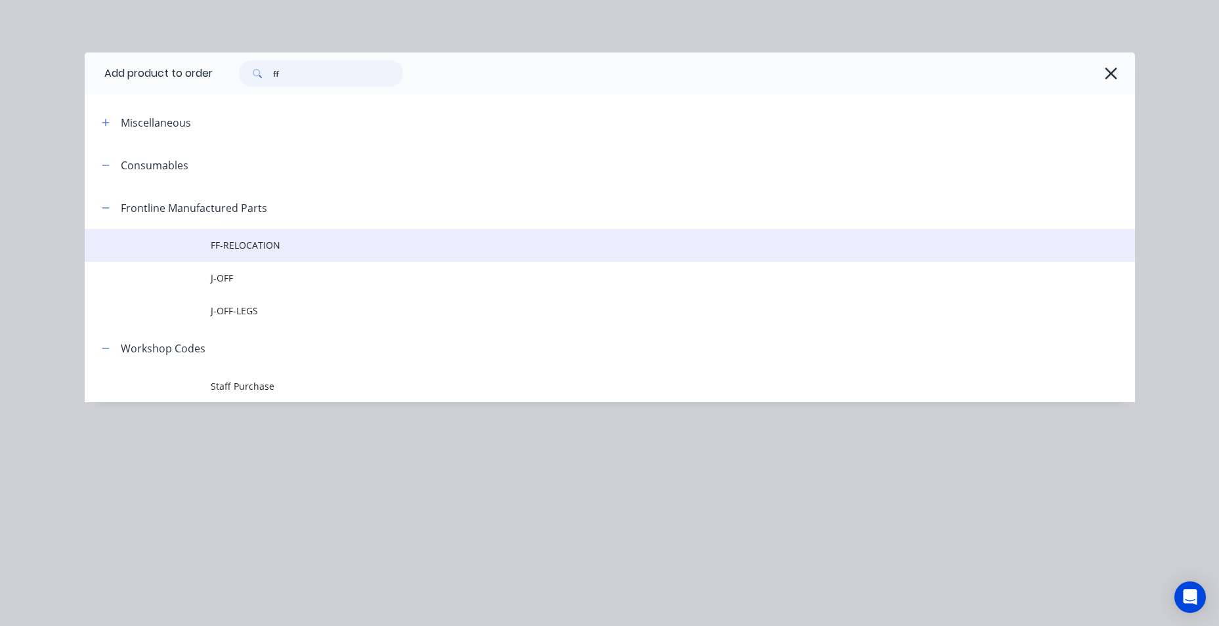
type input "ff"
click at [259, 253] on td "FF-RELOCATION" at bounding box center [673, 245] width 925 height 33
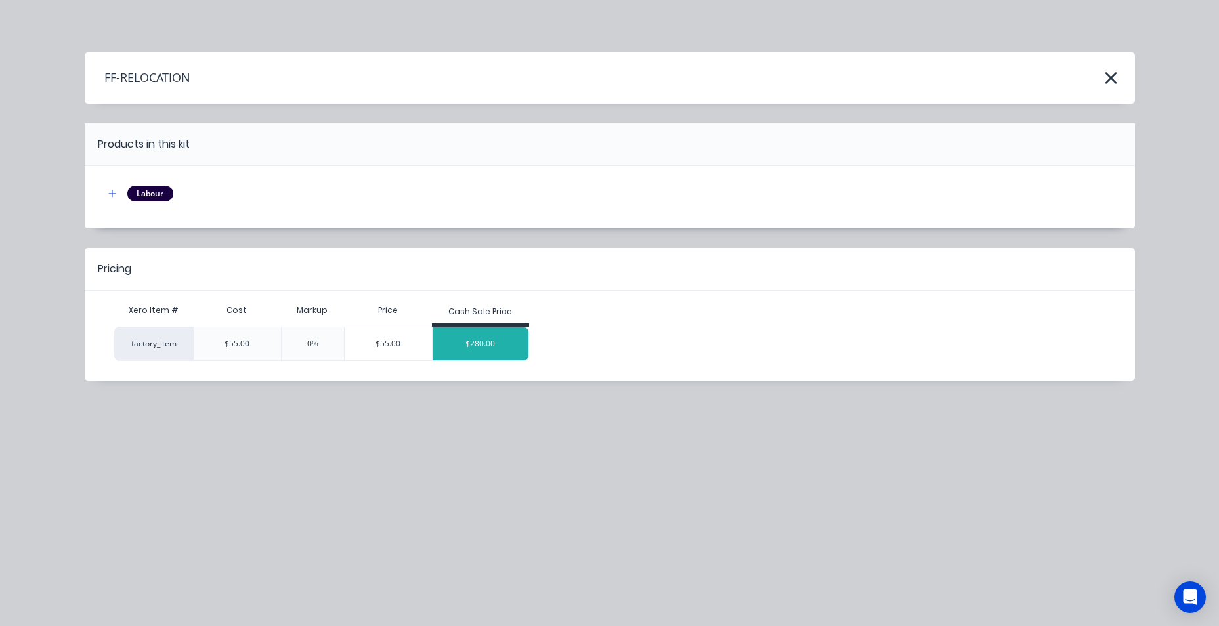
click at [487, 340] on div "$280.00" at bounding box center [481, 344] width 96 height 33
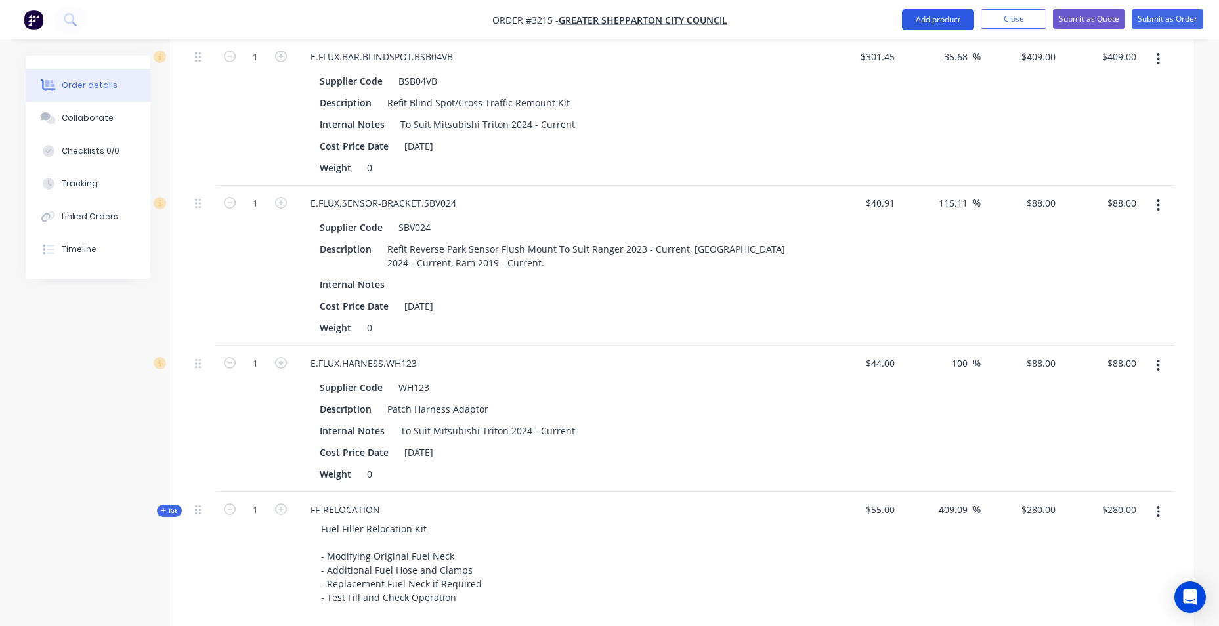
click at [956, 16] on button "Add product" at bounding box center [938, 19] width 72 height 21
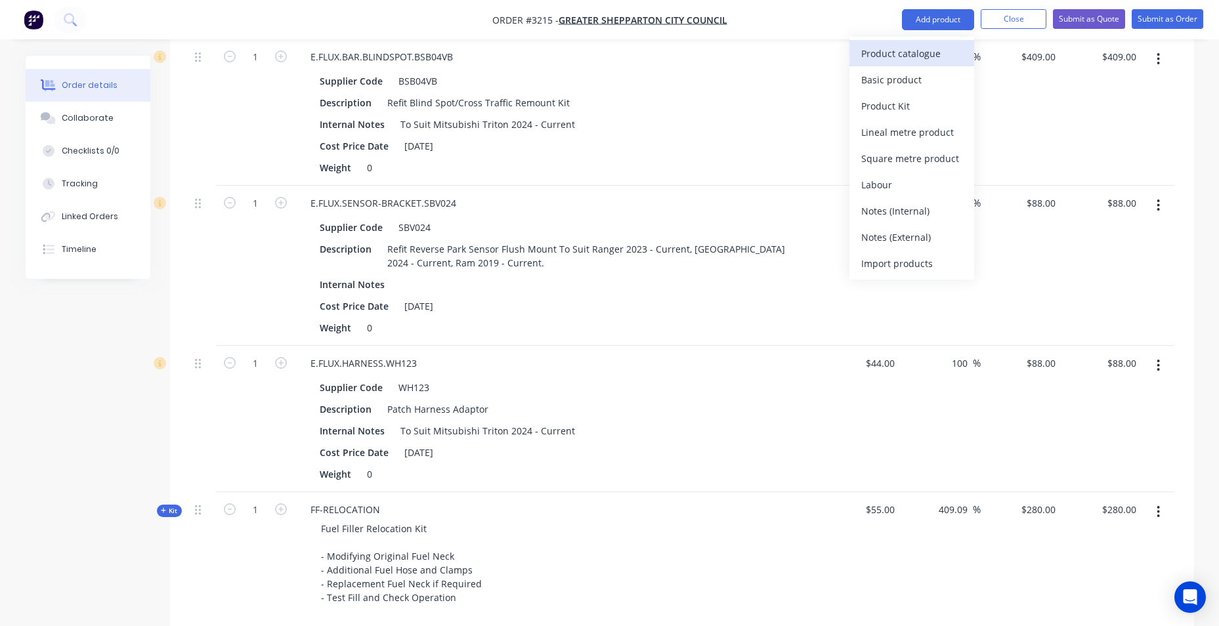
click at [946, 60] on div "Product catalogue" at bounding box center [912, 53] width 101 height 19
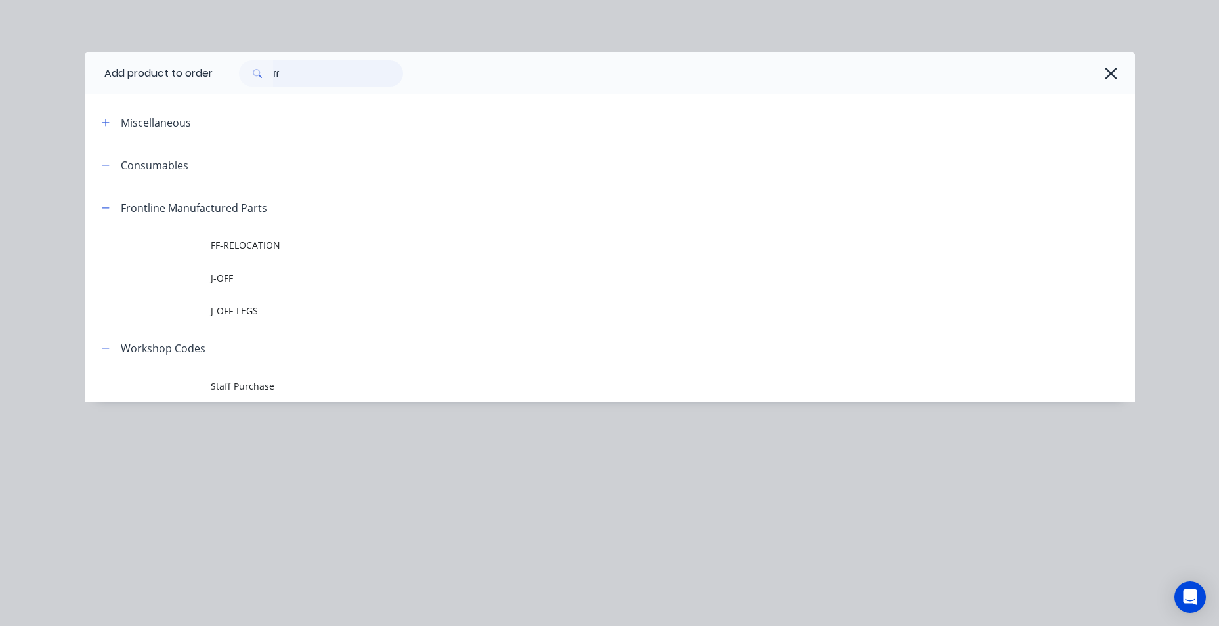
click at [311, 69] on input "ff" at bounding box center [338, 73] width 130 height 26
type input "f"
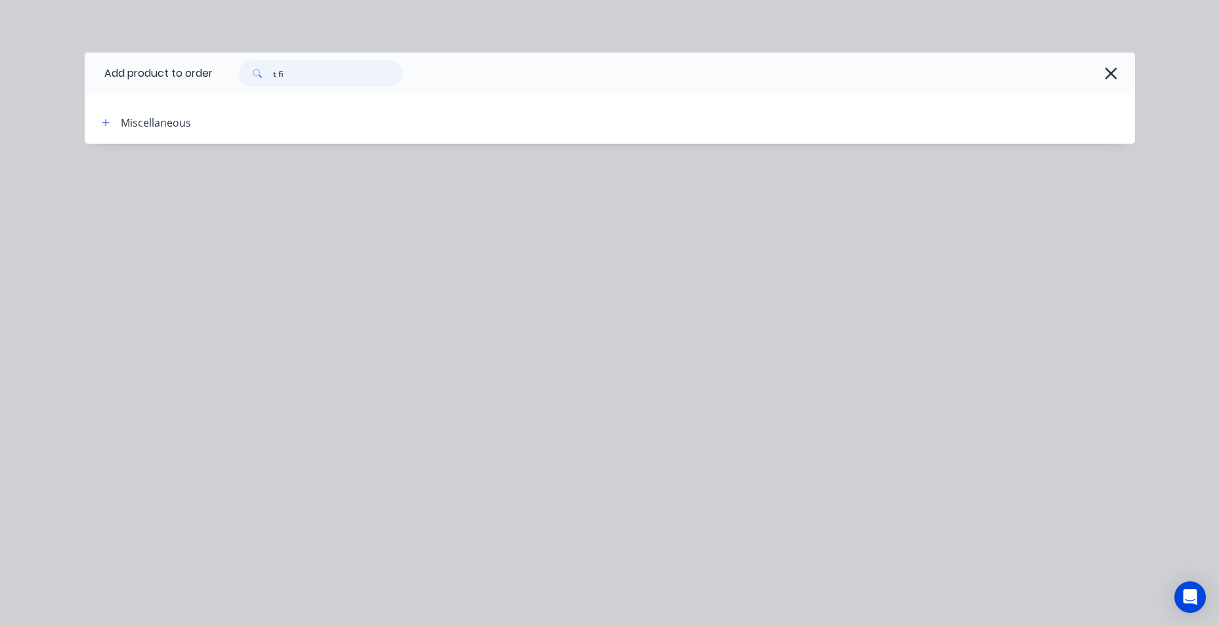
drag, startPoint x: 311, startPoint y: 69, endPoint x: 246, endPoint y: 77, distance: 65.6
click at [246, 77] on div "t fi" at bounding box center [321, 73] width 164 height 26
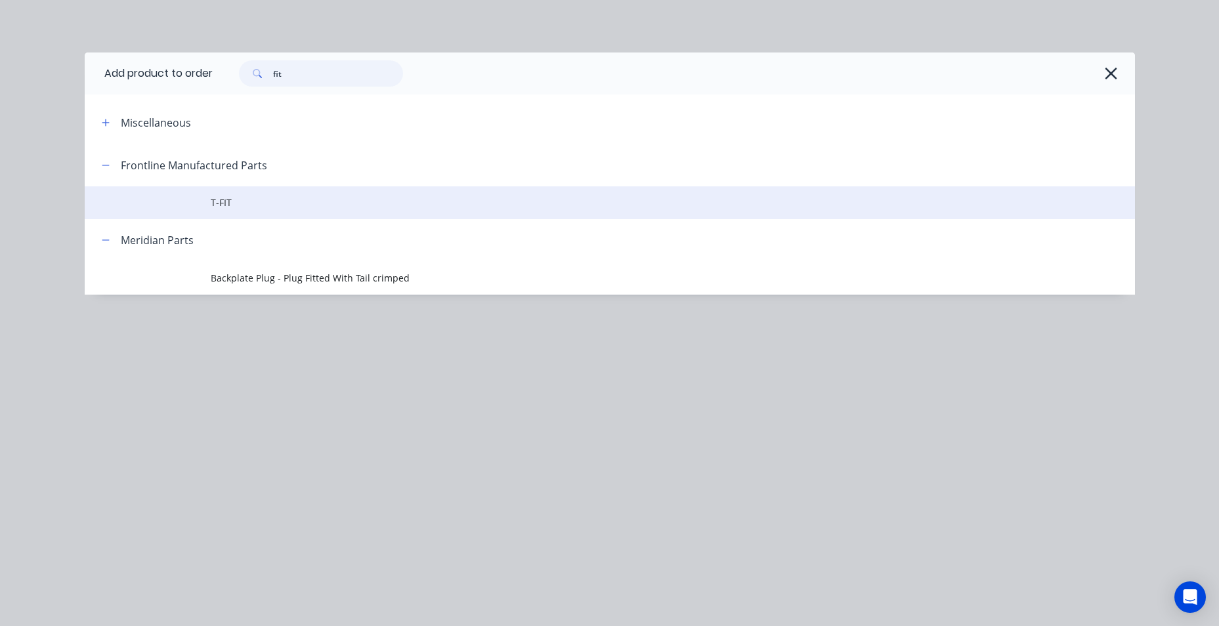
type input "fit"
click at [222, 206] on span "T-FIT" at bounding box center [580, 203] width 739 height 14
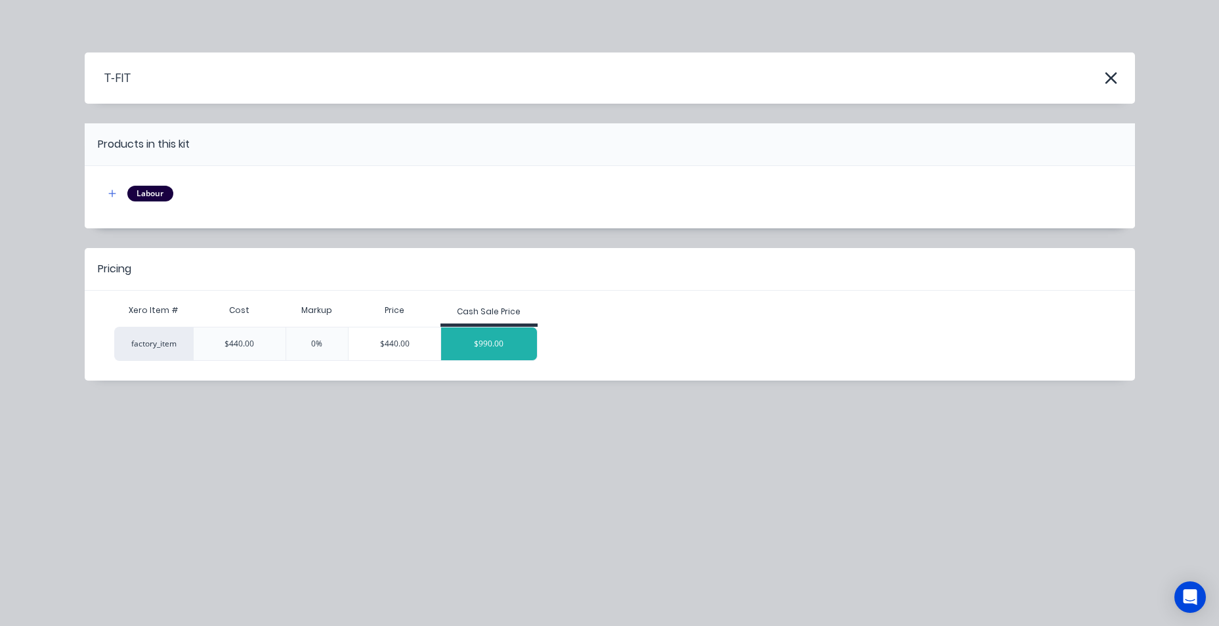
click at [471, 351] on div "$990.00" at bounding box center [489, 344] width 96 height 33
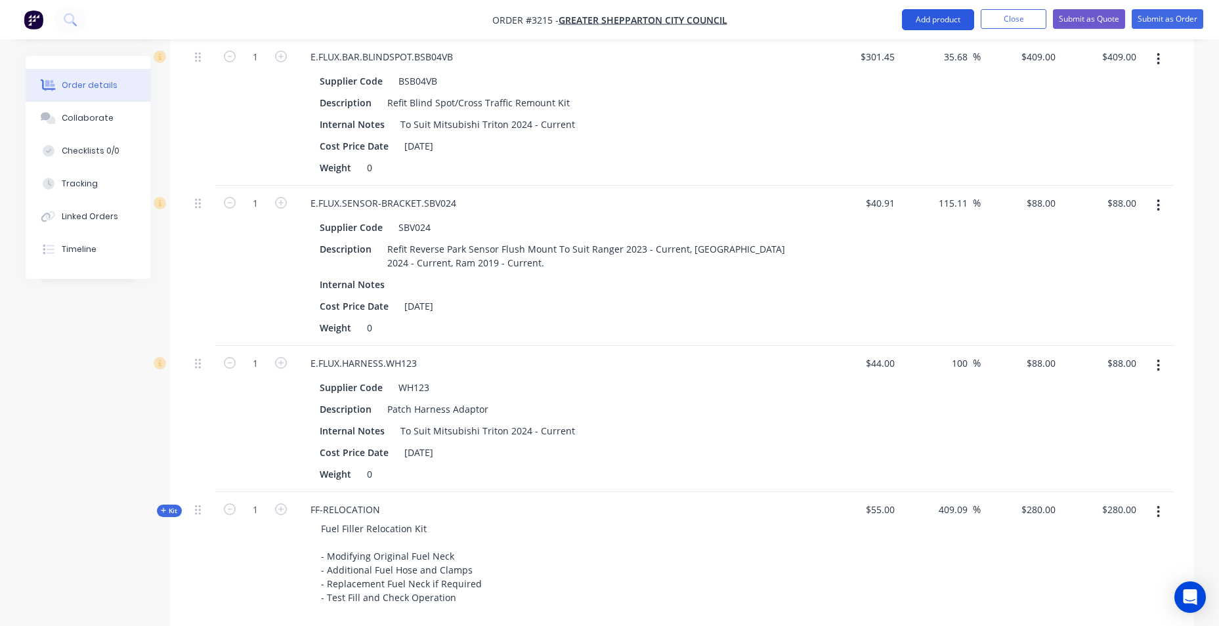
click at [944, 20] on button "Add product" at bounding box center [938, 19] width 72 height 21
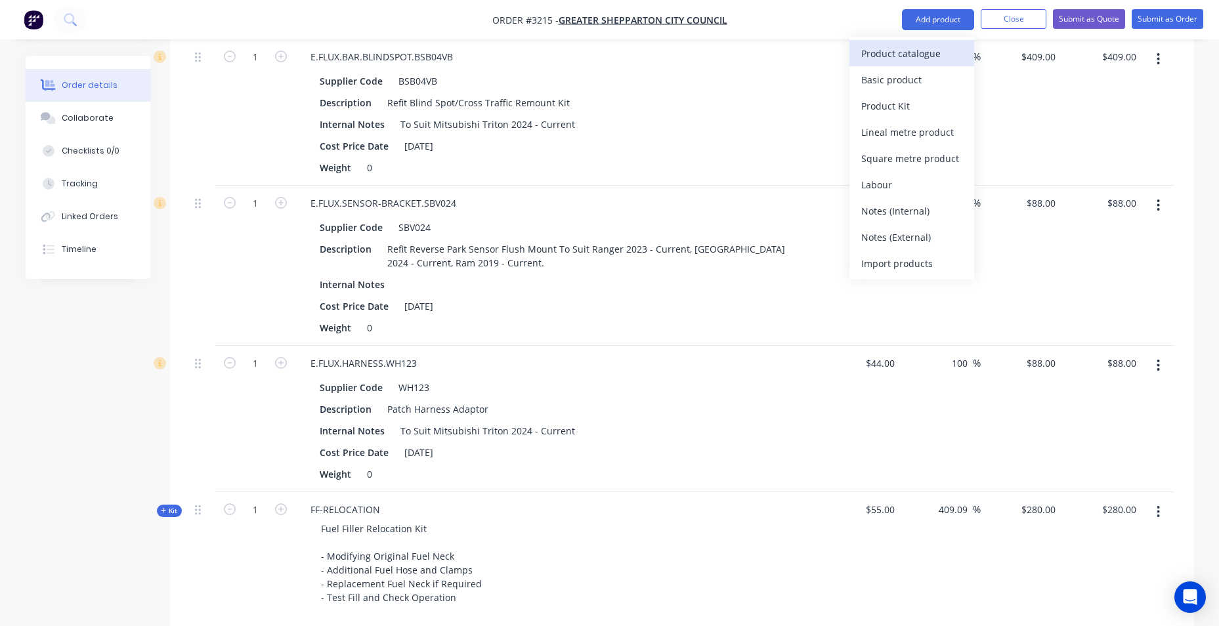
click at [921, 49] on div "Product catalogue" at bounding box center [912, 53] width 101 height 19
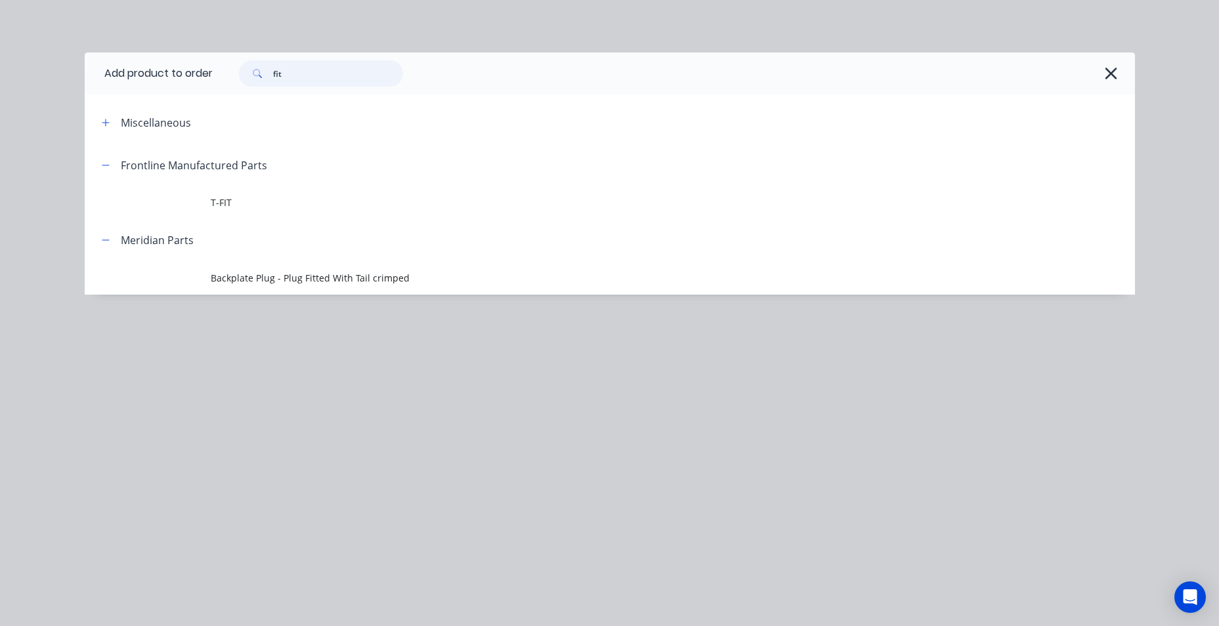
drag, startPoint x: 324, startPoint y: 78, endPoint x: 262, endPoint y: 77, distance: 61.7
click at [262, 77] on div "fit" at bounding box center [321, 73] width 164 height 26
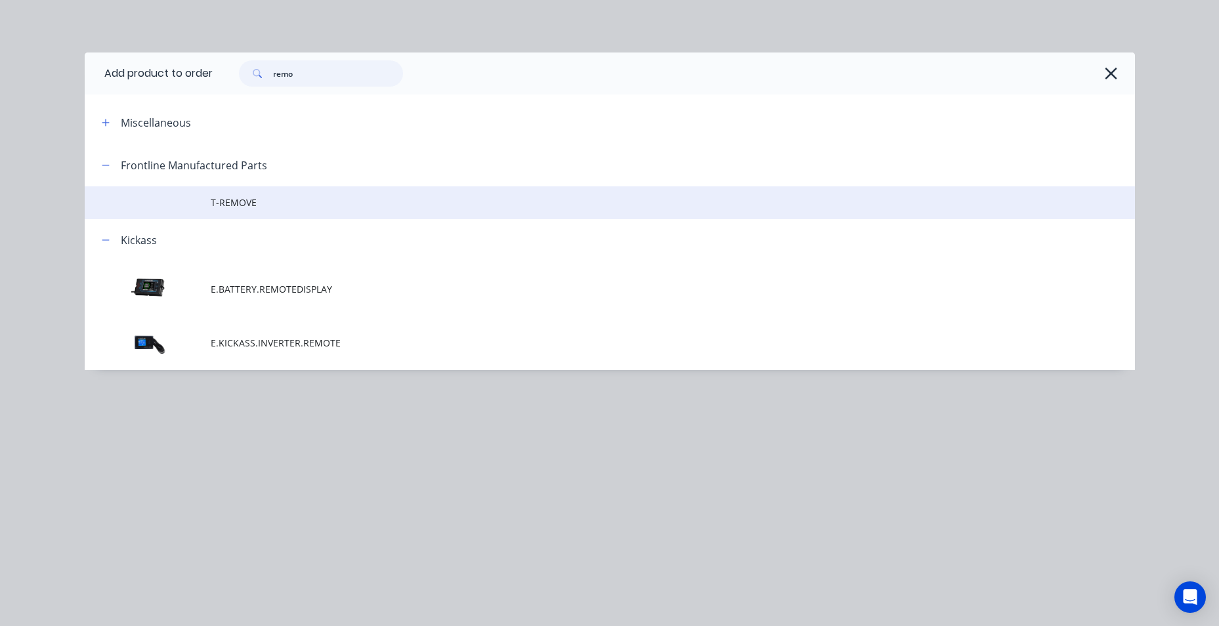
type input "remo"
click at [230, 209] on span "T-REMOVE" at bounding box center [580, 203] width 739 height 14
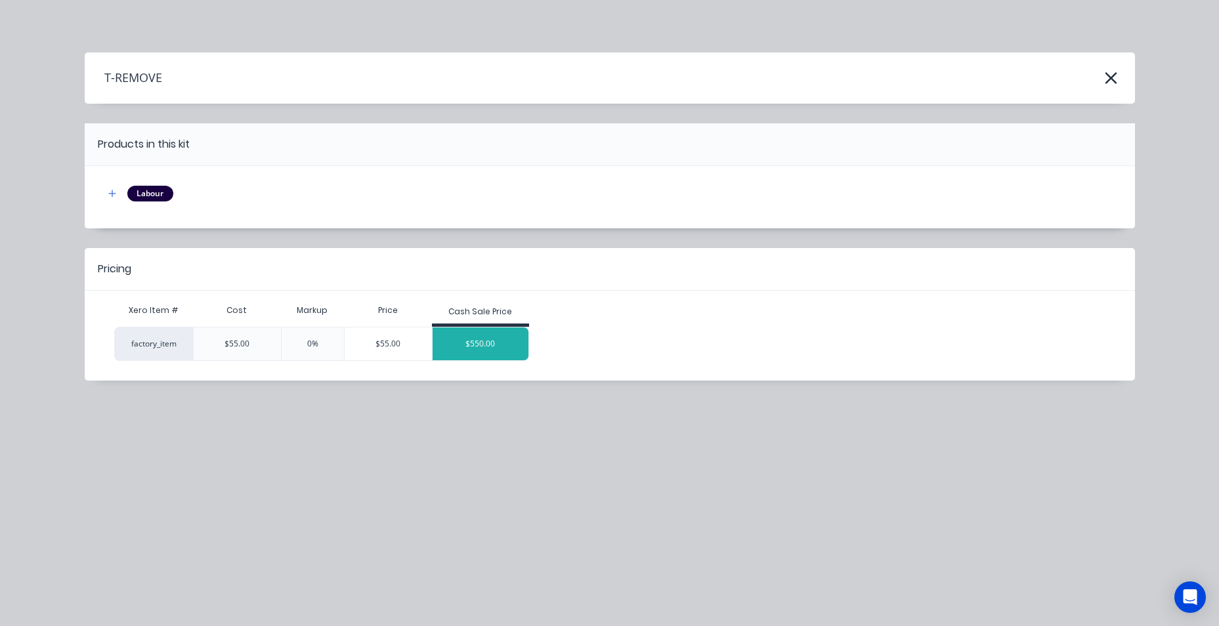
click at [492, 332] on div "$550.00" at bounding box center [481, 344] width 96 height 33
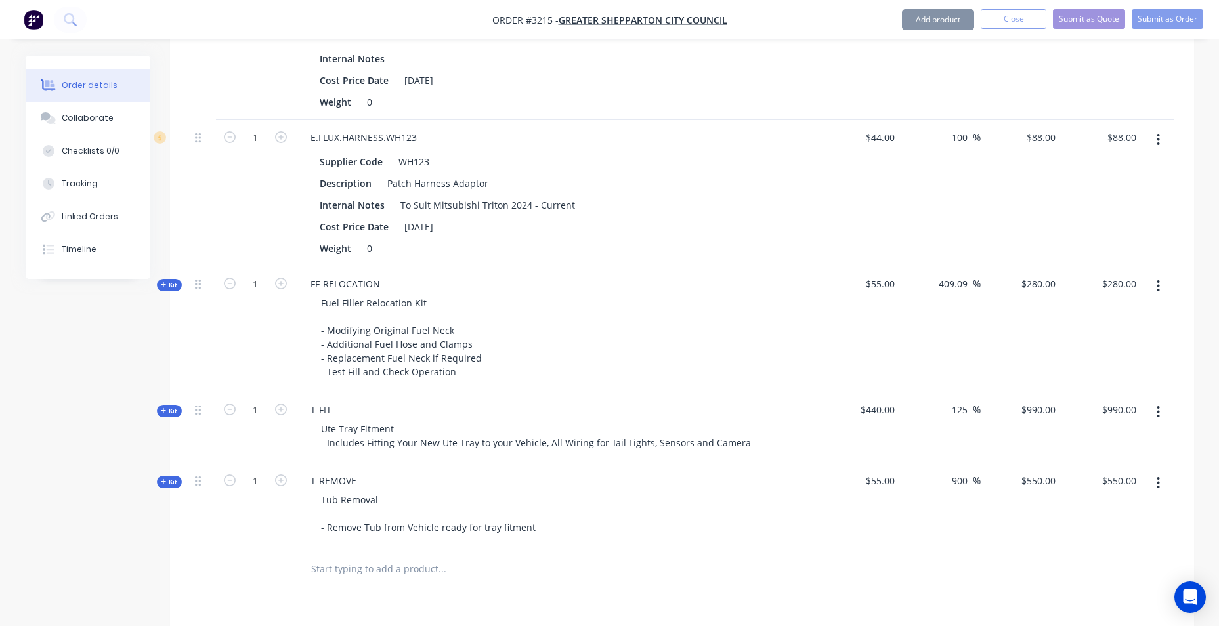
scroll to position [1615, 0]
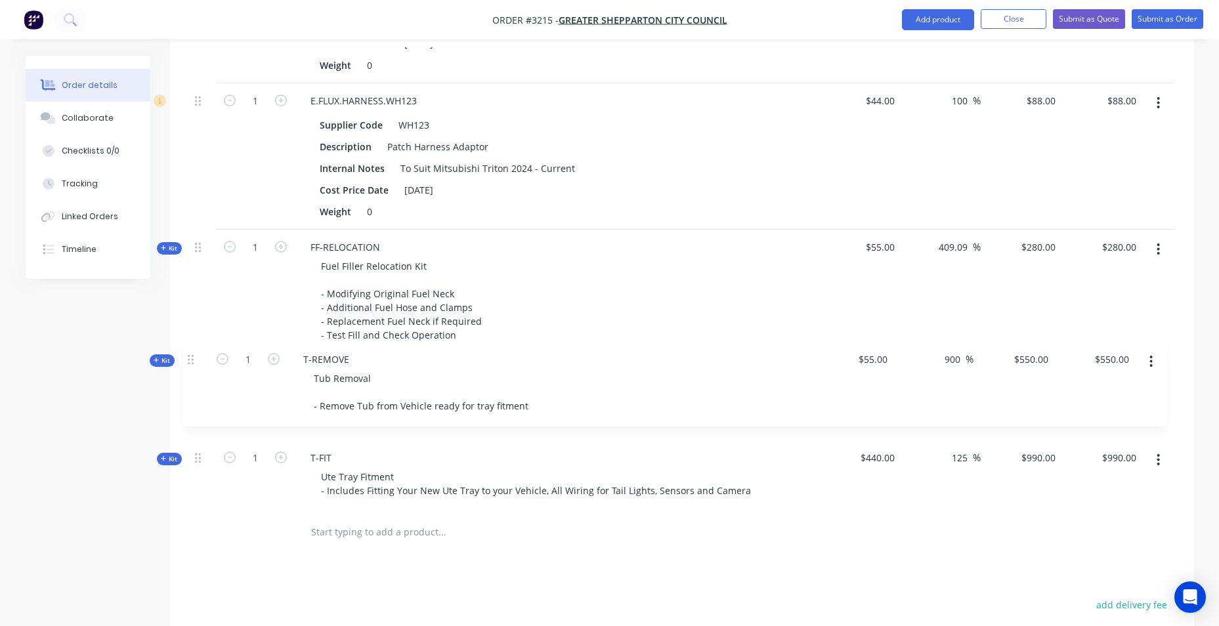
drag, startPoint x: 194, startPoint y: 441, endPoint x: 188, endPoint y: 350, distance: 91.5
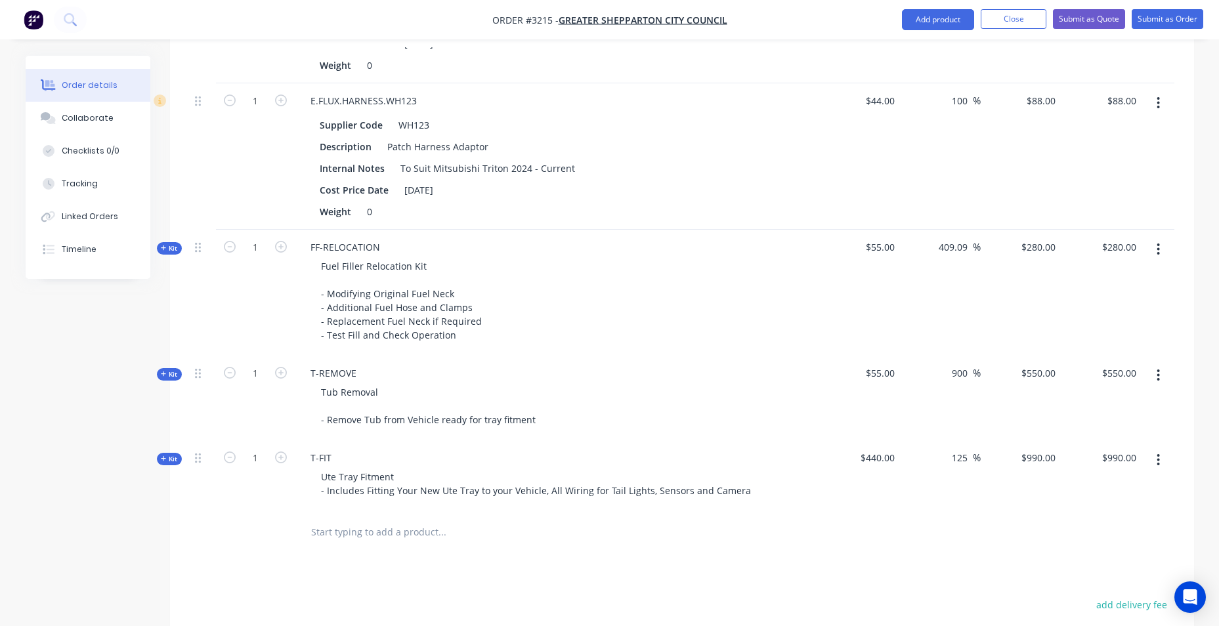
click at [374, 370] on div "T-REMOVE Tub Removal - Remove Tub from Vehicle ready for tray fitment" at bounding box center [557, 398] width 525 height 85
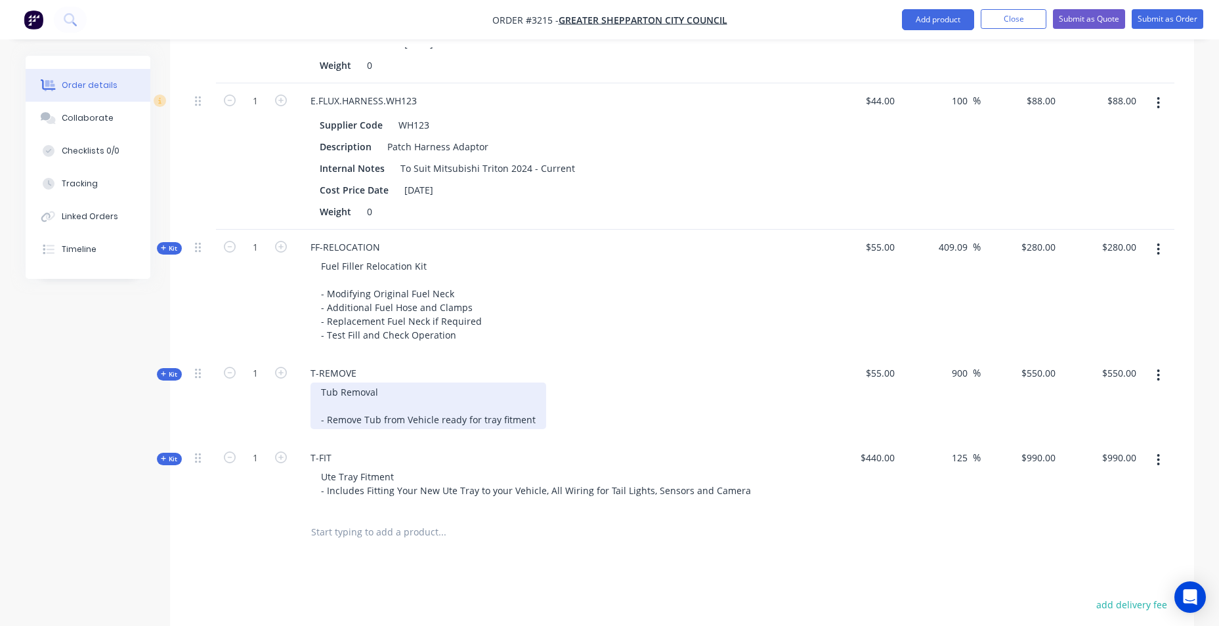
click at [374, 403] on div "Tub Removal - Remove Tub from Vehicle ready for tray fitment" at bounding box center [429, 406] width 236 height 47
click at [377, 395] on div "Tub Removal - Remove Tub from Vehicle ready for tray fitment" at bounding box center [429, 406] width 236 height 47
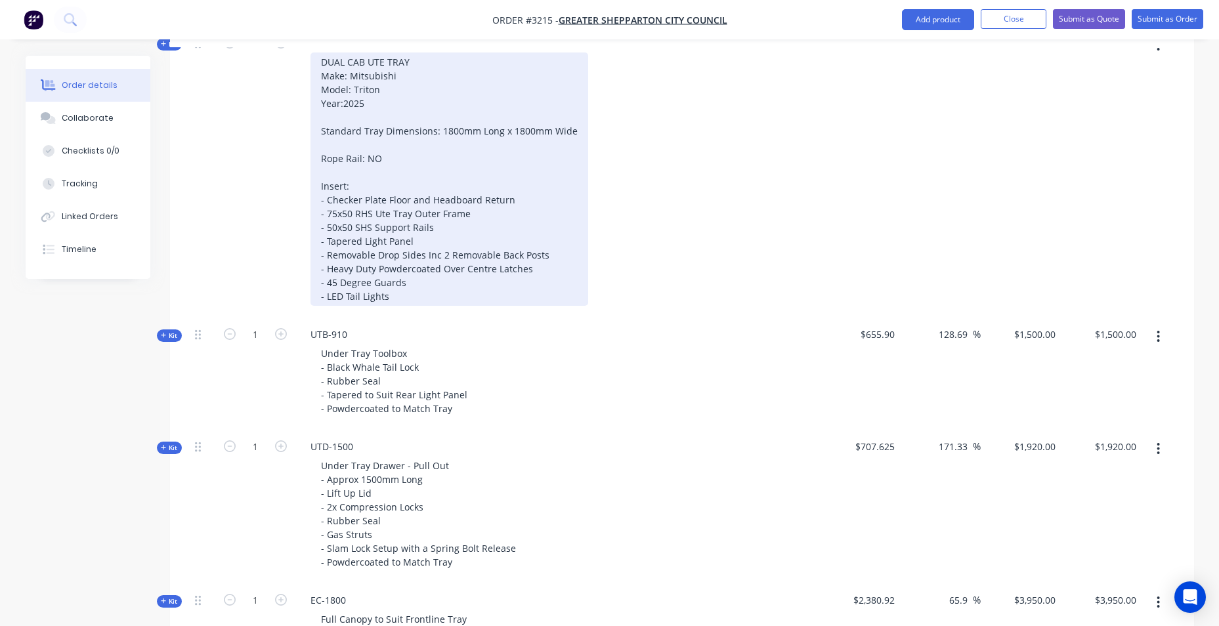
scroll to position [433, 0]
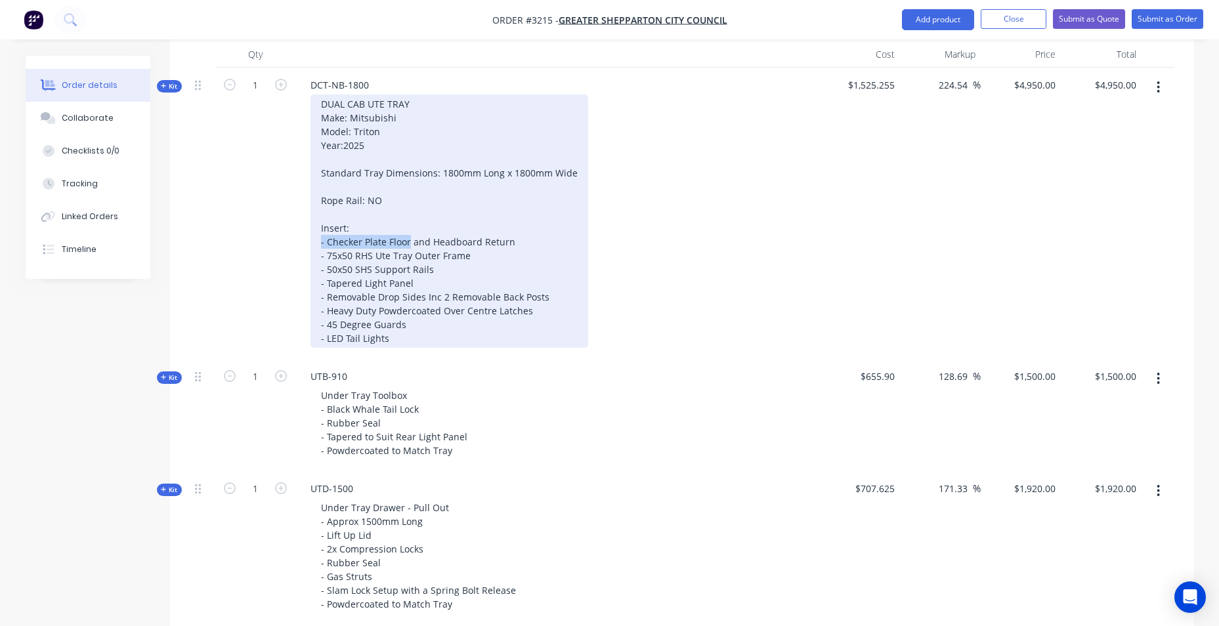
drag, startPoint x: 317, startPoint y: 240, endPoint x: 410, endPoint y: 246, distance: 92.7
click at [410, 246] on div "DUAL CAB UTE TRAY Make: Mitsubishi Model: Triton Year:2025 Standard Tray Dimens…" at bounding box center [450, 221] width 278 height 253
click at [383, 241] on div "DUAL CAB UTE TRAY Make: Mitsubishi Model: Triton Year:2025 Standard Tray Dimens…" at bounding box center [450, 221] width 278 height 253
drag, startPoint x: 379, startPoint y: 241, endPoint x: 326, endPoint y: 238, distance: 53.3
click at [326, 238] on div "DUAL CAB UTE TRAY Make: Mitsubishi Model: Triton Year:2025 Standard Tray Dimens…" at bounding box center [450, 221] width 278 height 253
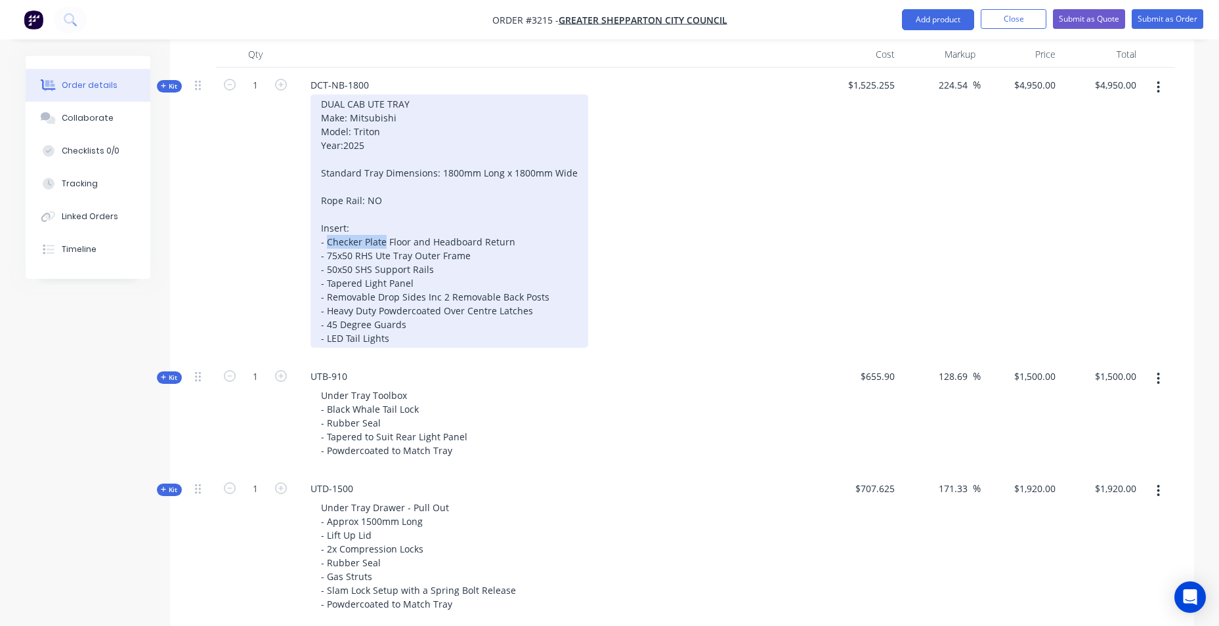
click at [577, 213] on div "DUAL CAB UTE TRAY Make: Mitsubishi Model: Triton Year:2025 Standard Tray Dimens…" at bounding box center [450, 221] width 278 height 253
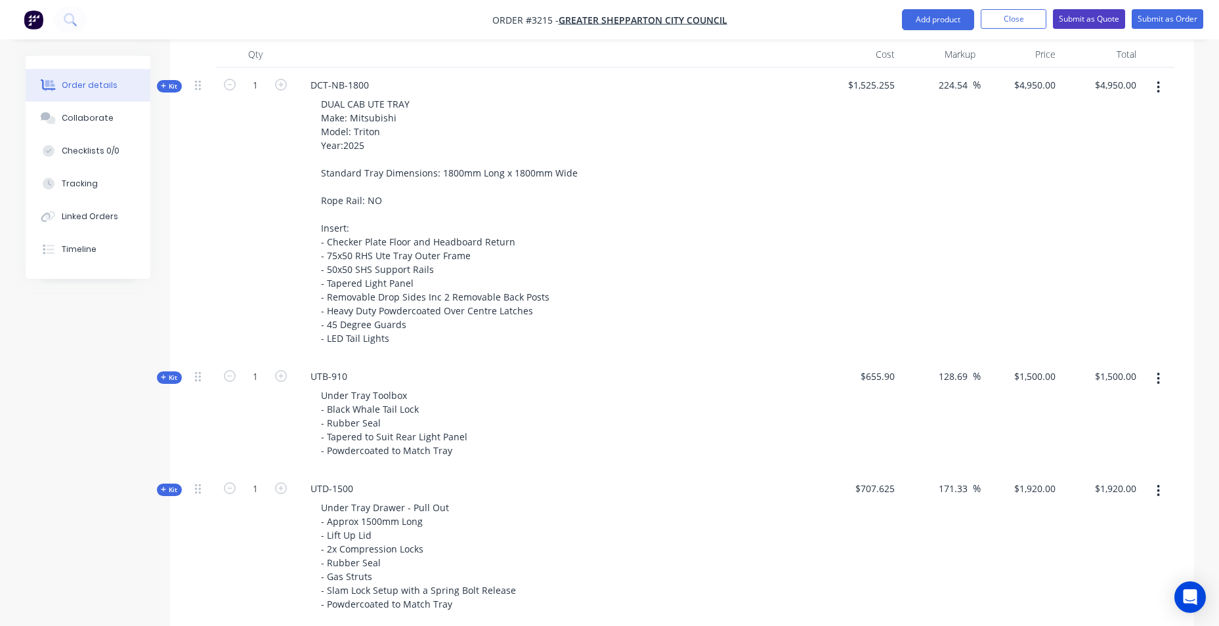
click at [1095, 14] on button "Submit as Quote" at bounding box center [1089, 19] width 72 height 20
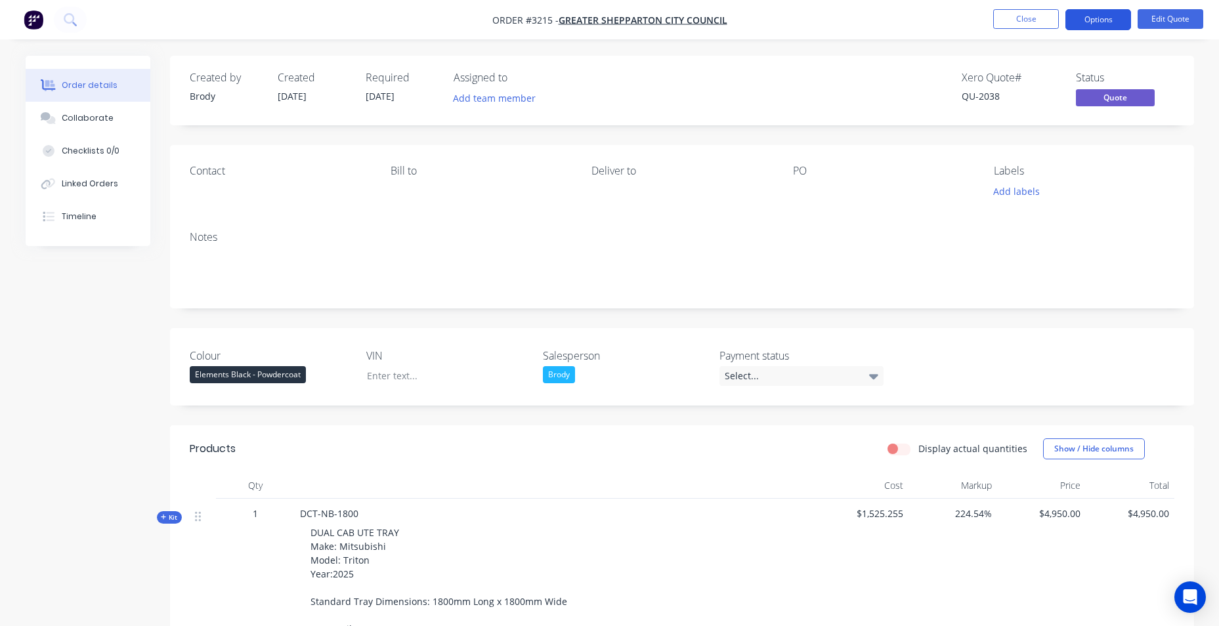
click at [1104, 20] on button "Options" at bounding box center [1099, 19] width 66 height 21
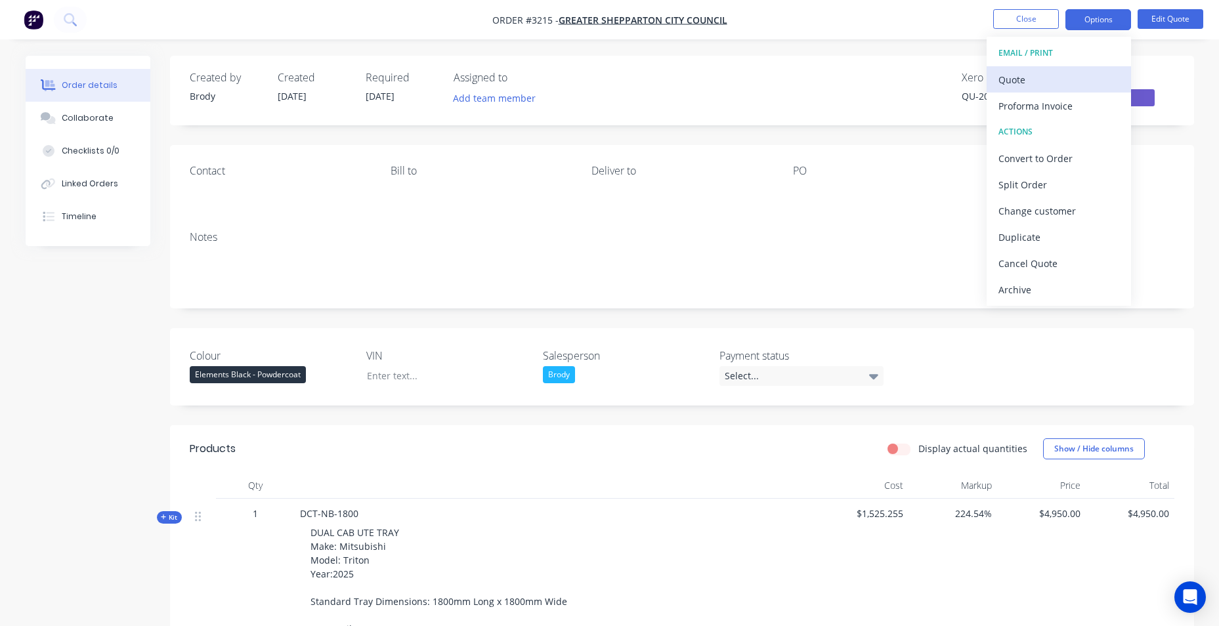
click at [1036, 83] on div "Quote" at bounding box center [1059, 79] width 121 height 19
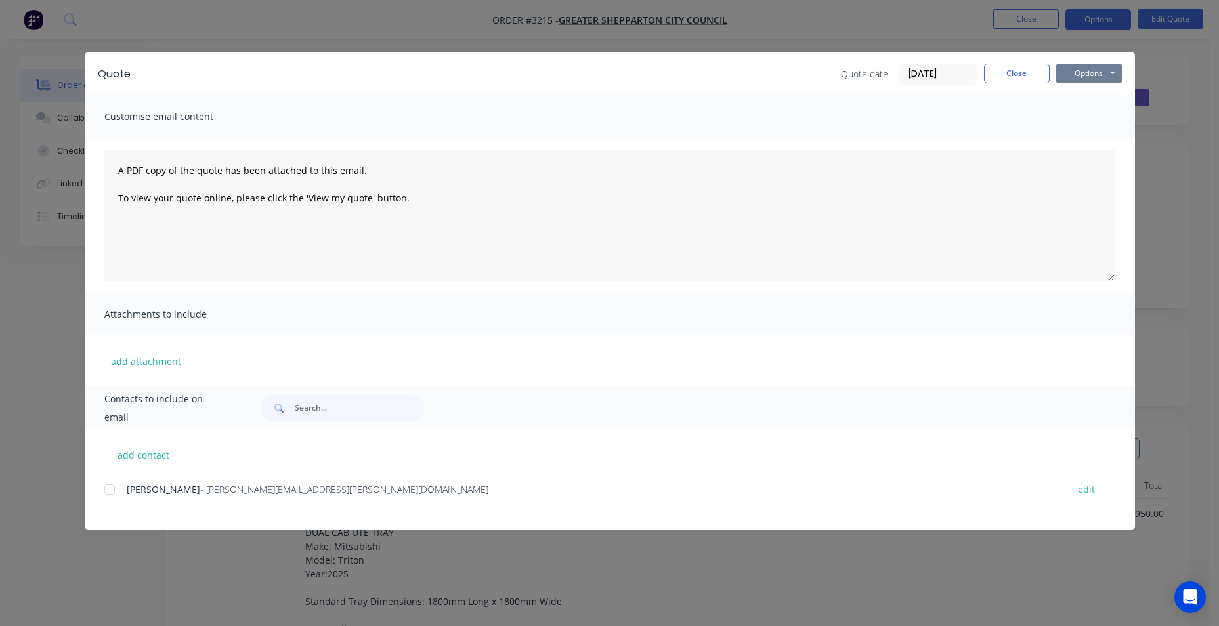
click at [1104, 69] on button "Options" at bounding box center [1090, 74] width 66 height 20
click at [1116, 102] on button "Preview" at bounding box center [1099, 97] width 84 height 22
click at [1078, 74] on button "Options" at bounding box center [1090, 74] width 66 height 20
click at [1005, 76] on button "Close" at bounding box center [1017, 74] width 66 height 20
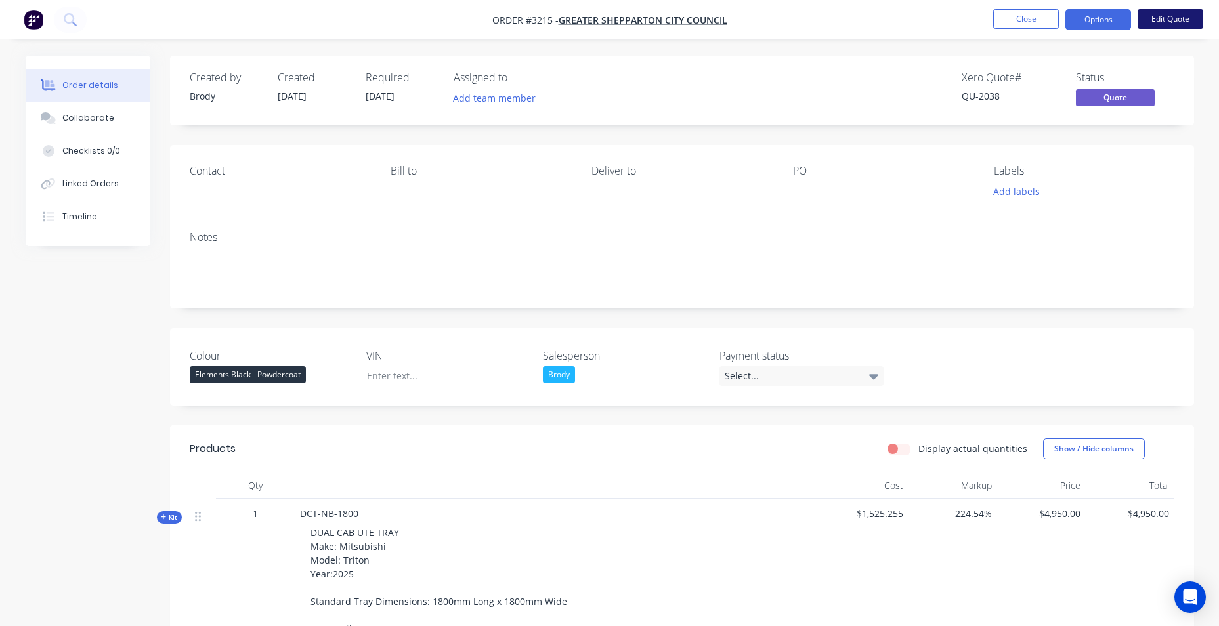
click at [1151, 22] on button "Edit Quote" at bounding box center [1171, 19] width 66 height 20
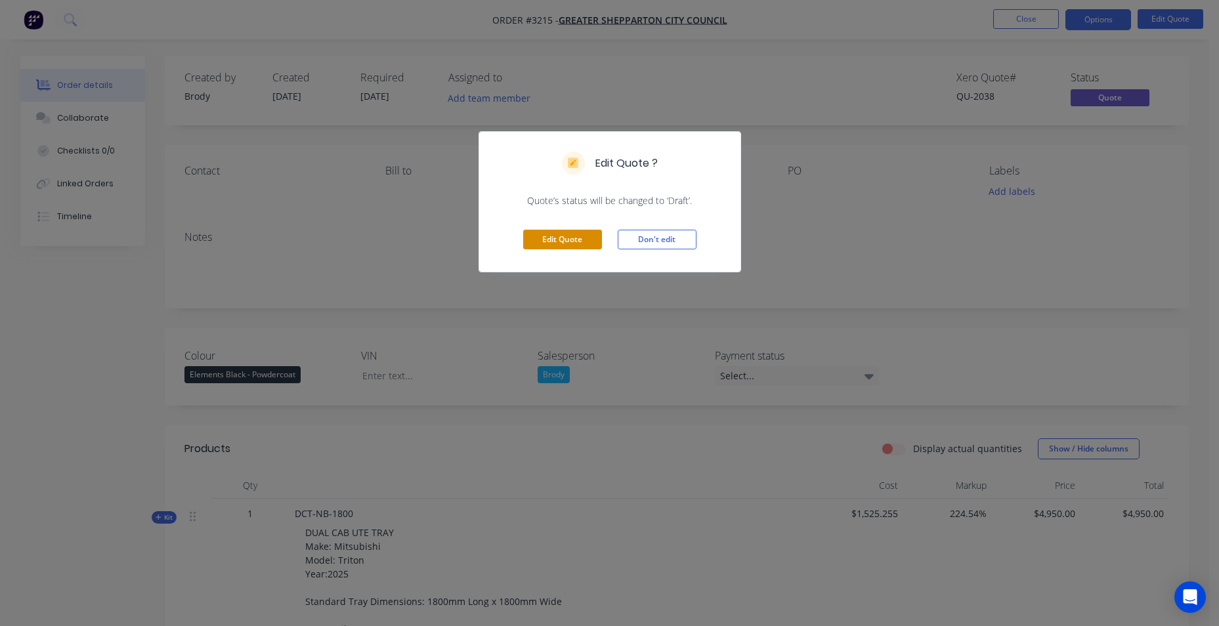
click at [582, 236] on button "Edit Quote" at bounding box center [562, 240] width 79 height 20
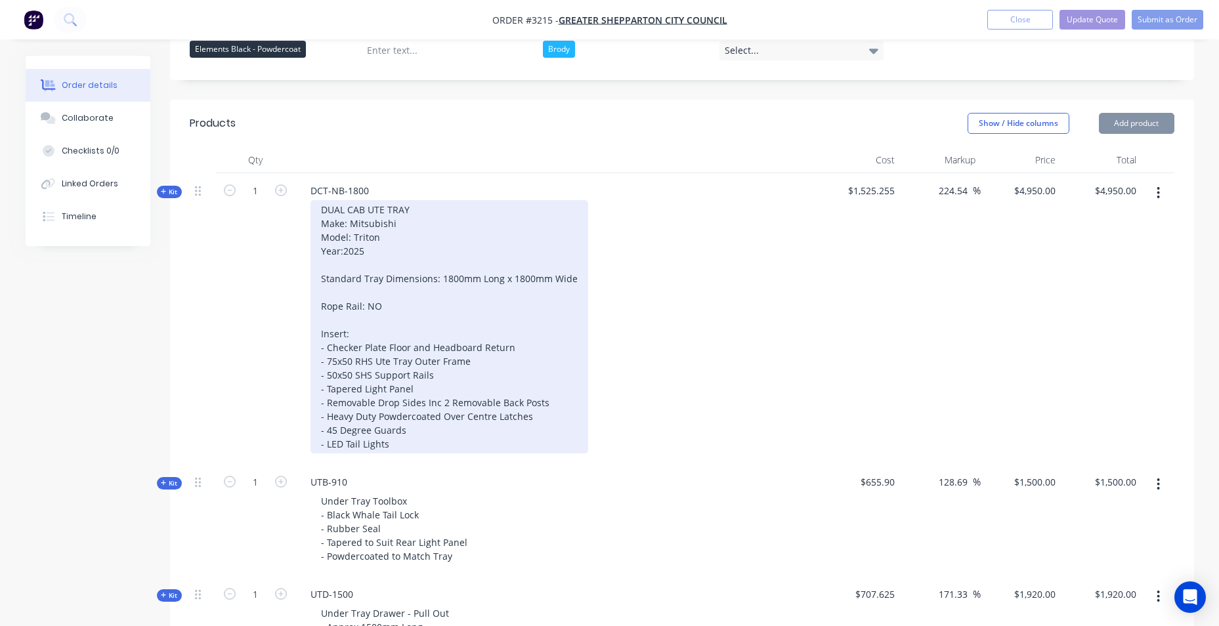
scroll to position [328, 0]
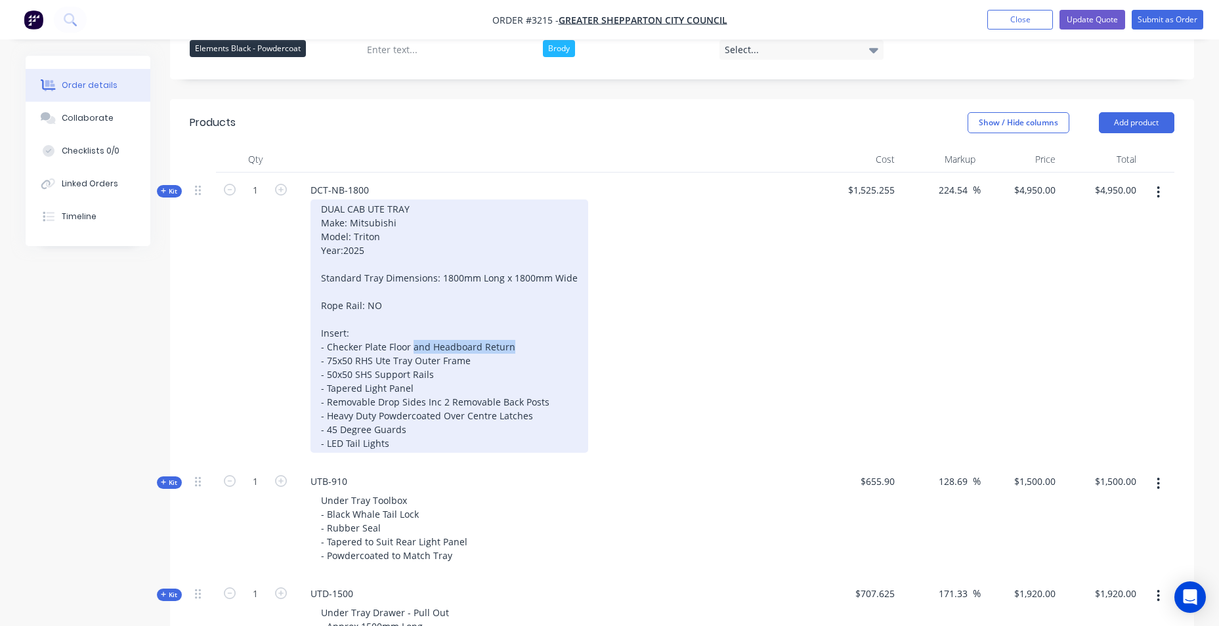
drag, startPoint x: 412, startPoint y: 346, endPoint x: 531, endPoint y: 346, distance: 118.9
click at [531, 346] on div "DUAL CAB UTE TRAY Make: Mitsubishi Model: Triton Year:2025 Standard Tray Dimens…" at bounding box center [450, 326] width 278 height 253
click at [364, 334] on div "DUAL CAB UTE TRAY Make: Mitsubishi Model: Triton Year:2025 Standard Tray Dimens…" at bounding box center [450, 326] width 278 height 253
drag, startPoint x: 321, startPoint y: 405, endPoint x: 581, endPoint y: 401, distance: 260.1
click at [581, 401] on div "DUAL CAB UTE TRAY Make: Mitsubishi Model: Triton Year:2025 Standard Tray Dimens…" at bounding box center [450, 326] width 278 height 253
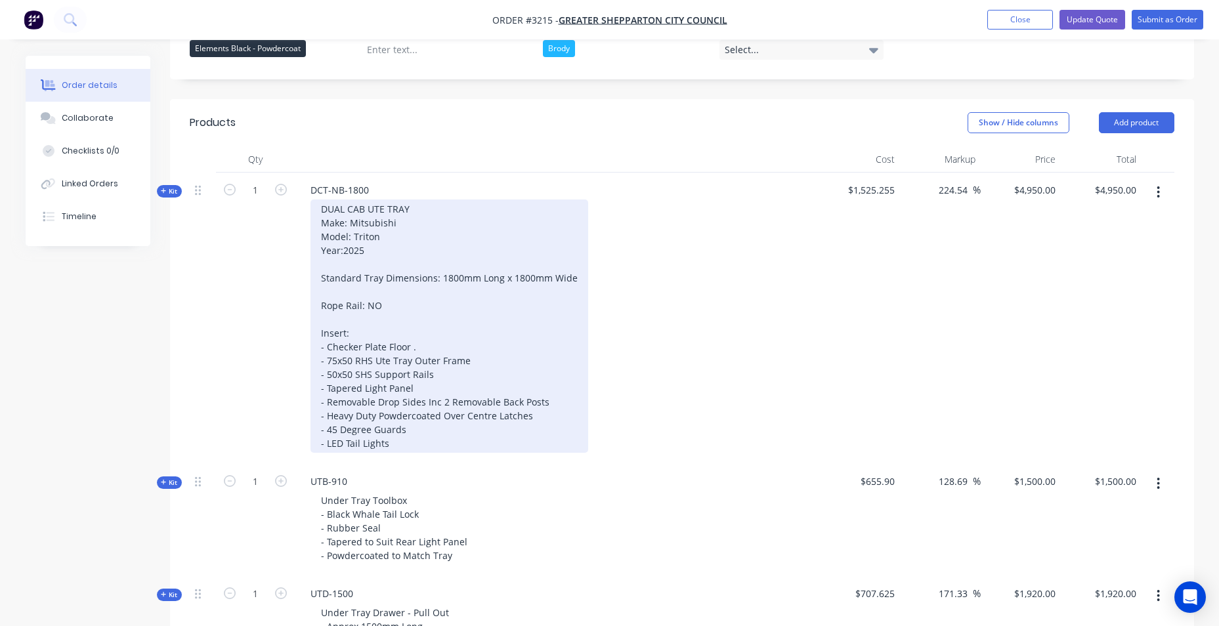
click at [542, 422] on div "DUAL CAB UTE TRAY Make: Mitsubishi Model: Triton Year:2025 Standard Tray Dimens…" at bounding box center [450, 326] width 278 height 253
drag, startPoint x: 542, startPoint y: 422, endPoint x: 316, endPoint y: 405, distance: 227.2
click at [316, 405] on div "DUAL CAB UTE TRAY Make: Mitsubishi Model: Triton Year:2025 Standard Tray Dimens…" at bounding box center [450, 326] width 278 height 253
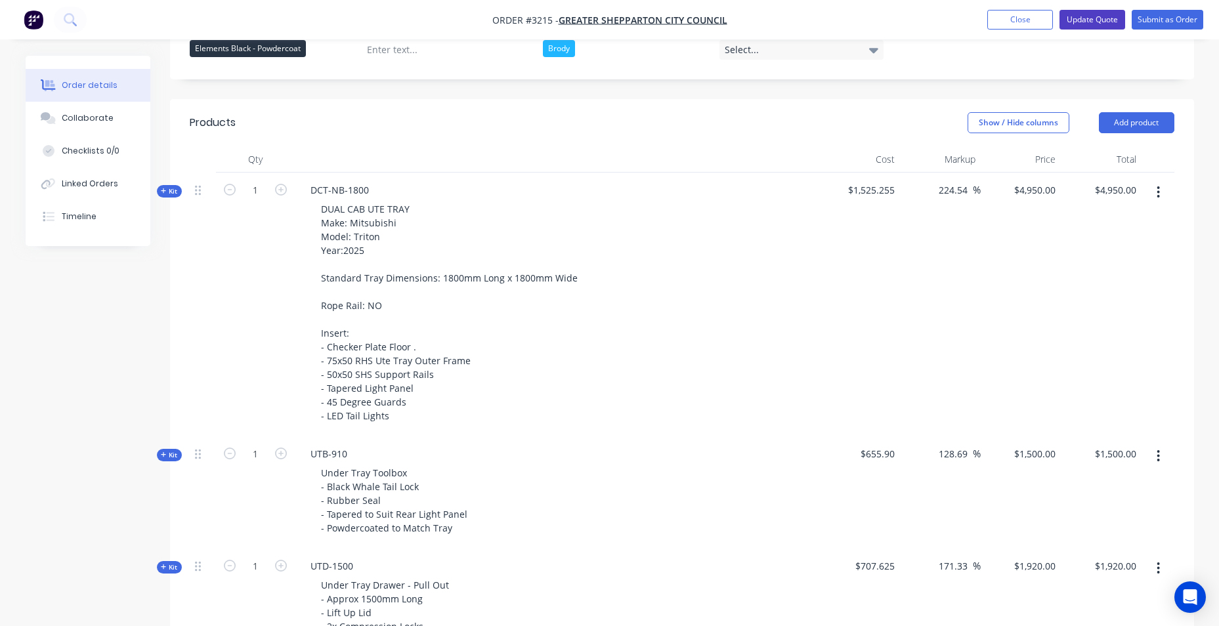
click at [1109, 16] on button "Update Quote" at bounding box center [1093, 20] width 66 height 20
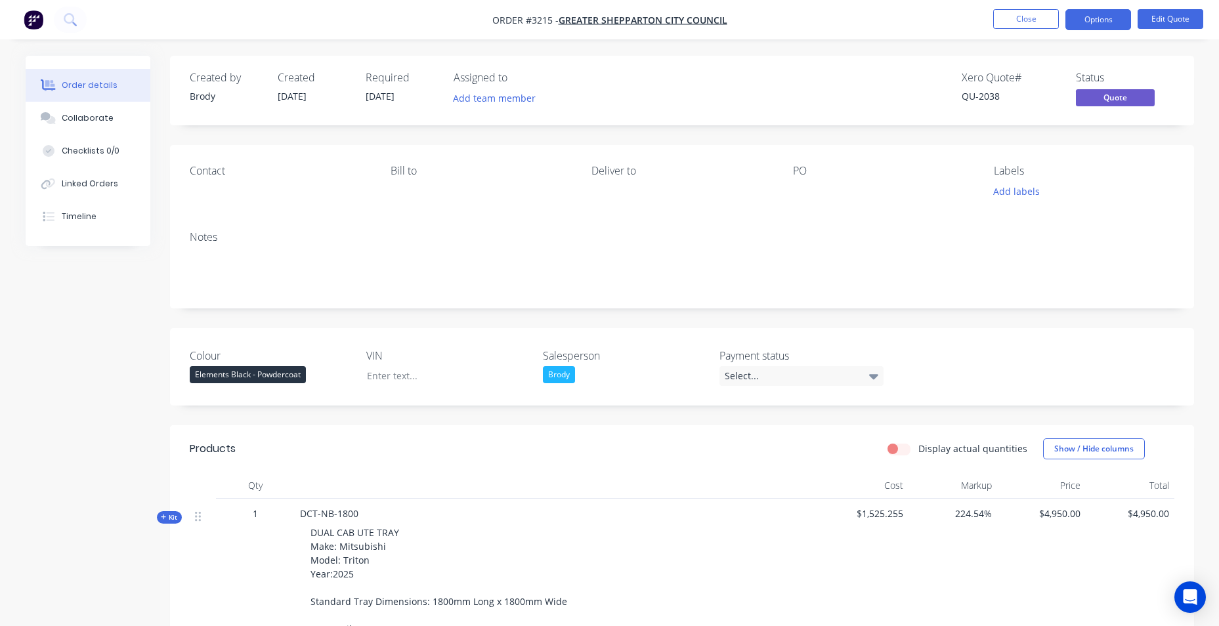
scroll to position [394, 0]
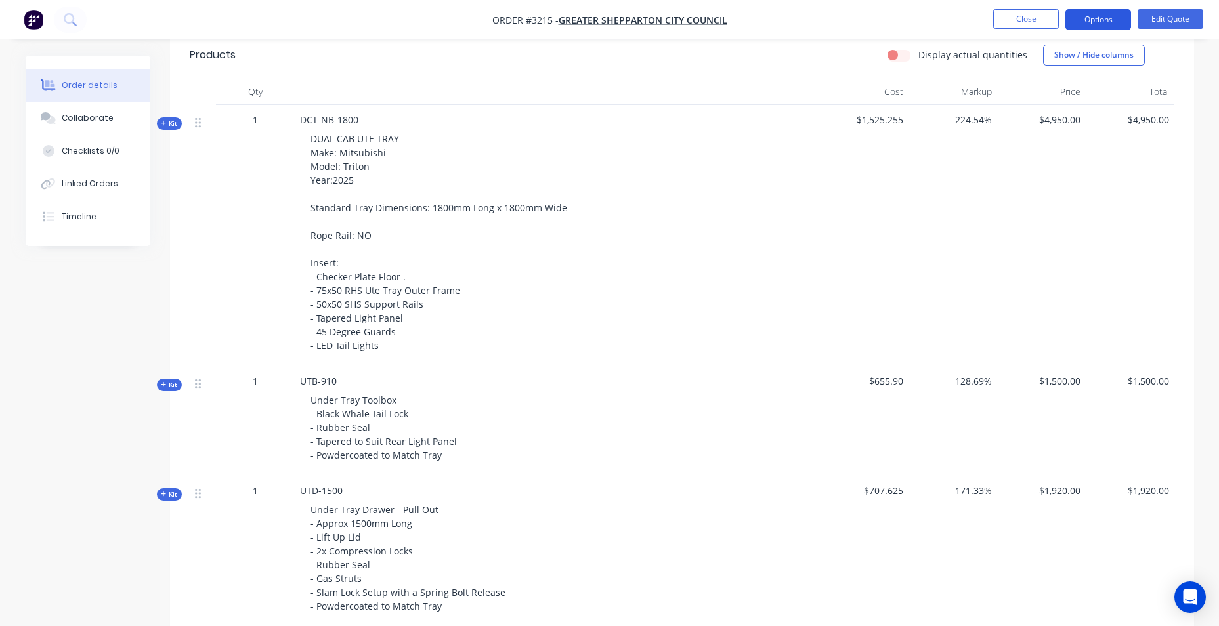
click at [1112, 22] on button "Options" at bounding box center [1099, 19] width 66 height 21
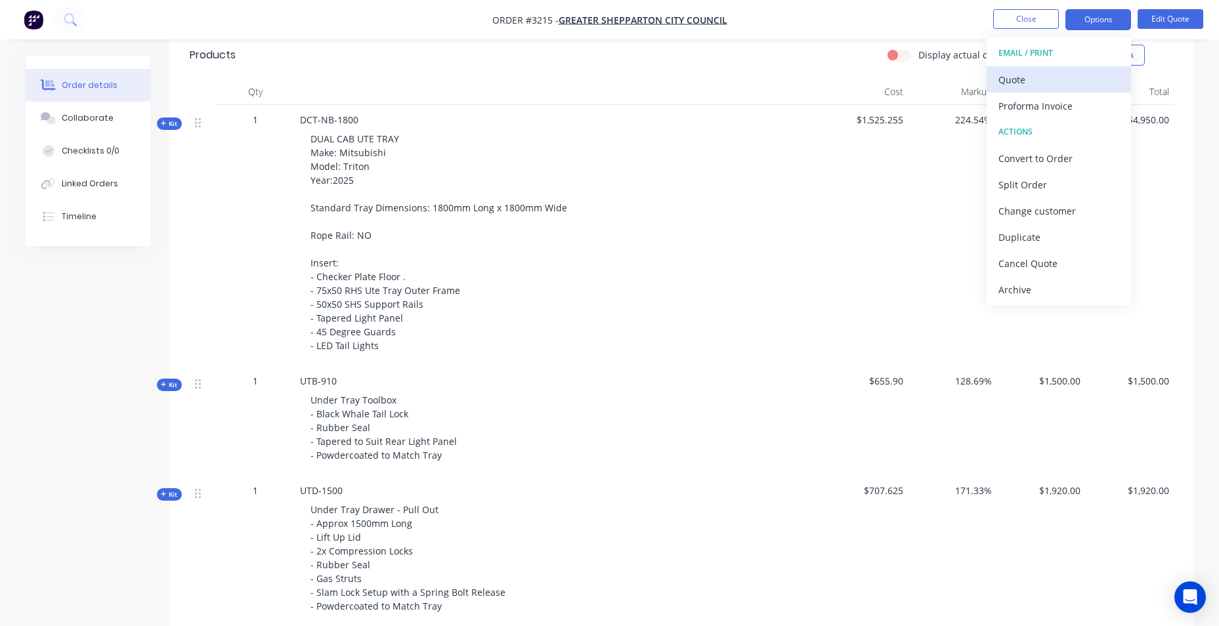
click at [1085, 73] on div "Quote" at bounding box center [1059, 79] width 121 height 19
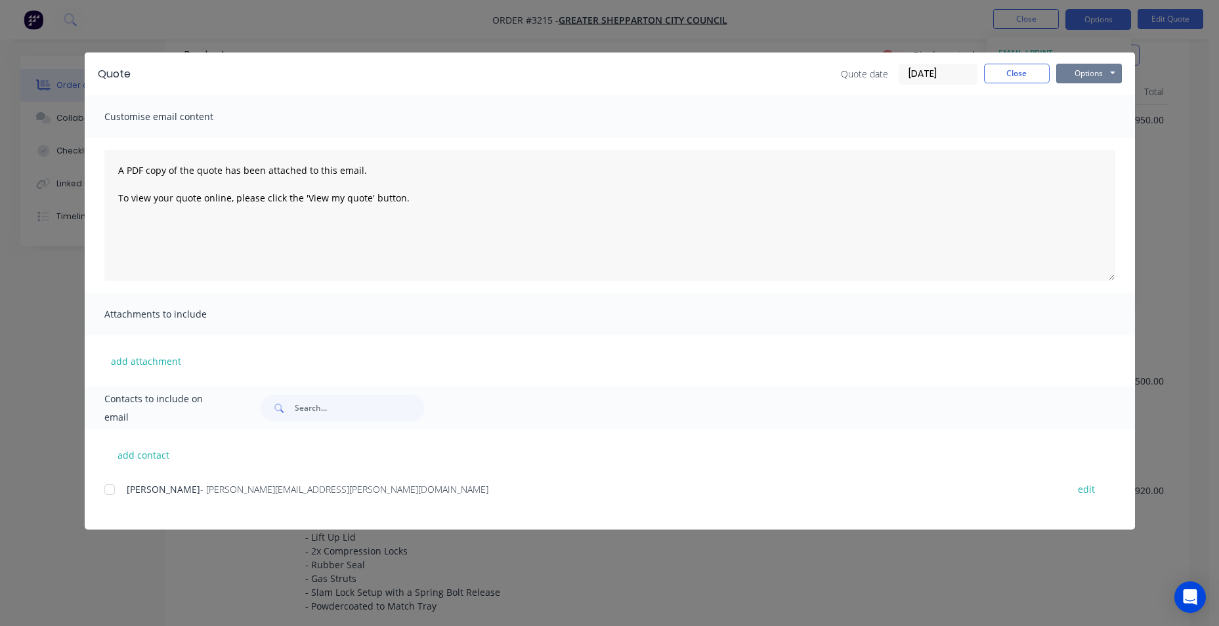
click at [1085, 73] on button "Options" at bounding box center [1090, 74] width 66 height 20
click at [1093, 99] on button "Preview" at bounding box center [1099, 97] width 84 height 22
click at [1078, 76] on button "Options" at bounding box center [1090, 74] width 66 height 20
click at [110, 485] on div at bounding box center [110, 490] width 26 height 26
click at [1091, 77] on button "Options" at bounding box center [1090, 74] width 66 height 20
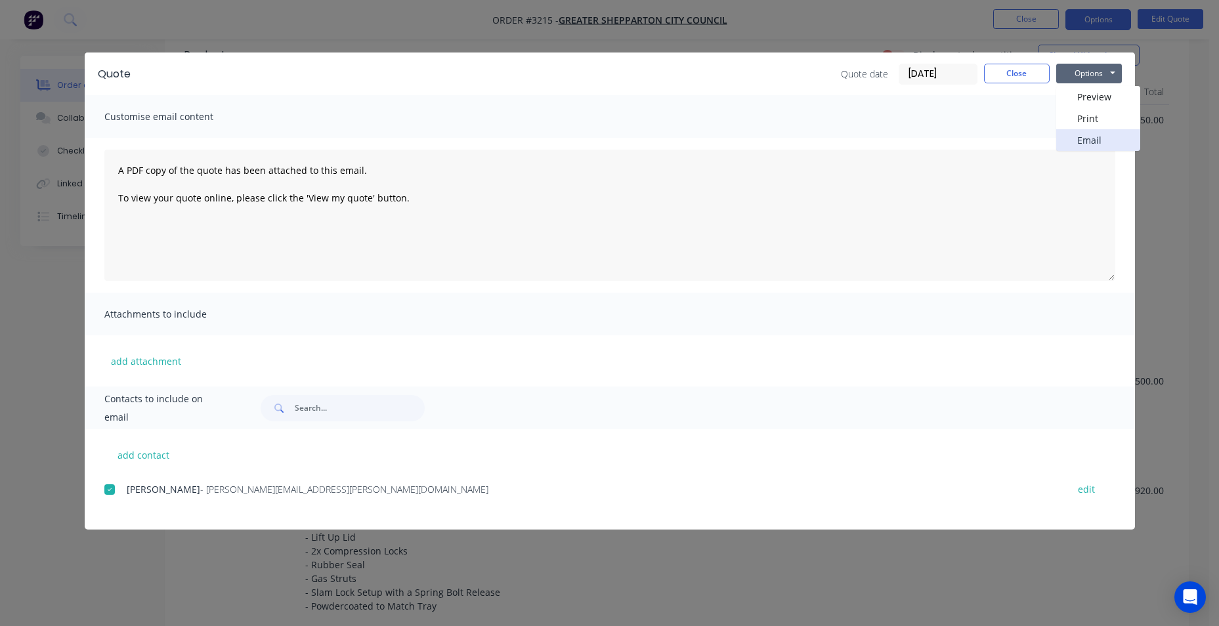
click at [1102, 140] on button "Email" at bounding box center [1099, 140] width 84 height 22
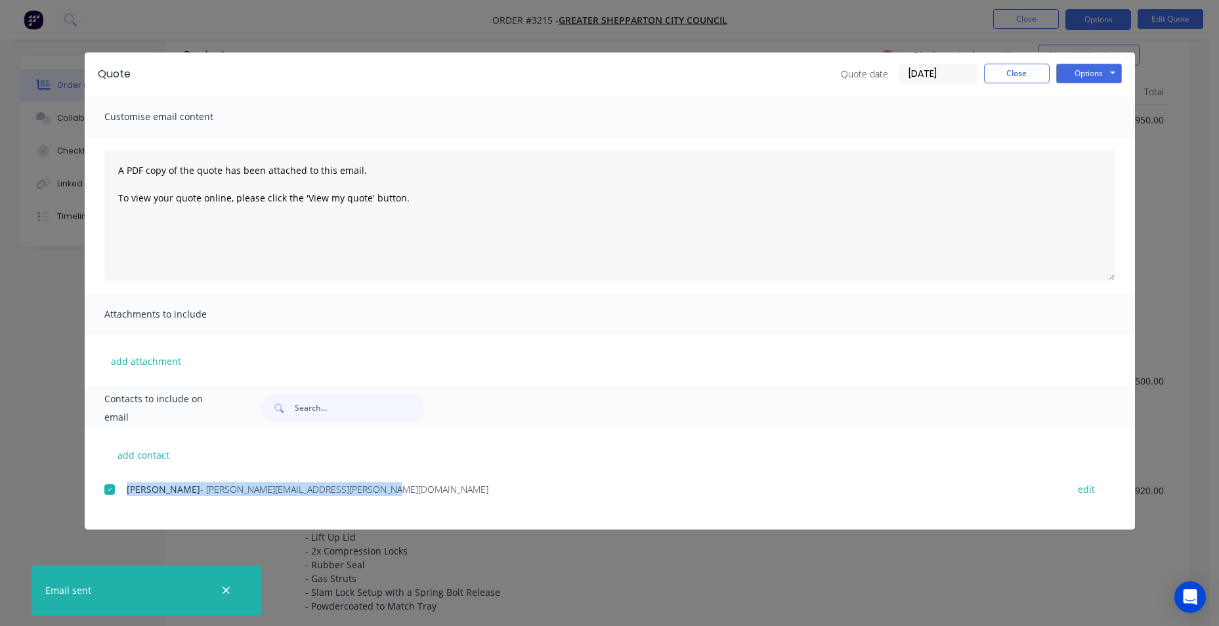
drag, startPoint x: 375, startPoint y: 492, endPoint x: 123, endPoint y: 503, distance: 251.8
click at [123, 503] on div "Daryl Chalcraft - Daryl.Chalcraft@shepparton.vic.gov.au edit" at bounding box center [619, 497] width 1031 height 33
drag, startPoint x: 123, startPoint y: 503, endPoint x: 227, endPoint y: 489, distance: 104.1
copy div "Daryl Chalcraft - Daryl.Chalcraft@shepparton.vic.gov.au"
click at [1032, 70] on button "Close" at bounding box center [1017, 74] width 66 height 20
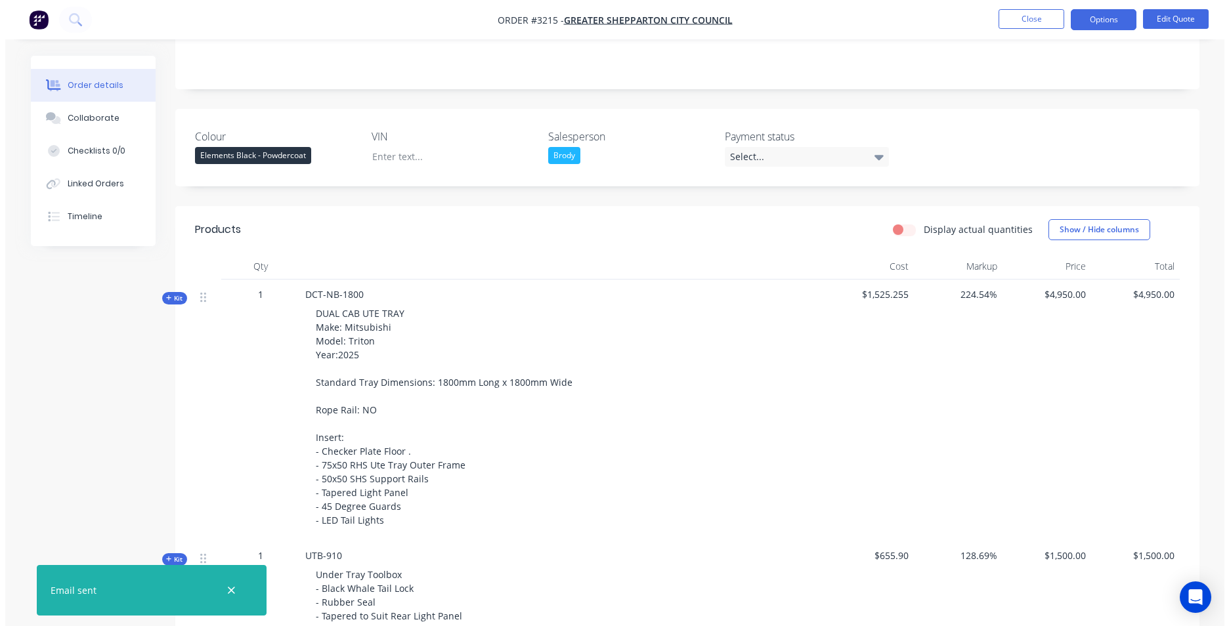
scroll to position [0, 0]
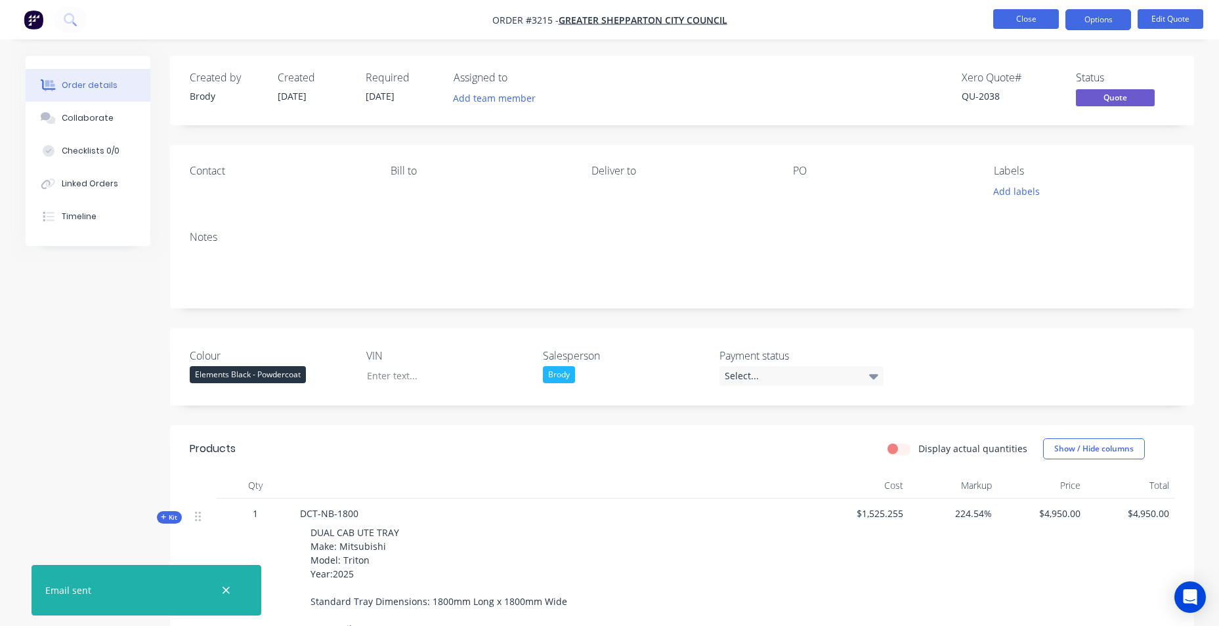
click at [1007, 18] on button "Close" at bounding box center [1027, 19] width 66 height 20
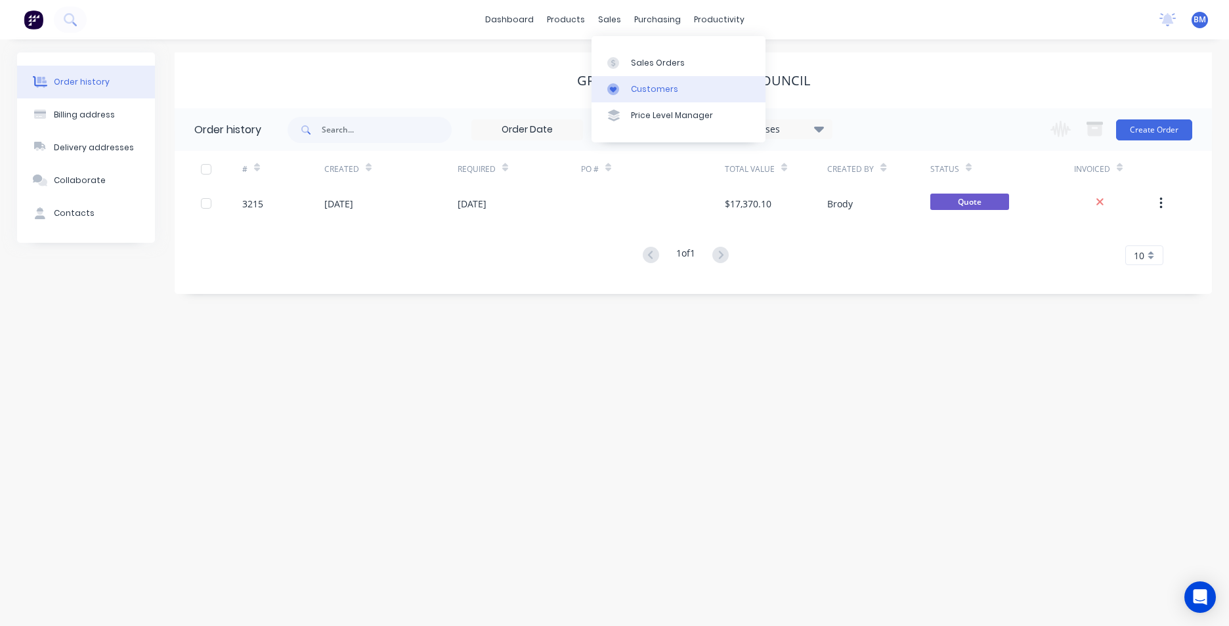
click at [657, 94] on div "Customers" at bounding box center [654, 89] width 47 height 12
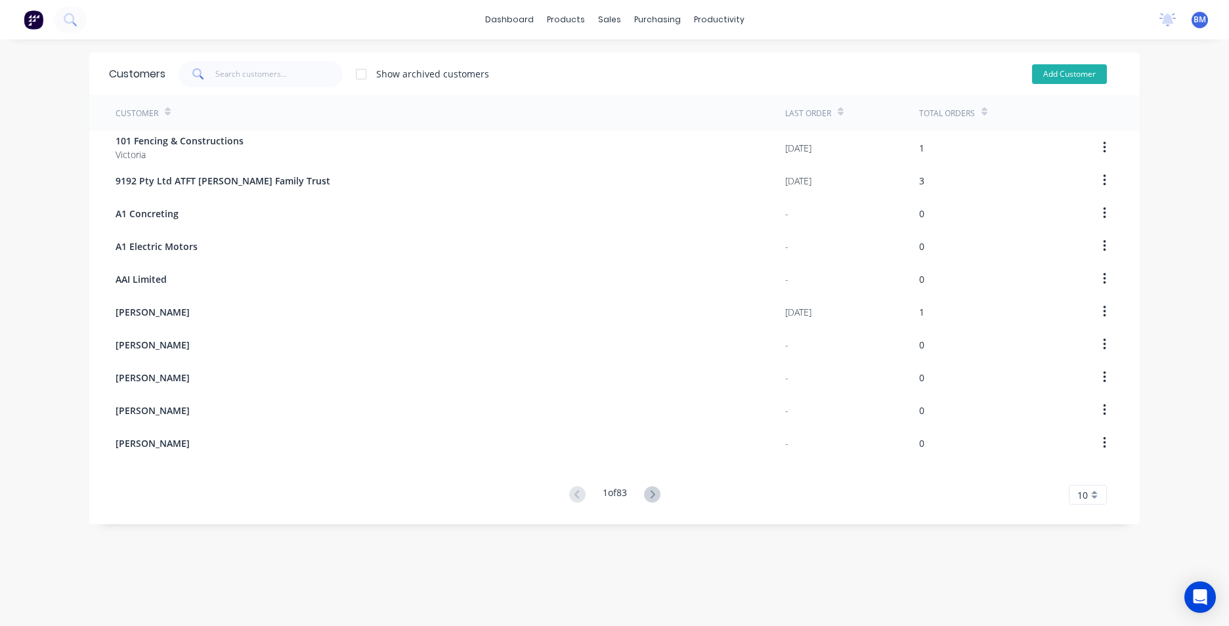
click at [1066, 76] on button "Add Customer" at bounding box center [1069, 74] width 75 height 20
select select "AU"
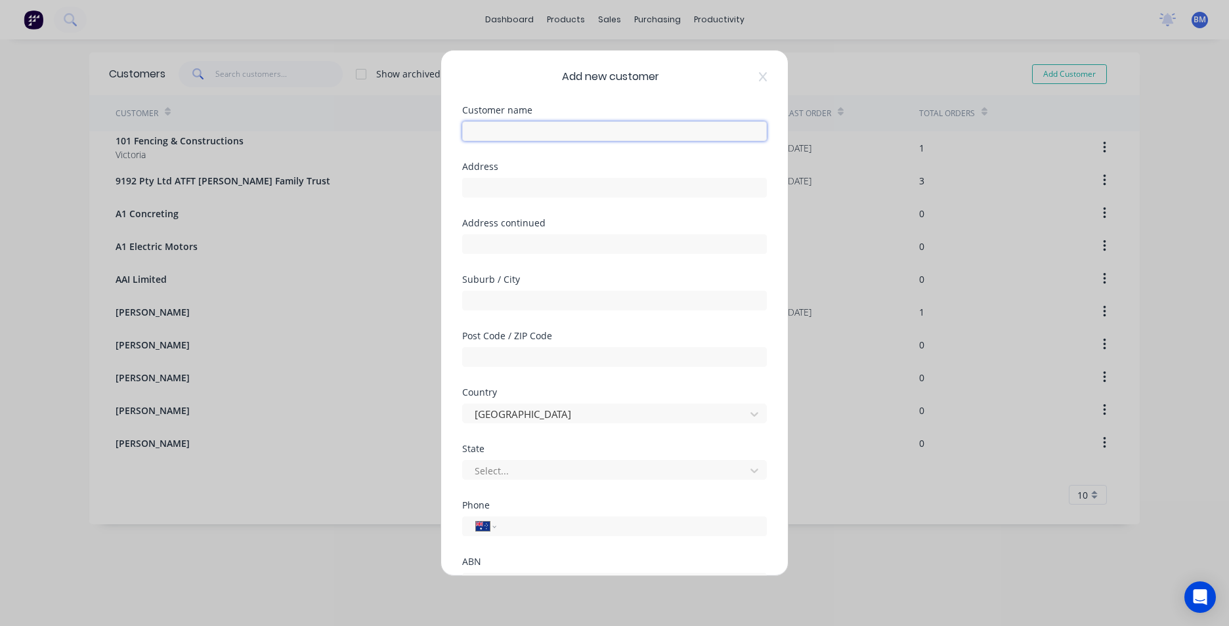
click at [575, 135] on input "text" at bounding box center [614, 131] width 305 height 20
paste input "Daryl Chalcraft - Daryl.Chalcraft@shepparton.vic.gov.au"
drag, startPoint x: 541, startPoint y: 132, endPoint x: 736, endPoint y: 137, distance: 195.1
click at [736, 137] on input "Daryl Chalcraft - Daryl.Chalcraft@shepparton.vic.gov.au" at bounding box center [614, 131] width 305 height 20
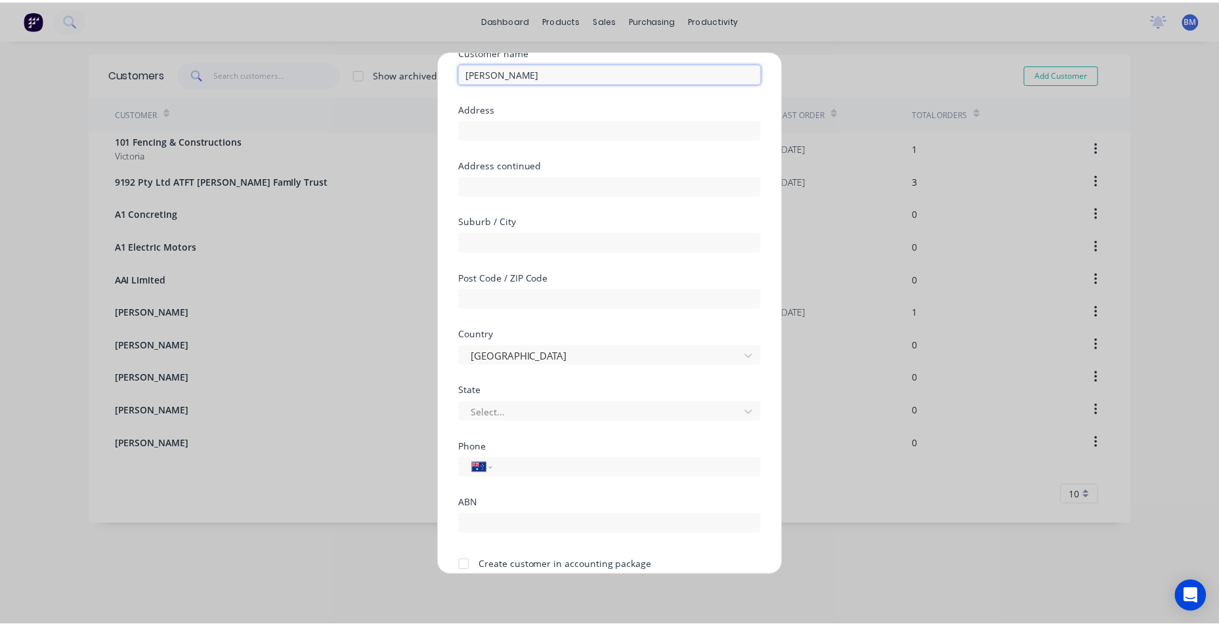
scroll to position [116, 0]
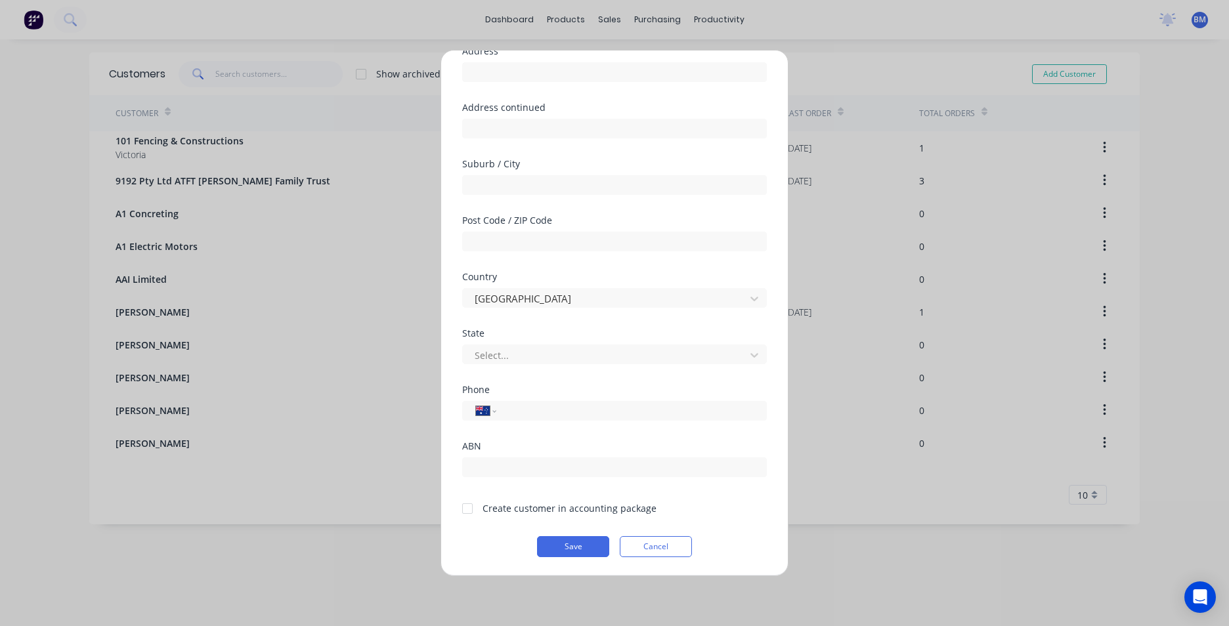
type input "Daryl Chalcraft"
click at [470, 512] on div at bounding box center [467, 509] width 26 height 26
click at [582, 547] on button "Save" at bounding box center [573, 546] width 72 height 21
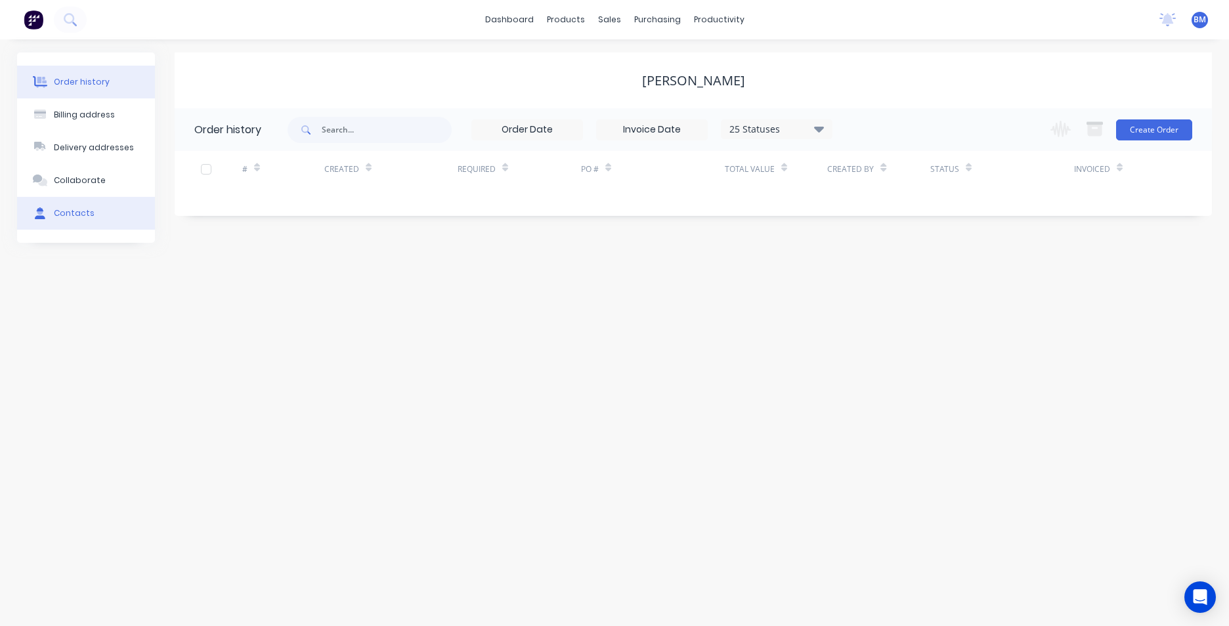
click at [85, 213] on div "Contacts" at bounding box center [74, 214] width 41 height 12
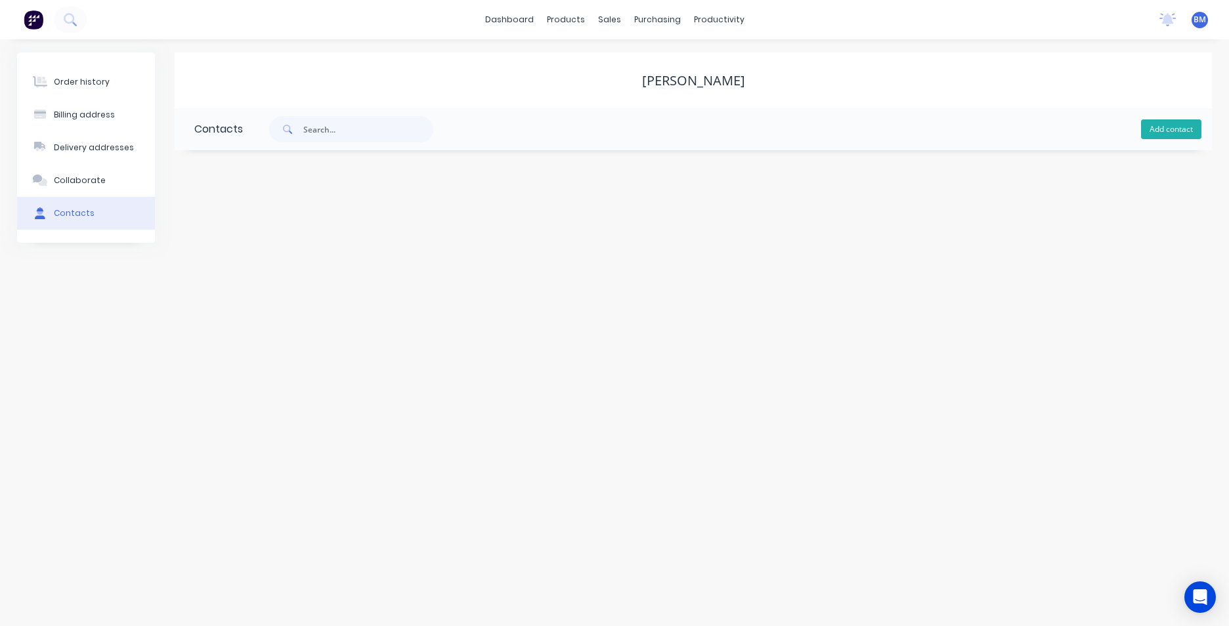
click at [1170, 127] on button "Add contact" at bounding box center [1171, 130] width 60 height 20
select select "AU"
click at [240, 217] on input "text" at bounding box center [301, 226] width 215 height 20
click at [304, 277] on input "text" at bounding box center [301, 277] width 215 height 20
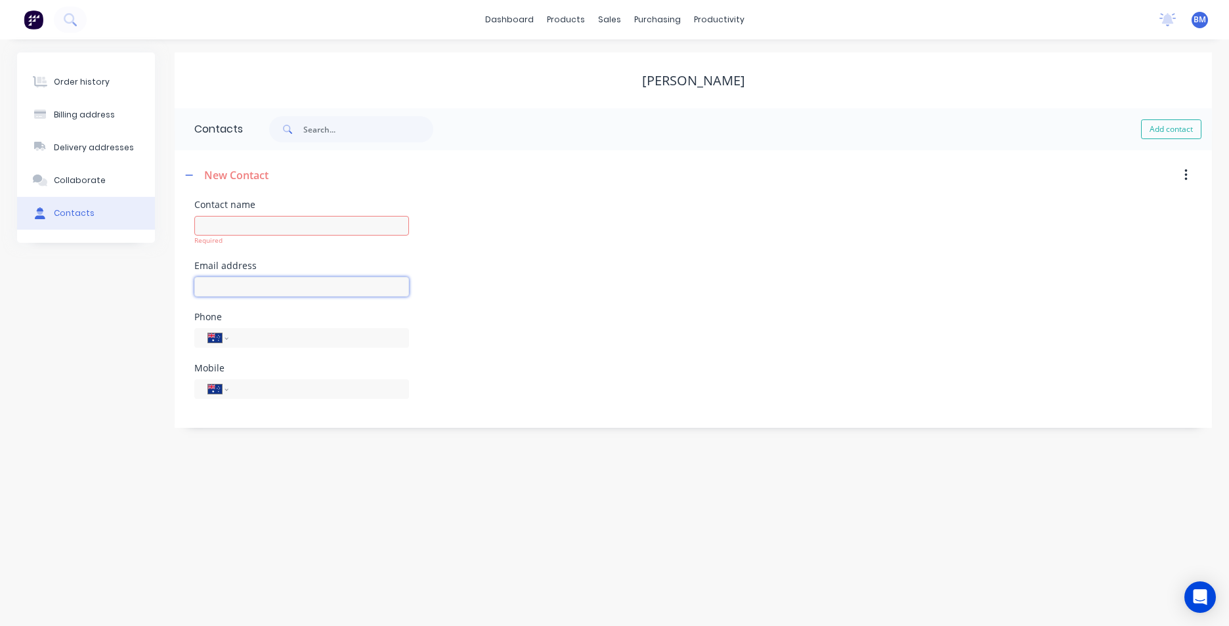
type input "Daryl.Chalcraft@shepparton.vic.gov.au"
type input "0419 529 848"
click at [296, 232] on input "text" at bounding box center [301, 226] width 215 height 20
type input "Daryl"
click at [917, 264] on div "Email address Daryl.Chalcraft@shepparton.vic.gov.au" at bounding box center [693, 286] width 998 height 51
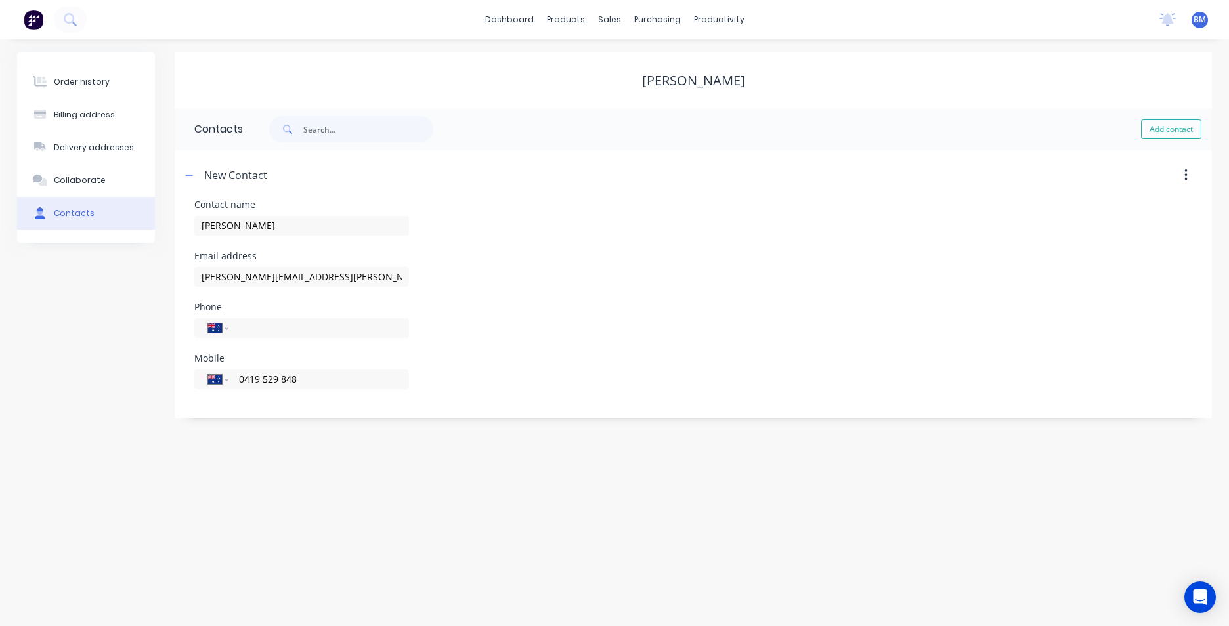
select select "AU"
click at [89, 76] on div "Order history" at bounding box center [82, 82] width 56 height 12
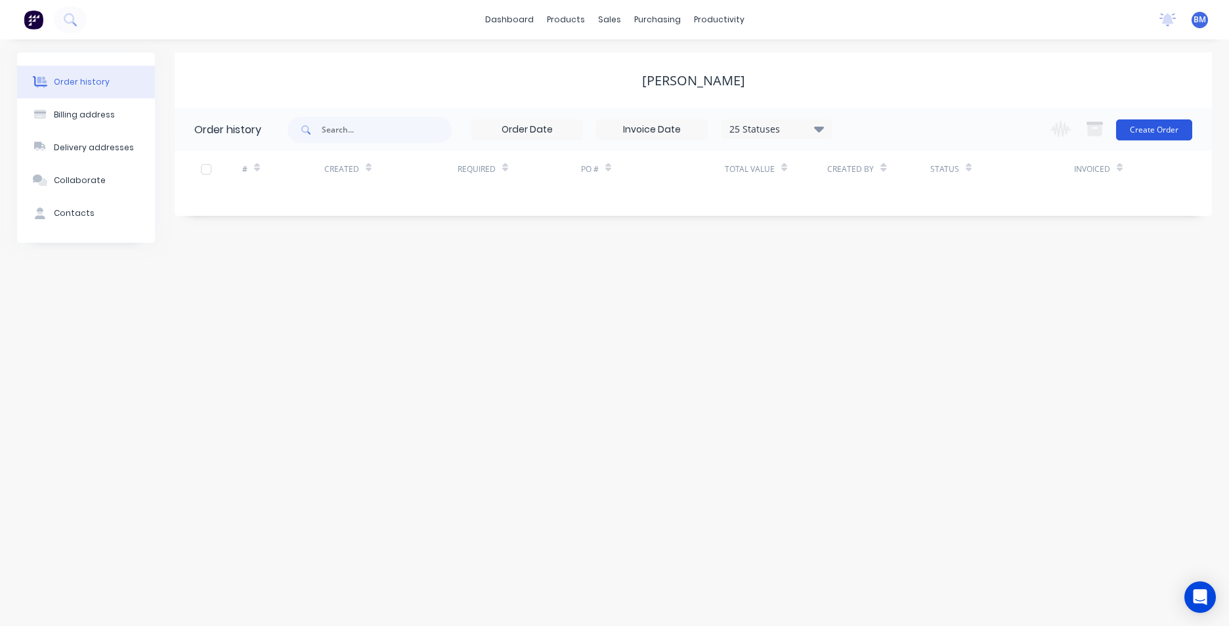
click at [1168, 133] on button "Create Order" at bounding box center [1154, 130] width 76 height 21
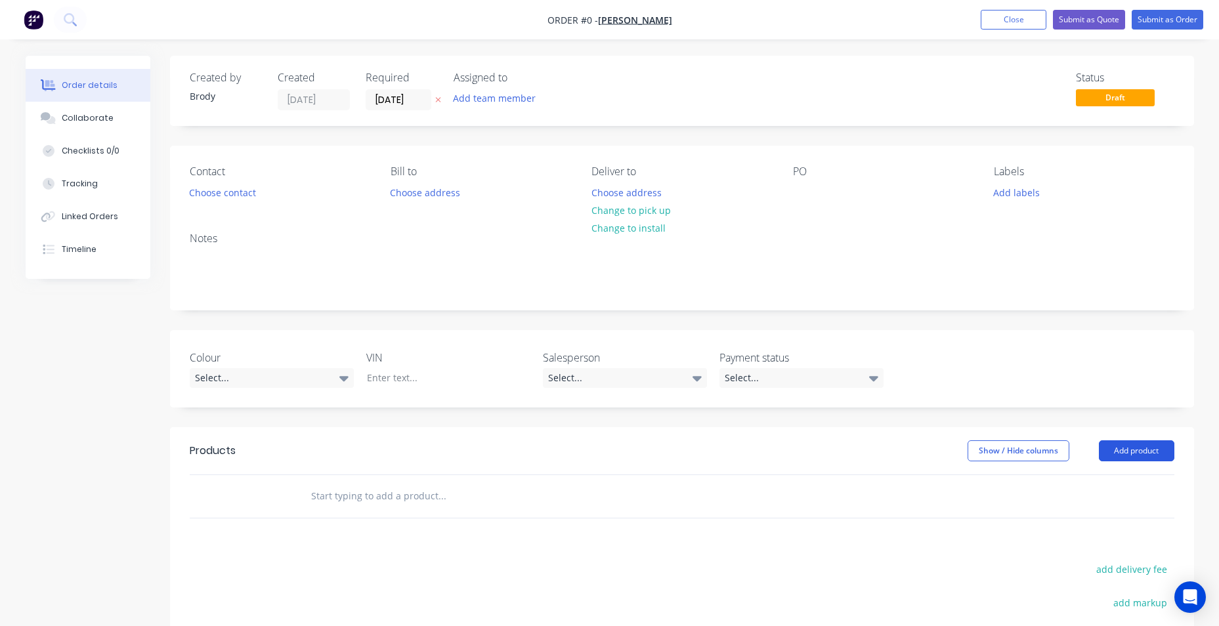
click at [1125, 451] on button "Add product" at bounding box center [1137, 451] width 76 height 21
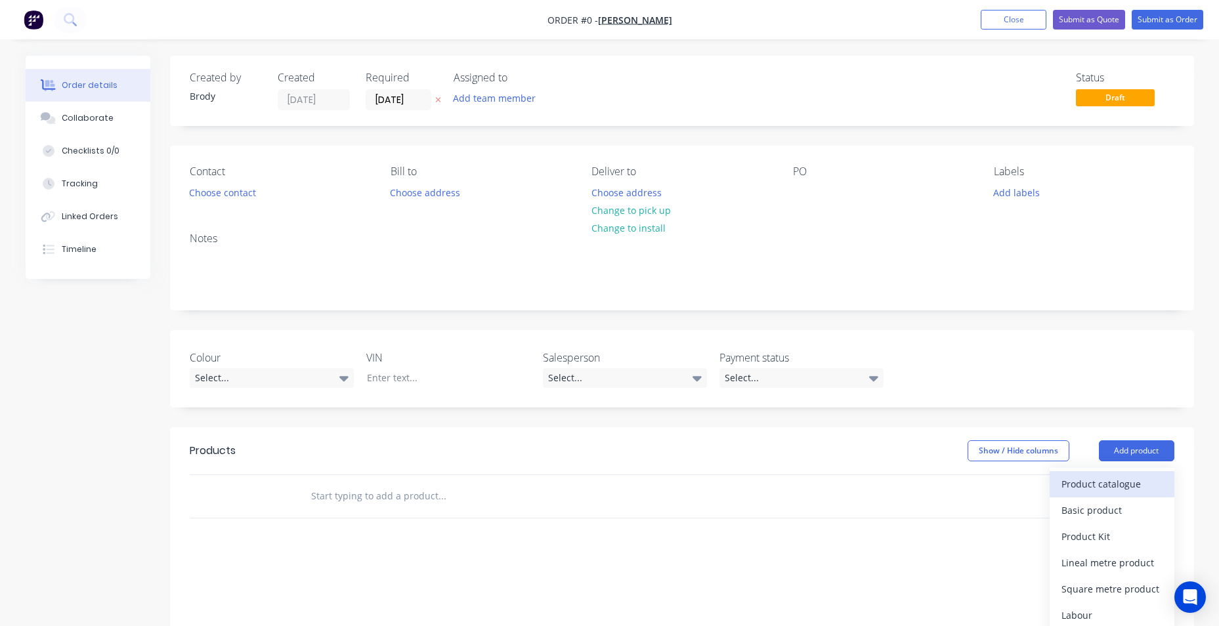
click at [1105, 483] on div "Product catalogue" at bounding box center [1112, 484] width 101 height 19
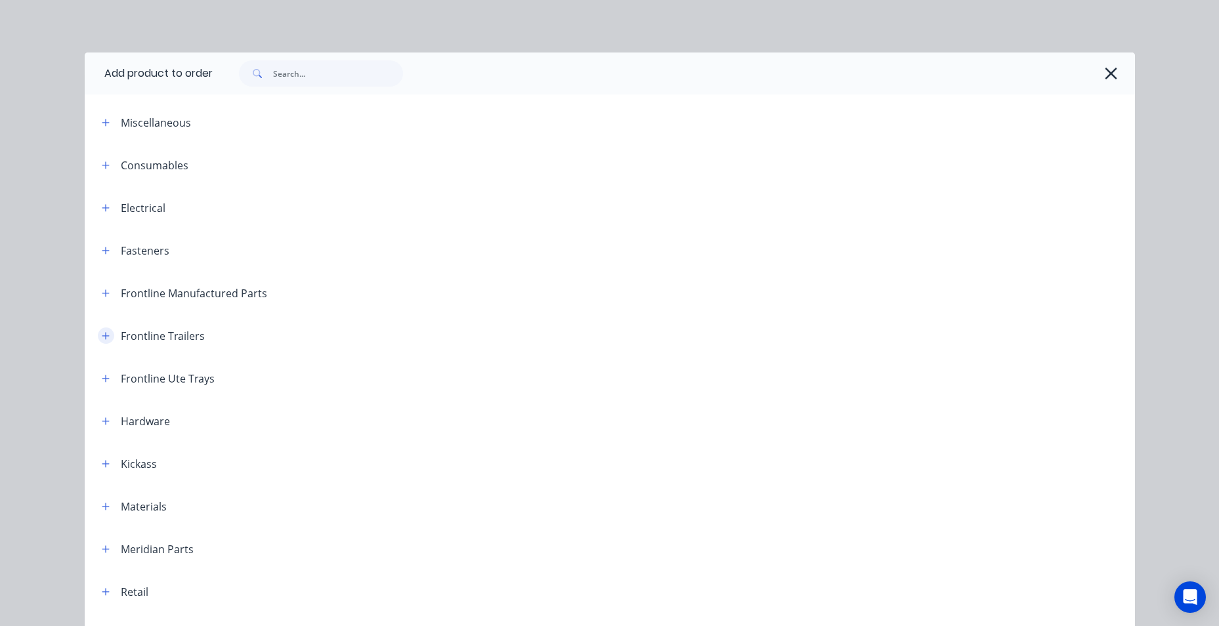
click at [101, 342] on button "button" at bounding box center [106, 336] width 16 height 16
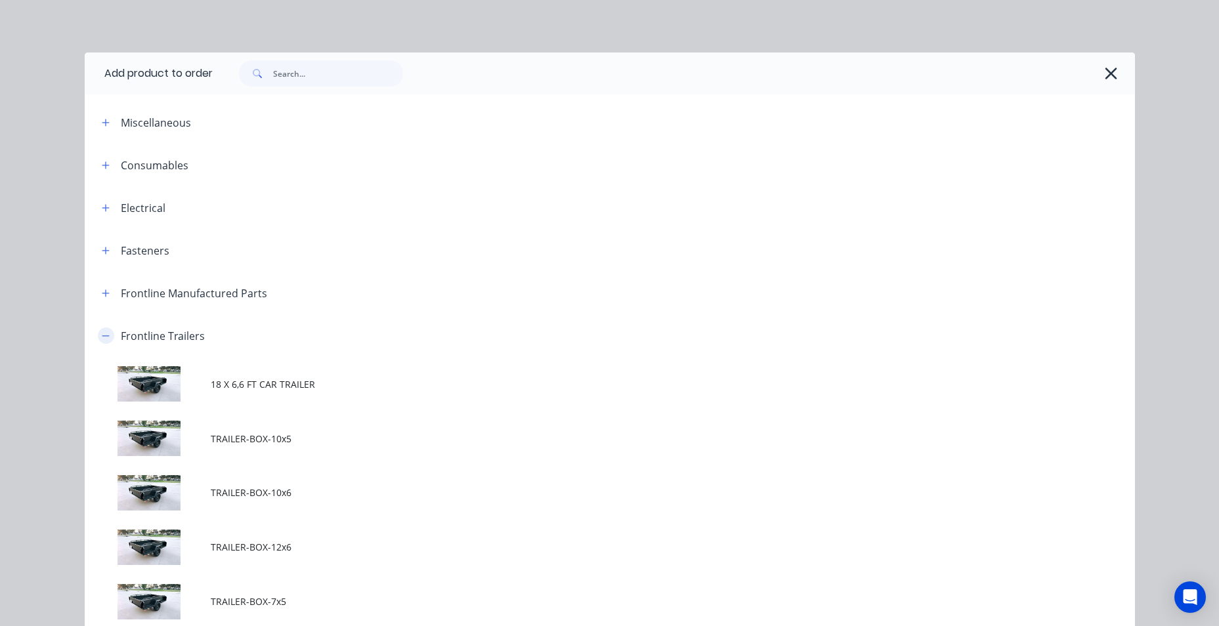
click at [101, 342] on button "button" at bounding box center [106, 336] width 16 height 16
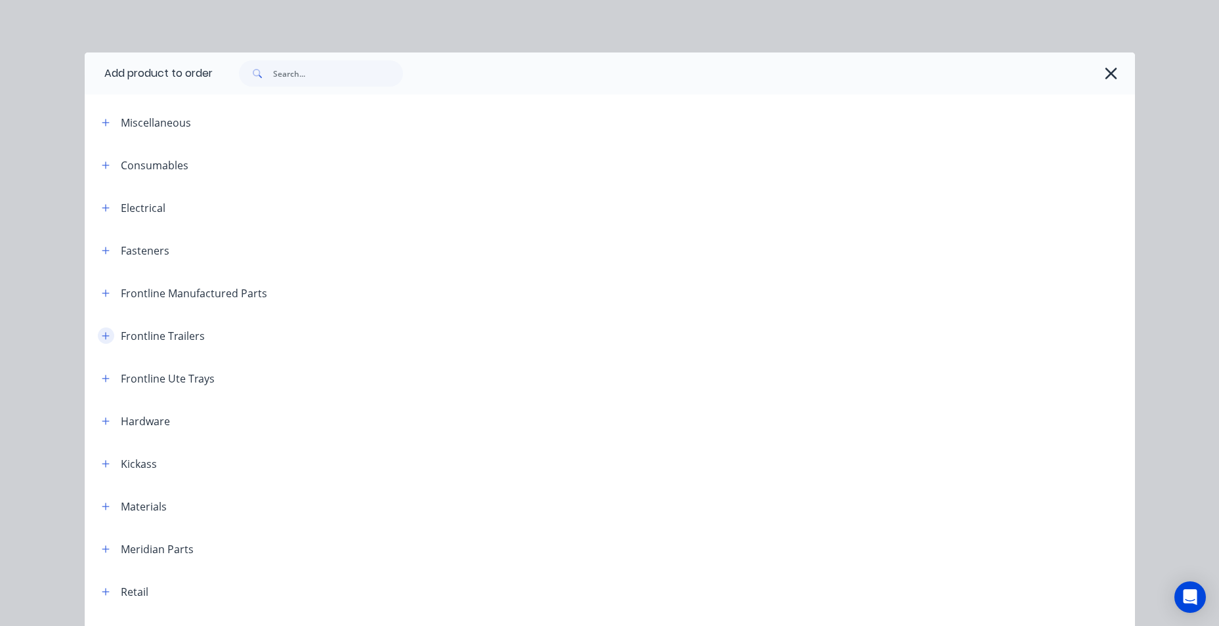
click at [101, 342] on button "button" at bounding box center [106, 336] width 16 height 16
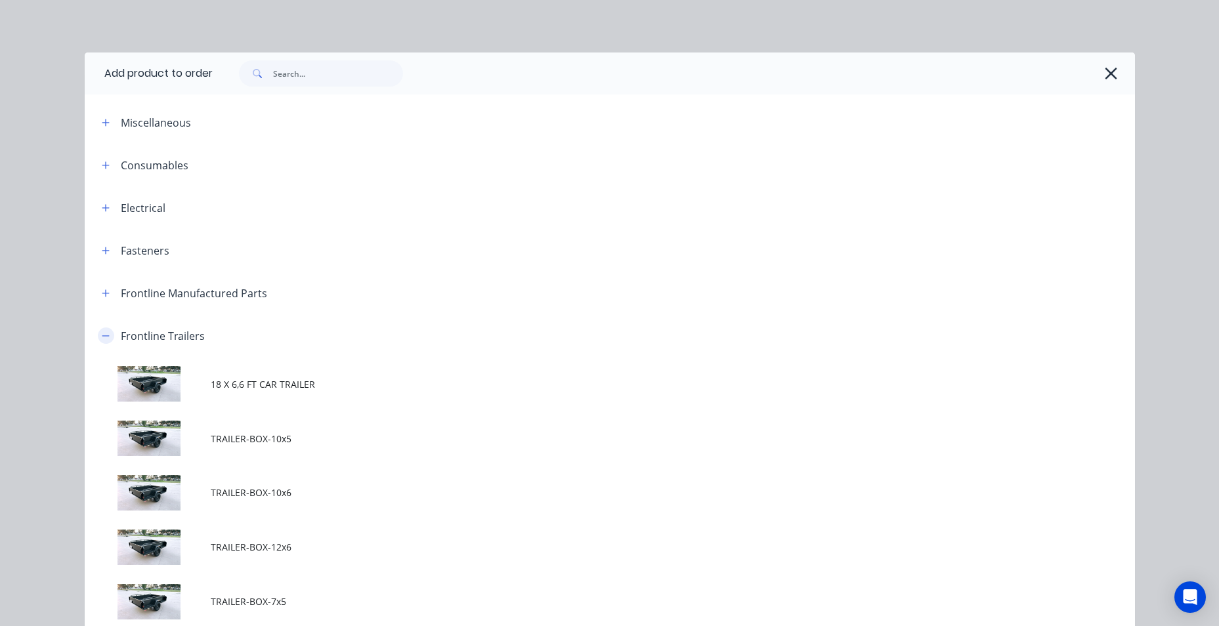
click at [102, 339] on icon "button" at bounding box center [106, 336] width 8 height 9
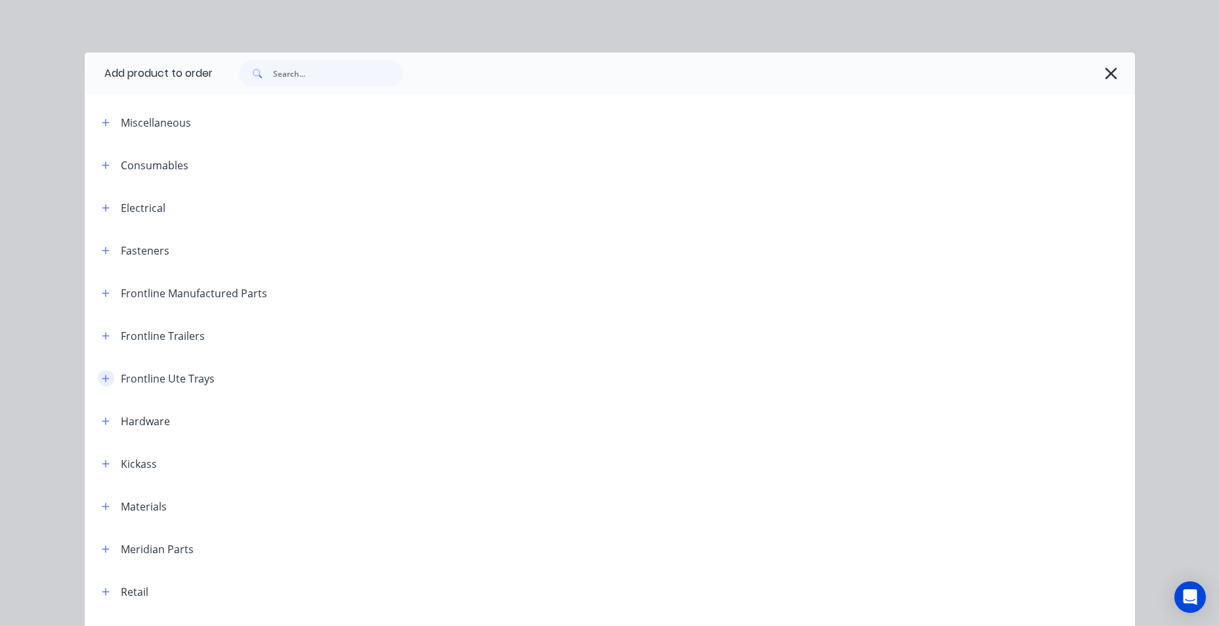
click at [102, 378] on icon "button" at bounding box center [106, 378] width 8 height 9
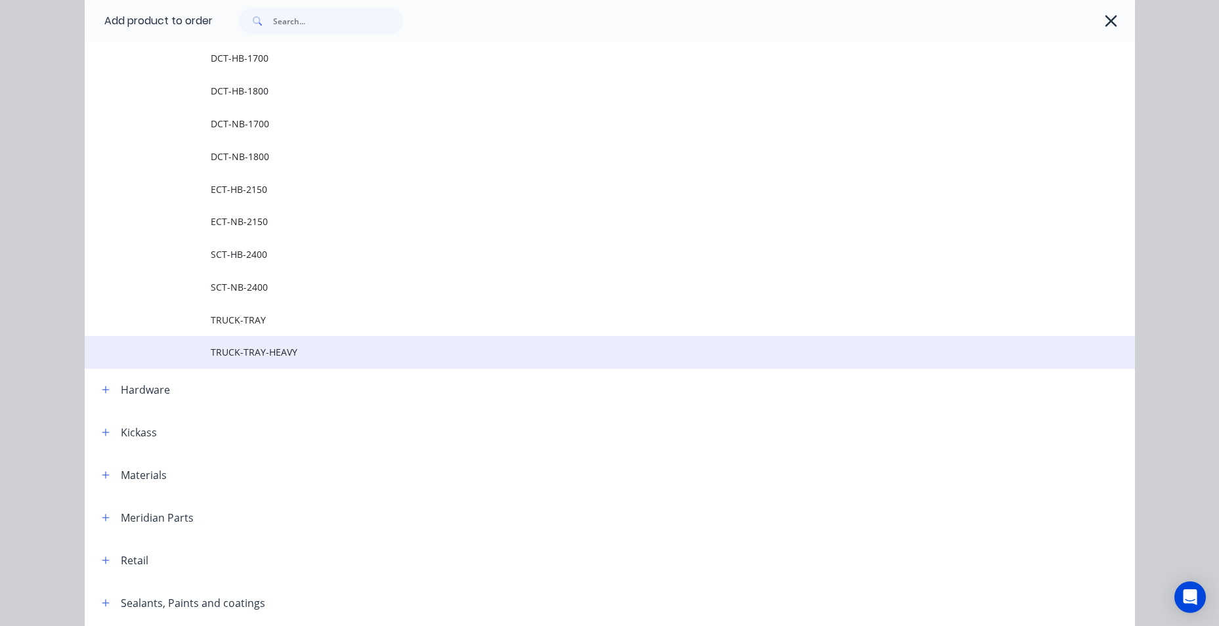
scroll to position [328, 0]
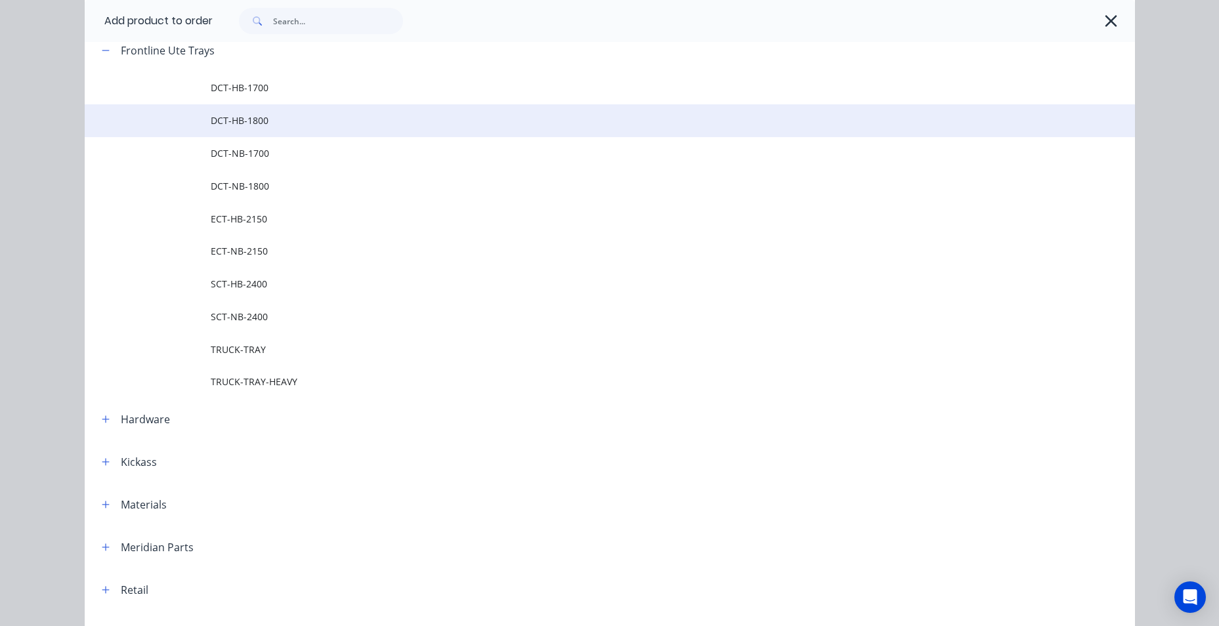
click at [250, 125] on span "DCT-HB-1800" at bounding box center [580, 121] width 739 height 14
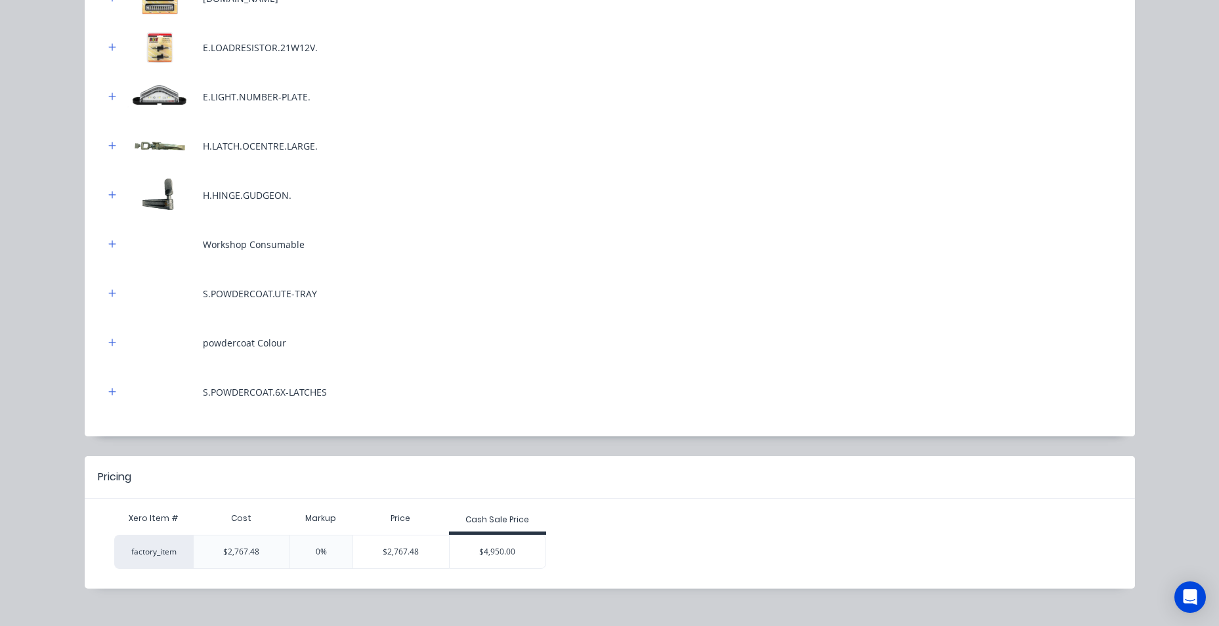
scroll to position [649, 0]
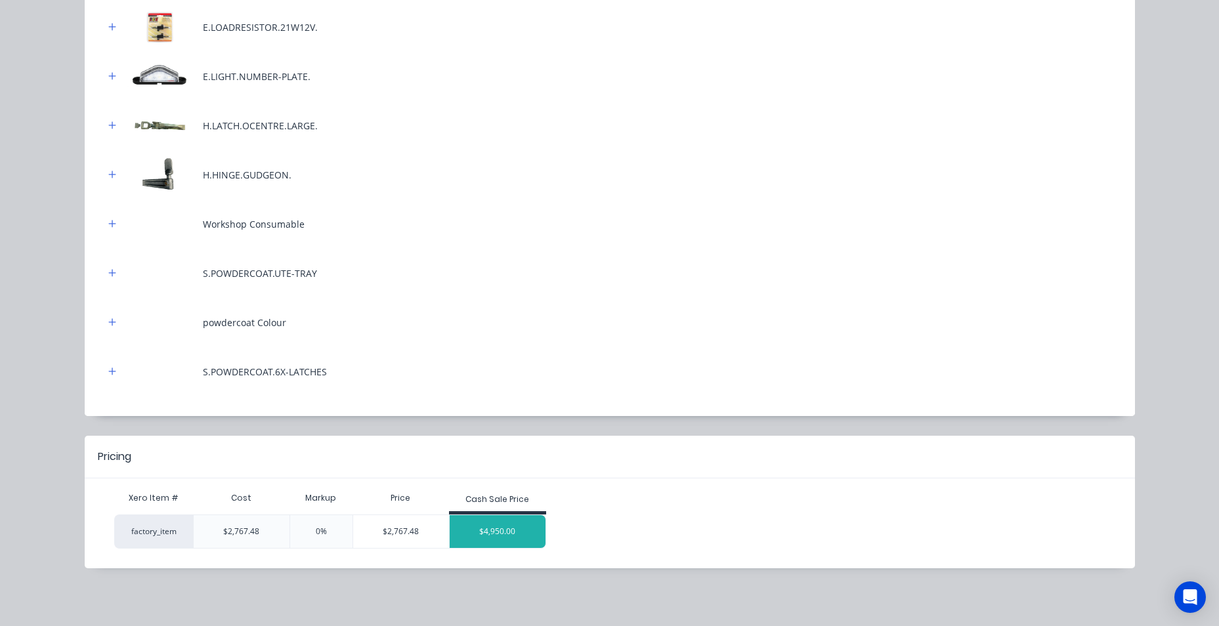
click at [477, 536] on div "$4,950.00" at bounding box center [498, 531] width 96 height 33
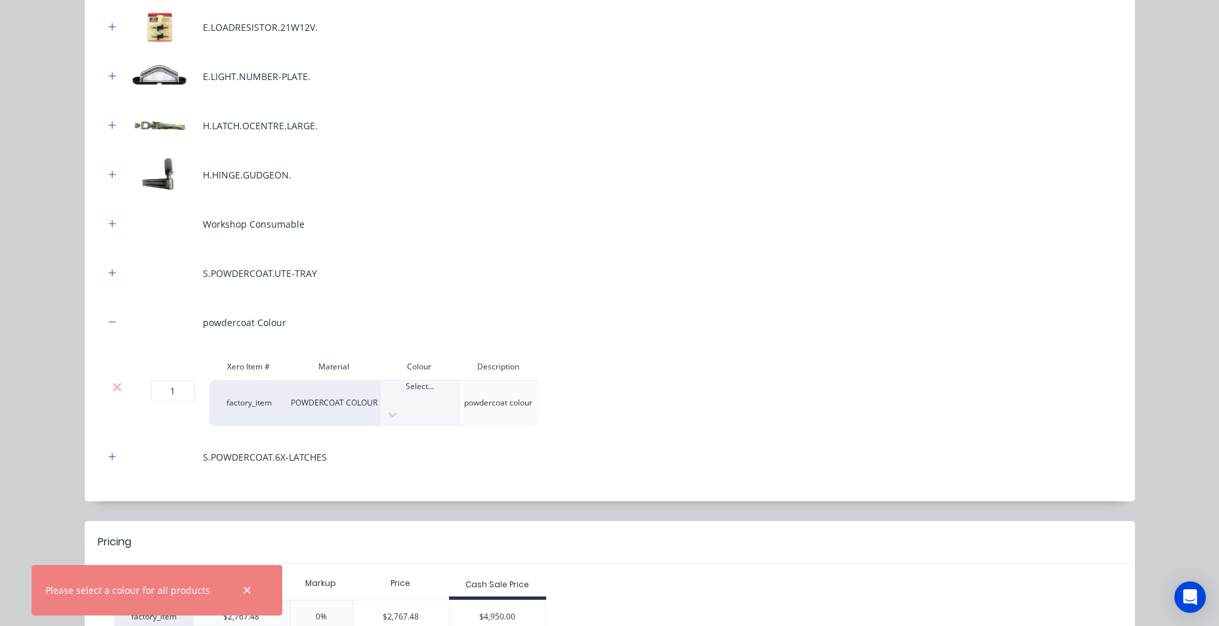
click at [517, 406] on div "powdercoat colour" at bounding box center [499, 403] width 80 height 46
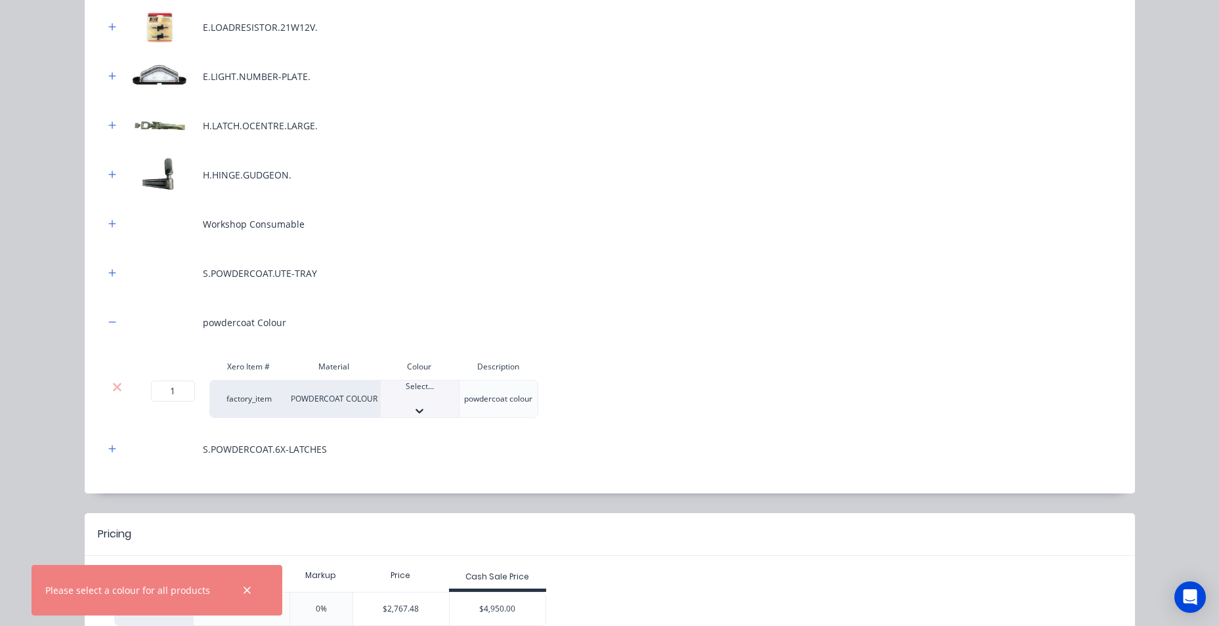
click at [418, 408] on div "Select..." at bounding box center [420, 399] width 78 height 37
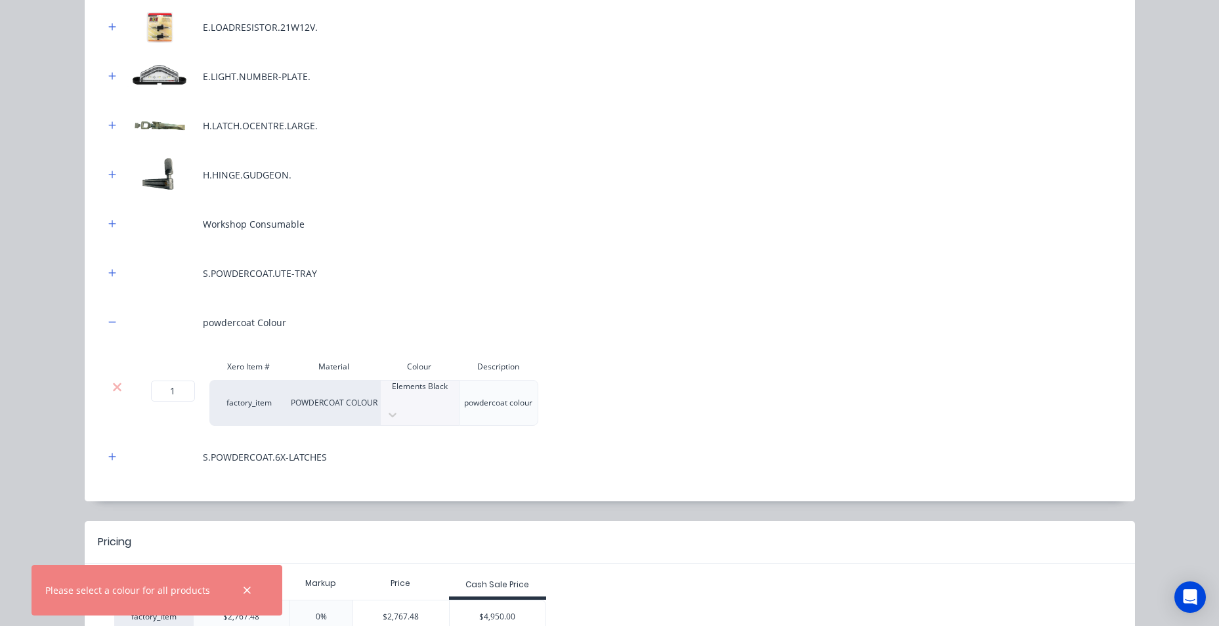
click at [563, 236] on div "Workshop Consumable" at bounding box center [609, 224] width 1011 height 36
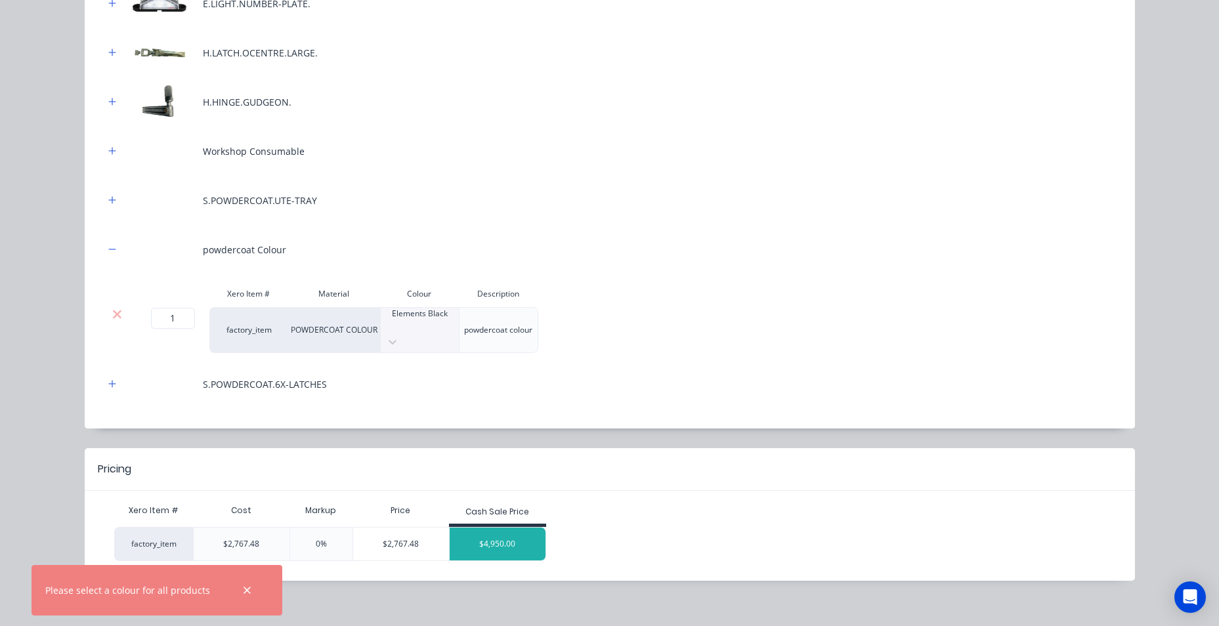
click at [479, 535] on div "$4,950.00" at bounding box center [498, 544] width 96 height 33
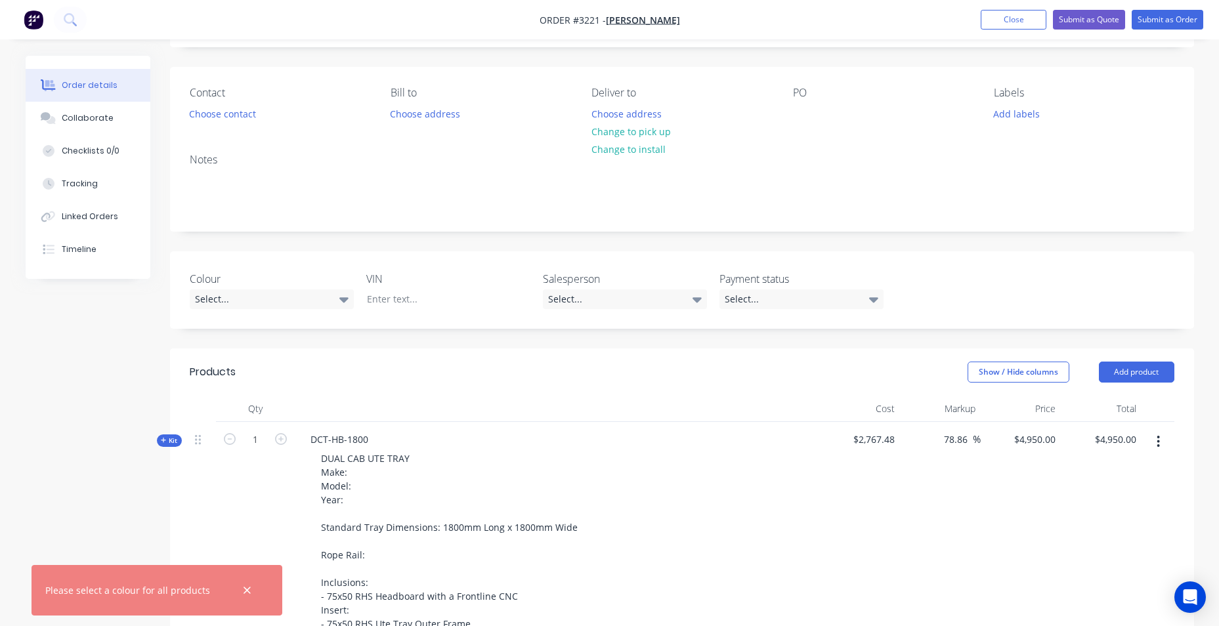
scroll to position [263, 0]
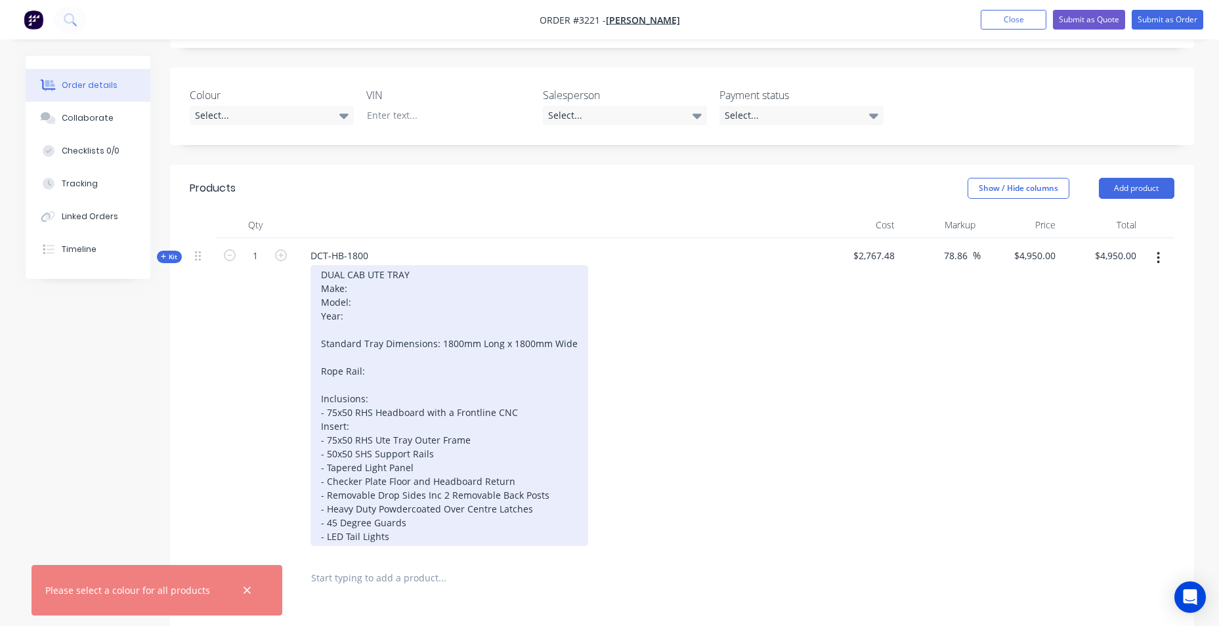
click at [364, 292] on div "DUAL CAB UTE TRAY Make: Model: Year: Standard Tray Dimensions: 1800mm Long x 18…" at bounding box center [450, 405] width 278 height 281
paste div
click at [358, 304] on div "DUAL CAB UTE TRAY Make: GWM Model: Year: Standard Tray Dimensions: 1800mm Long …" at bounding box center [450, 405] width 278 height 281
click at [368, 301] on div "DUAL CAB UTE TRAY Make: GWM Model: Year: Standard Tray Dimensions: 1800mm Long …" at bounding box center [450, 405] width 278 height 281
click at [370, 315] on div "DUAL CAB UTE TRAY Make: GWM Model:Cannon Year: Standard Tray Dimensions: 1800mm…" at bounding box center [450, 405] width 278 height 281
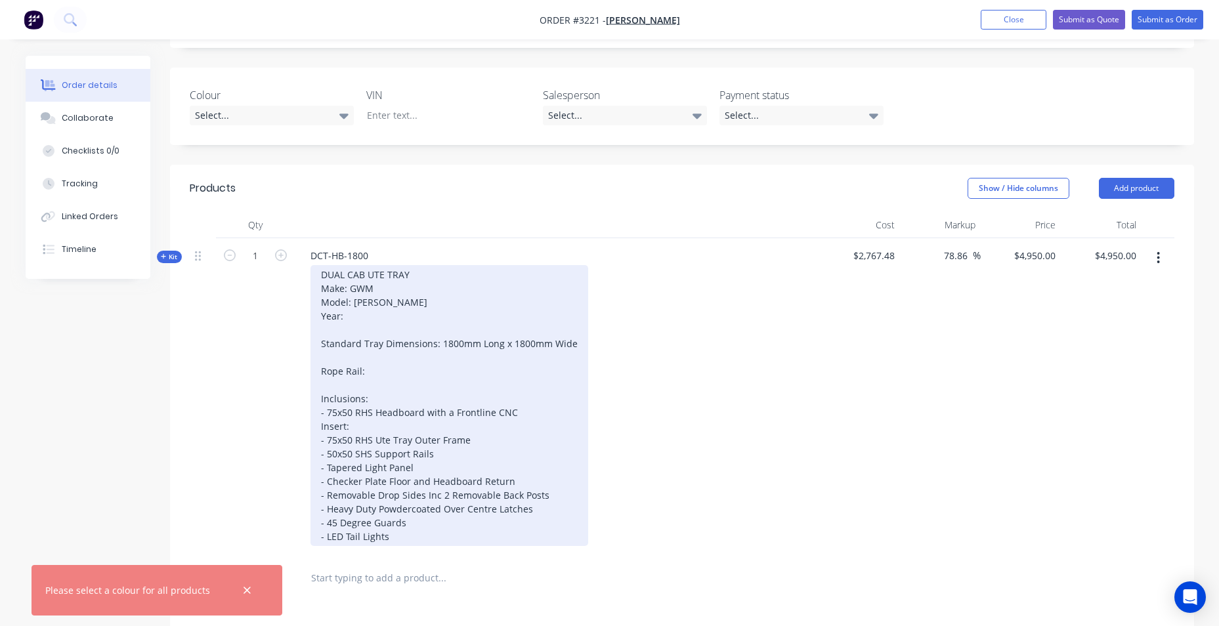
click at [369, 313] on div "DUAL CAB UTE TRAY Make: GWM Model: Cannon Year: Standard Tray Dimensions: 1800m…" at bounding box center [450, 405] width 278 height 281
click at [368, 375] on div "DUAL CAB UTE TRAY Make: GWM Model: Cannon Year:2024 Standard Tray Dimensions: 1…" at bounding box center [450, 405] width 278 height 281
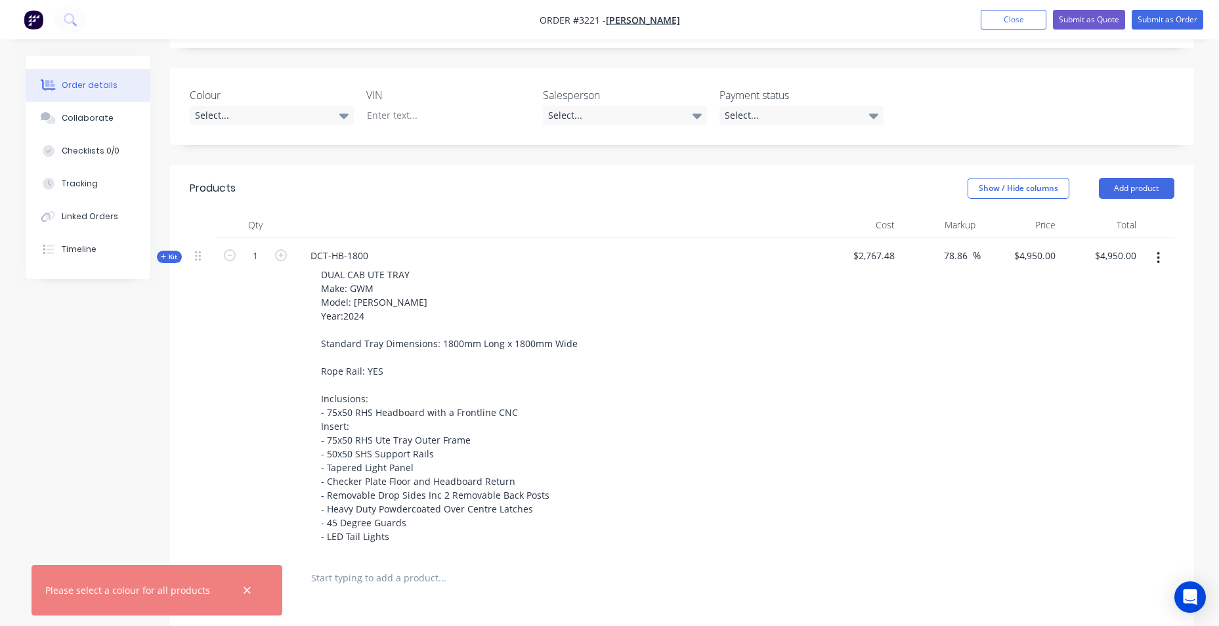
click at [732, 481] on div "DUAL CAB UTE TRAY Make: GWM Model: Cannon Year:2024 Standard Tray Dimensions: 1…" at bounding box center [557, 405] width 515 height 281
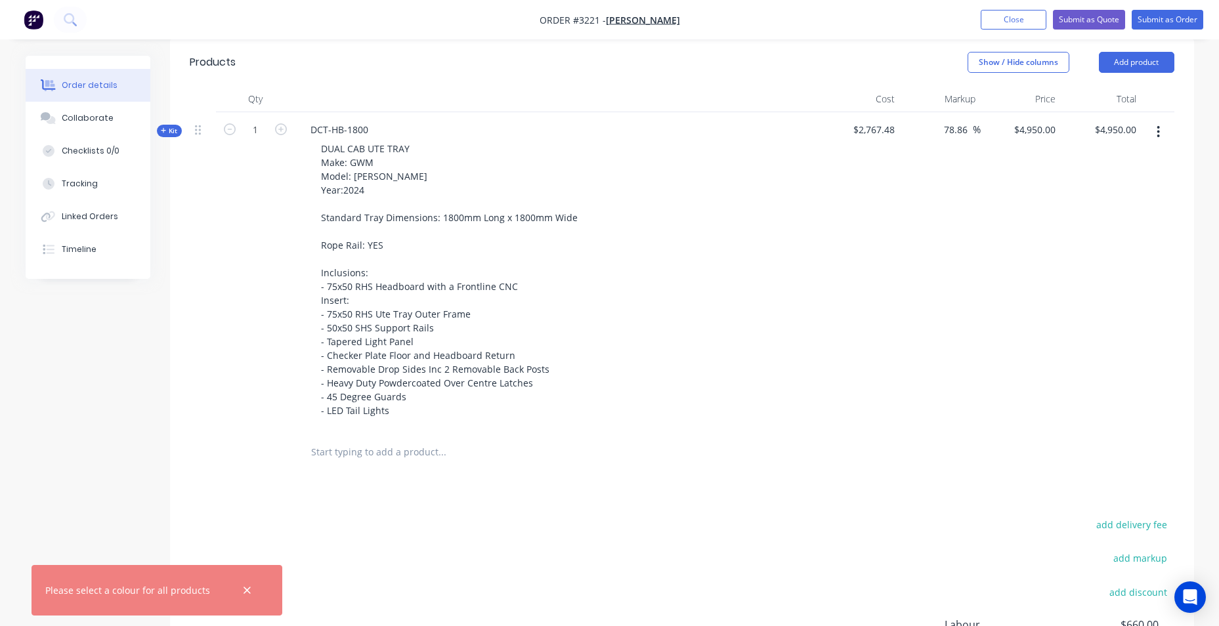
scroll to position [394, 0]
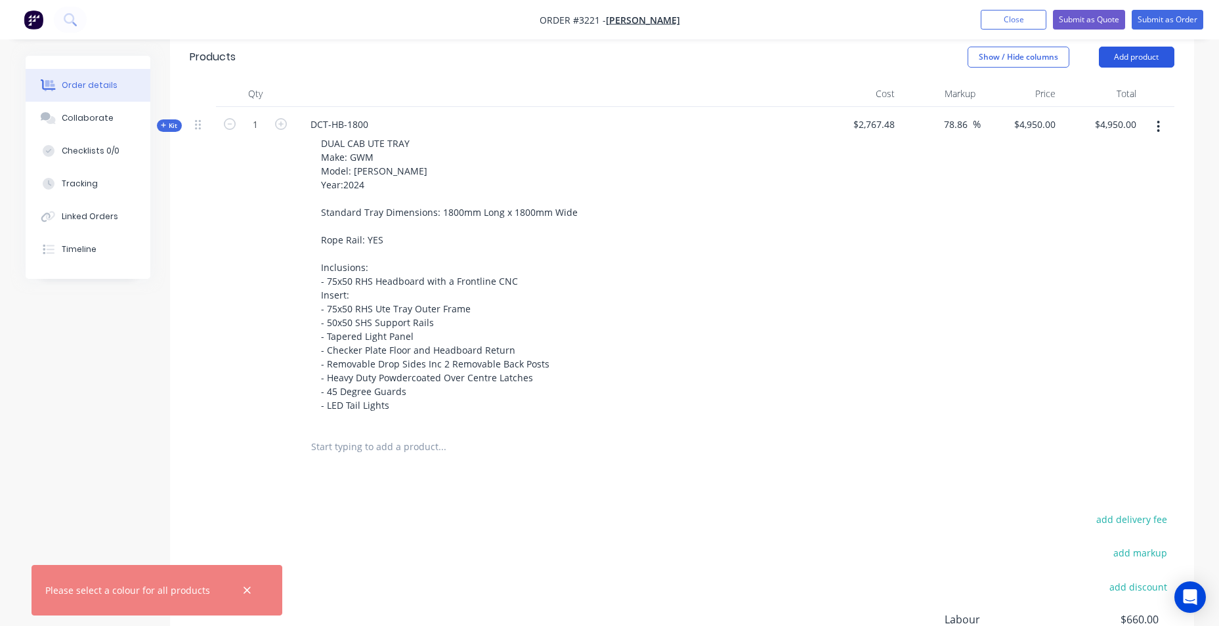
click at [1115, 57] on button "Add product" at bounding box center [1137, 57] width 76 height 21
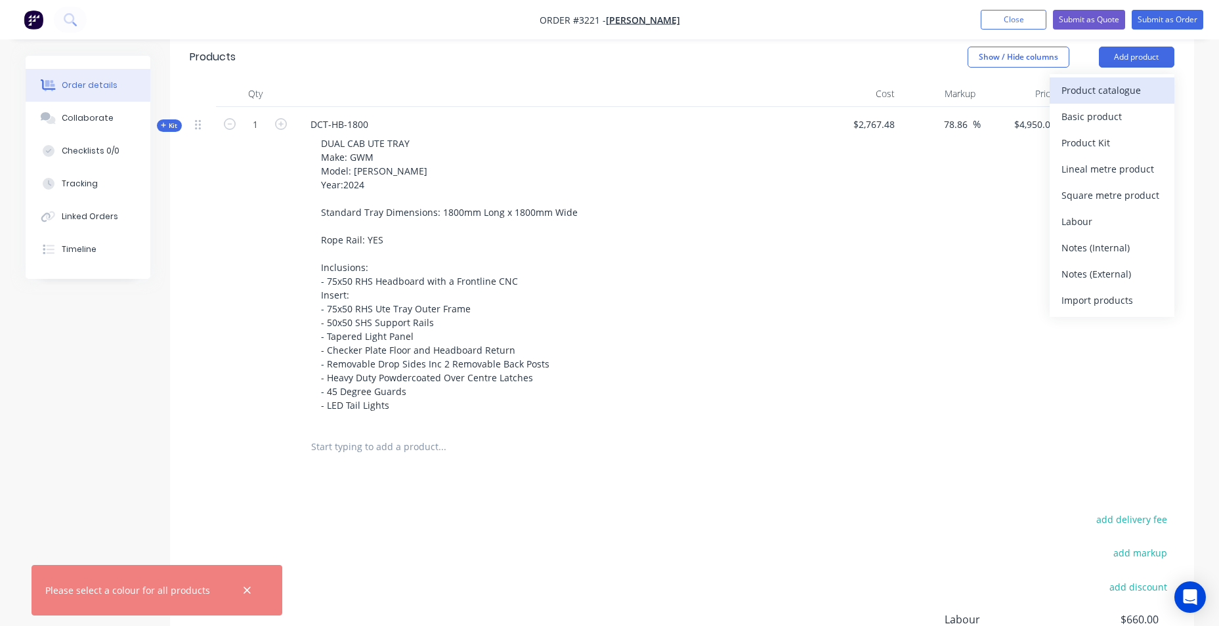
click at [1107, 95] on div "Product catalogue" at bounding box center [1112, 90] width 101 height 19
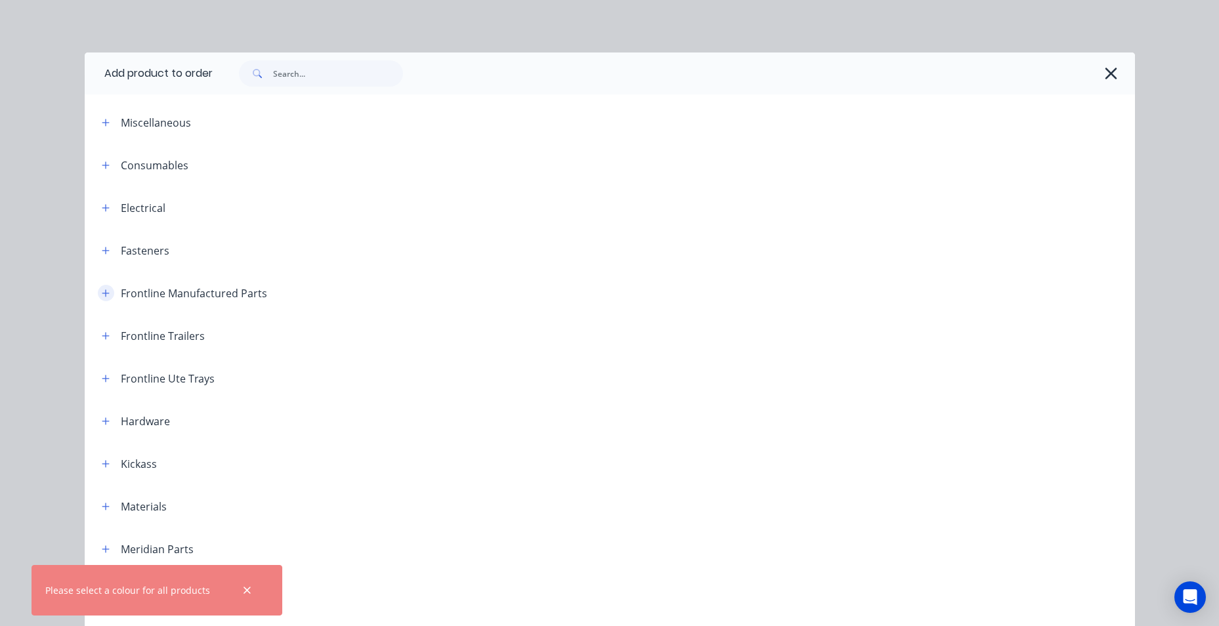
click at [102, 296] on icon "button" at bounding box center [106, 293] width 8 height 9
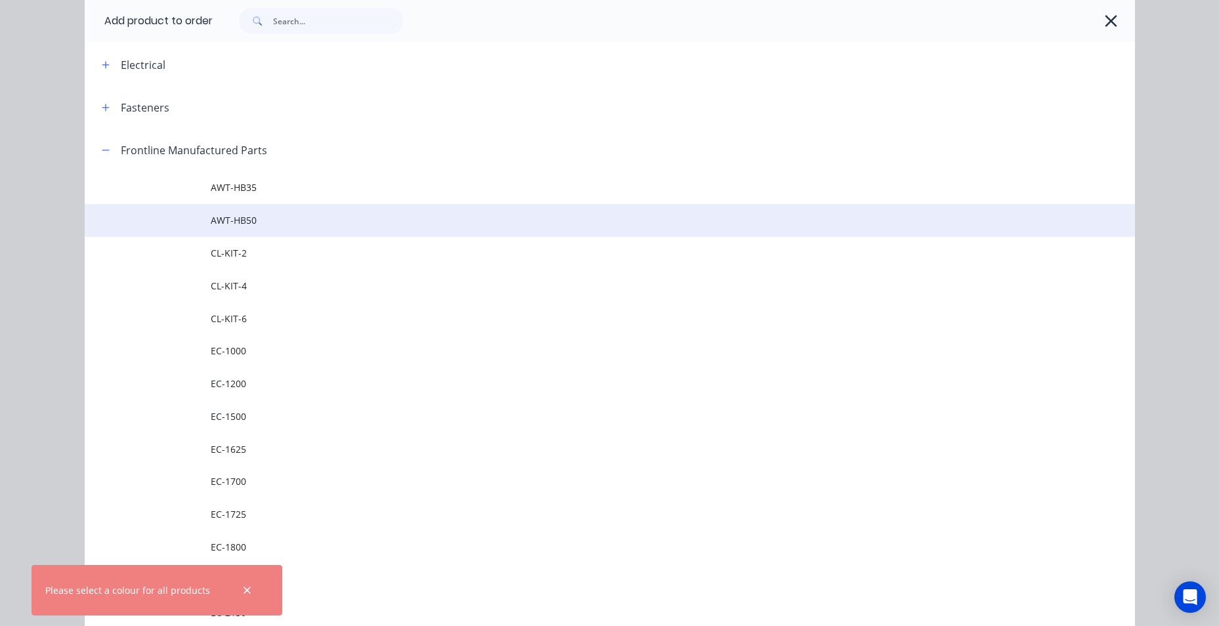
scroll to position [328, 0]
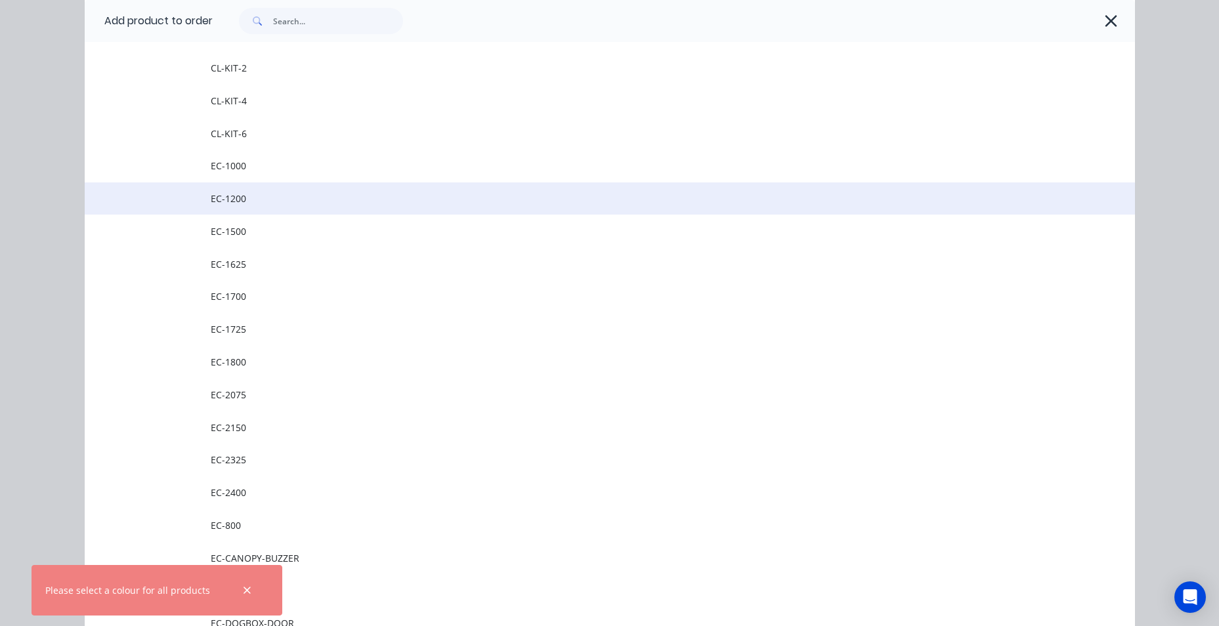
click at [275, 197] on span "EC-1200" at bounding box center [580, 199] width 739 height 14
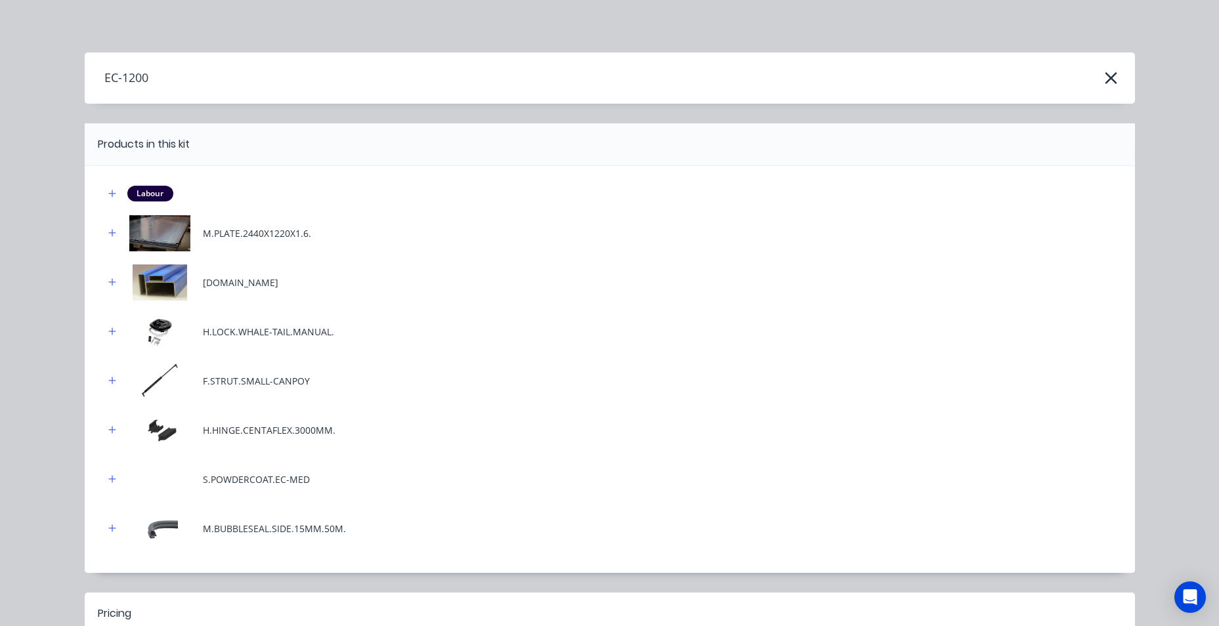
scroll to position [157, 0]
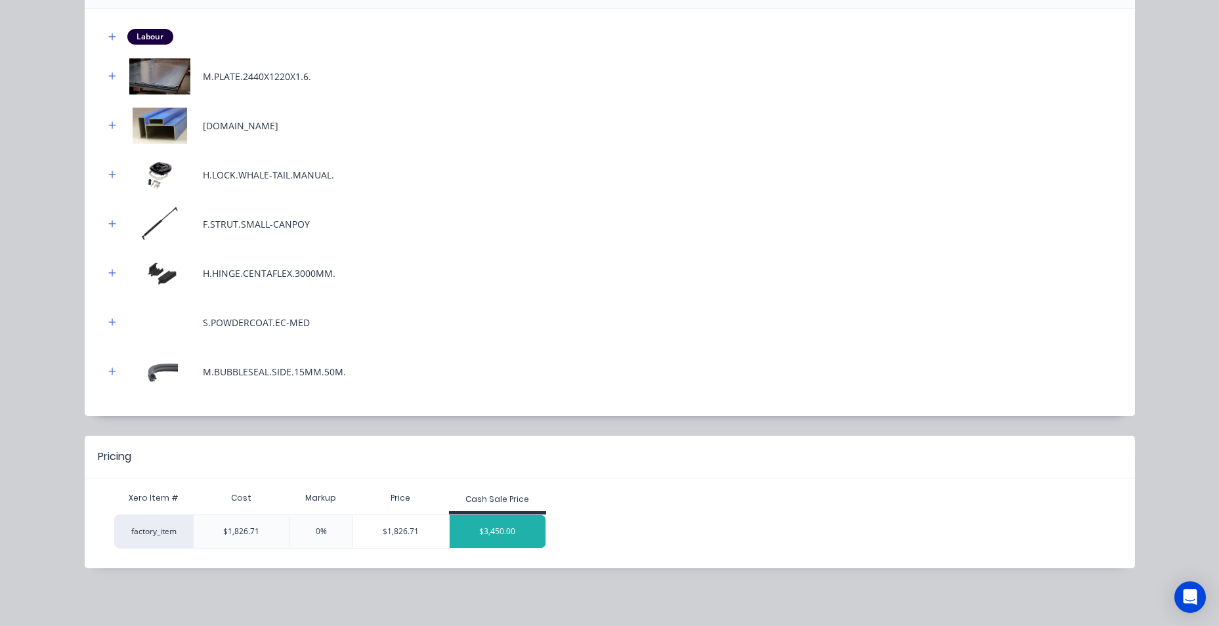
click at [514, 536] on div "$3,450.00" at bounding box center [498, 531] width 96 height 33
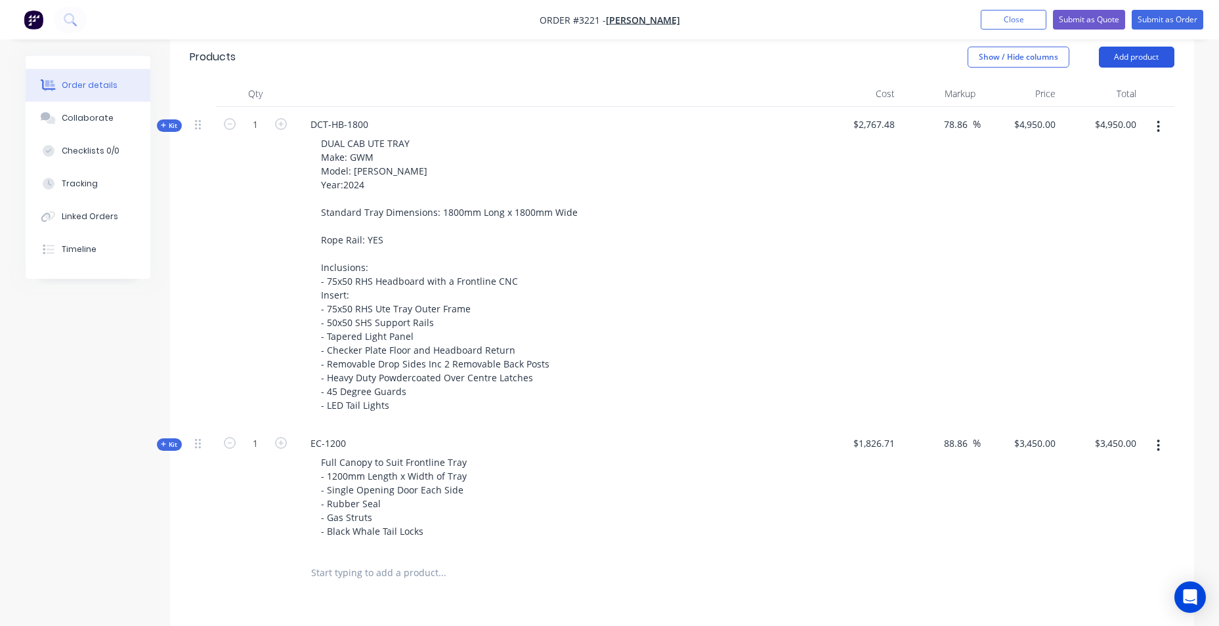
click at [1156, 58] on button "Add product" at bounding box center [1137, 57] width 76 height 21
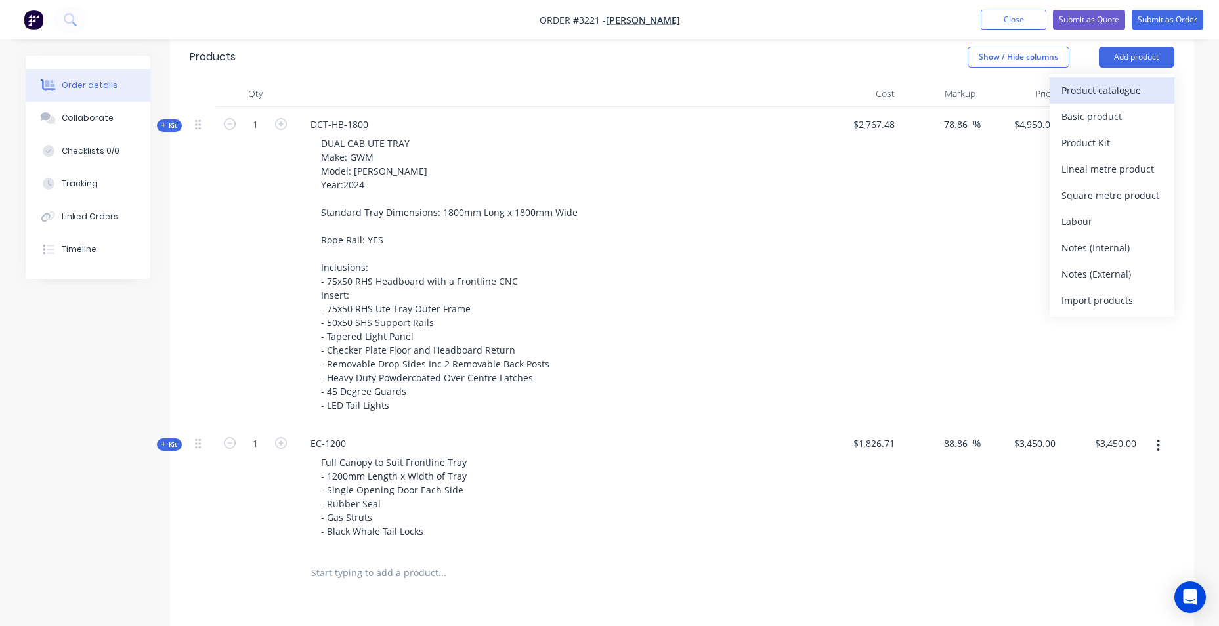
click at [1097, 95] on div "Product catalogue" at bounding box center [1112, 90] width 101 height 19
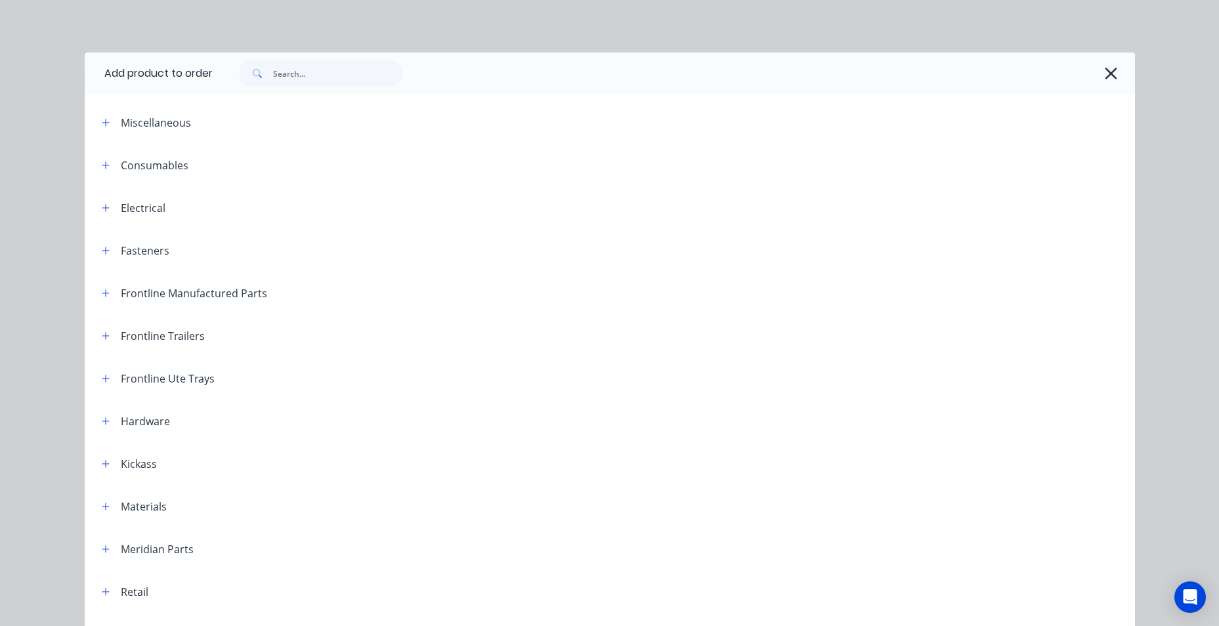
scroll to position [66, 0]
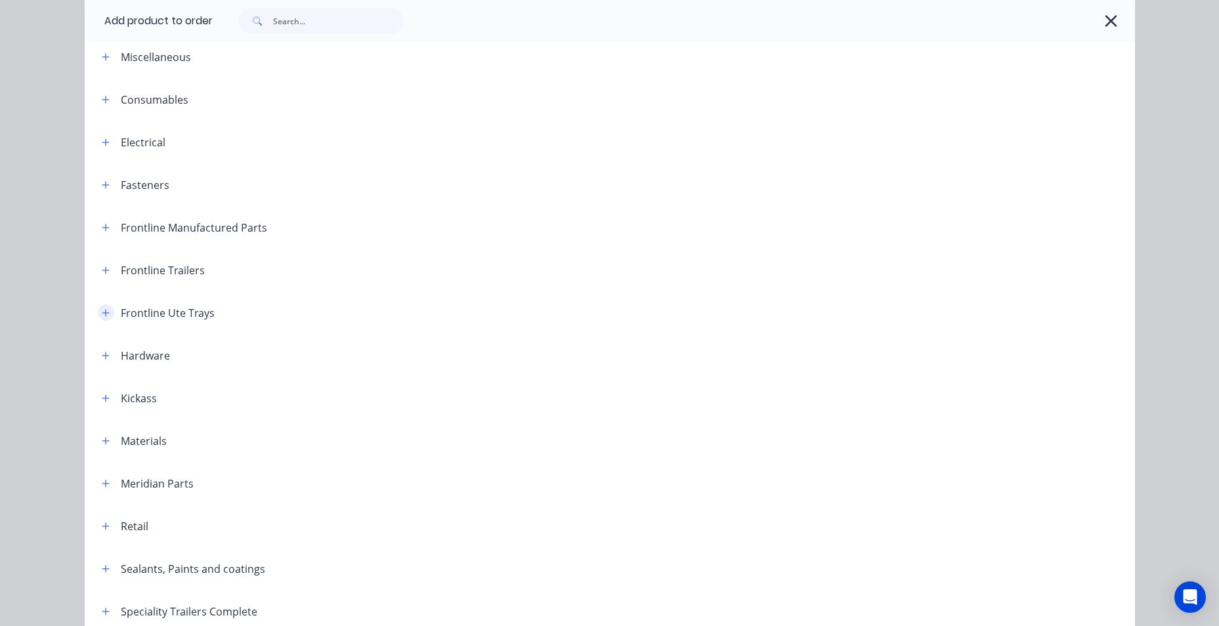
click at [103, 315] on icon "button" at bounding box center [106, 313] width 8 height 9
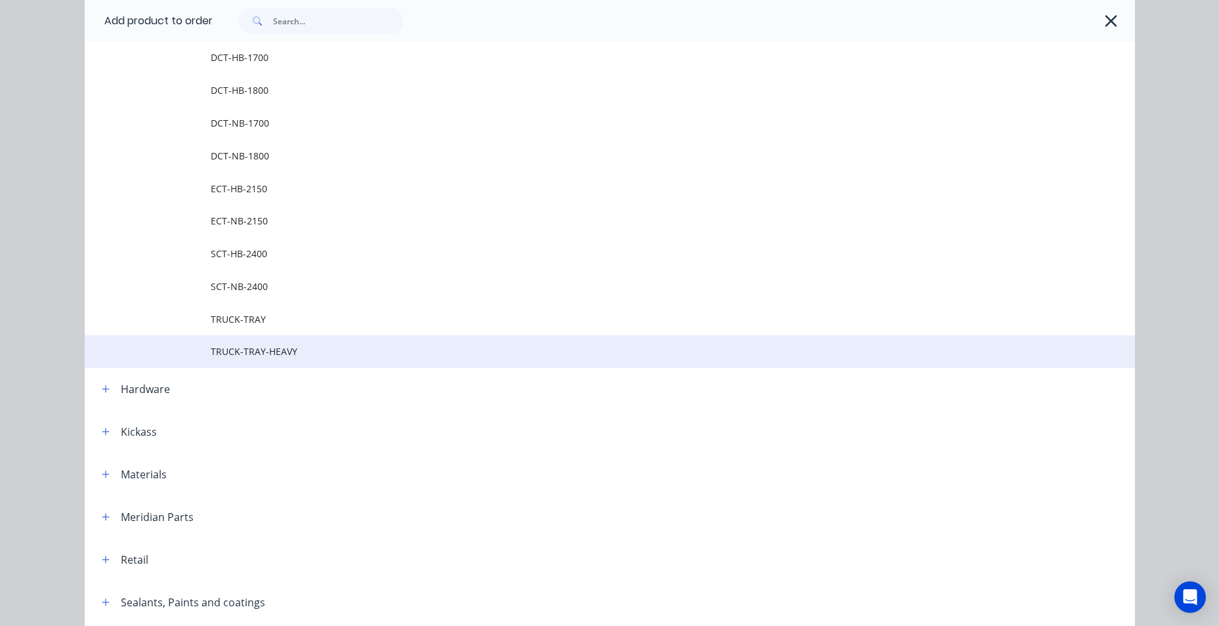
scroll to position [328, 0]
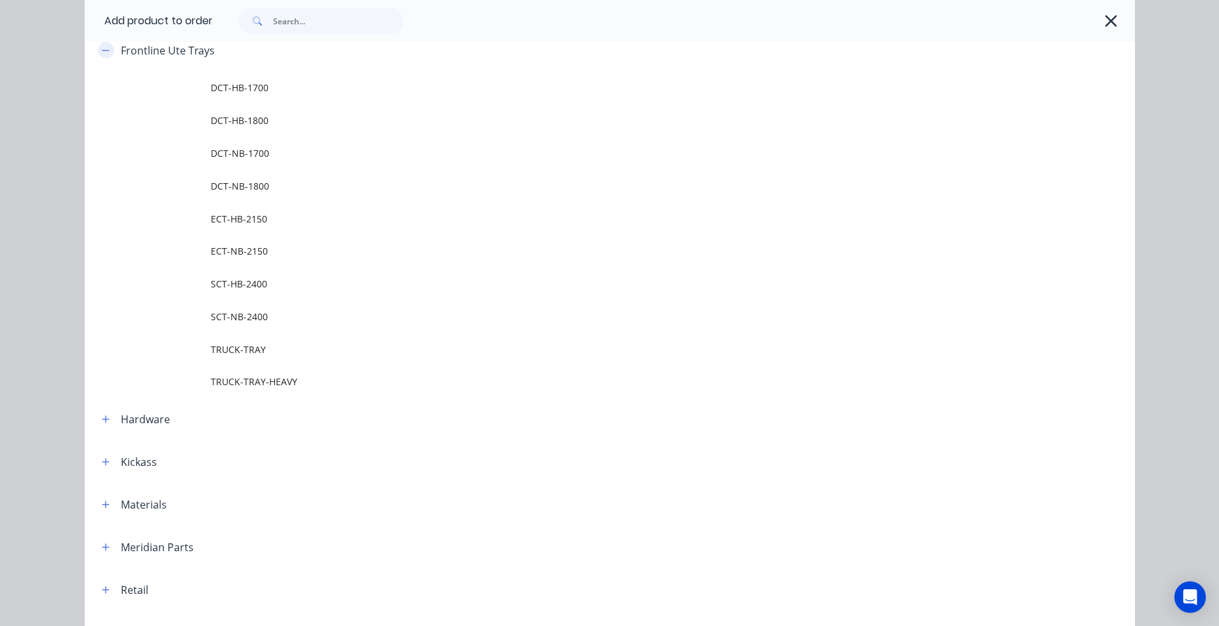
click at [106, 52] on button "button" at bounding box center [106, 50] width 16 height 16
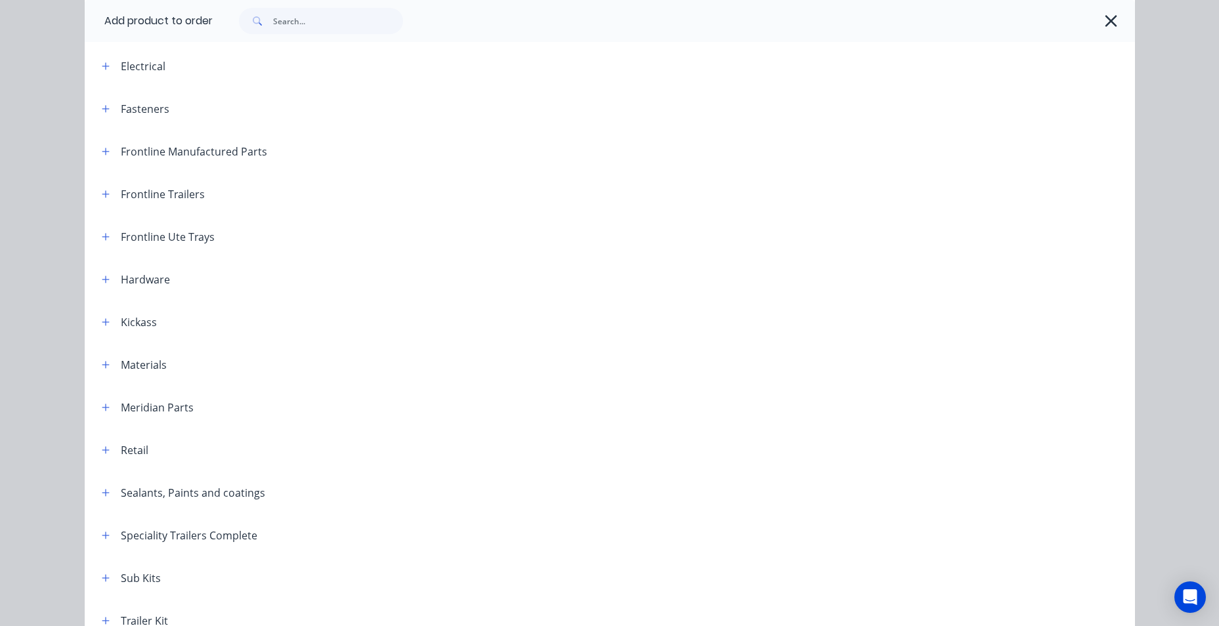
scroll to position [131, 0]
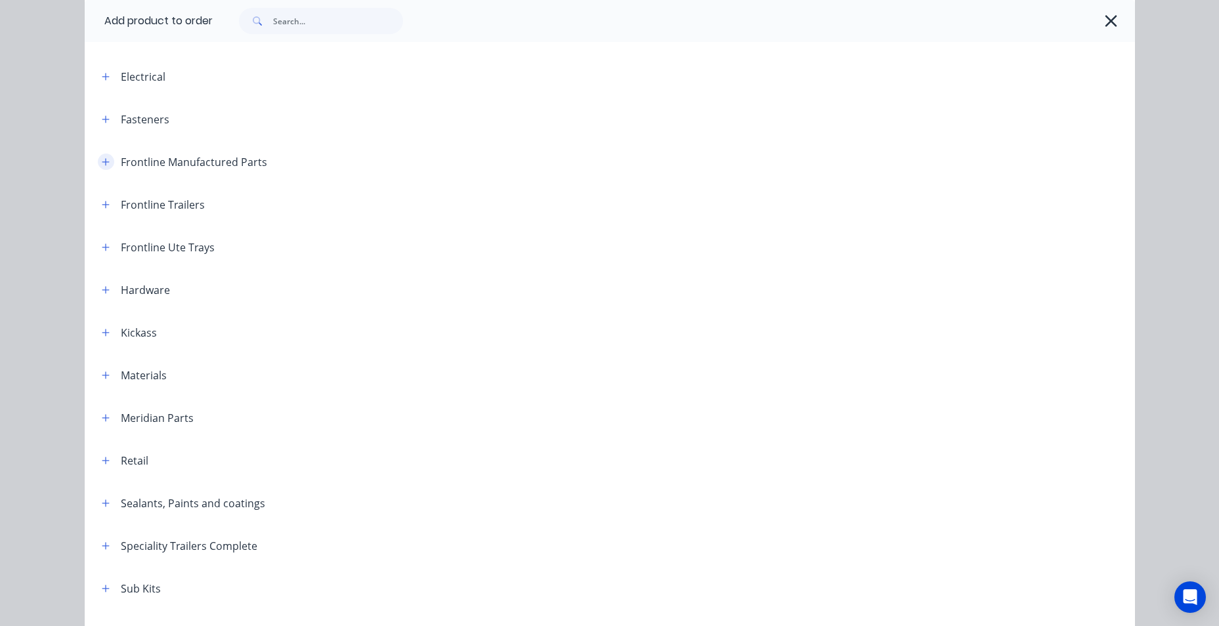
click at [102, 164] on icon "button" at bounding box center [106, 162] width 8 height 9
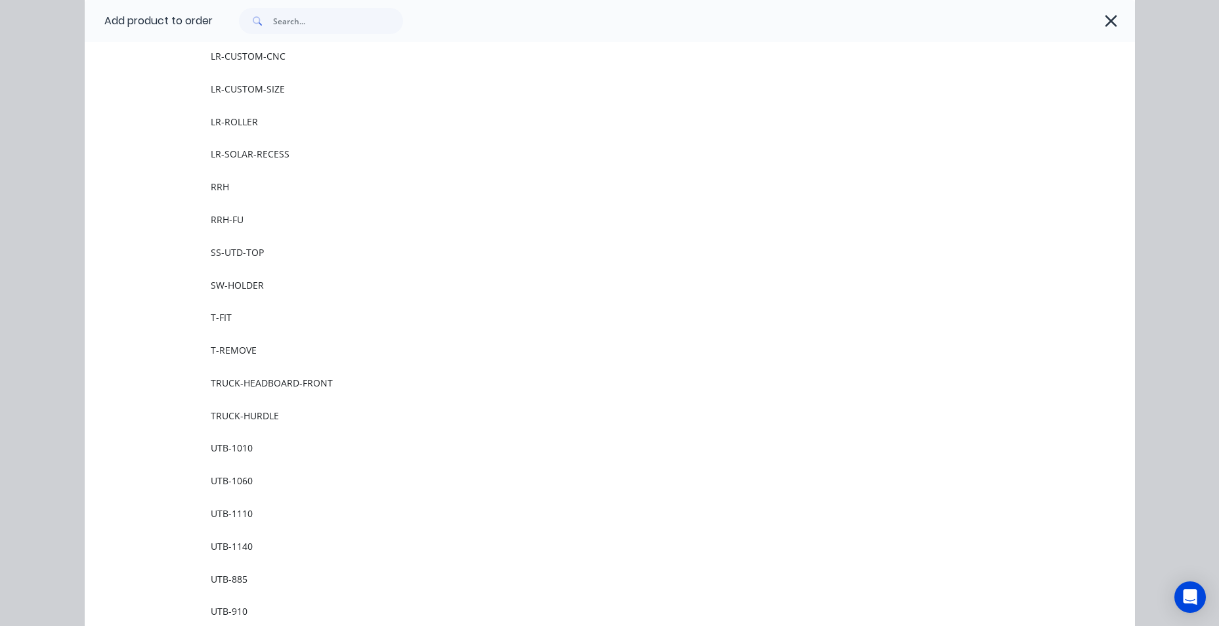
scroll to position [1707, 0]
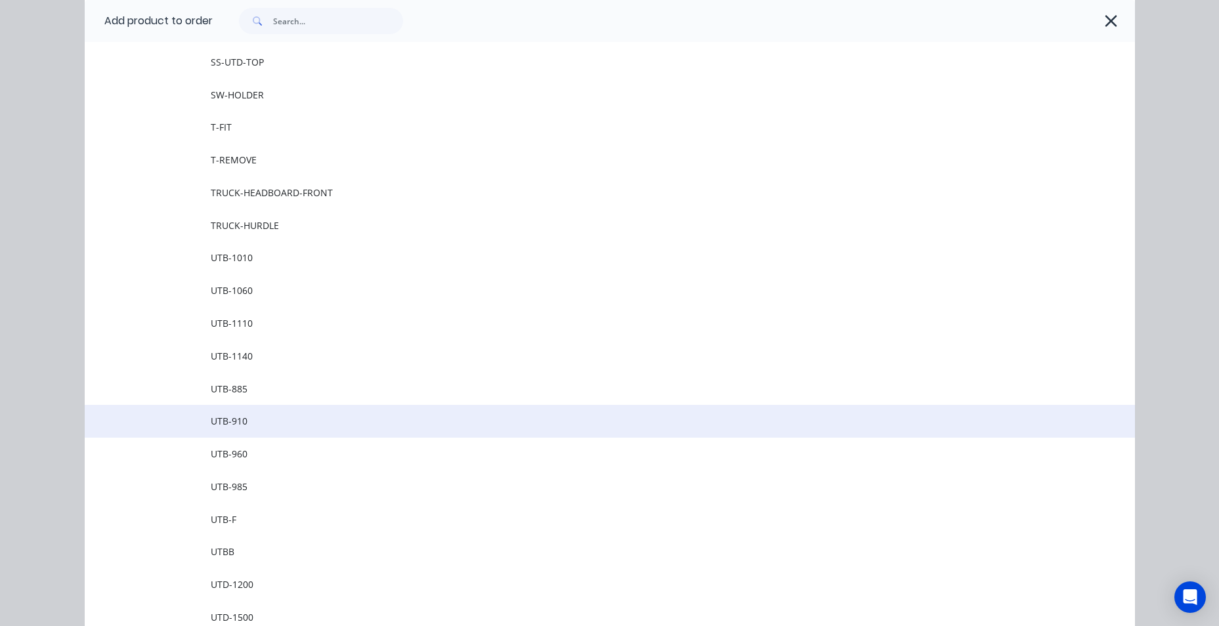
click at [298, 417] on span "UTB-910" at bounding box center [580, 421] width 739 height 14
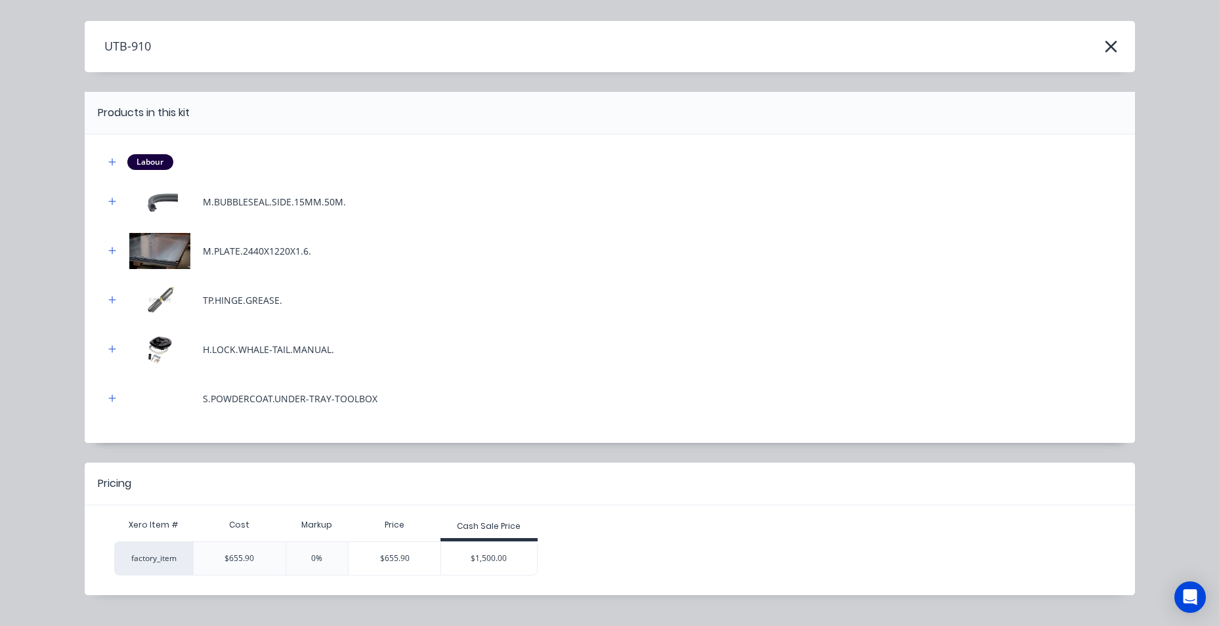
scroll to position [58, 0]
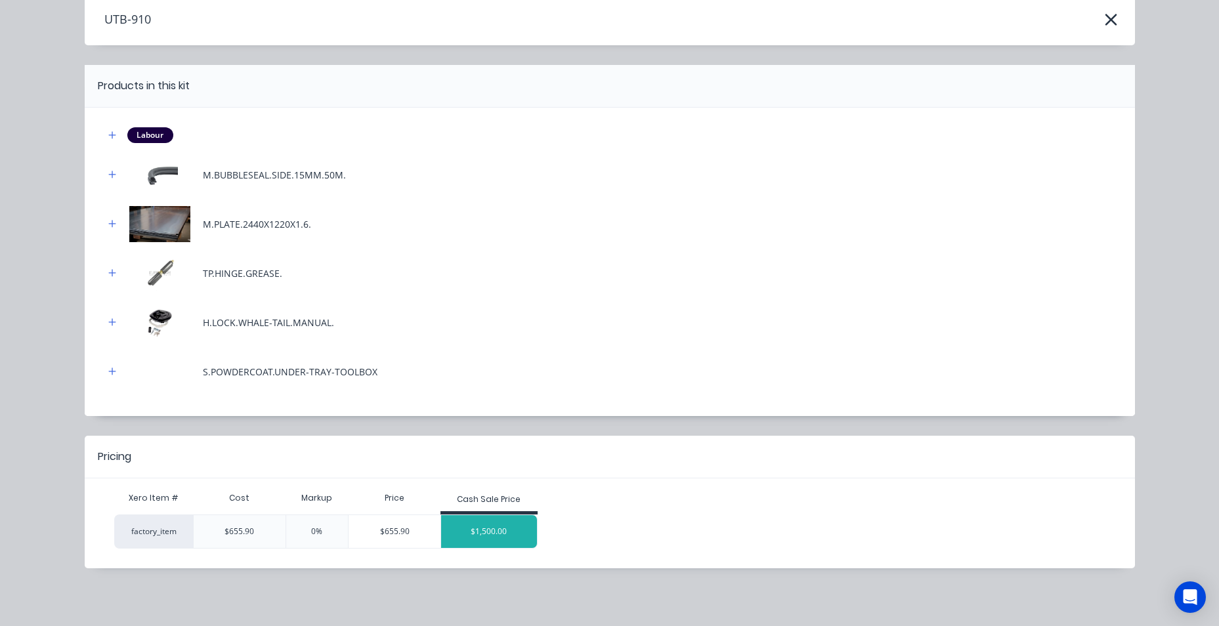
click at [454, 526] on div "$1,500.00" at bounding box center [489, 531] width 96 height 33
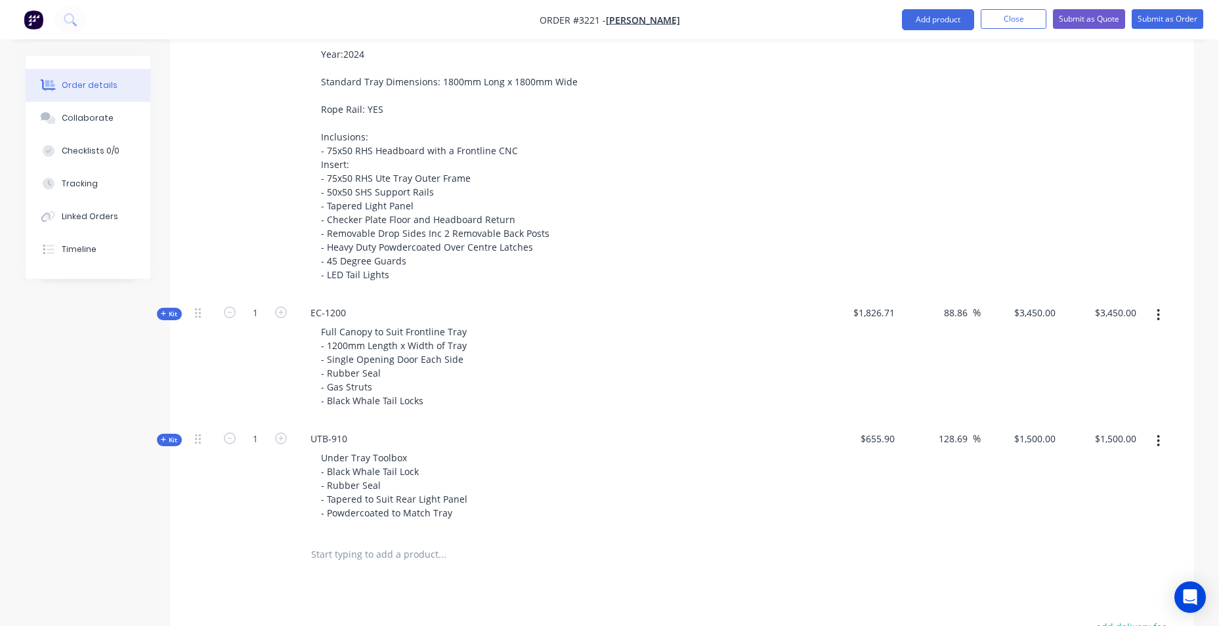
scroll to position [525, 0]
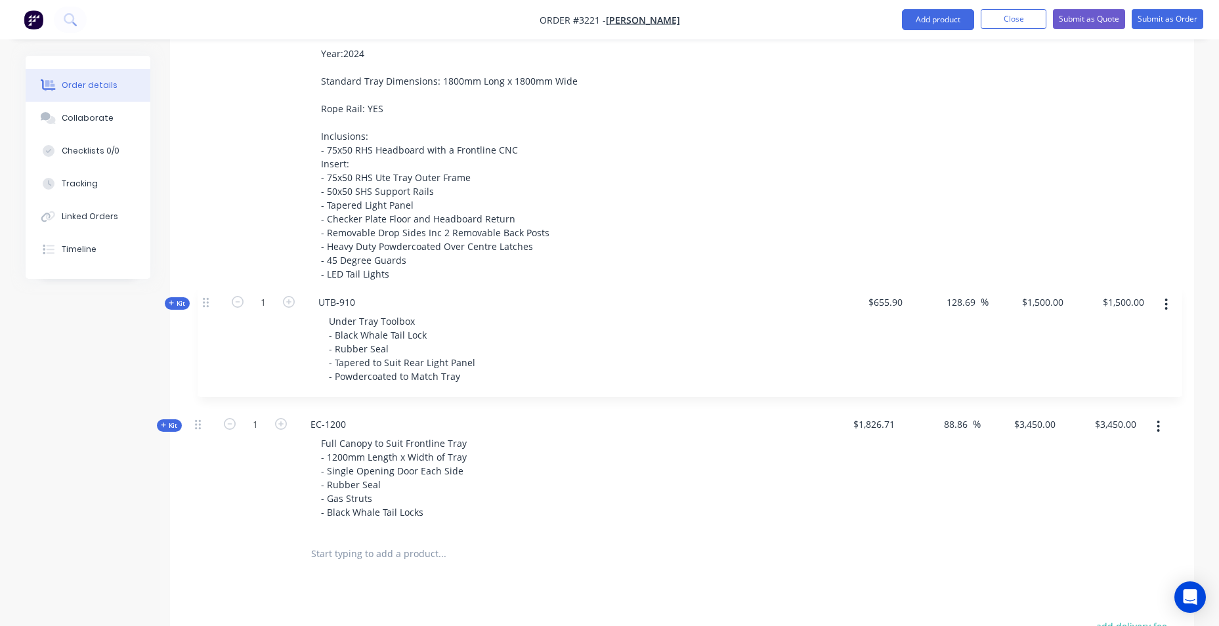
drag, startPoint x: 200, startPoint y: 444, endPoint x: 208, endPoint y: 301, distance: 142.7
click at [208, 301] on div "Kit 1 DCT-HB-1800 DUAL CAB UTE TRAY Make: GWM Model: Cannon Year:2024 Standard …" at bounding box center [682, 255] width 985 height 558
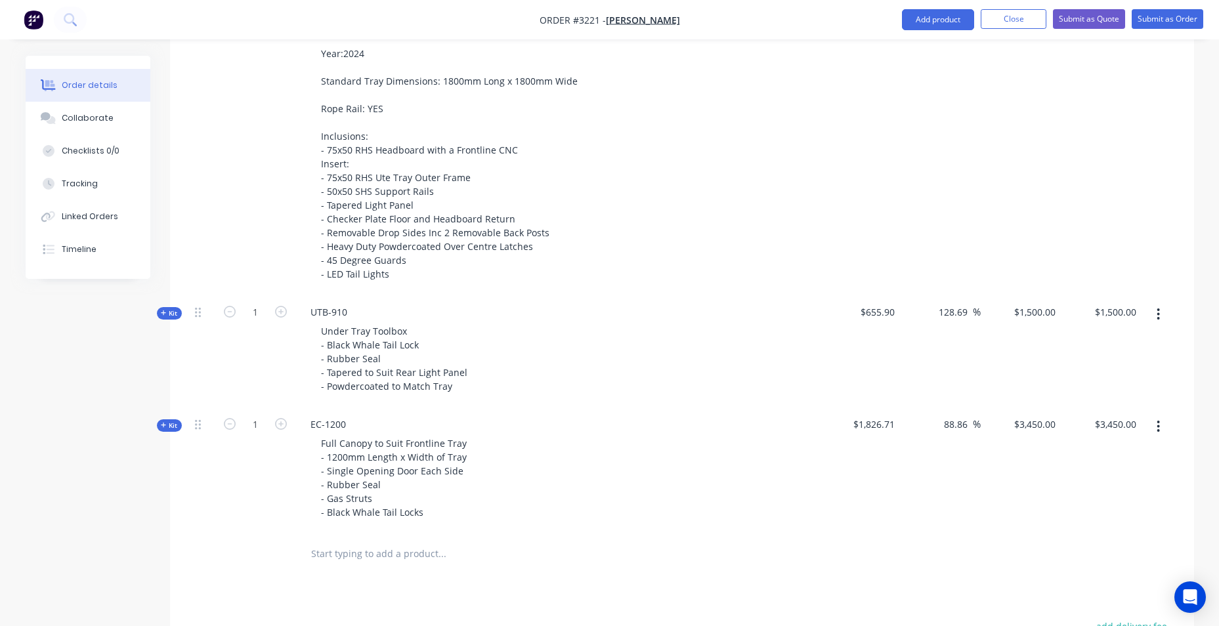
click at [380, 317] on div "UTB-910 Under Tray Toolbox - Black Whale Tail Lock - Rubber Seal - Tapered to S…" at bounding box center [557, 351] width 525 height 112
click at [349, 316] on div "UTB-910" at bounding box center [329, 312] width 58 height 19
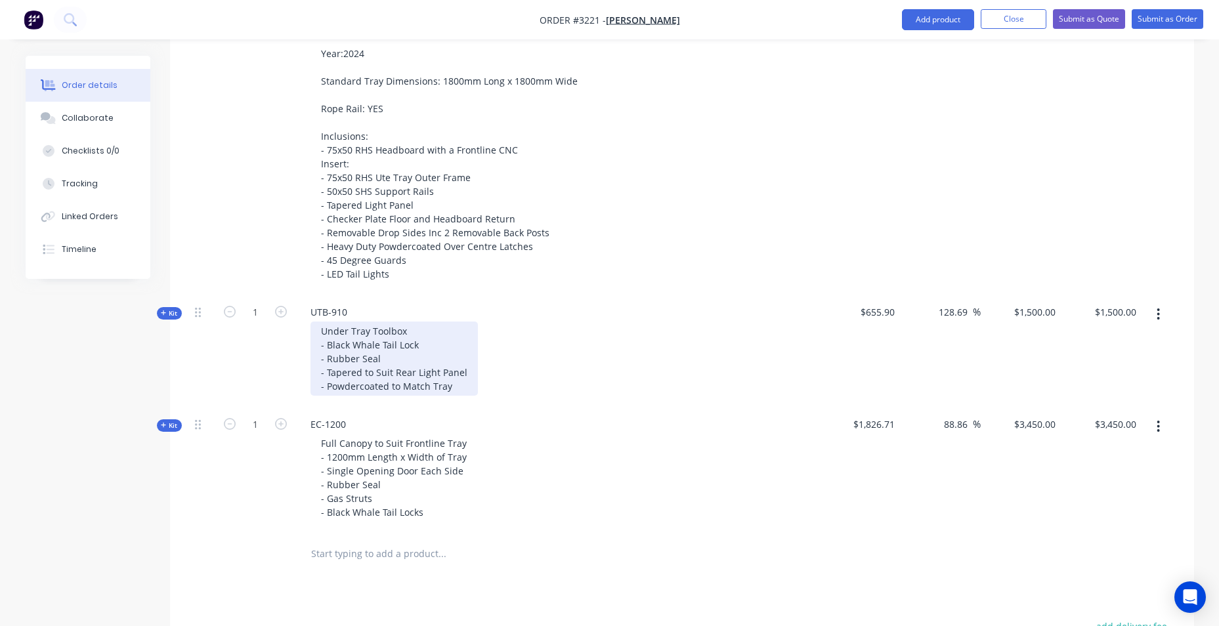
click at [362, 332] on div "Under Tray Toolbox - Black Whale Tail Lock - Rubber Seal - Tapered to Suit Rear…" at bounding box center [394, 359] width 167 height 74
click at [316, 335] on div "Under Tray Toolbox - Black Whale Tail Lock - Rubber Seal - Tapered to Suit Rear…" at bounding box center [394, 359] width 167 height 74
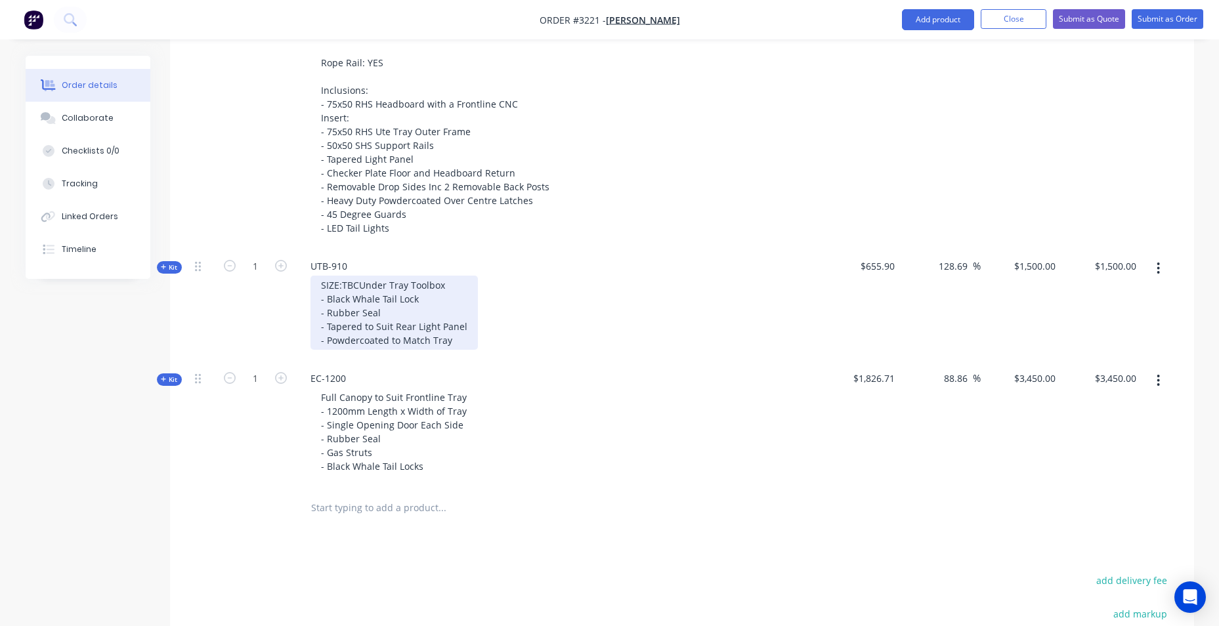
scroll to position [657, 0]
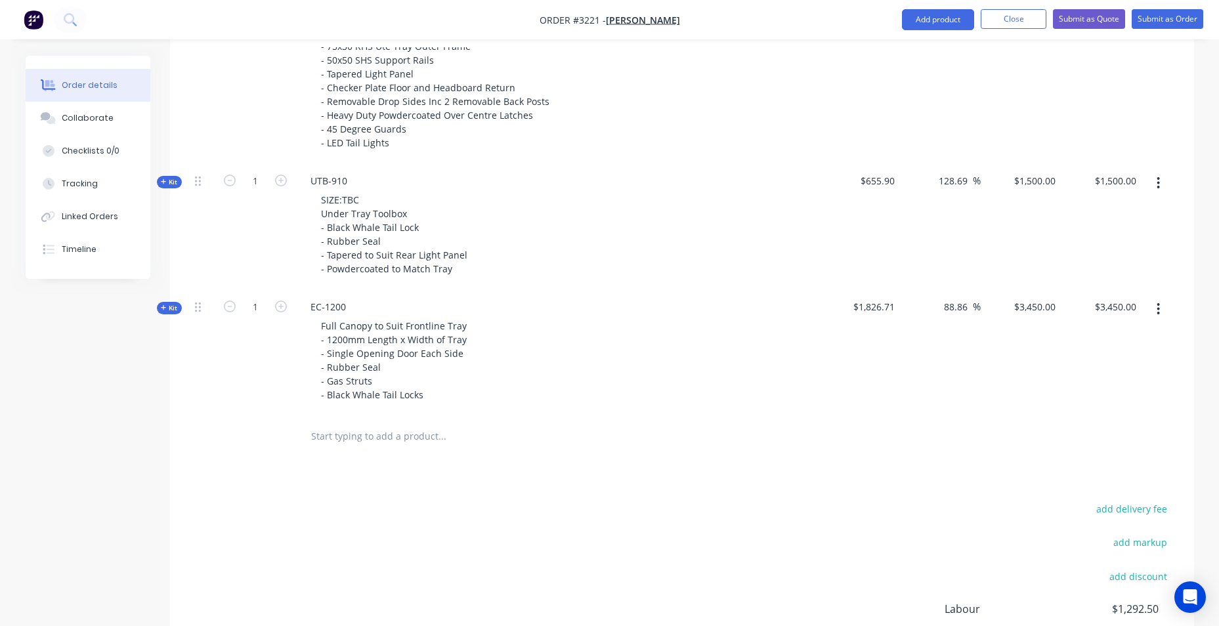
click at [369, 439] on input "text" at bounding box center [442, 437] width 263 height 26
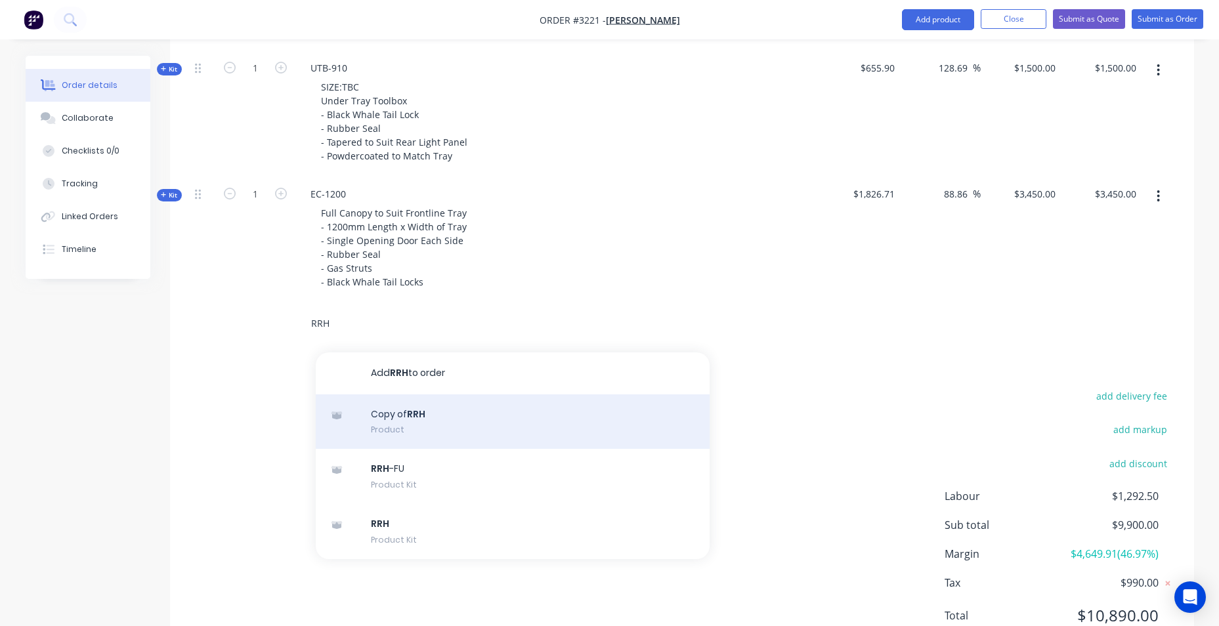
scroll to position [788, 0]
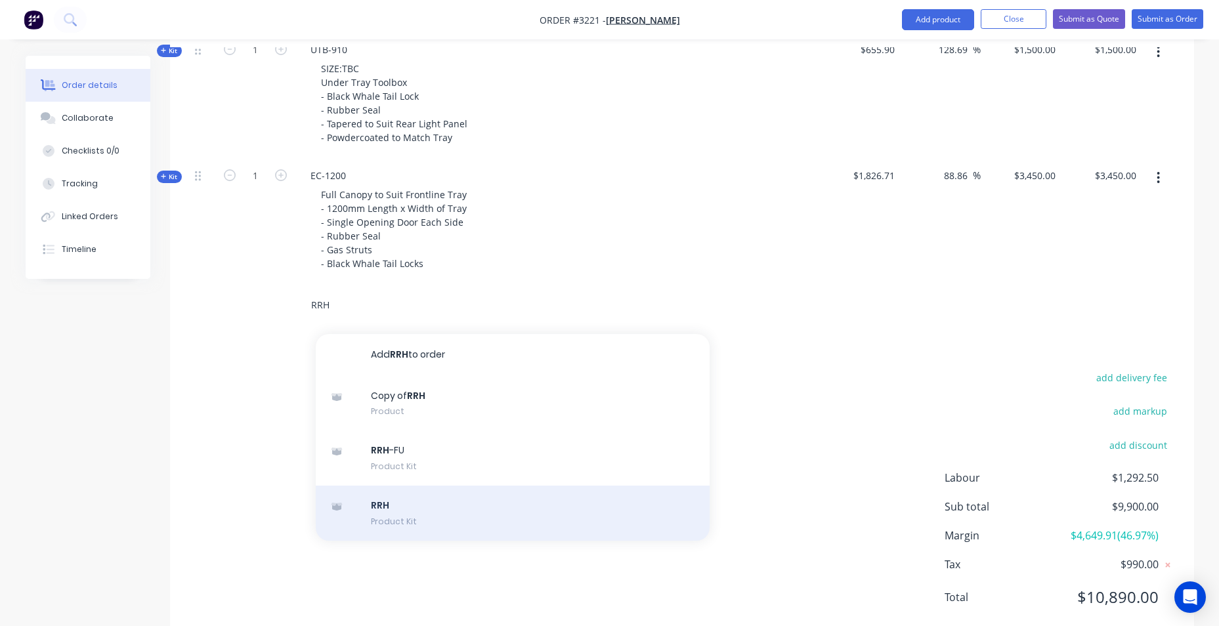
type input "RRH"
click at [405, 520] on div "RRH Product Kit" at bounding box center [513, 513] width 394 height 55
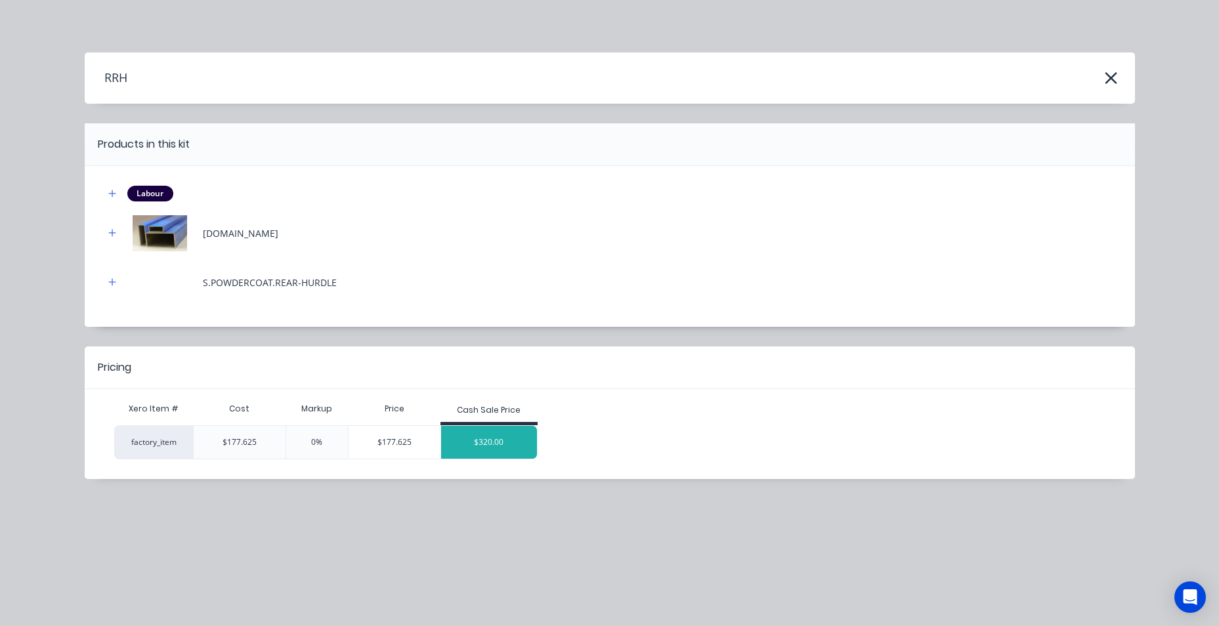
click at [485, 440] on div "$320.00" at bounding box center [489, 442] width 96 height 33
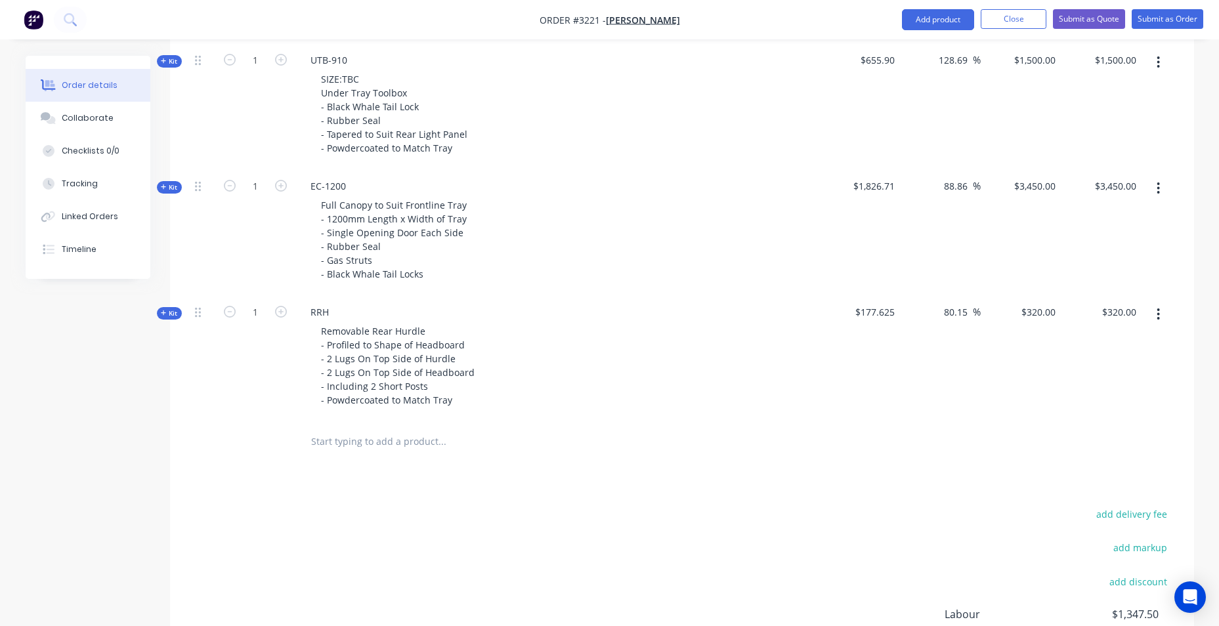
scroll to position [854, 0]
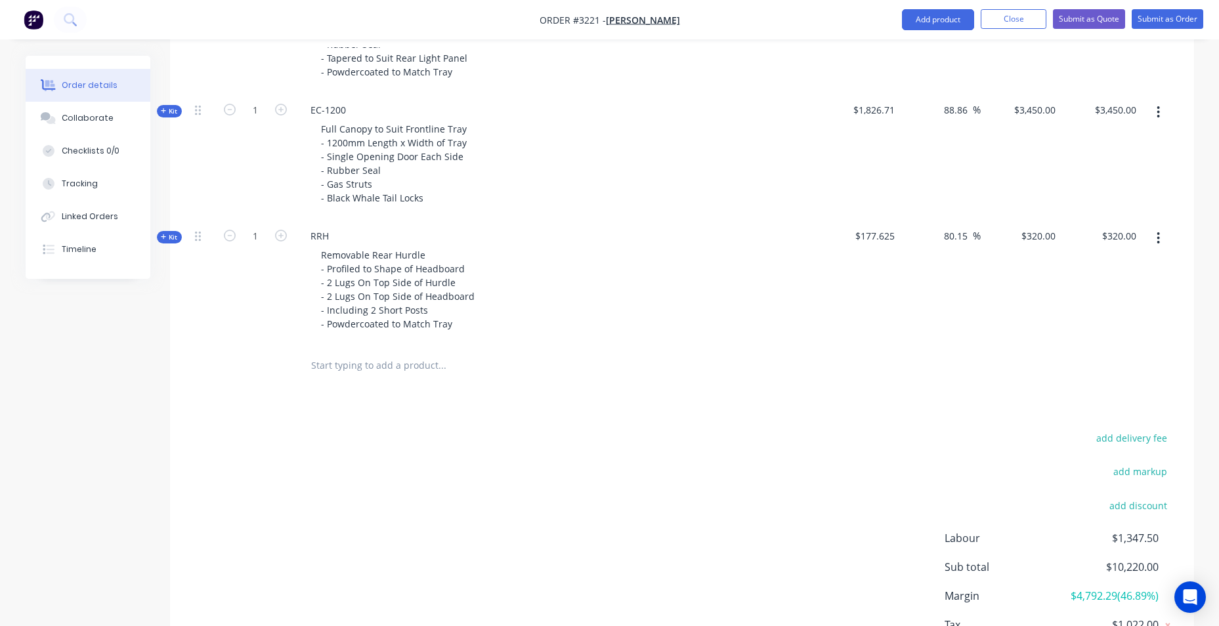
click at [402, 371] on input "text" at bounding box center [442, 366] width 263 height 26
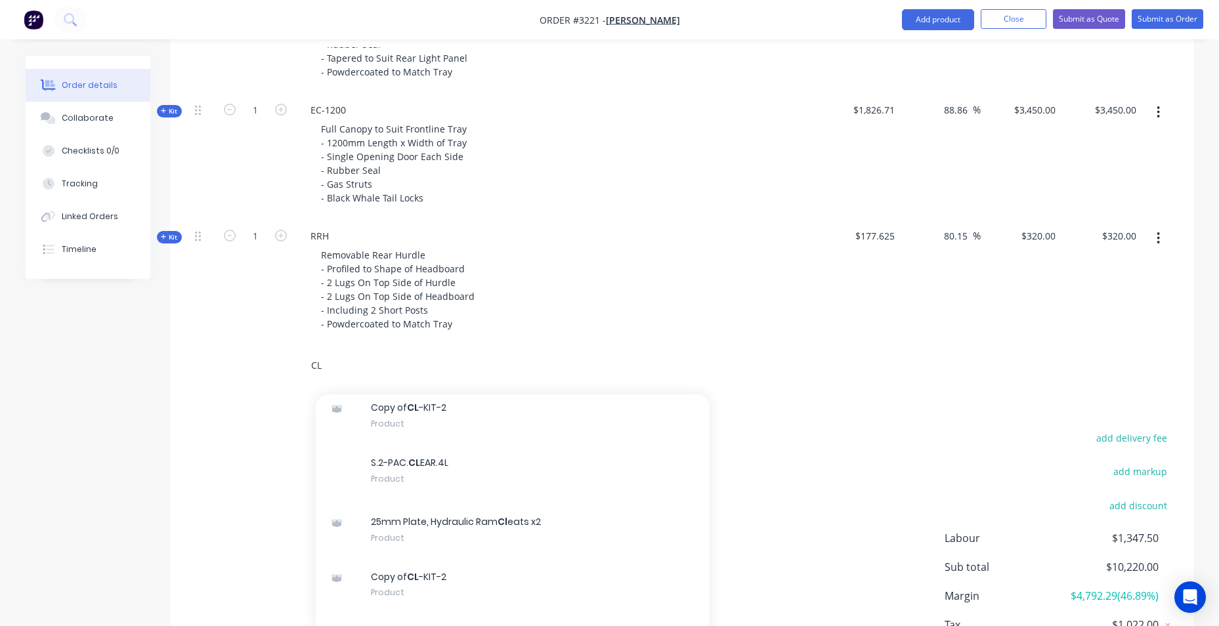
scroll to position [2364, 0]
type input "CL"
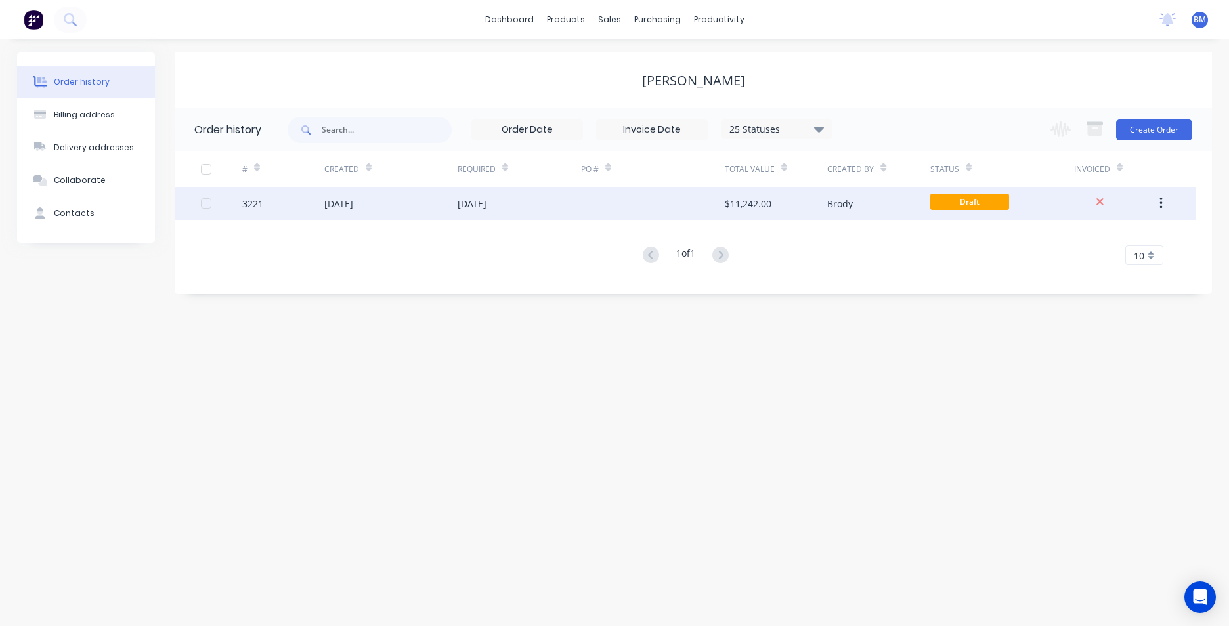
click at [478, 189] on div "15 Aug 2025" at bounding box center [519, 203] width 123 height 33
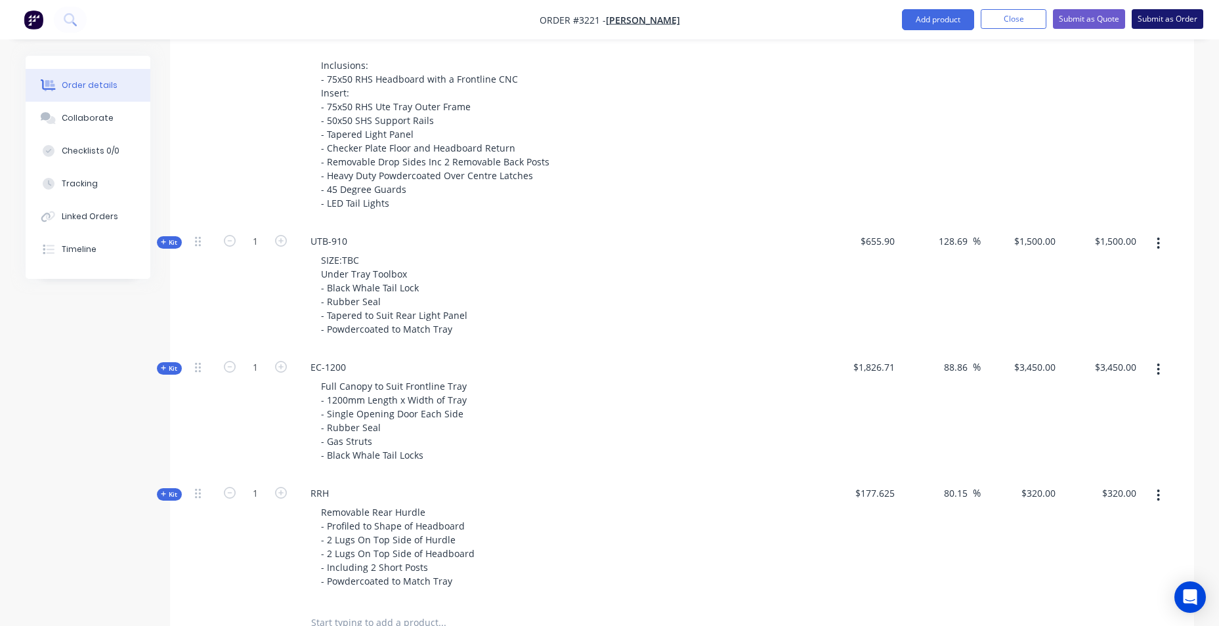
scroll to position [591, 0]
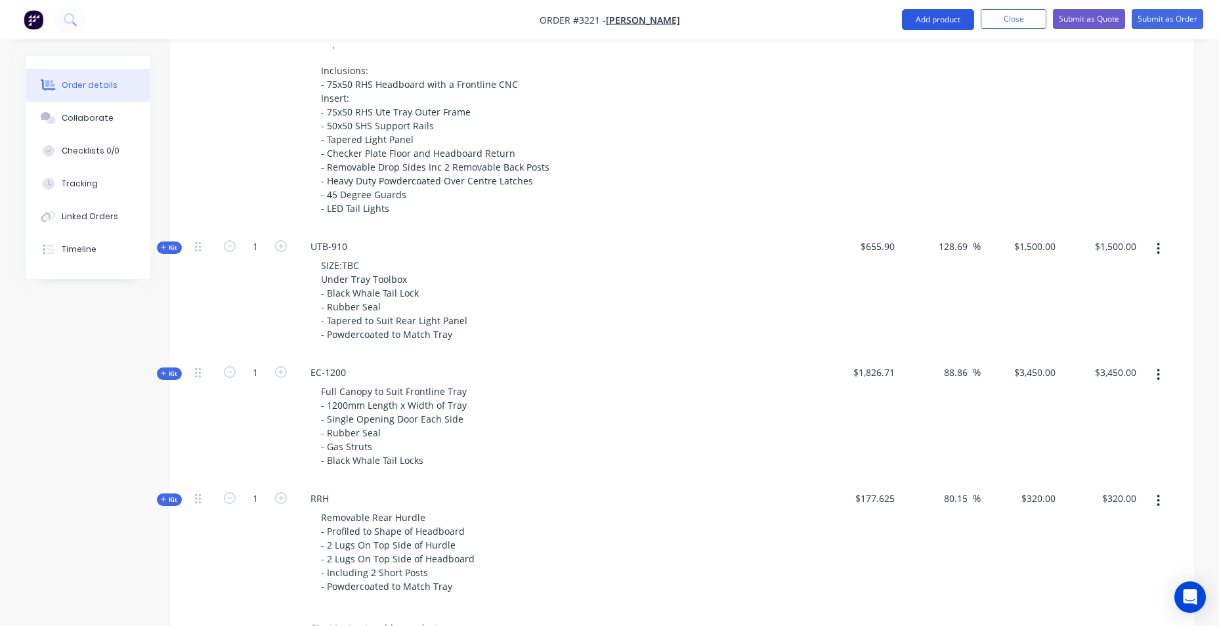
click at [934, 20] on button "Add product" at bounding box center [938, 19] width 72 height 21
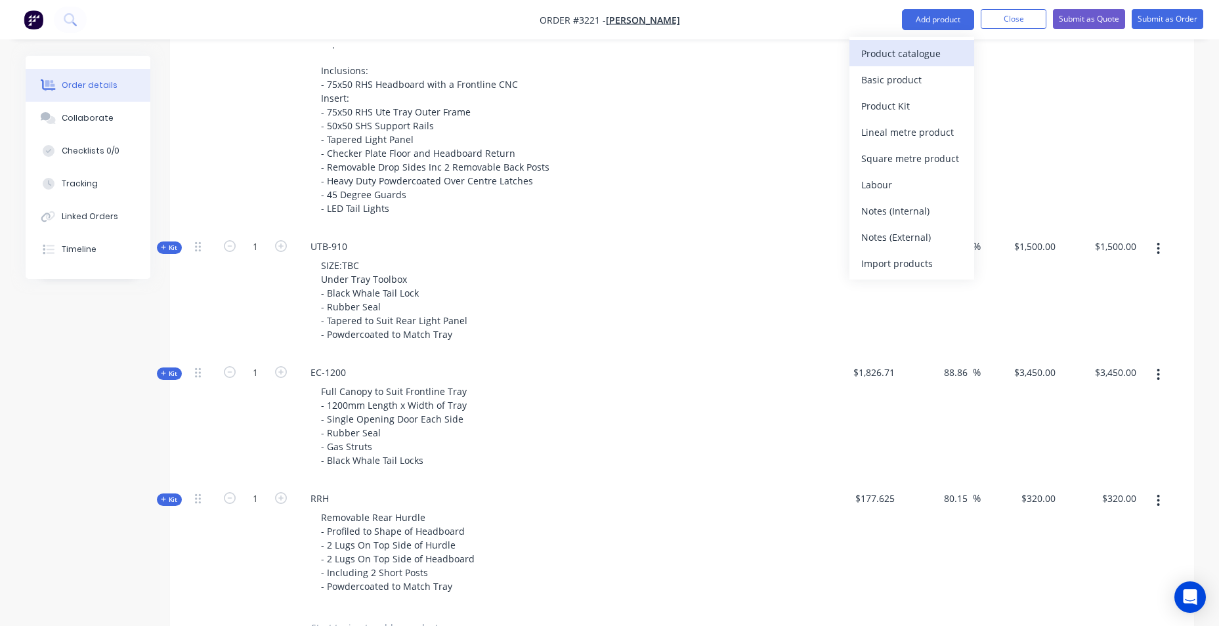
click at [917, 57] on div "Product catalogue" at bounding box center [912, 53] width 101 height 19
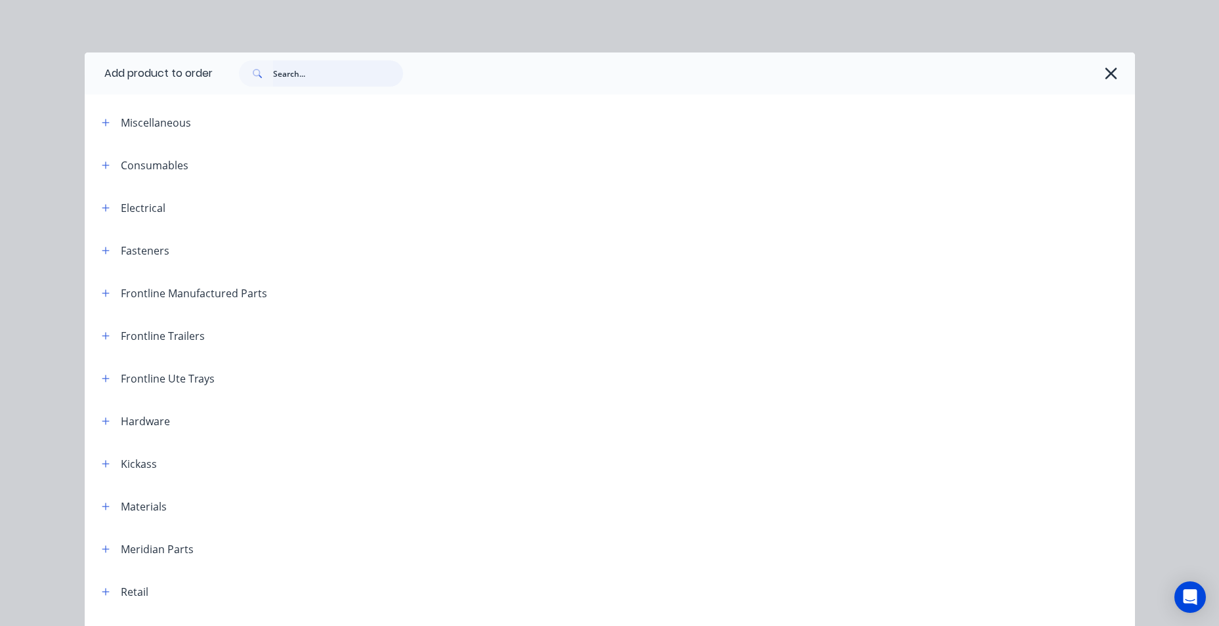
click at [297, 84] on input "text" at bounding box center [338, 73] width 130 height 26
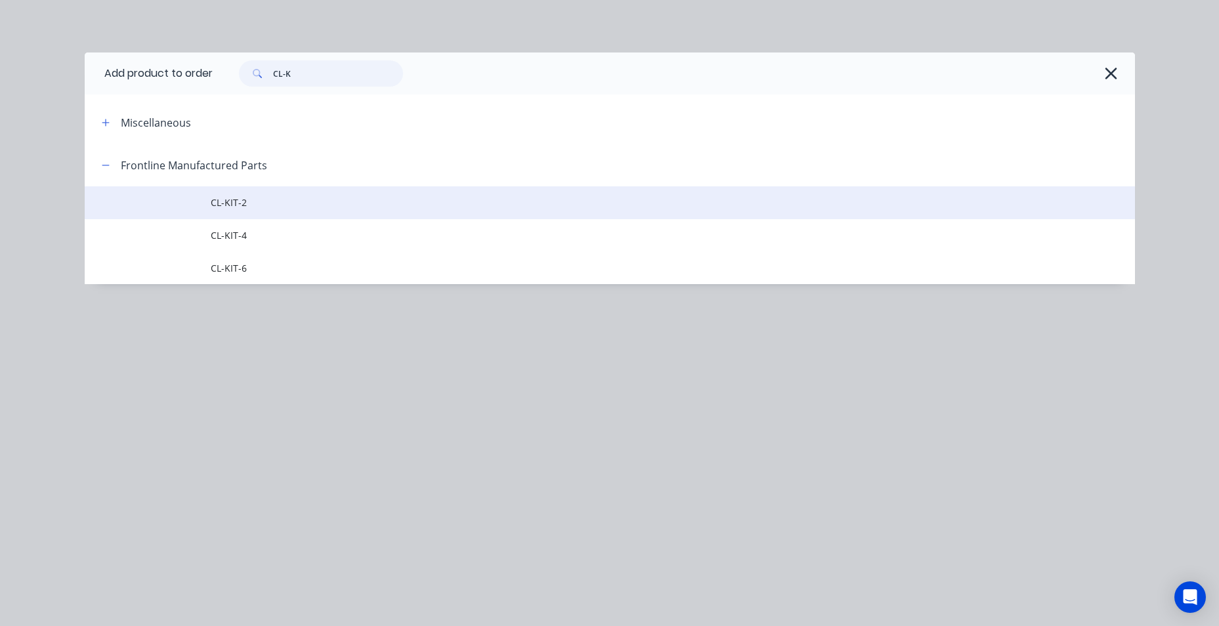
type input "CL-K"
click at [333, 200] on span "CL-KIT-2" at bounding box center [580, 203] width 739 height 14
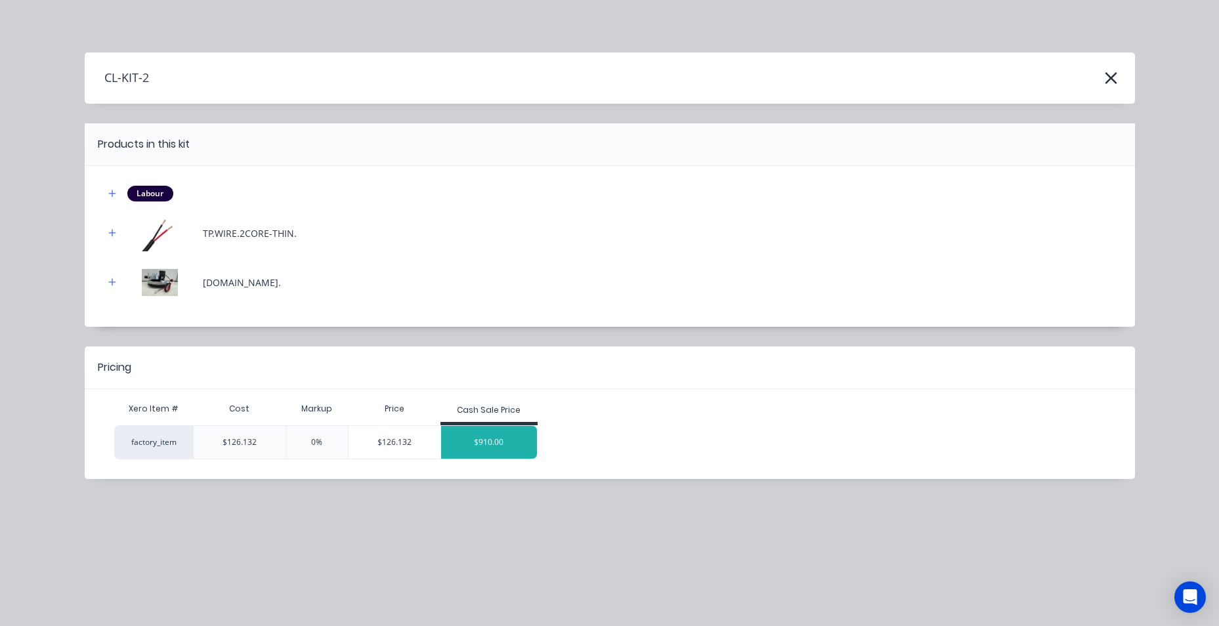
click at [519, 434] on div "$910.00" at bounding box center [489, 442] width 96 height 33
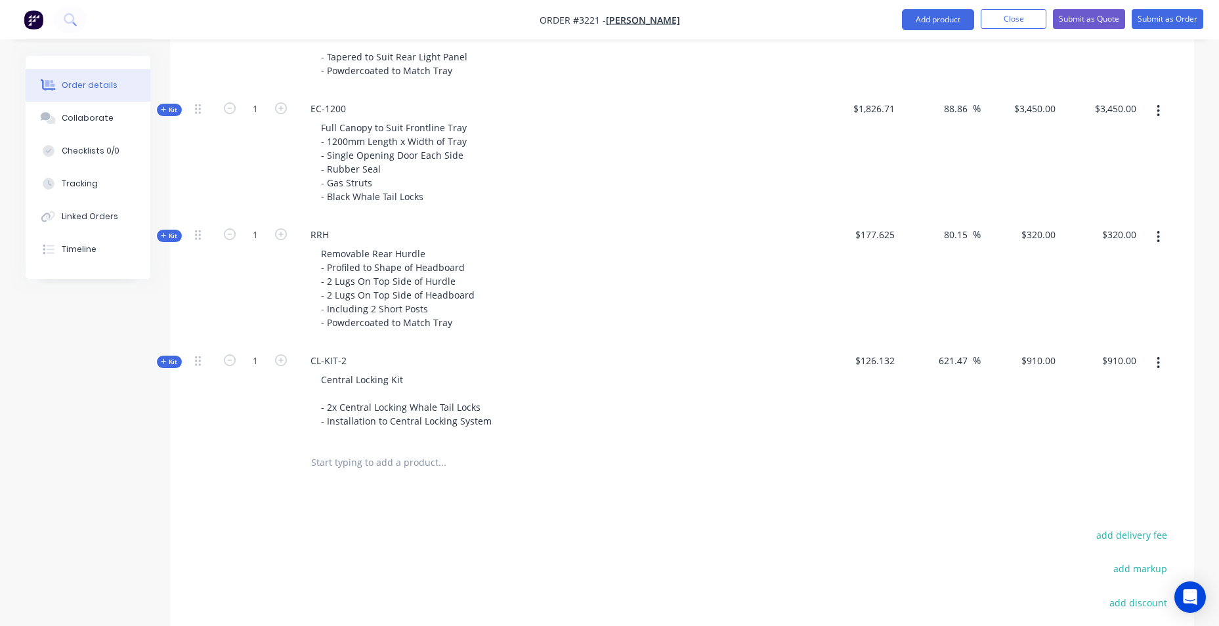
scroll to position [854, 0]
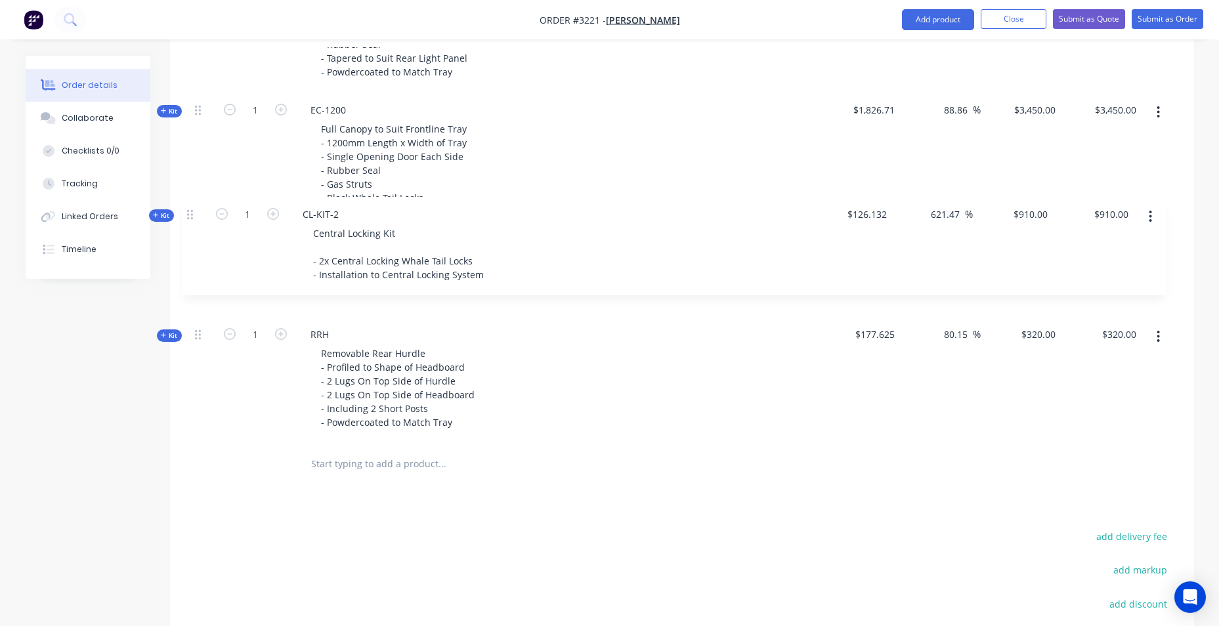
drag, startPoint x: 198, startPoint y: 369, endPoint x: 191, endPoint y: 221, distance: 148.6
click at [191, 221] on div "Kit 1 DCT-HB-1800 DUAL CAB UTE TRAY Make: GWM Model: Cannon Year:2024 Standard …" at bounding box center [682, 45] width 985 height 796
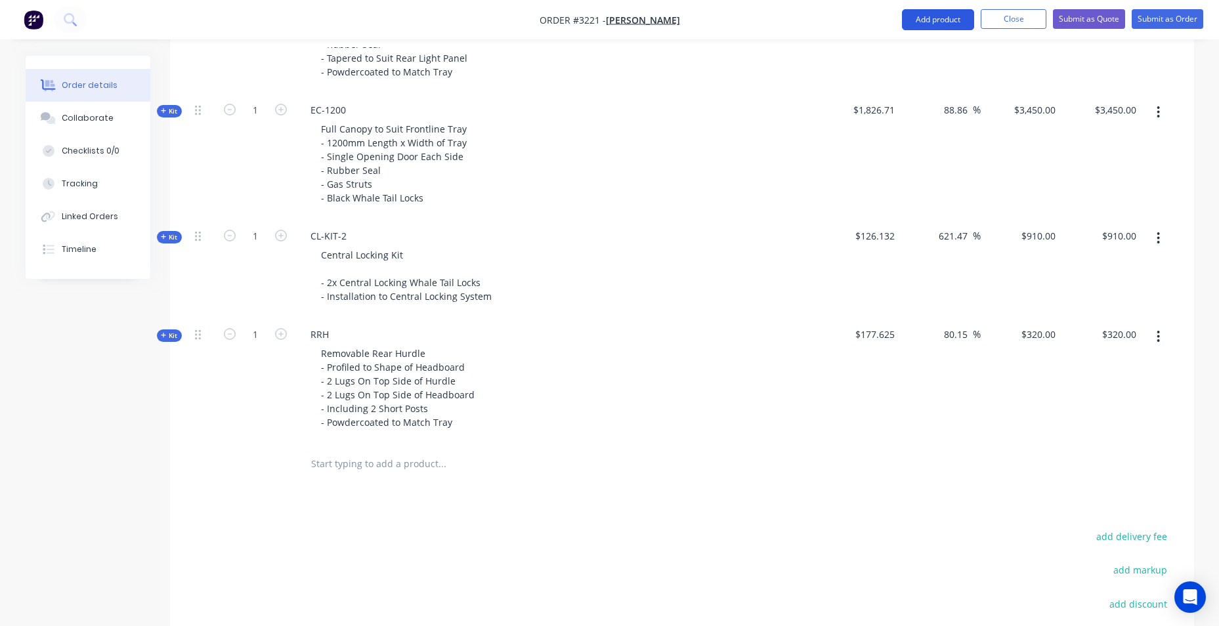
click at [922, 14] on button "Add product" at bounding box center [938, 19] width 72 height 21
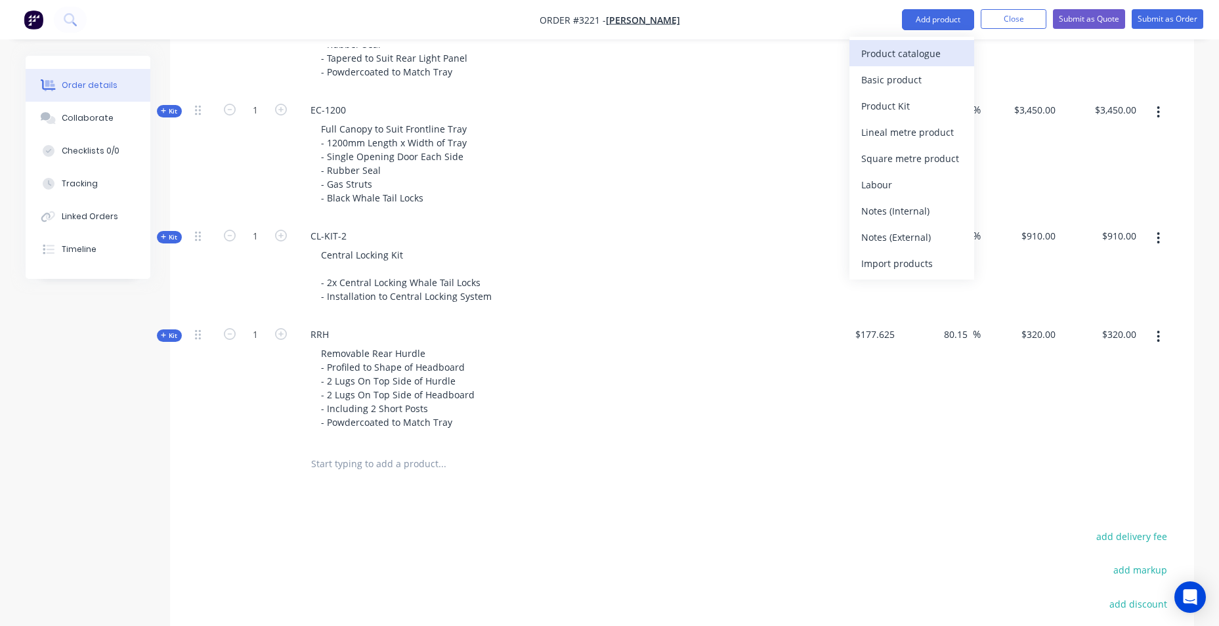
click at [913, 64] on button "Product catalogue" at bounding box center [912, 53] width 125 height 26
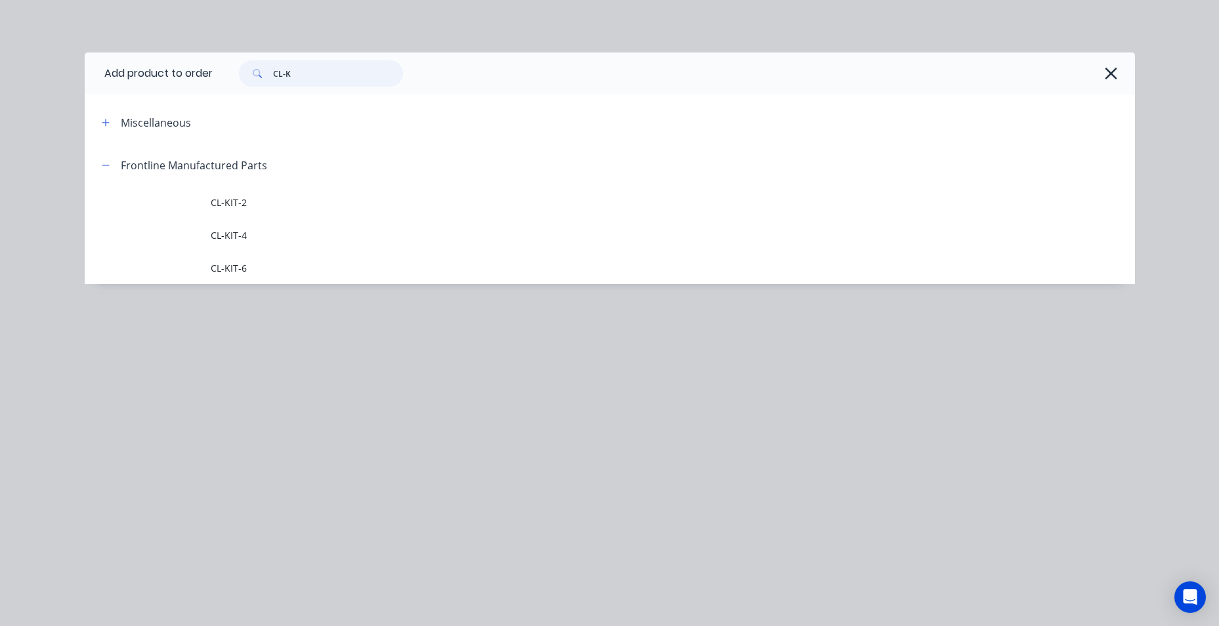
drag, startPoint x: 305, startPoint y: 77, endPoint x: 171, endPoint y: 78, distance: 134.0
click at [171, 78] on header "Add product to order CL-K" at bounding box center [610, 74] width 1051 height 42
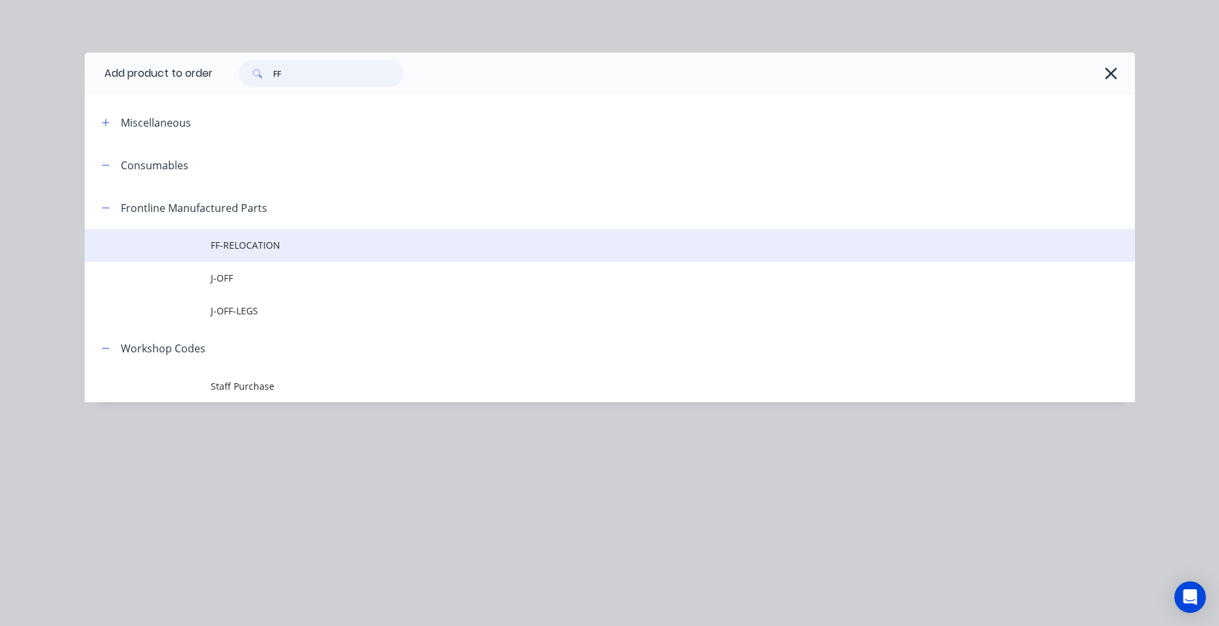
type input "FF"
click at [225, 252] on span "FF-RELOCATION" at bounding box center [580, 245] width 739 height 14
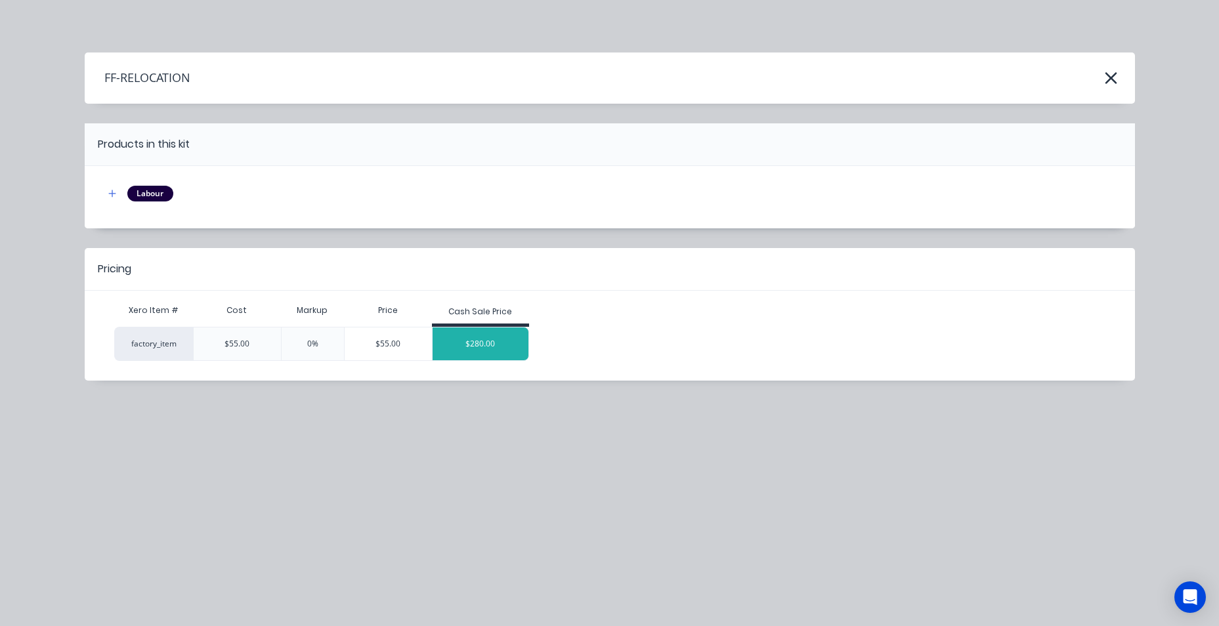
click at [499, 339] on div "$280.00" at bounding box center [481, 344] width 96 height 33
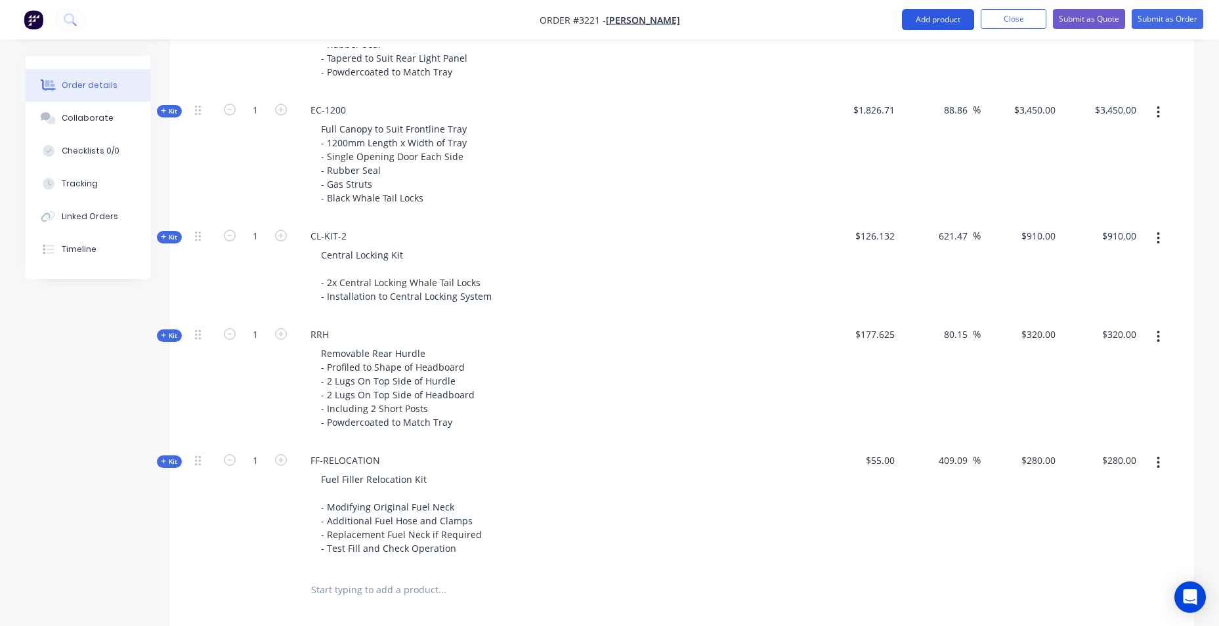
click at [957, 18] on button "Add product" at bounding box center [938, 19] width 72 height 21
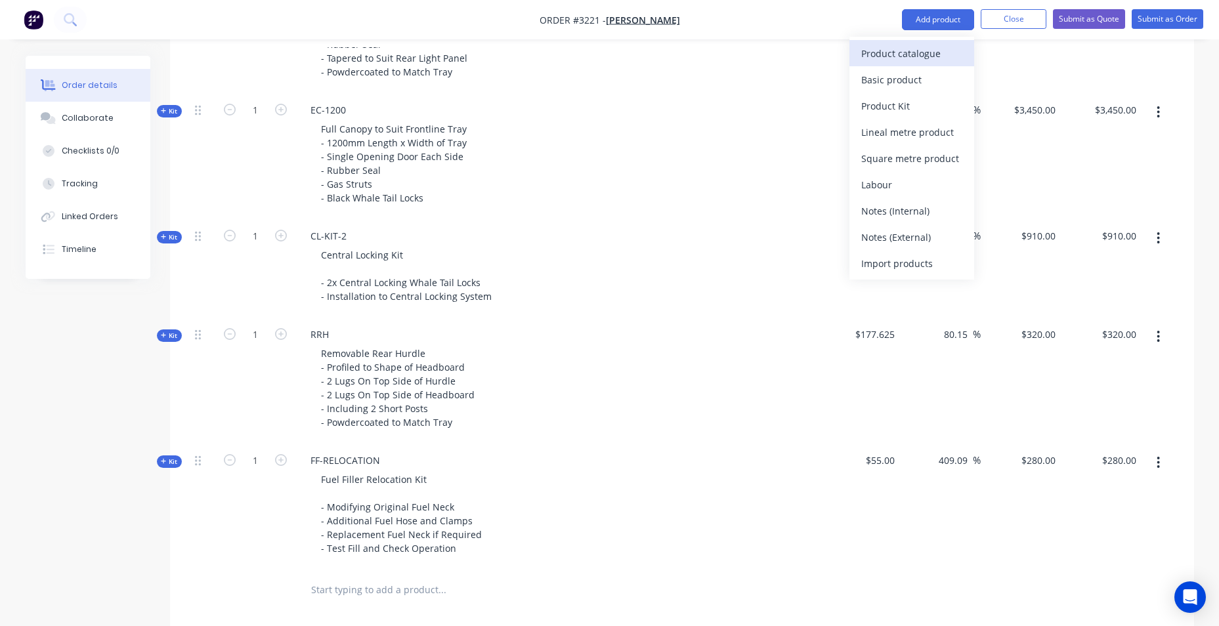
click at [925, 59] on div "Product catalogue" at bounding box center [912, 53] width 101 height 19
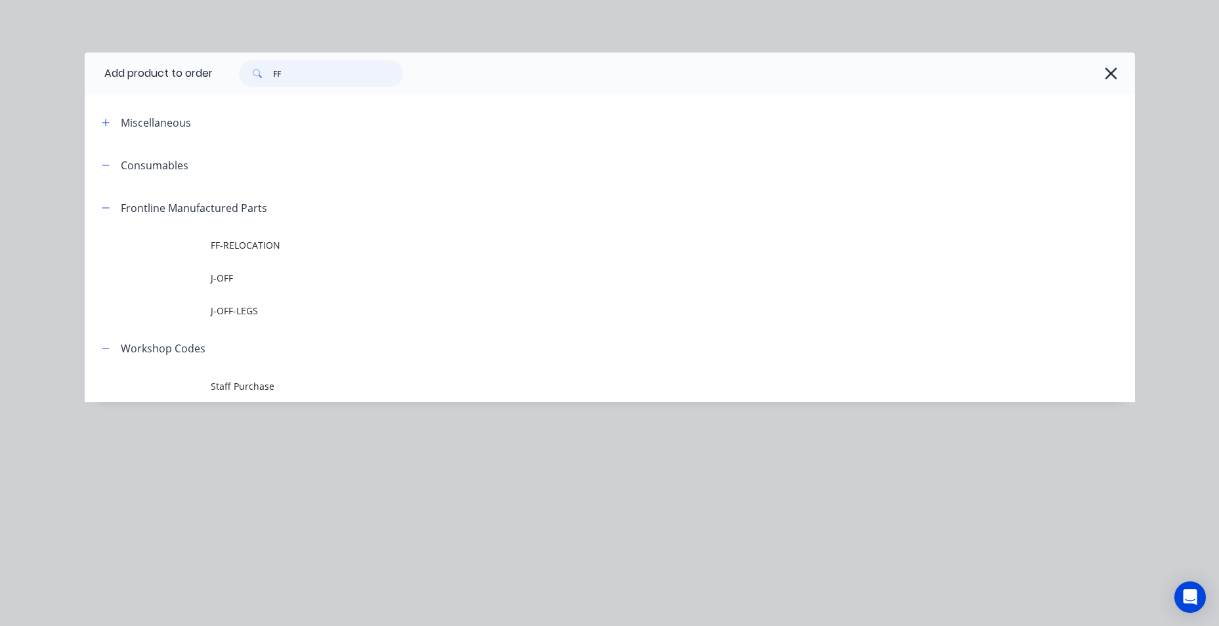
drag, startPoint x: 304, startPoint y: 74, endPoint x: 223, endPoint y: 77, distance: 80.8
click at [223, 77] on div "FF" at bounding box center [667, 73] width 909 height 26
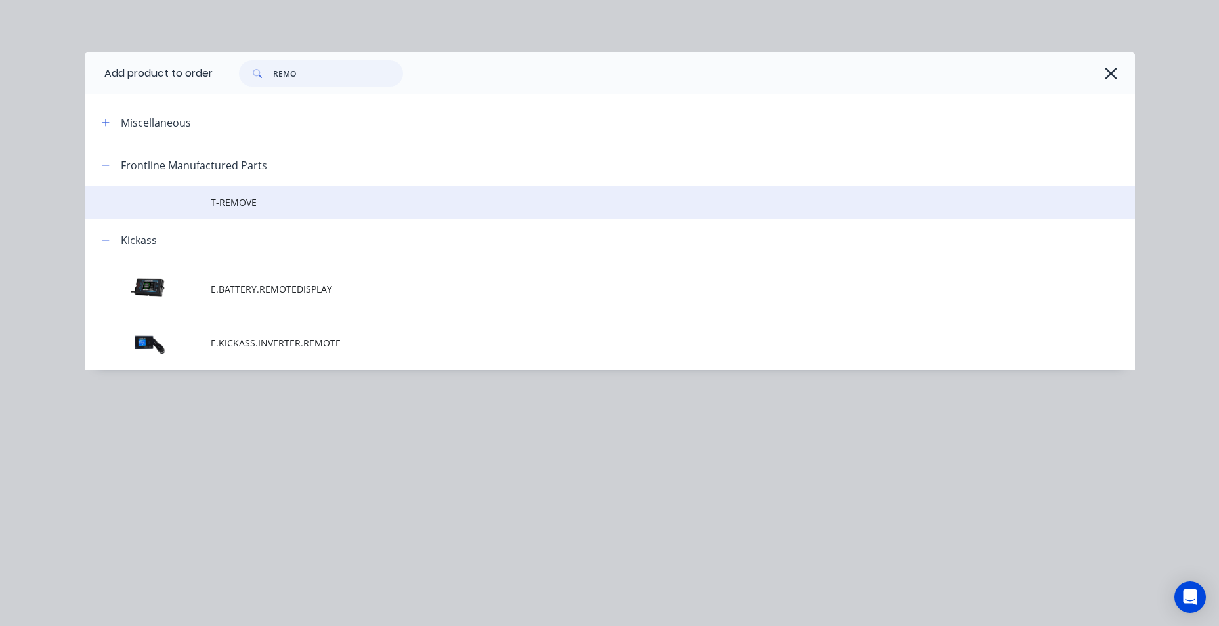
type input "REMO"
click at [308, 208] on span "T-REMOVE" at bounding box center [580, 203] width 739 height 14
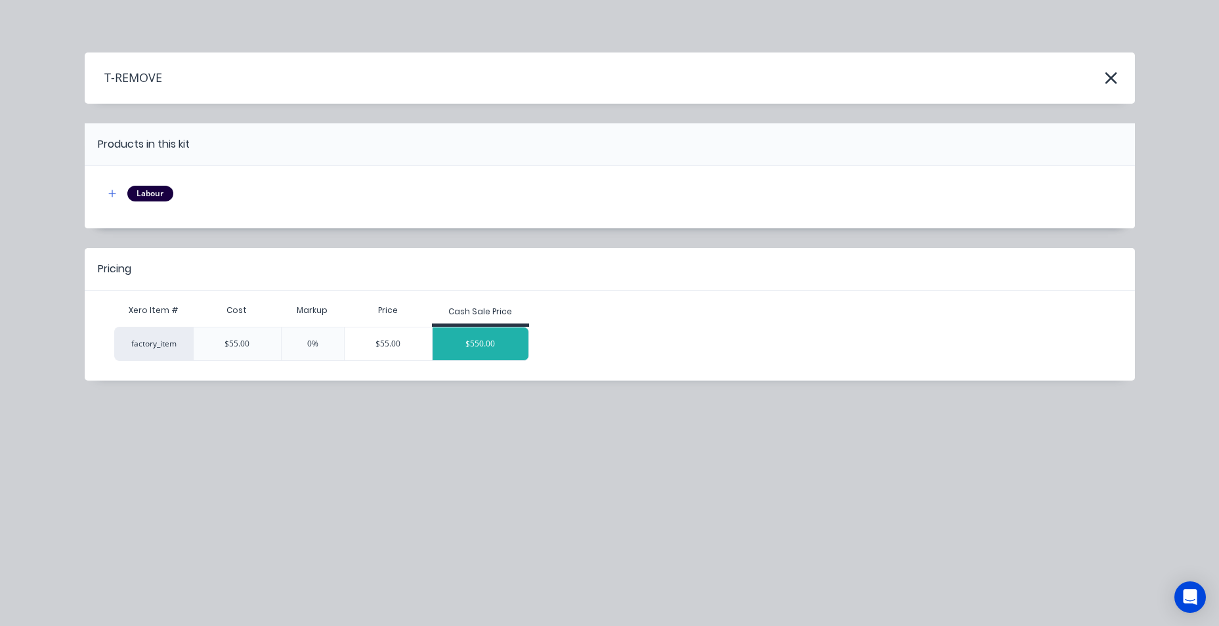
click at [477, 336] on div "$550.00" at bounding box center [481, 344] width 96 height 33
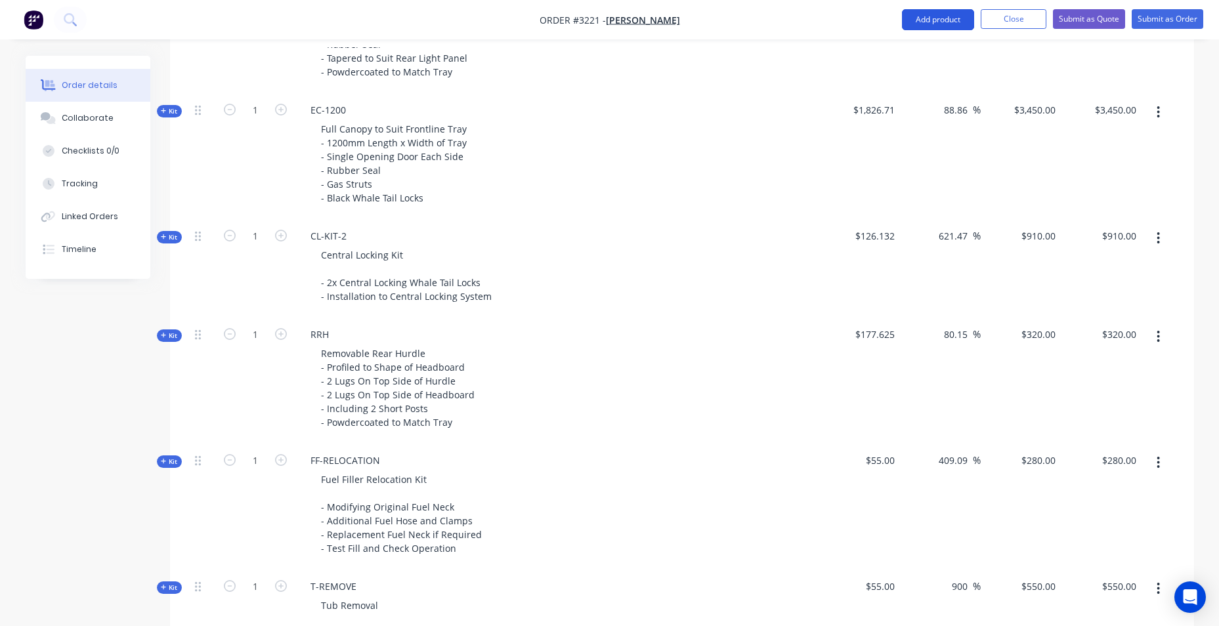
click at [921, 21] on button "Add product" at bounding box center [938, 19] width 72 height 21
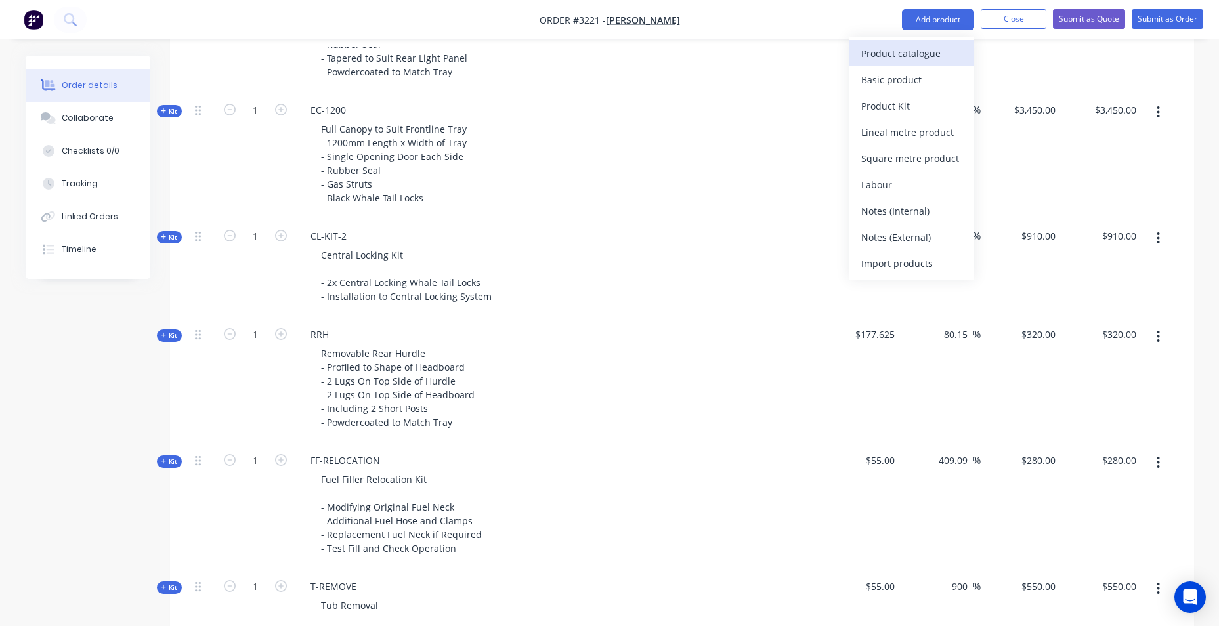
click at [950, 47] on div "Product catalogue" at bounding box center [912, 53] width 101 height 19
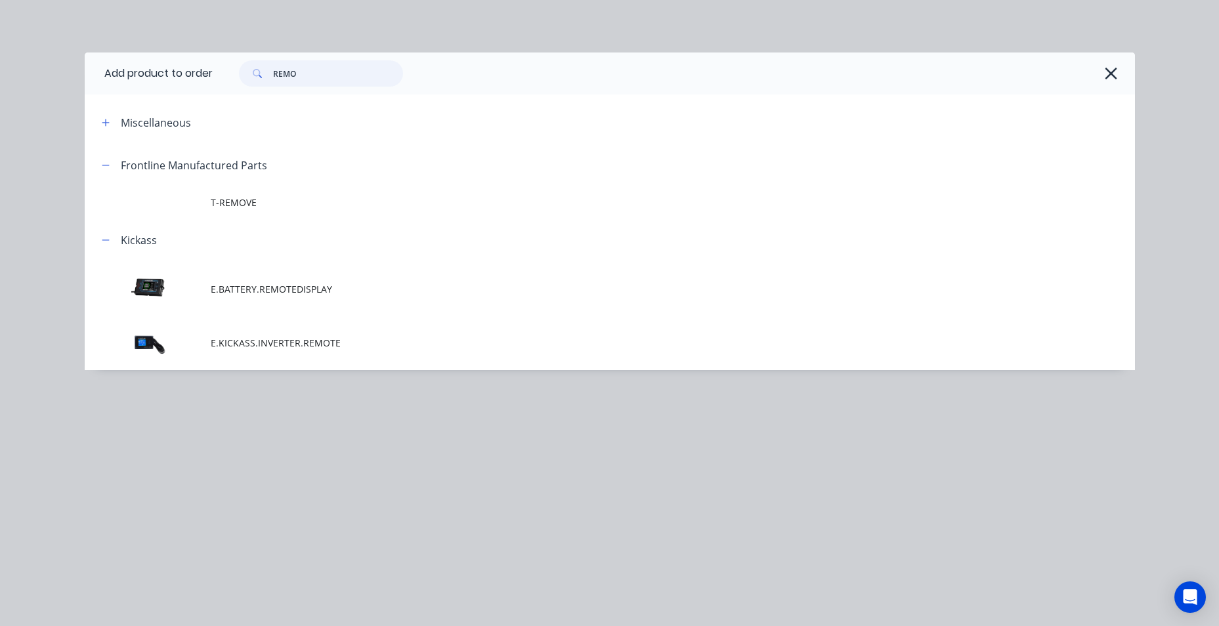
drag, startPoint x: 319, startPoint y: 69, endPoint x: 246, endPoint y: 72, distance: 72.9
click at [246, 72] on div "REMO" at bounding box center [321, 73] width 164 height 26
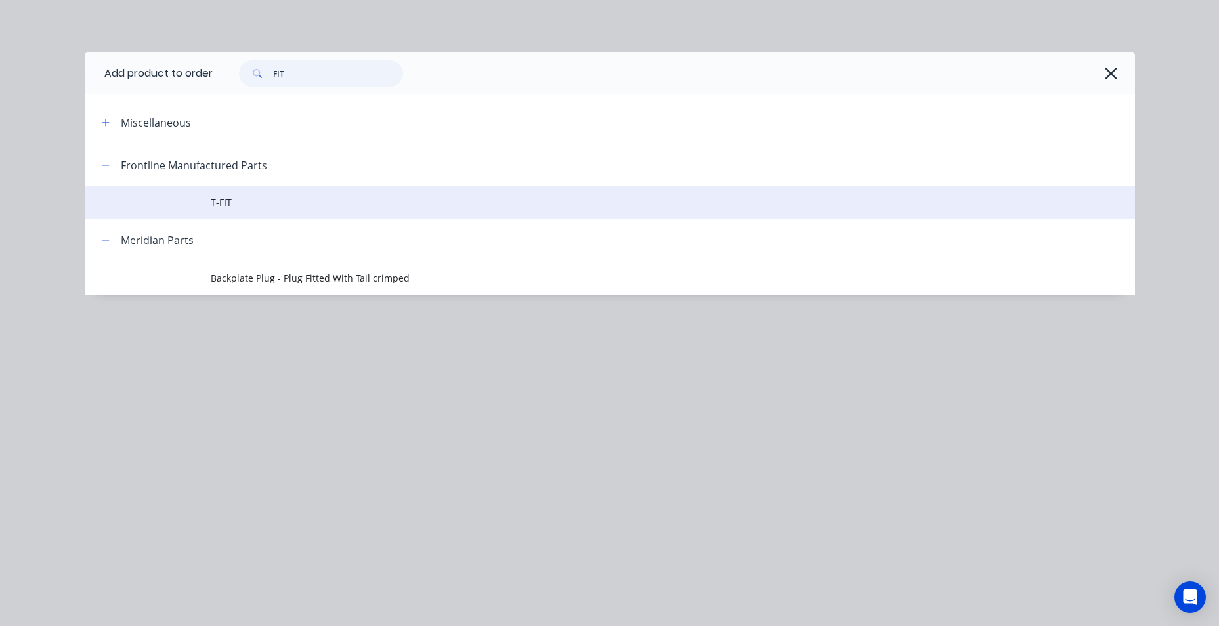
type input "FIT"
click at [240, 198] on span "T-FIT" at bounding box center [580, 203] width 739 height 14
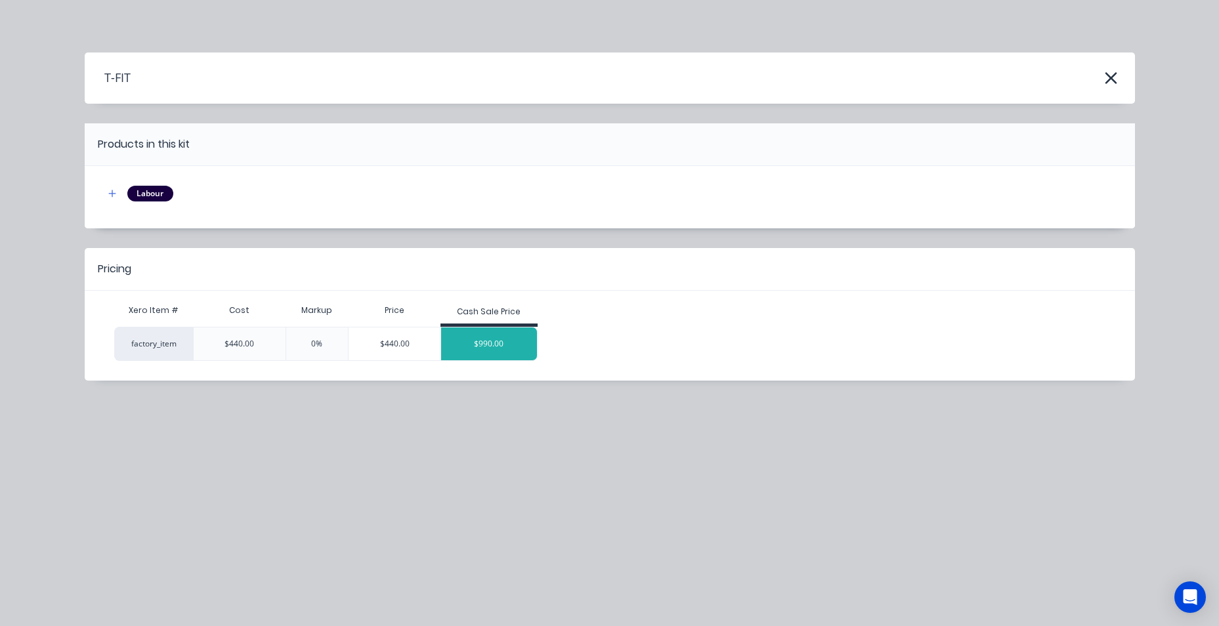
click at [476, 337] on div "$990.00" at bounding box center [489, 344] width 96 height 33
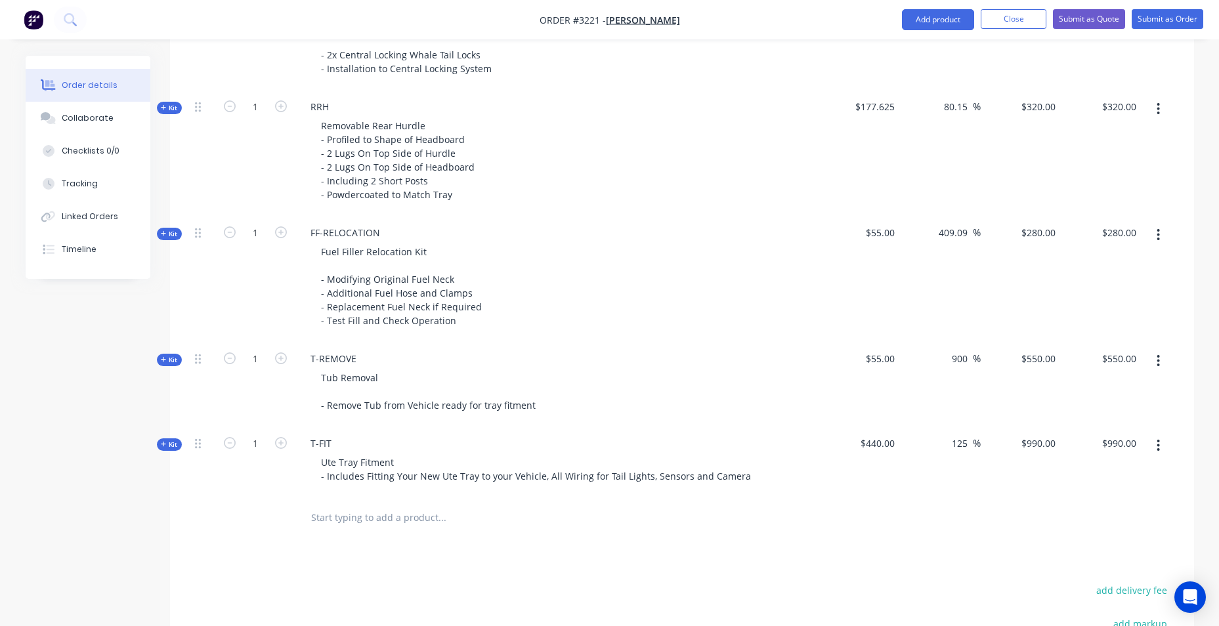
scroll to position [1116, 0]
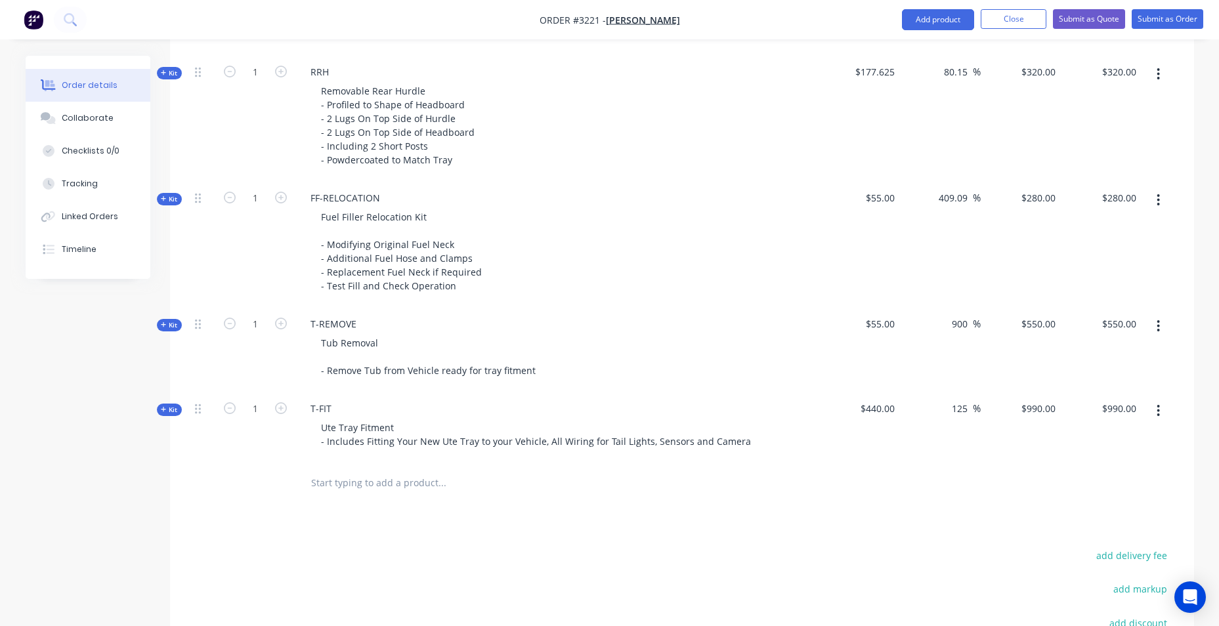
click at [371, 486] on input "text" at bounding box center [442, 483] width 263 height 26
type input "B"
click at [944, 20] on button "Add product" at bounding box center [938, 19] width 72 height 21
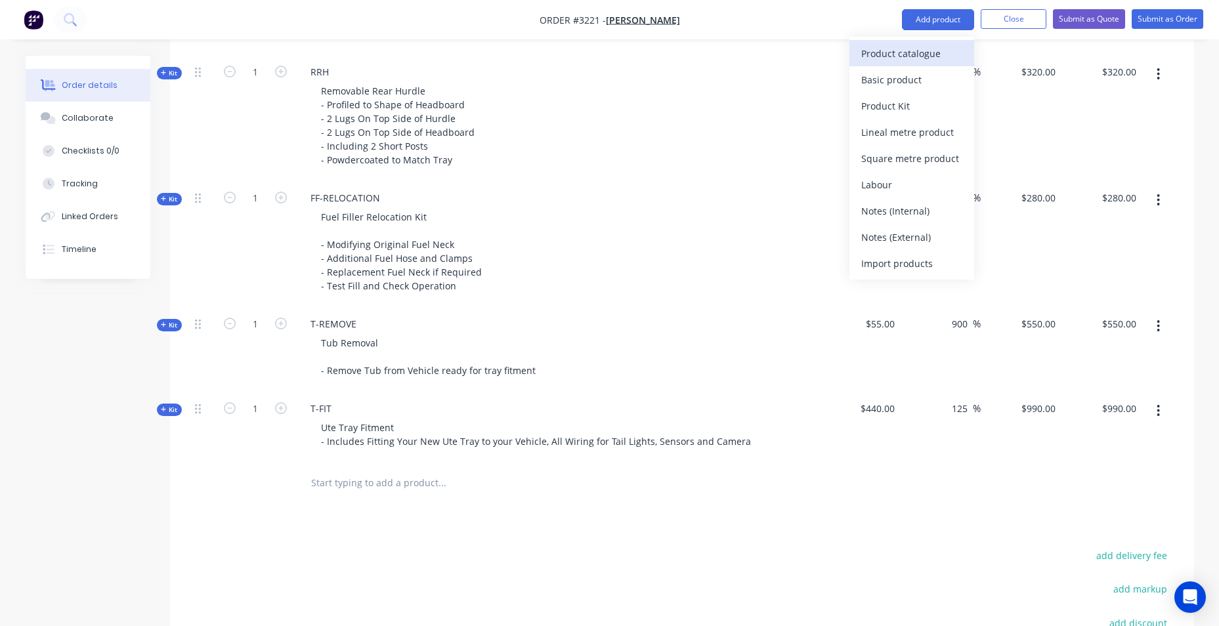
click at [958, 58] on div "Product catalogue" at bounding box center [912, 53] width 101 height 19
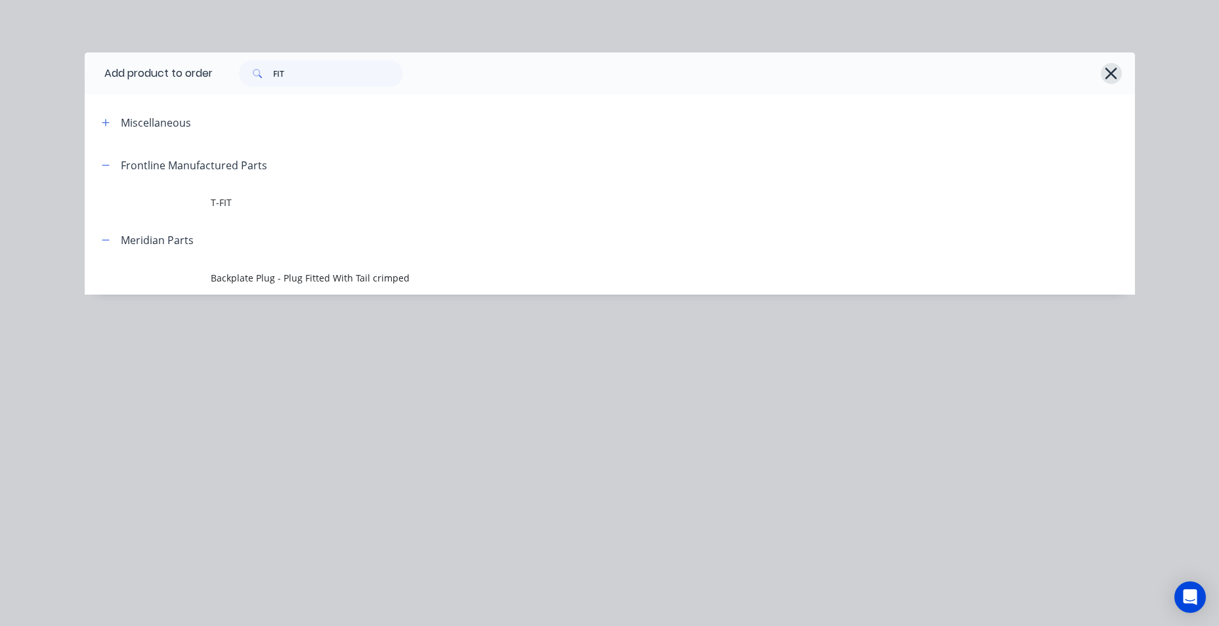
click at [1108, 68] on icon "button" at bounding box center [1112, 73] width 14 height 18
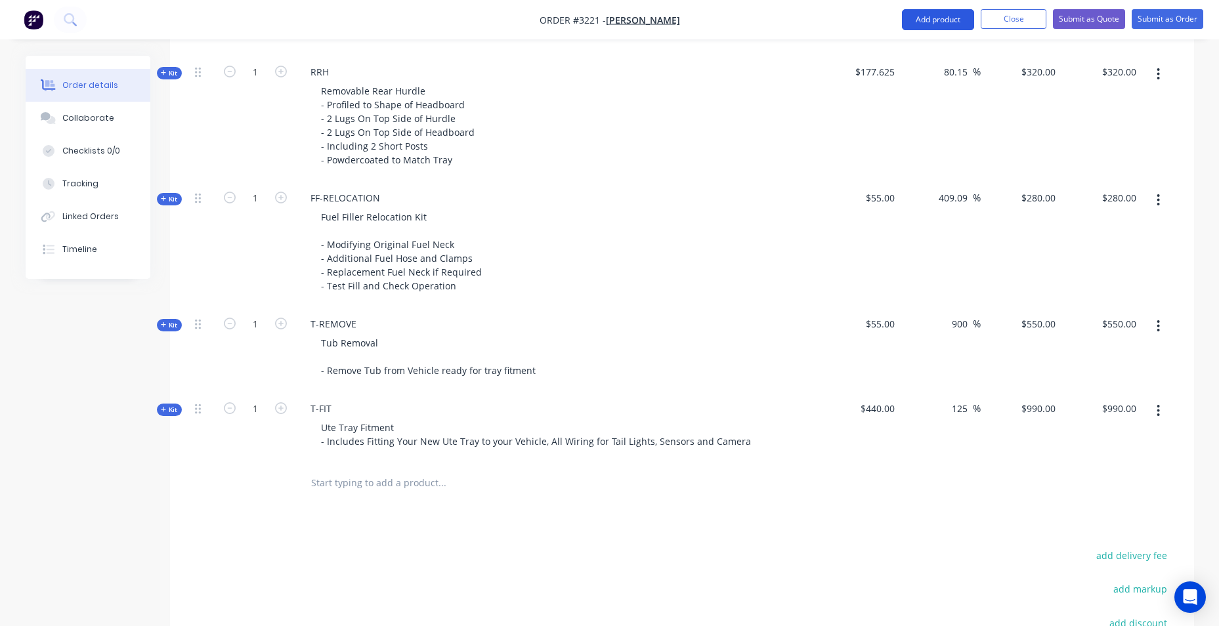
click at [922, 17] on button "Add product" at bounding box center [938, 19] width 72 height 21
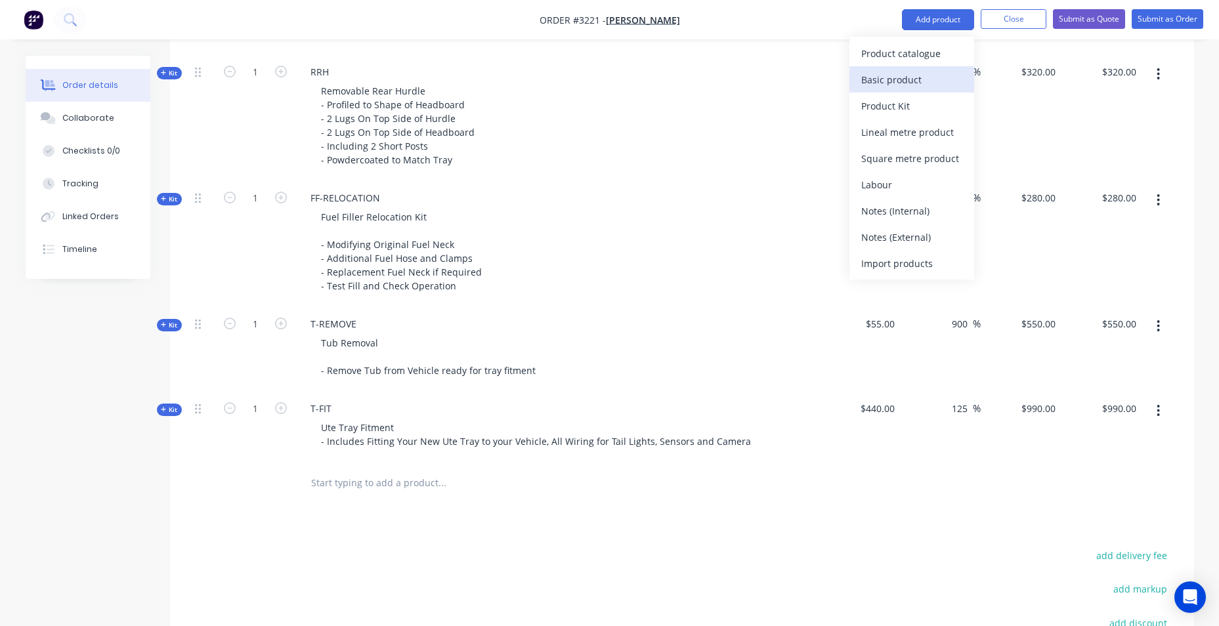
click at [930, 77] on div "Basic product" at bounding box center [912, 79] width 101 height 19
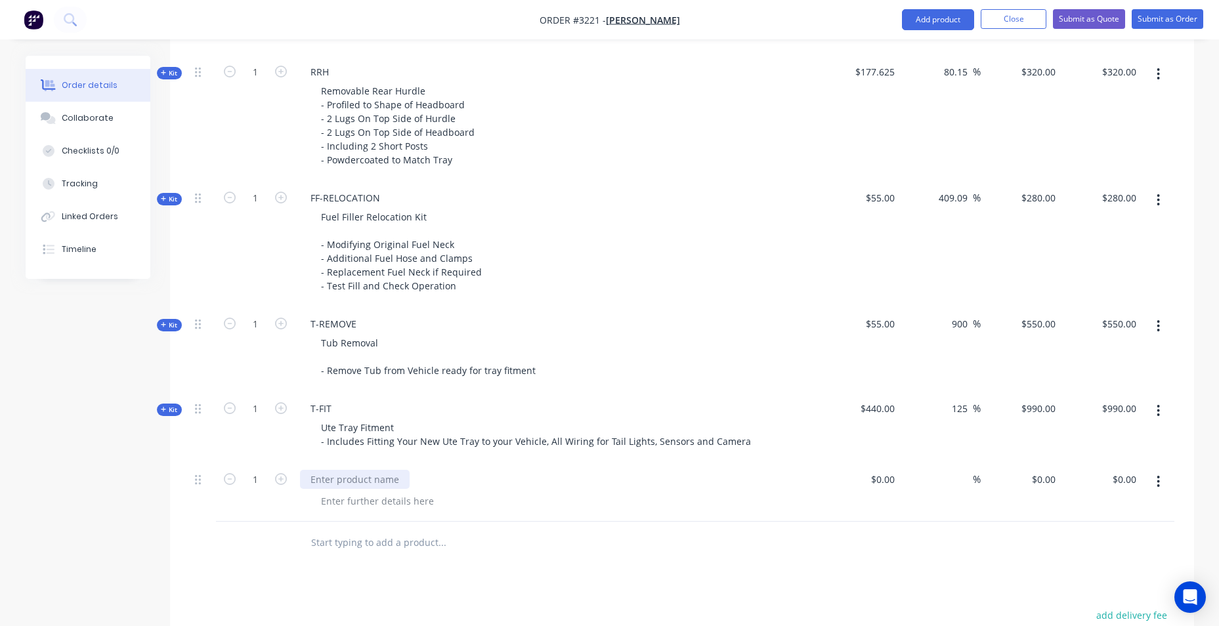
click at [366, 479] on div at bounding box center [355, 479] width 110 height 19
paste div
drag, startPoint x: 493, startPoint y: 479, endPoint x: 290, endPoint y: 489, distance: 202.5
click at [290, 489] on div "1 REFIT Blind Spot/Cross Traffic Remount Kit $0.00 $0.00 % $0.00 $0.00 $0.00 $0…" at bounding box center [682, 492] width 985 height 60
click at [355, 478] on div "REFIT Blind Spot/Cross Traffic Remount Kit" at bounding box center [404, 479] width 208 height 19
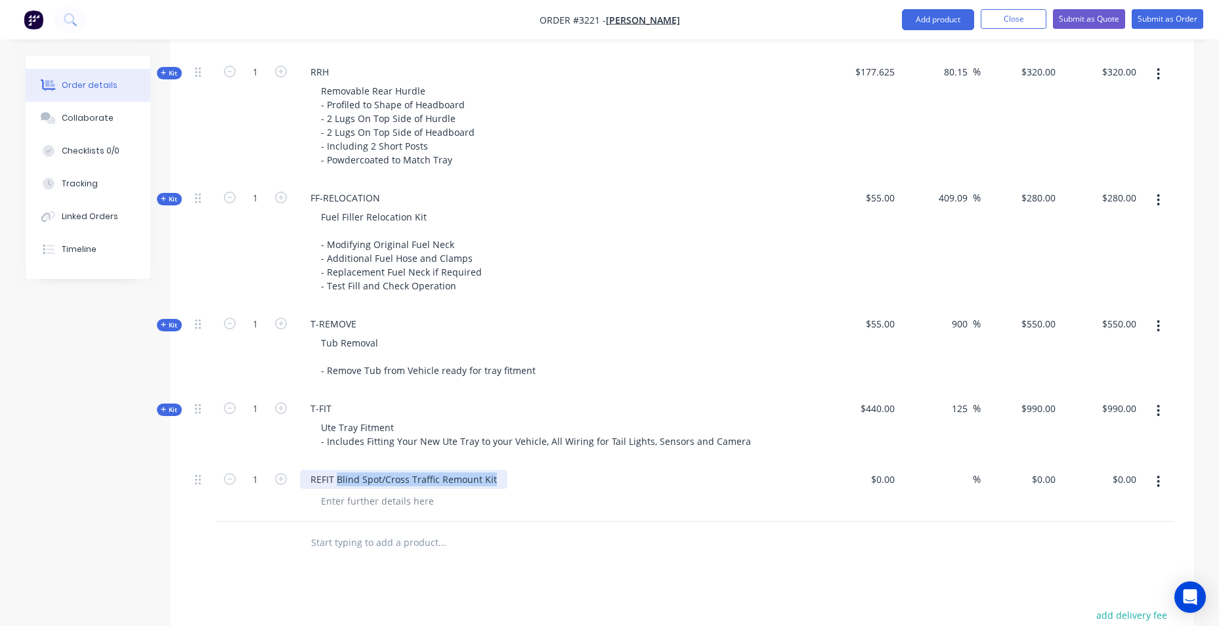
drag, startPoint x: 338, startPoint y: 480, endPoint x: 494, endPoint y: 479, distance: 156.9
click at [494, 479] on div "REFIT Blind Spot/Cross Traffic Remount Kit" at bounding box center [404, 479] width 208 height 19
copy div "Blind Spot/Cross Traffic Remount Kit"
click at [474, 477] on div "REFIT Blind Spot/Cross Traffic Remount Kit" at bounding box center [404, 479] width 208 height 19
click at [479, 479] on div "REFIT Blind Spot/Cross Traffic Remount Kit" at bounding box center [404, 479] width 208 height 19
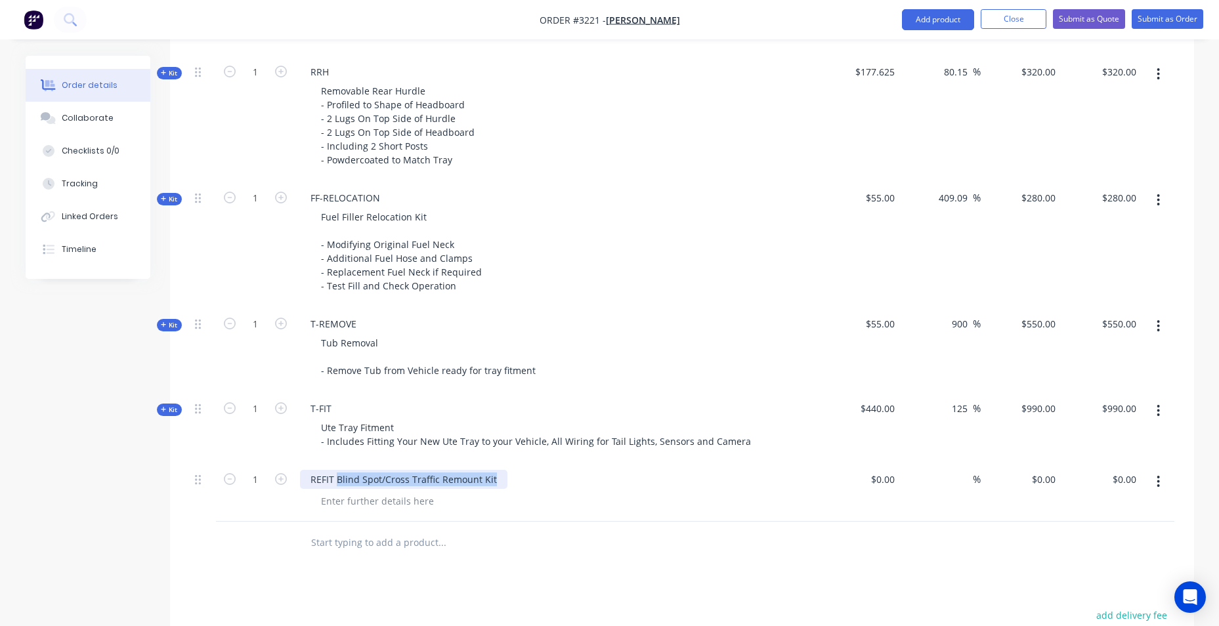
click at [479, 479] on div "REFIT Blind Spot/Cross Traffic Remount Kit" at bounding box center [404, 479] width 208 height 19
click at [496, 479] on div "REFIT Blind Spot/Cross Traffic Remount Kit" at bounding box center [404, 479] width 208 height 19
drag, startPoint x: 479, startPoint y: 476, endPoint x: 337, endPoint y: 487, distance: 142.2
click at [337, 487] on div "REFIT Blind Spot/Cross Traffic Remount Kit" at bounding box center [404, 479] width 208 height 19
click at [368, 499] on div at bounding box center [378, 501] width 134 height 19
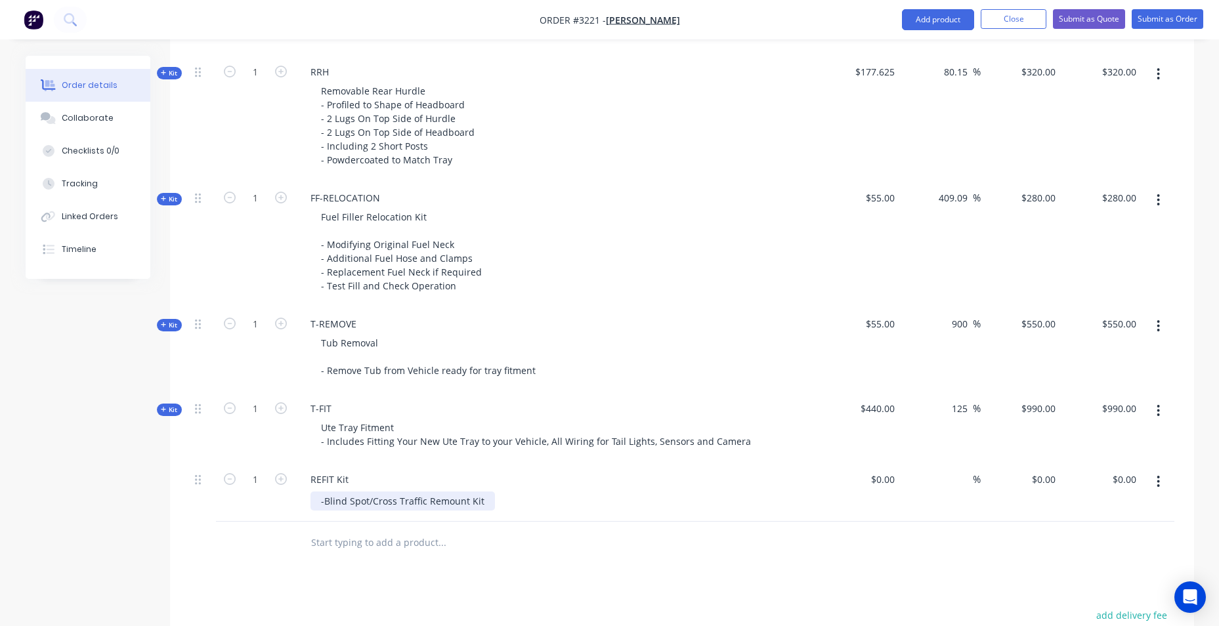
click at [488, 499] on div "-Blind Spot/Cross Traffic Remount Kit" at bounding box center [403, 501] width 185 height 19
click at [412, 514] on div "-Blind Spot/Cross Traffic Remount Kit REFIT Camera Bracket" at bounding box center [403, 508] width 185 height 33
click at [321, 515] on div "-Blind Spot/Cross Traffic Remount Kit REFIT Camera Bracket REFIT Reverse Park S…" at bounding box center [410, 515] width 198 height 47
click at [321, 529] on div "-Blind Spot/Cross Traffic Remount Kit -REFIT Camera Bracket REFIT Reverse Park …" at bounding box center [410, 515] width 198 height 47
click at [471, 535] on div "-Blind Spot/Cross Traffic Remount Kit -REFIT Camera Bracket -REFIT Reverse Park…" at bounding box center [412, 515] width 202 height 47
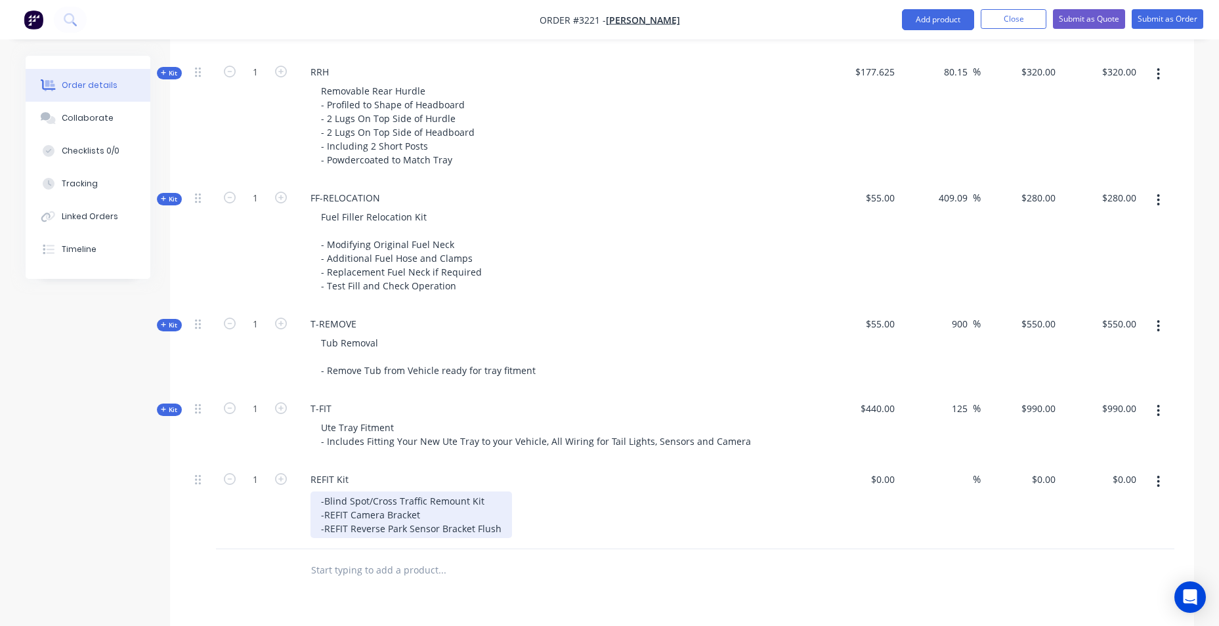
click at [496, 527] on div "-Blind Spot/Cross Traffic Remount Kit -REFIT Camera Bracket -REFIT Reverse Park…" at bounding box center [412, 515] width 202 height 47
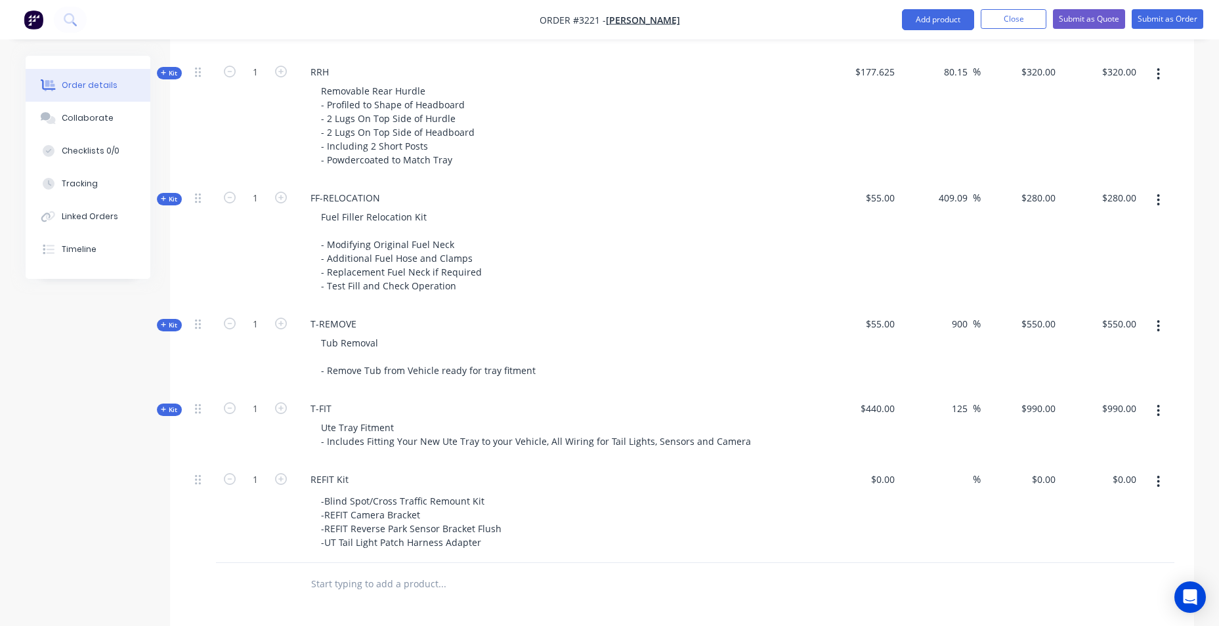
click at [550, 506] on div "-Blind Spot/Cross Traffic Remount Kit -REFIT Camera Bracket -REFIT Reverse Park…" at bounding box center [563, 522] width 504 height 60
click at [879, 487] on div "$0.00" at bounding box center [860, 512] width 81 height 101
type input "8"
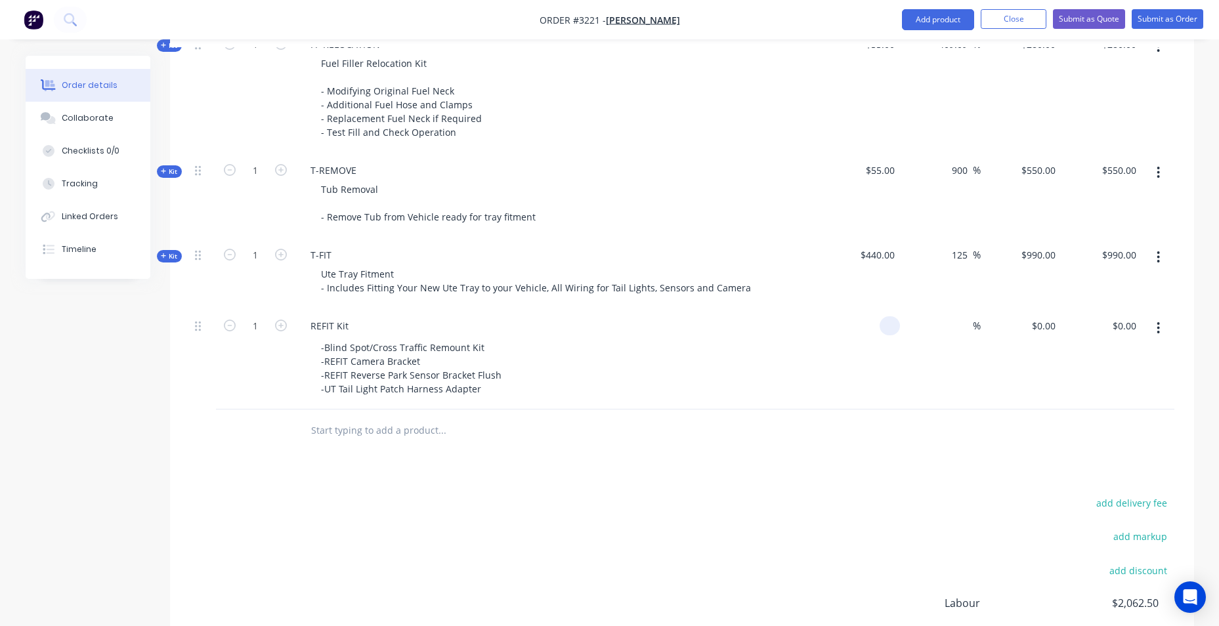
scroll to position [1379, 0]
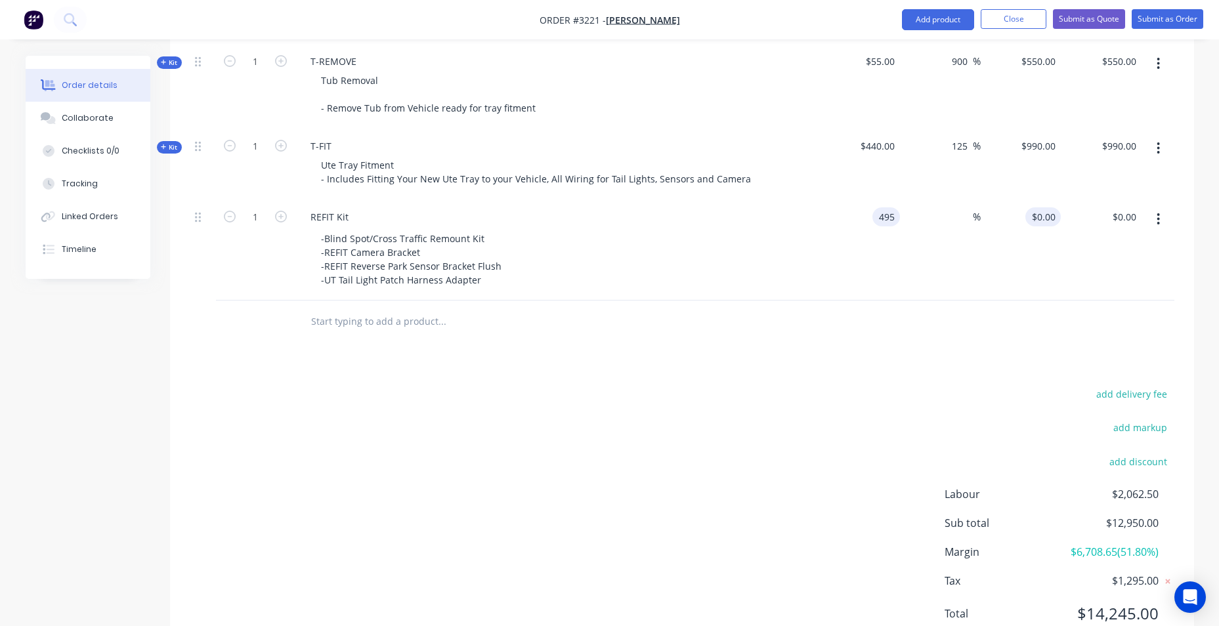
click at [1051, 223] on input "$0.00" at bounding box center [1046, 217] width 30 height 19
type input "$495.00"
type input "495"
type input "$495.00"
type input "880.00"
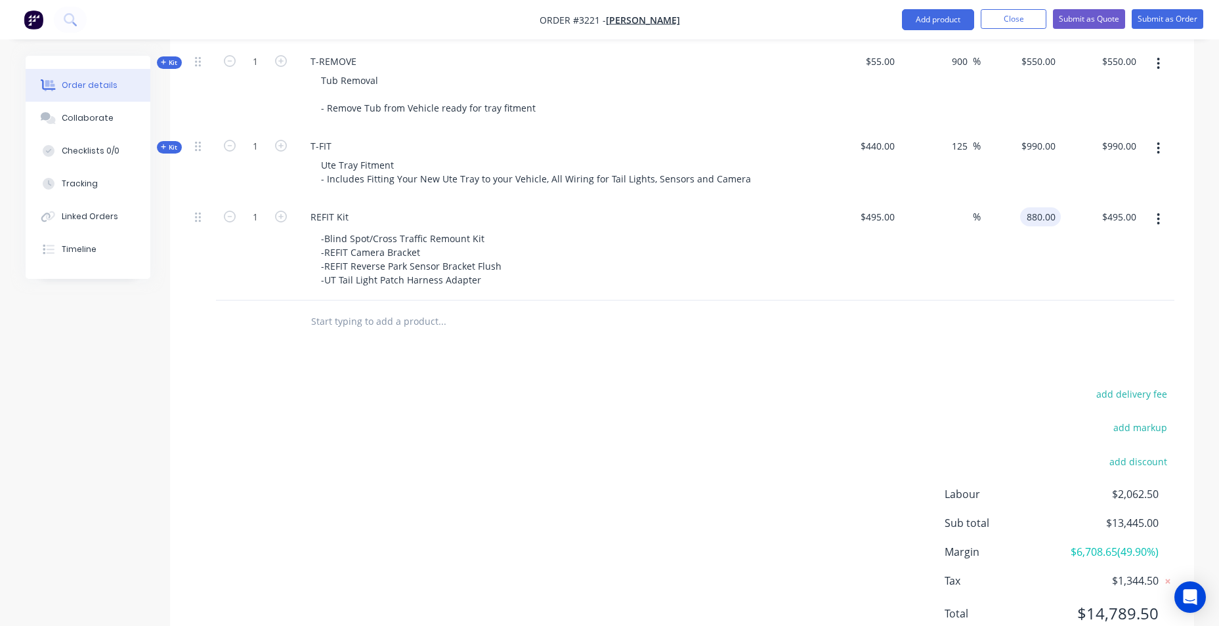
type input "77.78"
type input "$880.00"
click at [969, 249] on div "77.78 %" at bounding box center [940, 250] width 81 height 101
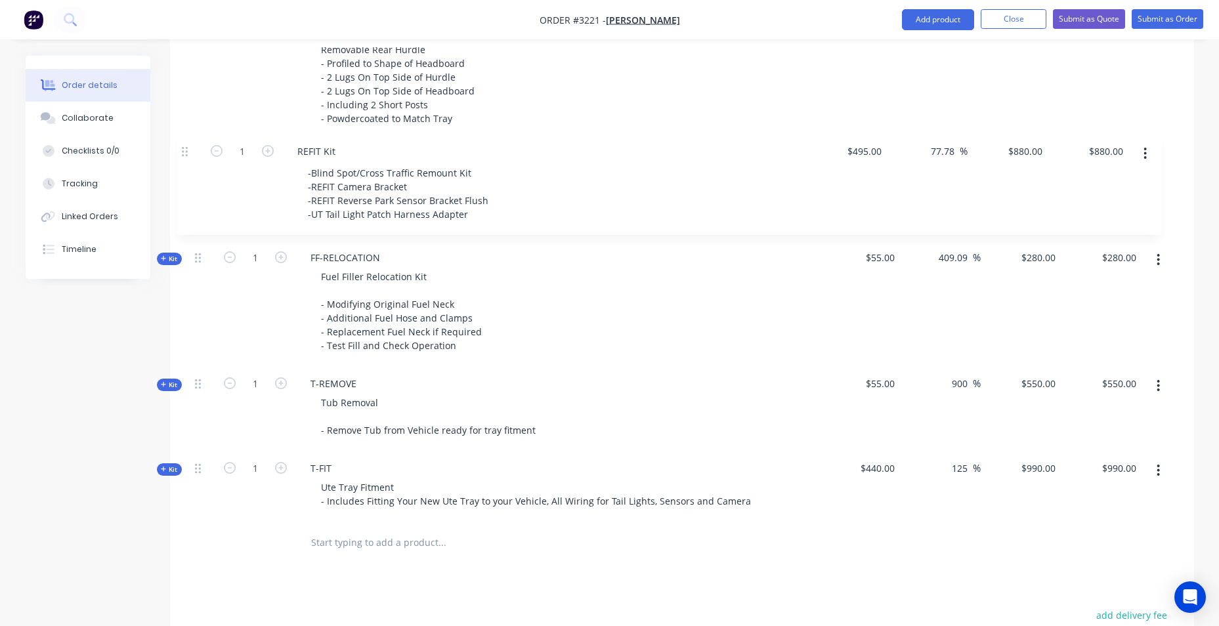
scroll to position [1106, 0]
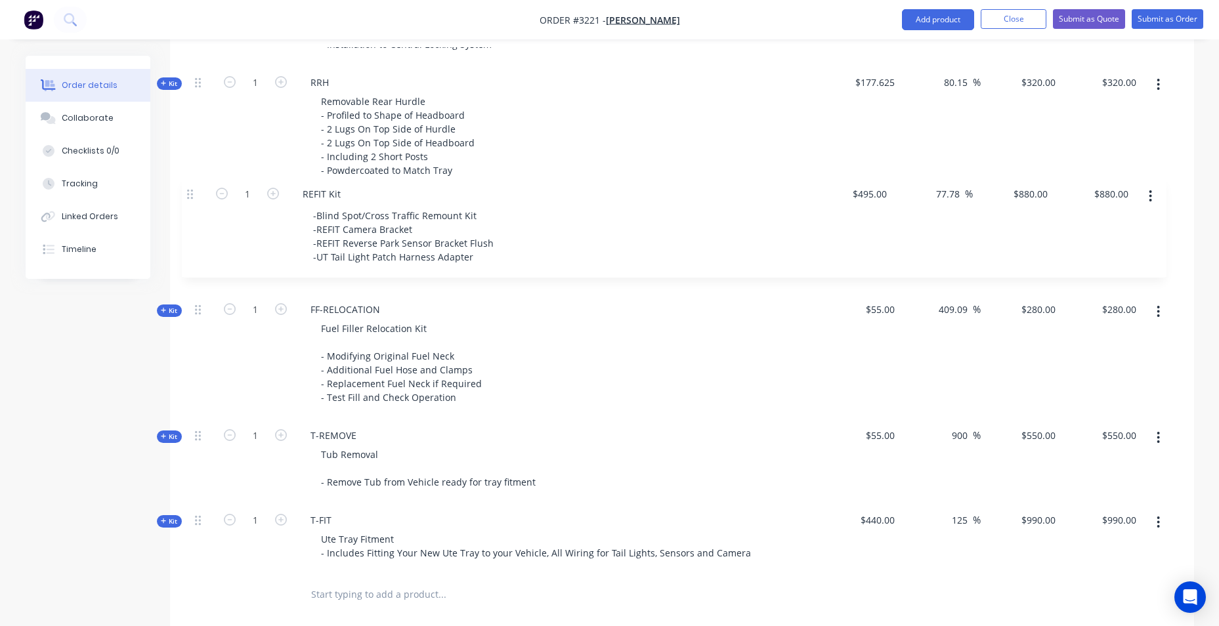
drag, startPoint x: 196, startPoint y: 213, endPoint x: 188, endPoint y: 182, distance: 32.7
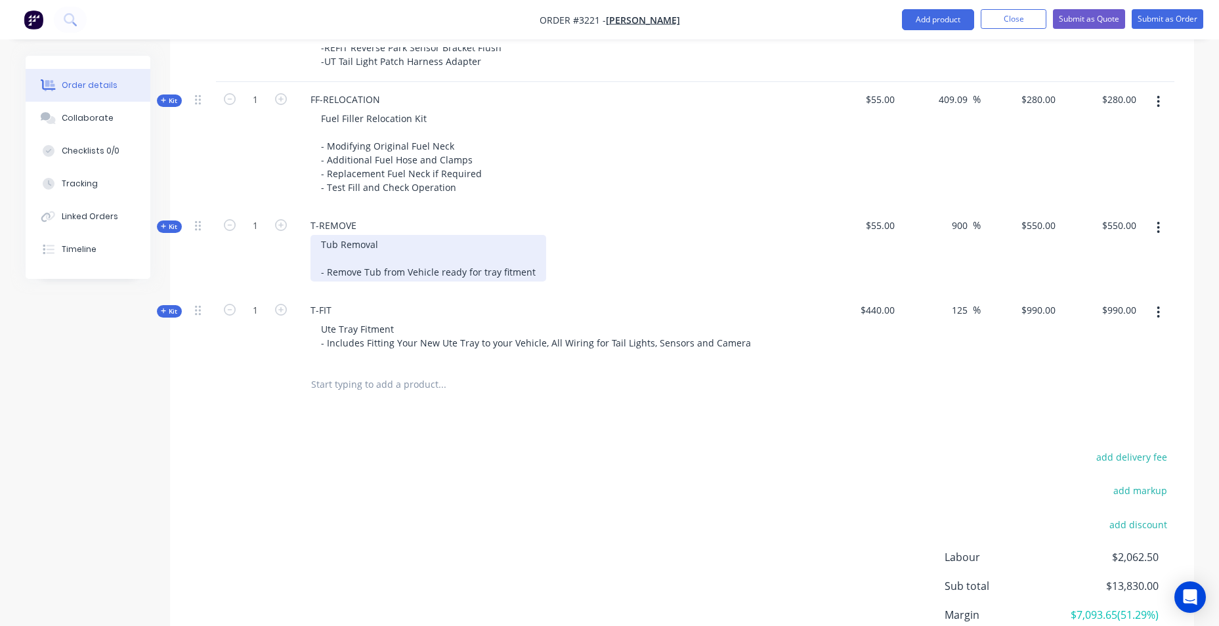
scroll to position [1431, 0]
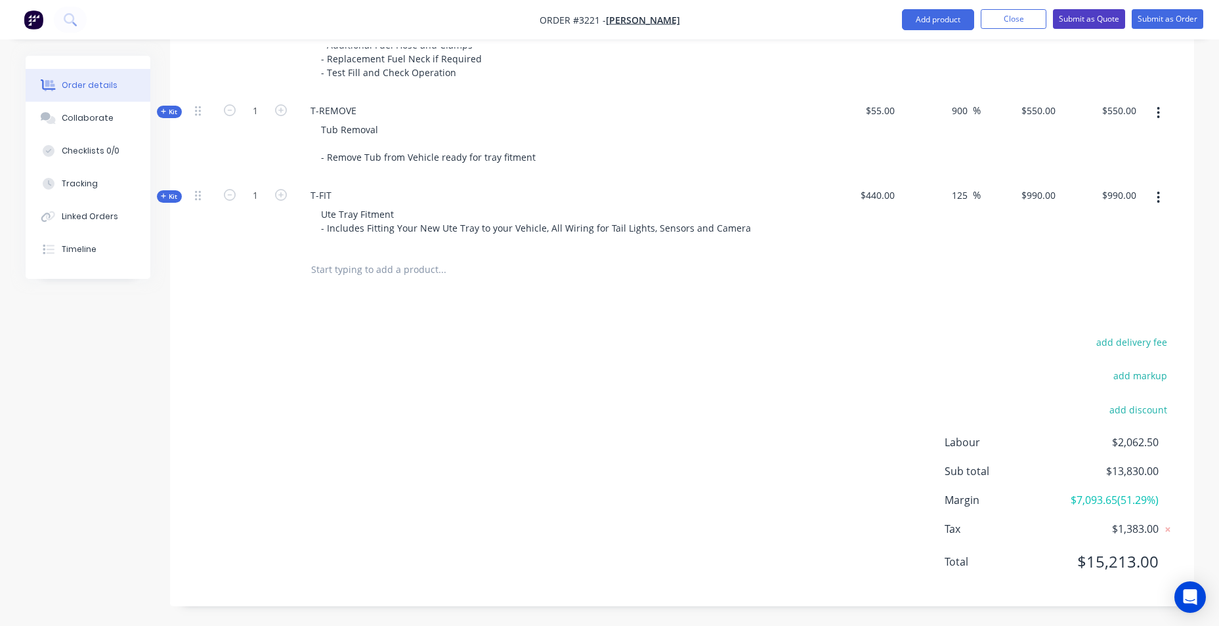
click at [1073, 16] on button "Submit as Quote" at bounding box center [1089, 19] width 72 height 20
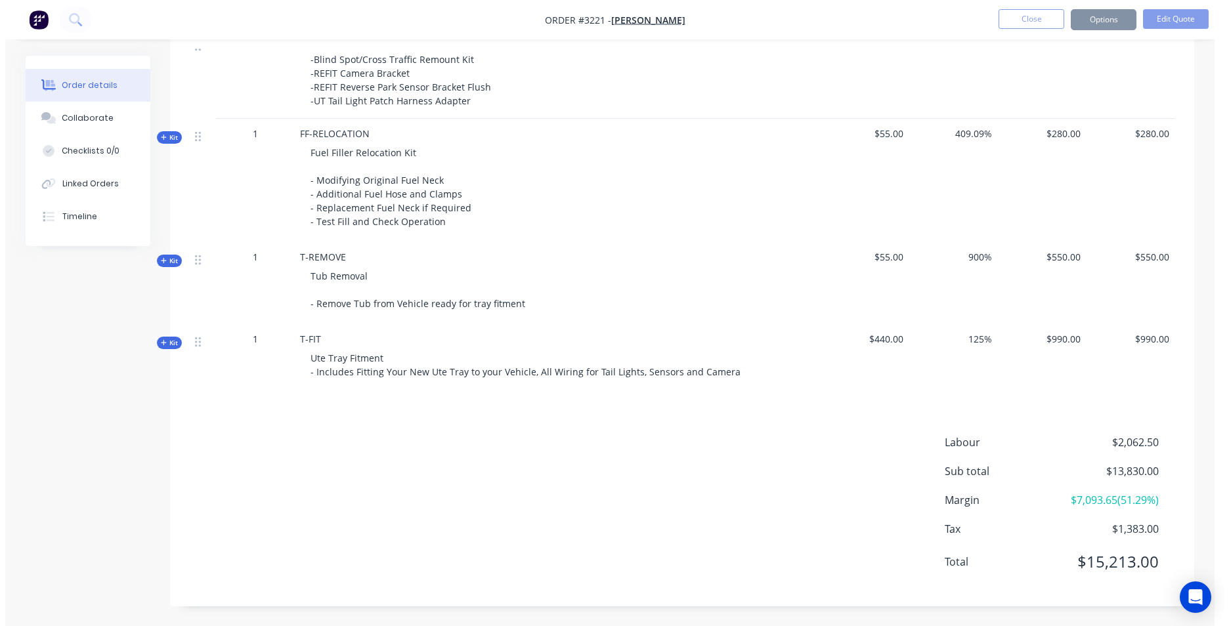
scroll to position [0, 0]
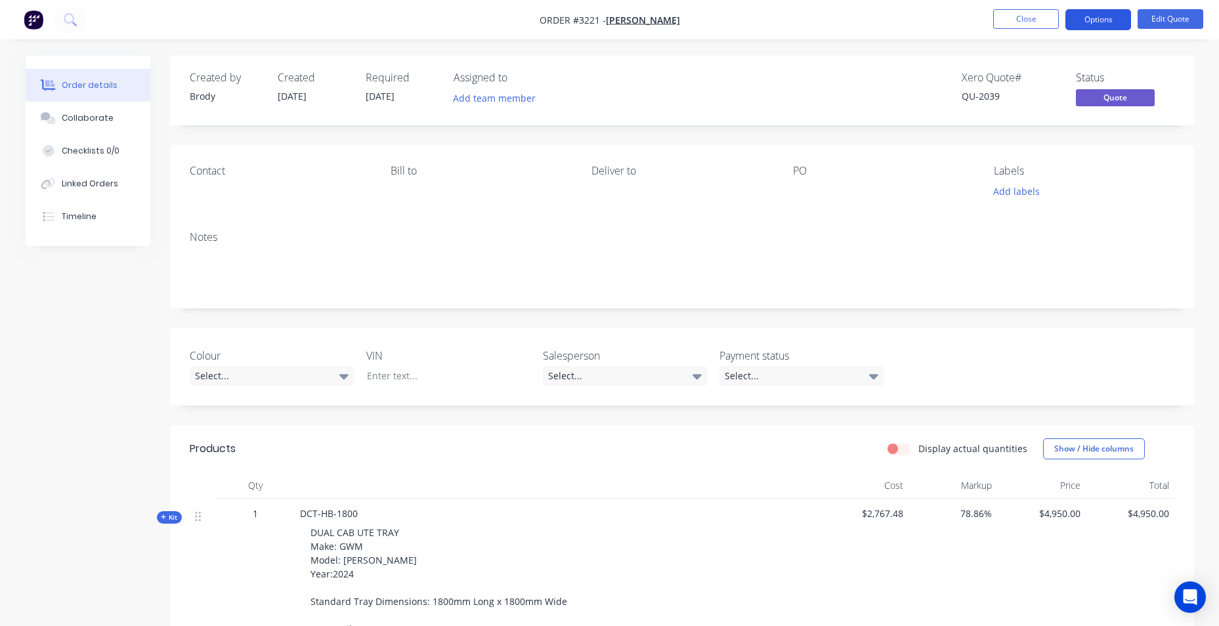
click at [1081, 18] on button "Options" at bounding box center [1099, 19] width 66 height 21
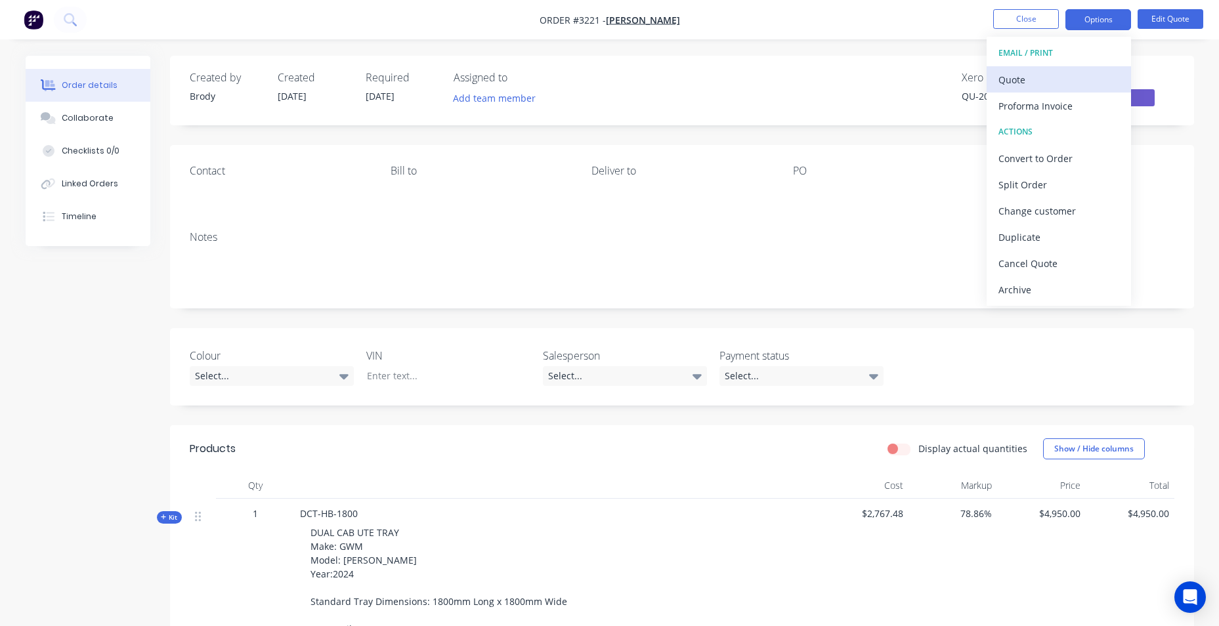
click at [1068, 76] on div "Quote" at bounding box center [1059, 79] width 121 height 19
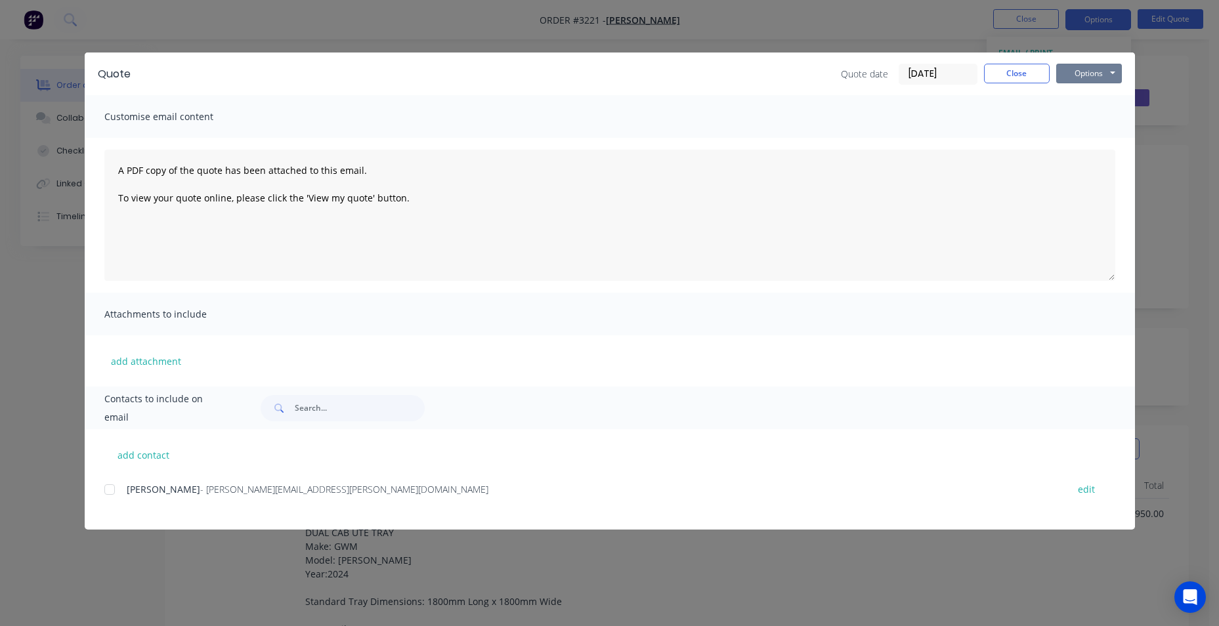
click at [1068, 76] on button "Options" at bounding box center [1090, 74] width 66 height 20
click at [1070, 90] on button "Preview" at bounding box center [1099, 97] width 84 height 22
drag, startPoint x: 1091, startPoint y: 75, endPoint x: 1103, endPoint y: 85, distance: 15.8
click at [1092, 74] on button "Options" at bounding box center [1090, 74] width 66 height 20
click at [1112, 136] on button "Email" at bounding box center [1099, 140] width 84 height 22
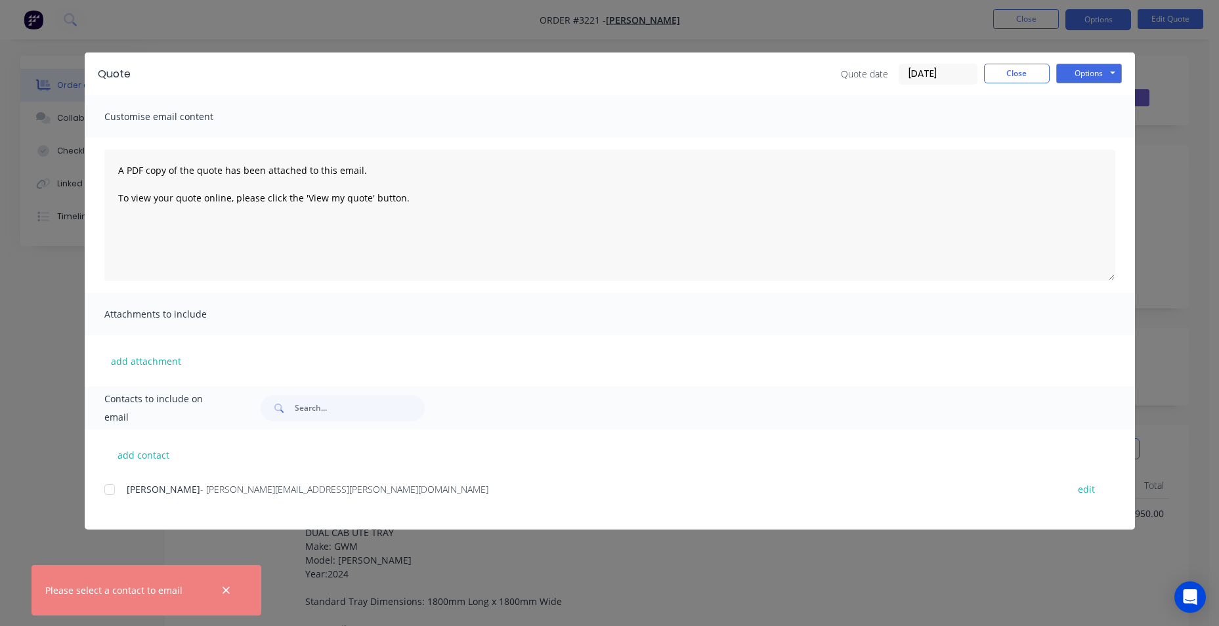
click at [105, 491] on div at bounding box center [110, 490] width 26 height 26
click at [1078, 70] on button "Options" at bounding box center [1090, 74] width 66 height 20
click at [1106, 146] on button "Email" at bounding box center [1099, 140] width 84 height 22
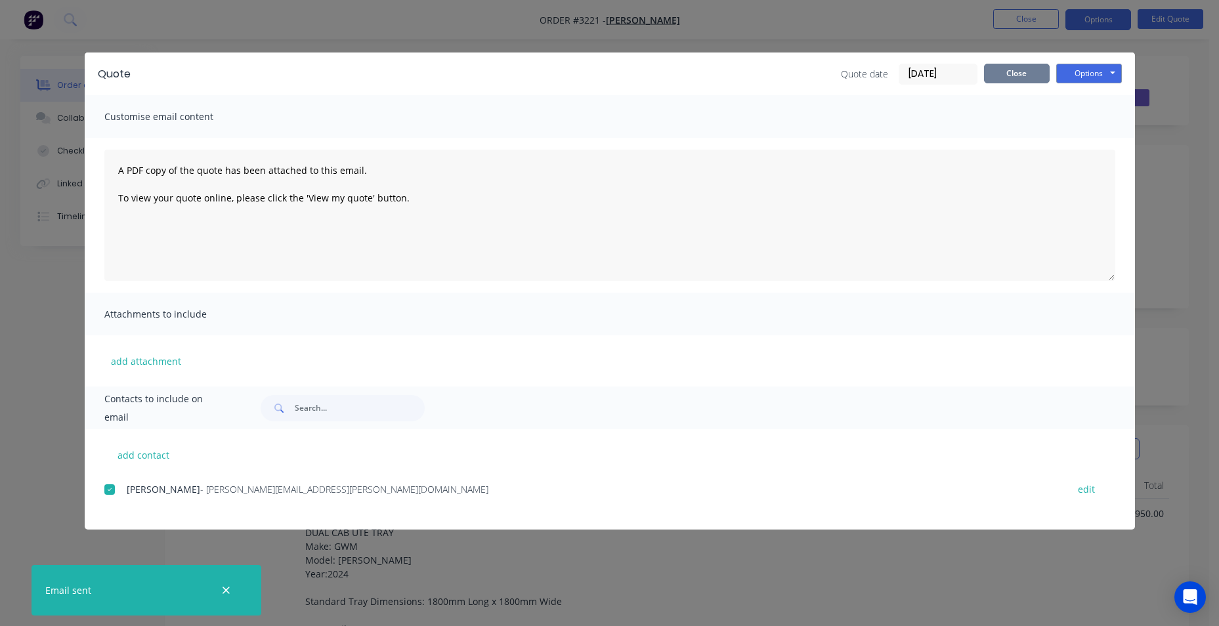
click at [1037, 71] on button "Close" at bounding box center [1017, 74] width 66 height 20
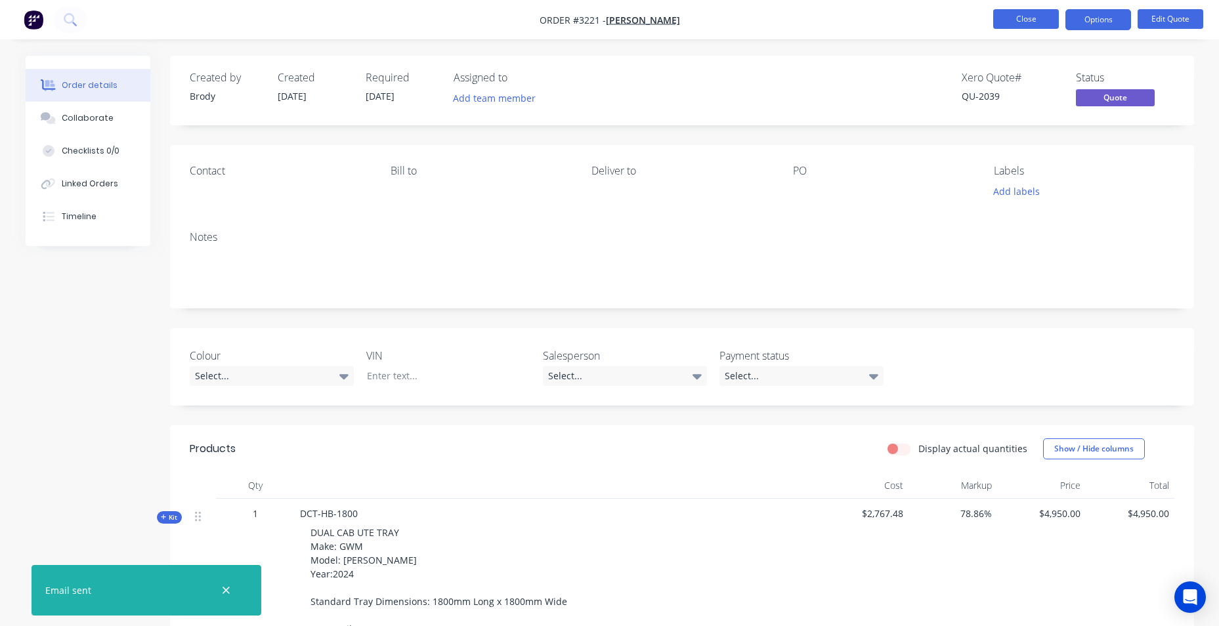
click at [1019, 16] on button "Close" at bounding box center [1027, 19] width 66 height 20
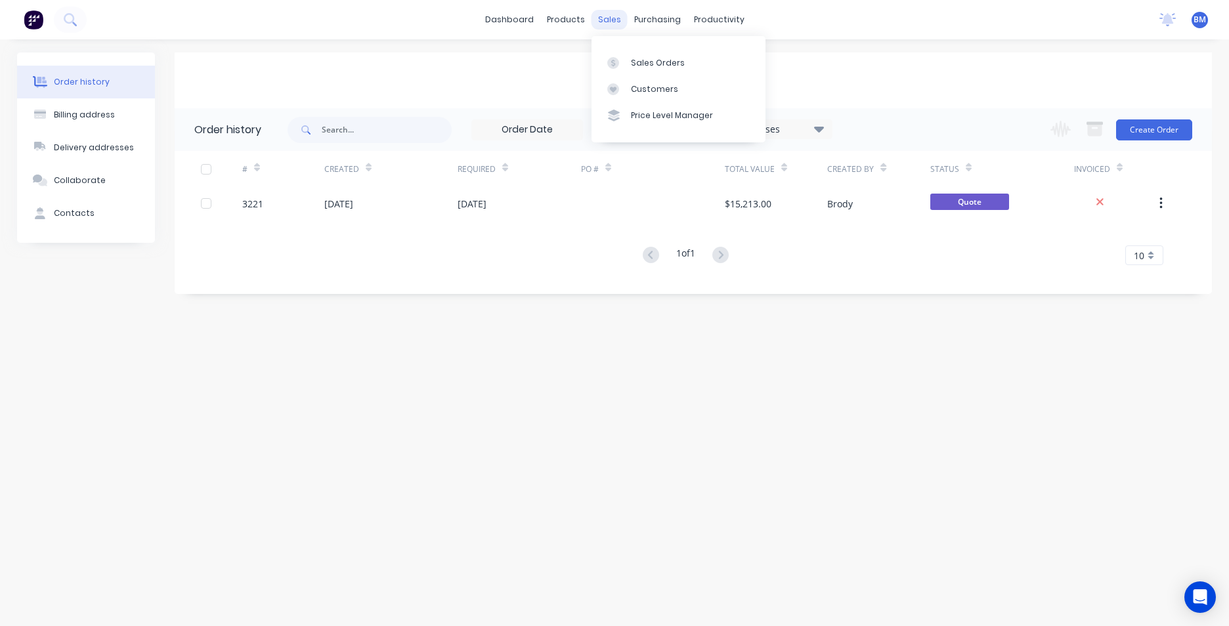
click at [606, 24] on div "sales" at bounding box center [610, 20] width 36 height 20
click at [656, 95] on div "Customers" at bounding box center [654, 89] width 47 height 12
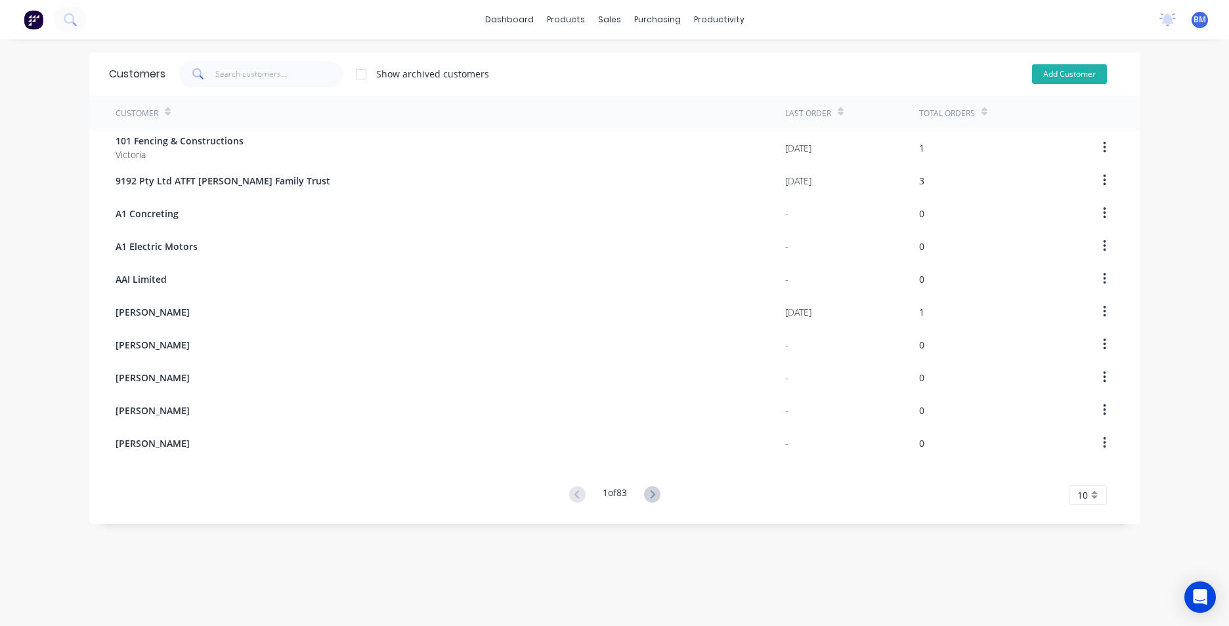
click at [1076, 68] on button "Add Customer" at bounding box center [1069, 74] width 75 height 20
select select "AU"
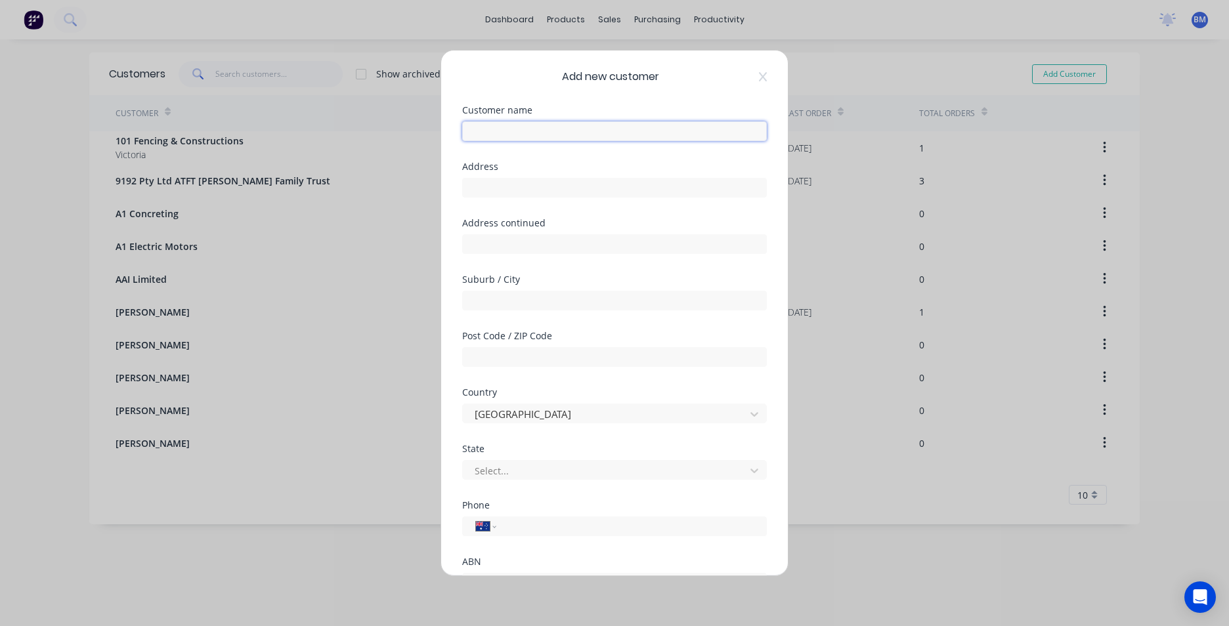
click at [544, 135] on input "text" at bounding box center [614, 131] width 305 height 20
drag, startPoint x: 539, startPoint y: 132, endPoint x: 450, endPoint y: 135, distance: 88.7
click at [450, 135] on div "Add new customer Customer name BESA BUILDING Address Address continued Suburb /…" at bounding box center [614, 313] width 347 height 525
drag, startPoint x: 548, startPoint y: 125, endPoint x: 438, endPoint y: 125, distance: 109.7
click at [438, 125] on div "Add new customer Customer name BESA BUILDING Address Address continued Suburb /…" at bounding box center [614, 313] width 1229 height 626
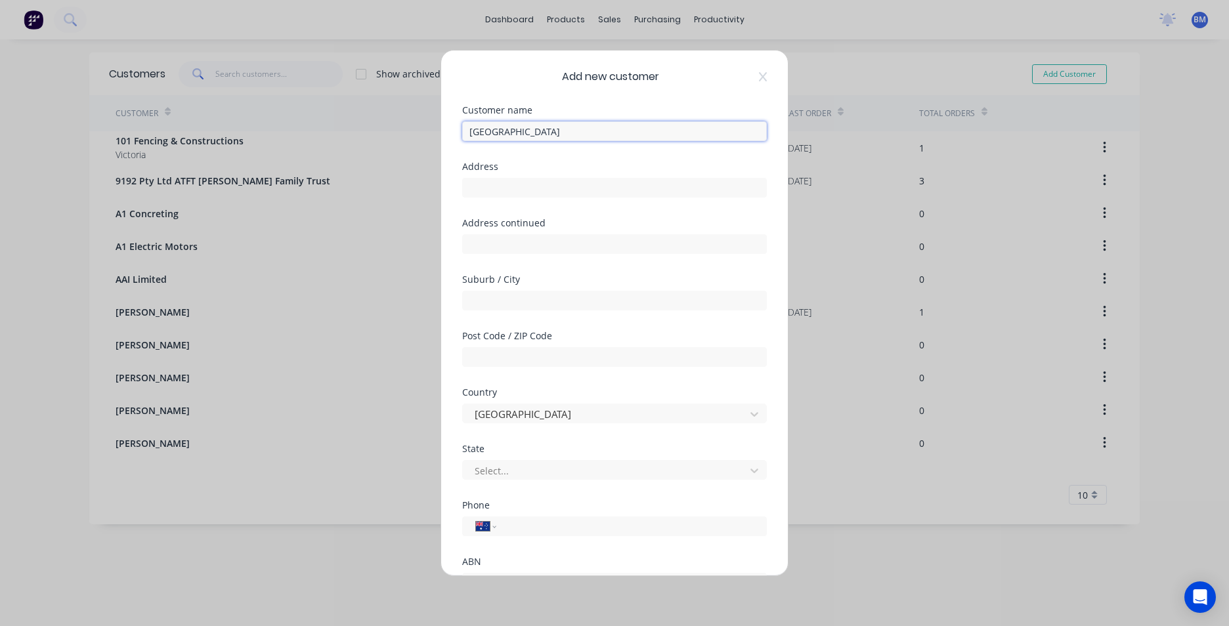
paste input "esa Building"
type input "[GEOGRAPHIC_DATA]"
click at [599, 525] on input "tel" at bounding box center [630, 526] width 248 height 15
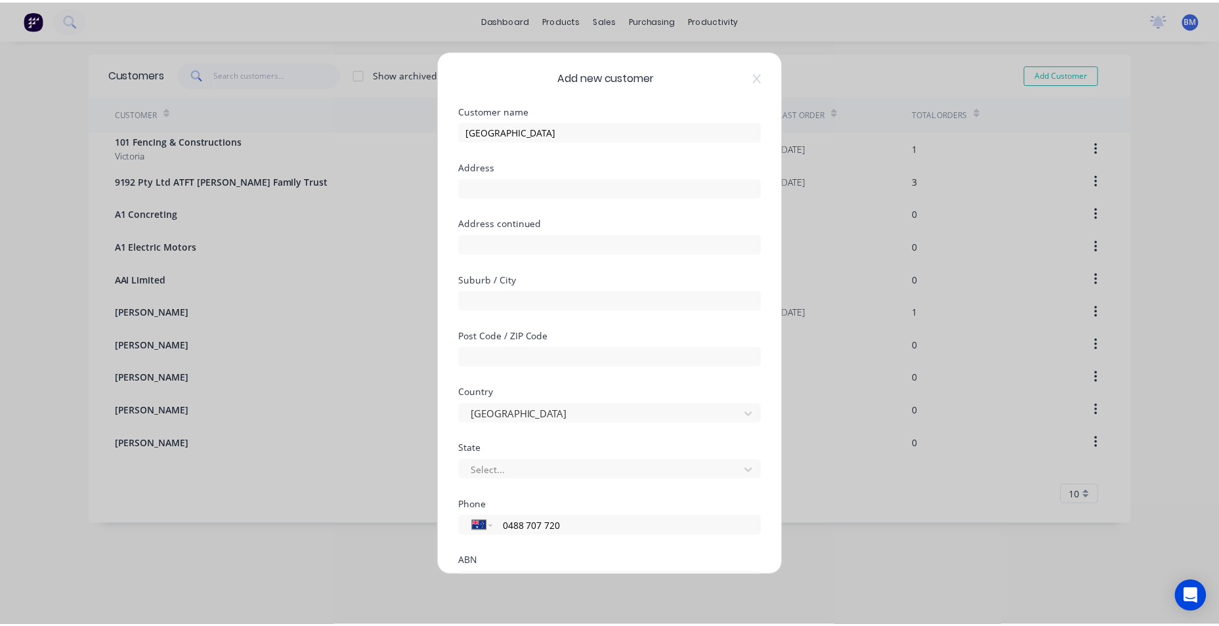
scroll to position [116, 0]
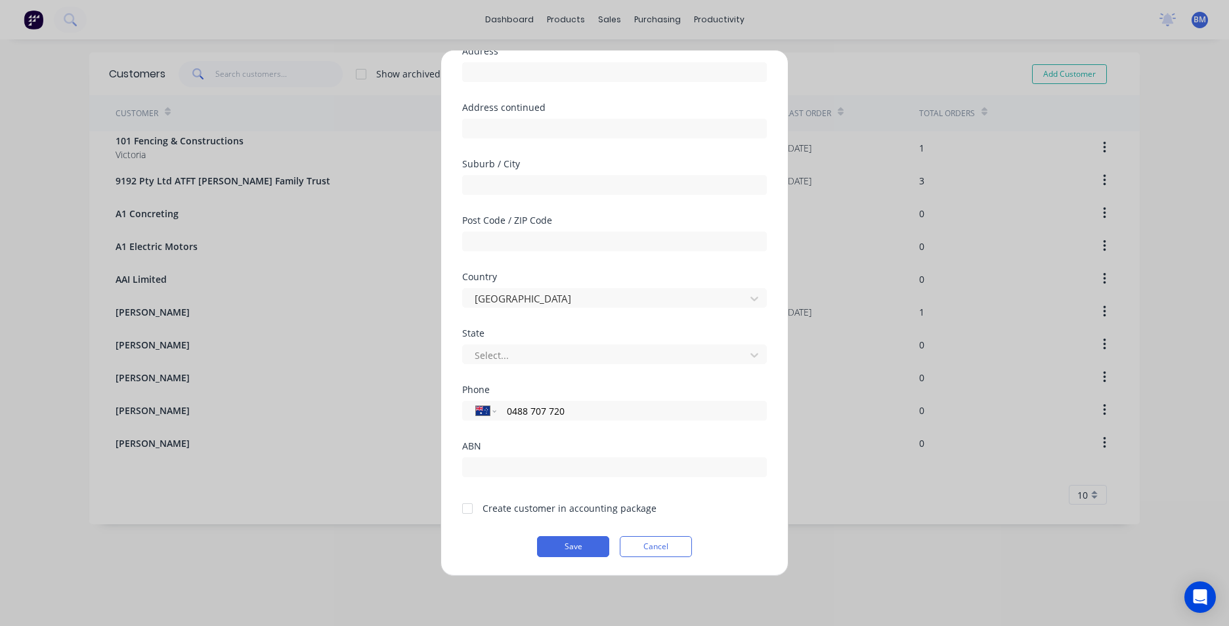
type input "0488 707 720"
click at [467, 508] on div at bounding box center [467, 509] width 26 height 26
click at [571, 552] on button "Save" at bounding box center [573, 546] width 72 height 21
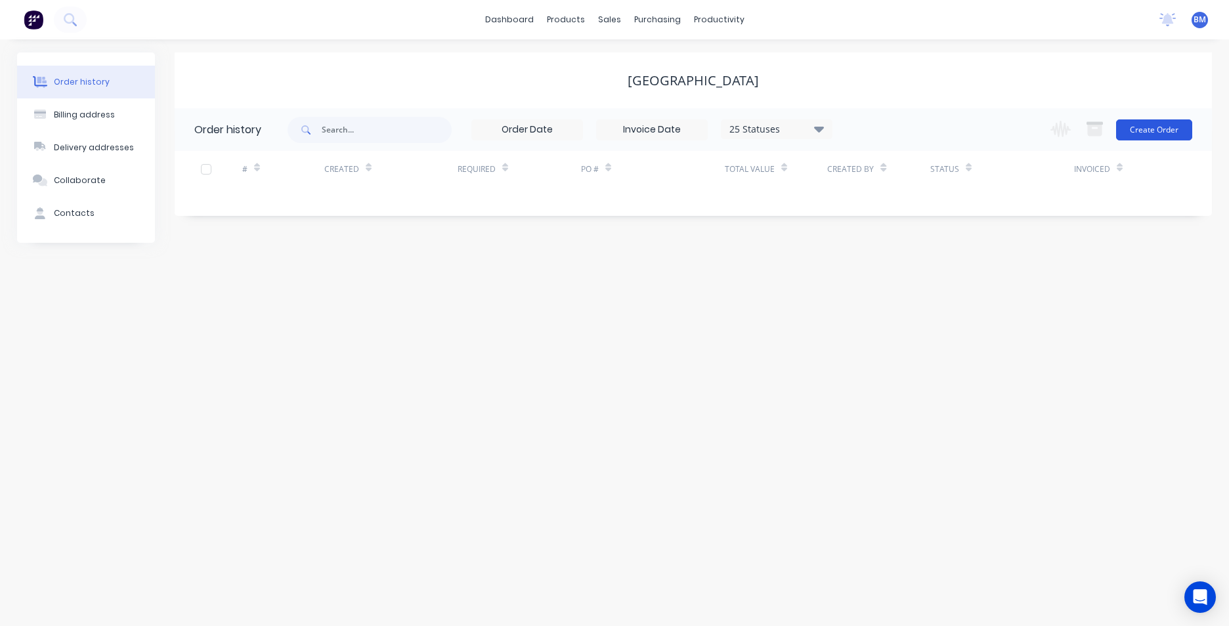
click at [1159, 128] on button "Create Order" at bounding box center [1154, 130] width 76 height 21
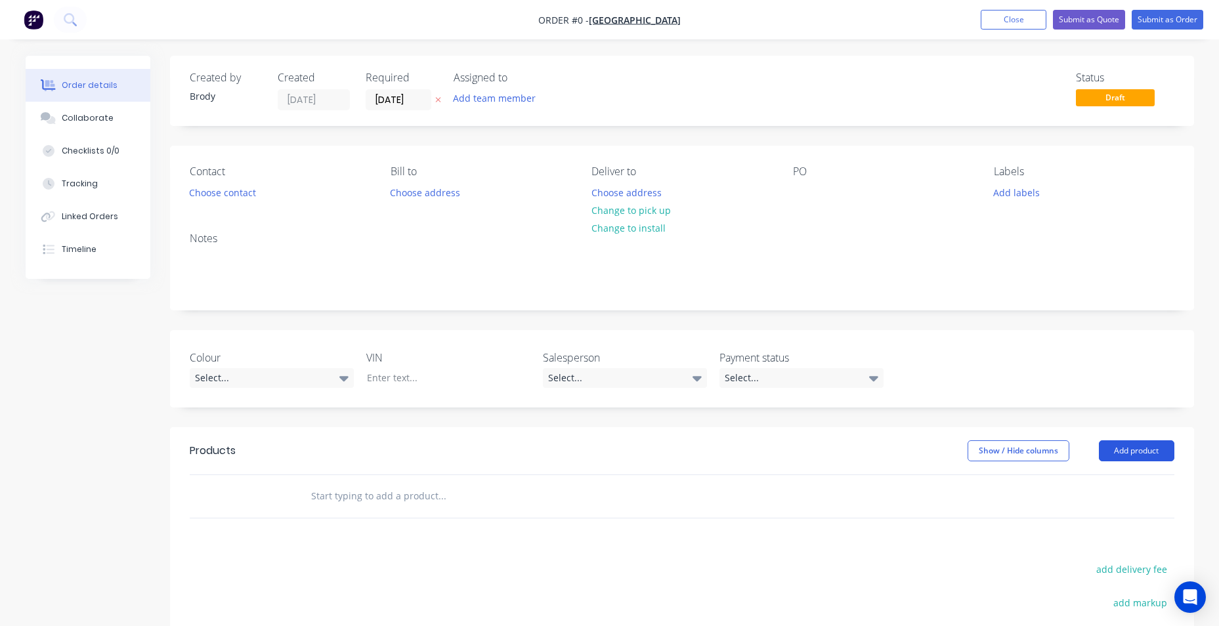
click at [1114, 455] on button "Add product" at bounding box center [1137, 451] width 76 height 21
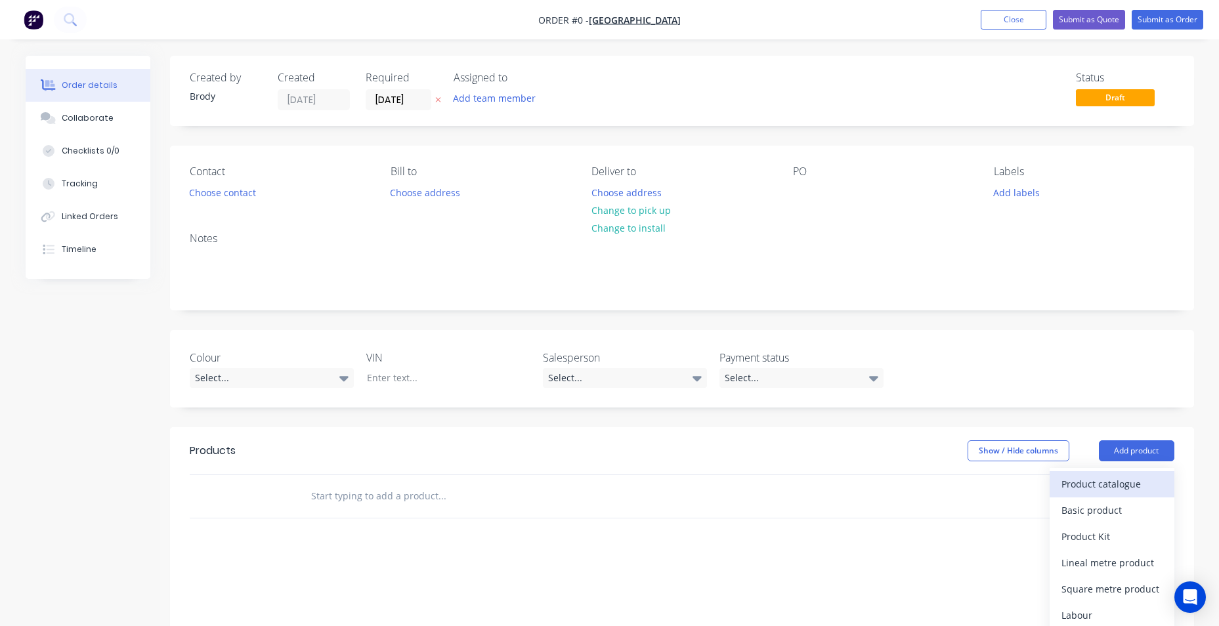
click at [1114, 492] on div "Product catalogue" at bounding box center [1112, 484] width 101 height 19
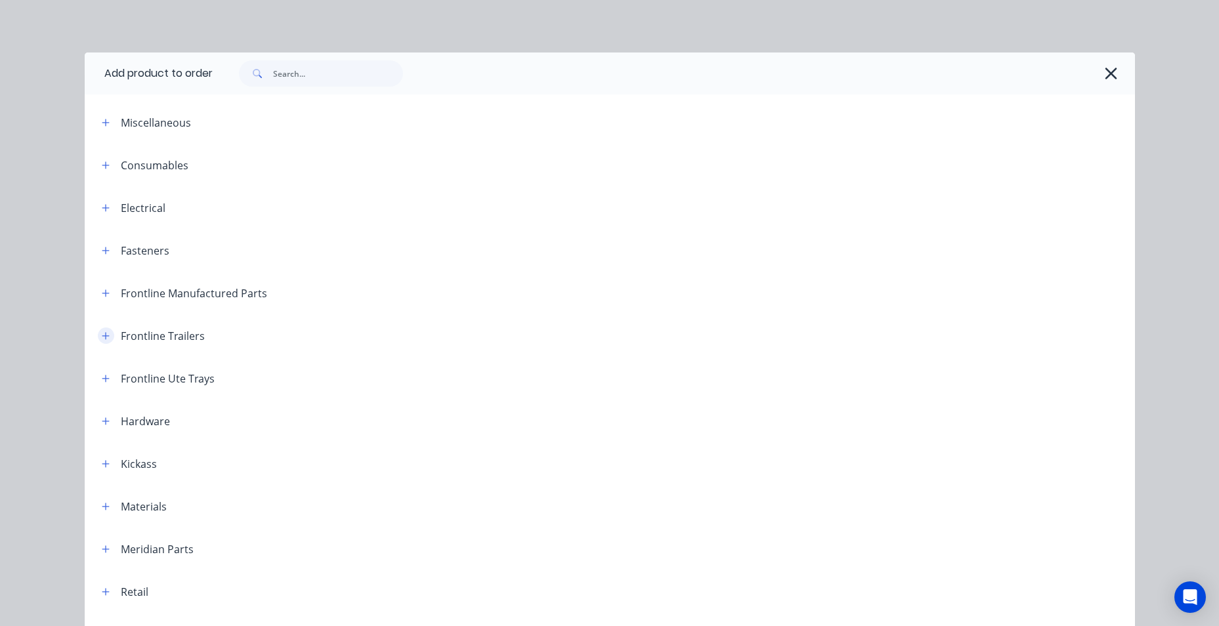
click at [102, 338] on icon "button" at bounding box center [106, 336] width 8 height 9
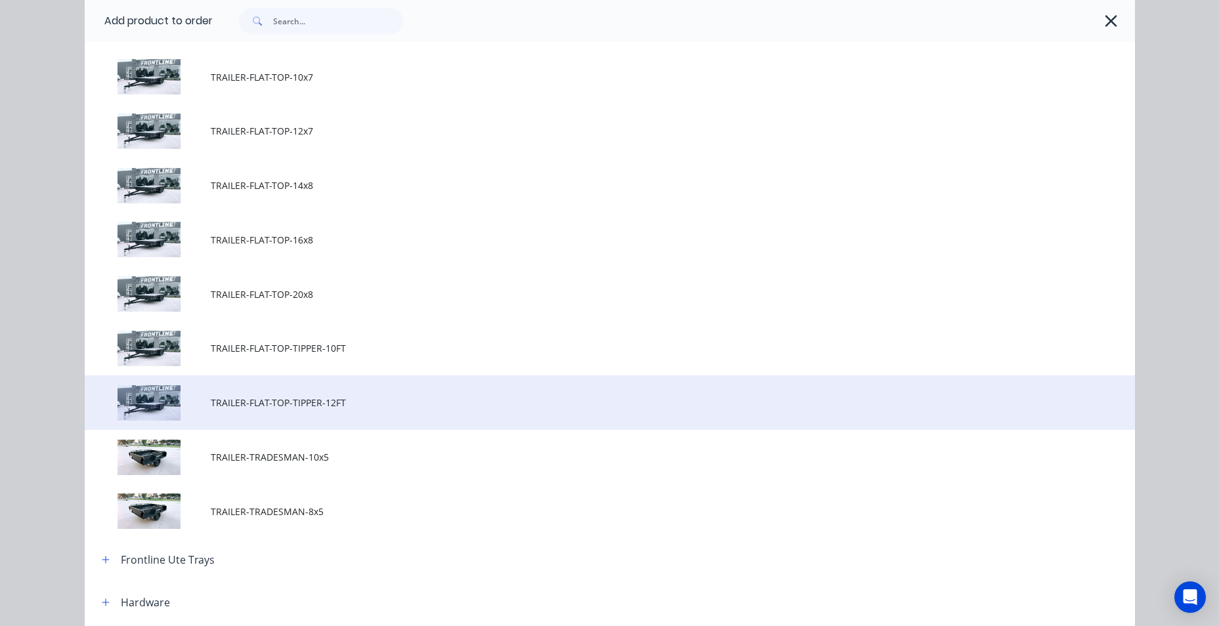
scroll to position [722, 0]
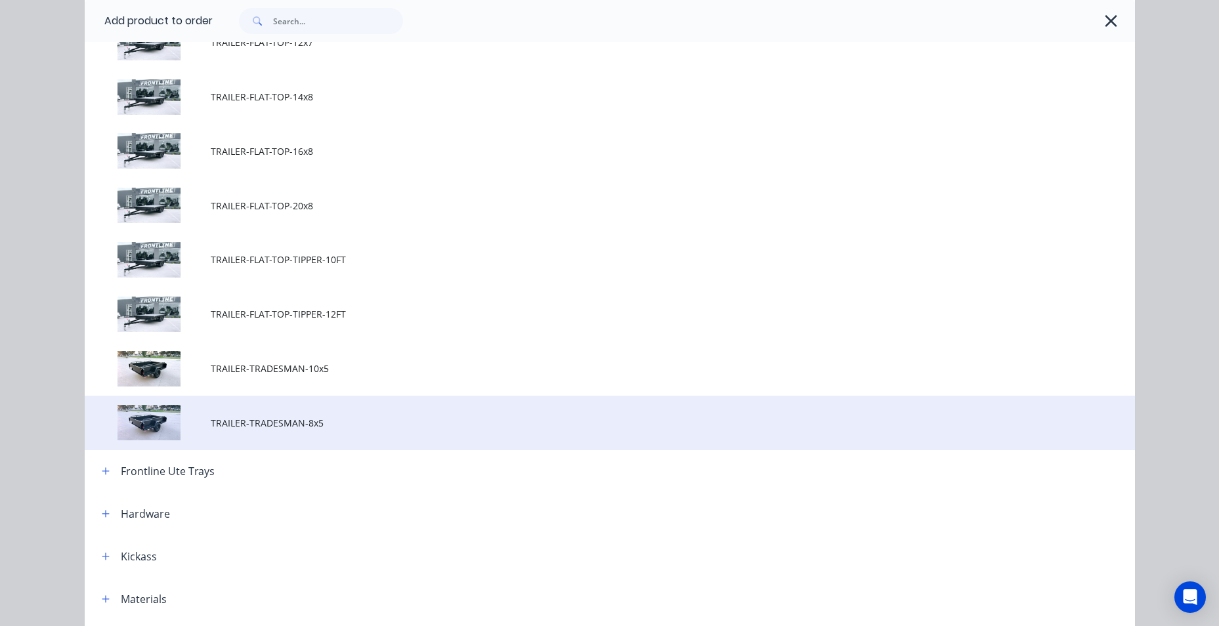
click at [276, 429] on span "TRAILER-TRADESMAN-8x5" at bounding box center [580, 423] width 739 height 14
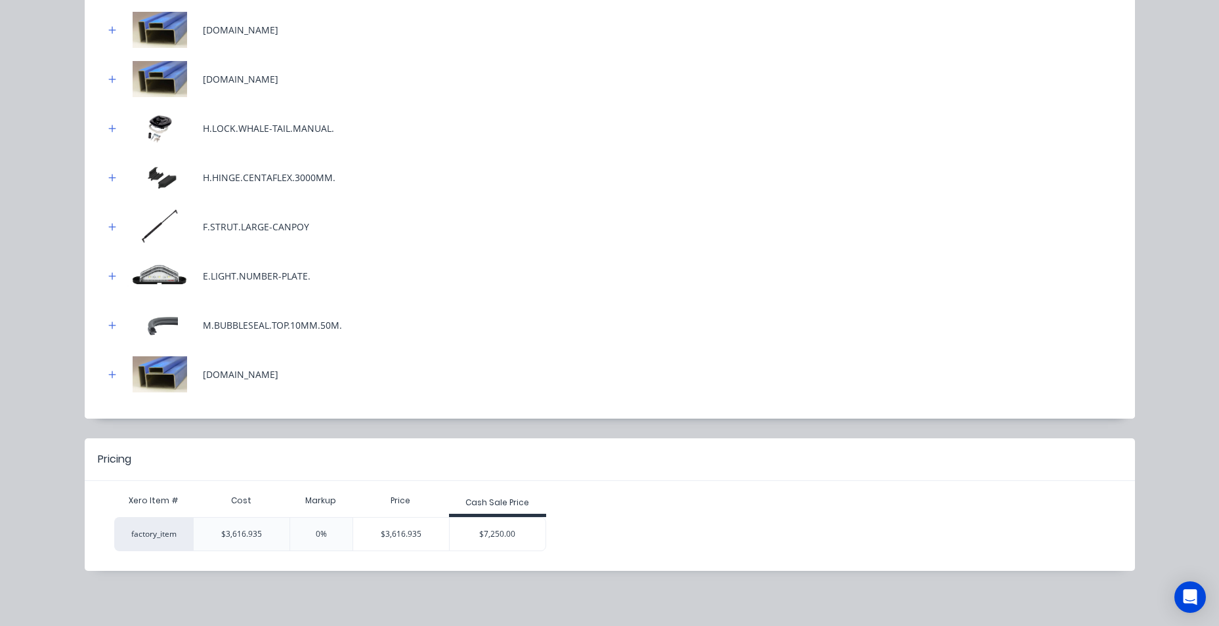
scroll to position [820, 0]
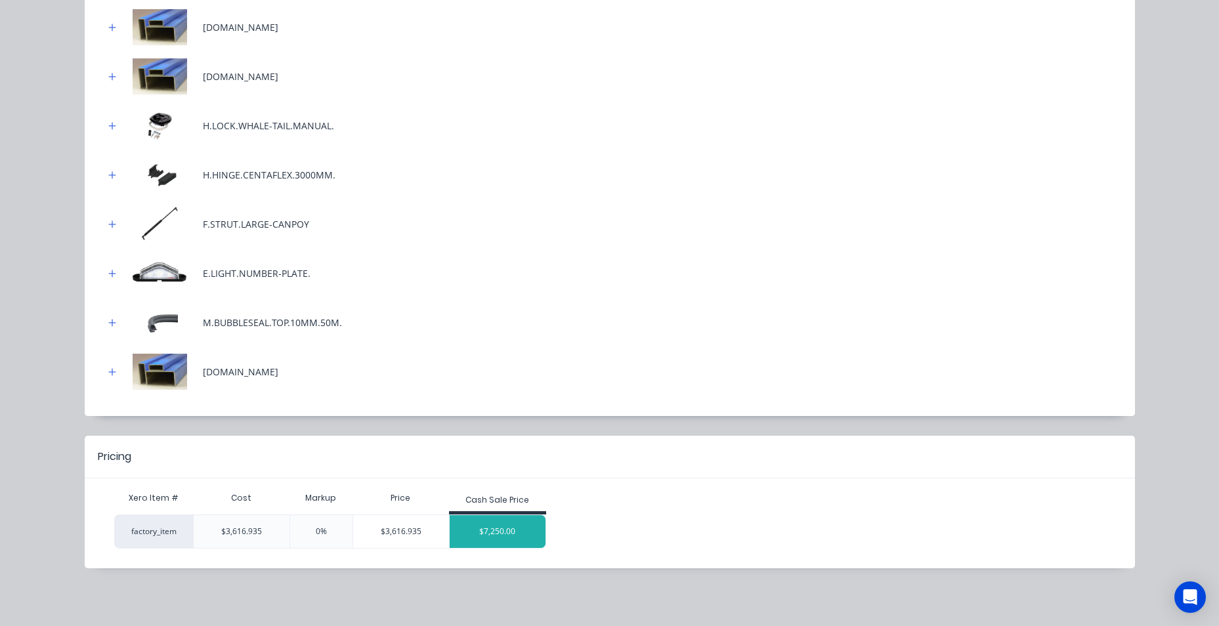
click at [487, 531] on div "$7,250.00" at bounding box center [498, 531] width 96 height 33
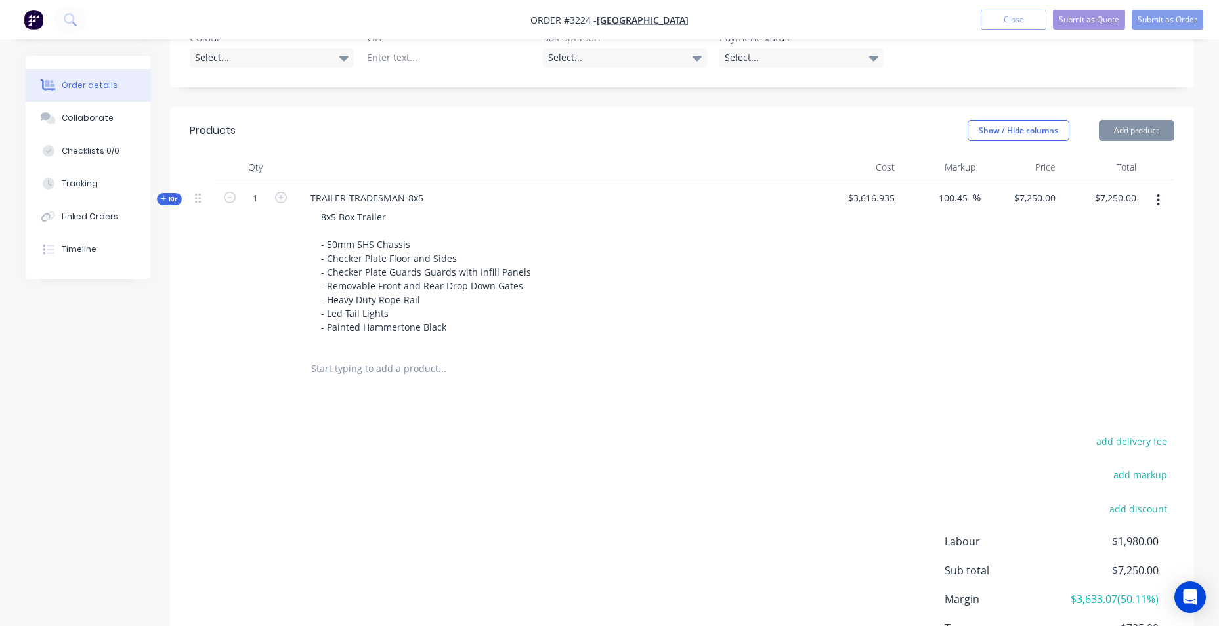
scroll to position [328, 0]
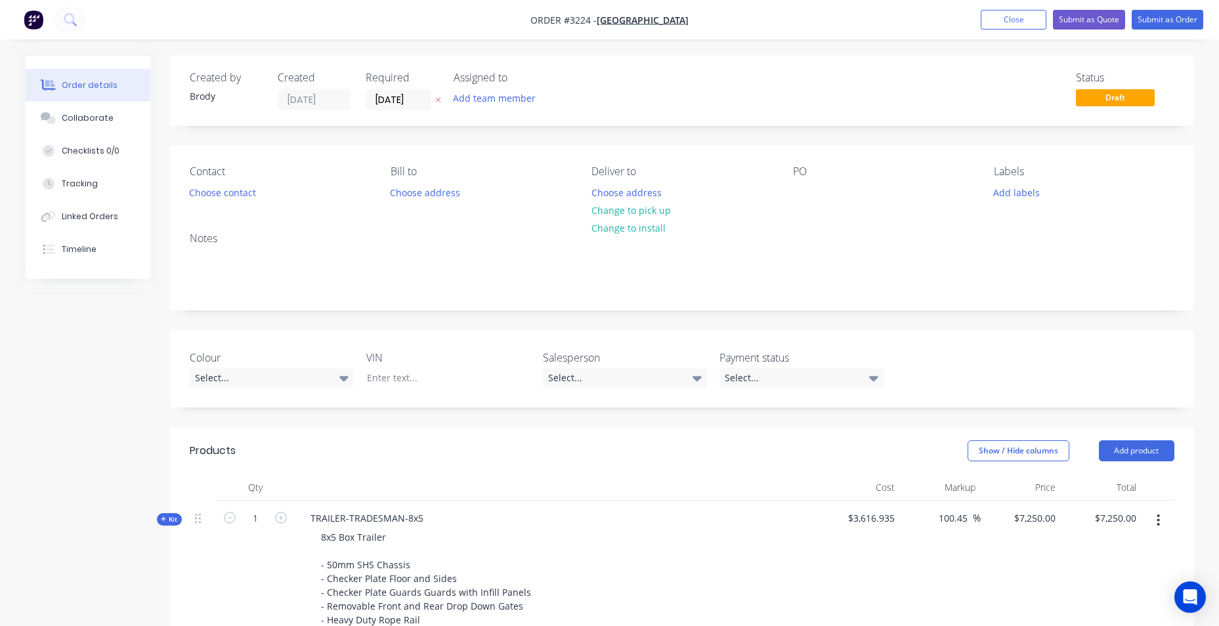
click at [37, 21] on img "button" at bounding box center [34, 20] width 20 height 20
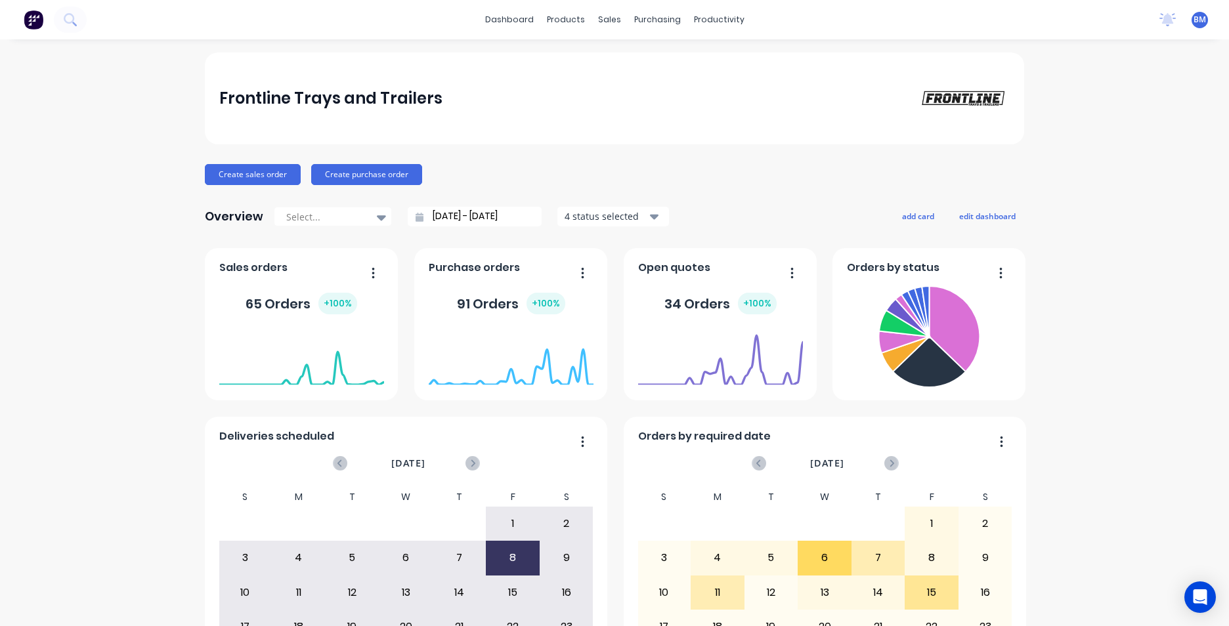
click at [1115, 465] on div "Frontline Trays and Trailers Create sales order Create purchase order Overview …" at bounding box center [614, 396] width 1229 height 686
click at [1102, 113] on div "Frontline Trays and Trailers Create sales order Create purchase order Overview …" at bounding box center [614, 396] width 1229 height 686
click at [530, 11] on link "dashboard" at bounding box center [510, 20] width 62 height 20
